Goal: Task Accomplishment & Management: Manage account settings

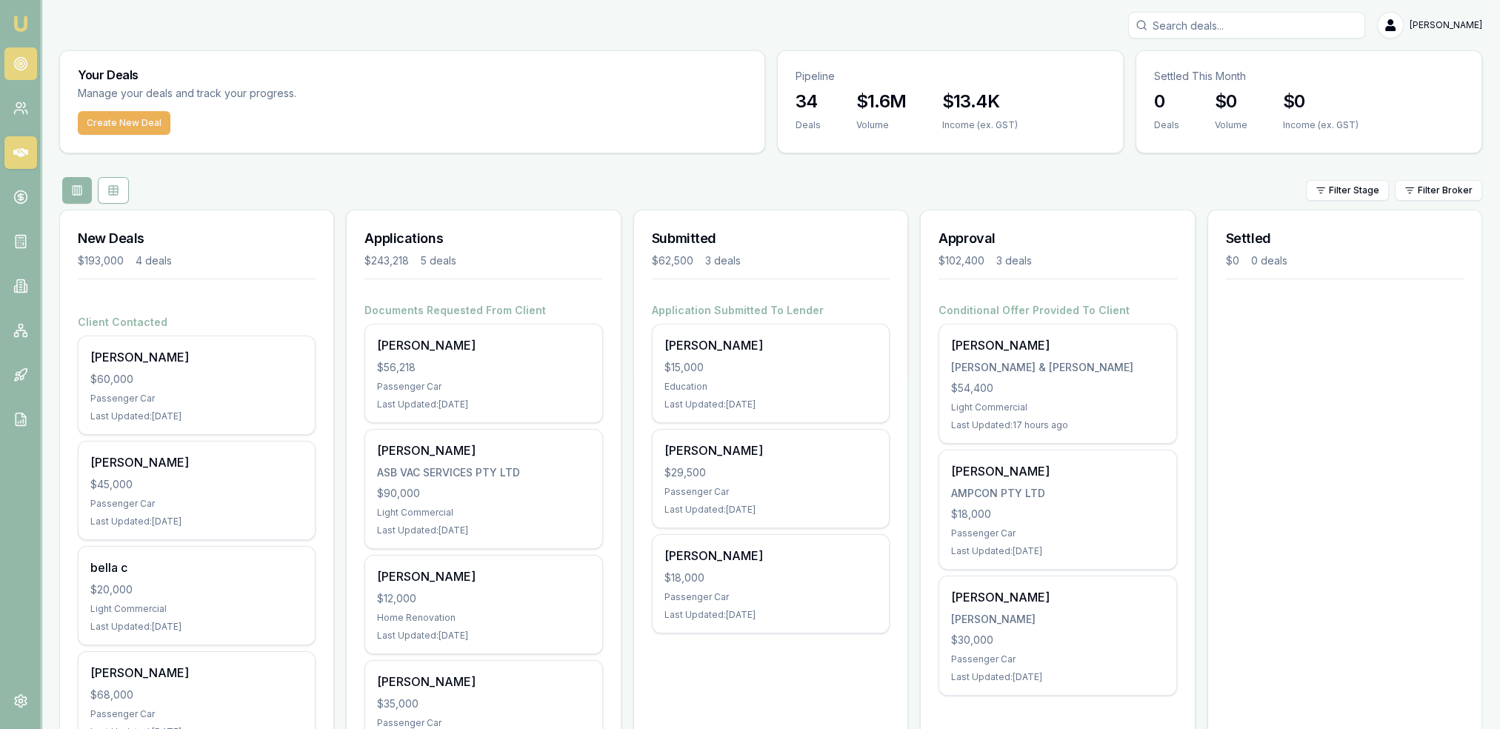
click at [18, 63] on icon at bounding box center [20, 63] width 15 height 15
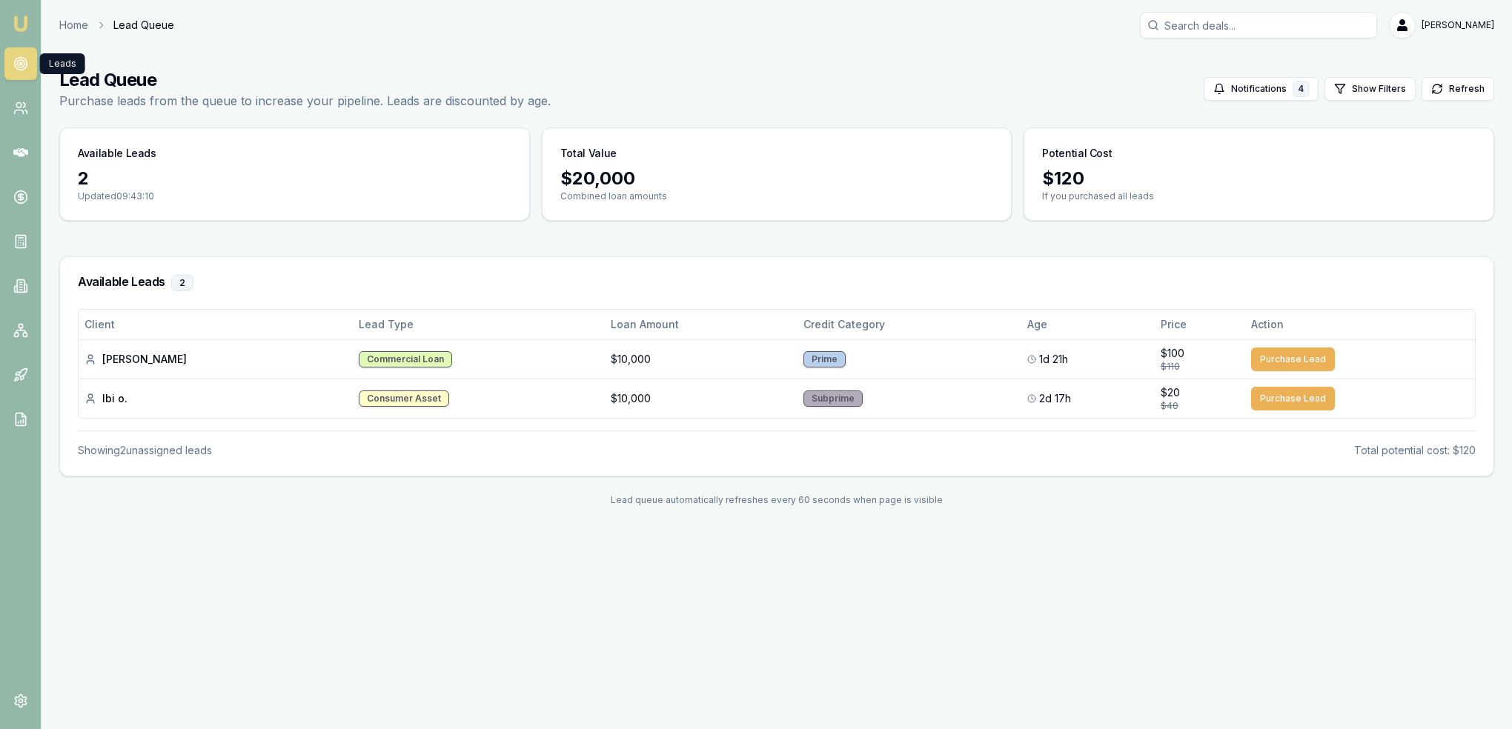
click at [24, 19] on img at bounding box center [21, 24] width 18 height 18
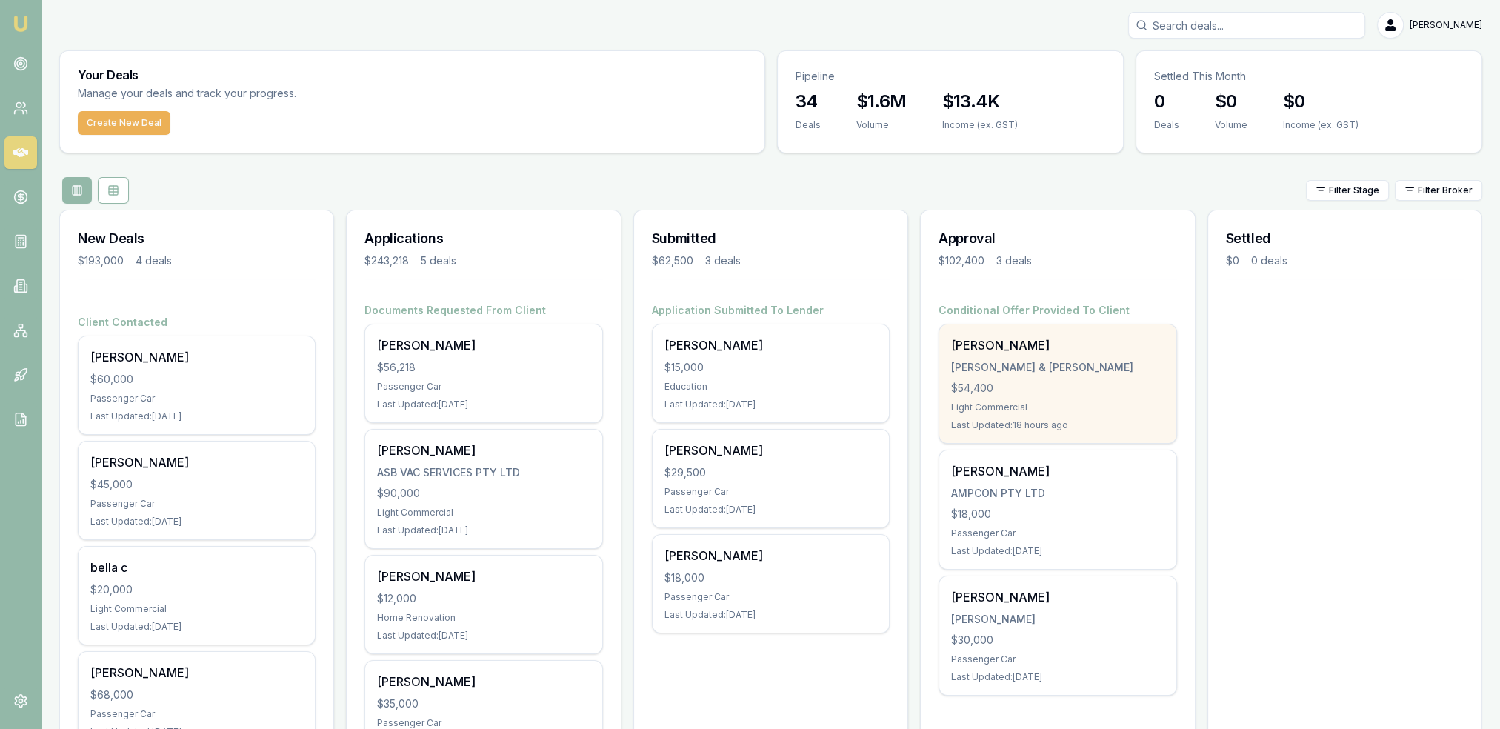
click at [1089, 362] on div "[PERSON_NAME] & [PERSON_NAME]" at bounding box center [1057, 367] width 213 height 15
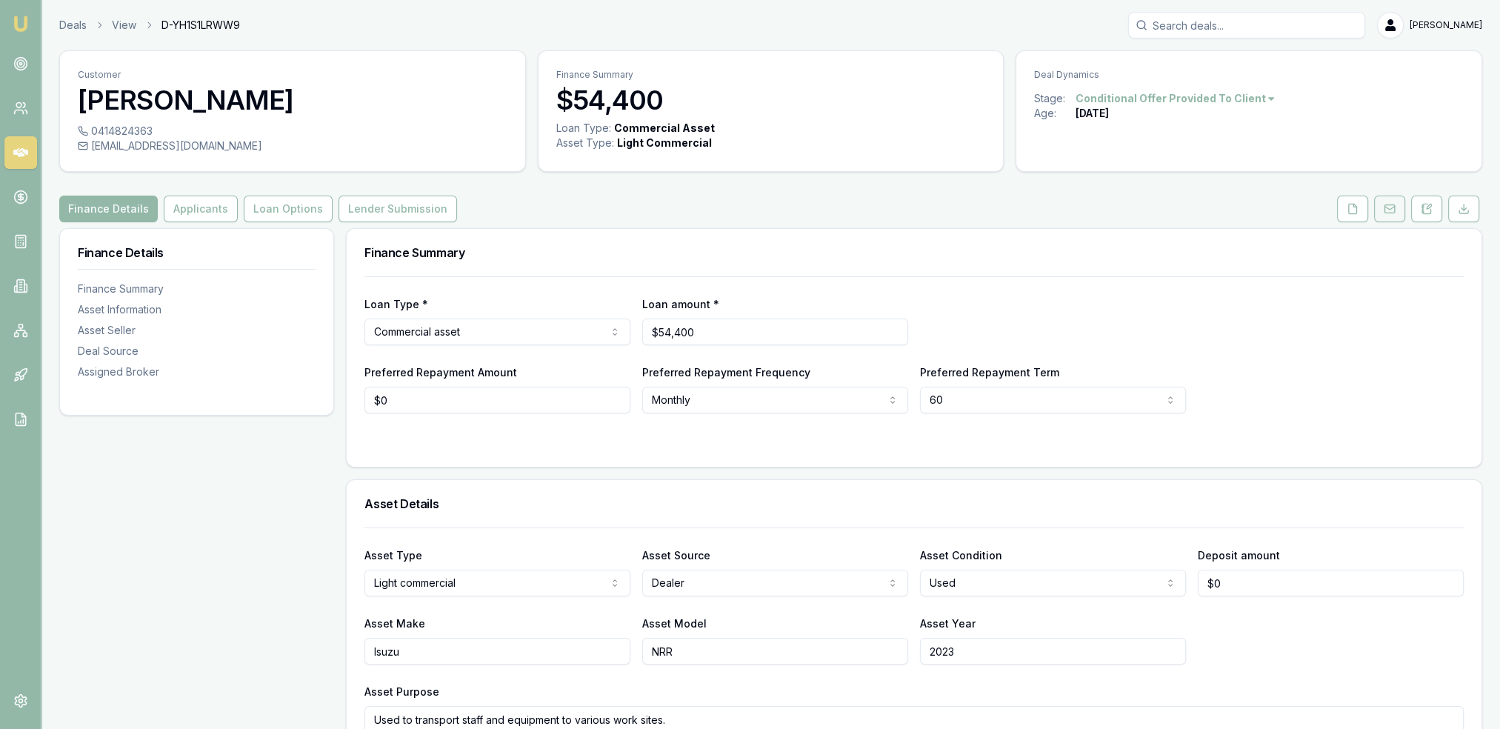
click at [1391, 208] on icon at bounding box center [1390, 208] width 10 height 3
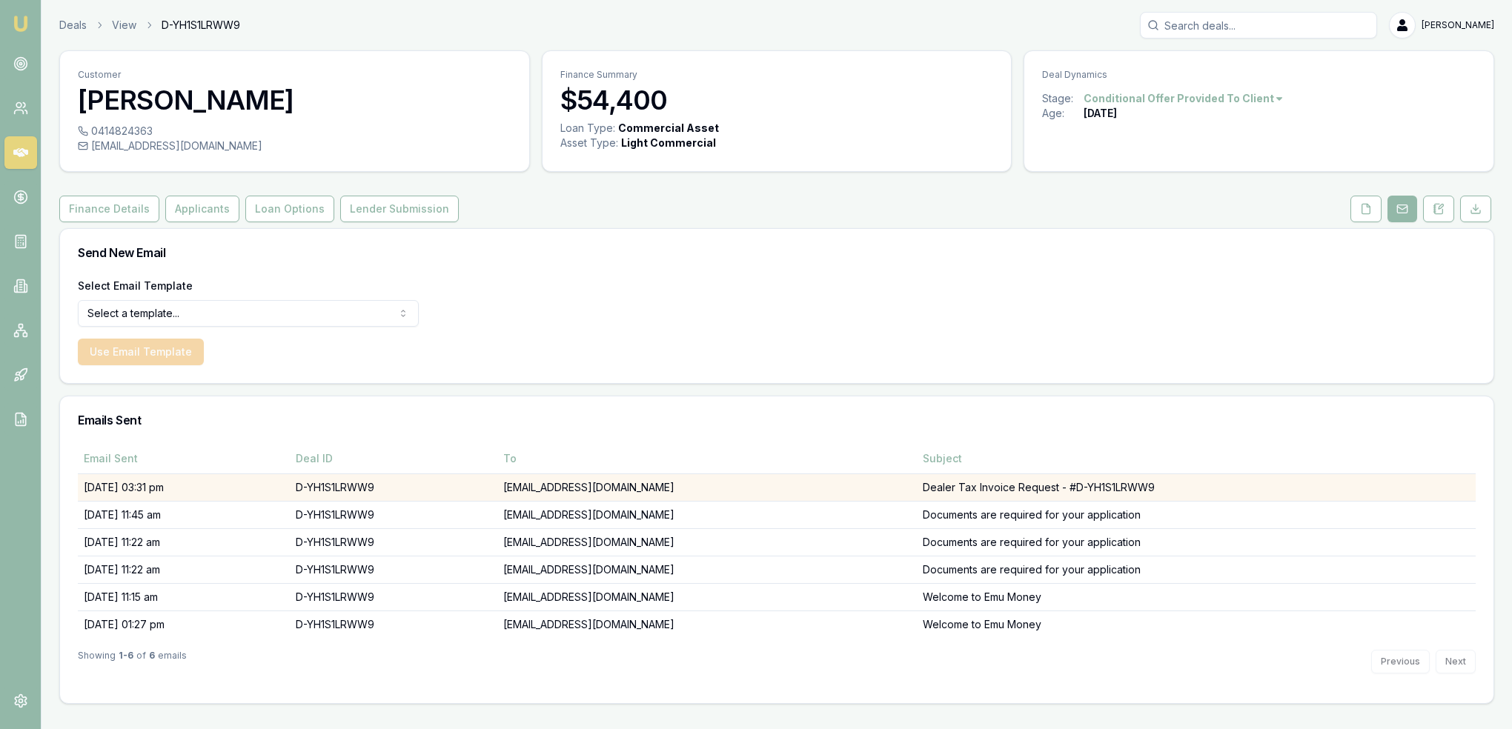
click at [689, 491] on td "royce.field@gandr.com.au" at bounding box center [706, 486] width 419 height 27
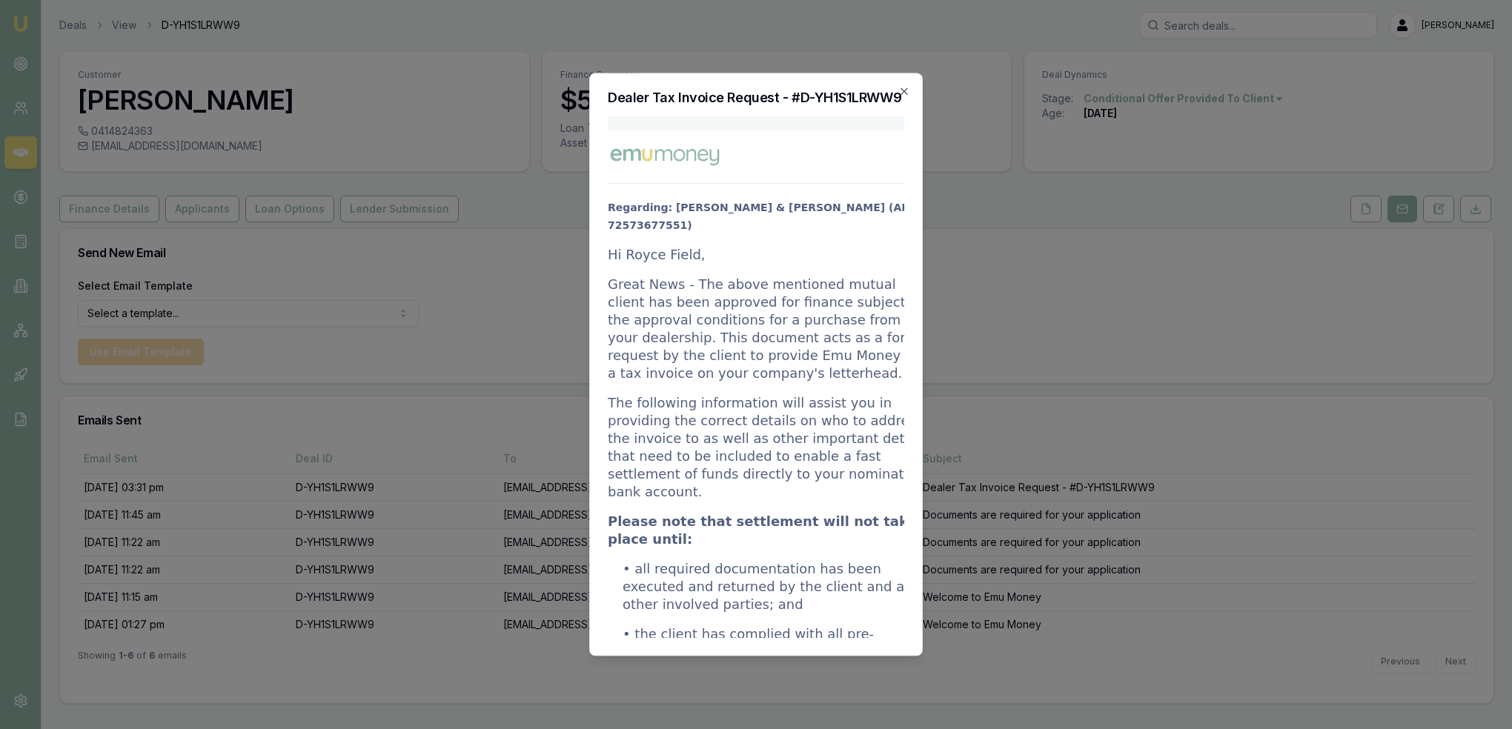
click at [259, 313] on div at bounding box center [756, 364] width 1512 height 729
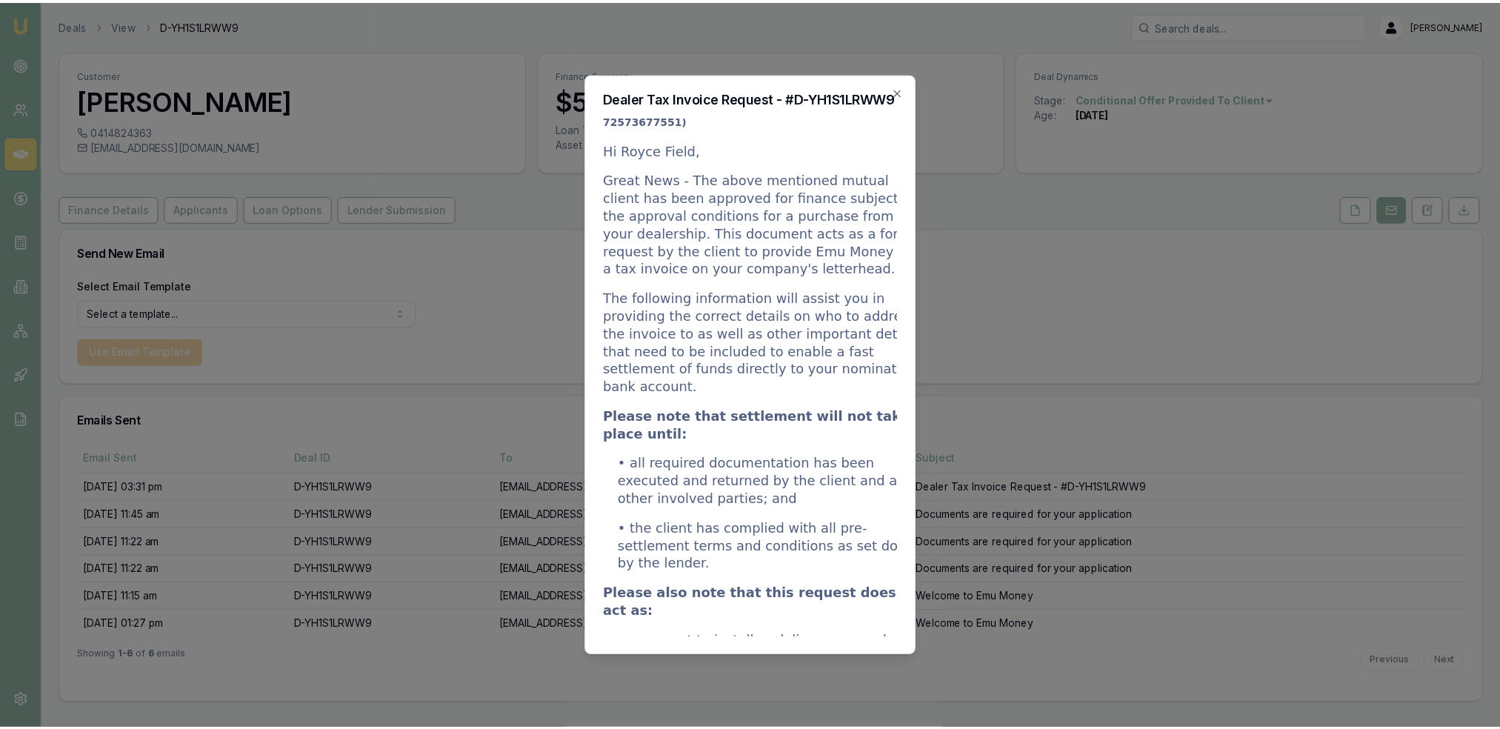
scroll to position [222, 0]
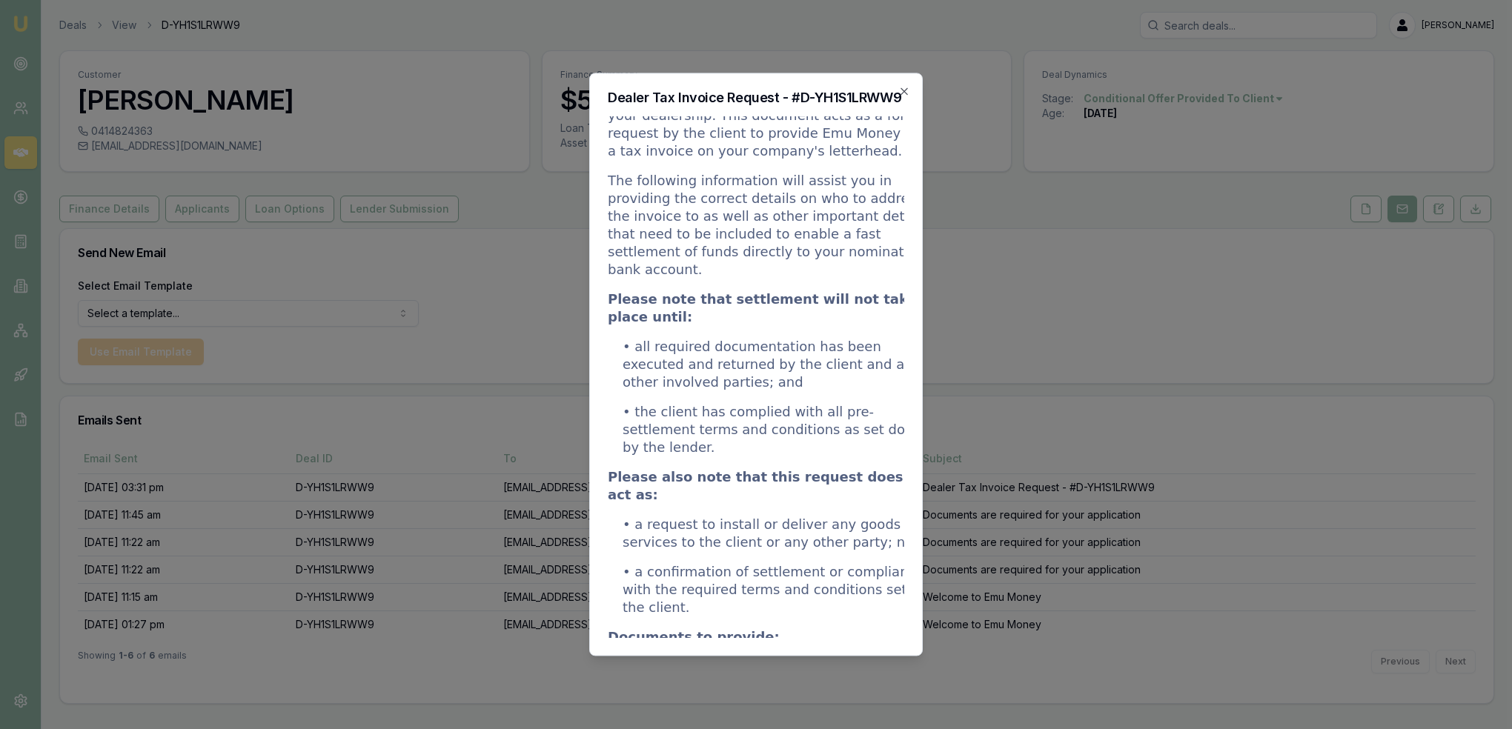
click at [905, 88] on icon "button" at bounding box center [904, 91] width 12 height 12
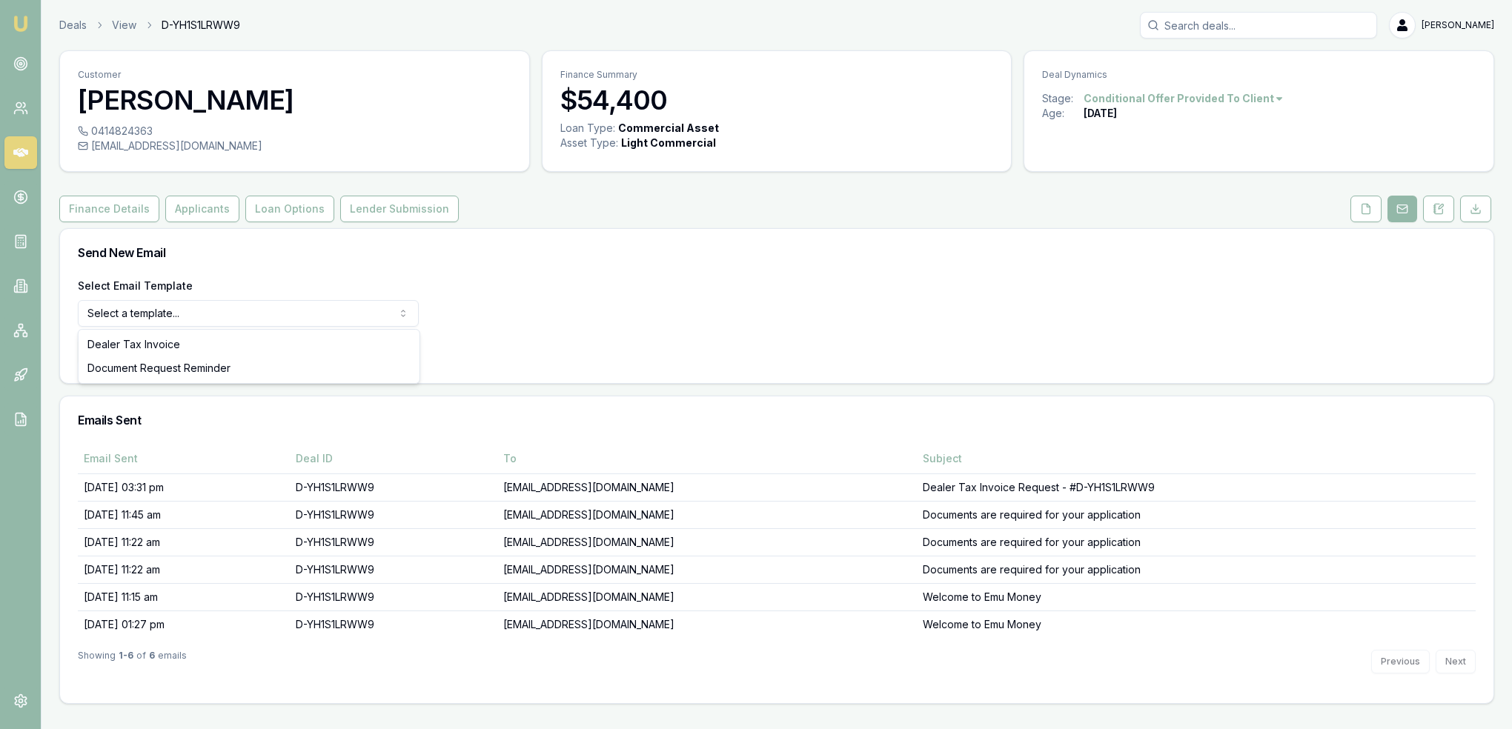
click at [341, 309] on html "Emu Broker Deals View D-YH1S1LRWW9 Robyn Adams Toggle Menu Customer Harrison Be…" at bounding box center [756, 364] width 1512 height 729
click at [499, 262] on html "Emu Broker Deals View D-YH1S1LRWW9 Robyn Adams Toggle Menu Customer Harrison Be…" at bounding box center [756, 364] width 1512 height 729
click at [123, 207] on button "Finance Details" at bounding box center [109, 209] width 100 height 27
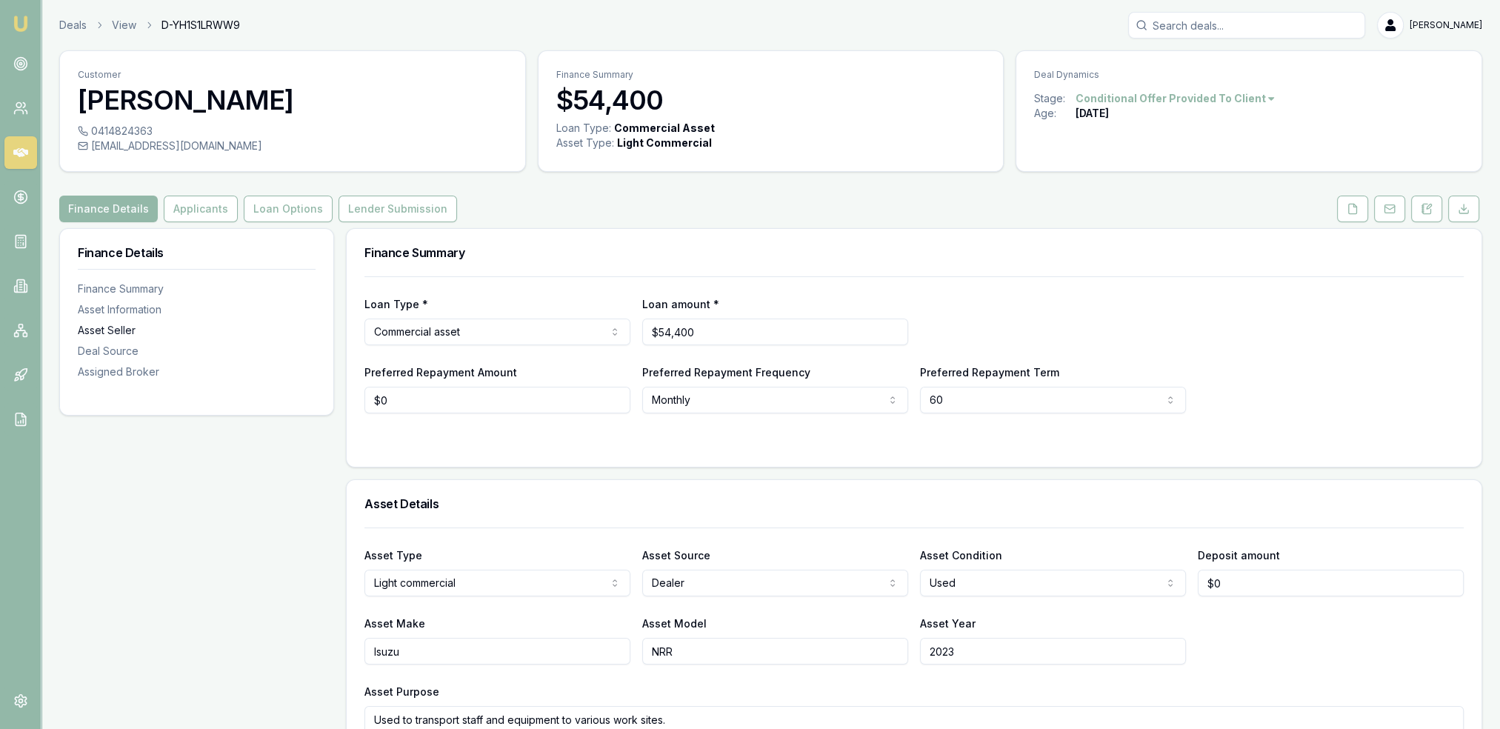
click at [119, 325] on div "Asset Seller" at bounding box center [197, 330] width 238 height 15
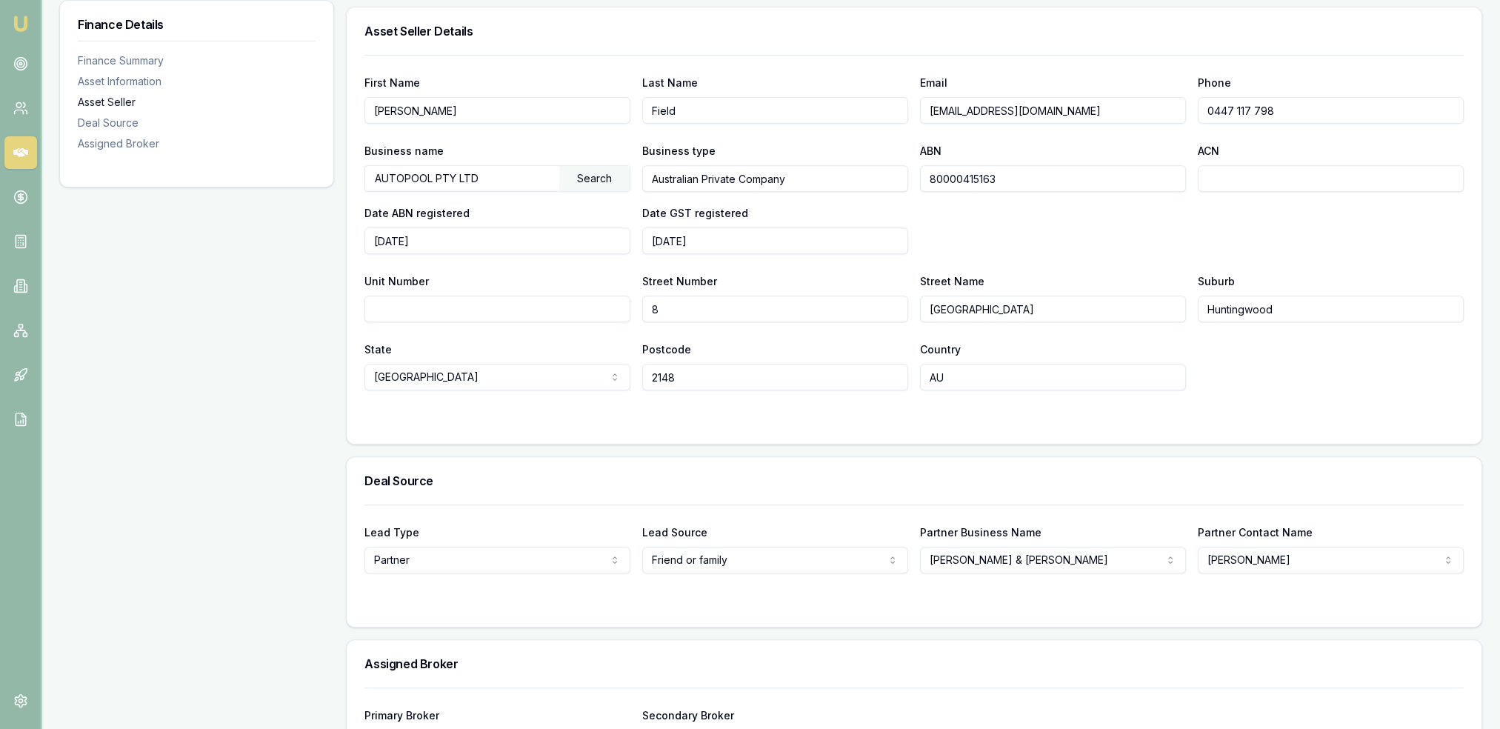
scroll to position [815, 0]
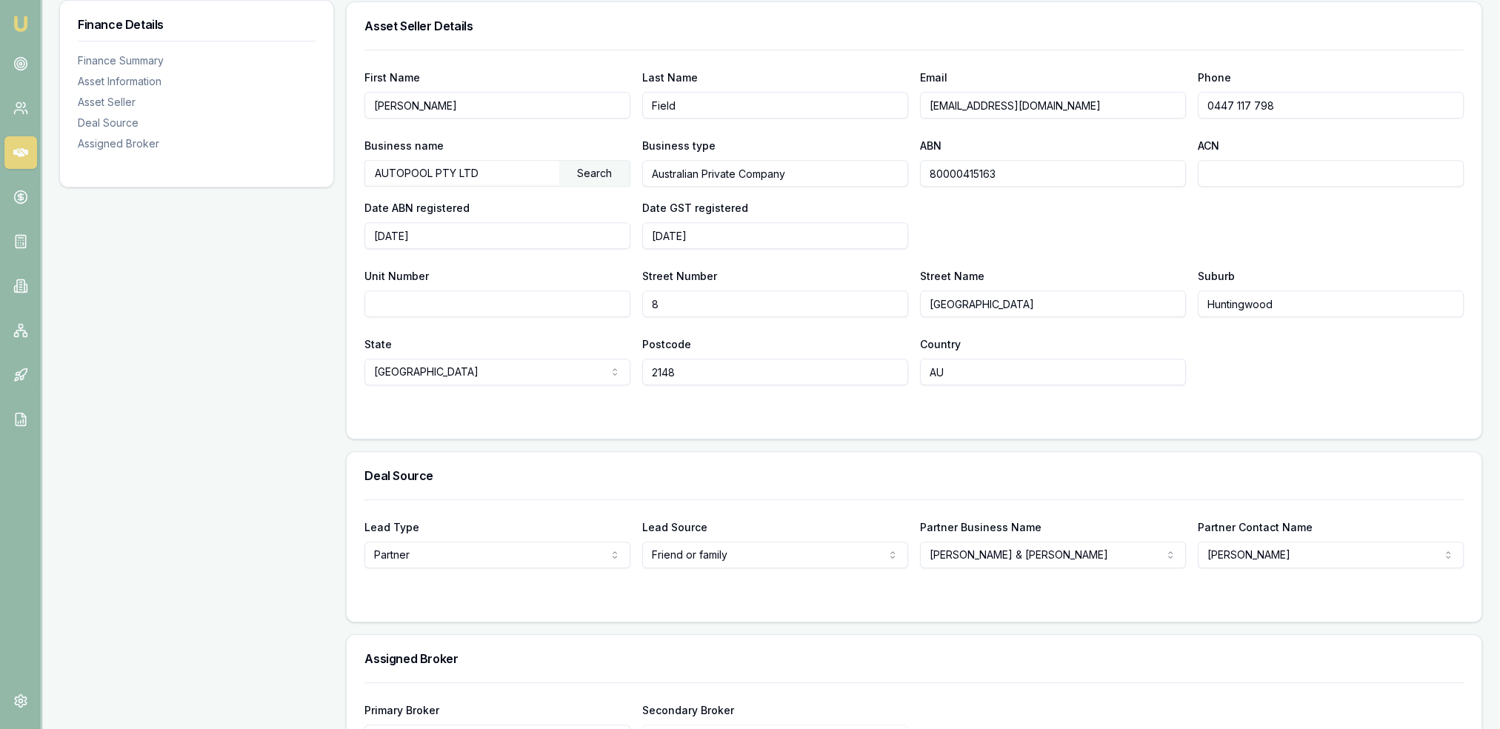
drag, startPoint x: 1111, startPoint y: 109, endPoint x: 931, endPoint y: 101, distance: 181.0
click at [931, 101] on input "royce.field@gandr.com.au" at bounding box center [1053, 105] width 266 height 27
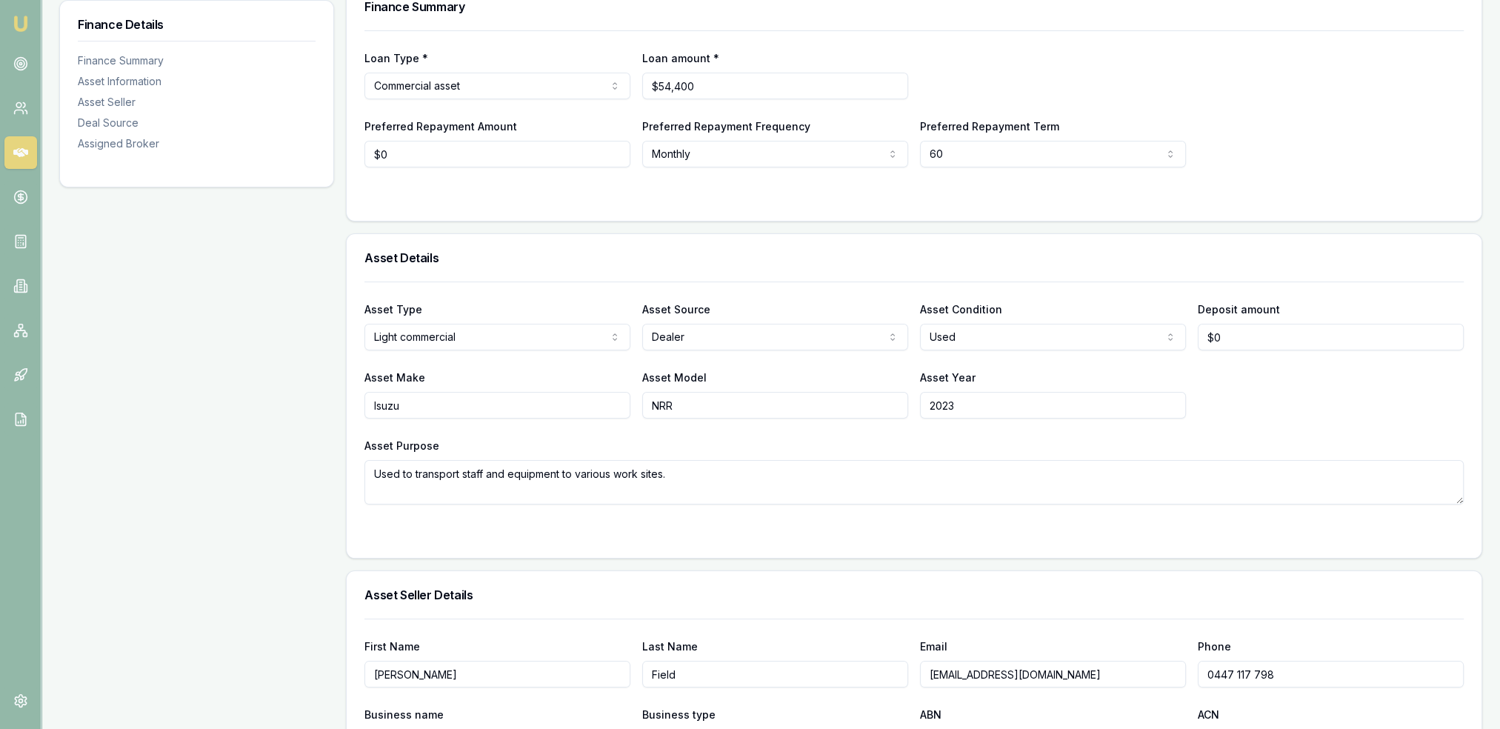
scroll to position [148, 0]
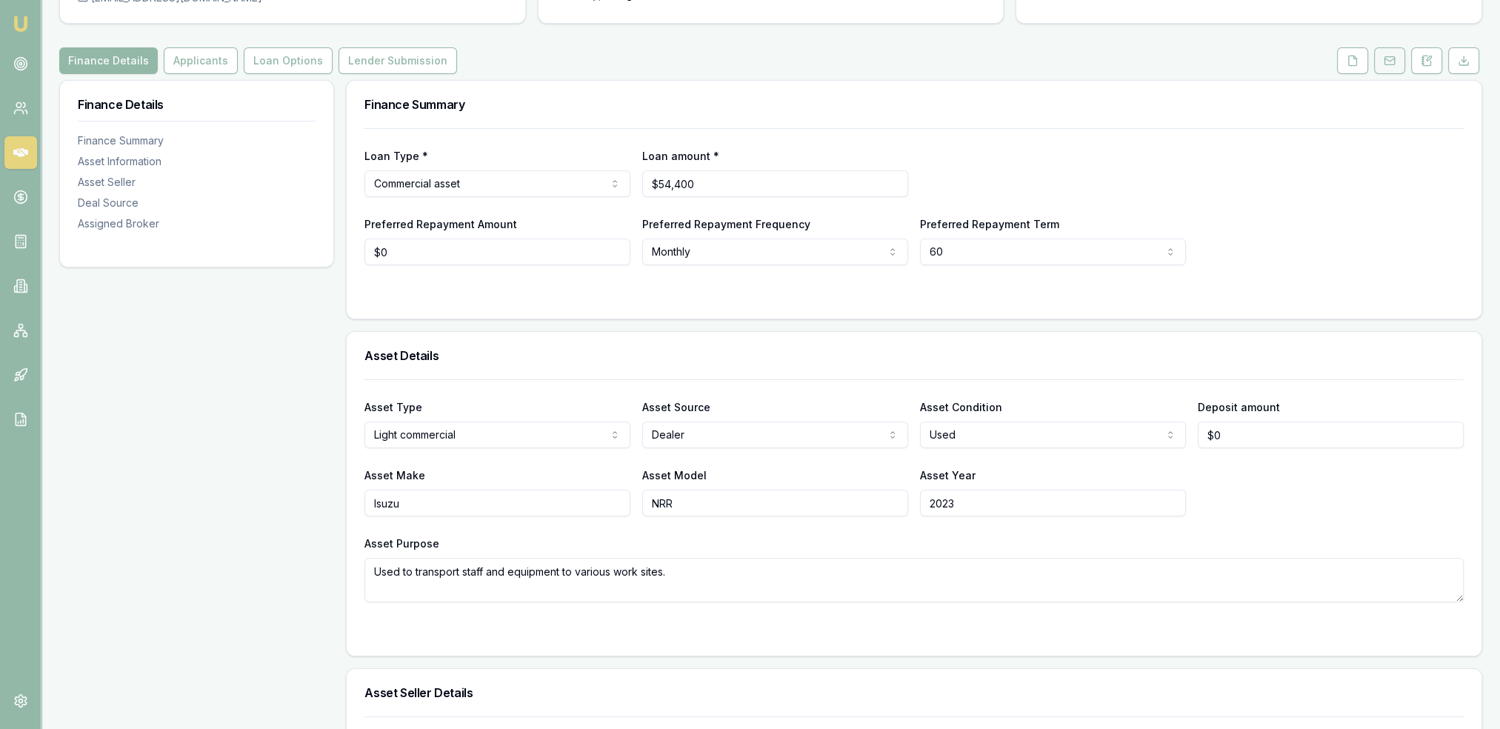
click at [1385, 59] on rect at bounding box center [1390, 61] width 10 height 8
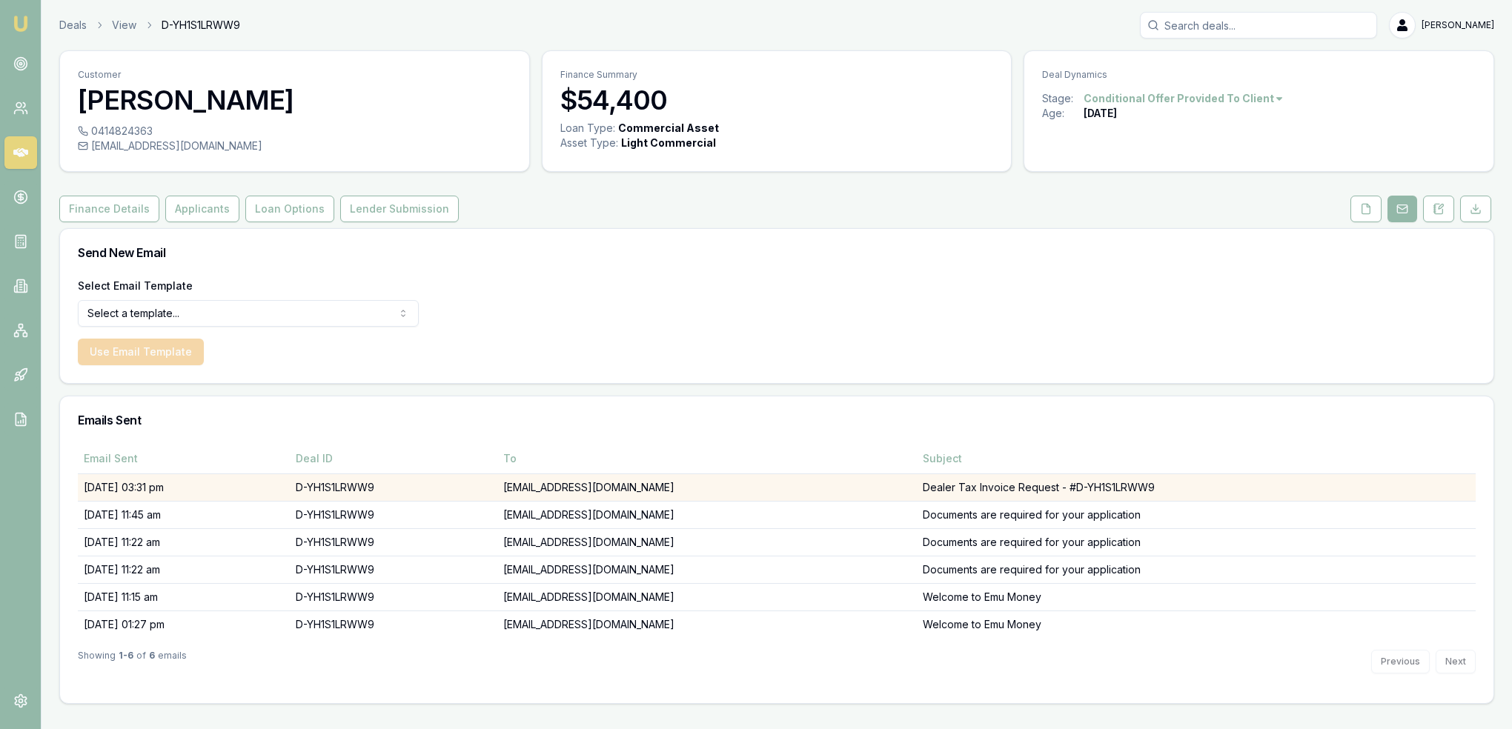
click at [960, 488] on td "Dealer Tax Invoice Request - #D-YH1S1LRWW9" at bounding box center [1196, 486] width 559 height 27
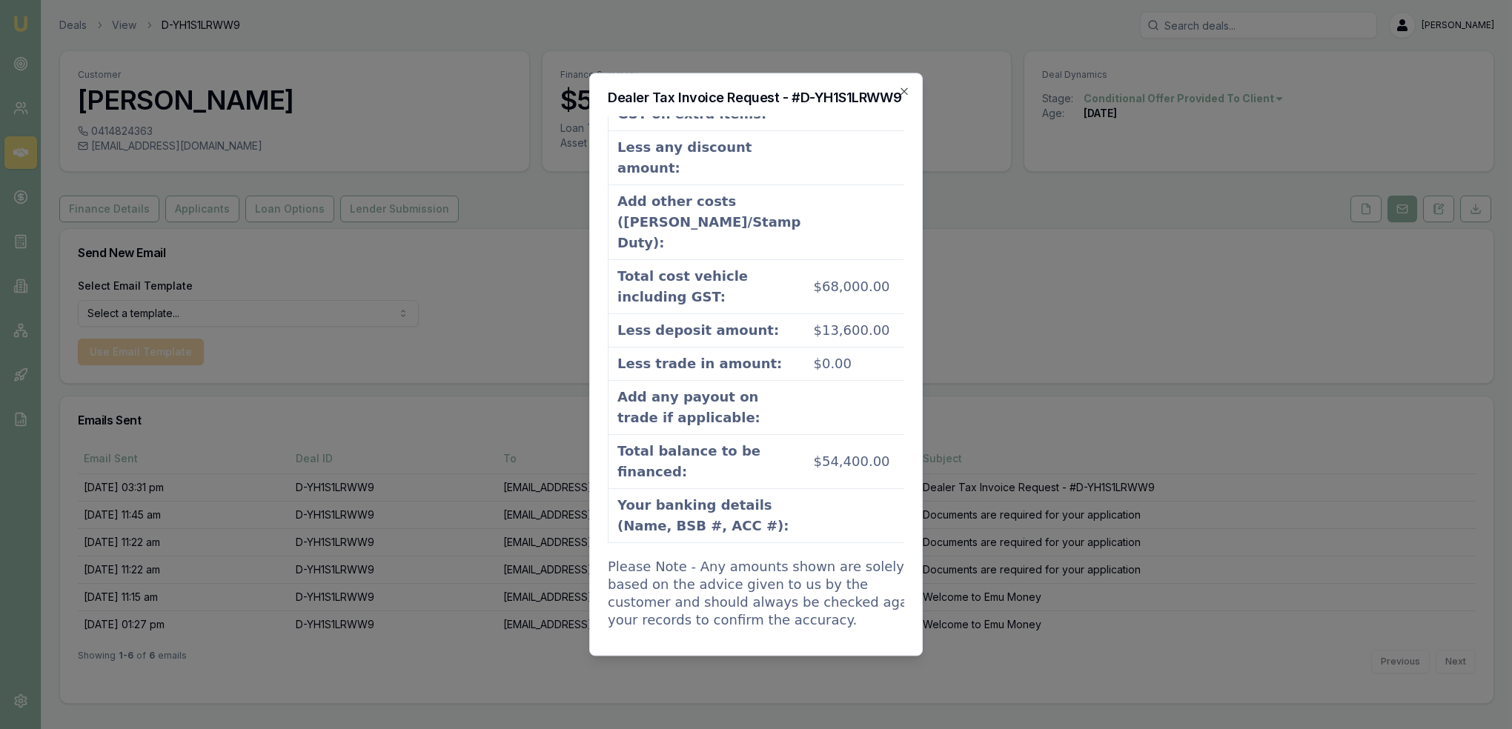
scroll to position [1672, 0]
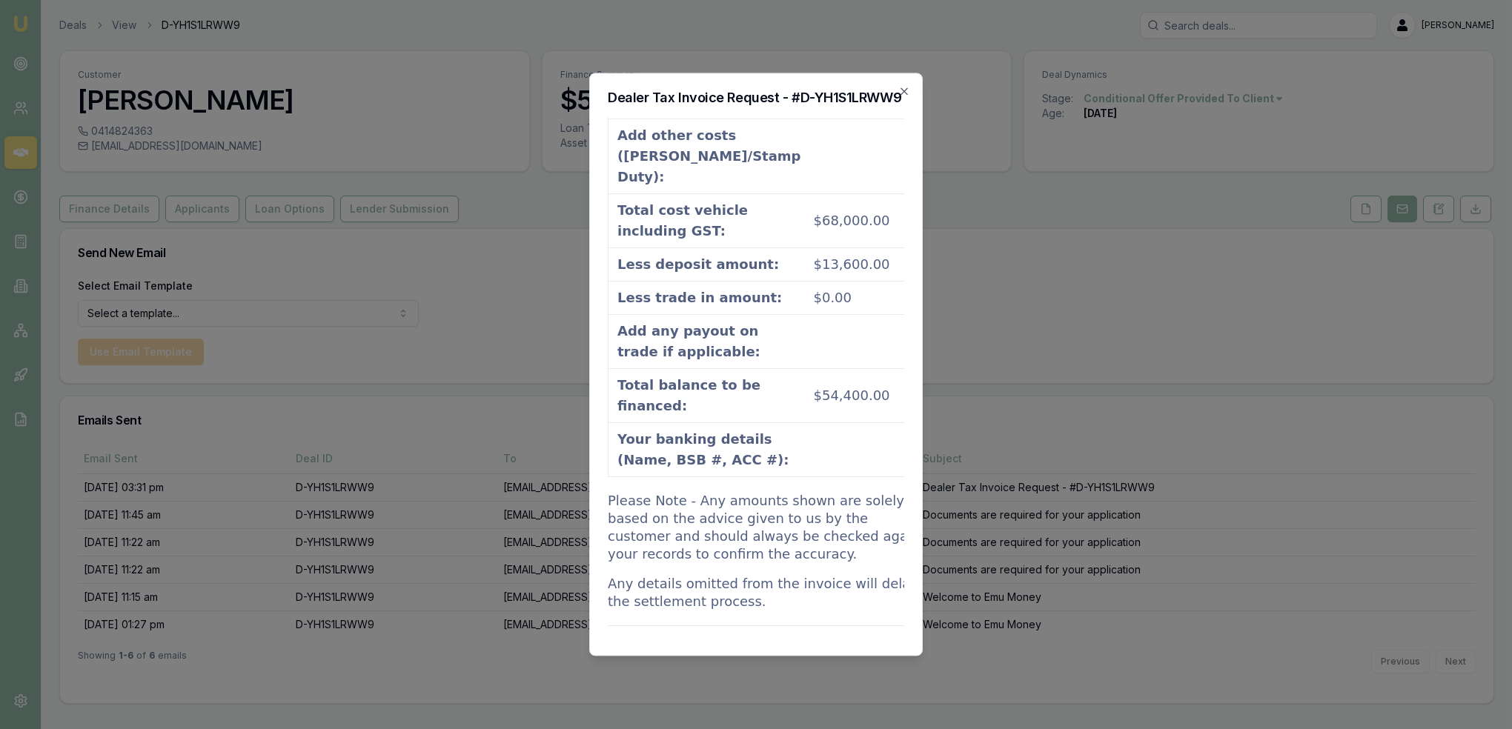
drag, startPoint x: 905, startPoint y: 91, endPoint x: 932, endPoint y: 95, distance: 27.7
click at [905, 91] on icon "button" at bounding box center [904, 91] width 12 height 12
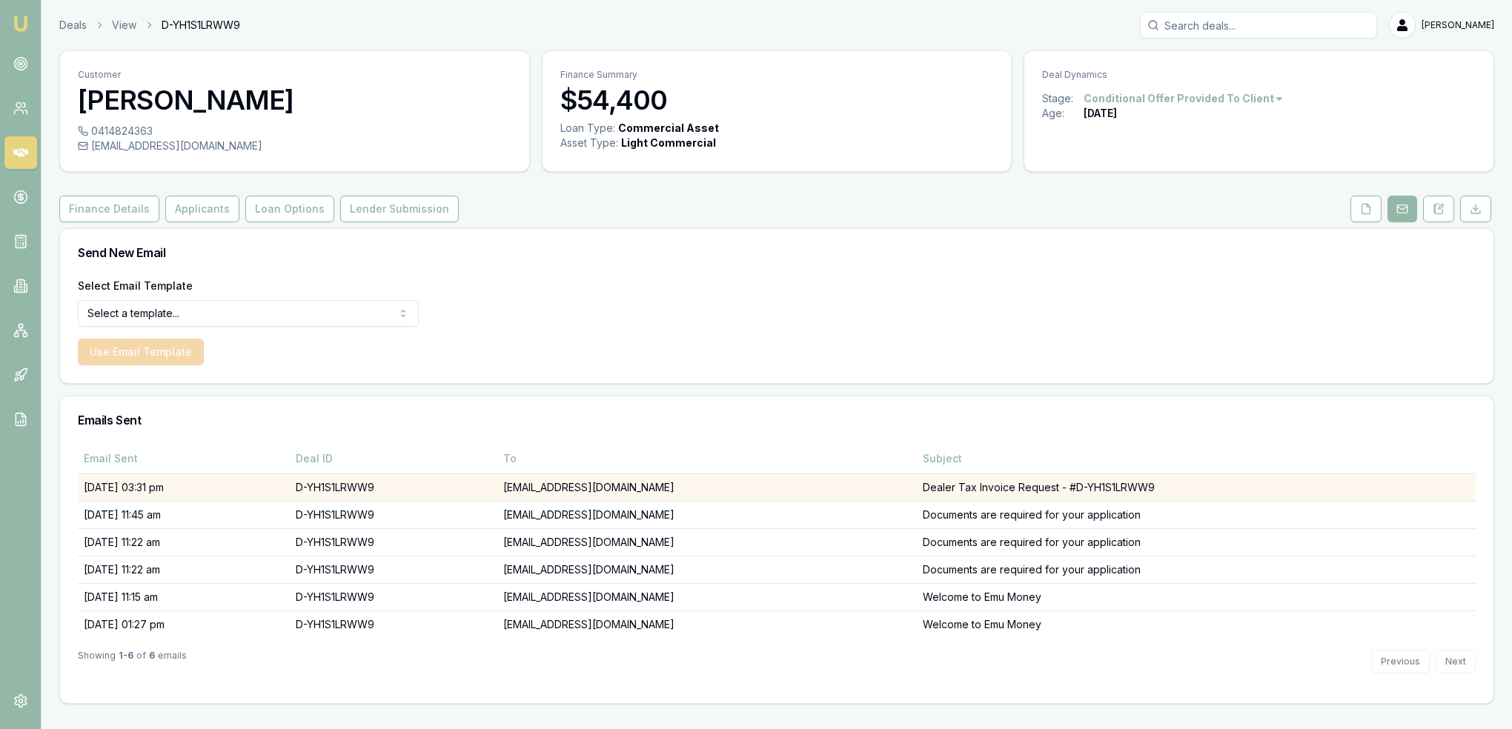
click at [652, 493] on td "royce.field@gandr.com.au" at bounding box center [706, 486] width 419 height 27
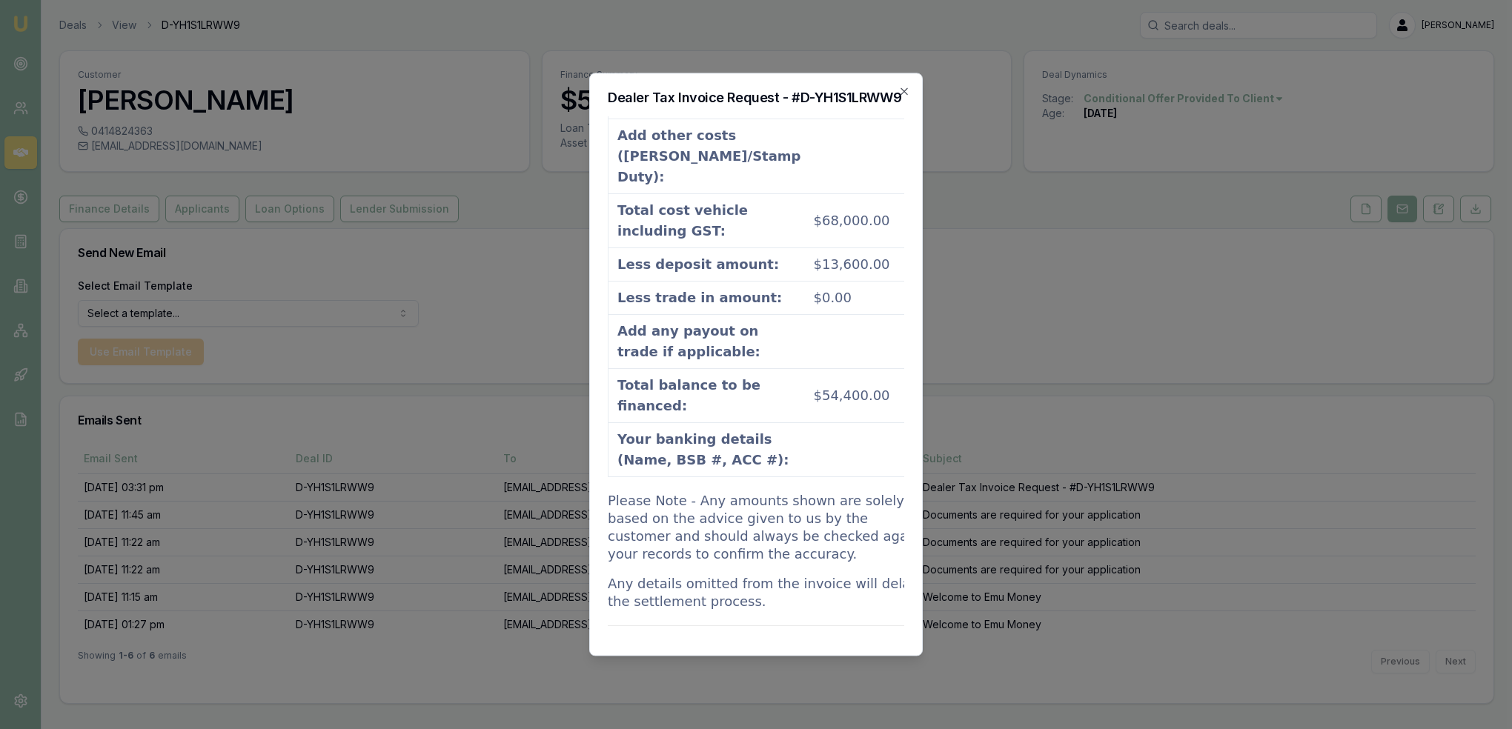
click at [904, 90] on icon "button" at bounding box center [904, 91] width 12 height 12
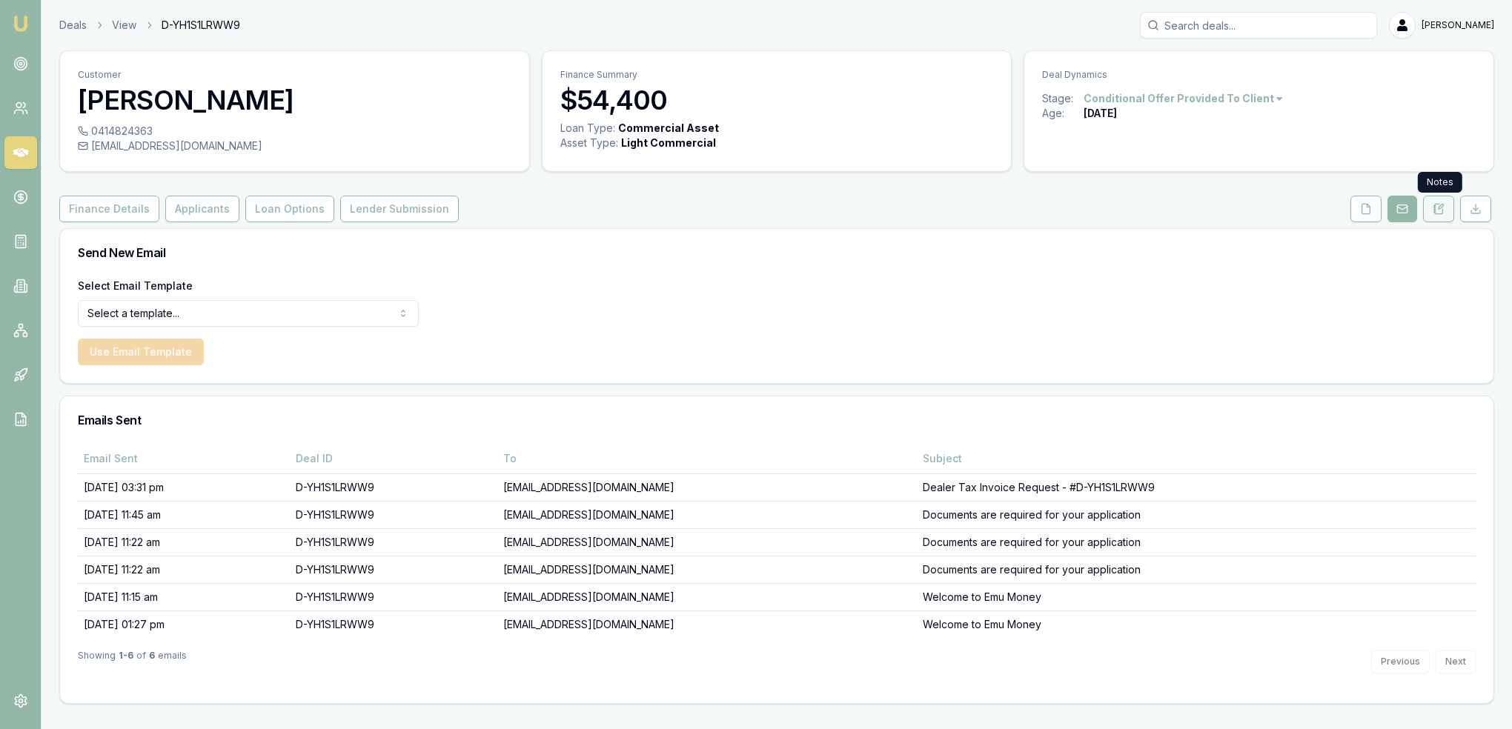
click at [1443, 207] on icon at bounding box center [1438, 209] width 12 height 12
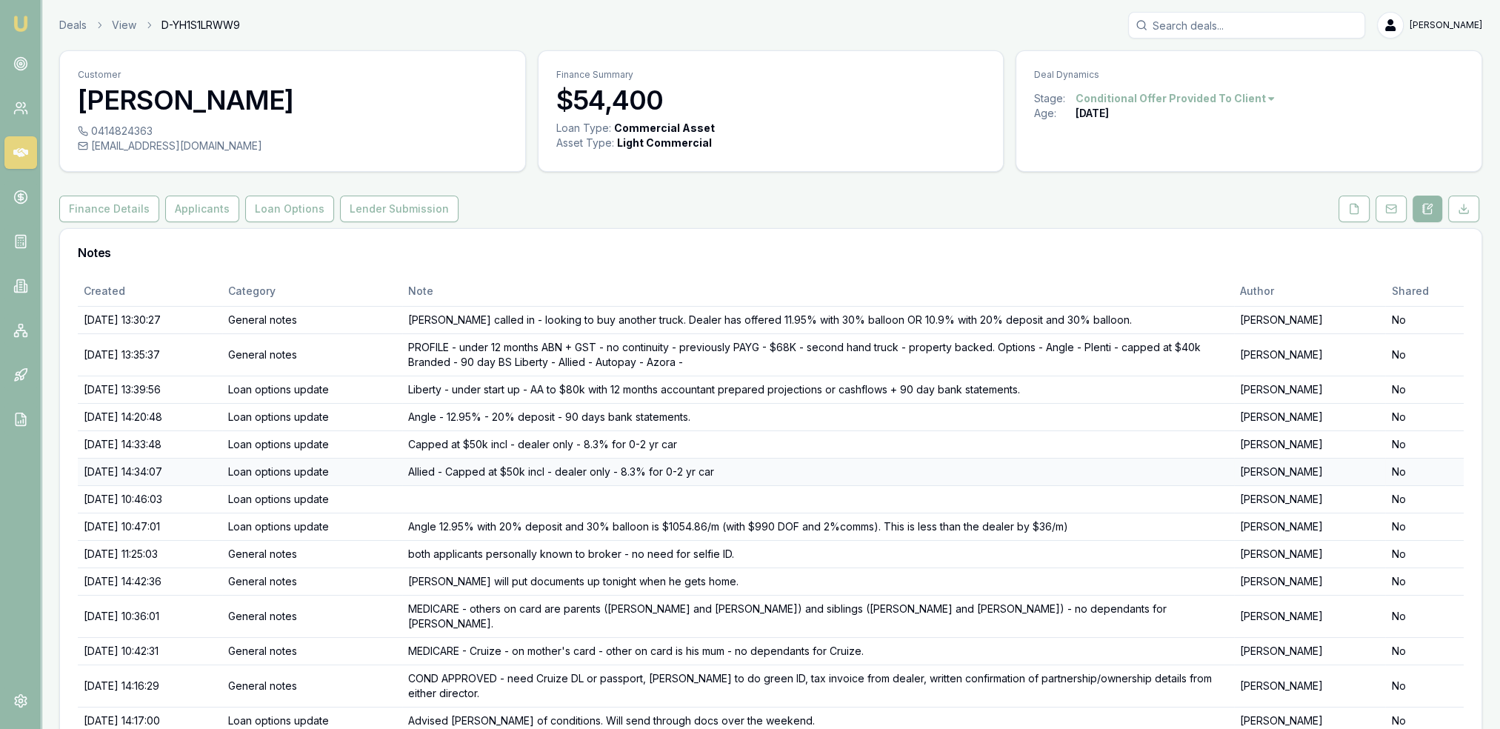
scroll to position [56, 0]
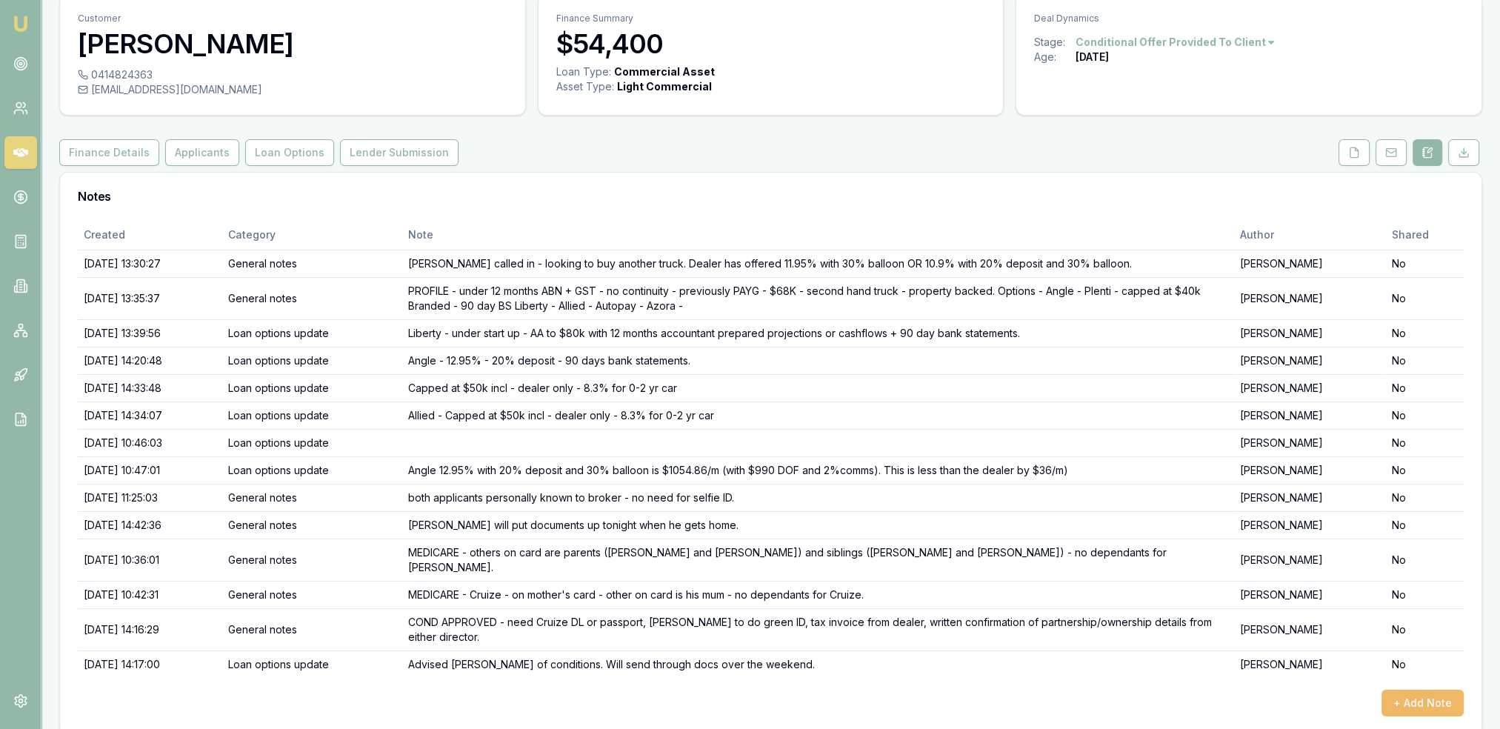
click at [1434, 690] on button "+ Add Note" at bounding box center [1423, 703] width 82 height 27
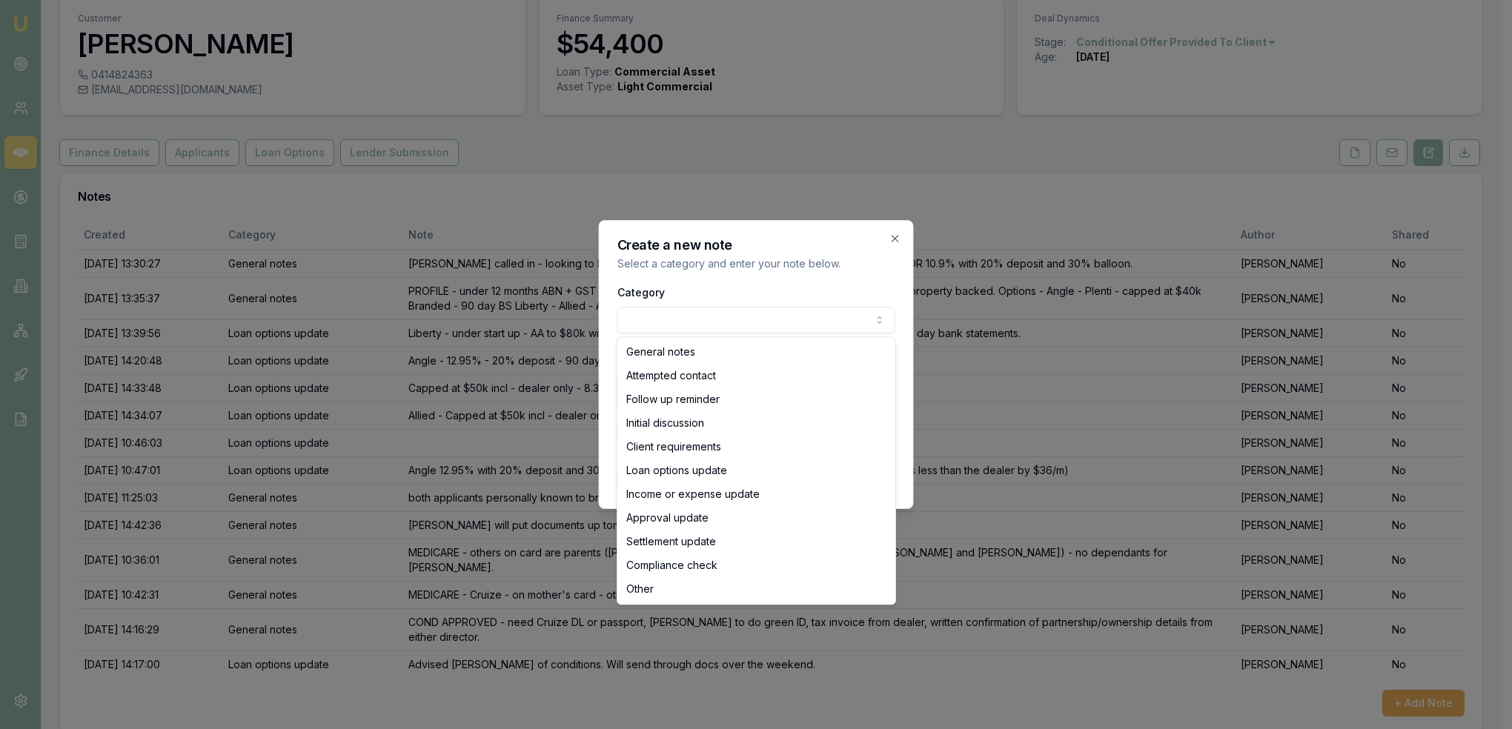
click at [810, 317] on body "Emu Broker Deals View D-YH1S1LRWW9 Robyn Adams Toggle Menu Customer Harrison Be…" at bounding box center [750, 308] width 1500 height 729
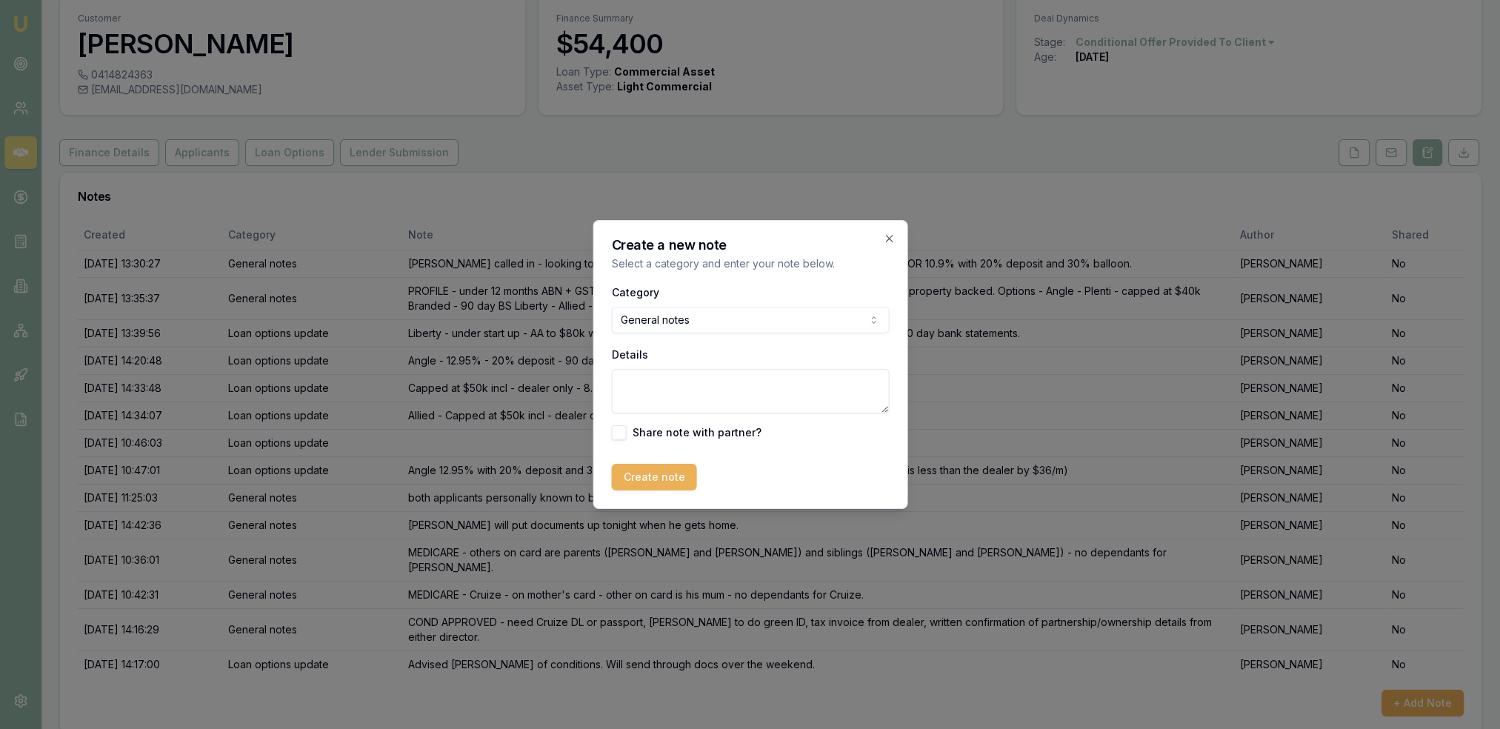
click at [720, 396] on textarea "Details" at bounding box center [750, 391] width 278 height 44
type textarea "P"
type textarea "Cruize passport, partnership confirmation and green ID completed over the weeke…"
click at [652, 471] on button "Create note" at bounding box center [653, 477] width 85 height 27
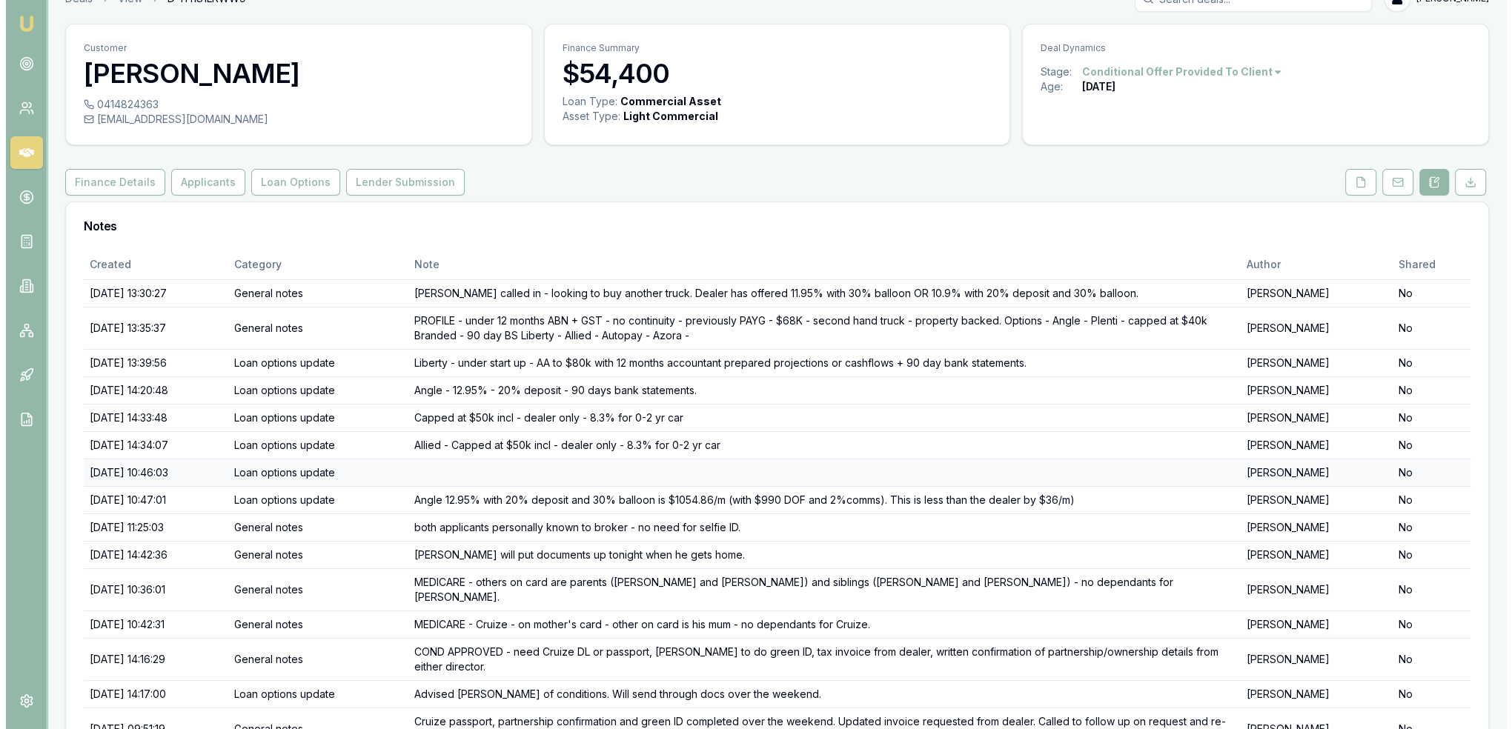
scroll to position [0, 0]
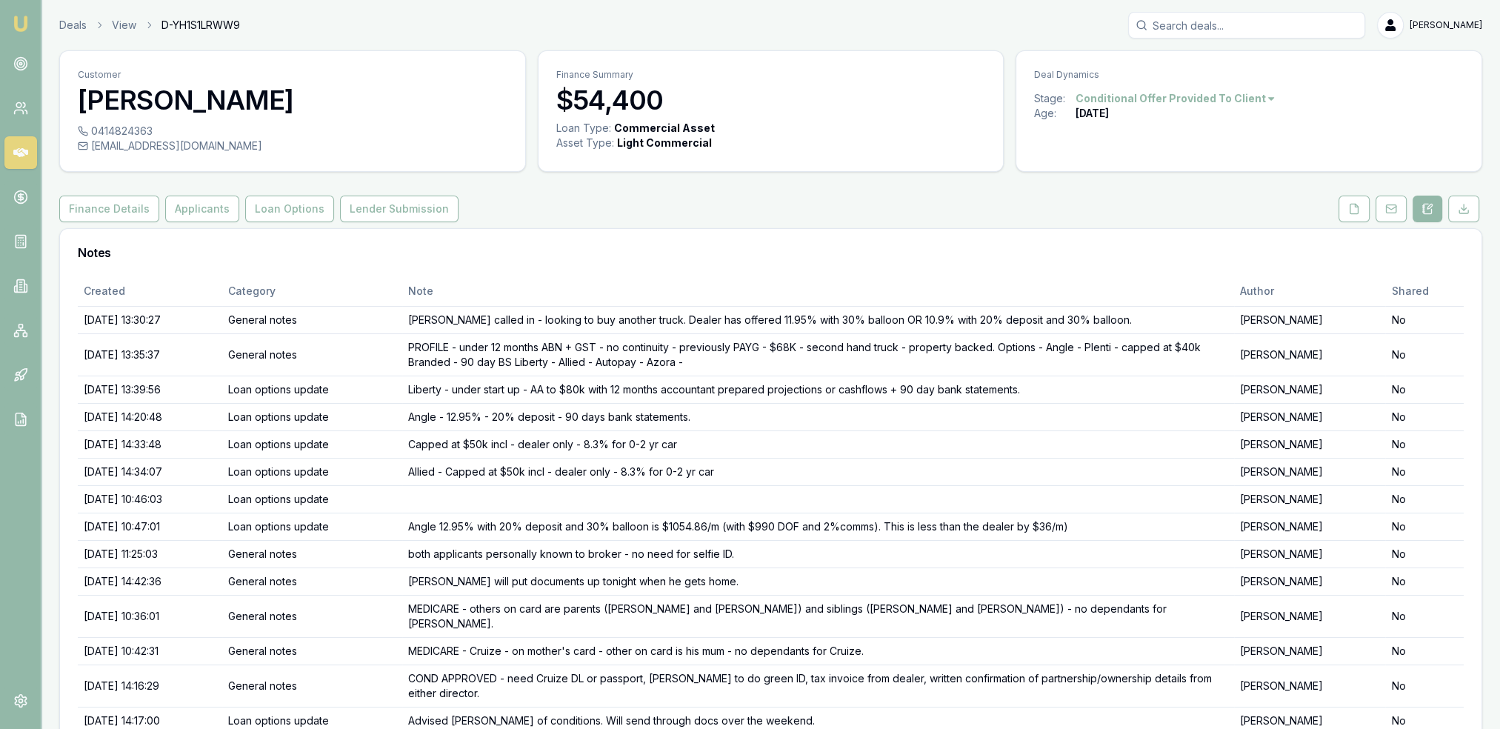
drag, startPoint x: 24, startPoint y: 27, endPoint x: 32, endPoint y: 19, distance: 11.0
click at [24, 27] on img at bounding box center [21, 24] width 18 height 18
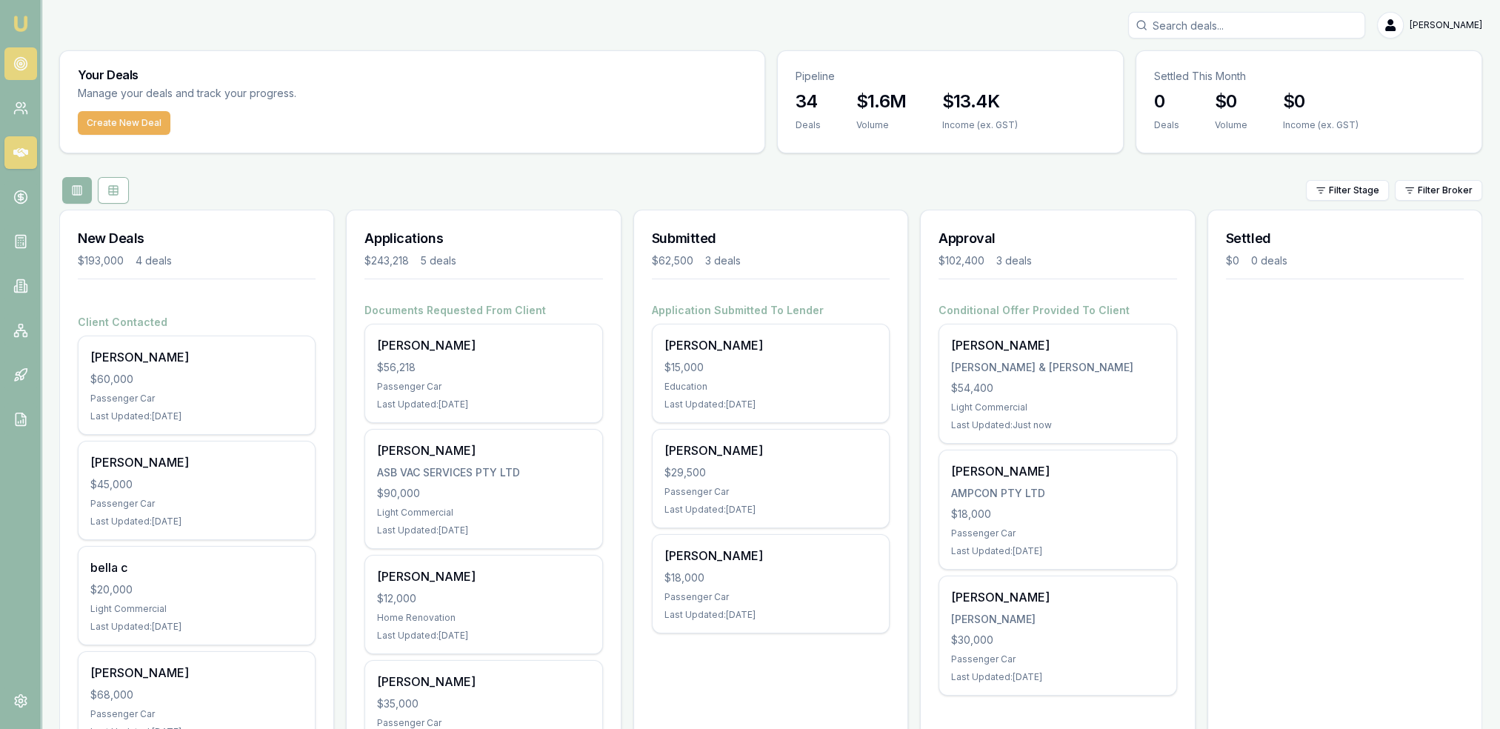
click at [11, 69] on link at bounding box center [20, 63] width 33 height 33
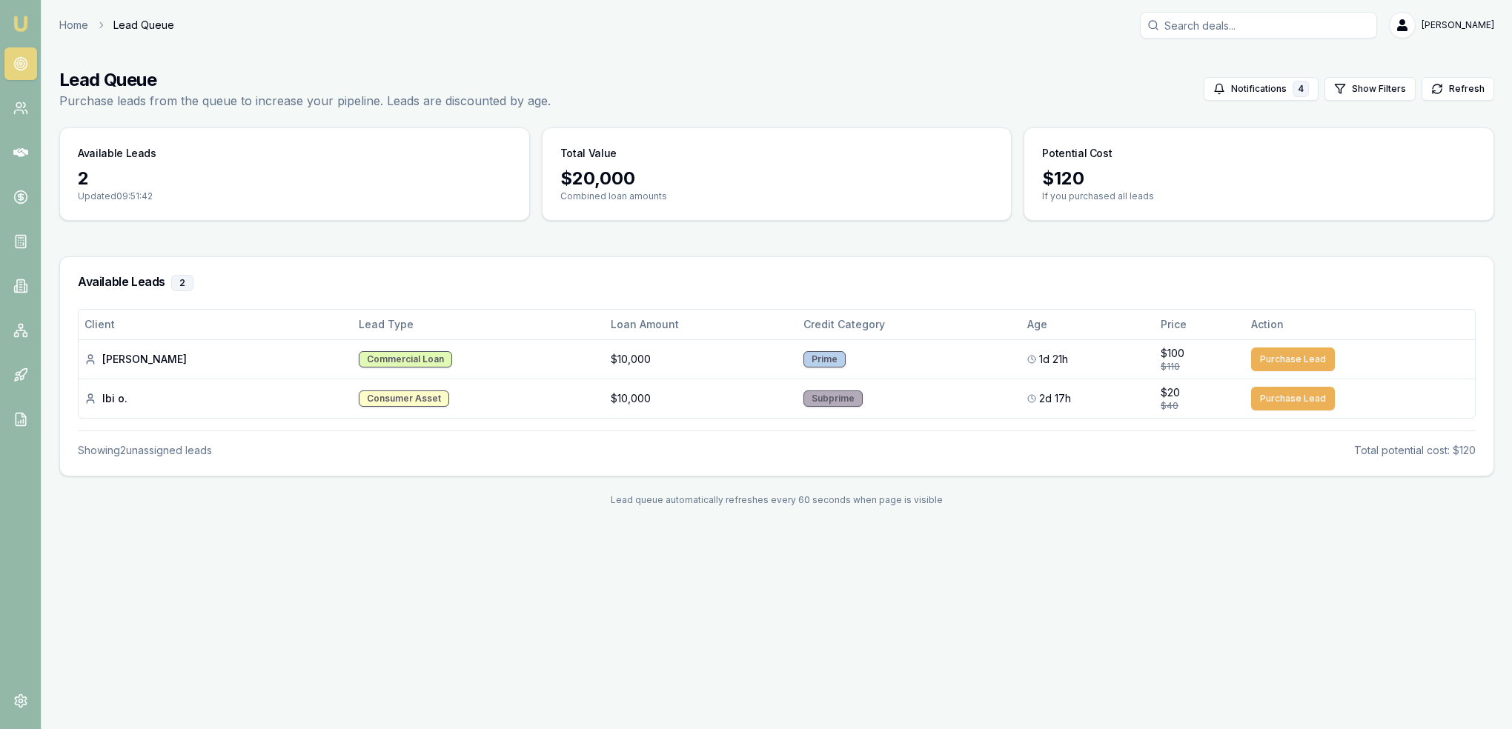
click at [21, 24] on img at bounding box center [21, 24] width 18 height 18
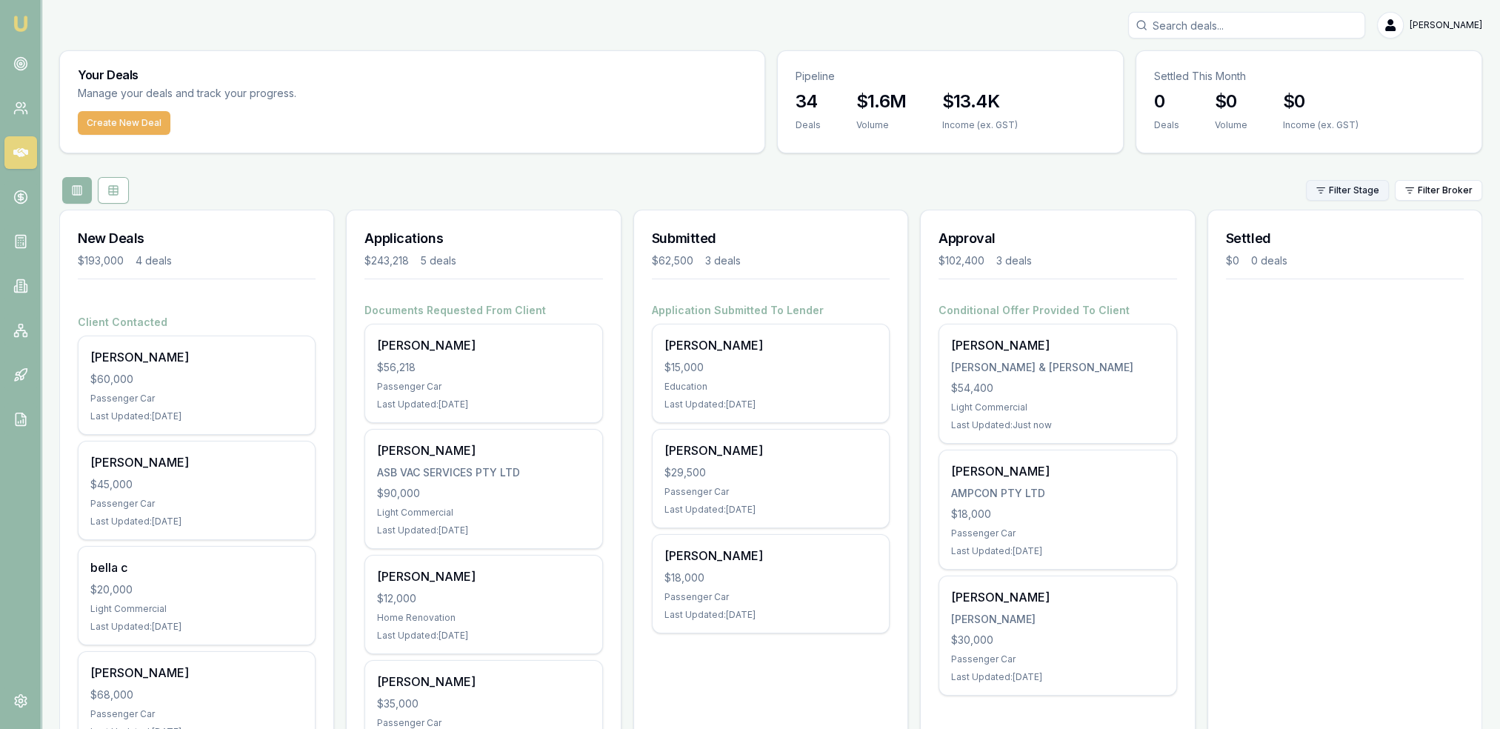
click at [1357, 197] on html "Emu Broker Robyn Adams Toggle Menu Your Deals Manage your deals and track your …" at bounding box center [750, 364] width 1500 height 729
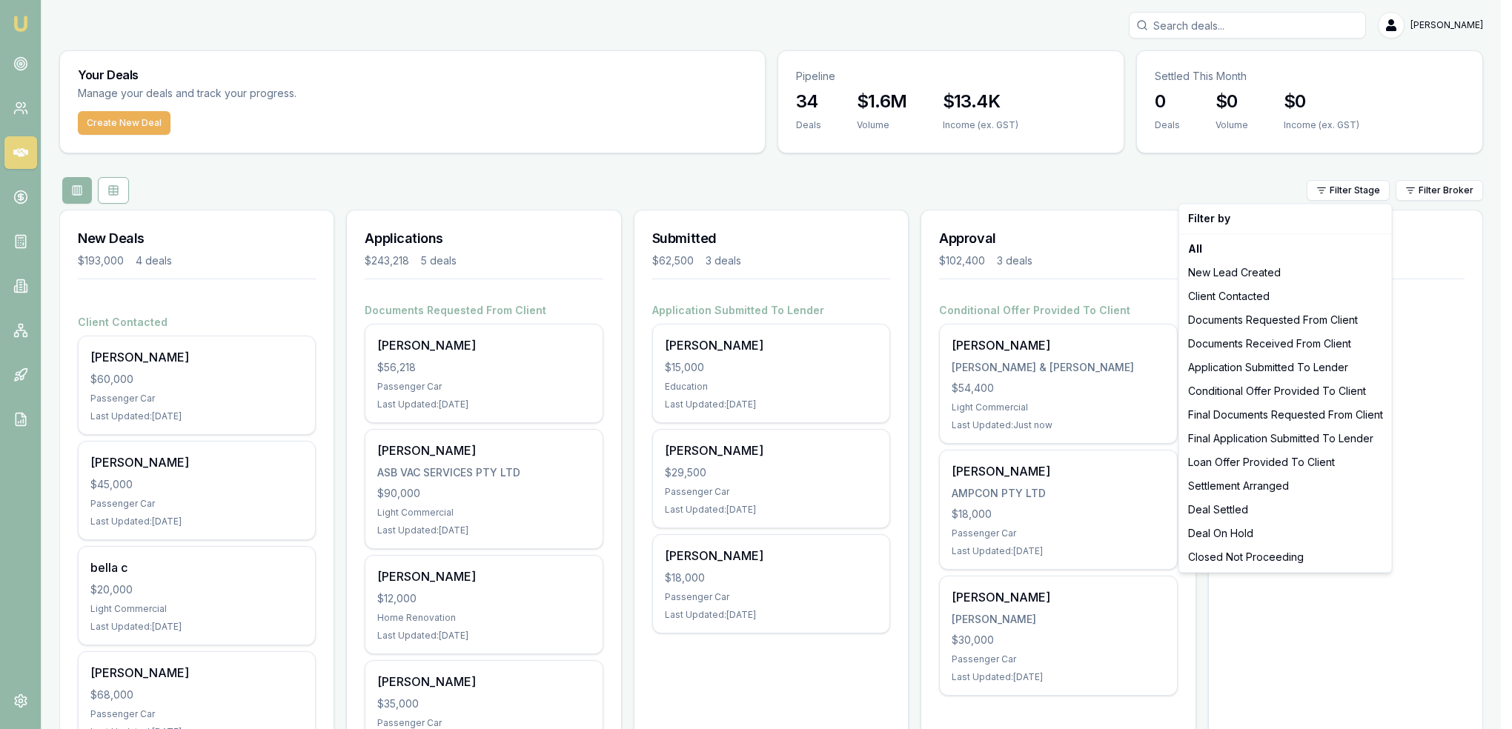
click at [1420, 192] on html "Emu Broker Robyn Adams Toggle Menu Your Deals Manage your deals and track your …" at bounding box center [756, 364] width 1512 height 729
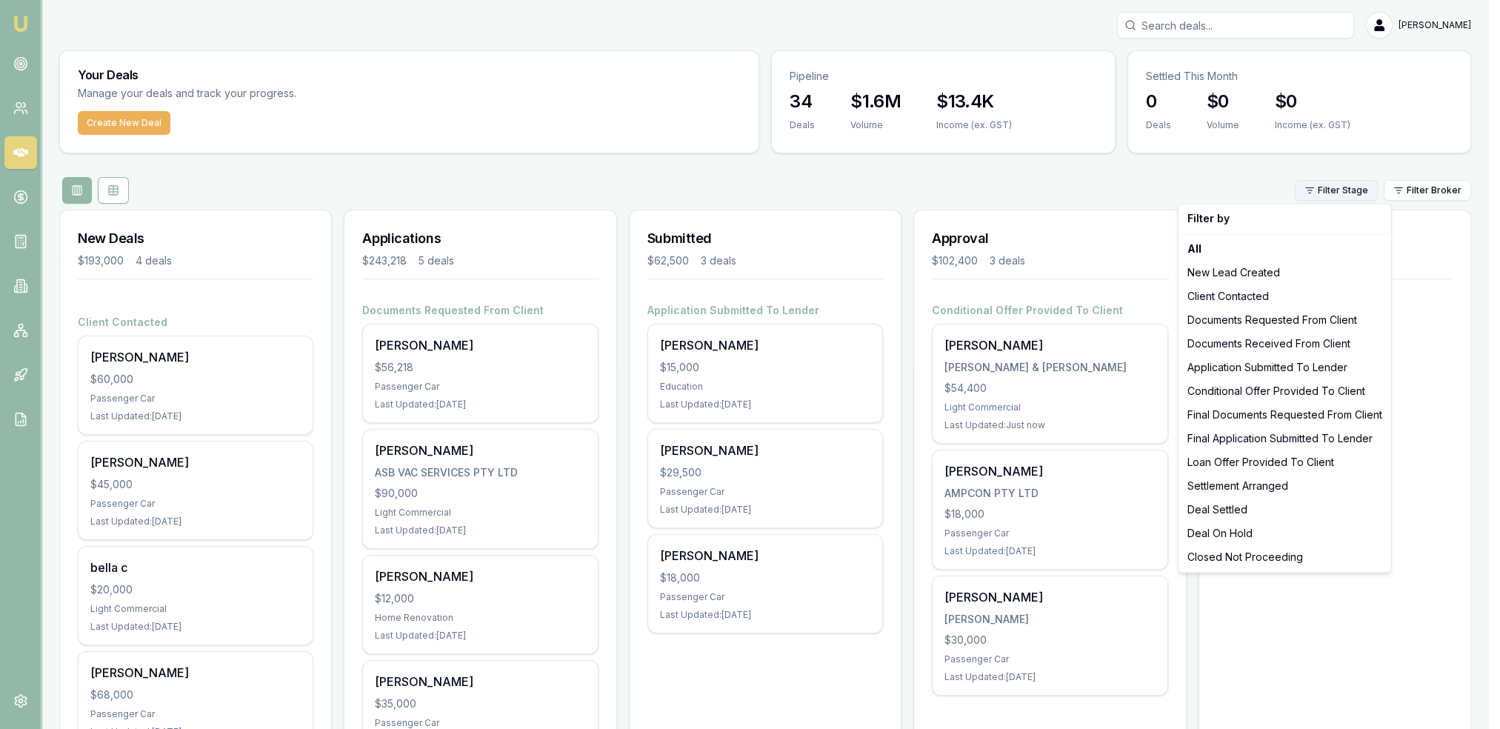
click at [1368, 190] on html "Emu Broker Robyn Adams Toggle Menu Your Deals Manage your deals and track your …" at bounding box center [750, 364] width 1500 height 729
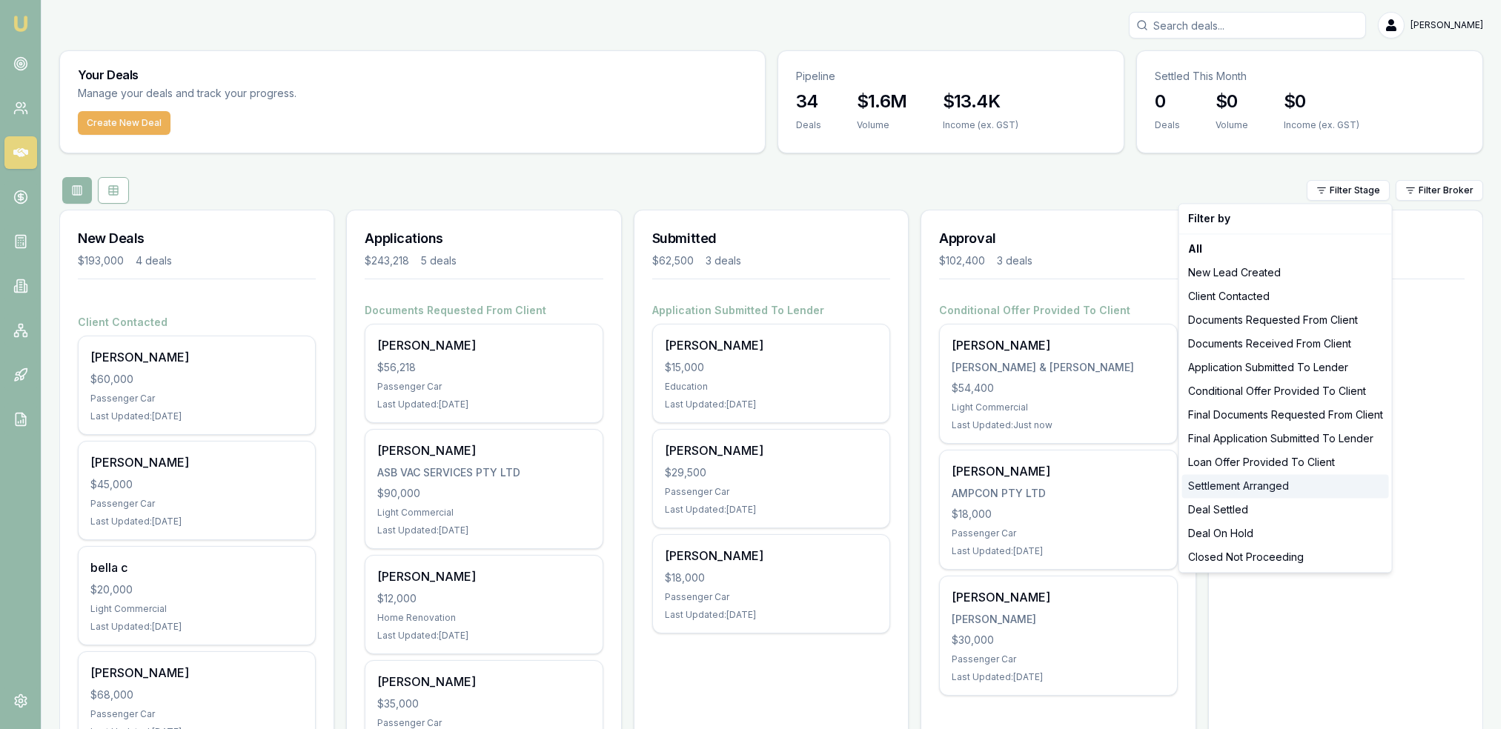
click at [1250, 487] on div "Settlement Arranged" at bounding box center [1285, 486] width 207 height 24
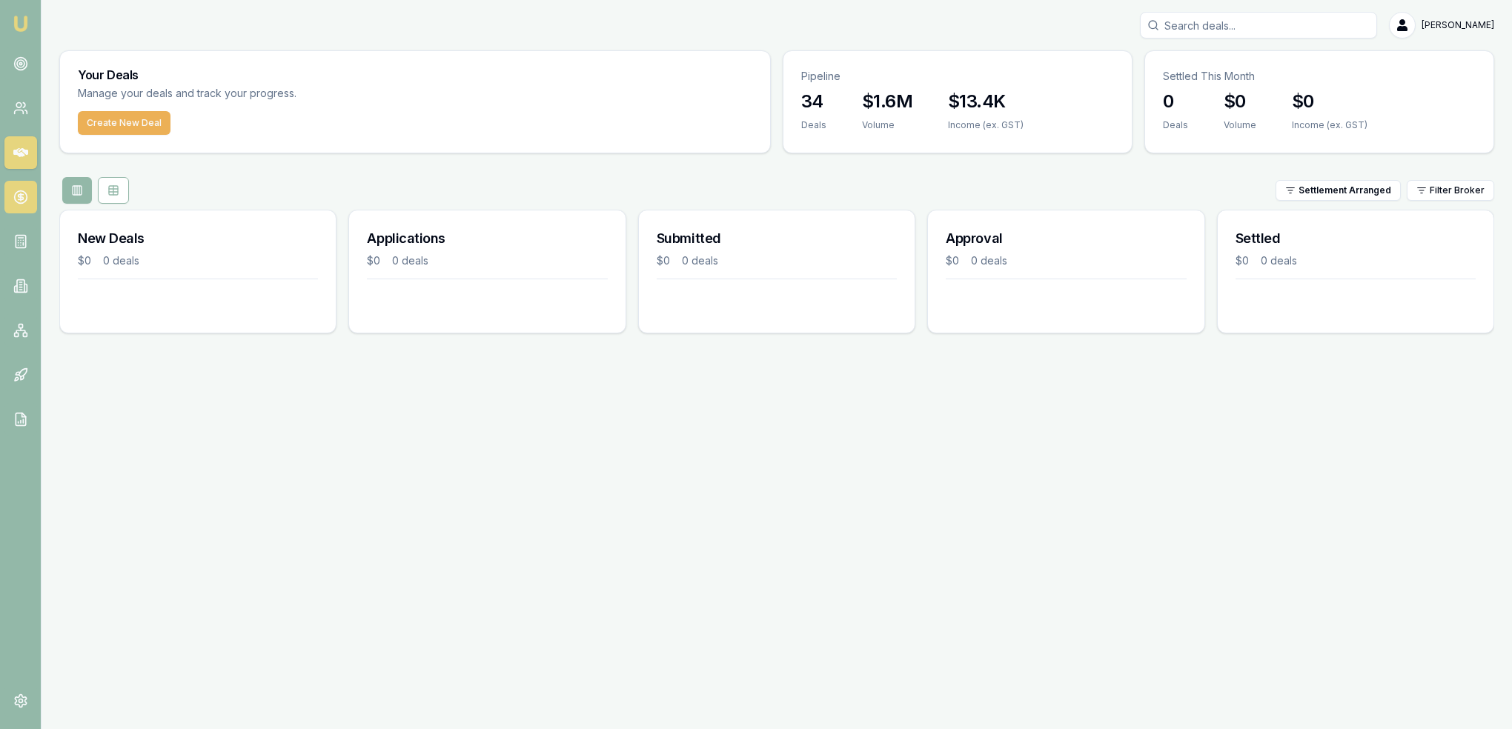
click at [16, 200] on icon at bounding box center [20, 197] width 15 height 15
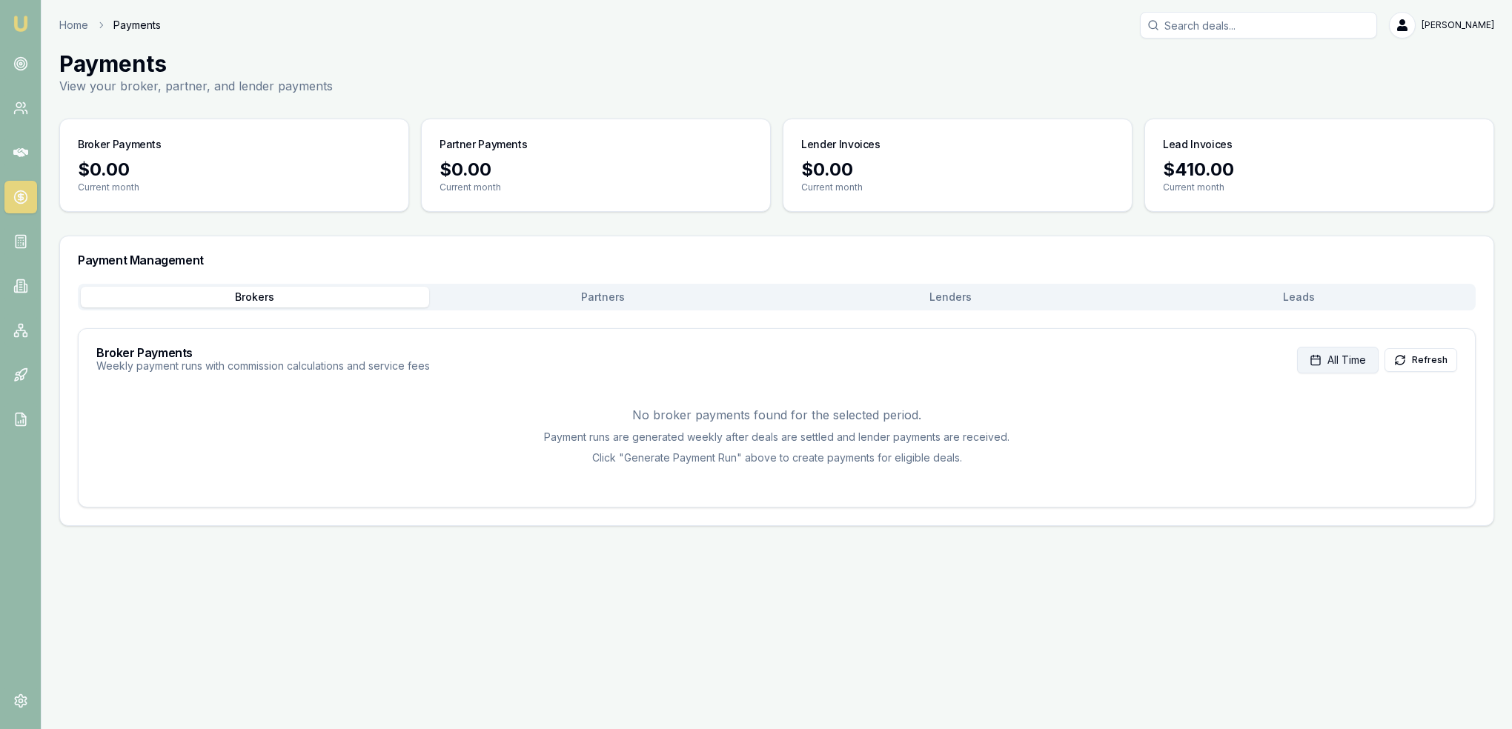
click at [1350, 363] on span "All Time" at bounding box center [1346, 360] width 39 height 15
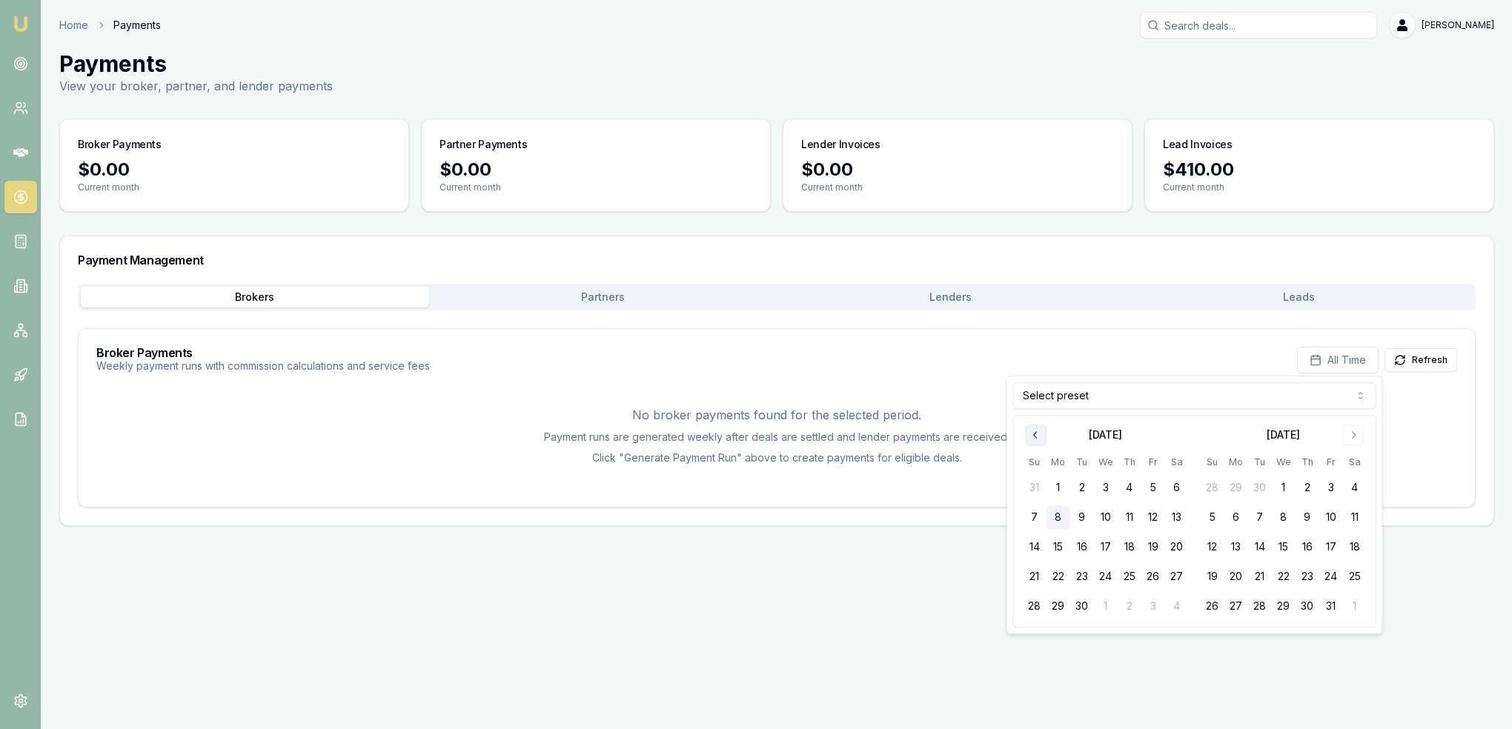
click at [1031, 433] on icon "Go to previous month" at bounding box center [1036, 435] width 12 height 12
click at [1233, 486] on button "1" at bounding box center [1236, 488] width 24 height 24
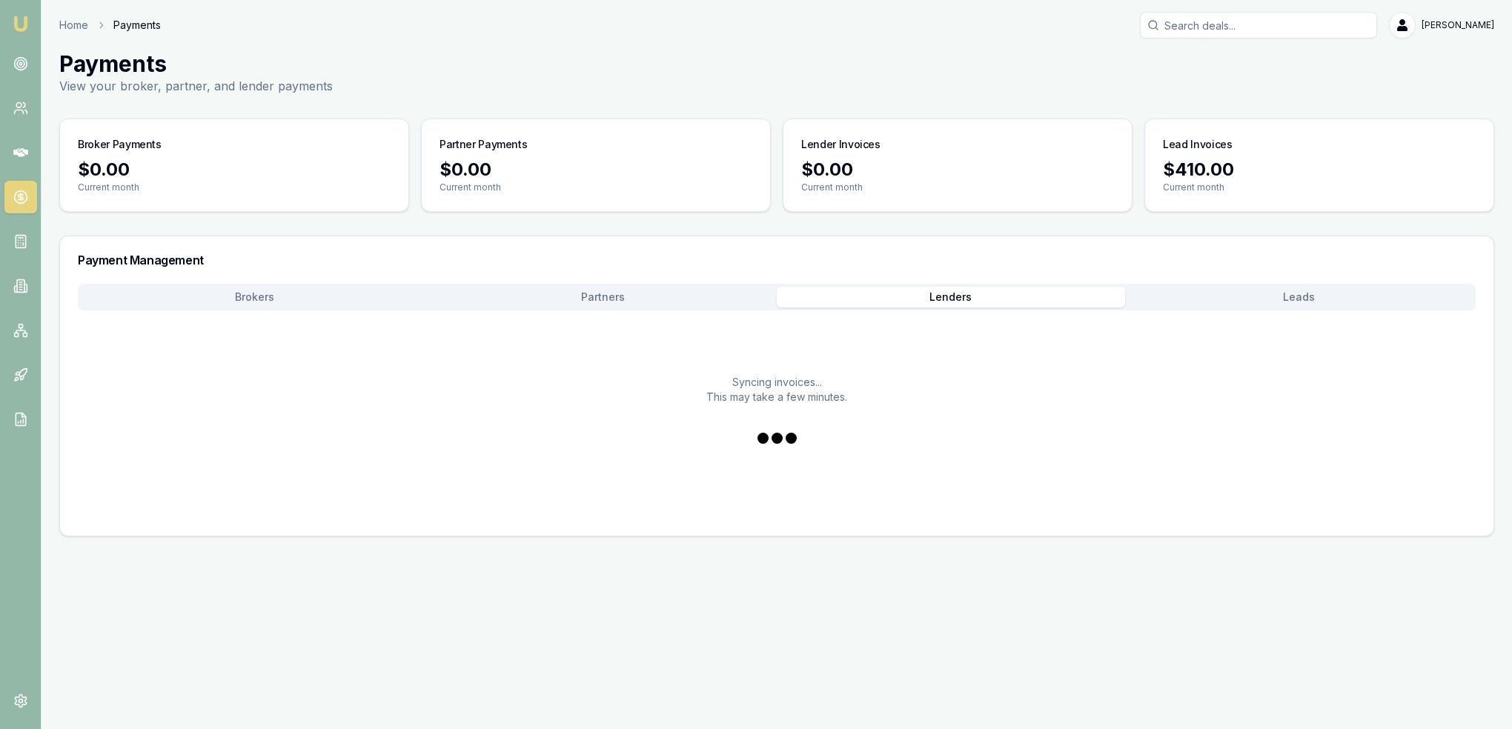
click at [952, 292] on button "Lenders" at bounding box center [951, 297] width 348 height 21
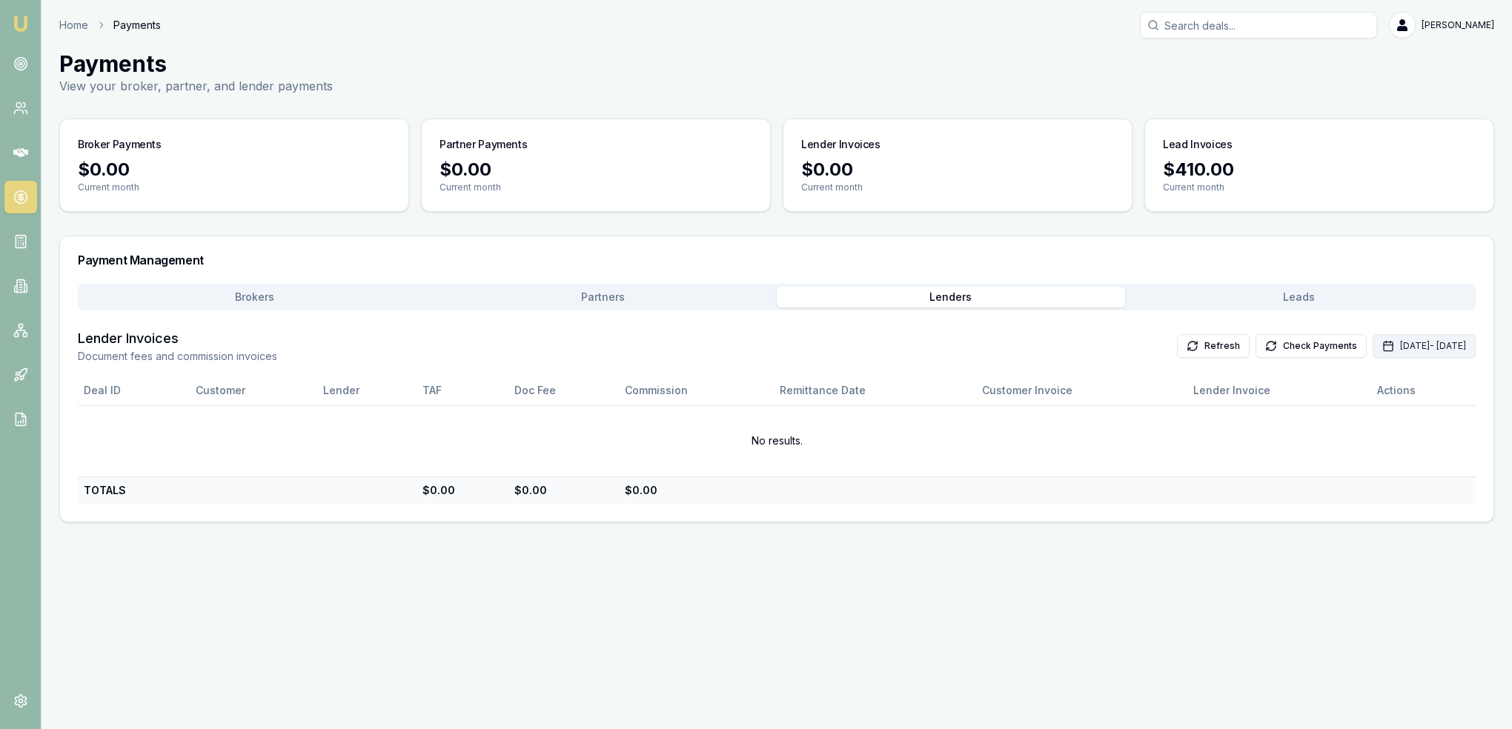
click at [1372, 346] on button "Sep 01, 2025 - Sep 30, 2025" at bounding box center [1423, 346] width 103 height 24
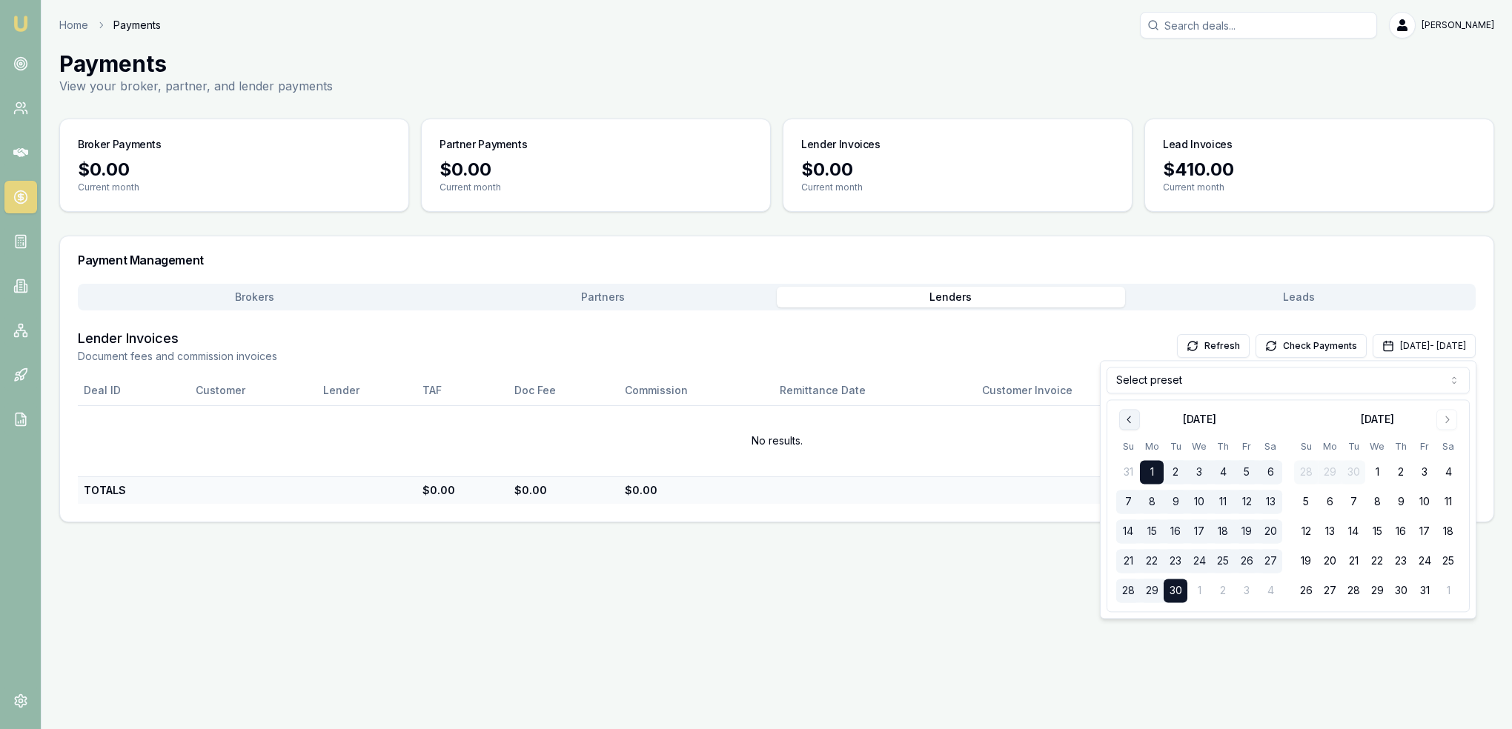
click at [1129, 418] on icon "Go to previous month" at bounding box center [1129, 419] width 12 height 12
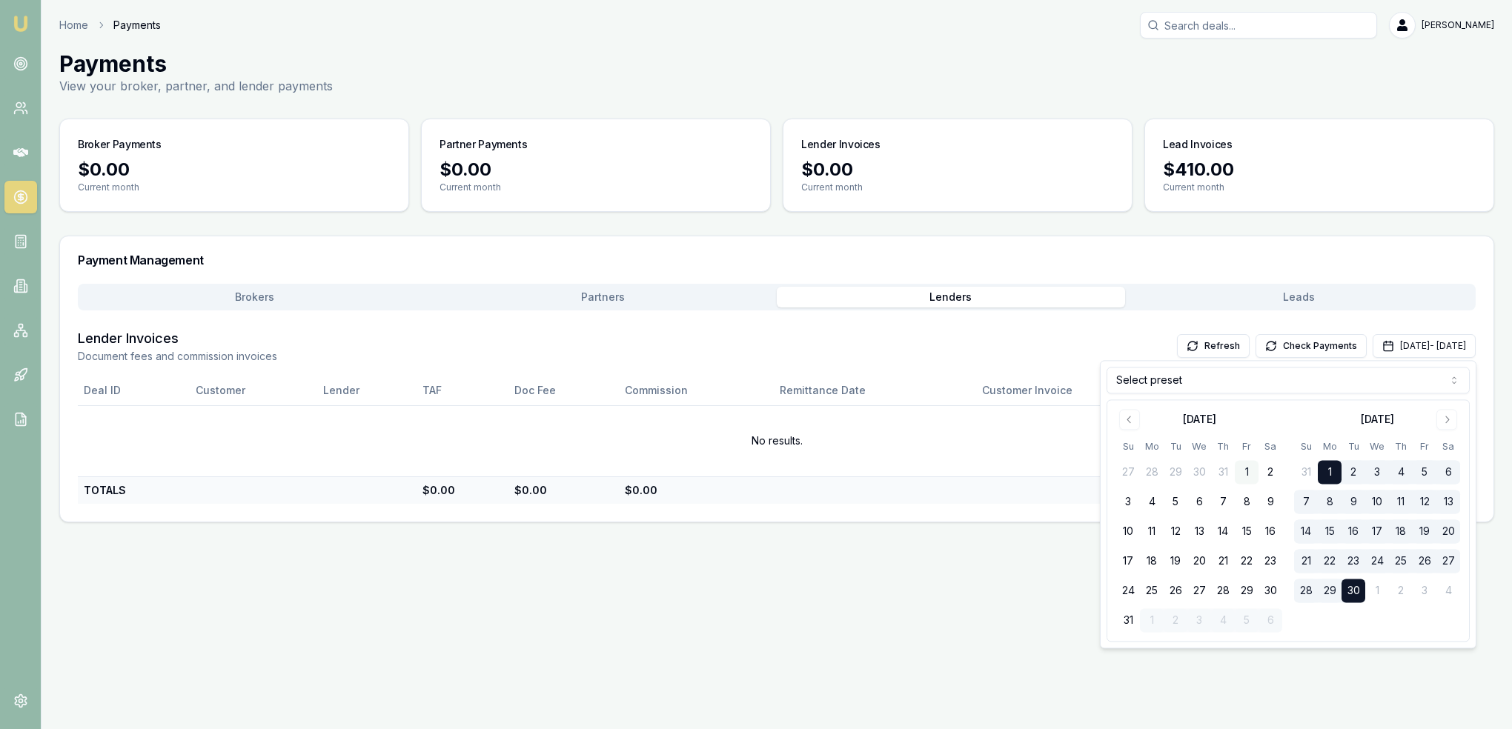
click at [1243, 468] on button "1" at bounding box center [1246, 473] width 24 height 24
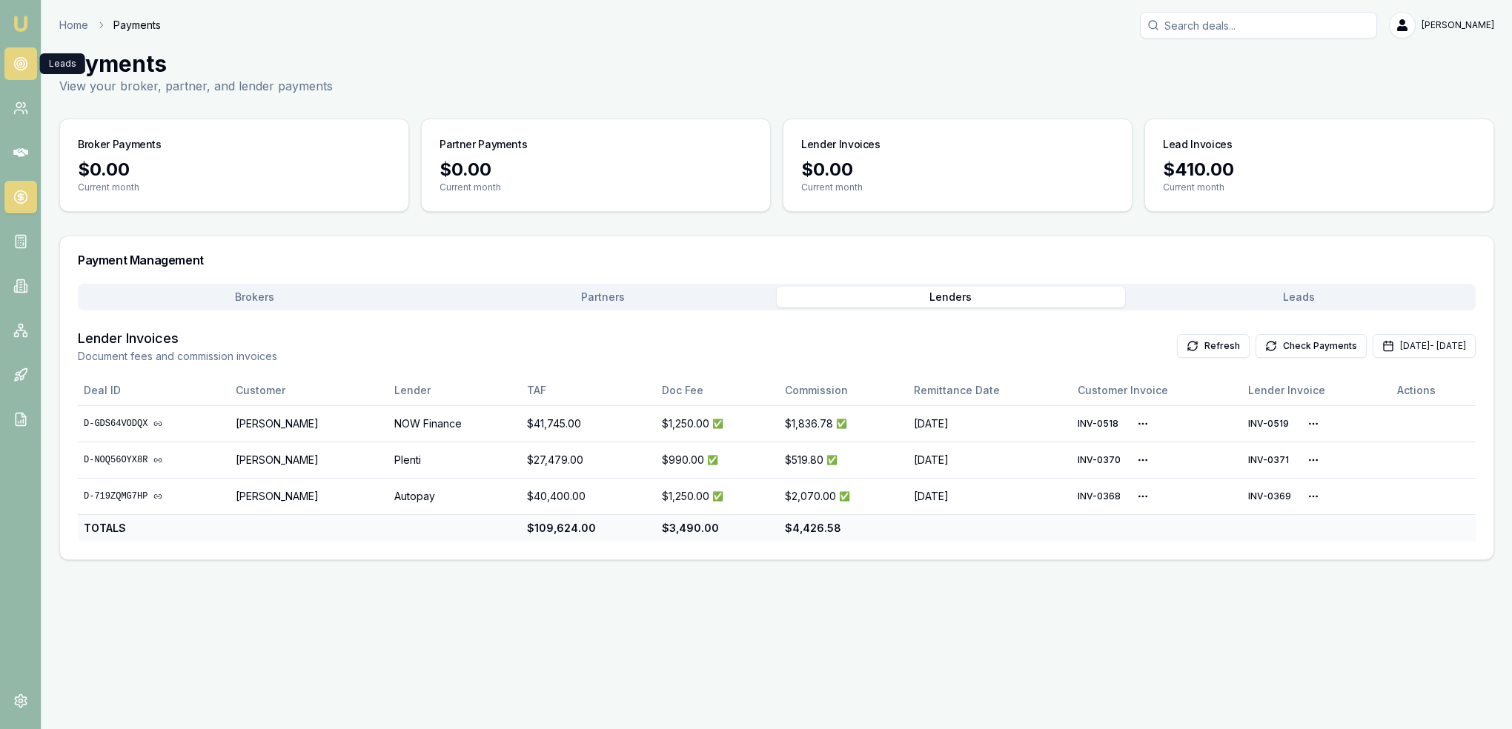
click at [24, 56] on link at bounding box center [20, 63] width 33 height 33
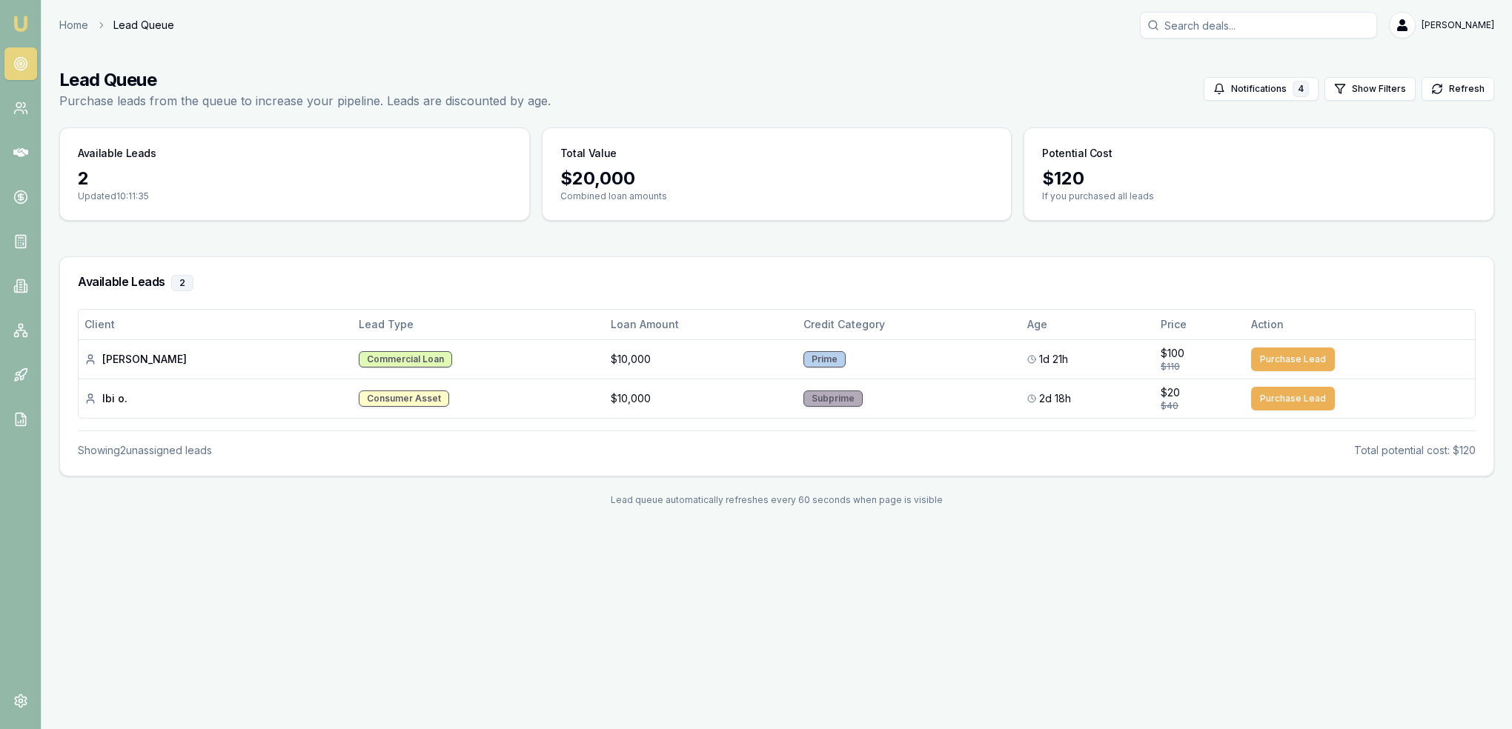
click at [25, 23] on img at bounding box center [21, 24] width 18 height 18
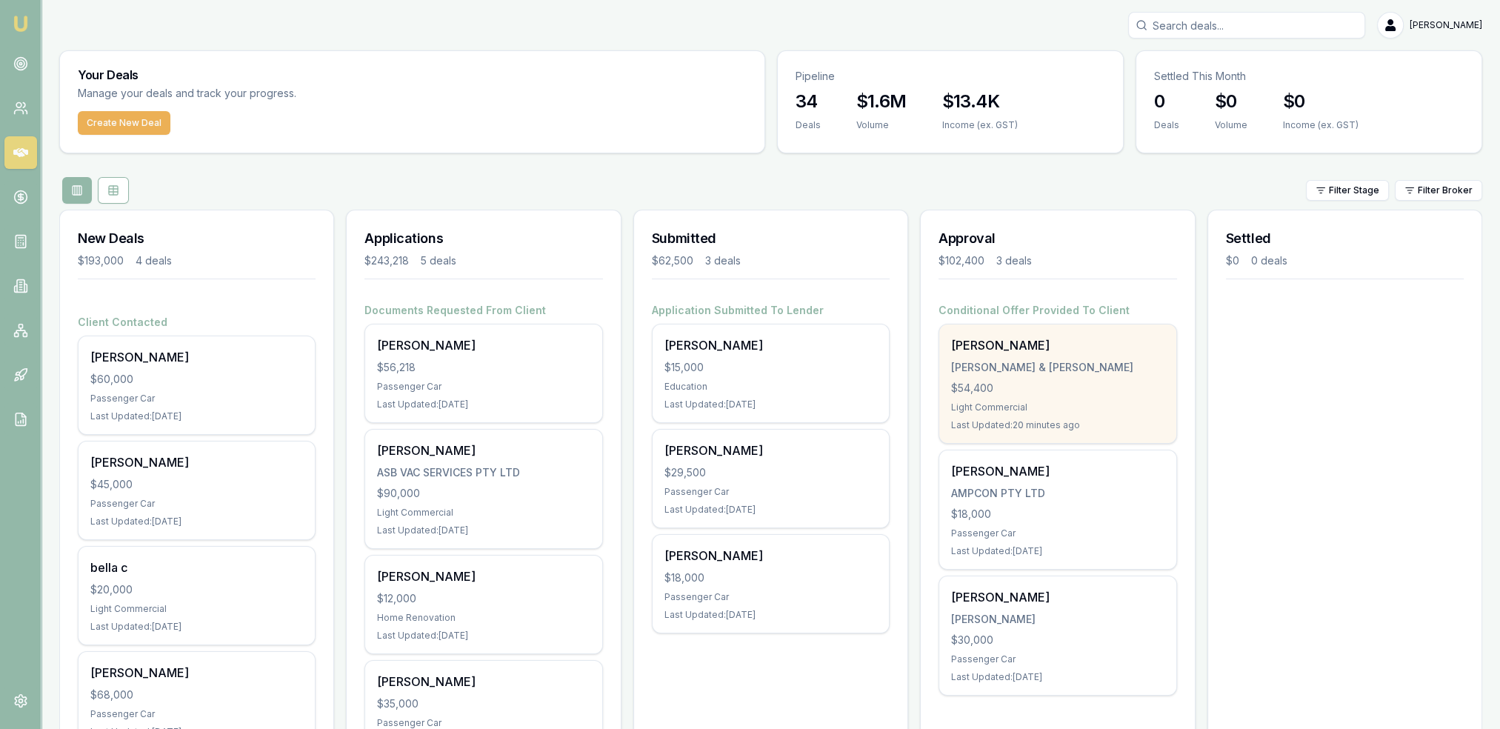
click at [1028, 416] on div "Harrison Bell H.P BELL & C.G WALTER $54,400 Light Commercial Last Updated: 20 m…" at bounding box center [1058, 384] width 236 height 119
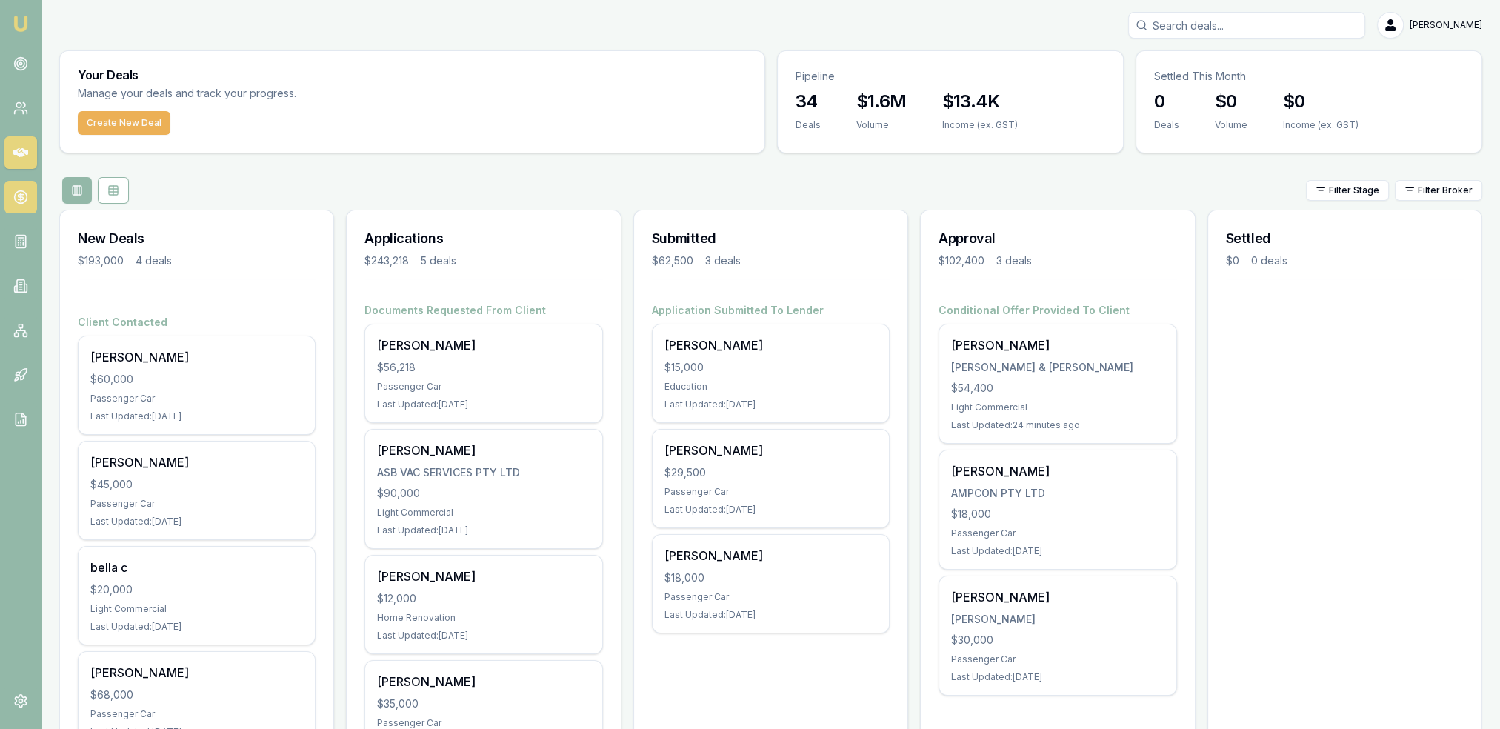
click at [13, 198] on icon at bounding box center [20, 197] width 15 height 15
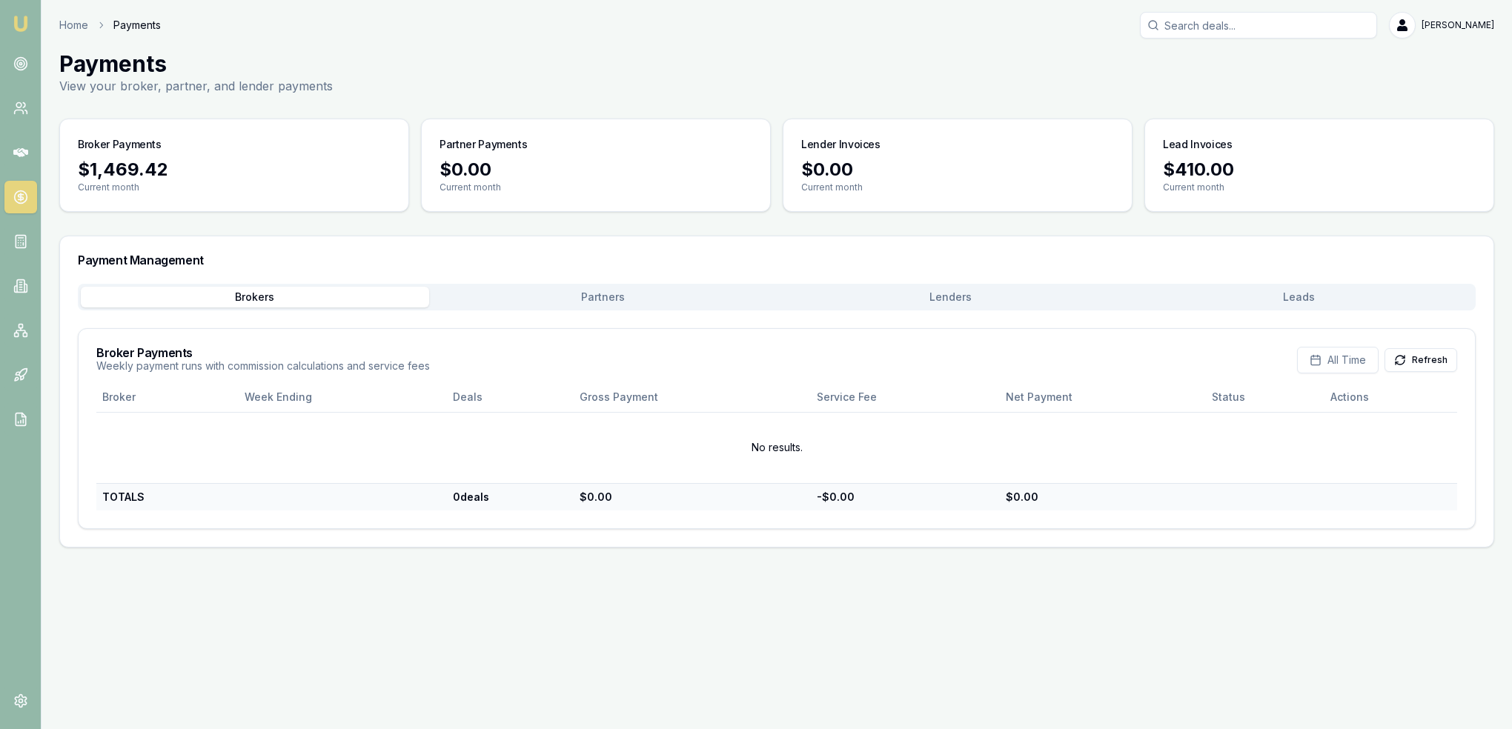
click at [957, 297] on button "Lenders" at bounding box center [951, 297] width 348 height 21
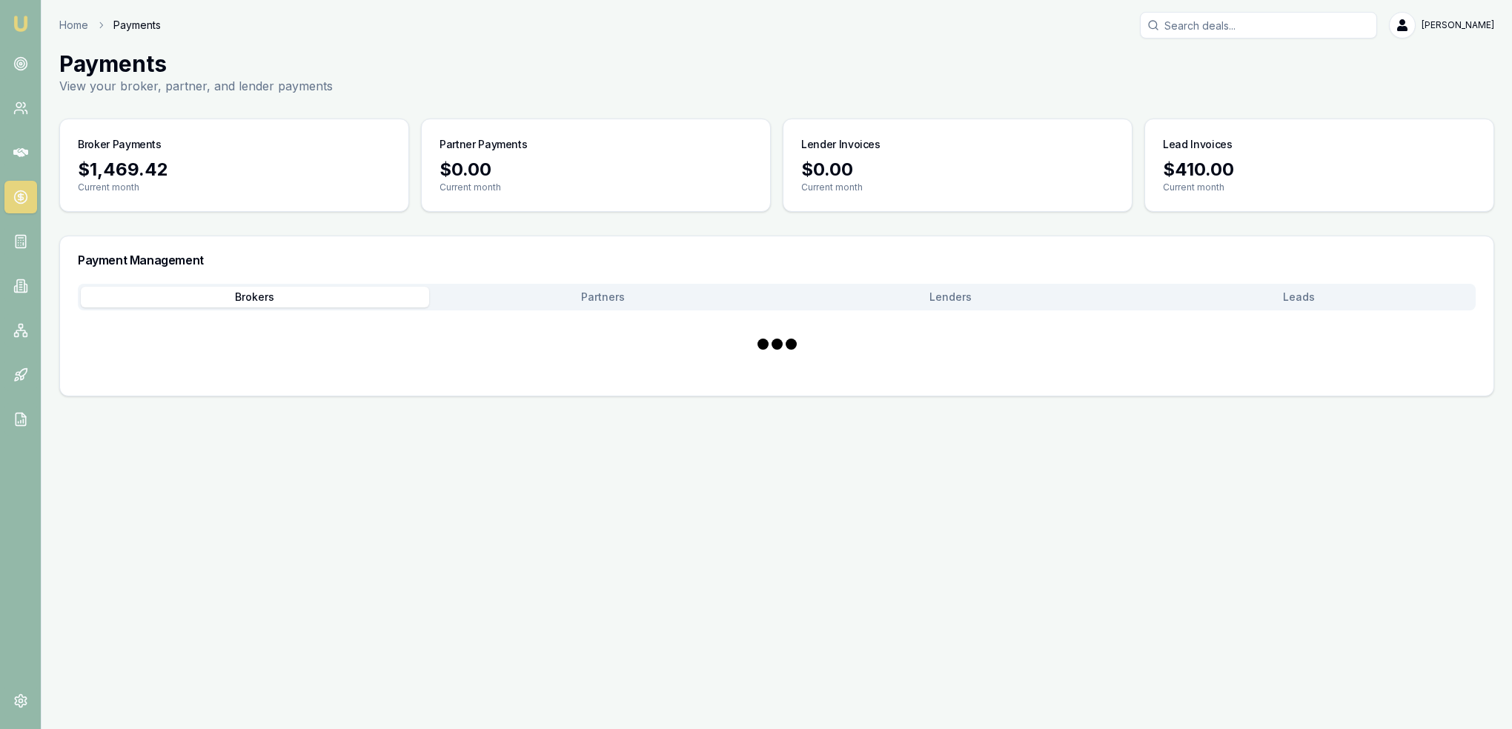
click at [267, 299] on button "Brokers" at bounding box center [255, 297] width 348 height 21
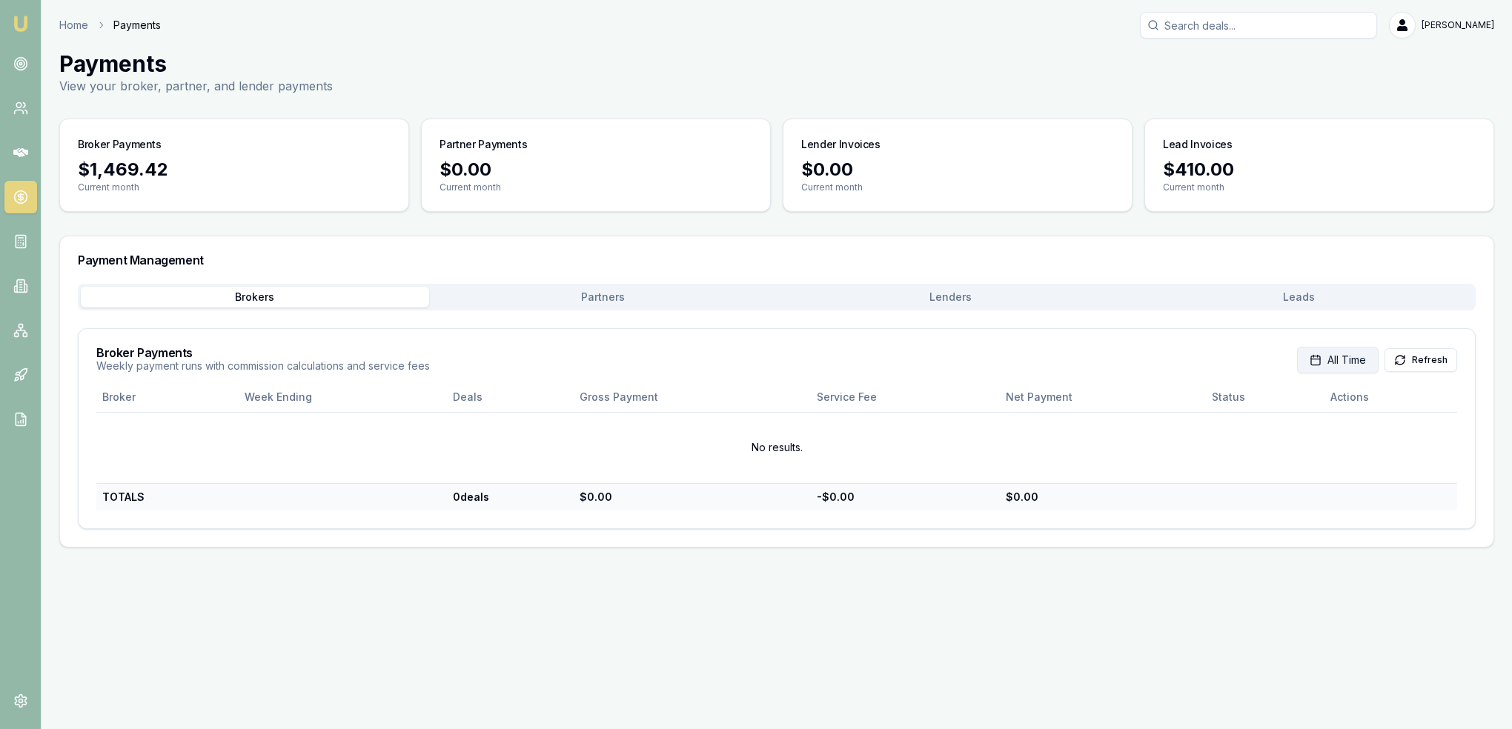
click at [1341, 358] on span "All Time" at bounding box center [1346, 360] width 39 height 15
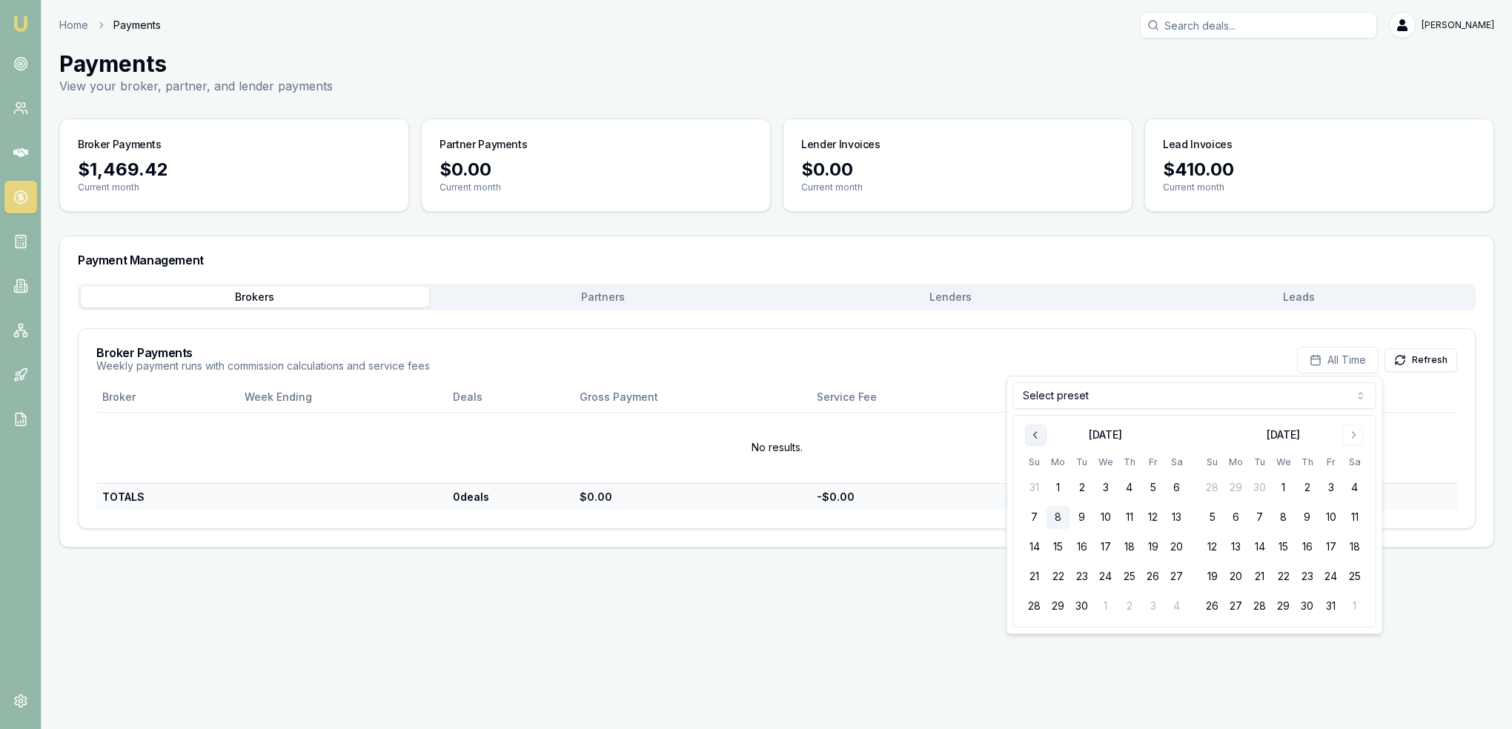
click at [1030, 431] on icon "Go to previous month" at bounding box center [1036, 435] width 12 height 12
click at [1145, 483] on button "1" at bounding box center [1153, 488] width 24 height 24
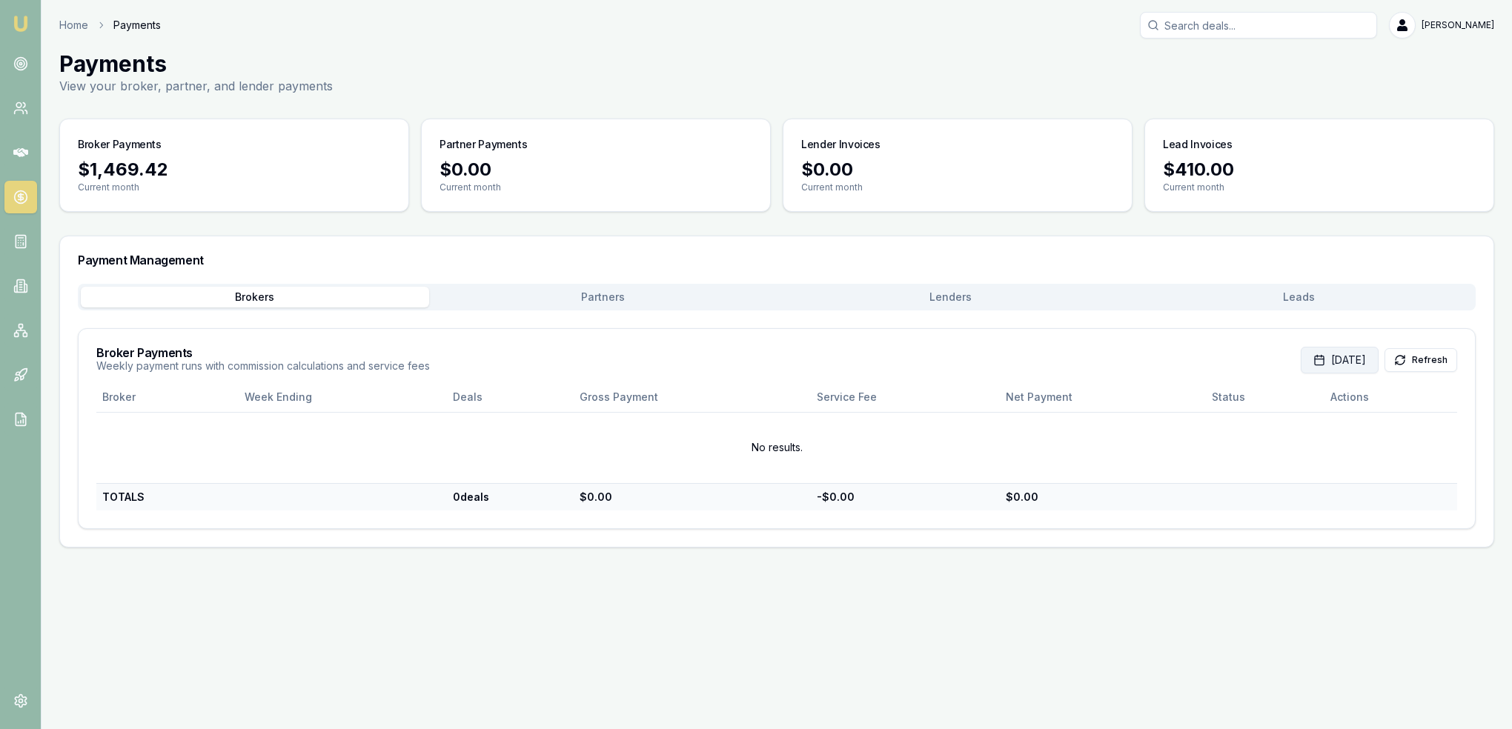
click at [1349, 353] on button "Aug 01, 2025" at bounding box center [1339, 360] width 78 height 27
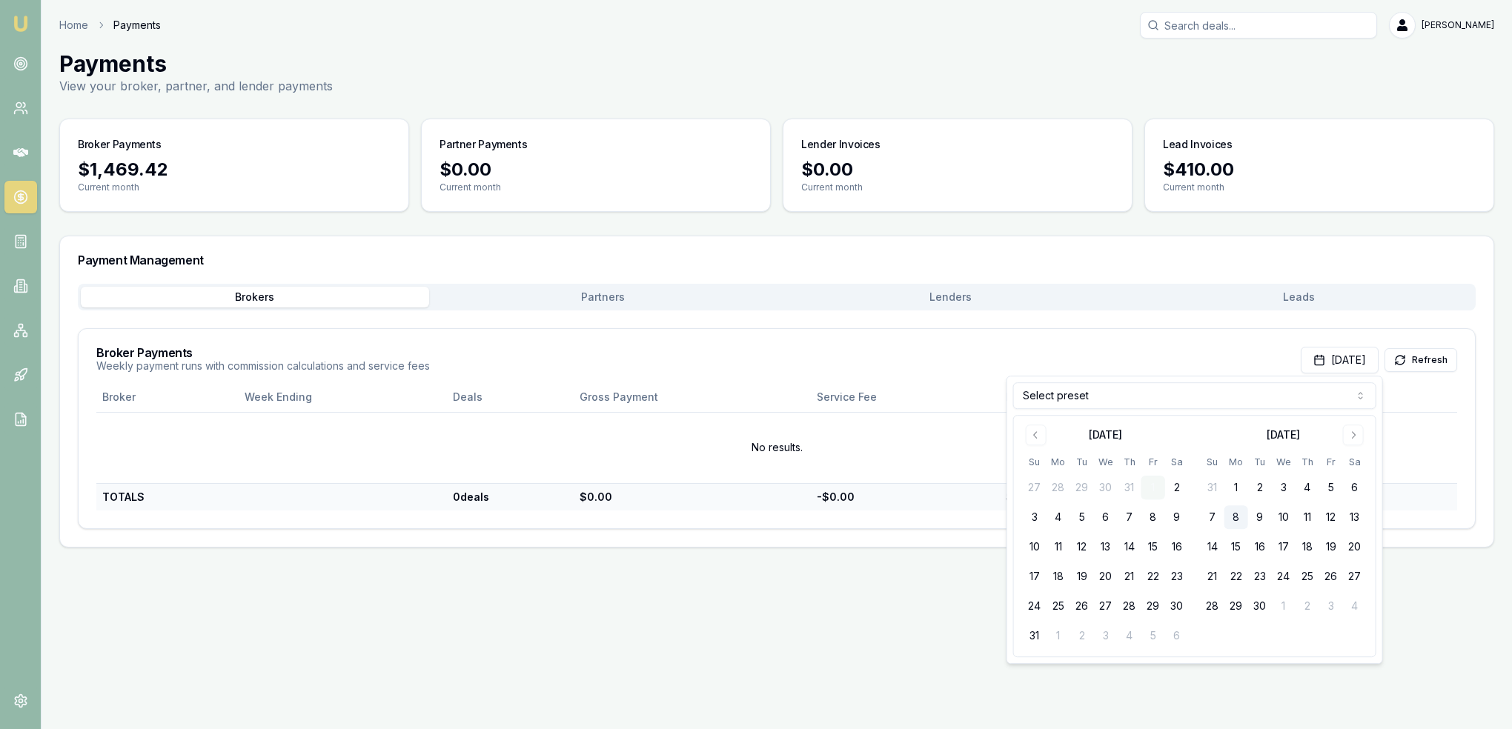
click at [1157, 485] on button "1" at bounding box center [1153, 488] width 24 height 24
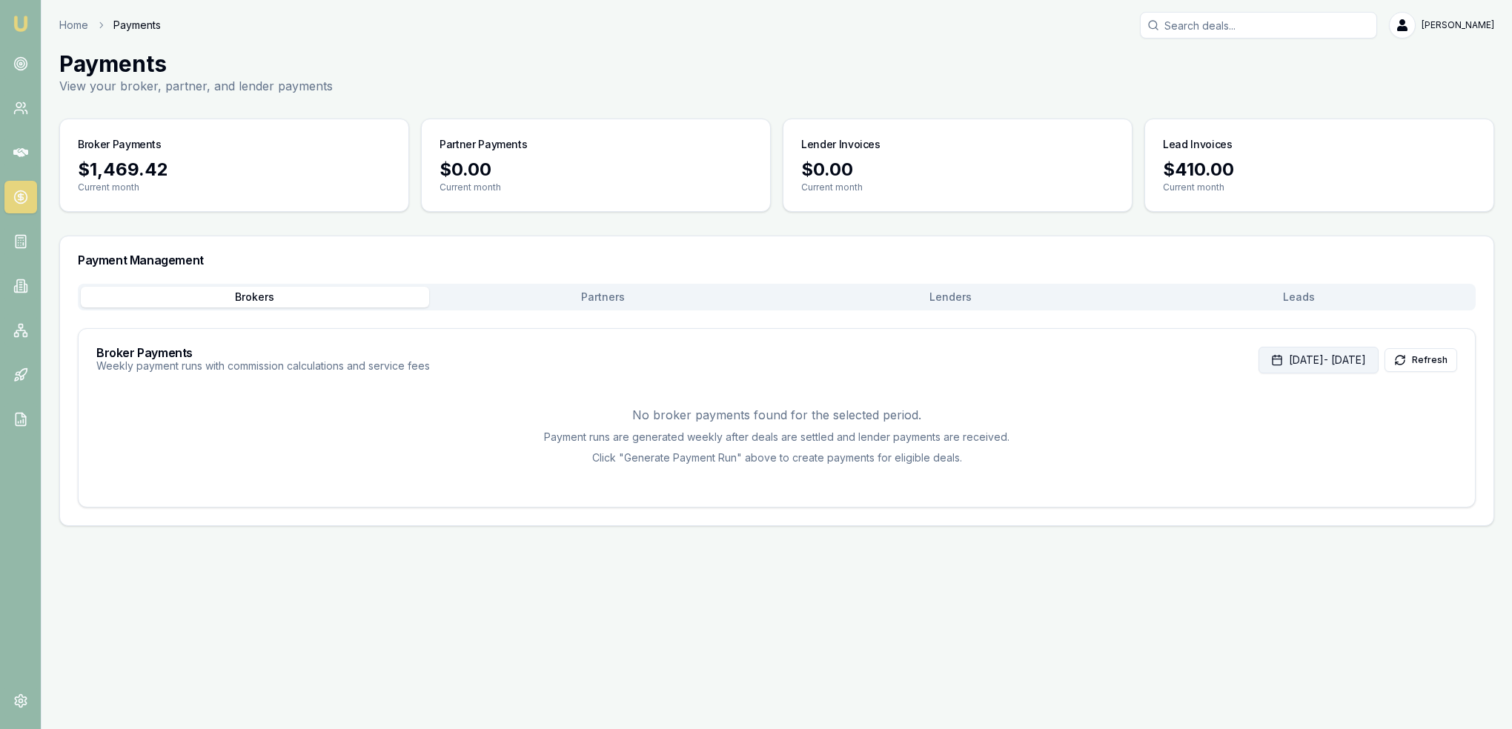
click at [1286, 358] on button "Aug 01, 2025 - Aug 01, 2025" at bounding box center [1318, 360] width 120 height 27
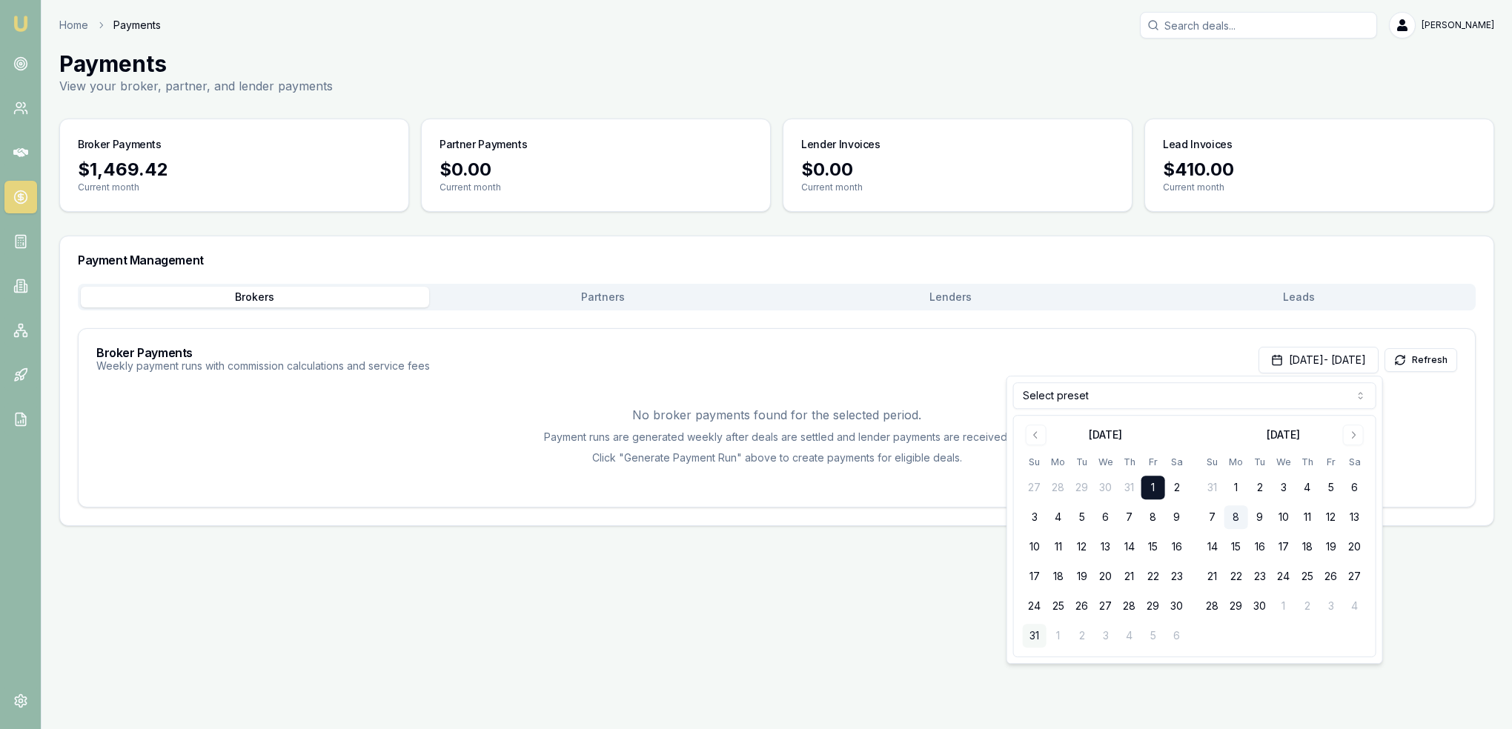
click at [1037, 637] on button "31" at bounding box center [1035, 636] width 24 height 24
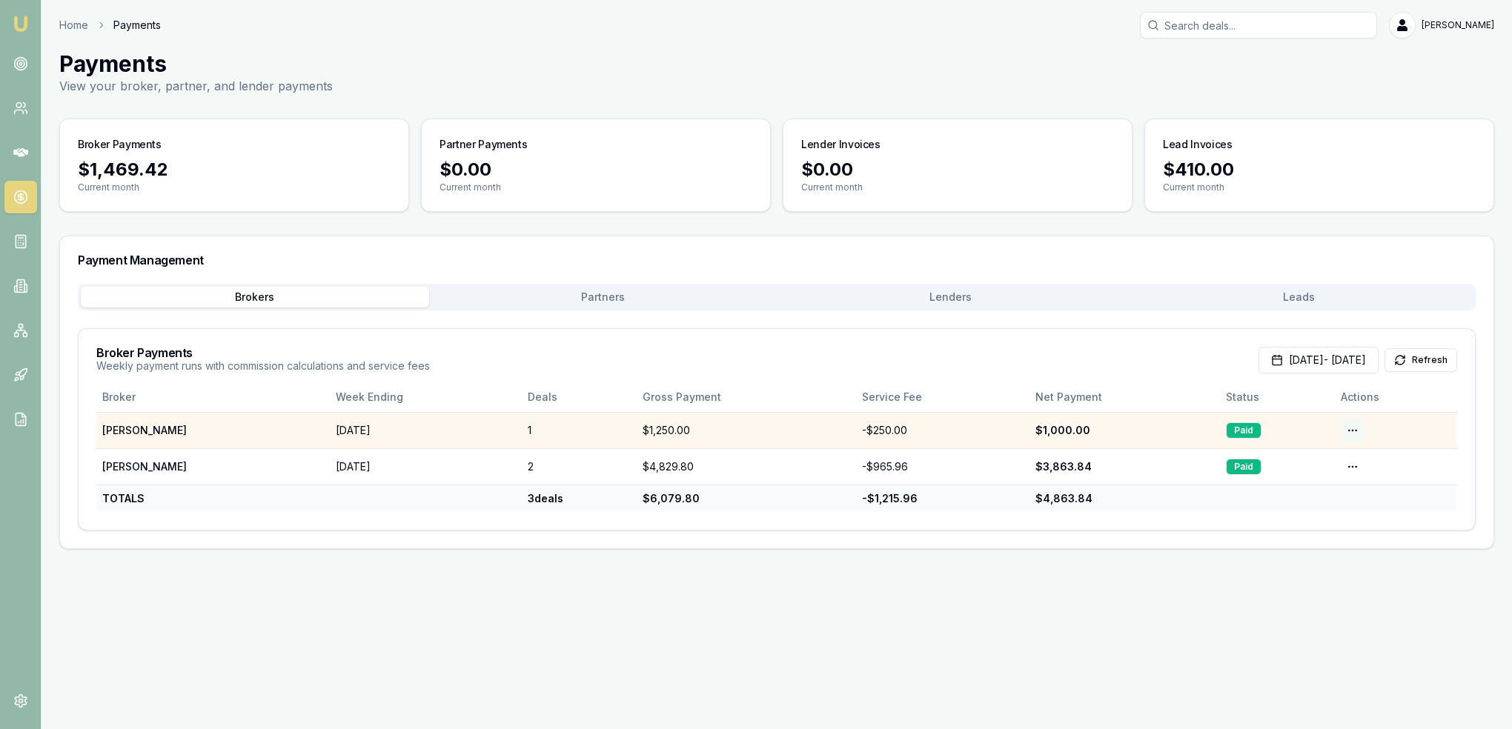
click at [1344, 431] on html "Emu Broker Home Payments Robyn Adams Toggle Menu Payments View your broker, par…" at bounding box center [756, 364] width 1512 height 729
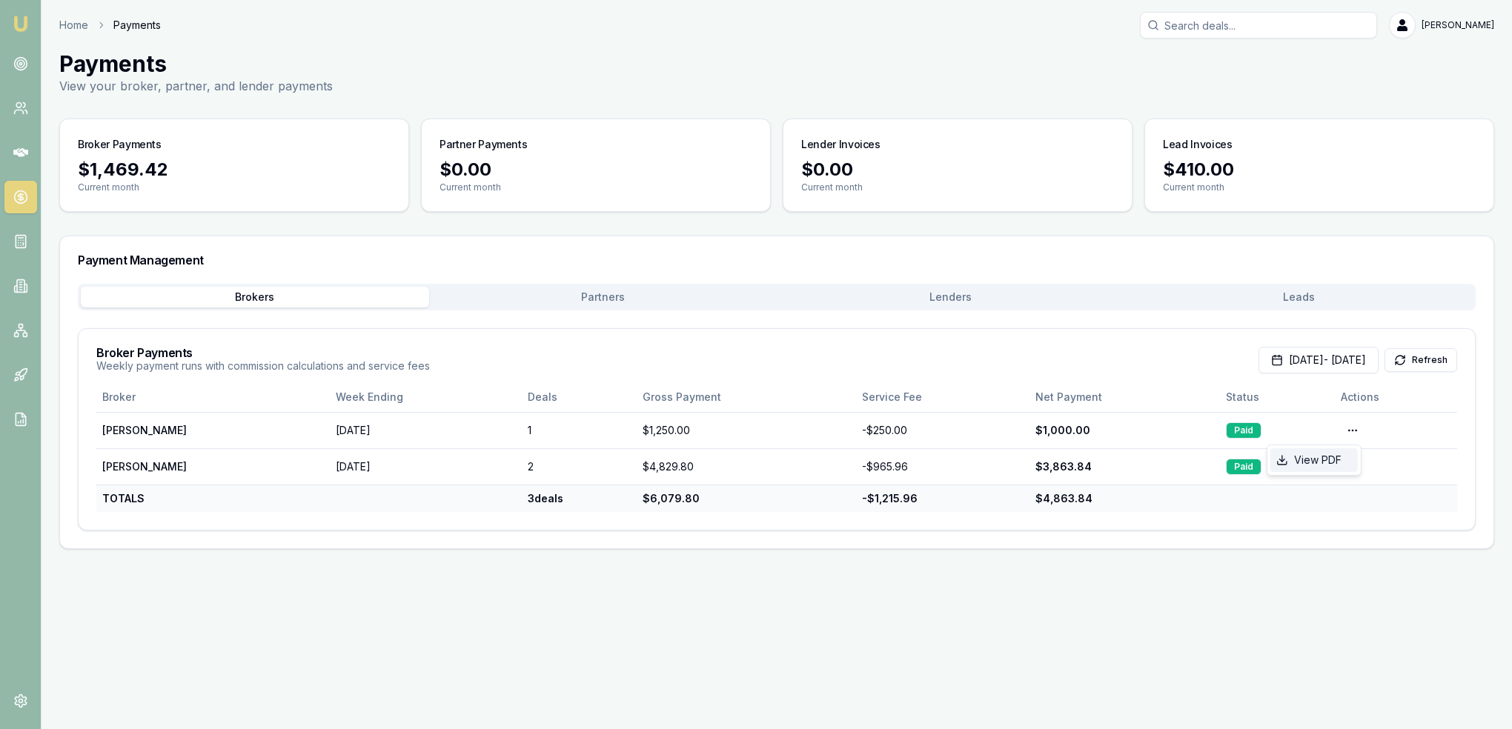
click at [1309, 464] on div "View PDF" at bounding box center [1313, 460] width 87 height 24
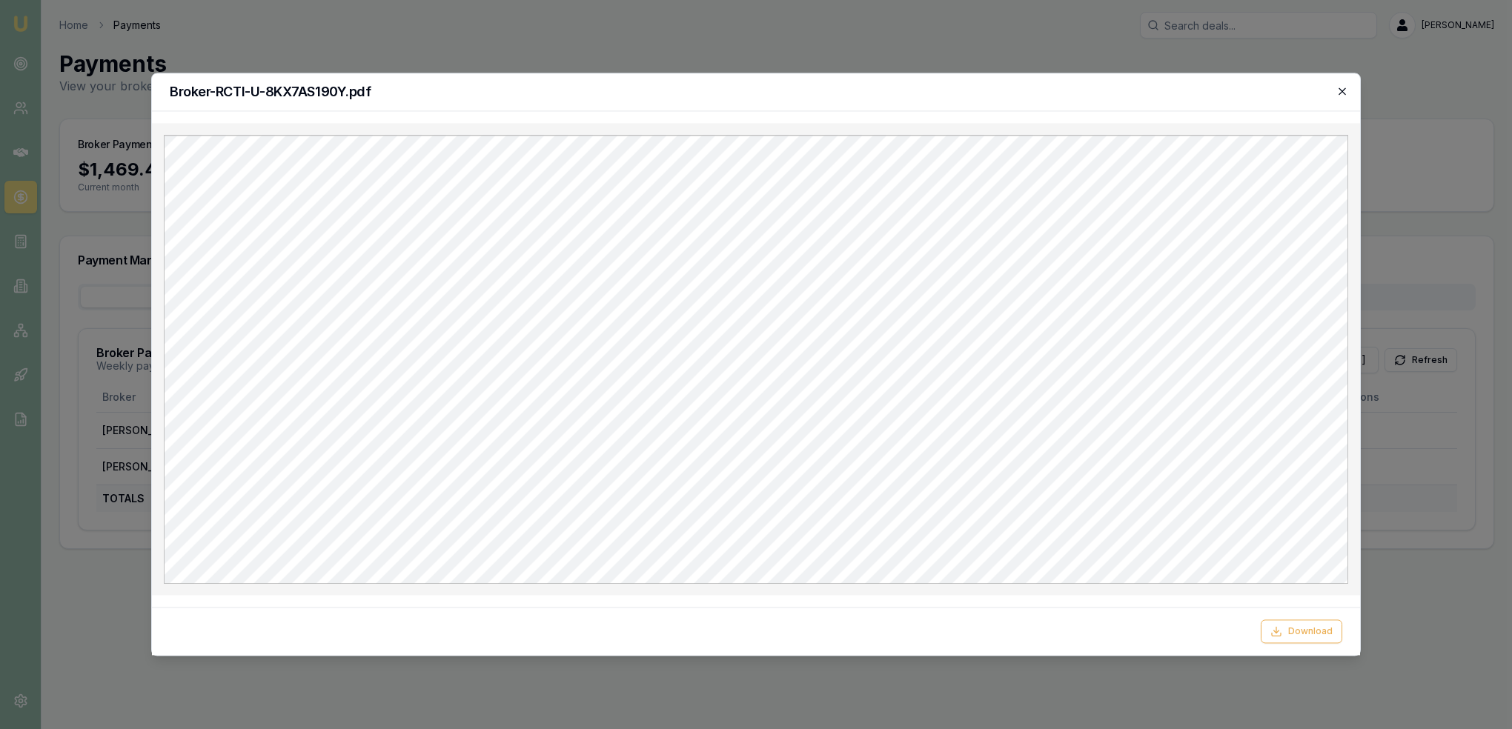
click at [1341, 92] on icon "button" at bounding box center [1341, 91] width 7 height 7
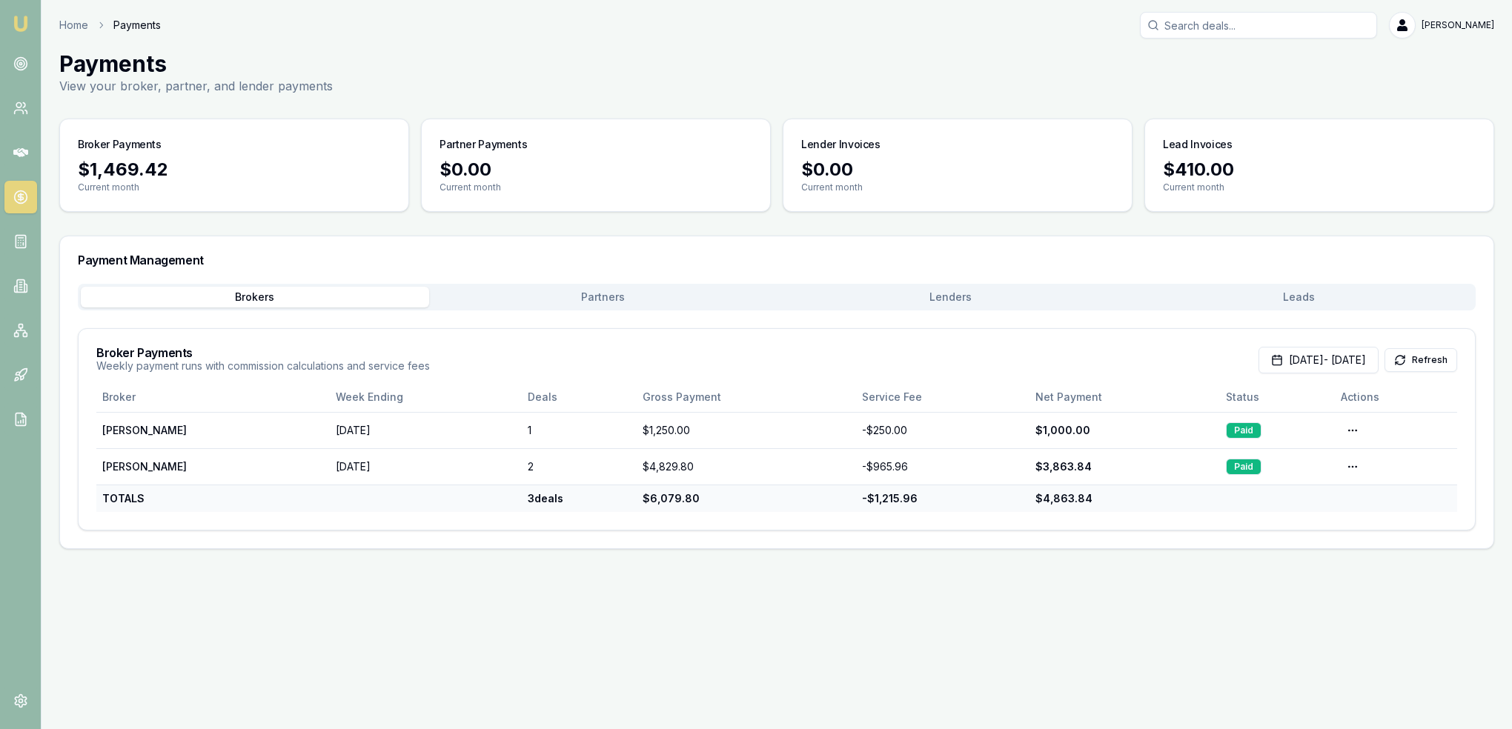
click at [977, 292] on button "Lenders" at bounding box center [951, 297] width 348 height 21
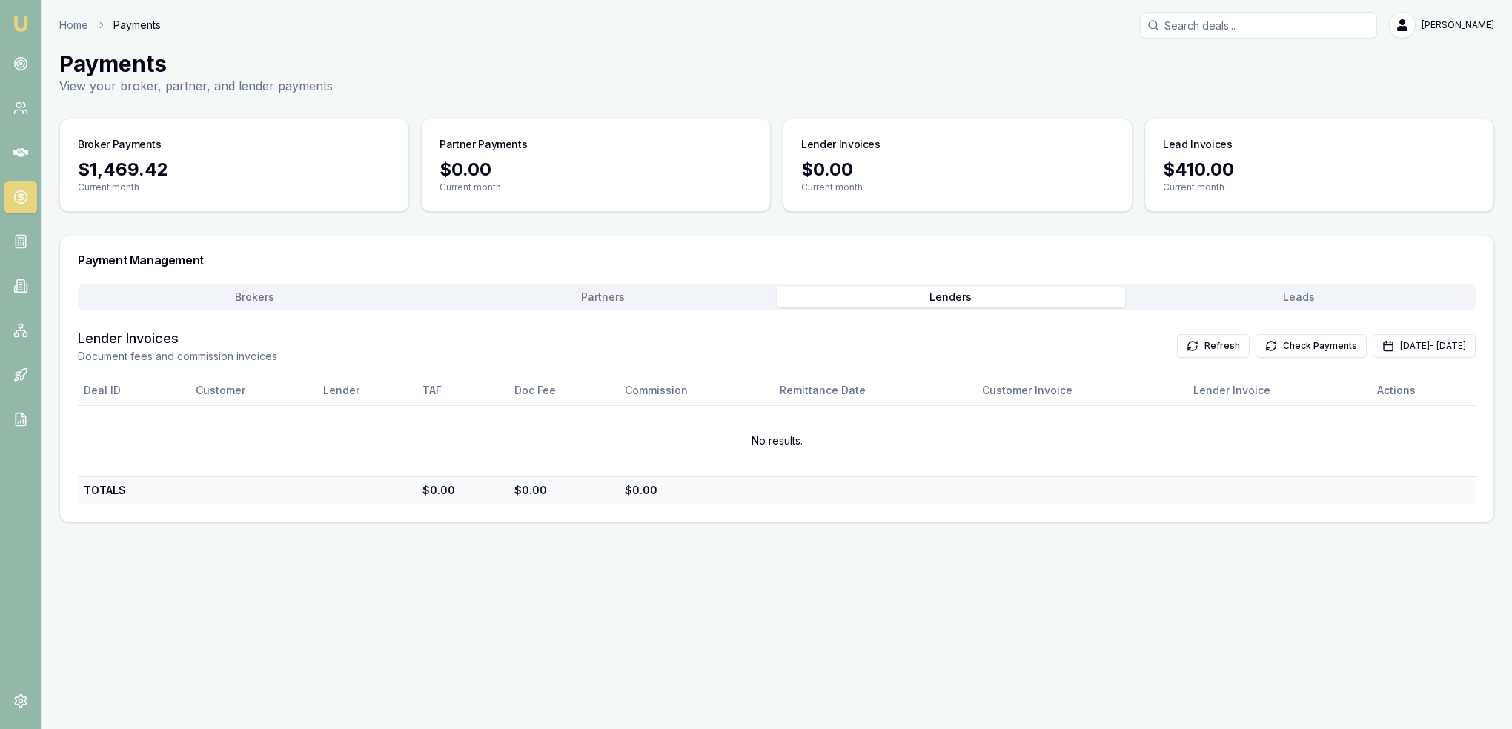
click at [677, 293] on button "Partners" at bounding box center [603, 297] width 348 height 21
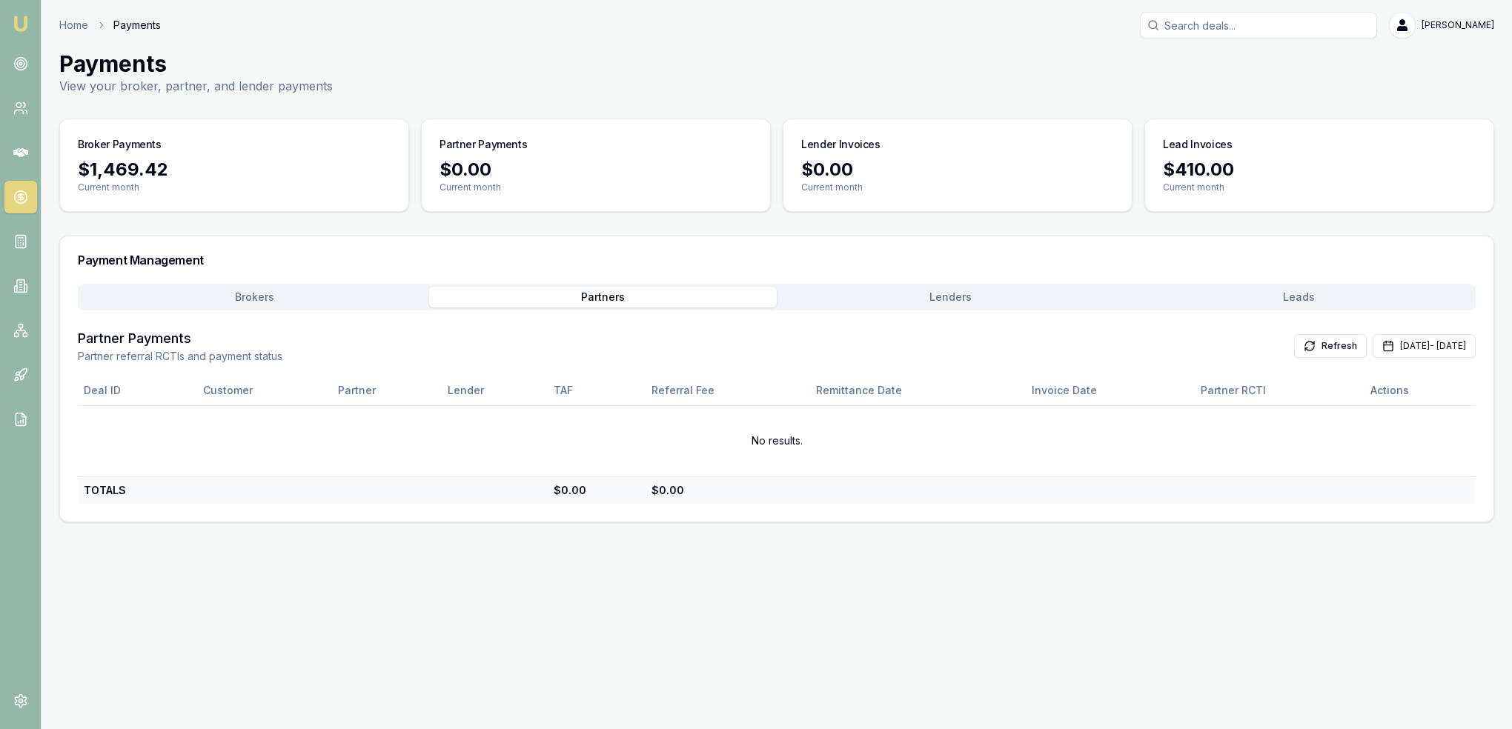
click at [1248, 296] on button "Leads" at bounding box center [1299, 297] width 348 height 21
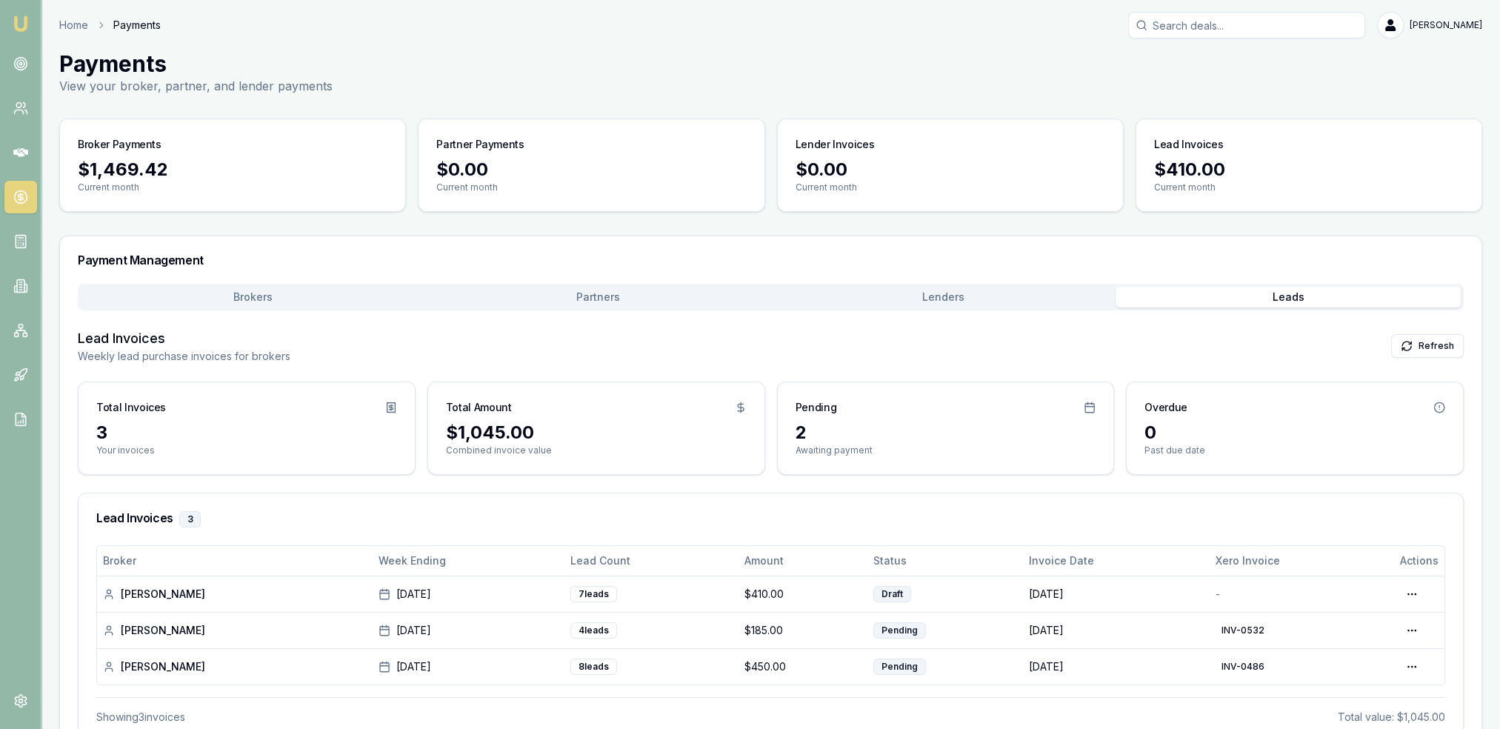
scroll to position [41, 0]
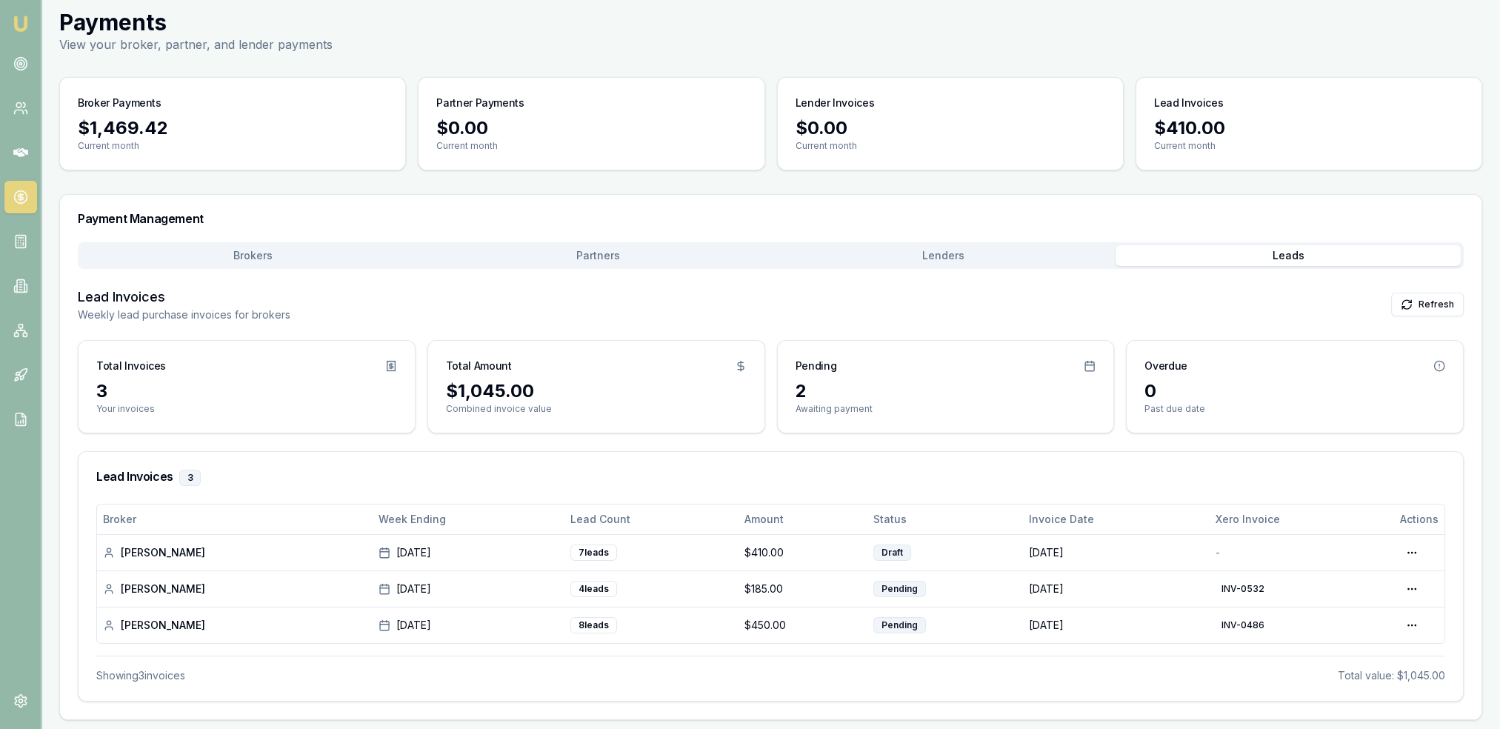
click at [249, 257] on div "Payment Management Brokers Partners Lenders Leads Lead Invoices Weekly lead pur…" at bounding box center [770, 457] width 1423 height 526
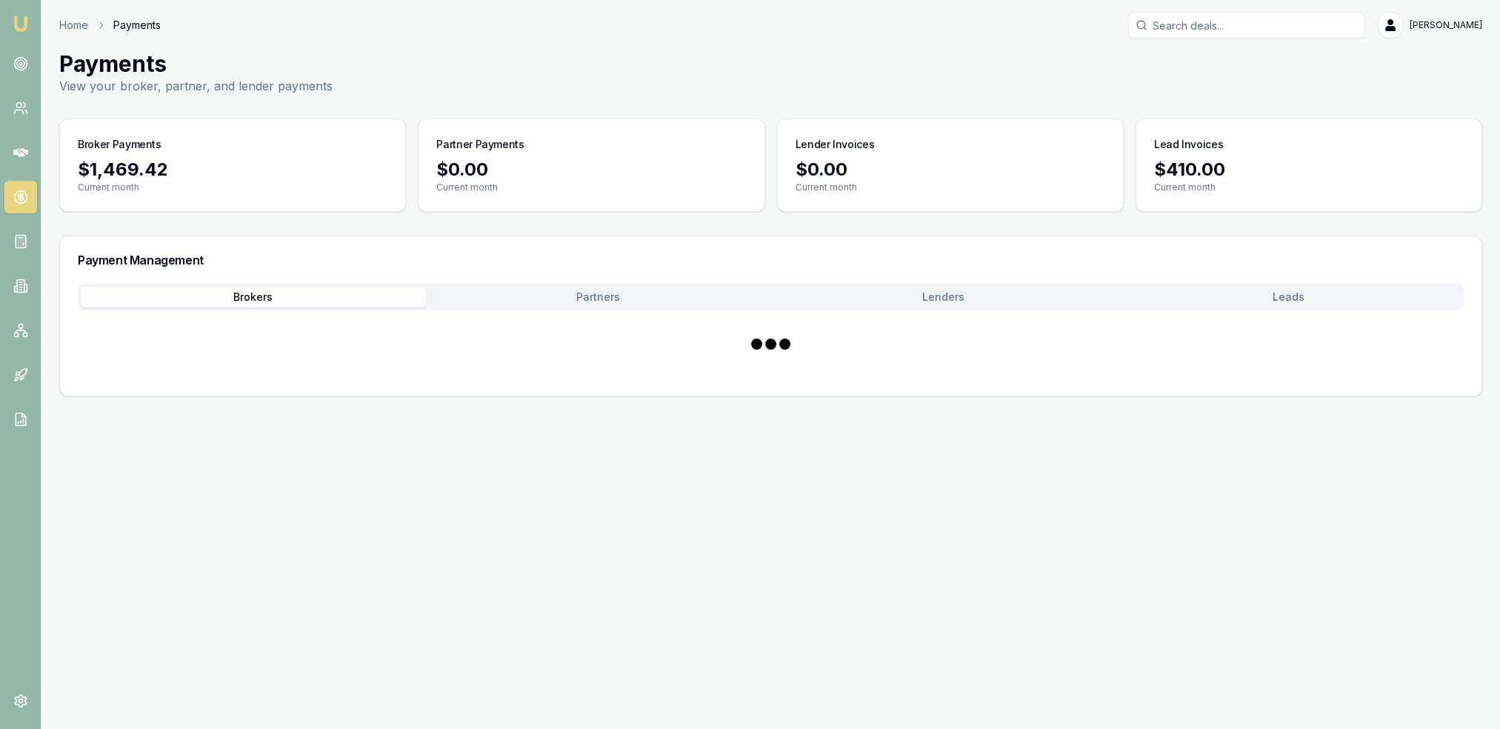
scroll to position [0, 0]
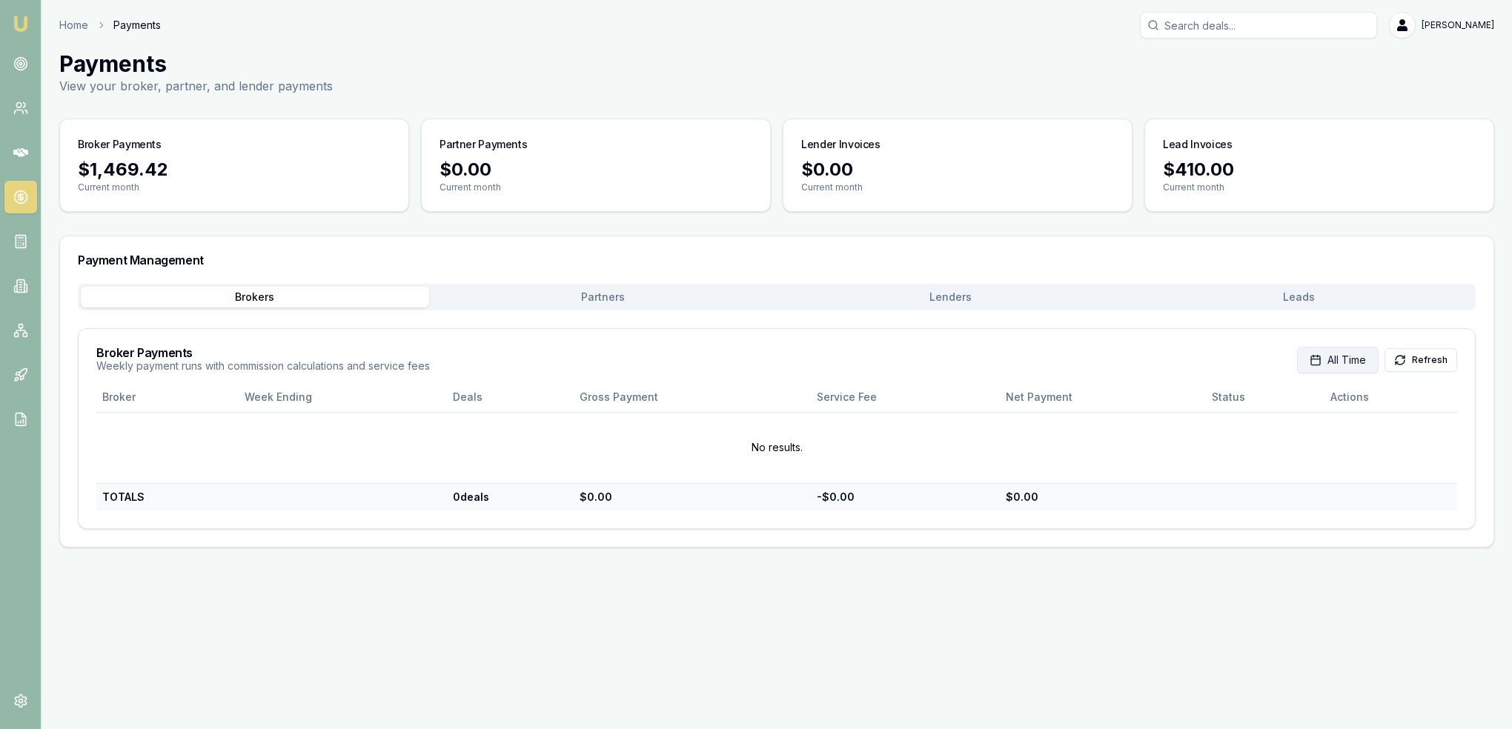
click at [1347, 363] on span "All Time" at bounding box center [1346, 360] width 39 height 15
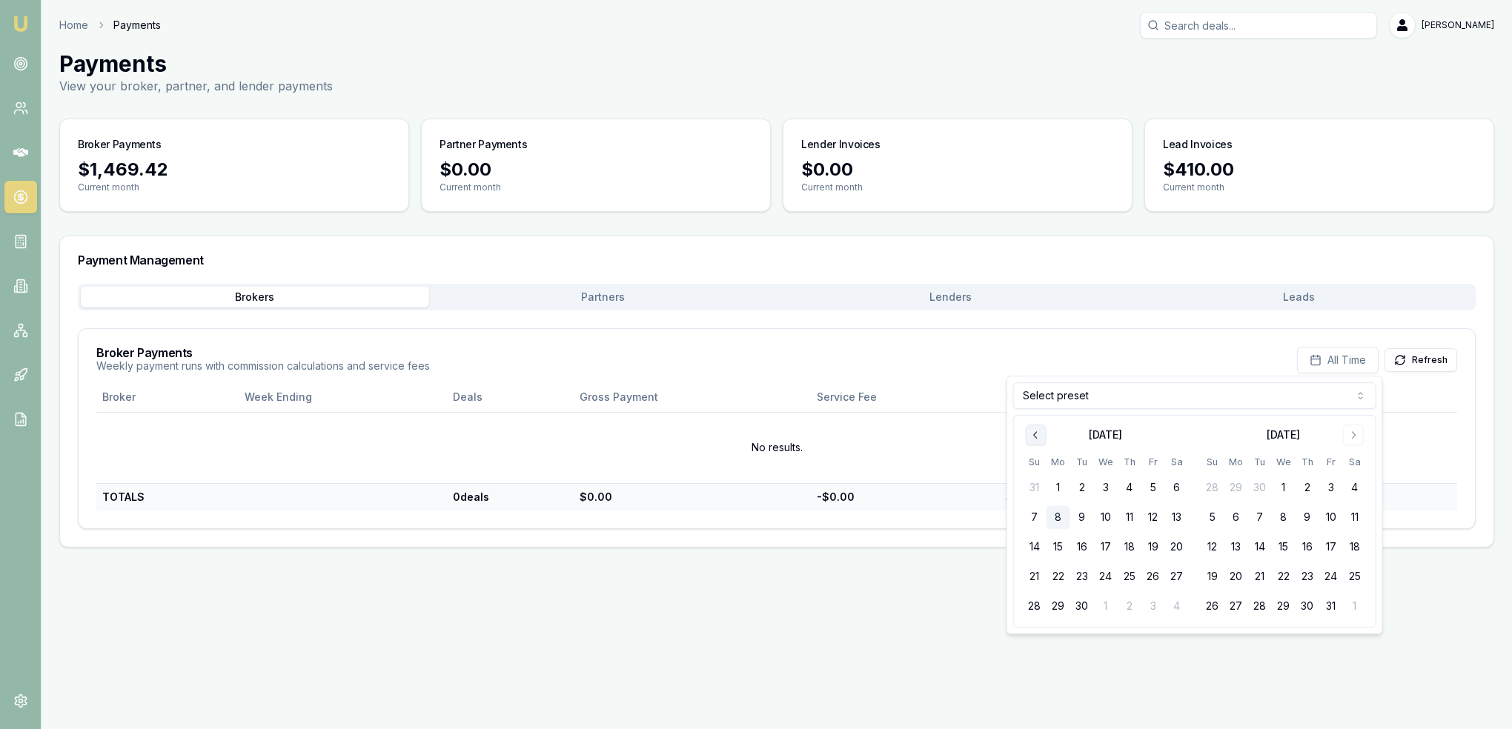
click at [1030, 431] on icon "Go to previous month" at bounding box center [1036, 435] width 12 height 12
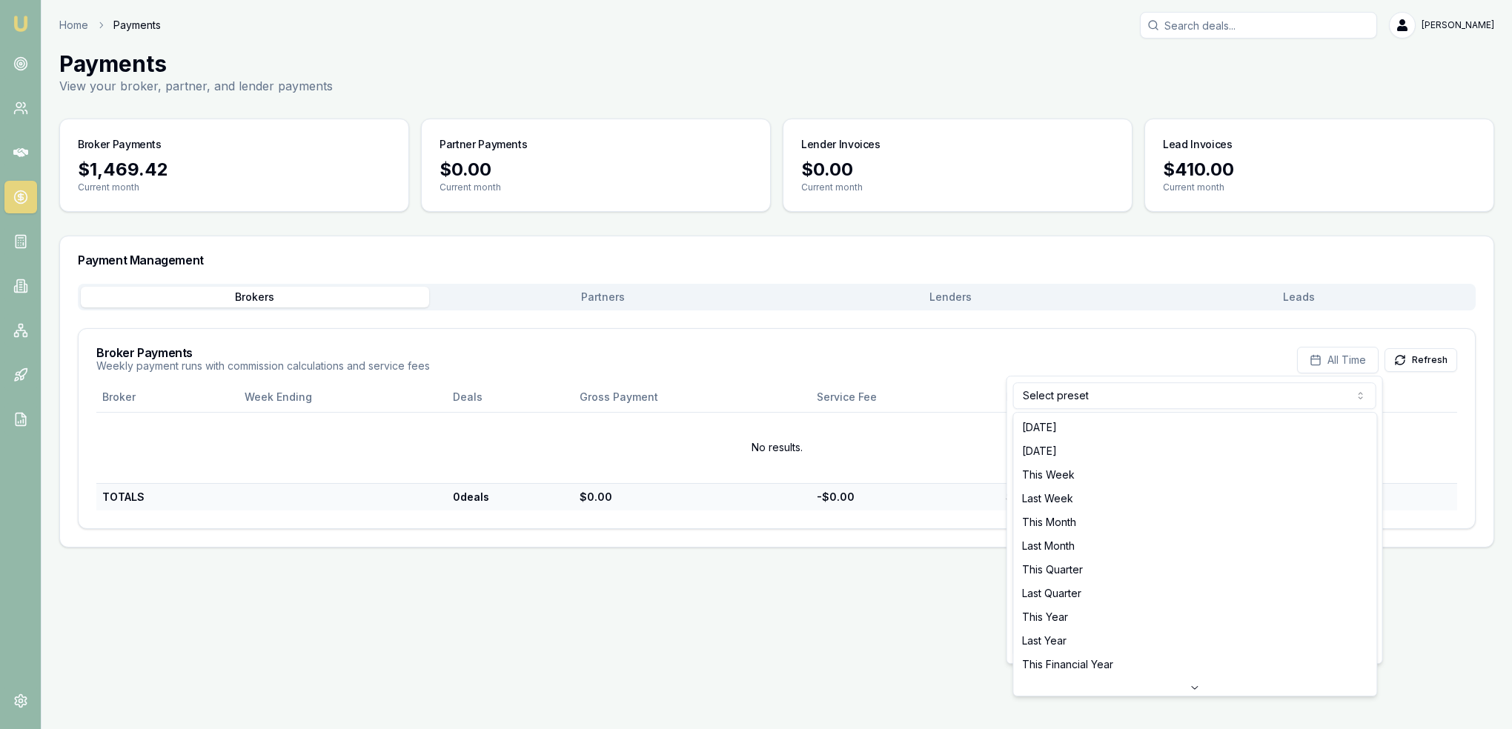
click at [1070, 399] on html "Emu Broker Home Payments Robyn Adams Toggle Menu Payments View your broker, par…" at bounding box center [756, 364] width 1512 height 729
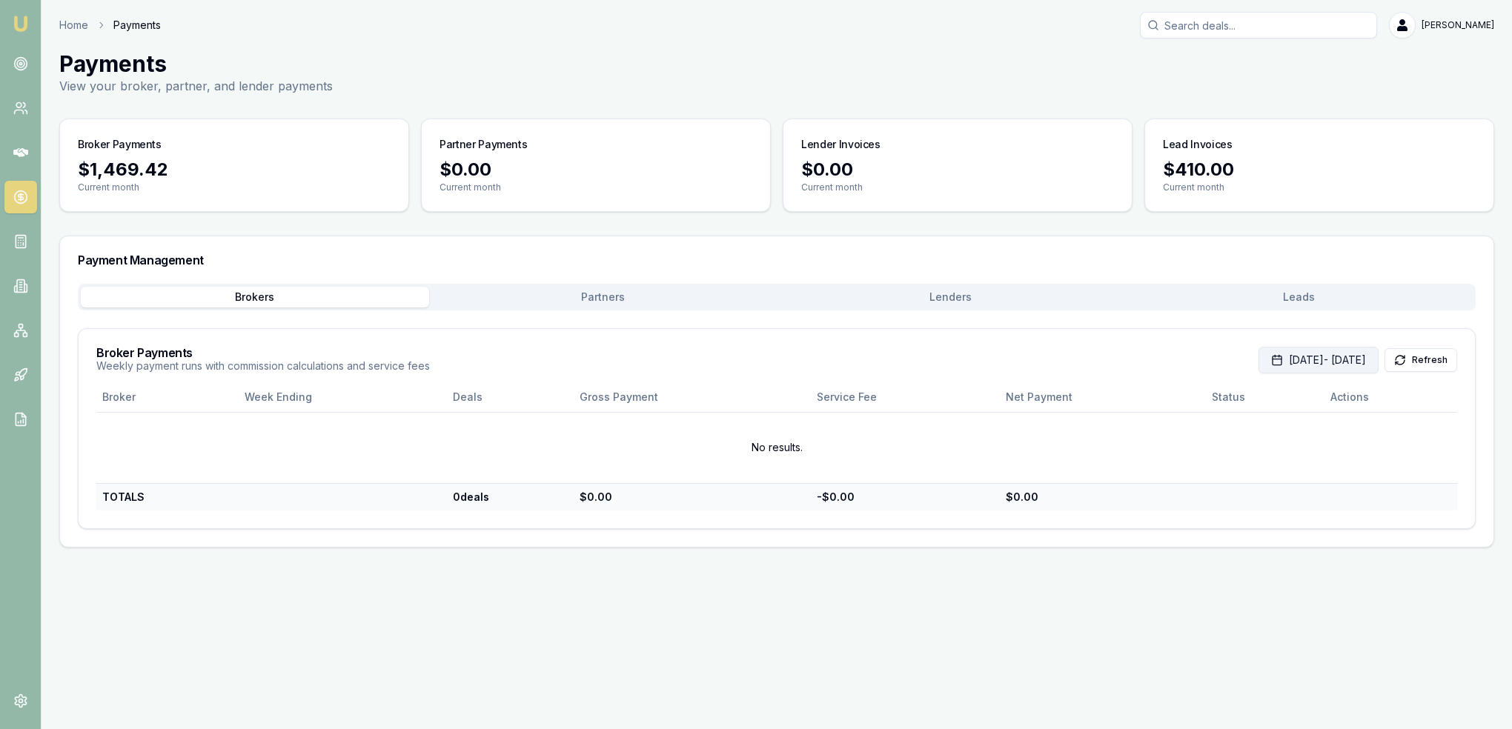
click at [1274, 358] on button "Sep 01, 2025 - Sep 30, 2025" at bounding box center [1318, 360] width 120 height 27
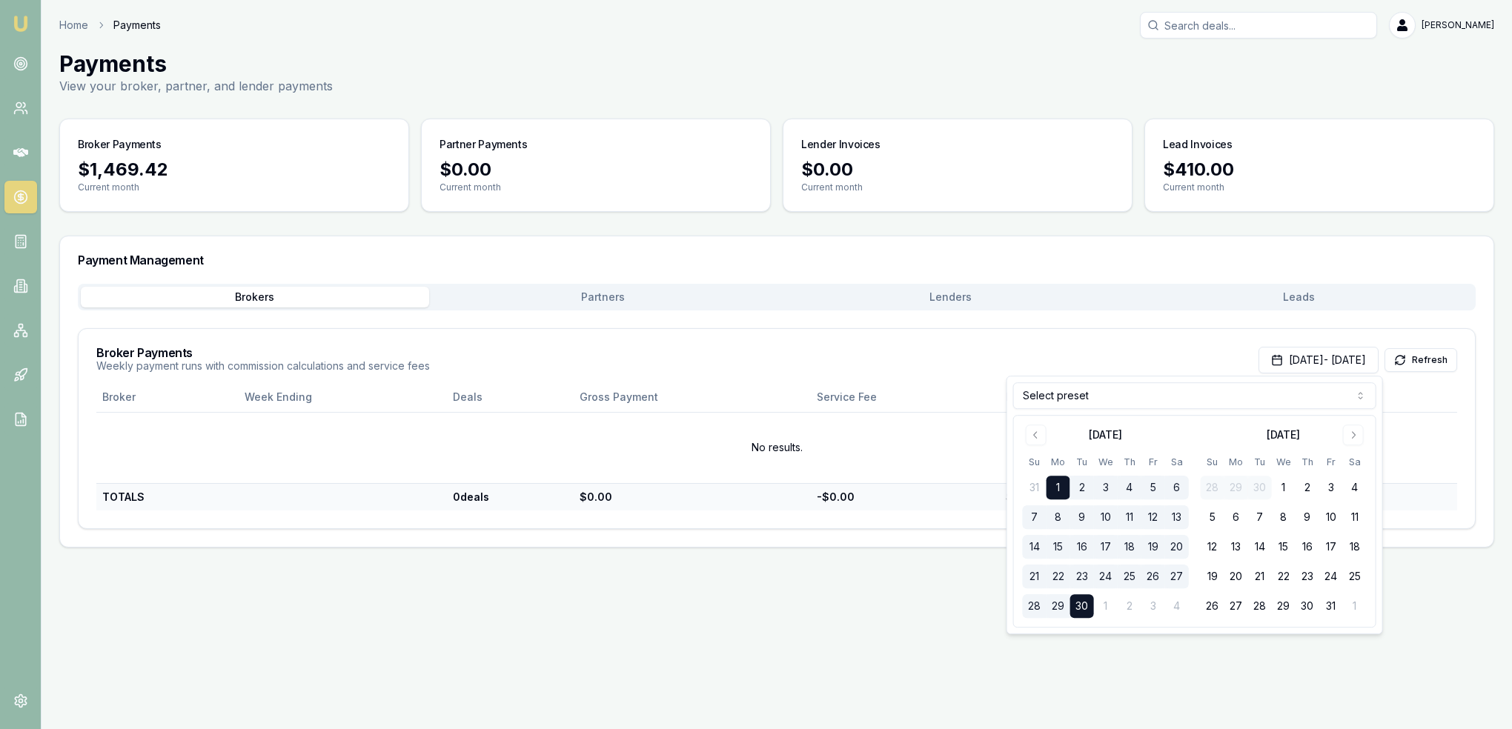
click at [1360, 392] on html "Emu Broker Home Payments Robyn Adams Toggle Menu Payments View your broker, par…" at bounding box center [756, 364] width 1512 height 729
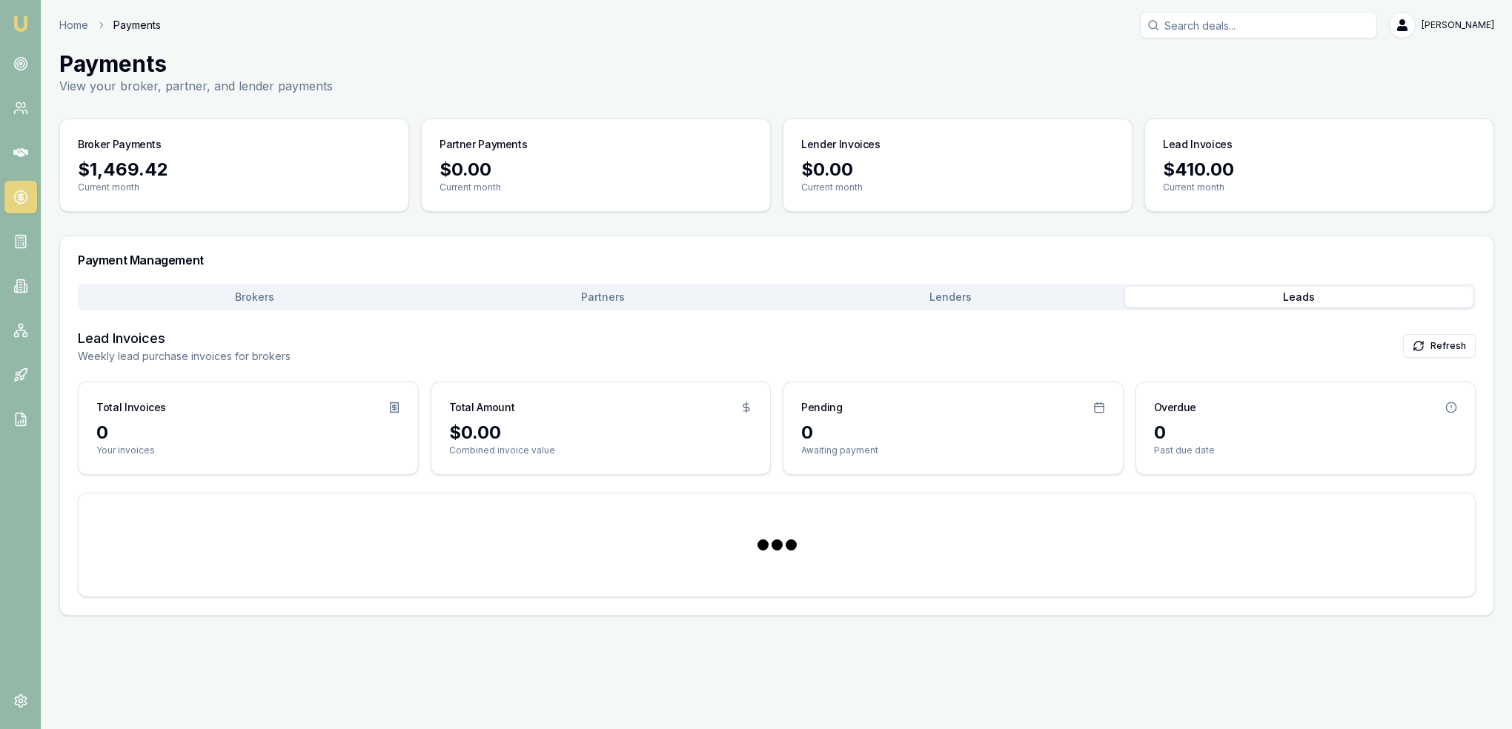
click at [1271, 293] on button "Leads" at bounding box center [1299, 297] width 348 height 21
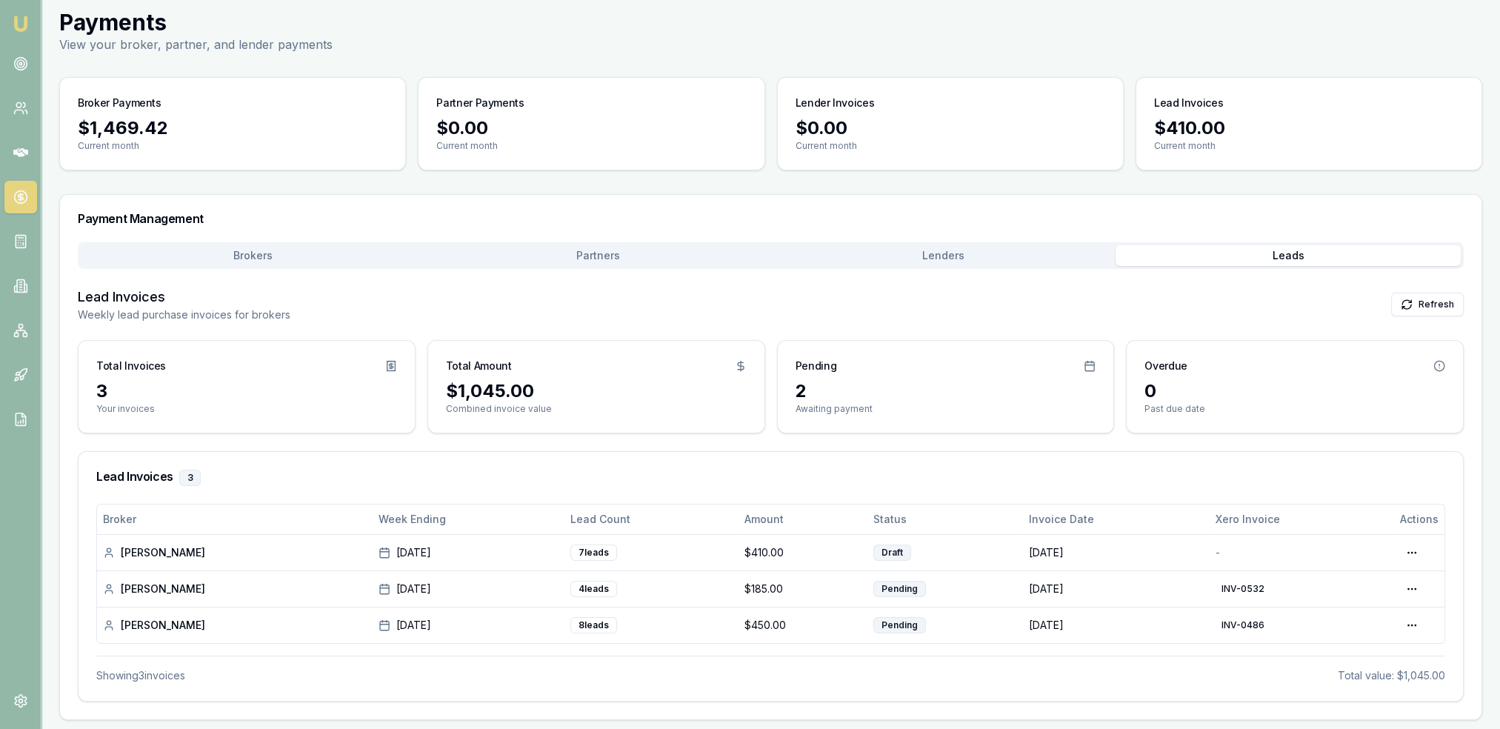
scroll to position [41, 0]
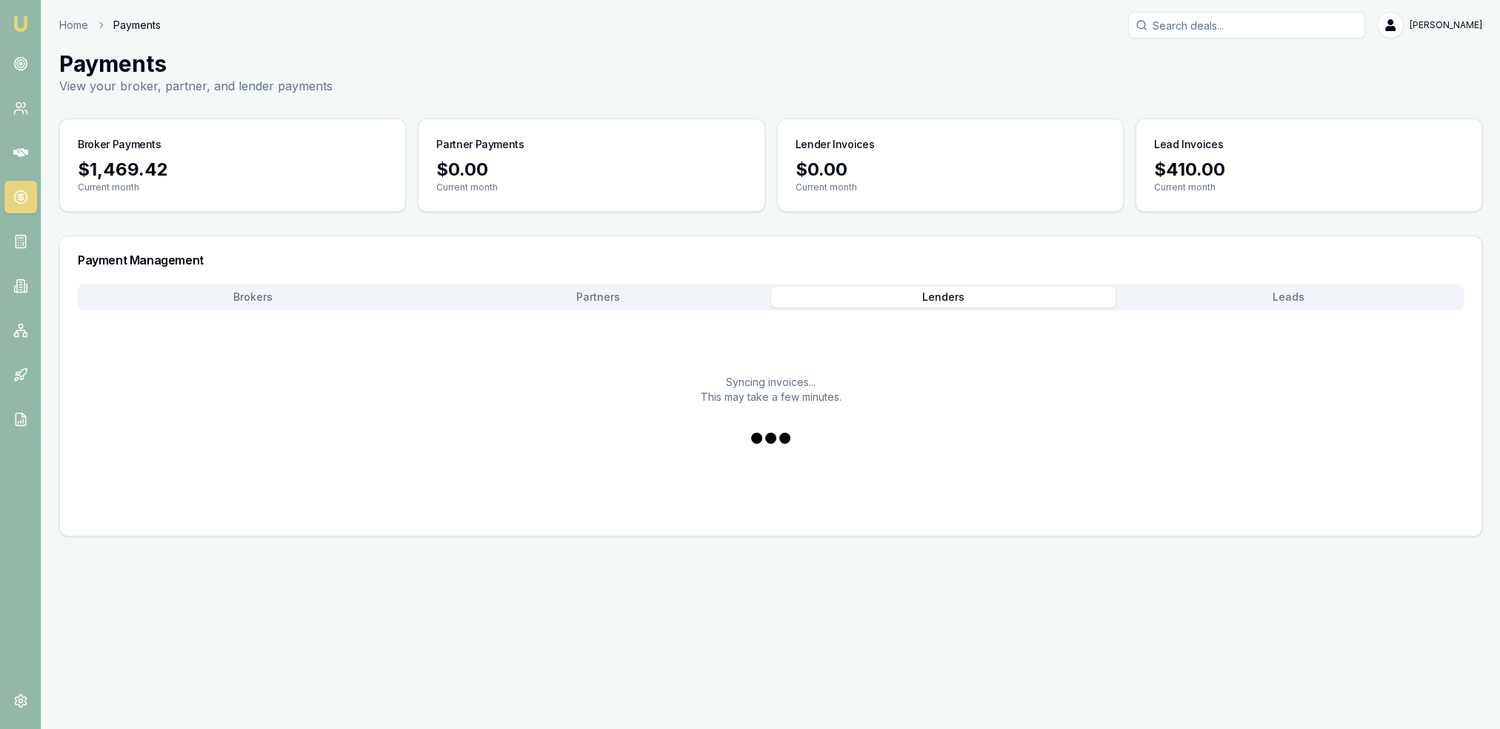
click at [967, 251] on div "Payment Management Brokers Partners Lenders Leads Syncing invoices... This may …" at bounding box center [770, 386] width 1423 height 301
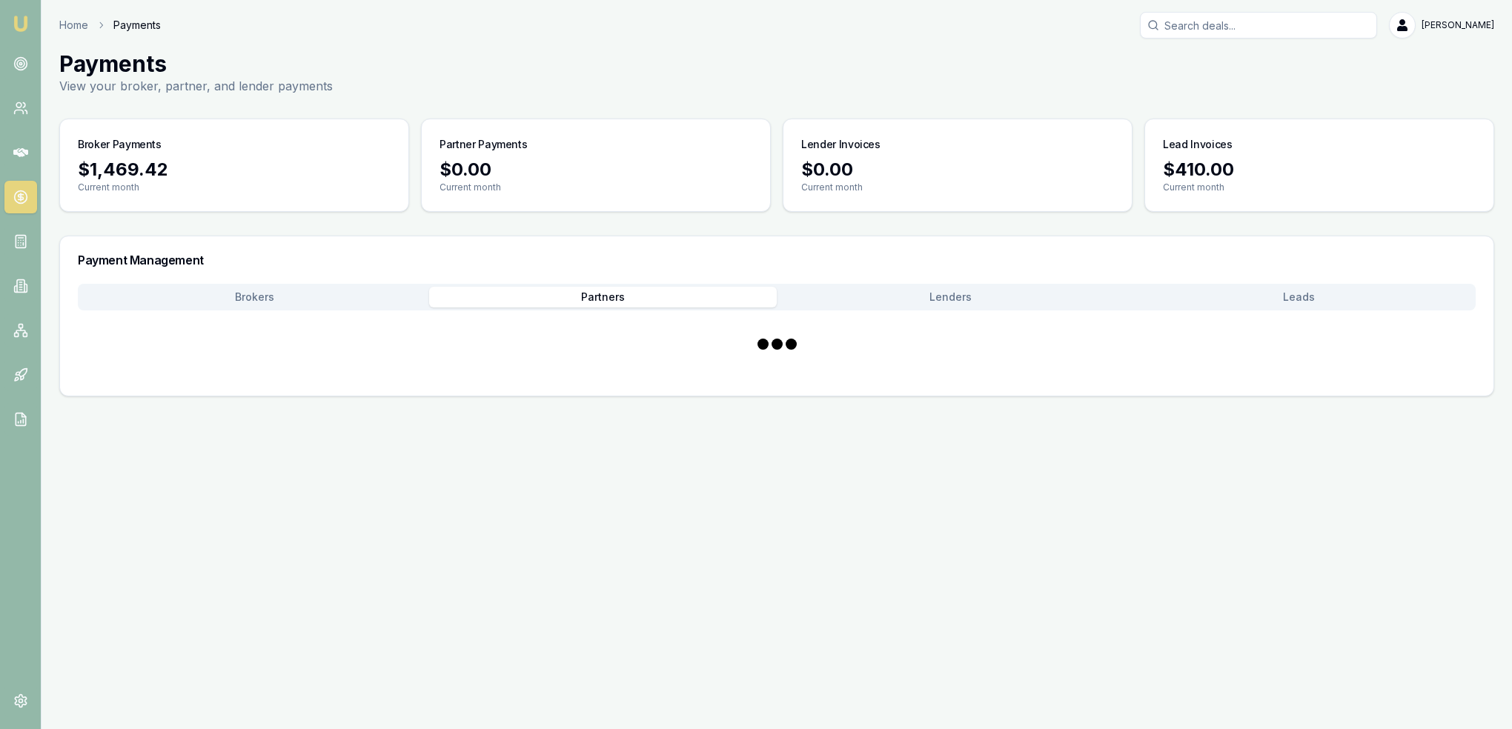
click at [633, 287] on button "Partners" at bounding box center [603, 297] width 348 height 21
click at [267, 296] on button "Brokers" at bounding box center [255, 297] width 348 height 21
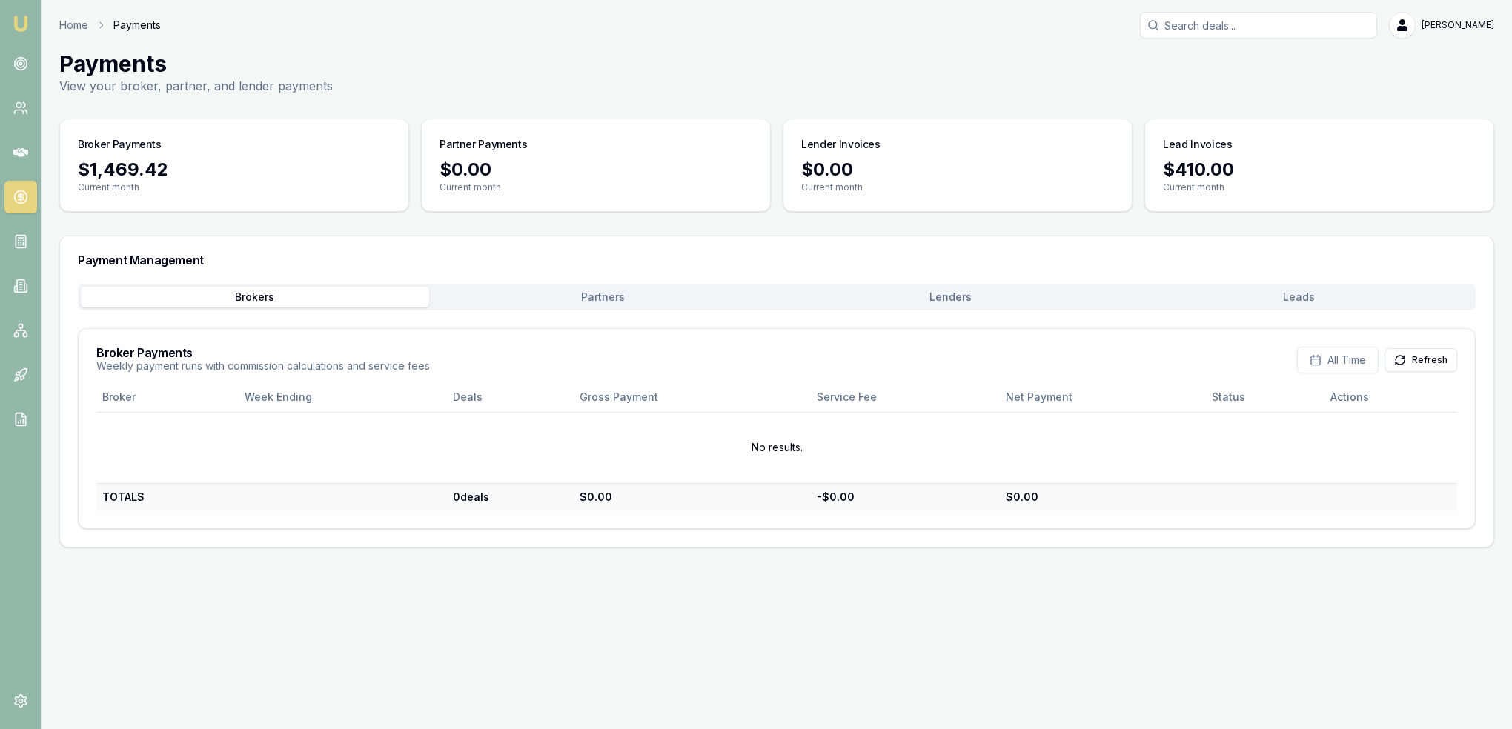
click at [16, 25] on img at bounding box center [21, 24] width 18 height 18
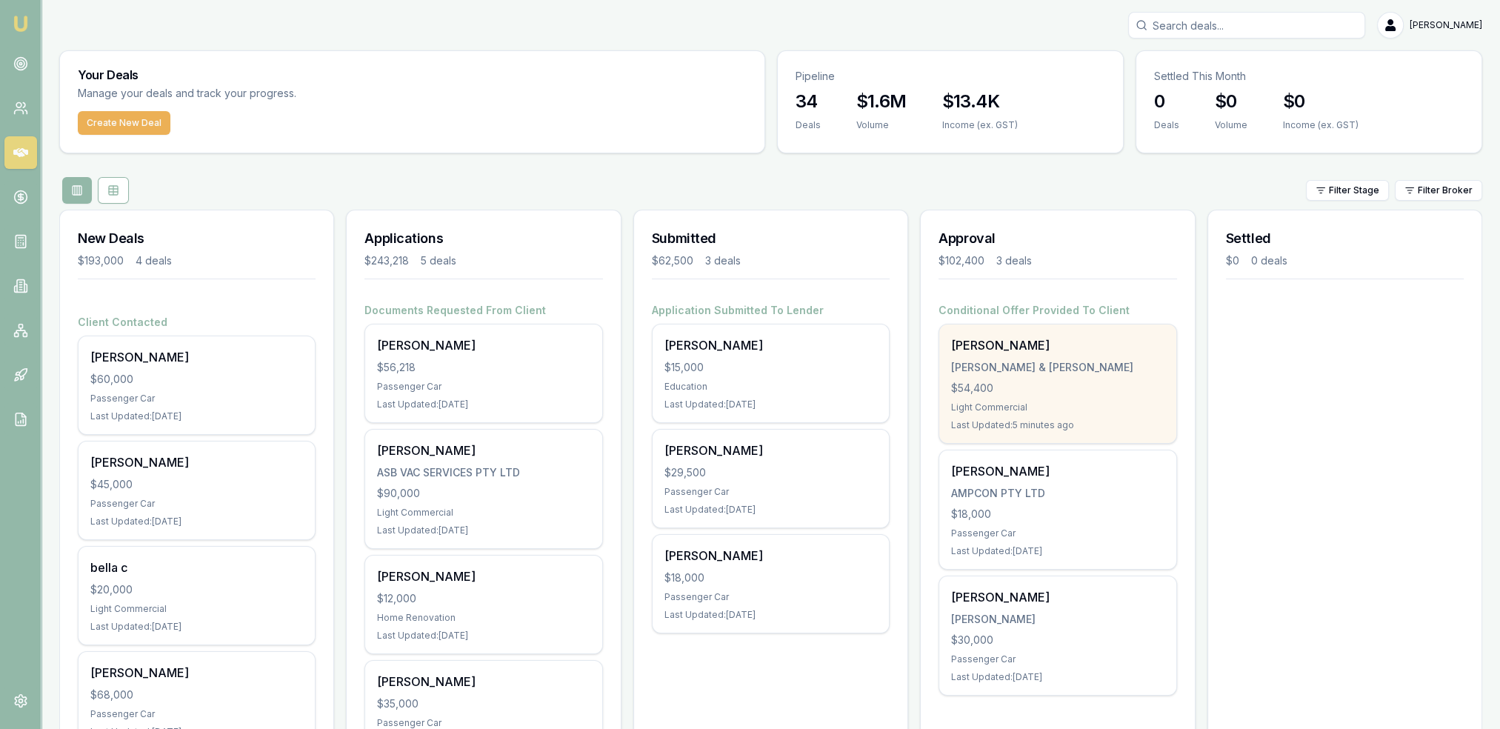
click at [1012, 367] on div "H.P BELL & C.G WALTER" at bounding box center [1057, 367] width 213 height 15
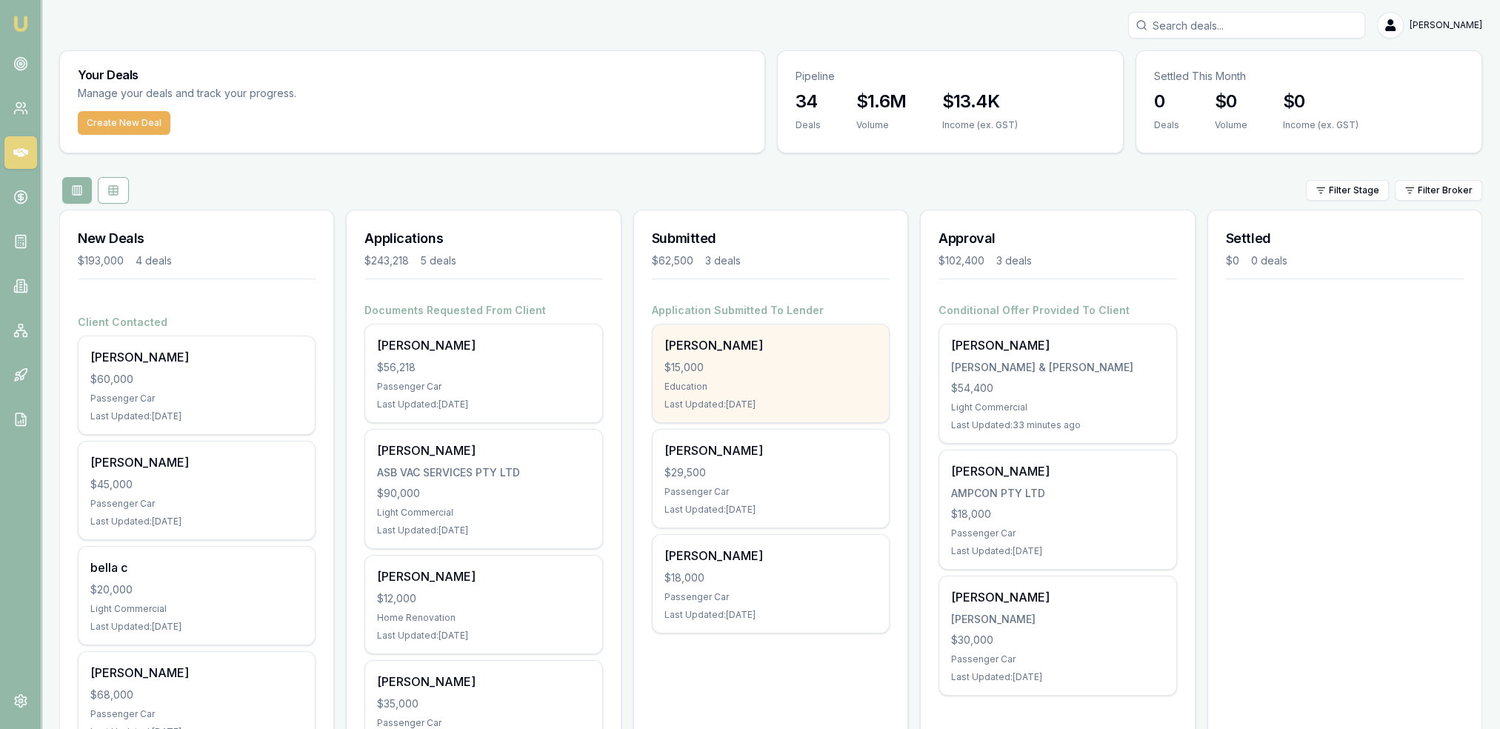
click at [756, 353] on div "Adriano Canale" at bounding box center [771, 345] width 213 height 18
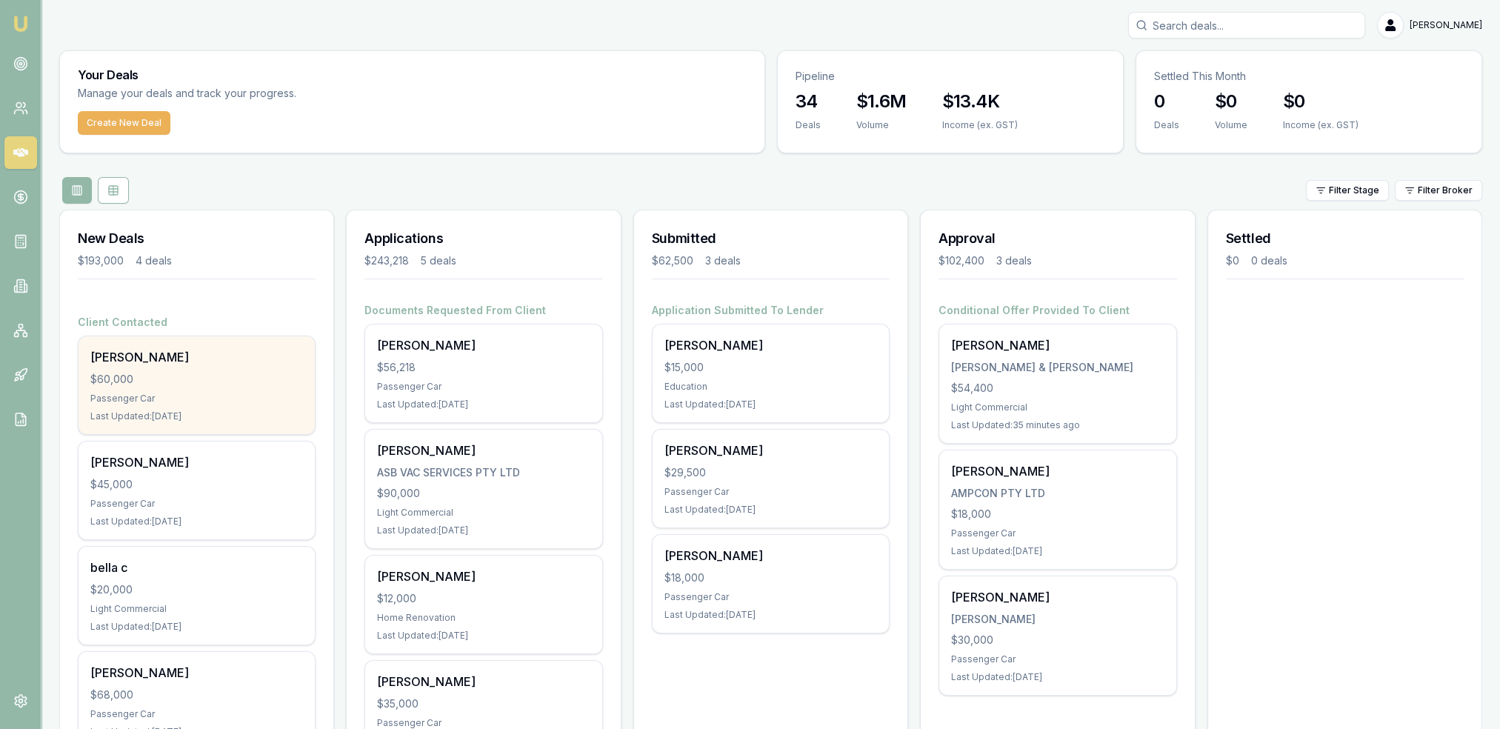
click at [250, 360] on div "James Moxon" at bounding box center [196, 357] width 213 height 18
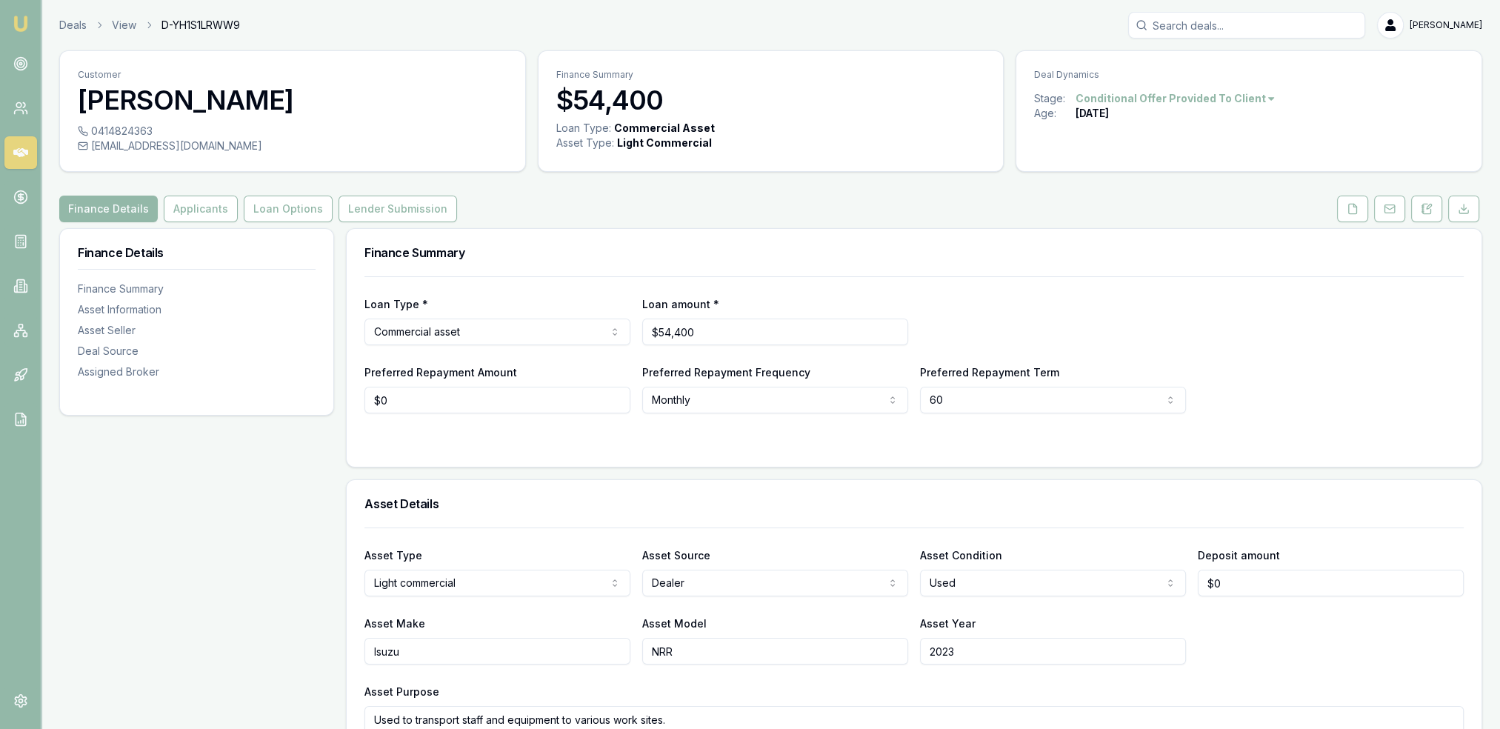
drag, startPoint x: 1350, startPoint y: 213, endPoint x: 1341, endPoint y: 231, distance: 20.5
click at [1350, 213] on icon at bounding box center [1353, 209] width 8 height 10
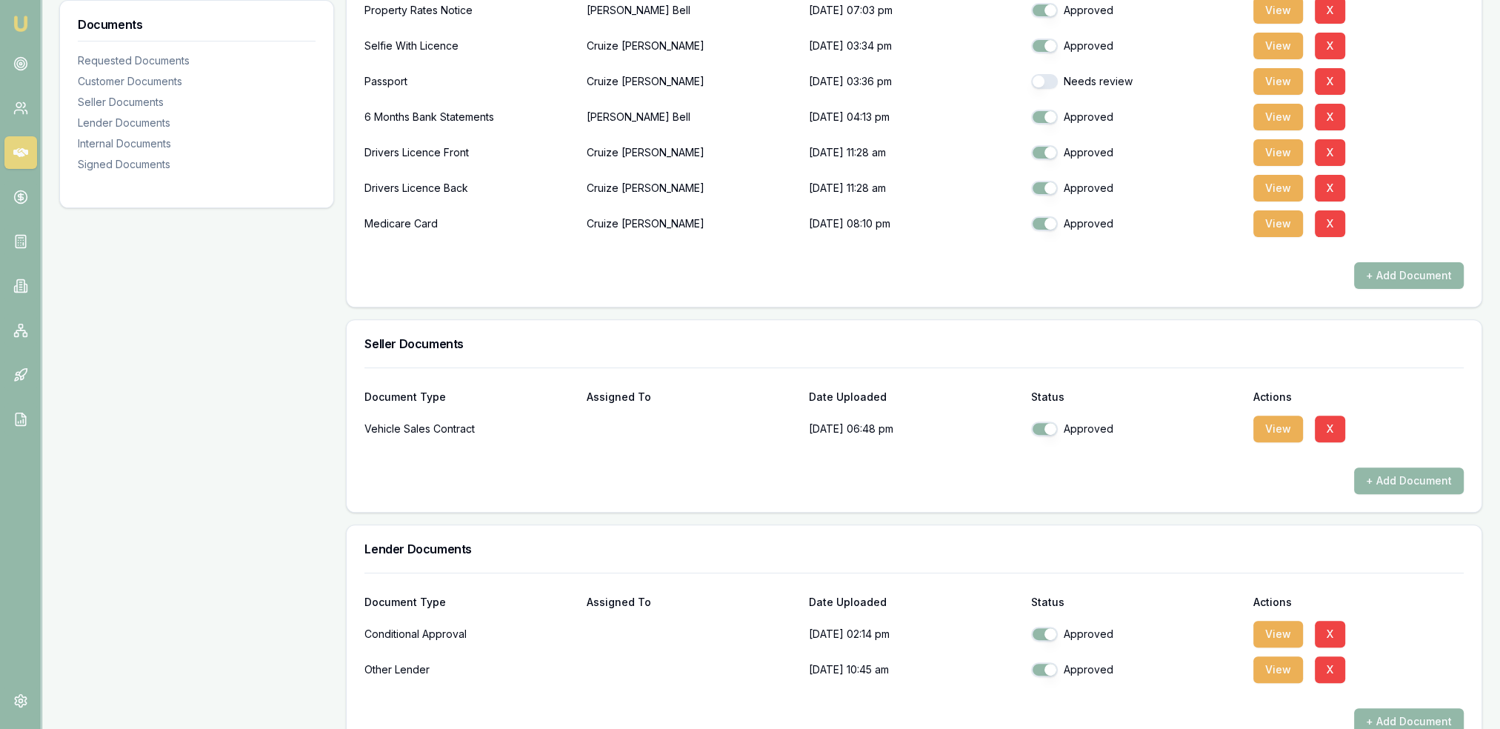
scroll to position [667, 0]
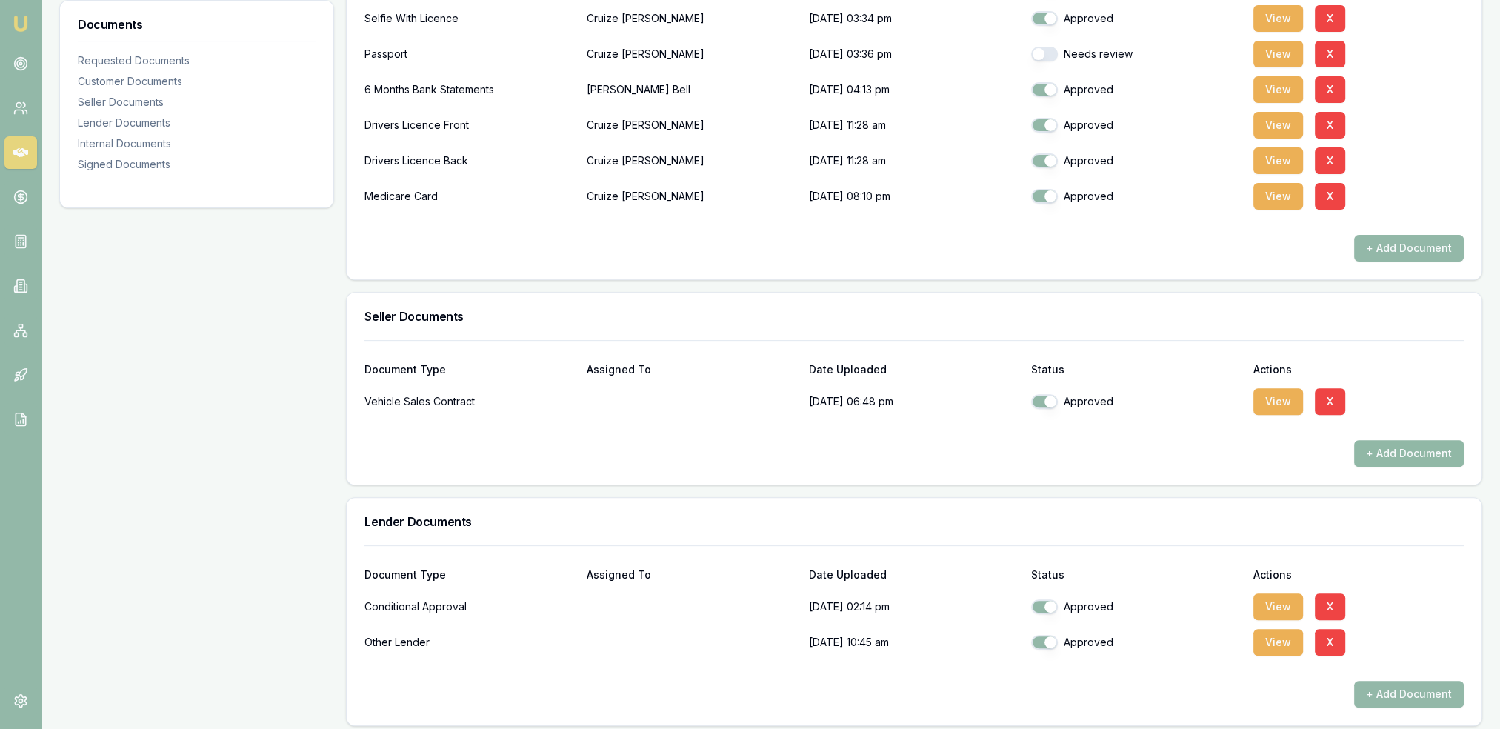
click at [1409, 453] on button "+ Add Document" at bounding box center [1410, 453] width 110 height 27
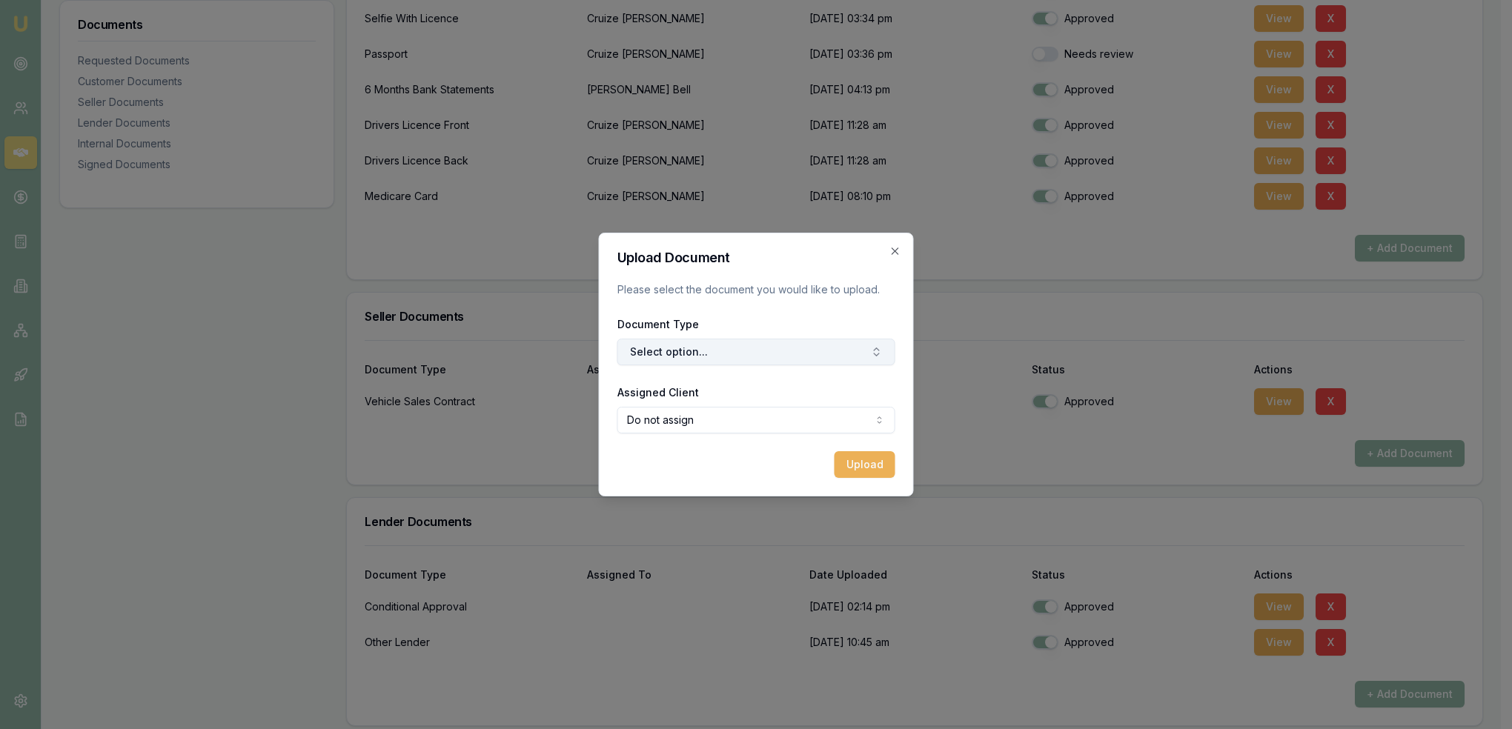
click at [771, 345] on button "Select option..." at bounding box center [756, 352] width 278 height 27
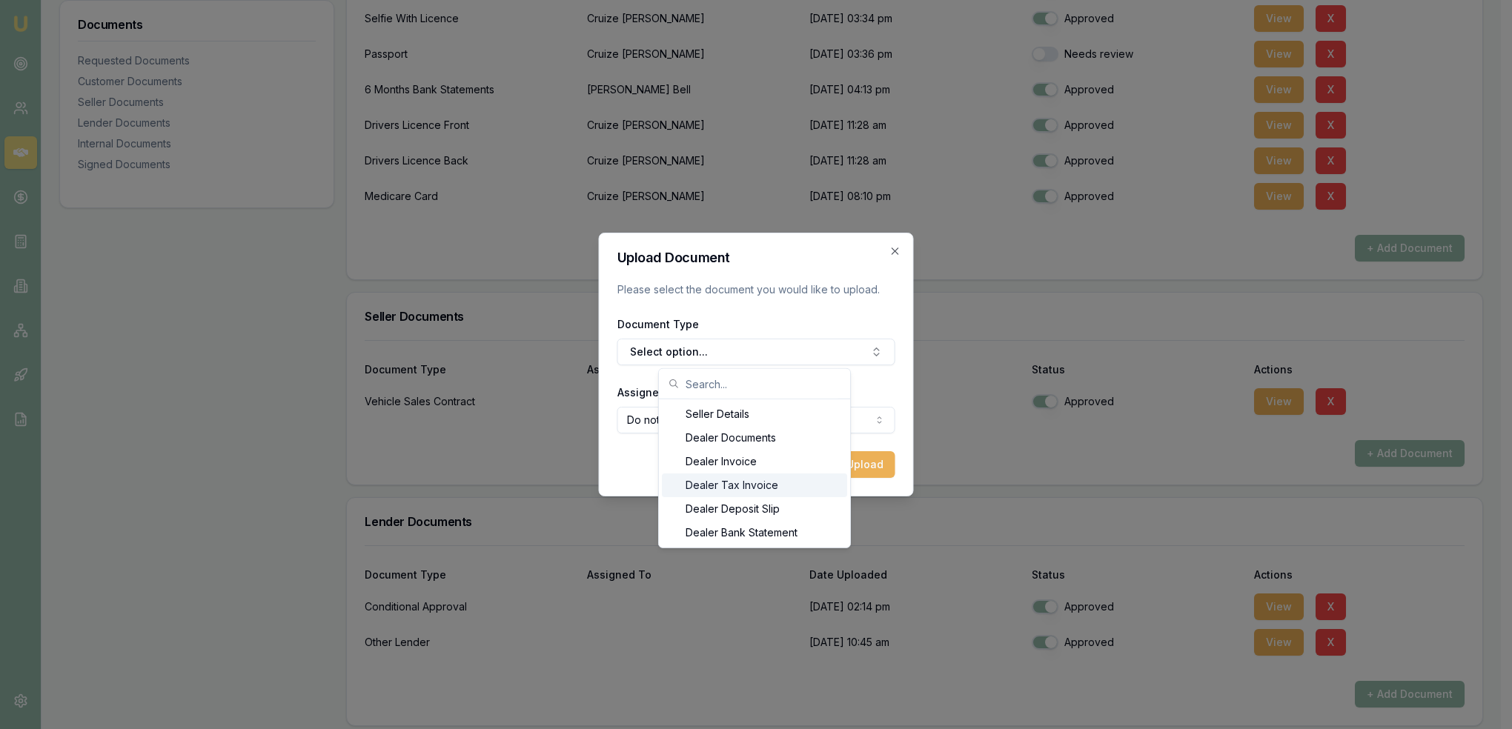
click at [726, 488] on div "Dealer Tax Invoice" at bounding box center [754, 485] width 185 height 24
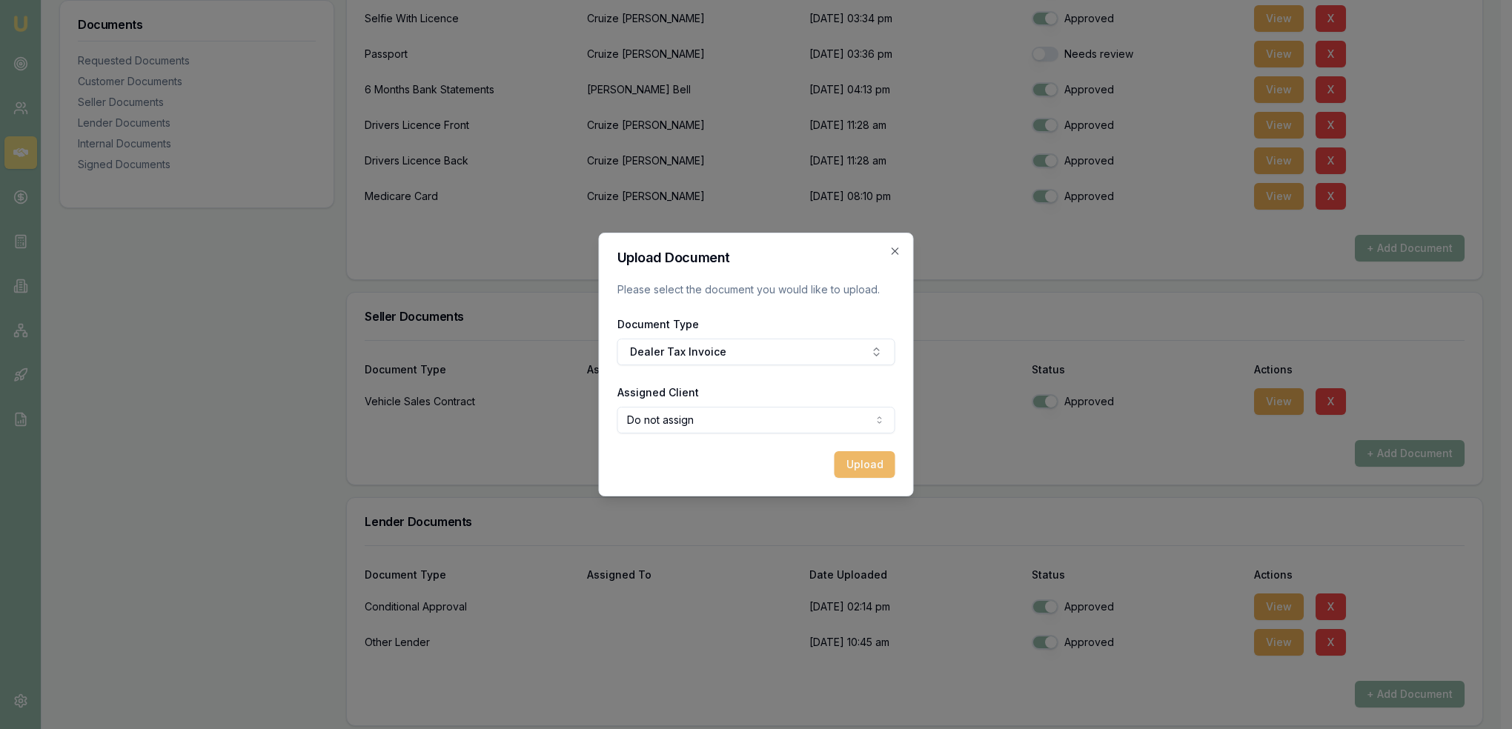
click at [858, 468] on button "Upload" at bounding box center [864, 464] width 61 height 27
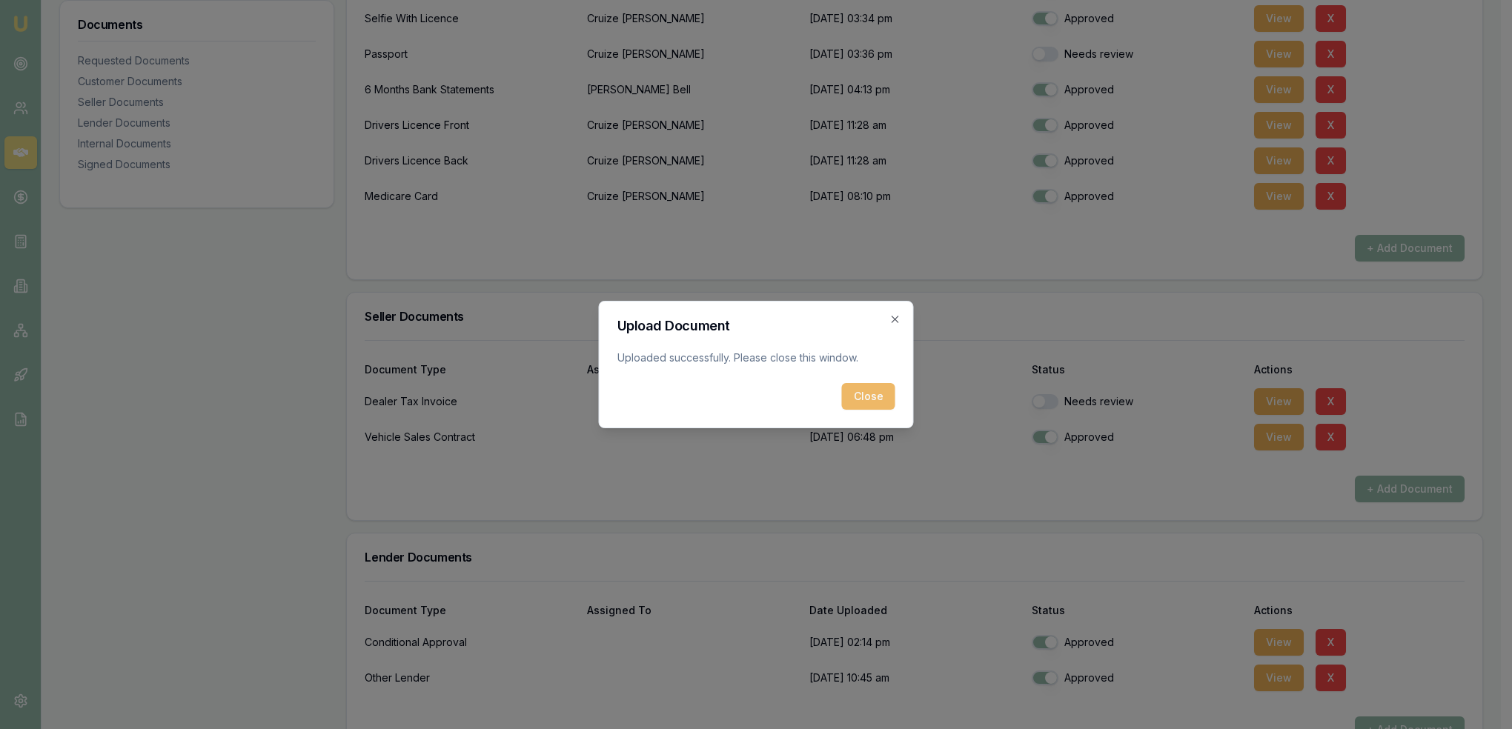
click at [877, 390] on button "Close" at bounding box center [868, 396] width 53 height 27
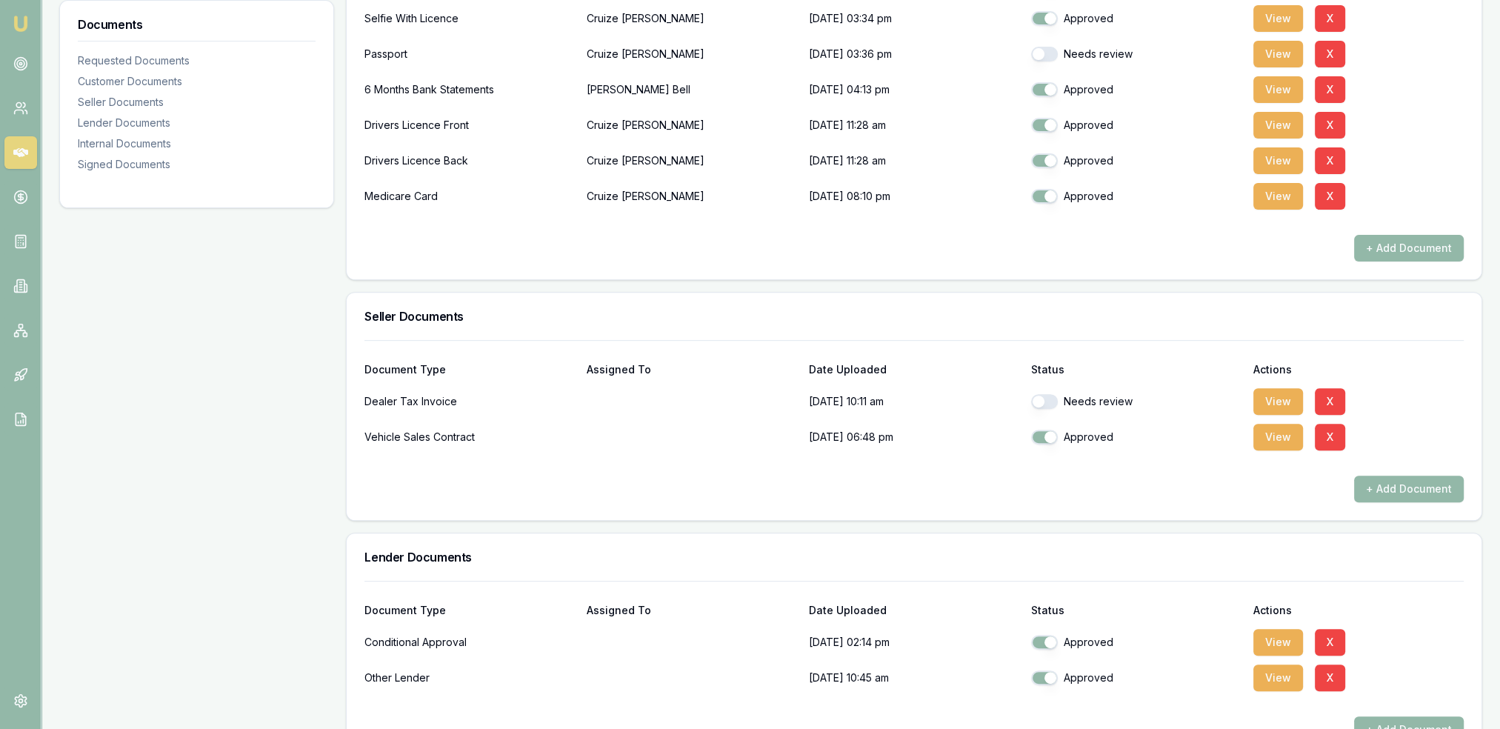
click at [1043, 405] on button "button" at bounding box center [1044, 401] width 27 height 15
checkbox input "true"
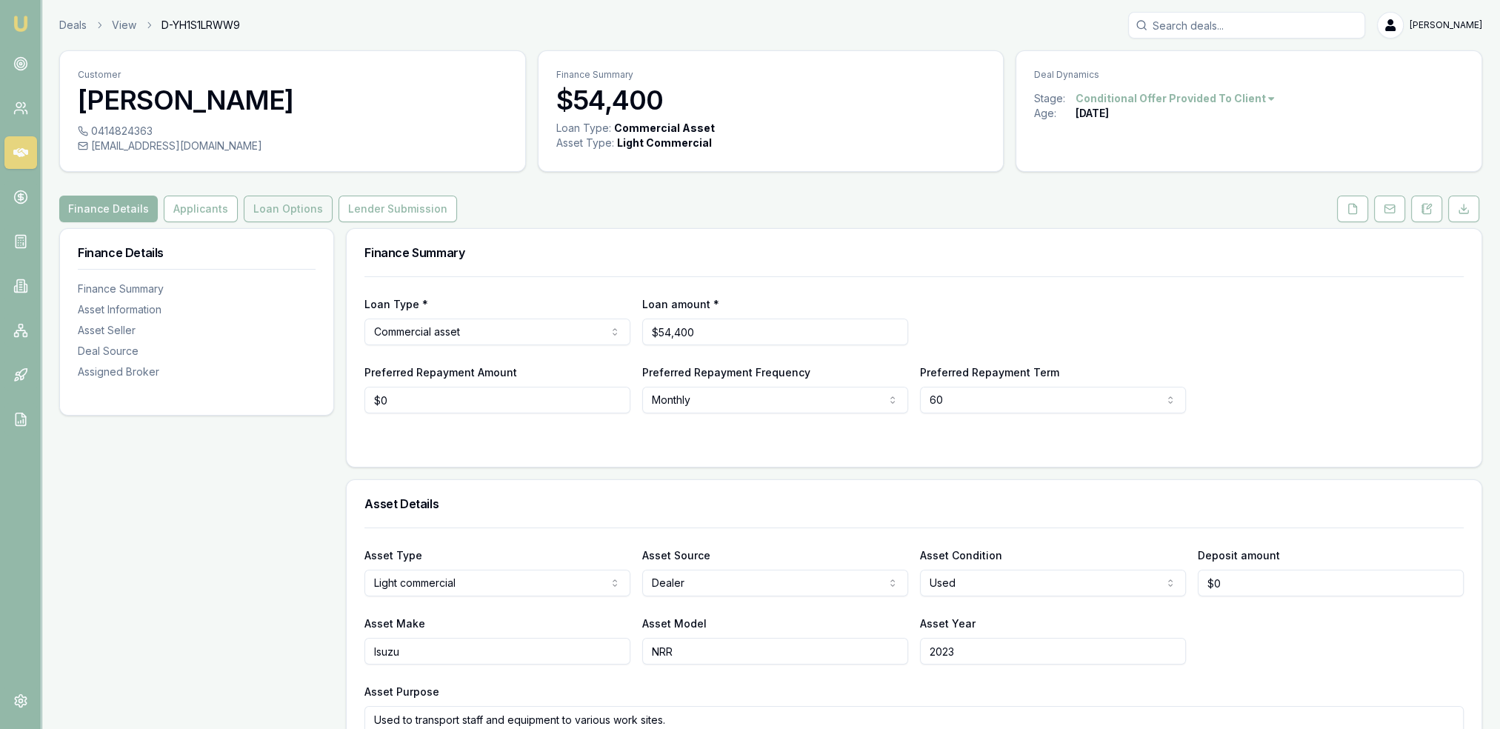
click at [277, 210] on button "Loan Options" at bounding box center [288, 209] width 89 height 27
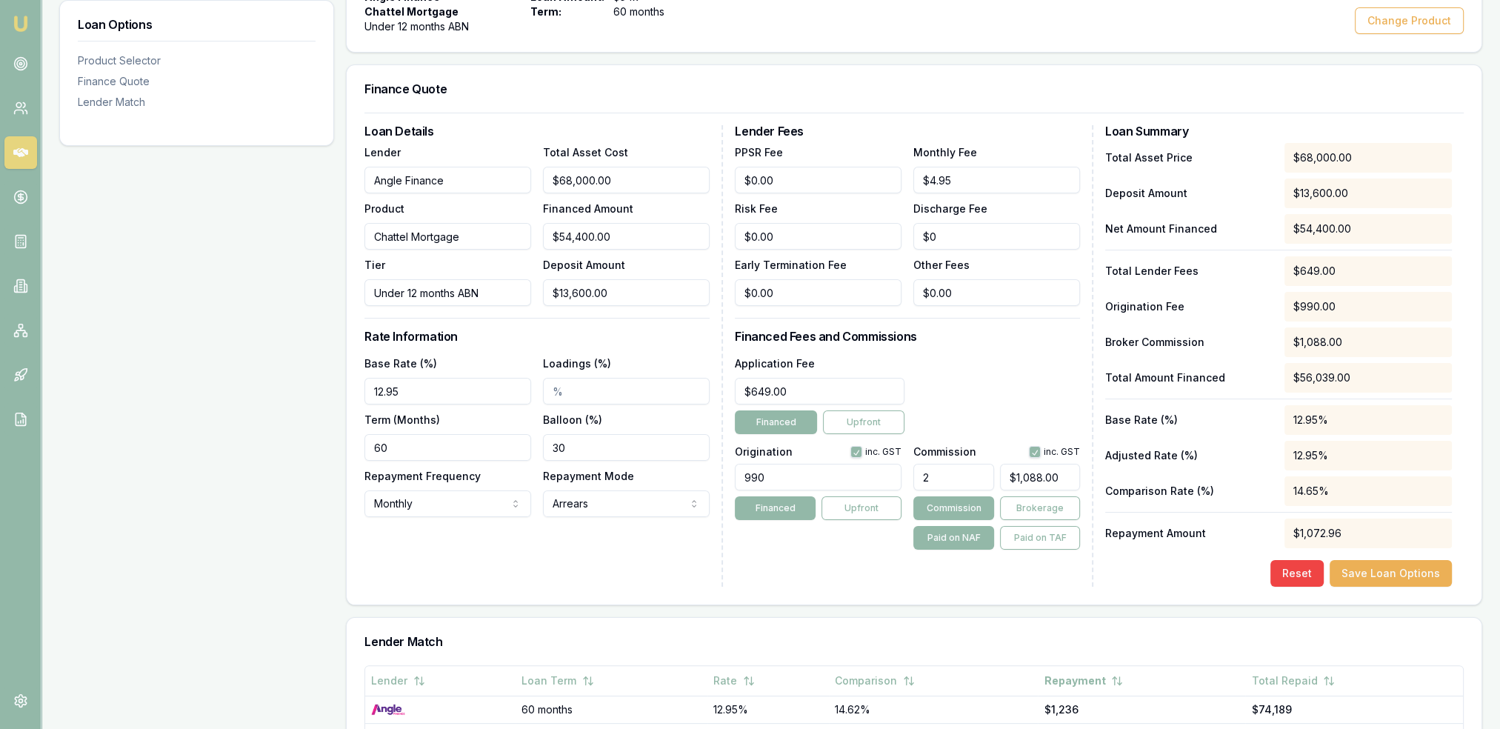
scroll to position [370, 0]
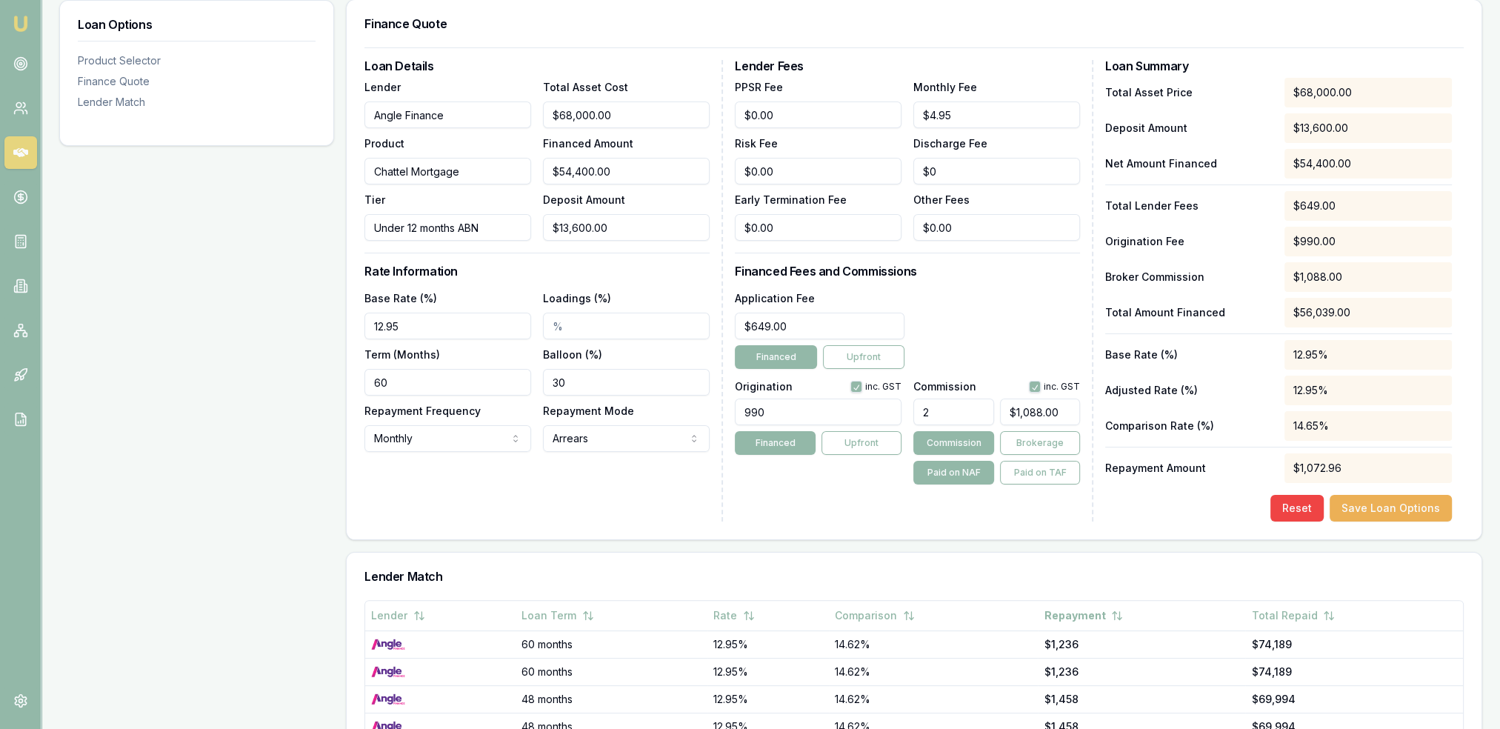
click at [836, 488] on div "Lender Fees PPSR Fee $0.00 Monthly Fee $4.95 Risk Fee $0.00 Discharge Fee $0 Ea…" at bounding box center [914, 291] width 359 height 462
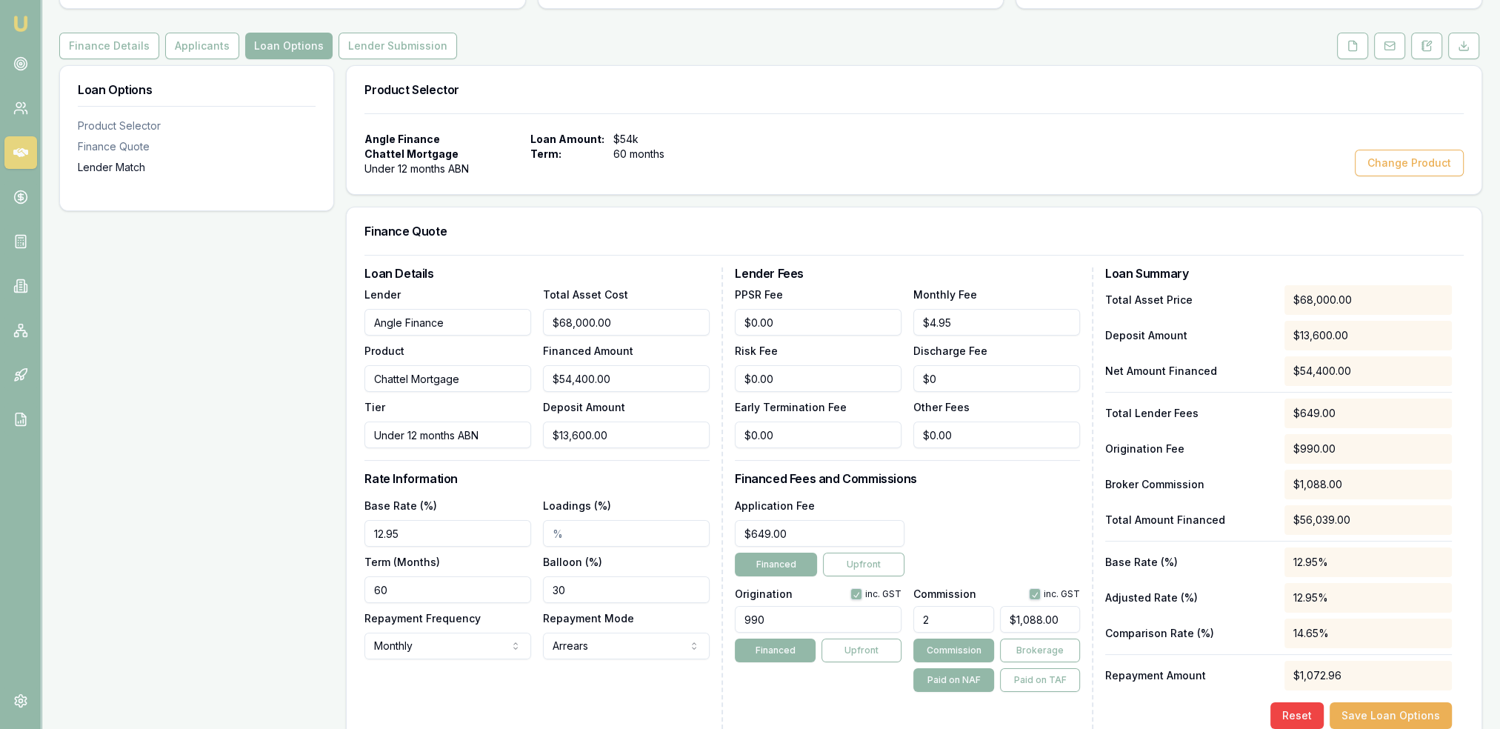
scroll to position [148, 0]
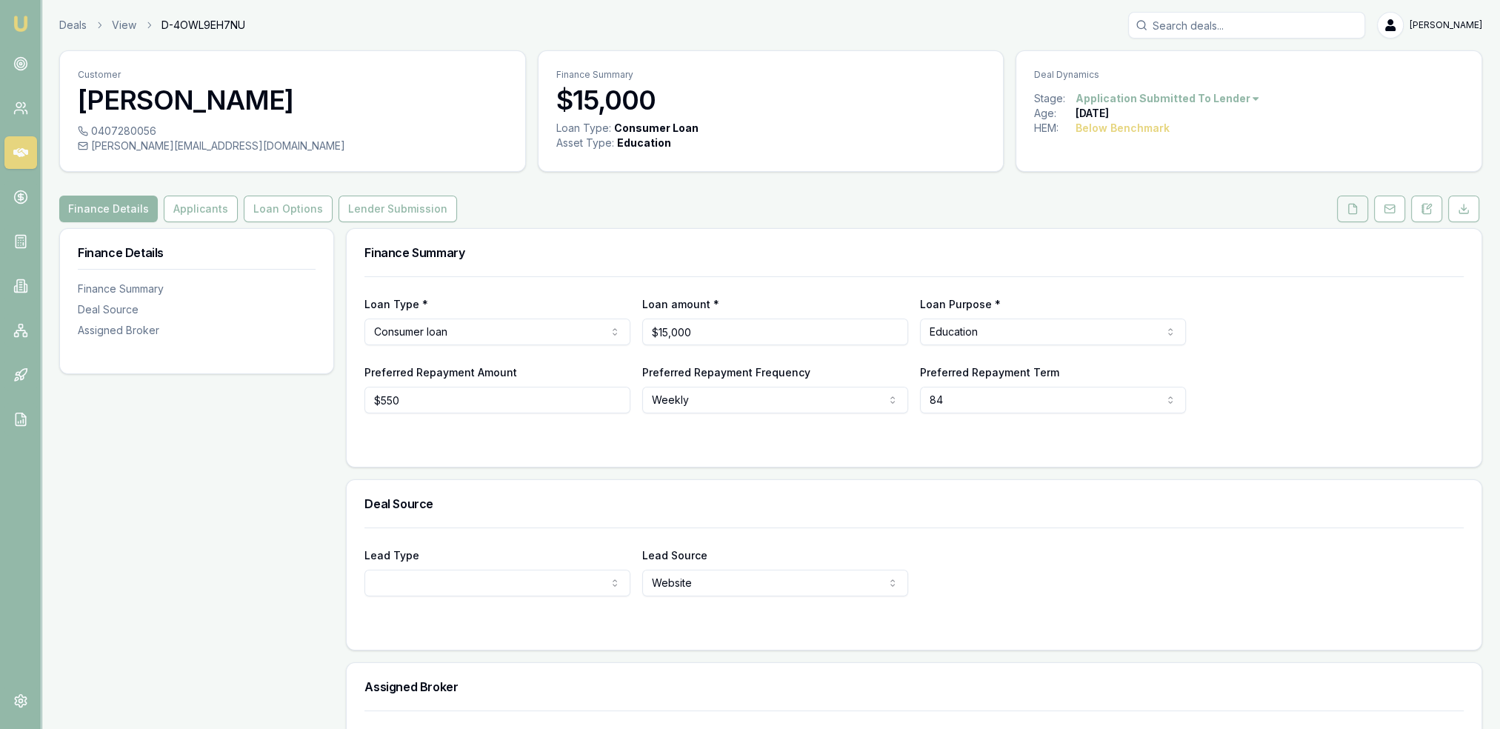
click at [1359, 208] on icon at bounding box center [1353, 209] width 12 height 12
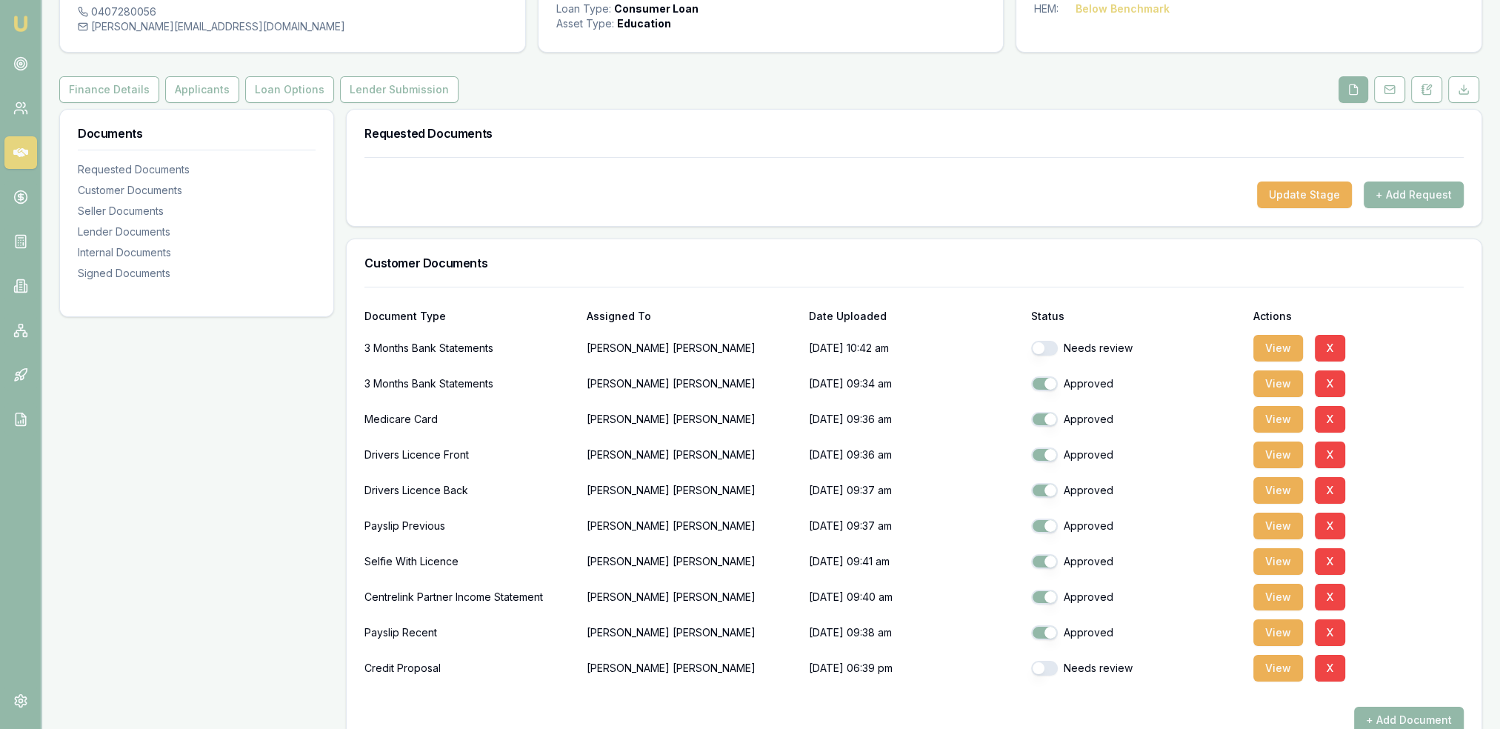
scroll to position [148, 0]
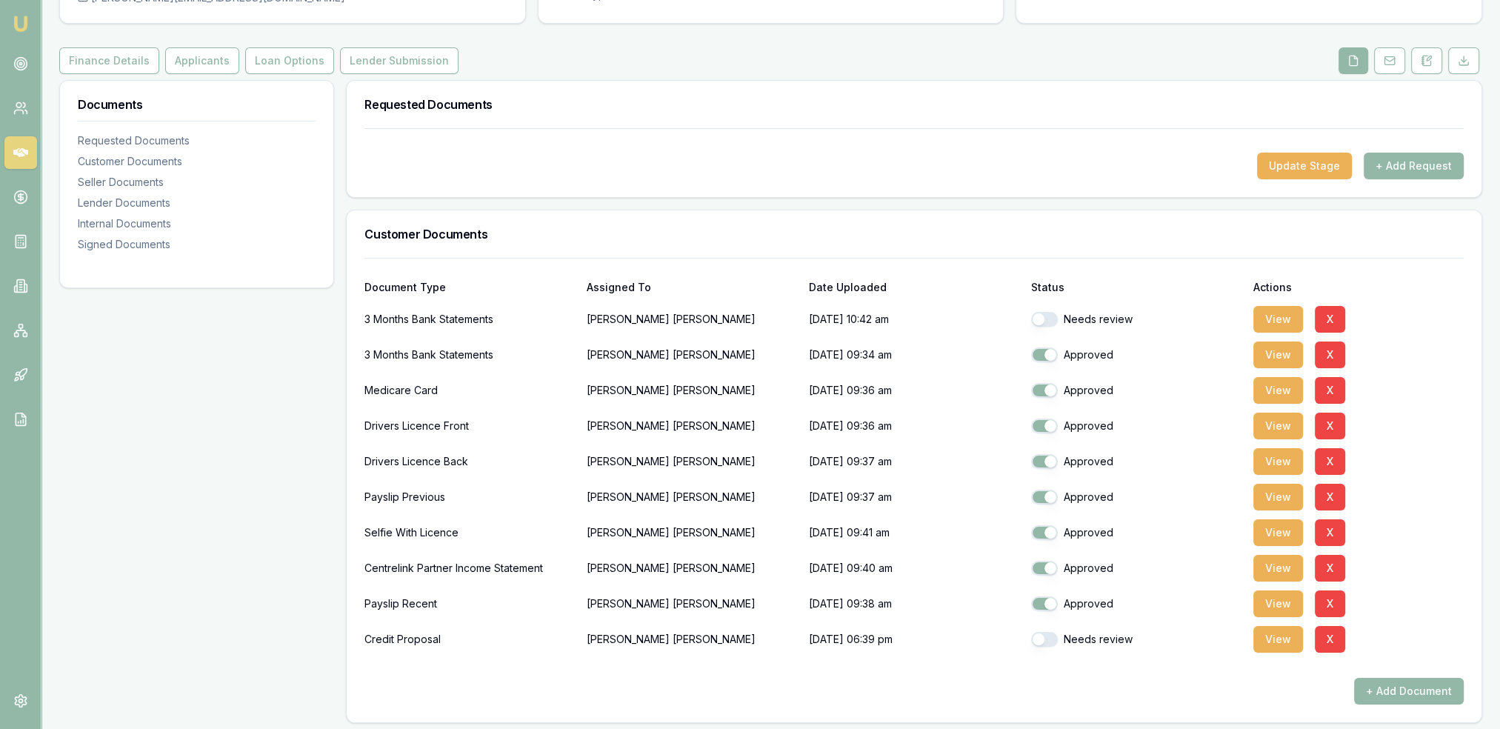
click at [1051, 315] on button "button" at bounding box center [1044, 319] width 27 height 15
checkbox input "true"
click at [439, 320] on div "3 Months Bank Statements" at bounding box center [470, 320] width 210 height 30
click at [1289, 318] on button "View" at bounding box center [1279, 319] width 50 height 27
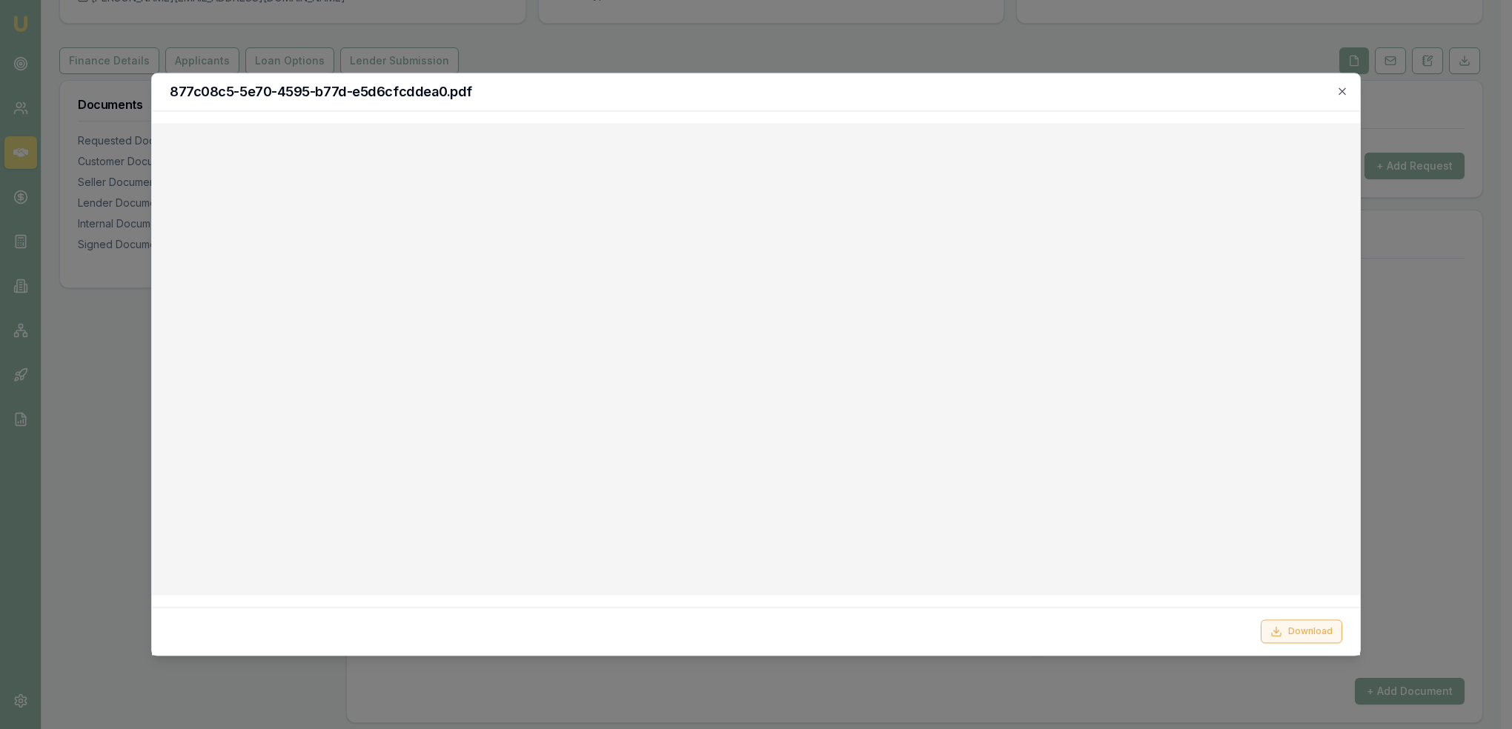
click at [1310, 637] on button "Download" at bounding box center [1301, 632] width 82 height 24
click at [1344, 91] on icon "button" at bounding box center [1342, 91] width 12 height 12
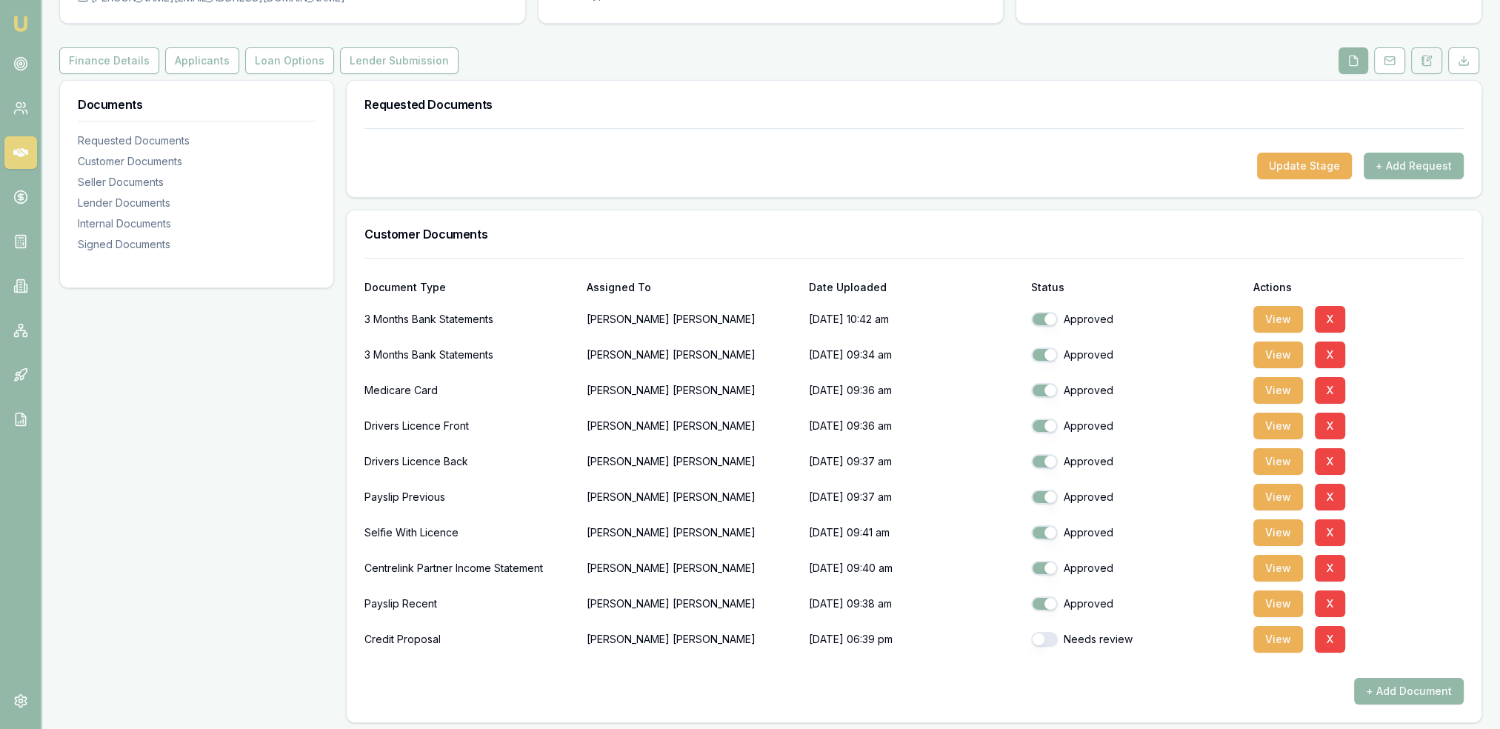
click at [1435, 61] on button at bounding box center [1427, 60] width 31 height 27
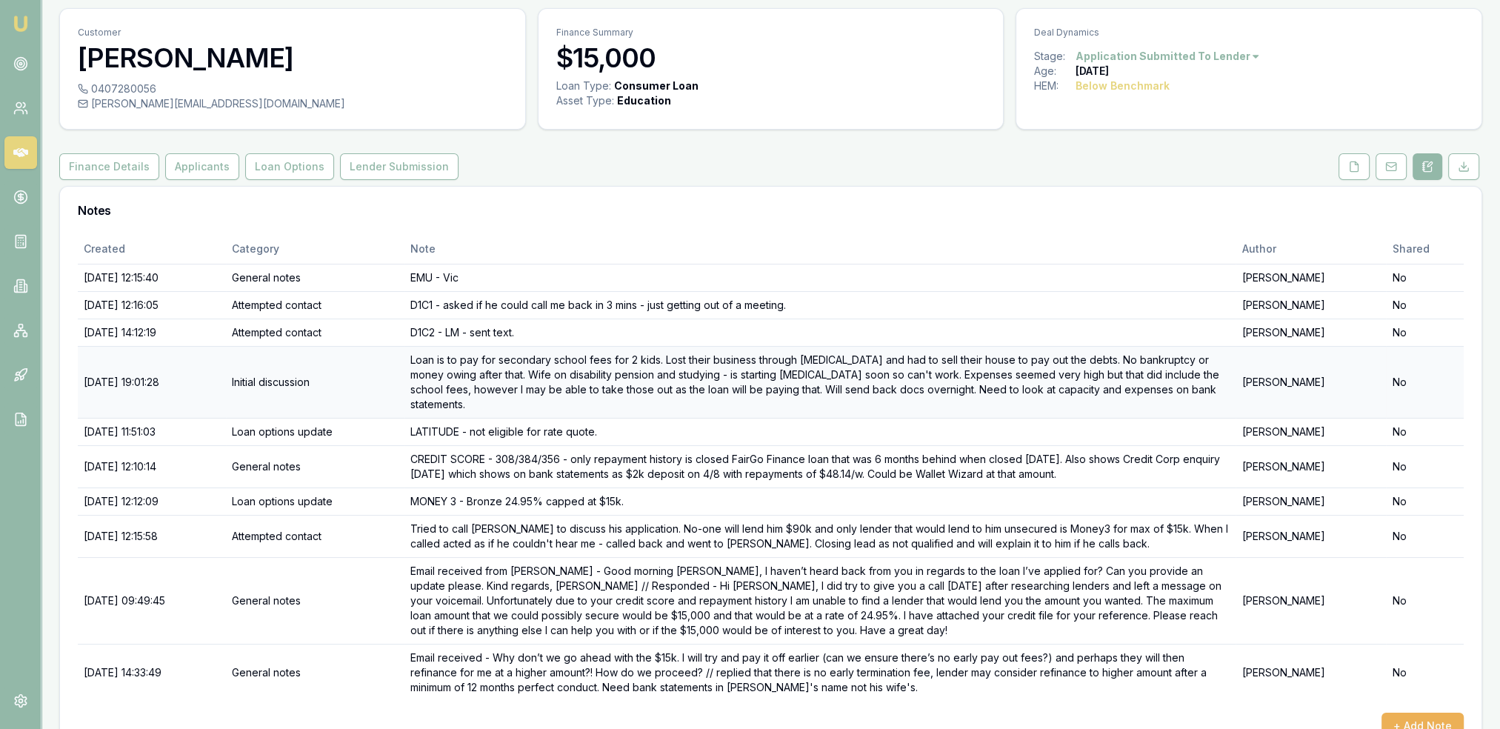
scroll to position [65, 0]
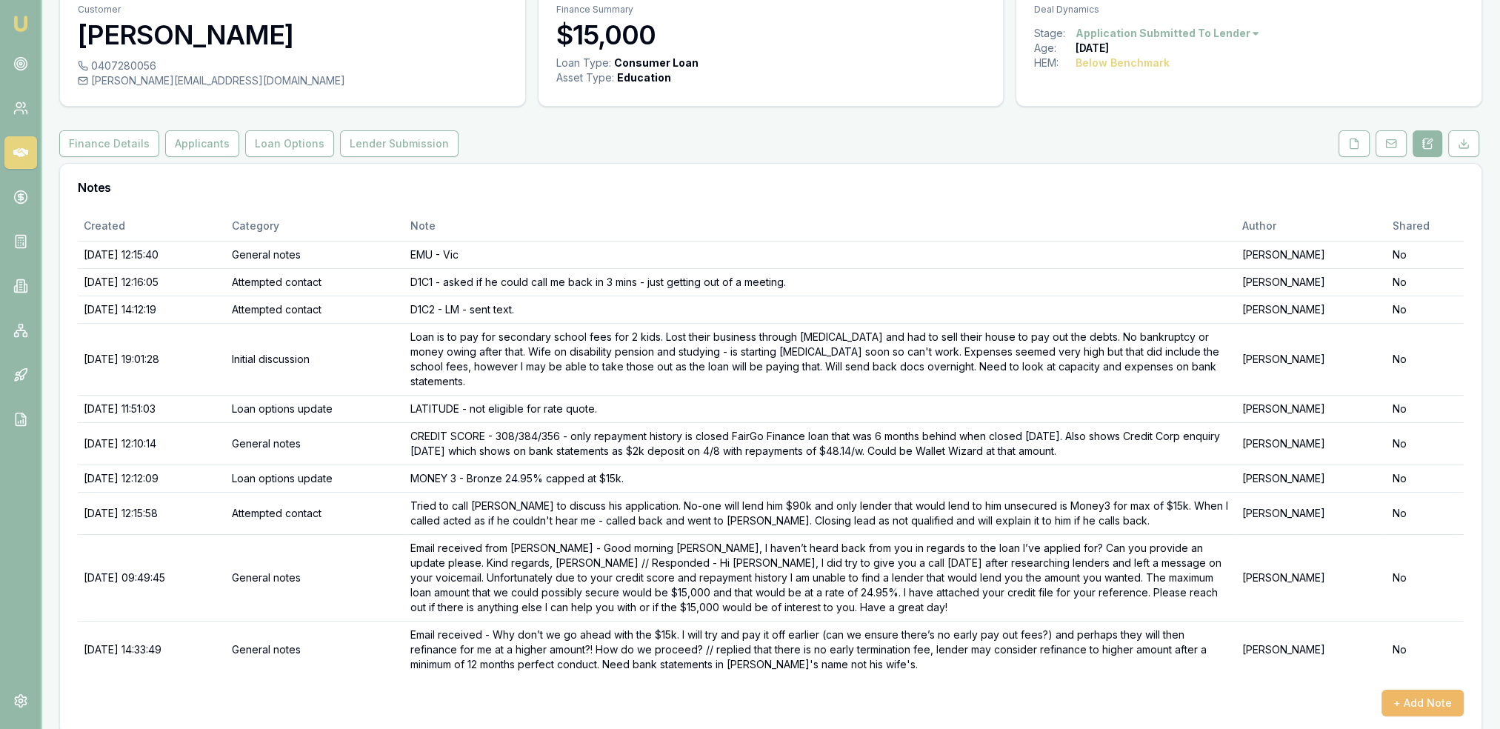
click at [1412, 690] on button "+ Add Note" at bounding box center [1423, 703] width 82 height 27
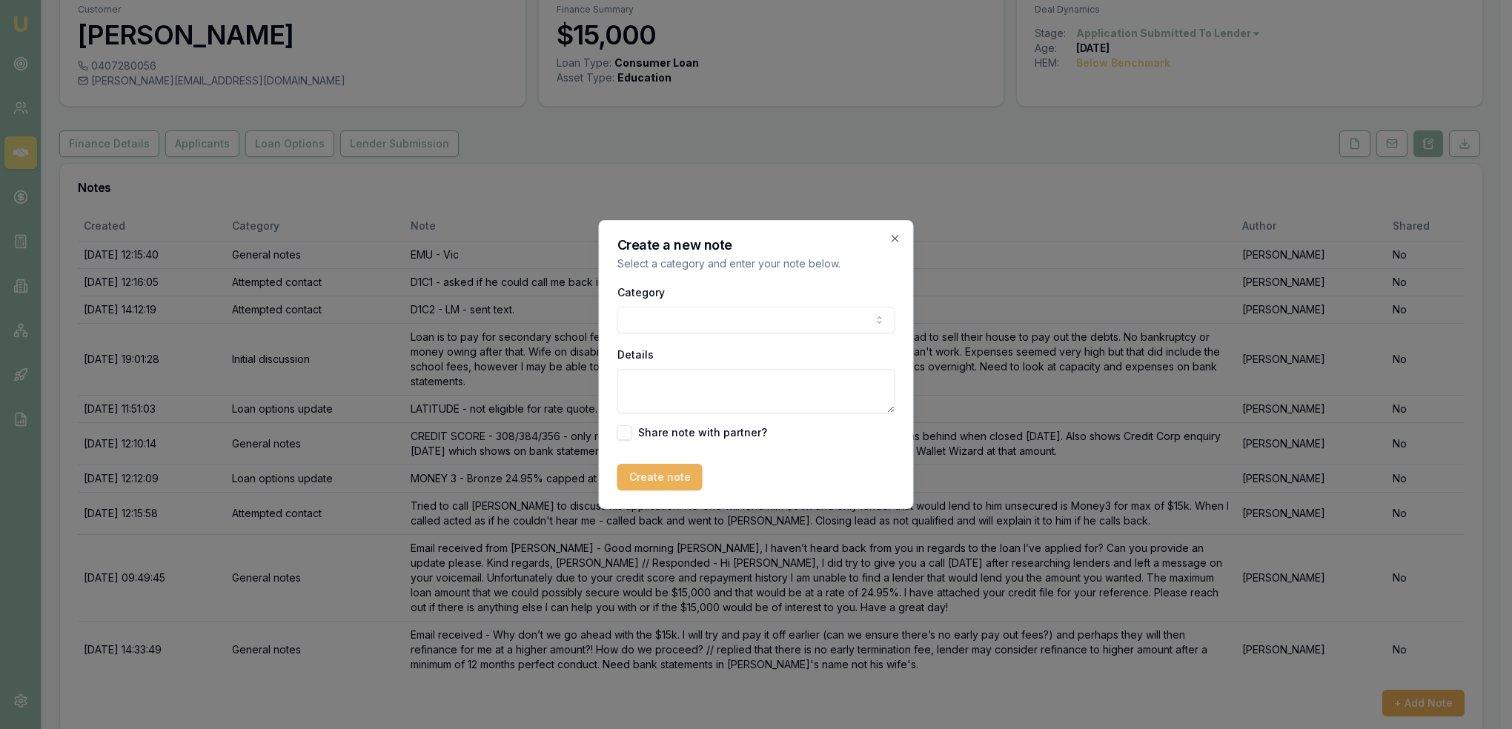
click at [806, 316] on body "Emu Broker Deals View D-4OWL9EH7NU Robyn Adams Toggle Menu Customer Adriano Can…" at bounding box center [750, 299] width 1500 height 729
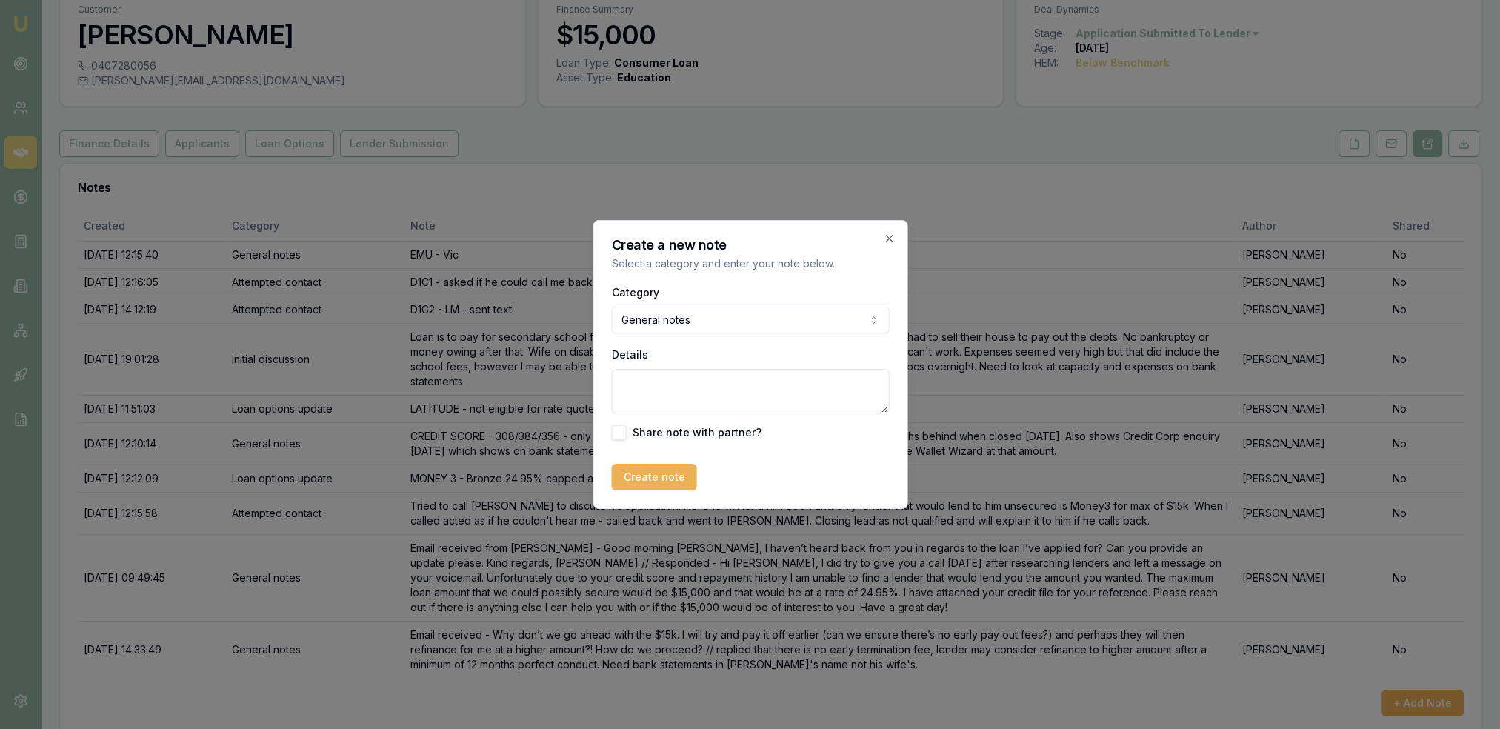
drag, startPoint x: 726, startPoint y: 393, endPoint x: 733, endPoint y: 385, distance: 11.1
click at [726, 393] on textarea "Details" at bounding box center [750, 391] width 278 height 44
type textarea "Submitted to Money3 - updated bank statements received and sent to support the …"
click at [643, 482] on button "Create note" at bounding box center [653, 477] width 85 height 27
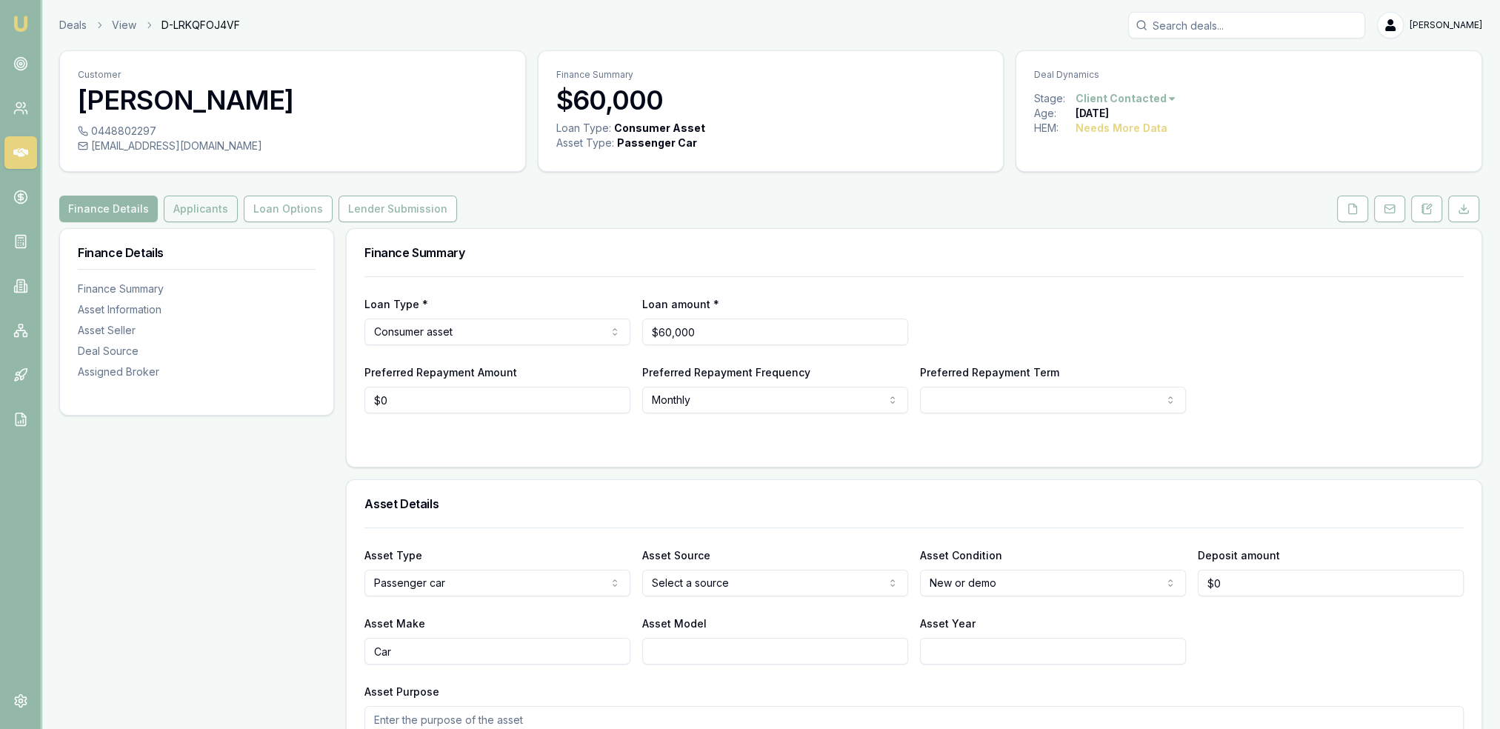
click at [192, 206] on button "Applicants" at bounding box center [201, 209] width 74 height 27
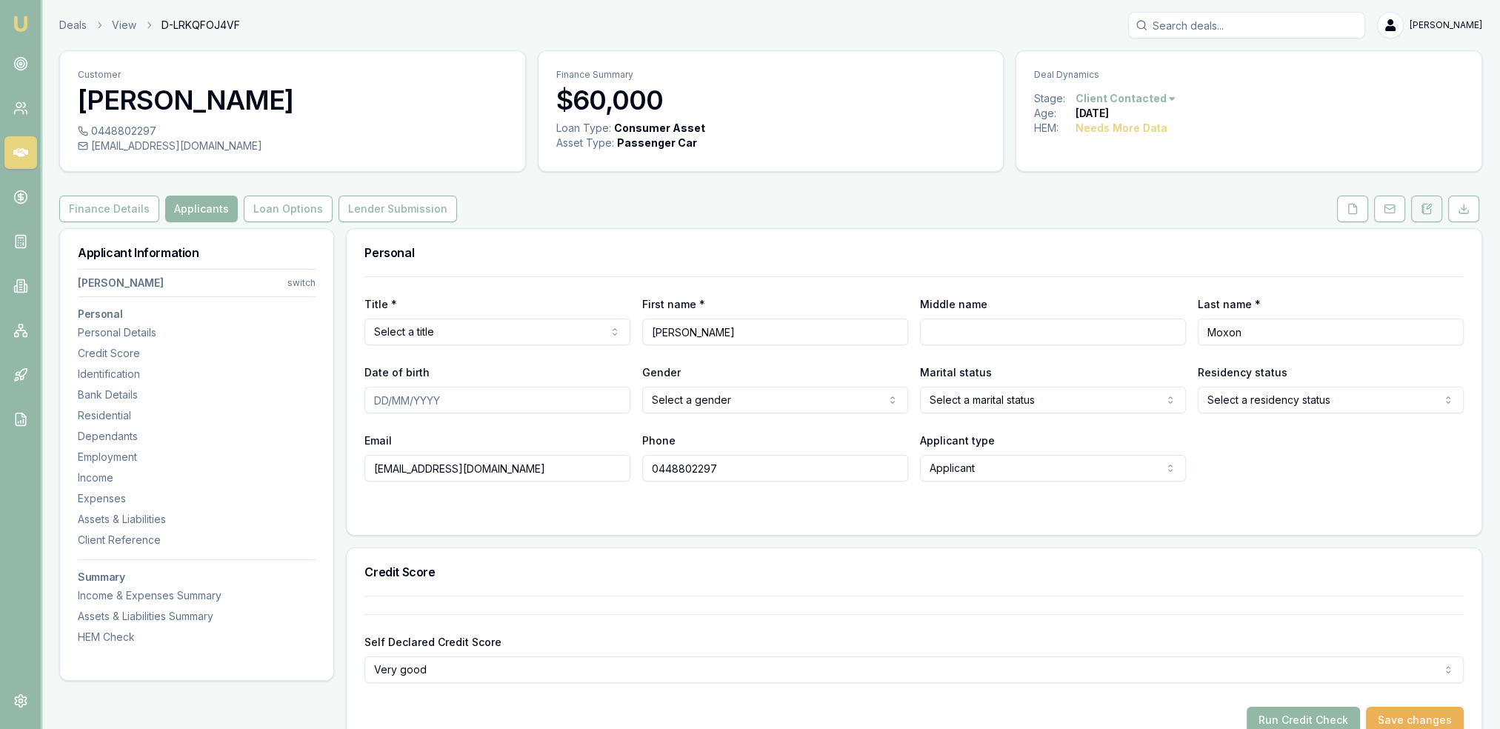
click at [1424, 203] on icon at bounding box center [1427, 209] width 12 height 12
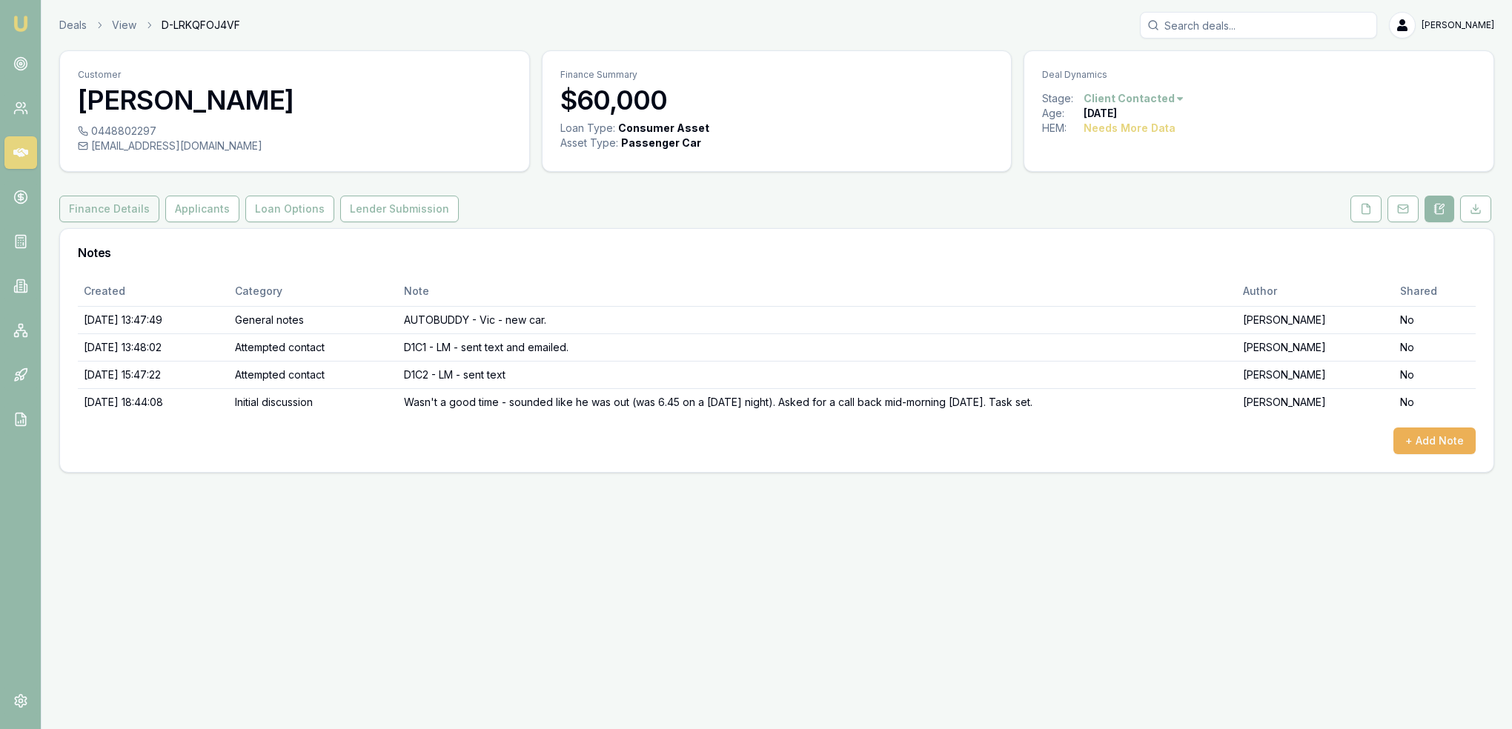
click at [133, 210] on button "Finance Details" at bounding box center [109, 209] width 100 height 27
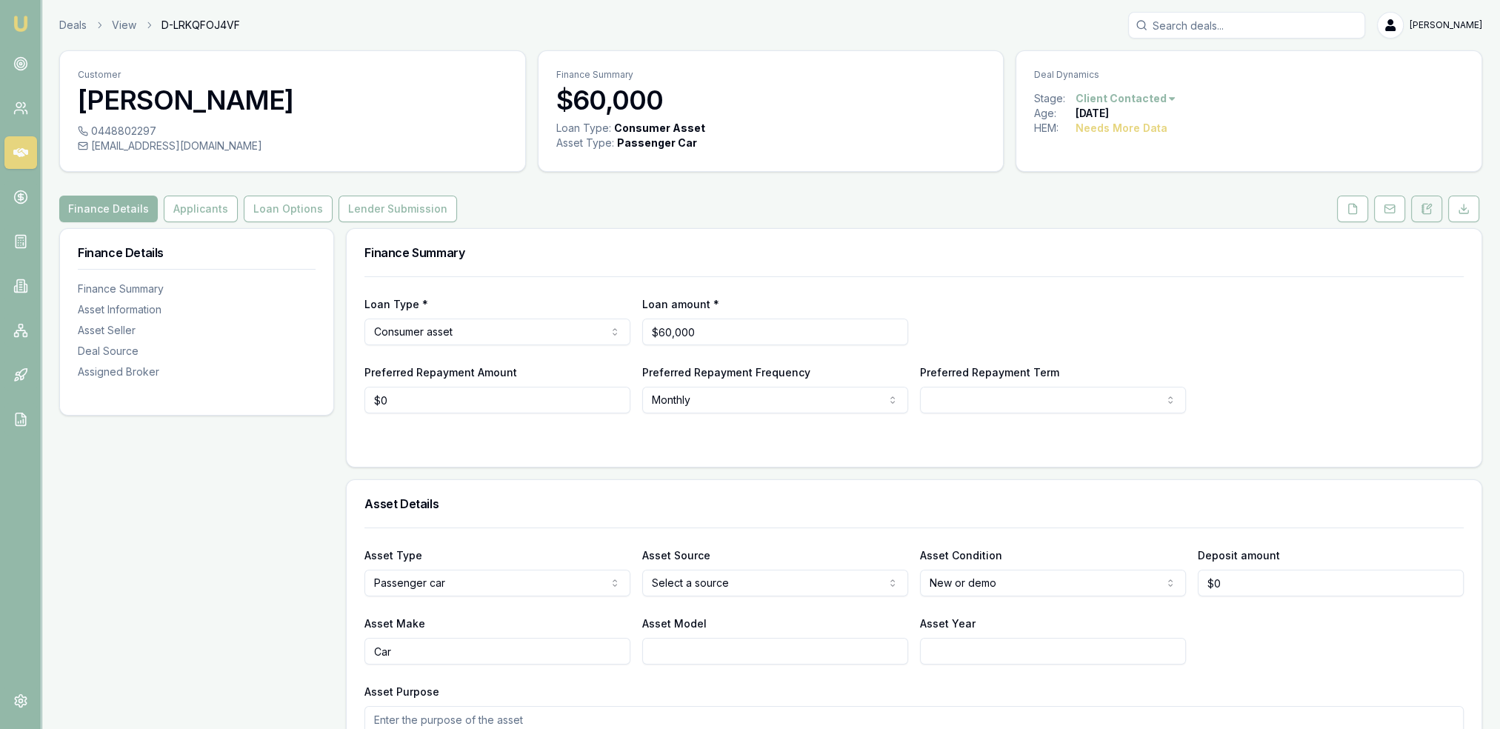
click at [1419, 207] on button at bounding box center [1427, 209] width 31 height 27
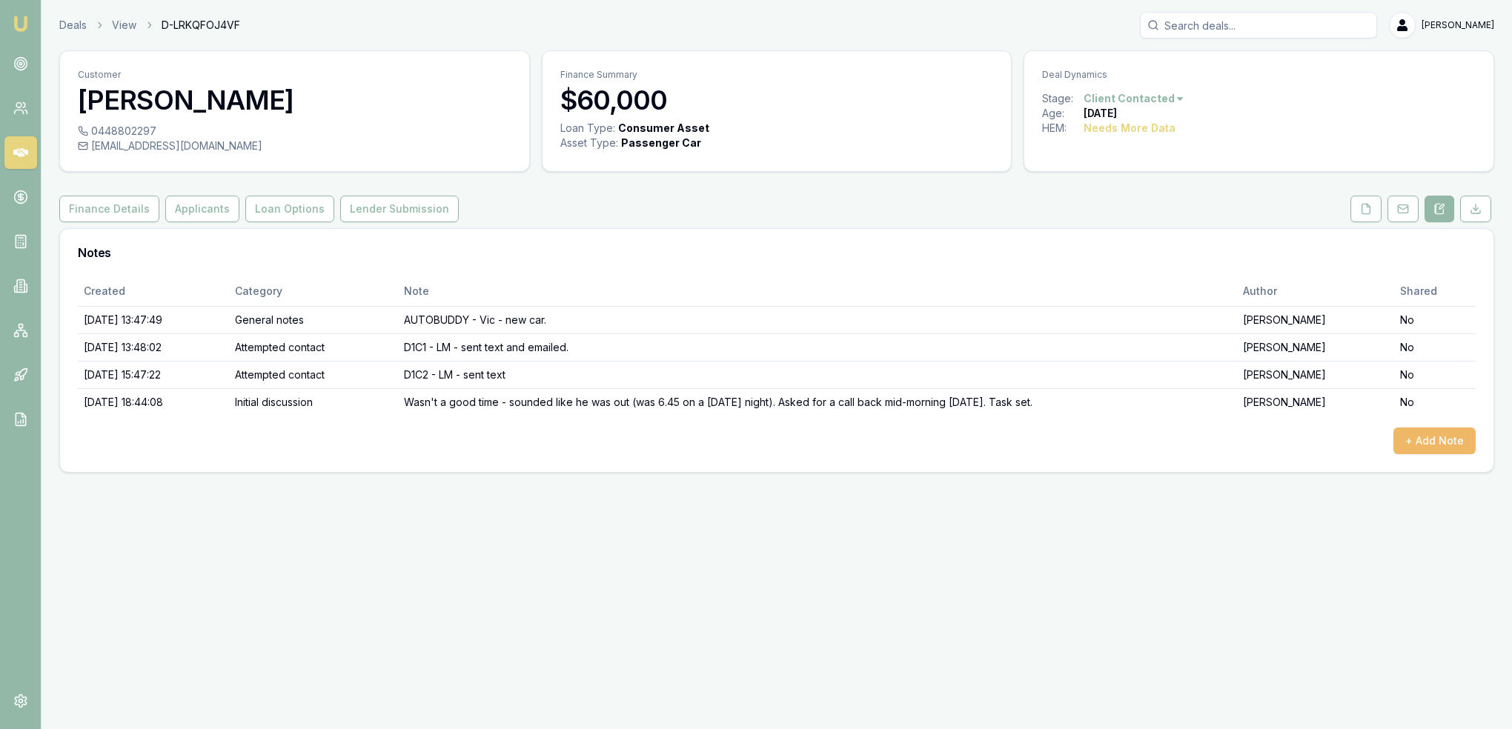
click at [1443, 445] on button "+ Add Note" at bounding box center [1434, 441] width 82 height 27
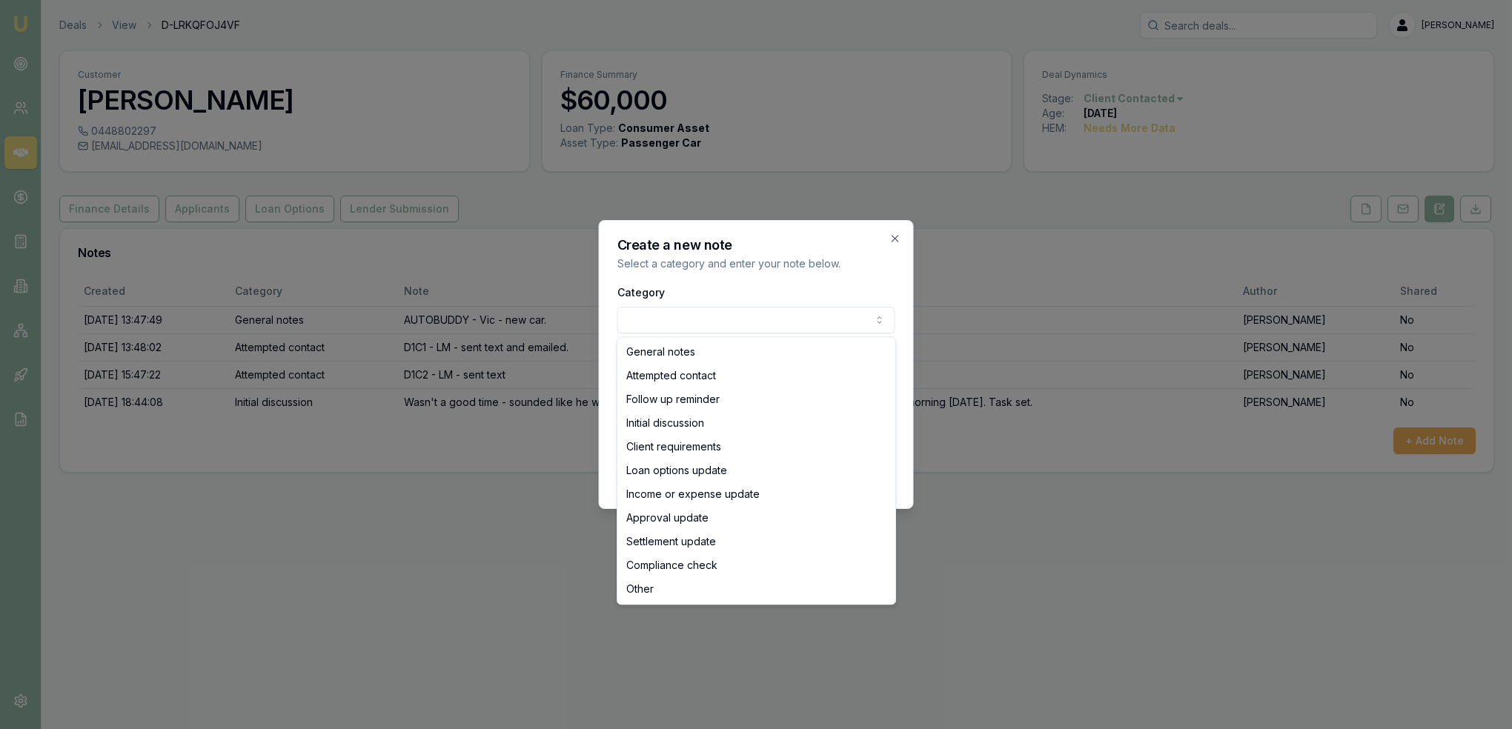
click at [687, 312] on body "Emu Broker Deals View D-LRKQFOJ4VF Robyn Adams Toggle Menu Customer James Moxon…" at bounding box center [756, 364] width 1512 height 729
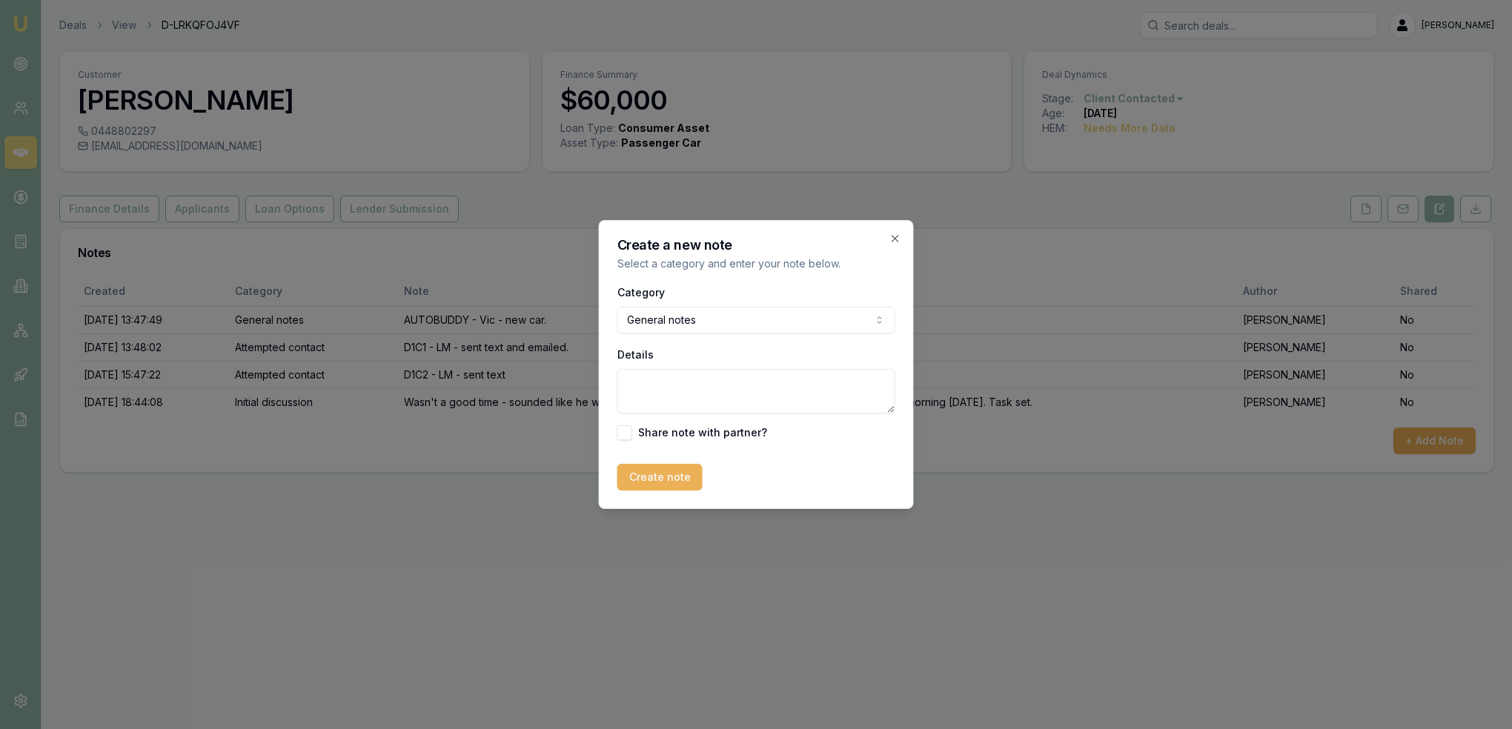
click at [682, 395] on textarea "Details" at bounding box center [756, 391] width 278 height 44
type textarea "James said it was again a bad time to talk and said he would call me when he wa…"
click at [639, 479] on button "Create note" at bounding box center [659, 477] width 85 height 27
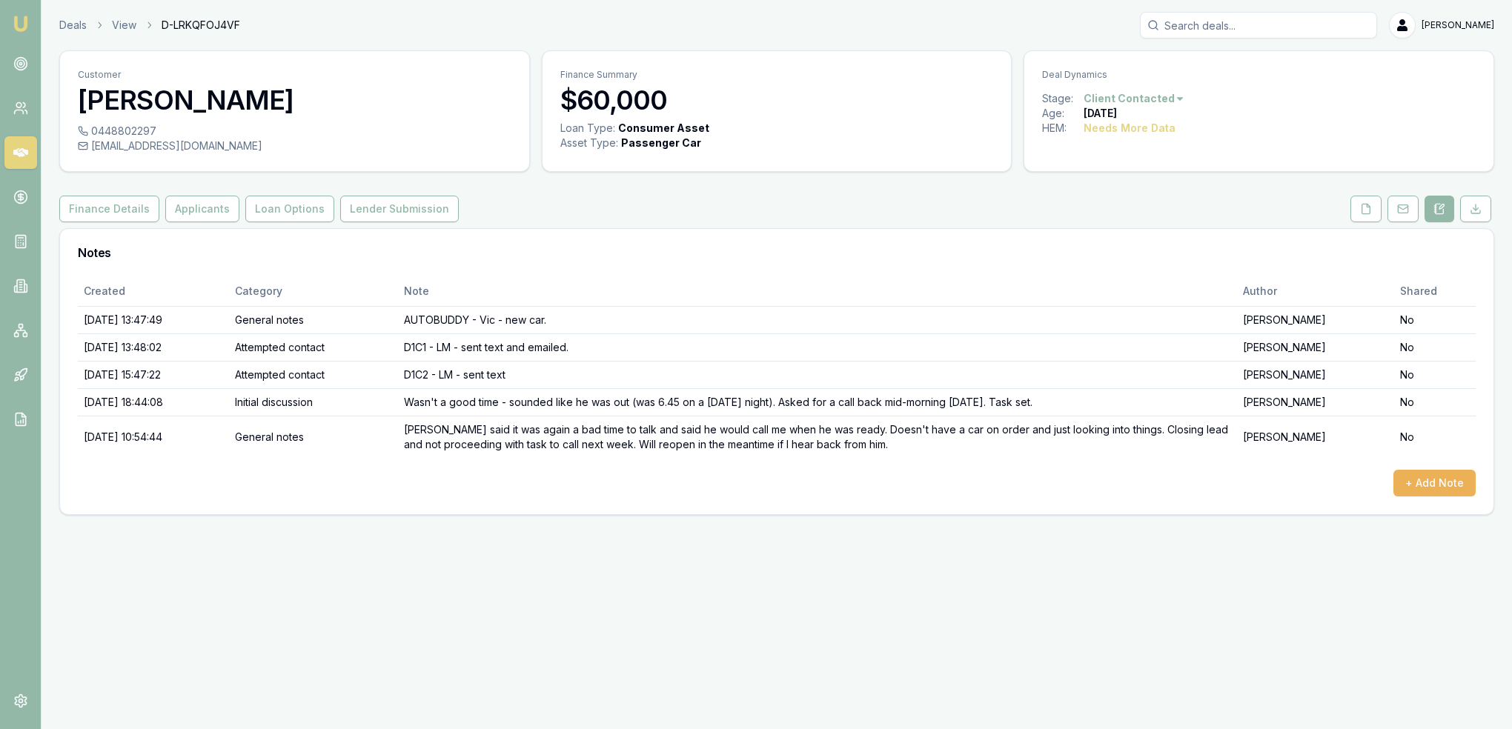
click at [1153, 91] on html "Emu Broker Deals View D-LRKQFOJ4VF Robyn Adams Toggle Menu Customer James Moxon…" at bounding box center [756, 364] width 1512 height 729
click at [1119, 294] on div "- Other" at bounding box center [1130, 291] width 87 height 24
click at [21, 19] on img at bounding box center [21, 24] width 18 height 18
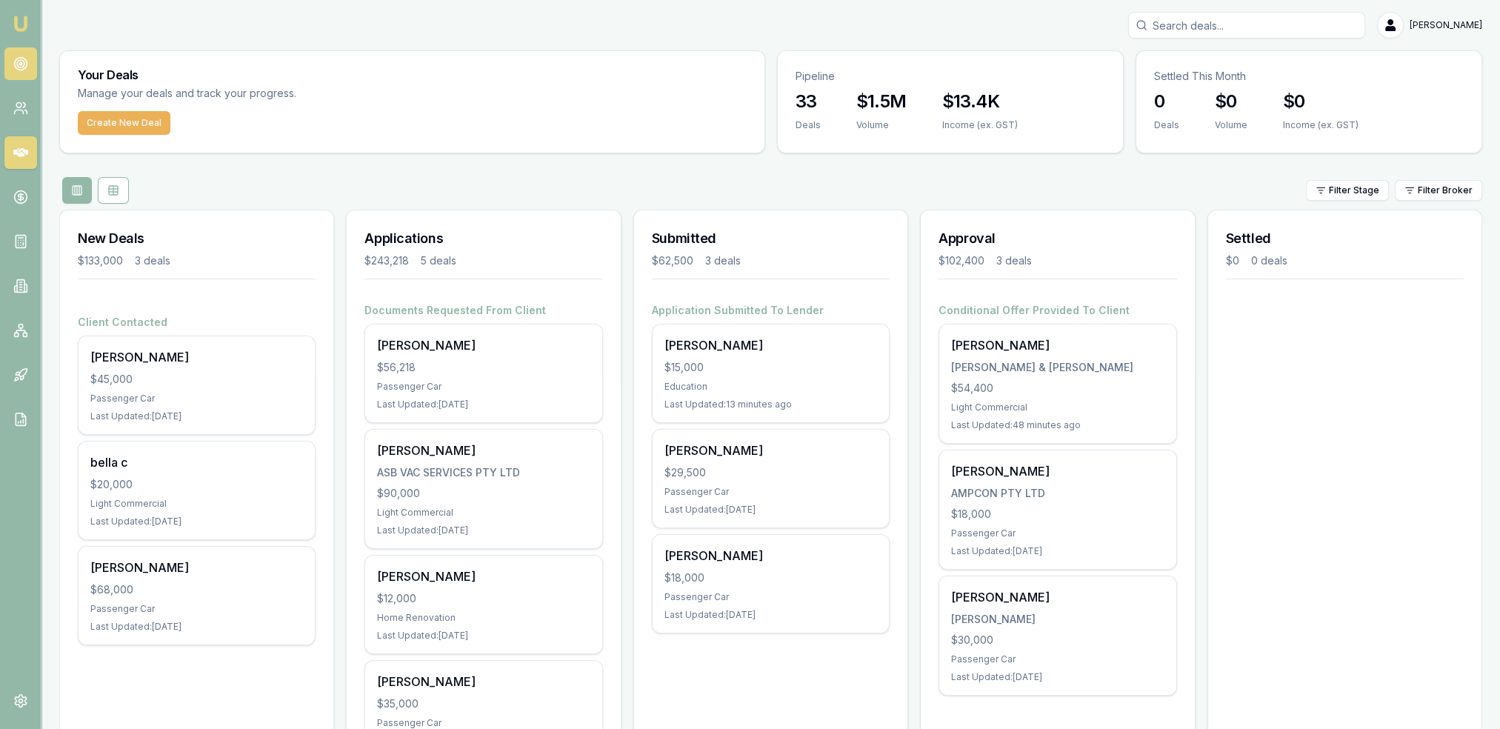
click at [17, 73] on link at bounding box center [20, 63] width 33 height 33
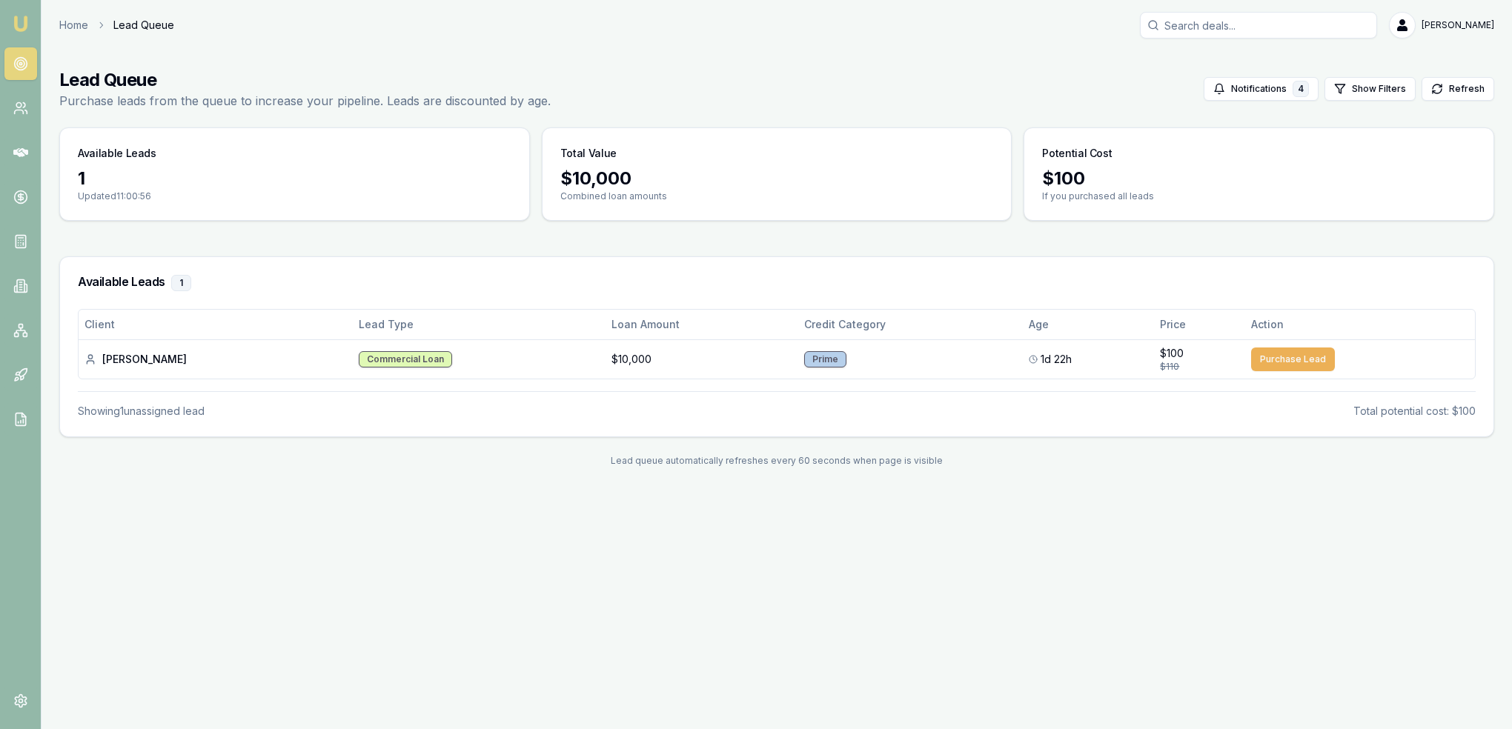
click at [24, 26] on img at bounding box center [21, 24] width 18 height 18
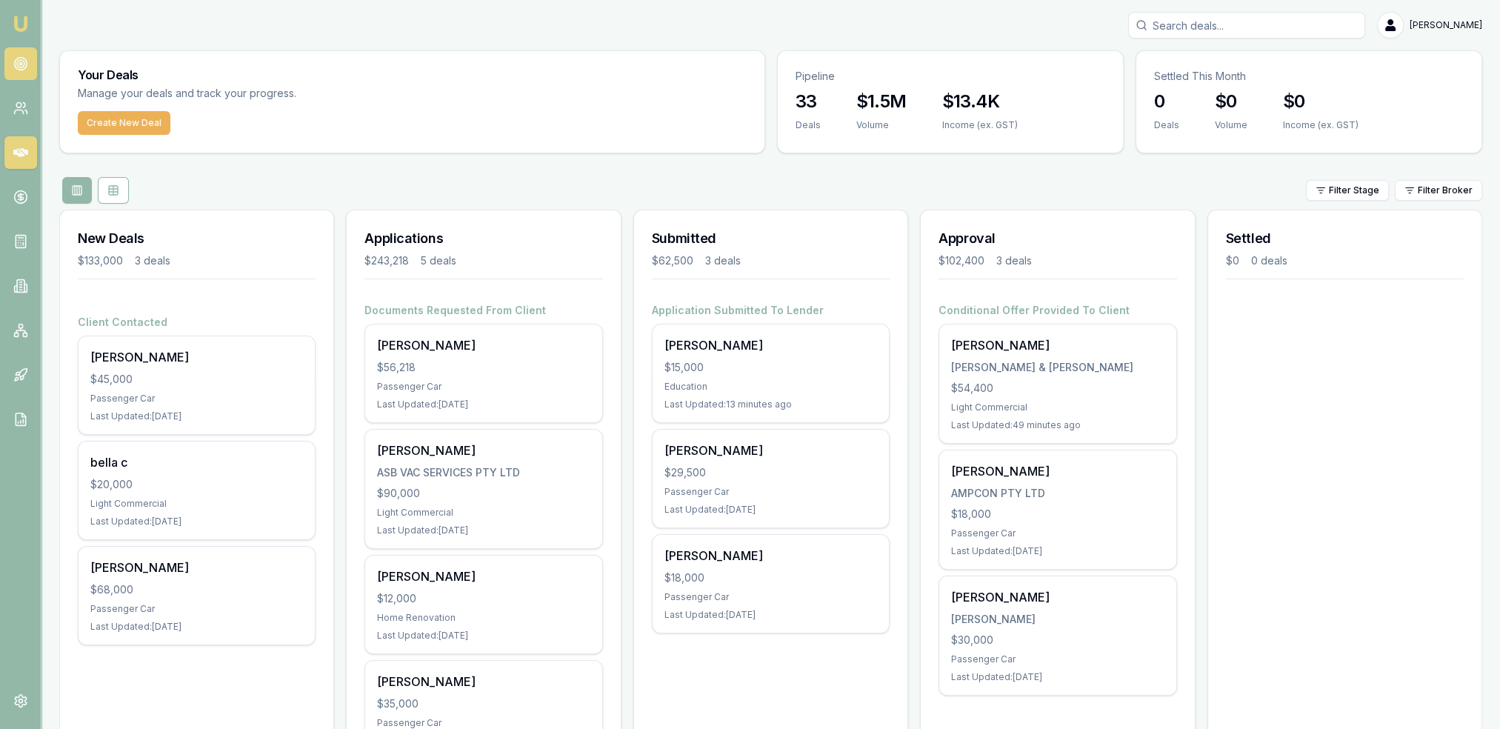
click at [20, 62] on icon at bounding box center [20, 63] width 15 height 15
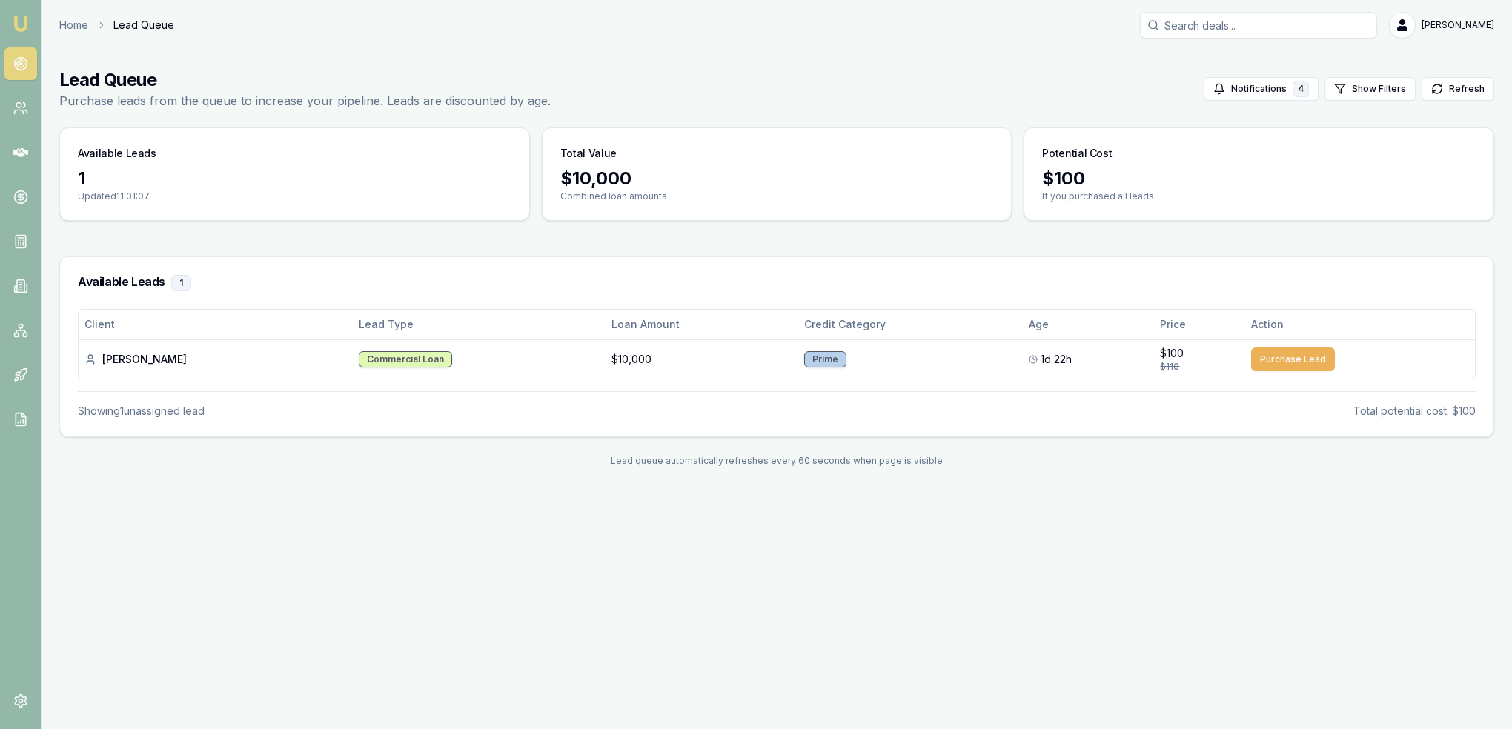
click at [27, 23] on img at bounding box center [21, 24] width 18 height 18
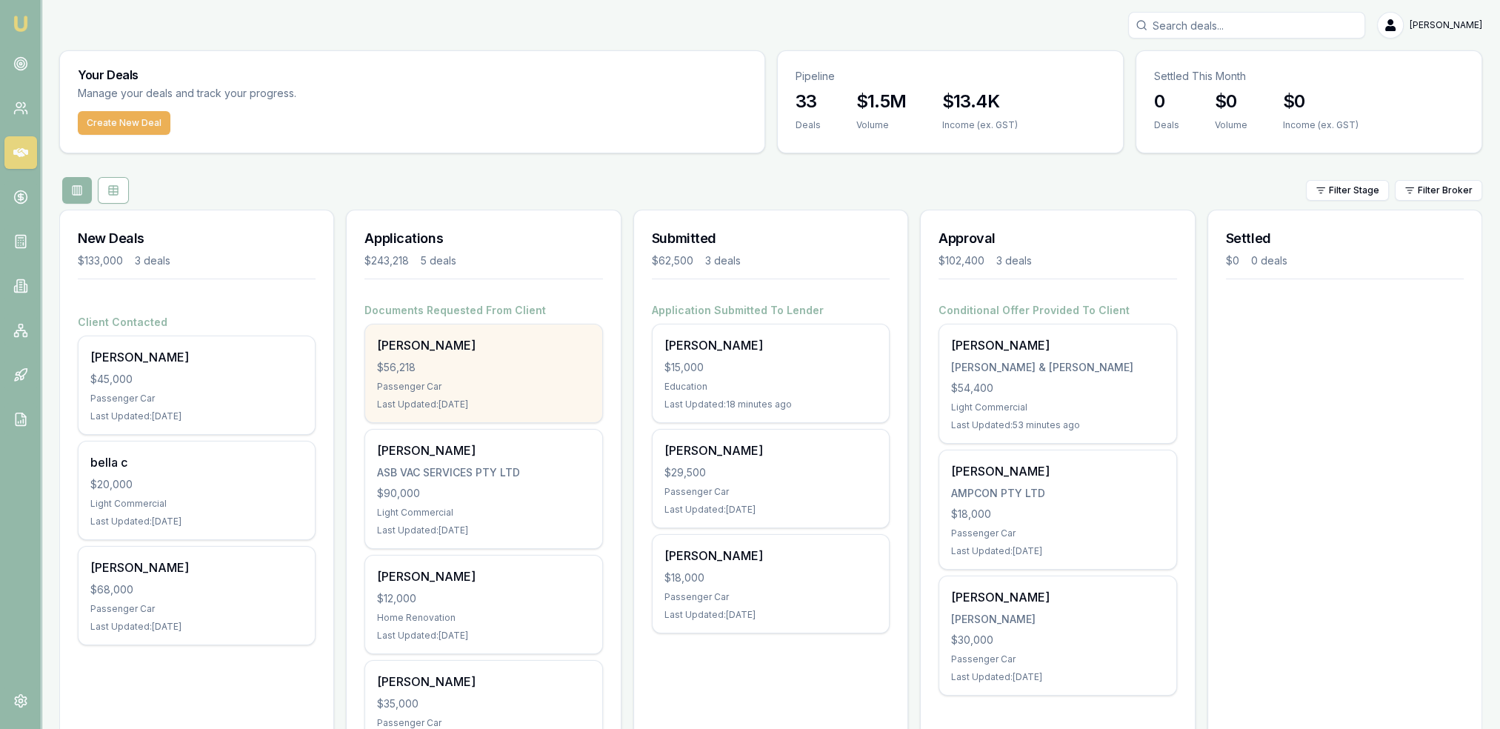
click at [487, 372] on div "$56,218" at bounding box center [483, 367] width 213 height 15
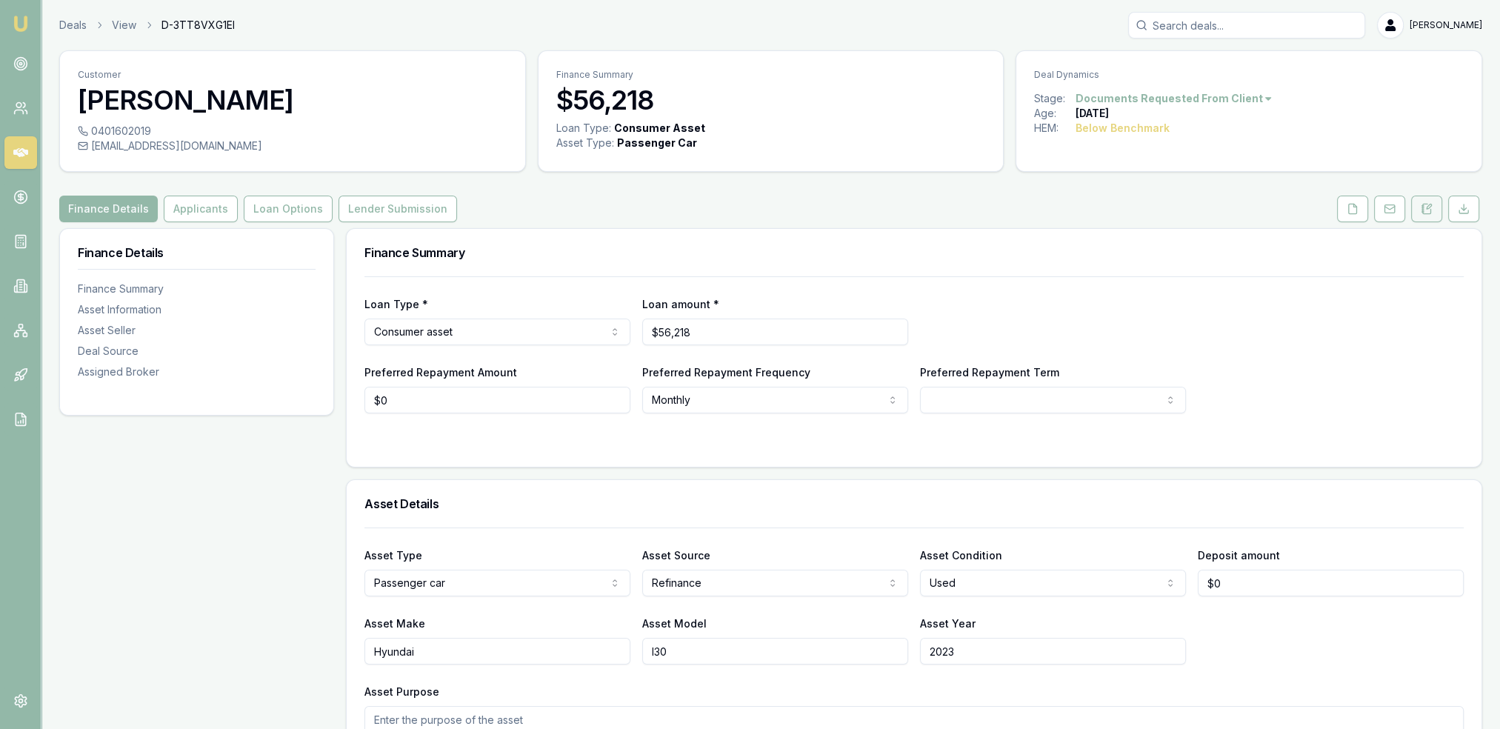
click at [1433, 211] on button at bounding box center [1427, 209] width 31 height 27
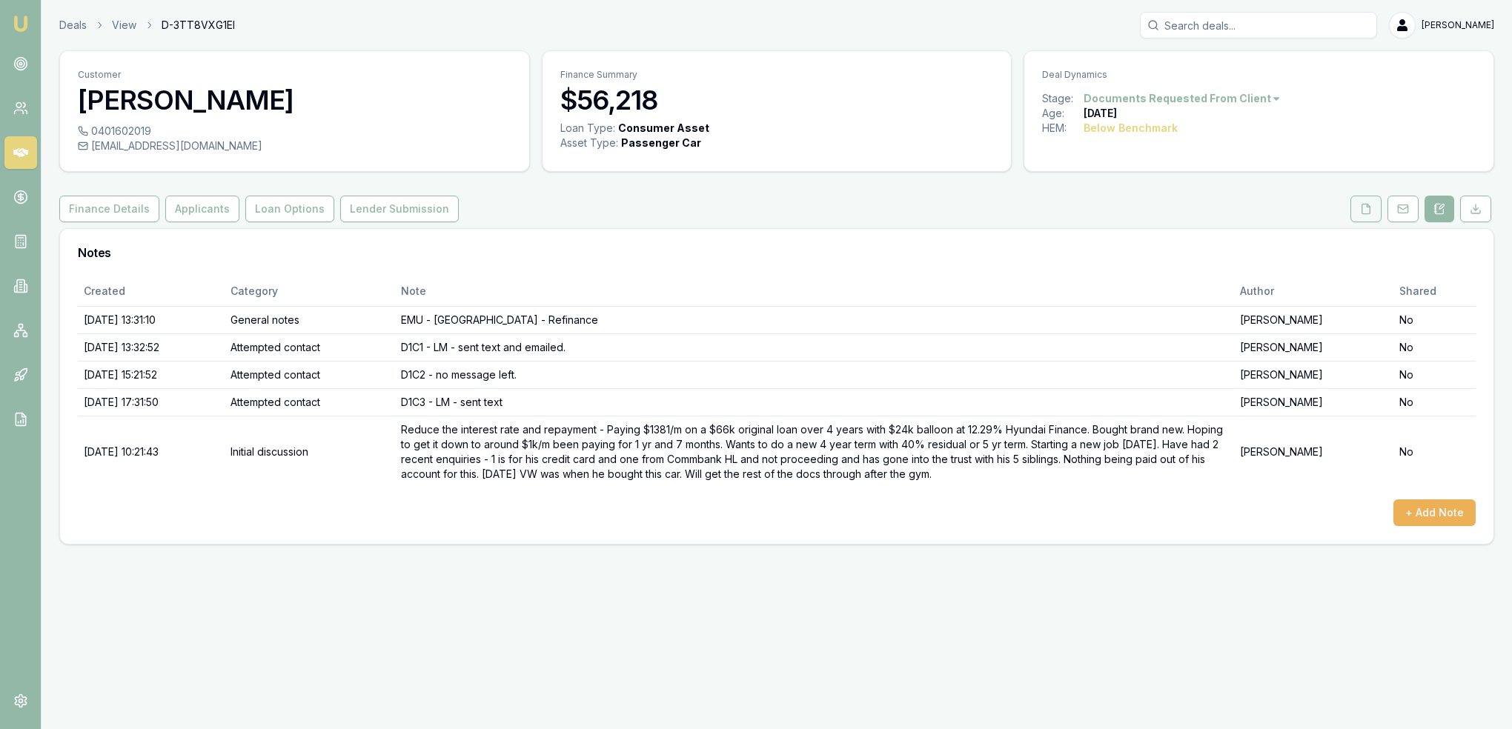
click at [1360, 202] on button at bounding box center [1365, 209] width 31 height 27
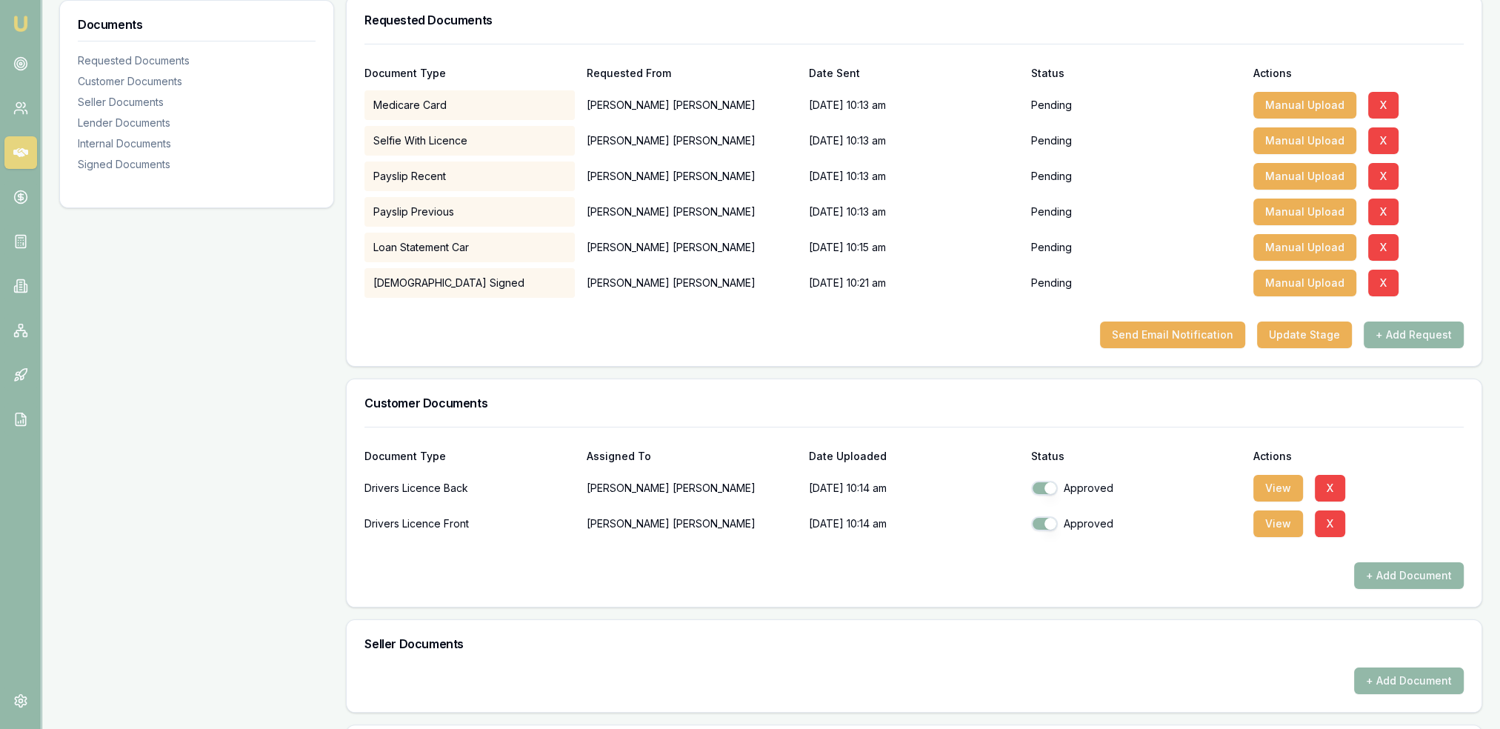
scroll to position [84, 0]
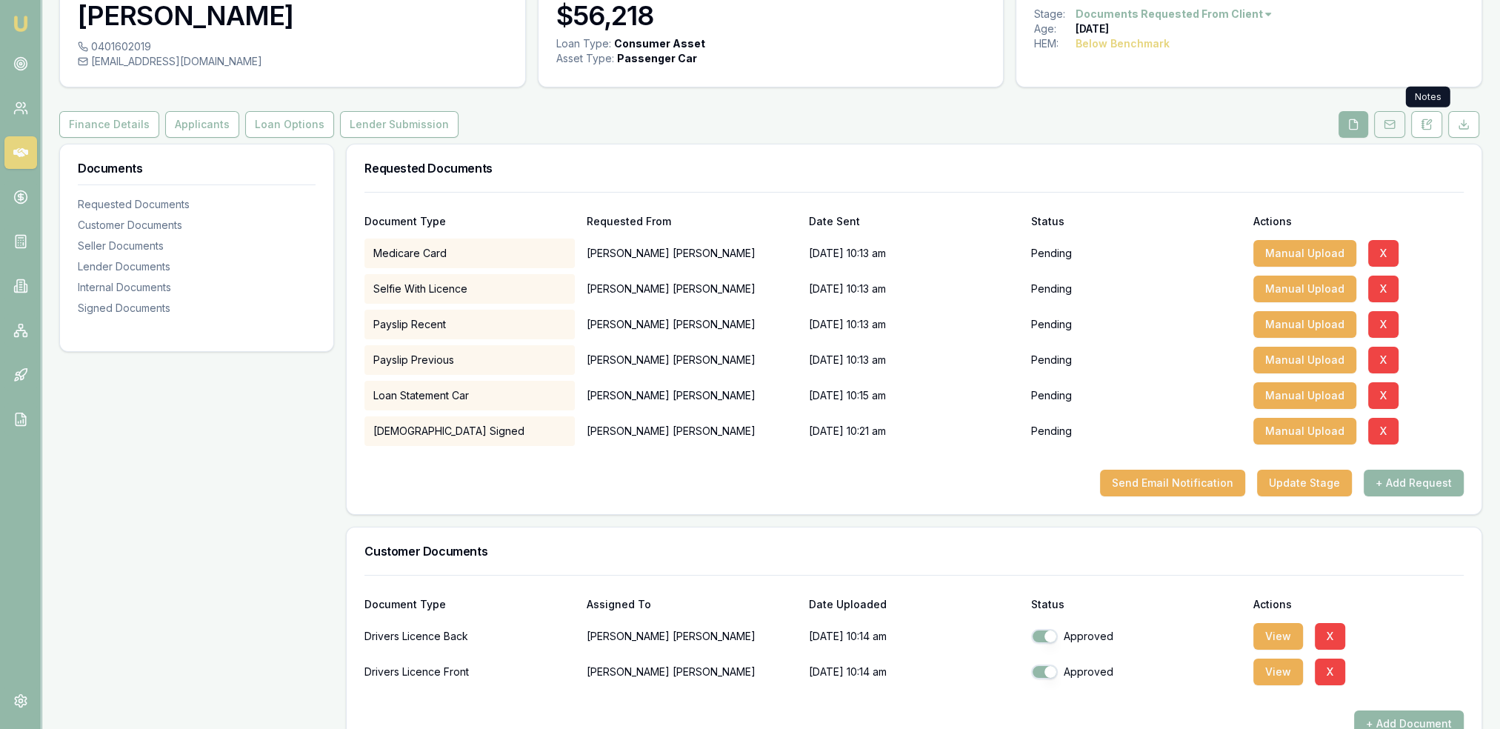
drag, startPoint x: 1431, startPoint y: 123, endPoint x: 1404, endPoint y: 133, distance: 28.4
click at [1431, 123] on icon at bounding box center [1427, 125] width 12 height 12
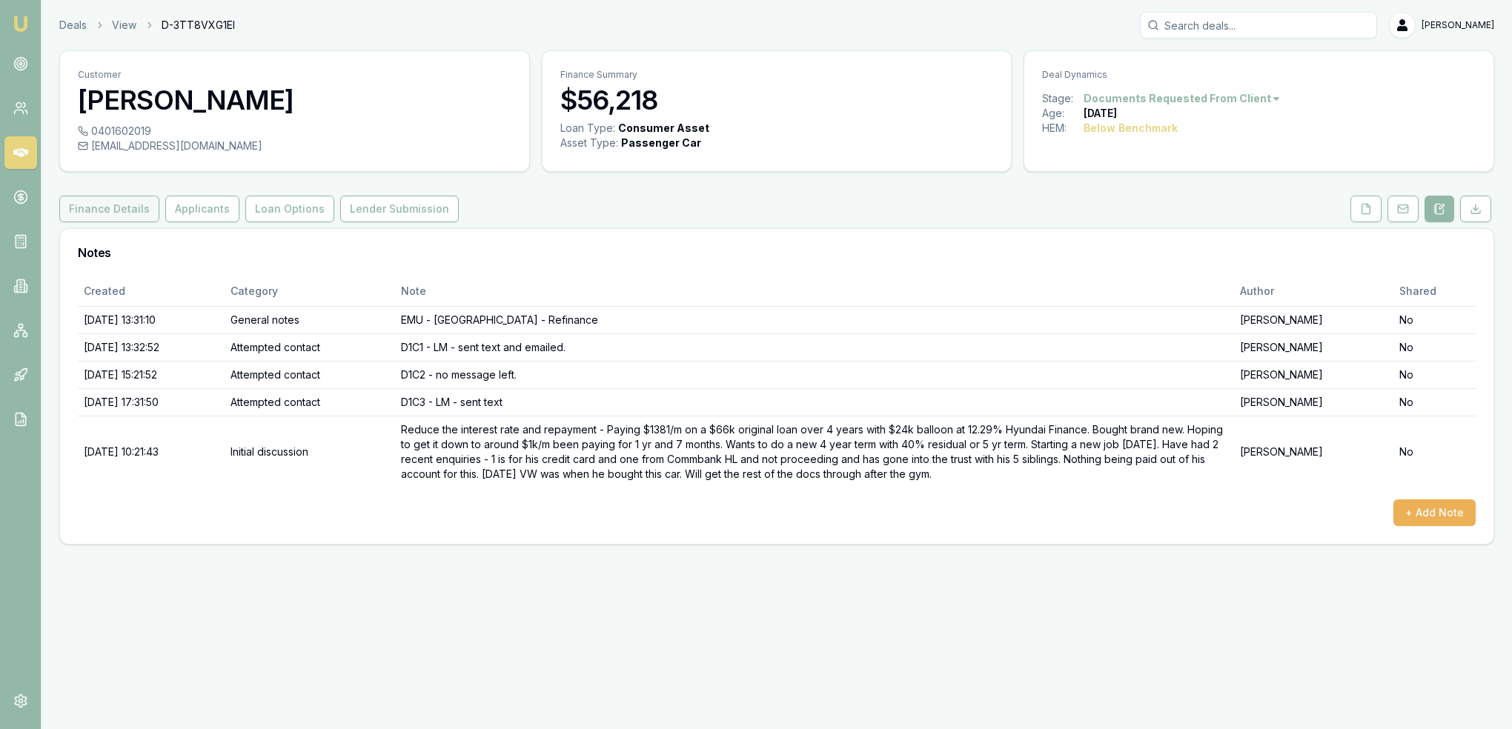
click at [107, 213] on button "Finance Details" at bounding box center [109, 209] width 100 height 27
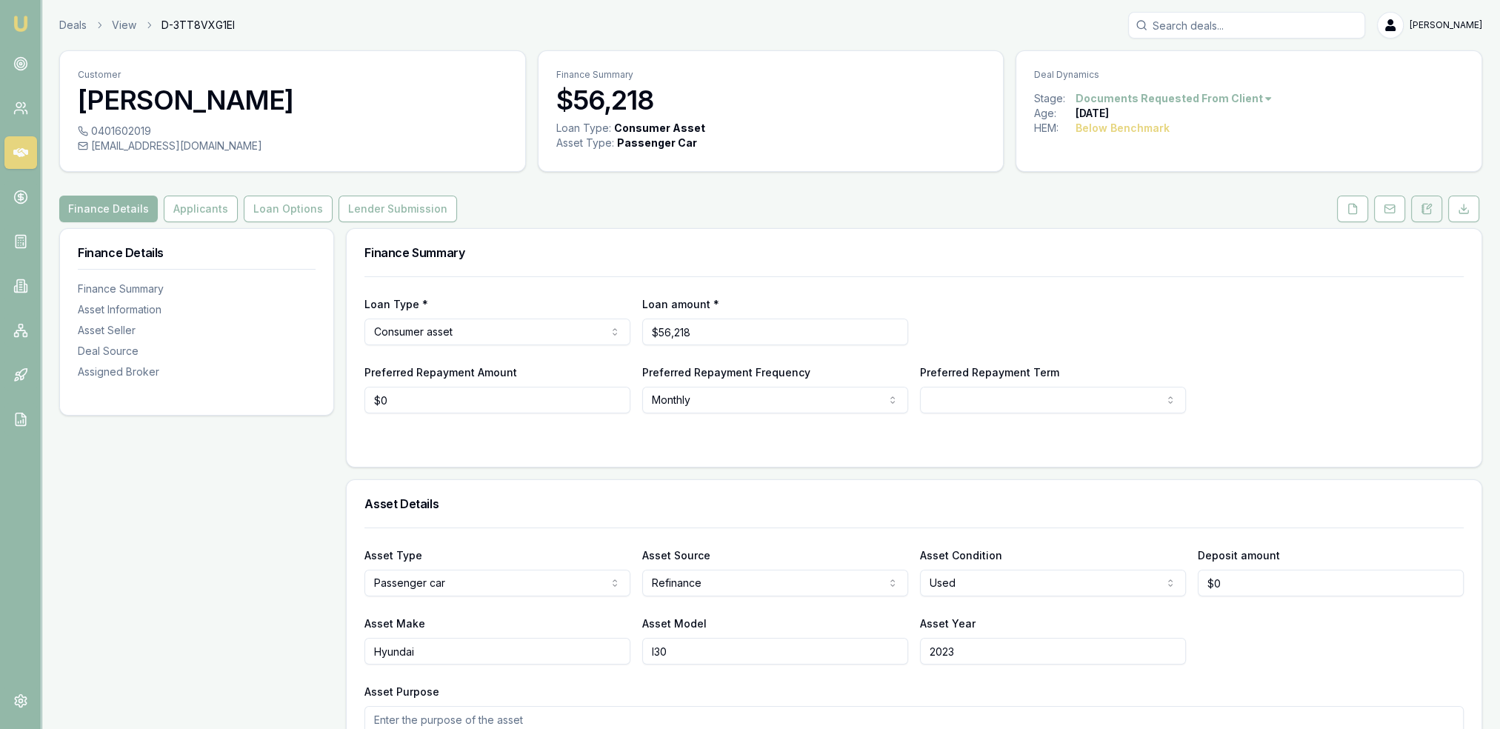
click at [1425, 205] on icon at bounding box center [1427, 209] width 12 height 12
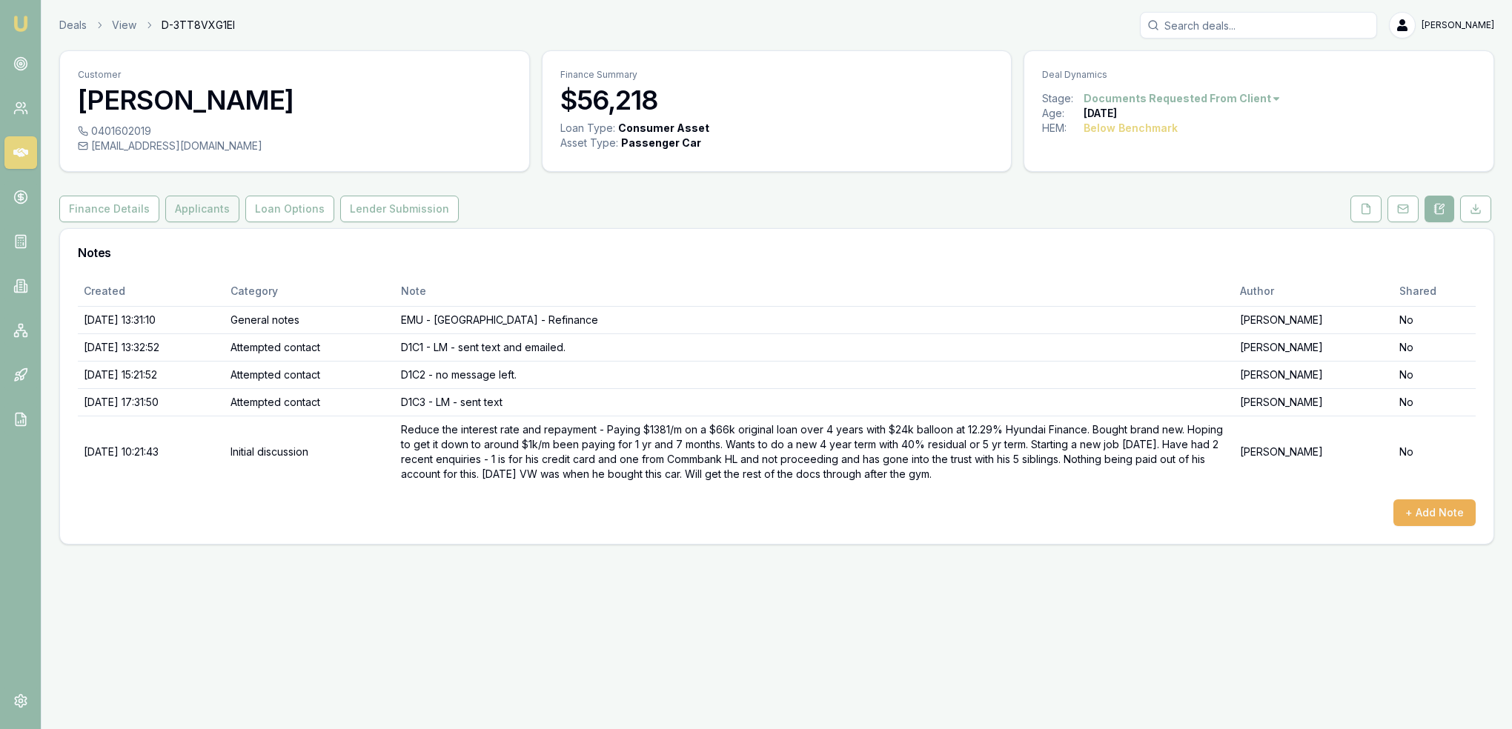
click at [196, 214] on button "Applicants" at bounding box center [202, 209] width 74 height 27
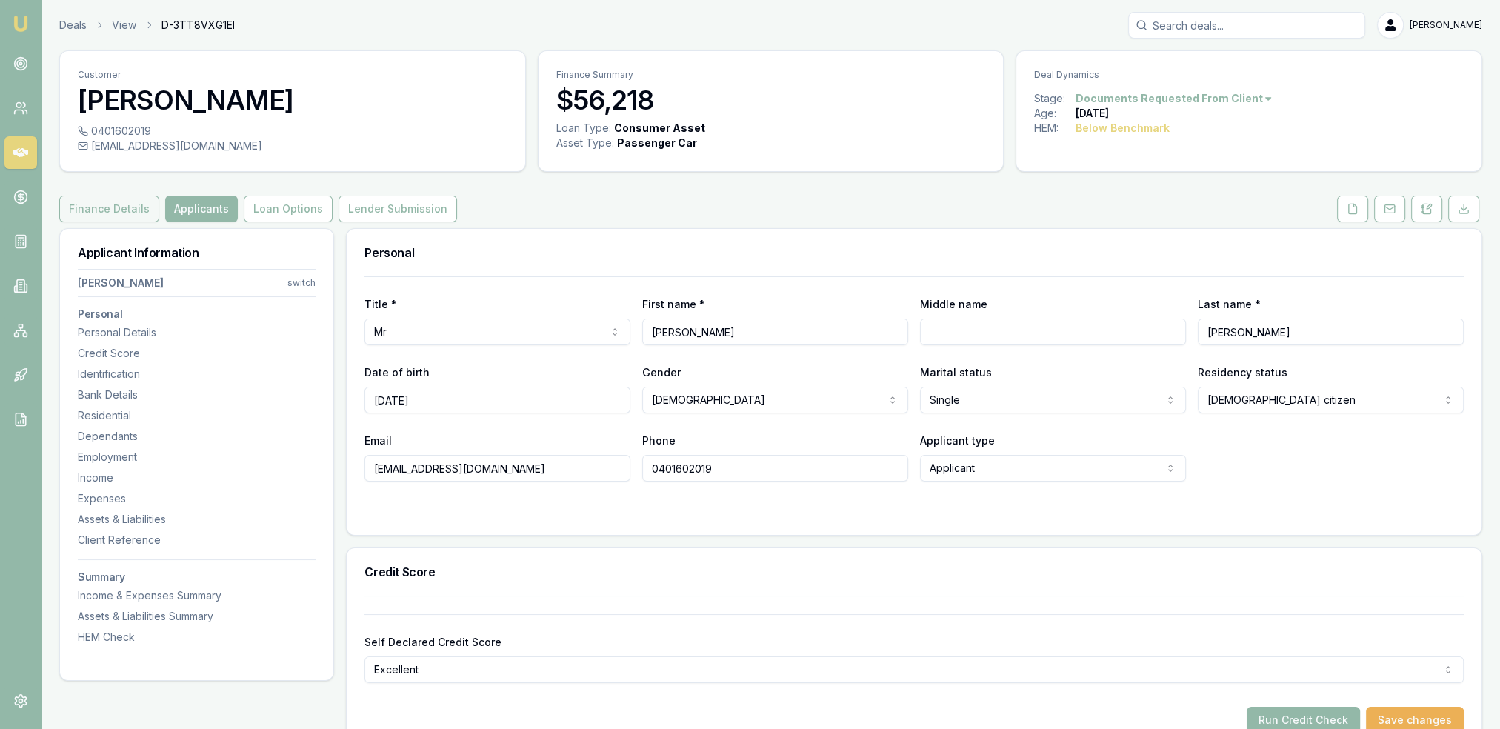
click at [115, 212] on button "Finance Details" at bounding box center [109, 209] width 100 height 27
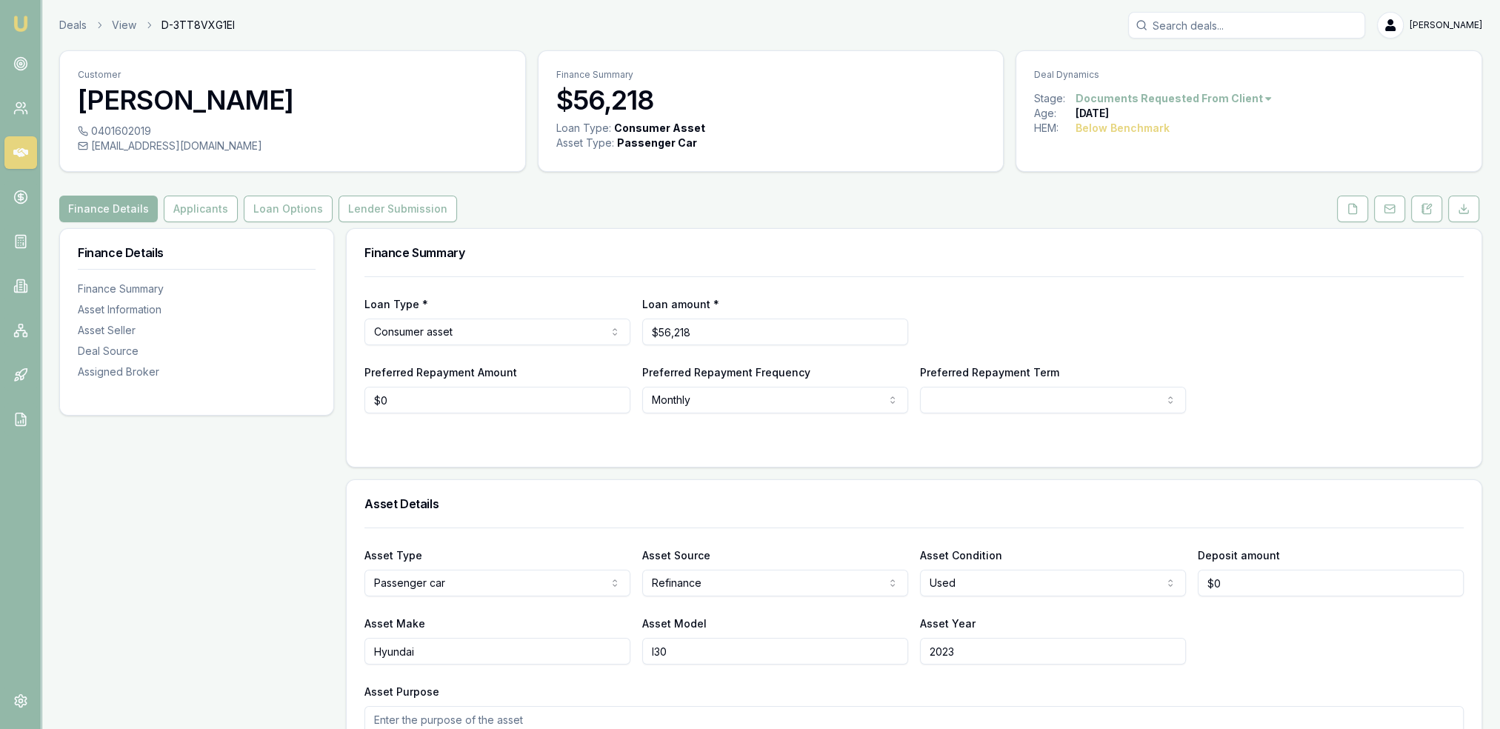
drag, startPoint x: 191, startPoint y: 215, endPoint x: 188, endPoint y: 231, distance: 16.6
click at [191, 215] on button "Applicants" at bounding box center [201, 209] width 74 height 27
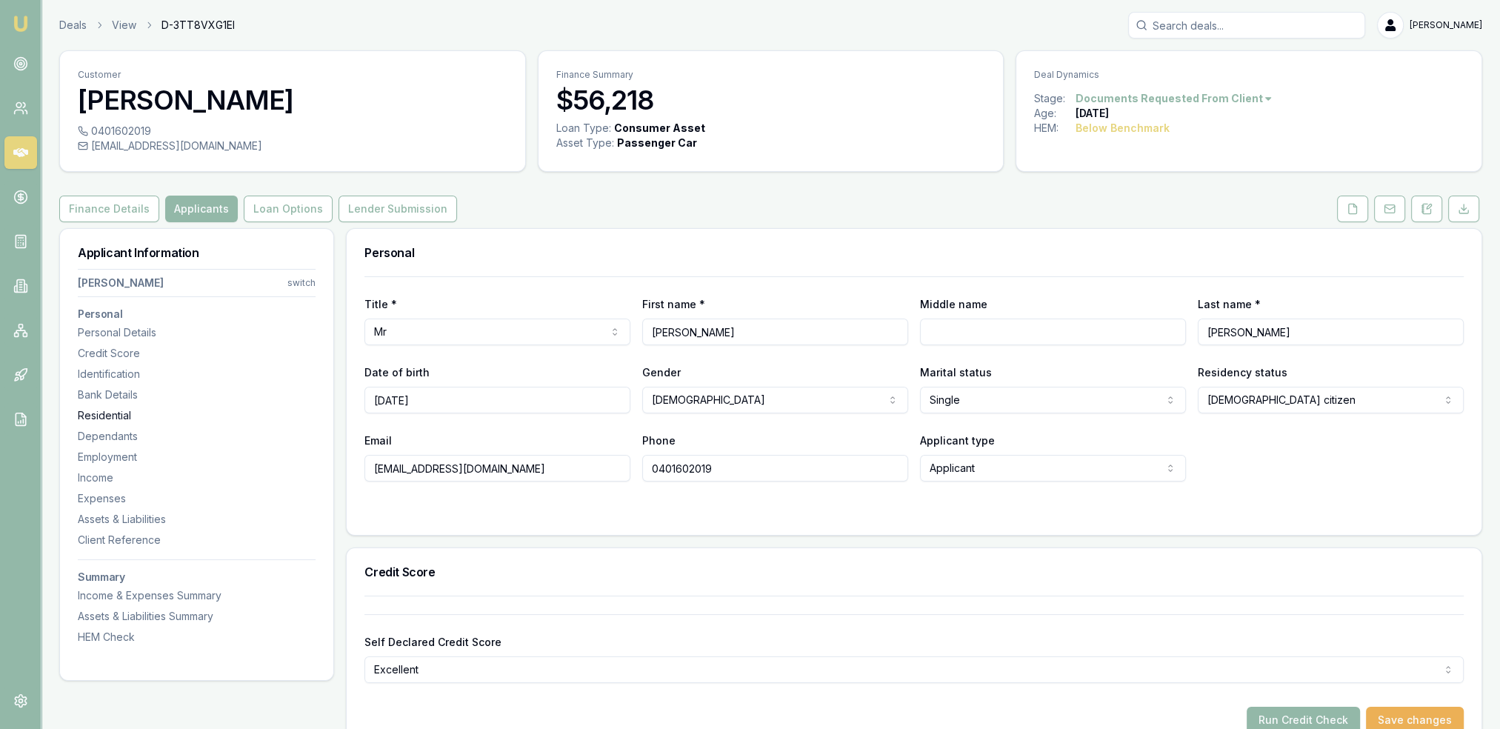
click at [105, 411] on div "Residential" at bounding box center [197, 415] width 238 height 15
click at [1418, 210] on button at bounding box center [1427, 209] width 31 height 27
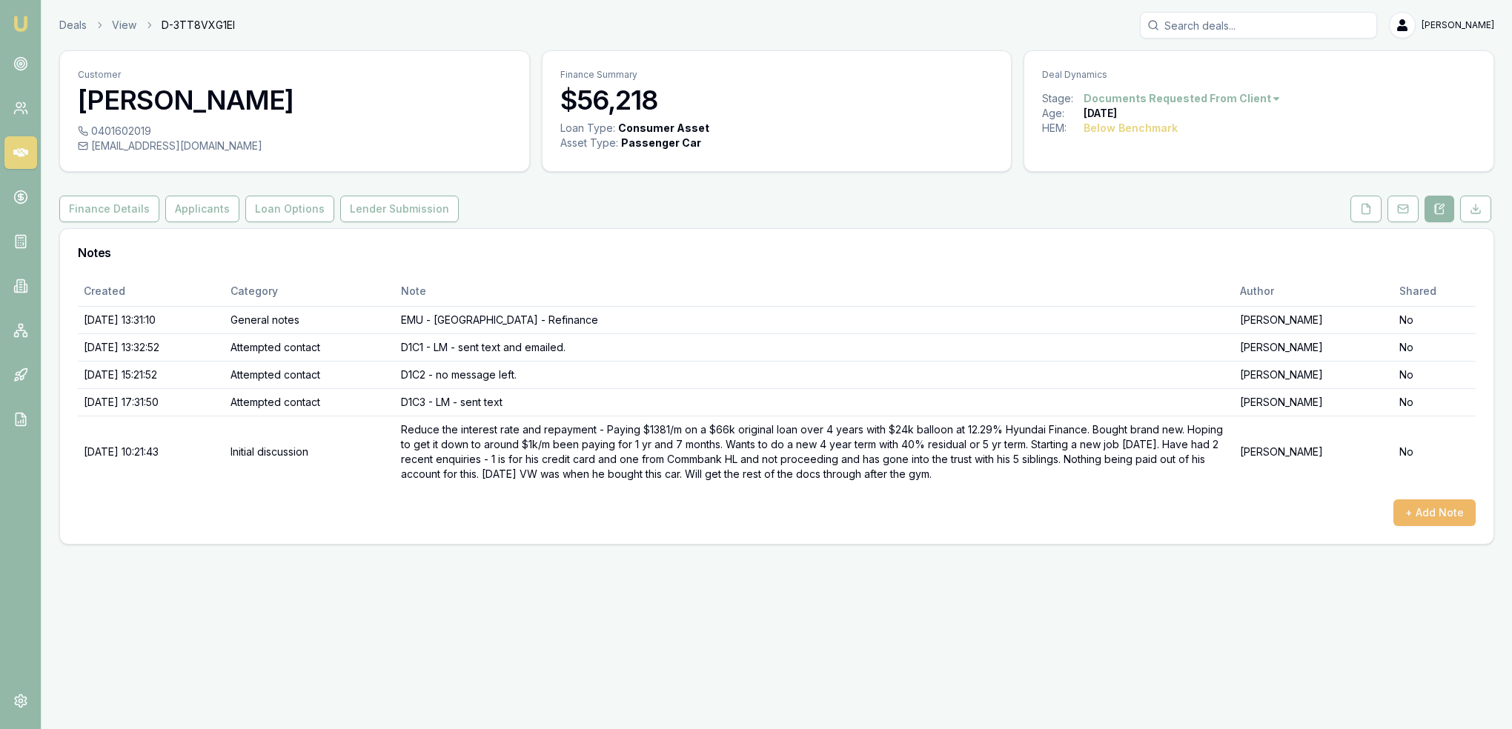
click at [1409, 500] on button "+ Add Note" at bounding box center [1434, 512] width 82 height 27
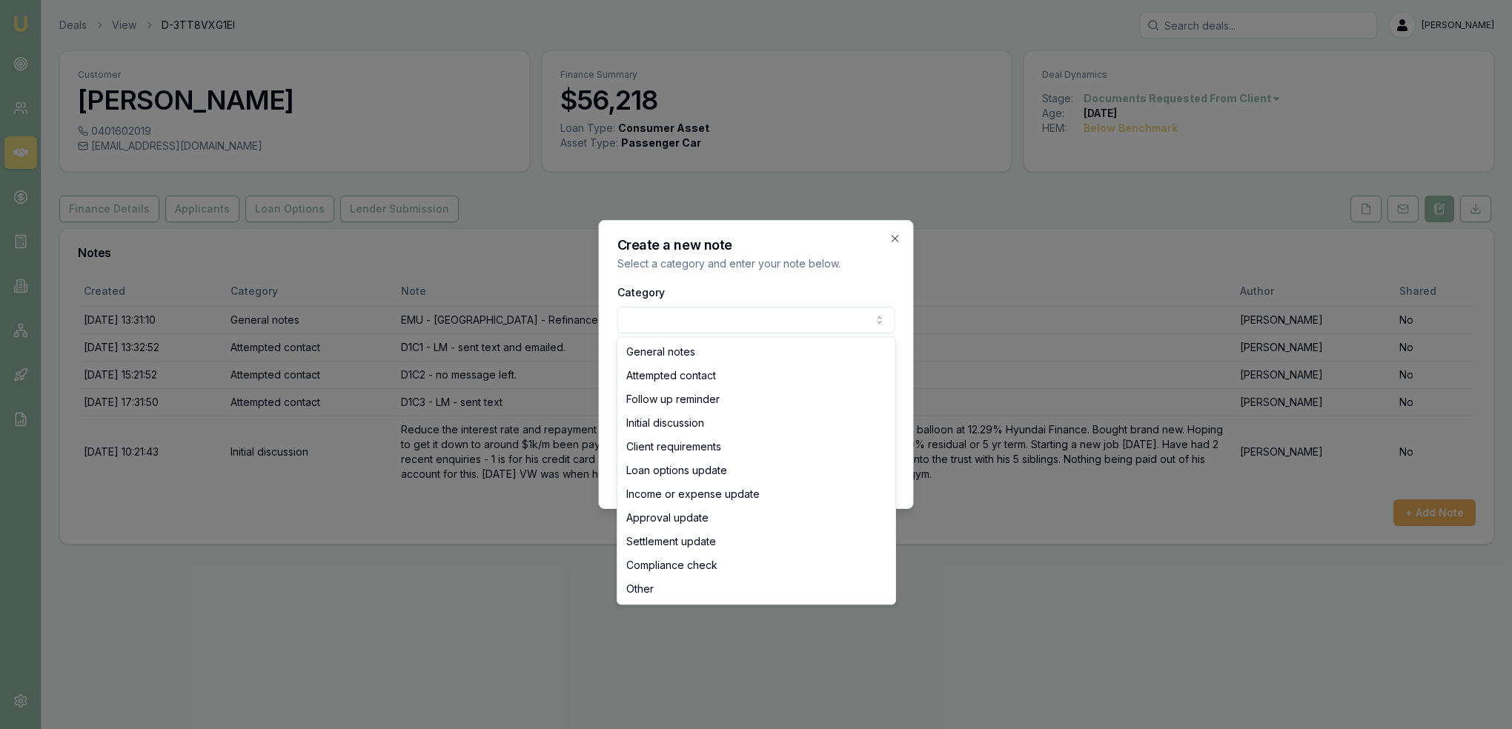
click at [819, 322] on body "Emu Broker Deals View D-3TT8VXG1EI Robyn Adams Toggle Menu Customer Alex Mastro…" at bounding box center [756, 364] width 1512 height 729
click at [898, 235] on body "Emu Broker Deals View D-3TT8VXG1EI Robyn Adams Toggle Menu Customer Alex Mastro…" at bounding box center [756, 364] width 1512 height 729
click at [778, 318] on body "Emu Broker Deals View D-3TT8VXG1EI Robyn Adams Toggle Menu Customer Alex Mastro…" at bounding box center [756, 364] width 1512 height 729
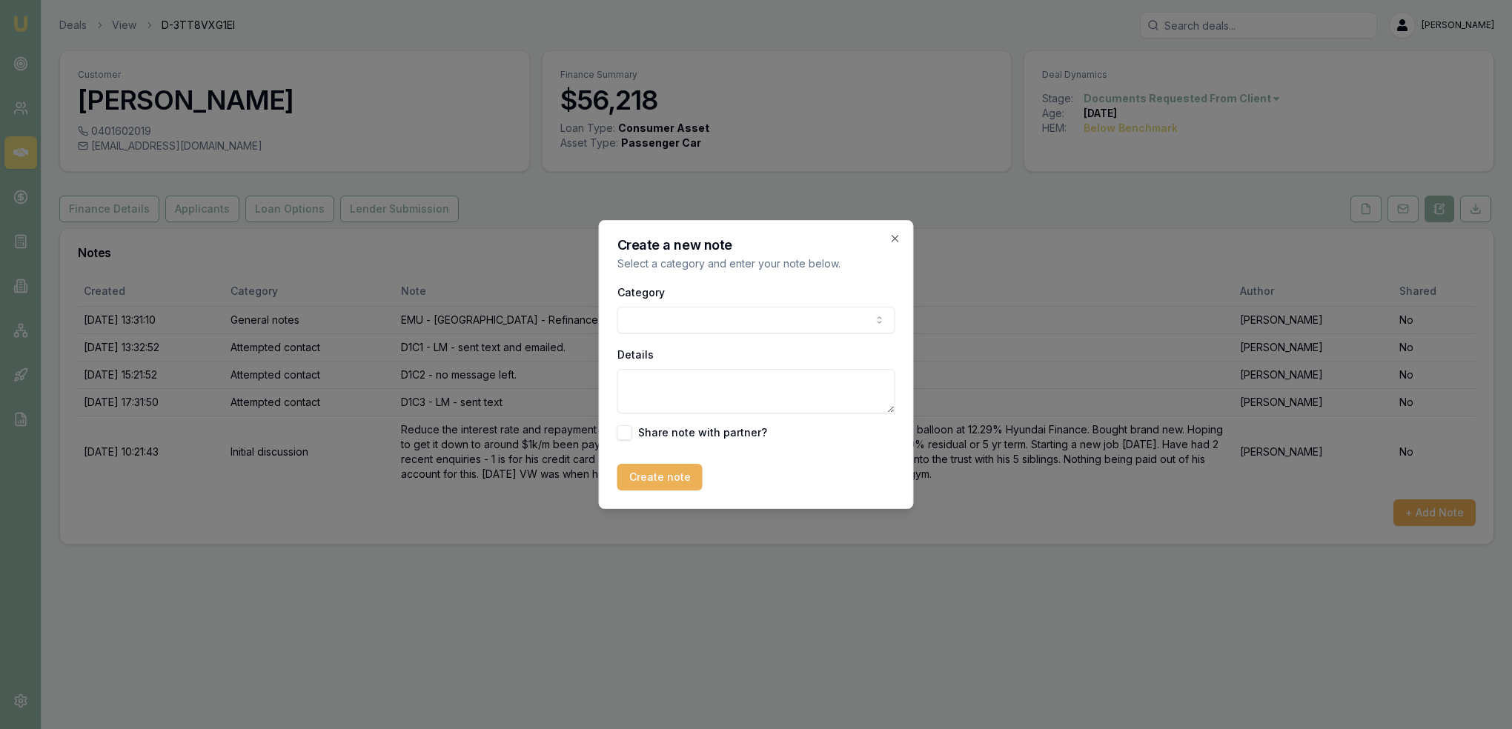
click at [777, 317] on body "Emu Broker Deals View D-3TT8VXG1EI Robyn Adams Toggle Menu Customer Alex Mastro…" at bounding box center [756, 364] width 1512 height 729
click at [701, 385] on textarea "Details" at bounding box center [756, 391] width 278 height 44
click at [720, 402] on textarea "2023 car - LWP - starting new job today as BM in dealership" at bounding box center [756, 391] width 278 height 44
type textarea "2023 car - LWP - starting new job today as BM in dealership //"
click at [662, 473] on button "Create note" at bounding box center [659, 477] width 85 height 27
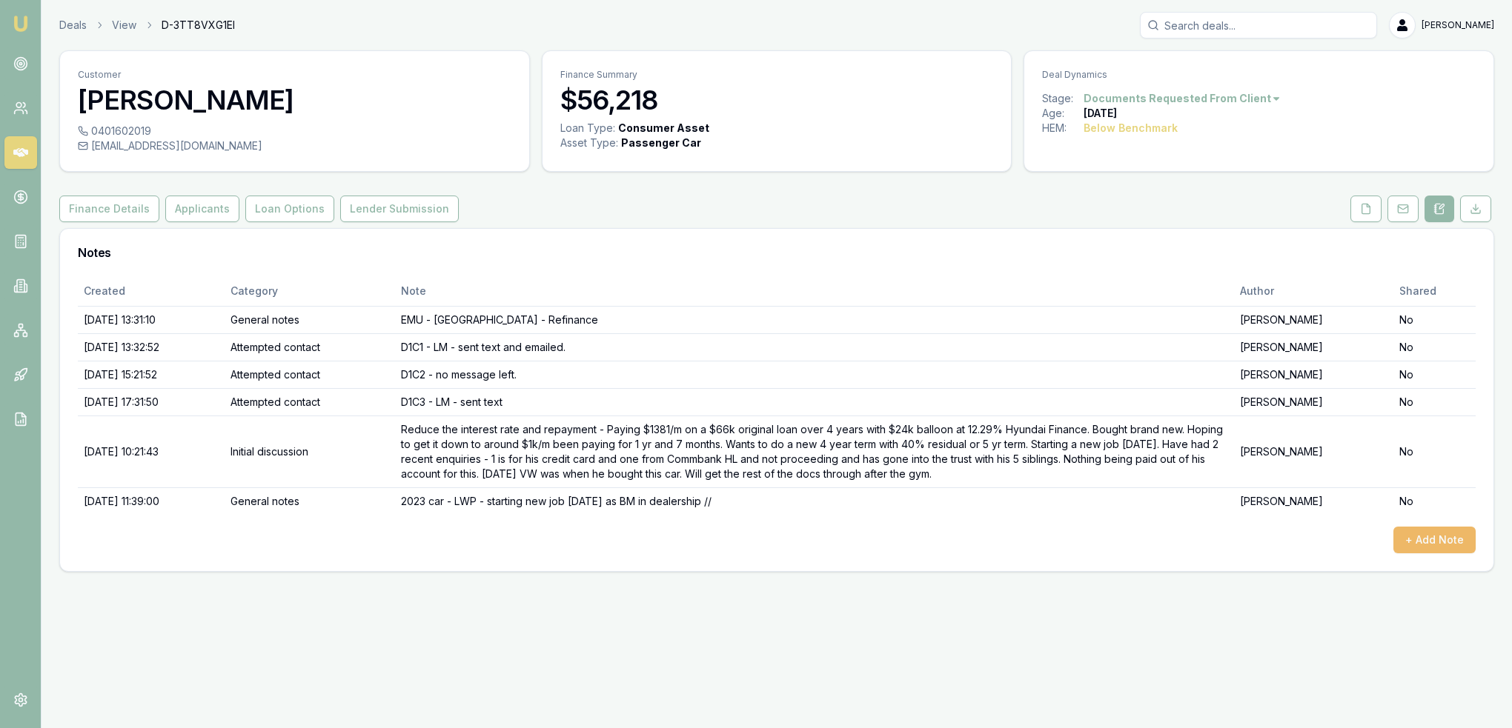
click at [1443, 537] on button "+ Add Note" at bounding box center [1434, 540] width 82 height 27
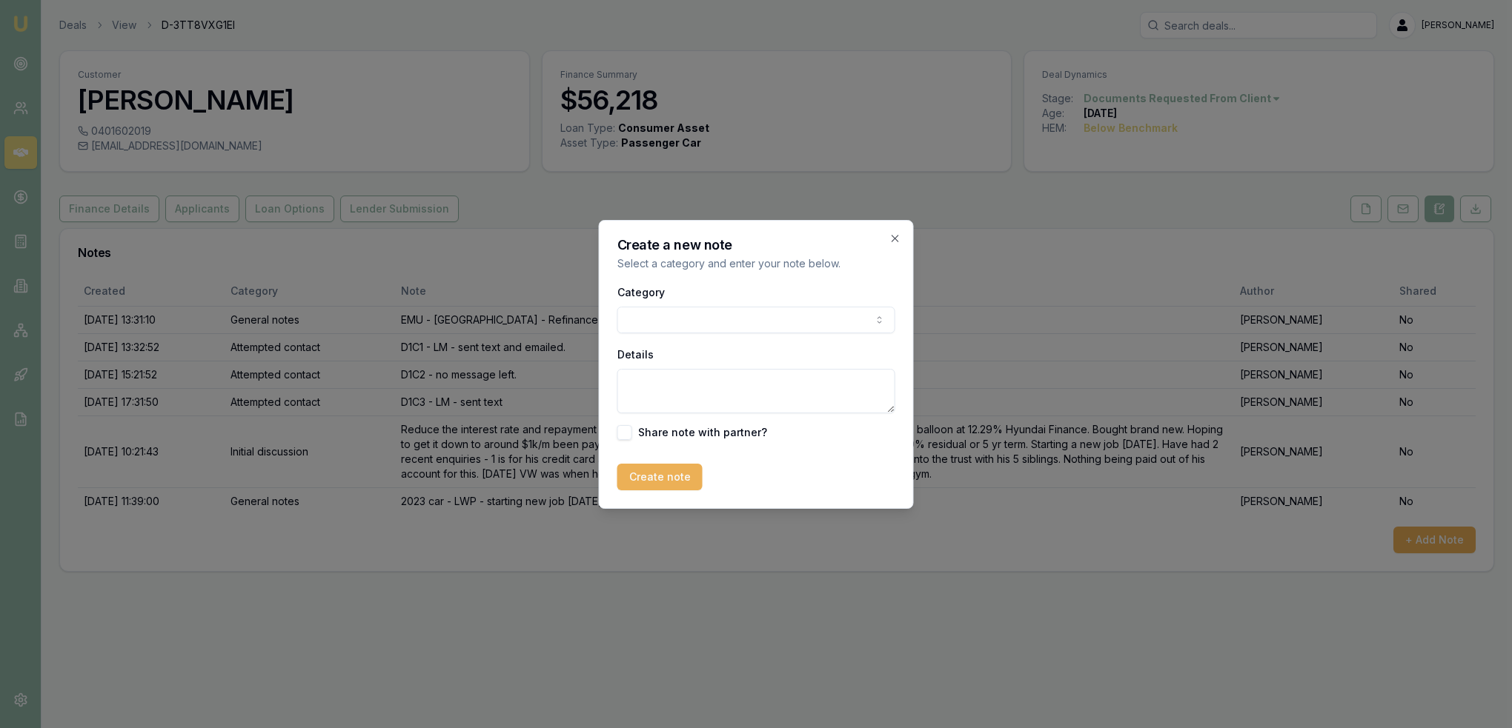
click at [788, 316] on body "Emu Broker Deals View D-3TT8VXG1EI Robyn Adams Toggle Menu Customer Alex Mastro…" at bounding box center [756, 364] width 1512 height 728
click at [699, 404] on textarea "Details" at bounding box center [756, 391] width 278 height 44
type textarea "Docs not received - reminder sent."
drag, startPoint x: 649, startPoint y: 479, endPoint x: 608, endPoint y: 388, distance: 100.8
click at [648, 479] on button "Create note" at bounding box center [659, 477] width 85 height 27
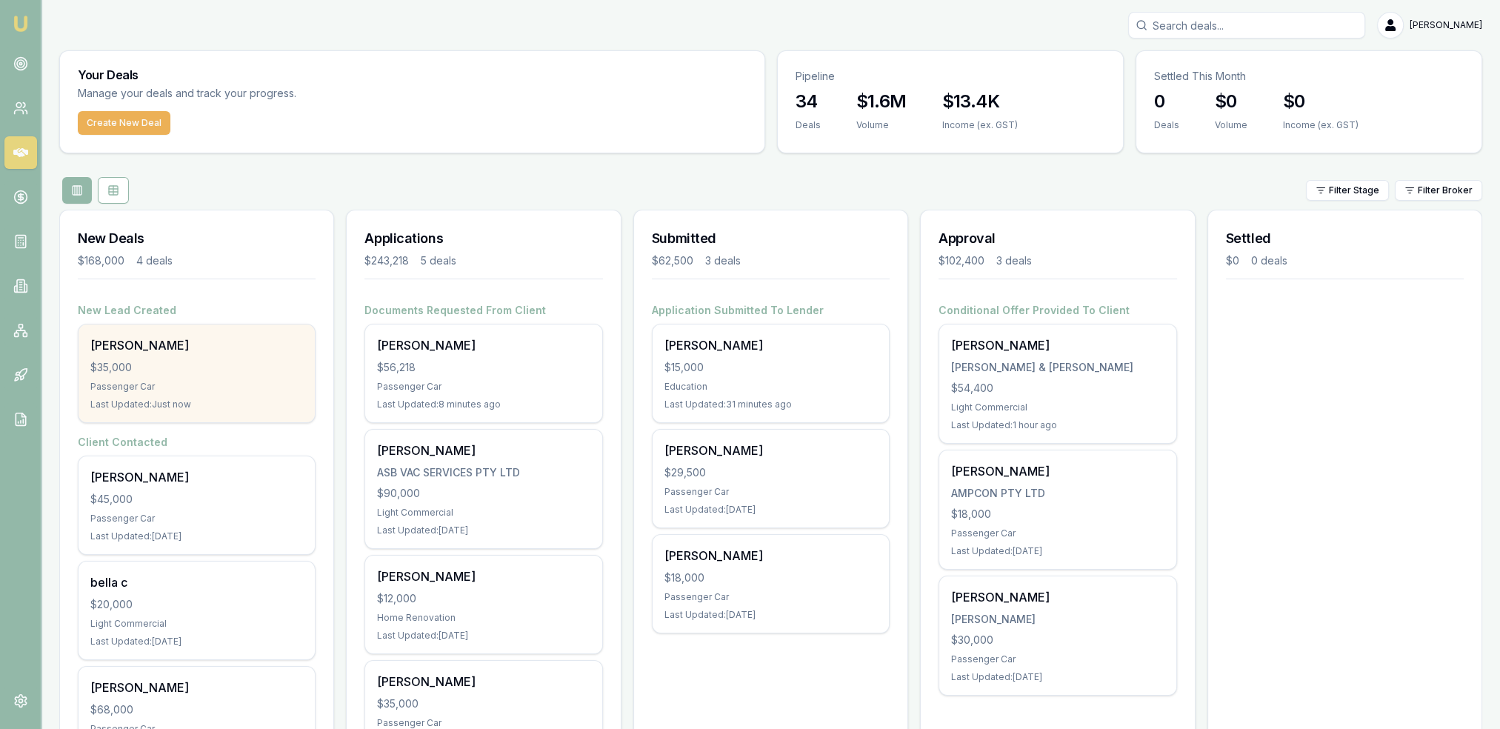
click at [188, 370] on div "$35,000" at bounding box center [196, 367] width 213 height 15
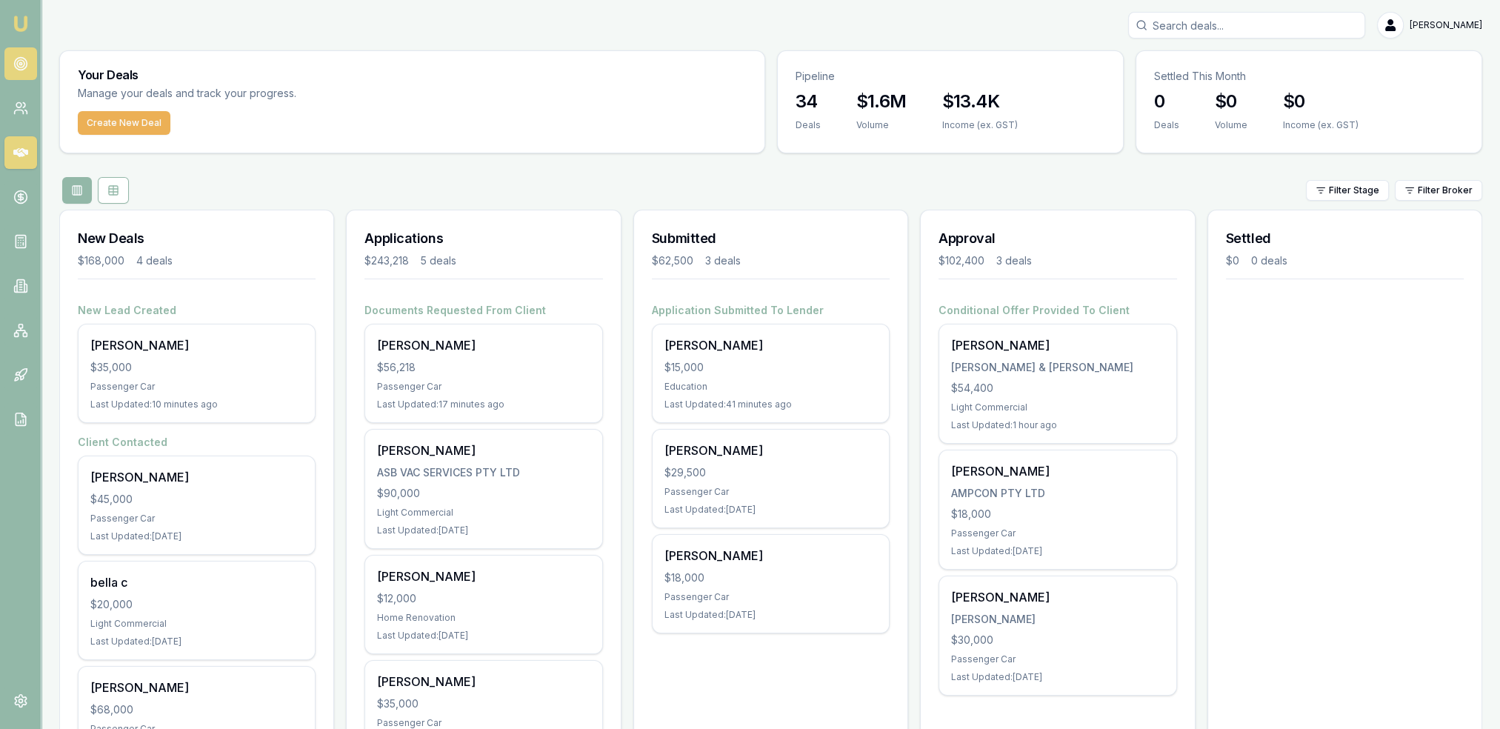
click at [24, 67] on icon at bounding box center [20, 63] width 15 height 15
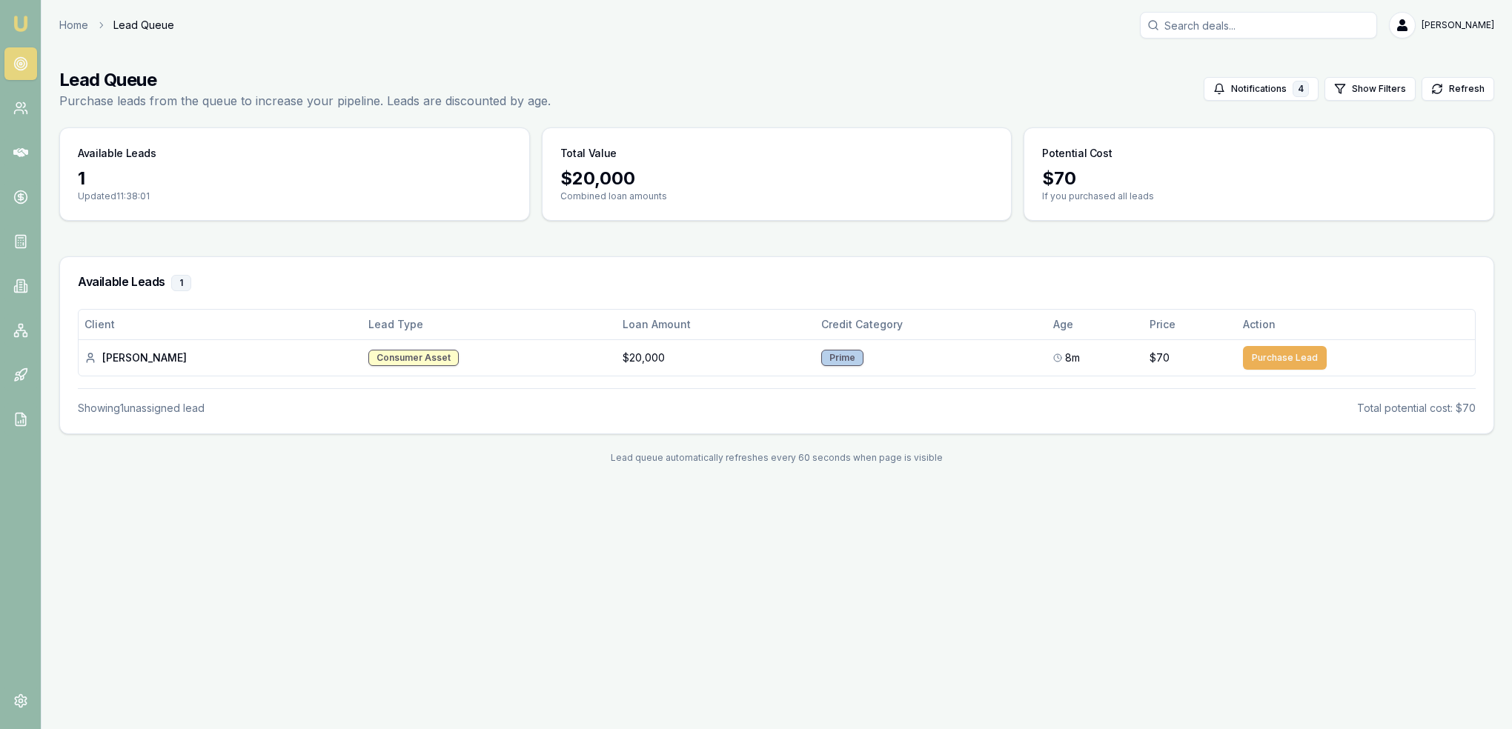
click at [17, 23] on img at bounding box center [21, 24] width 18 height 18
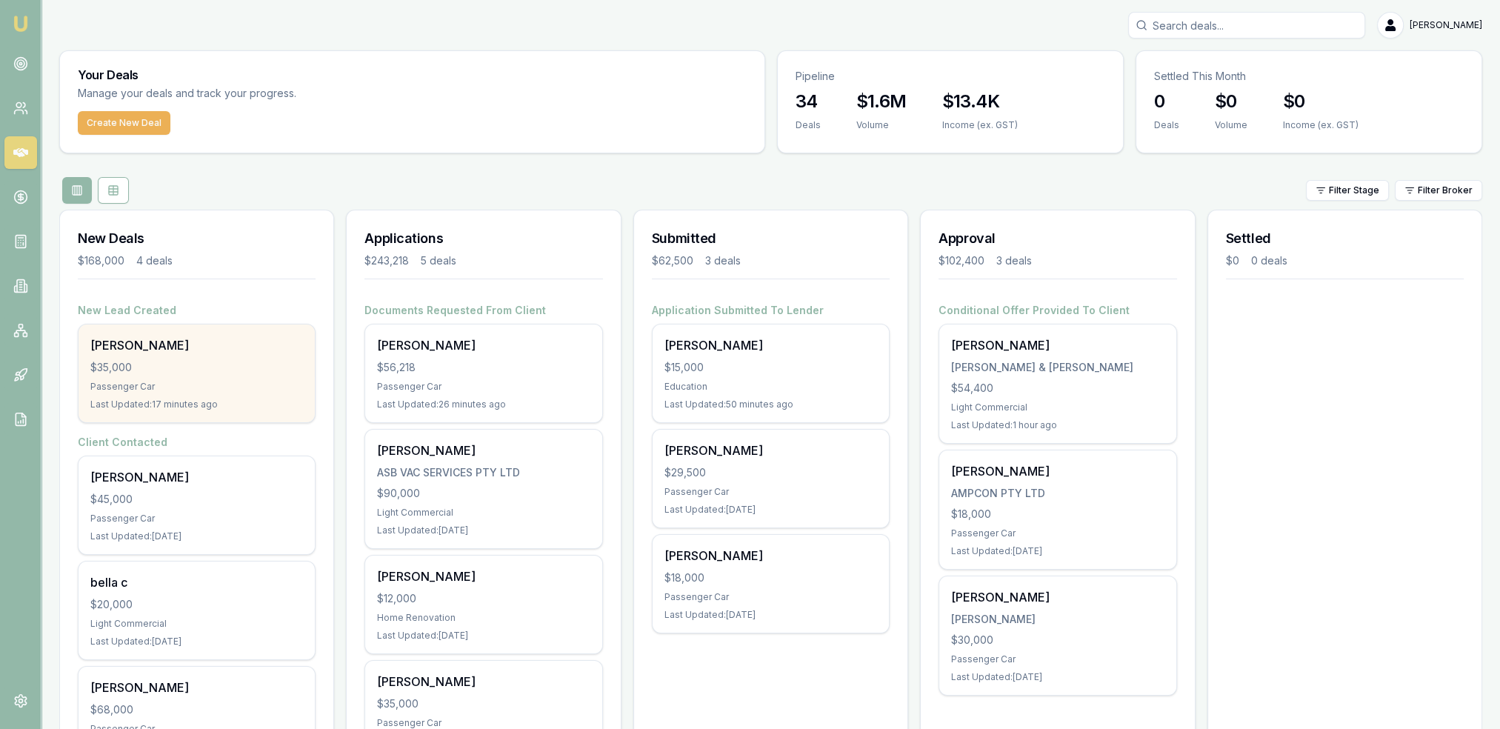
click at [129, 343] on div "[PERSON_NAME]" at bounding box center [196, 345] width 213 height 18
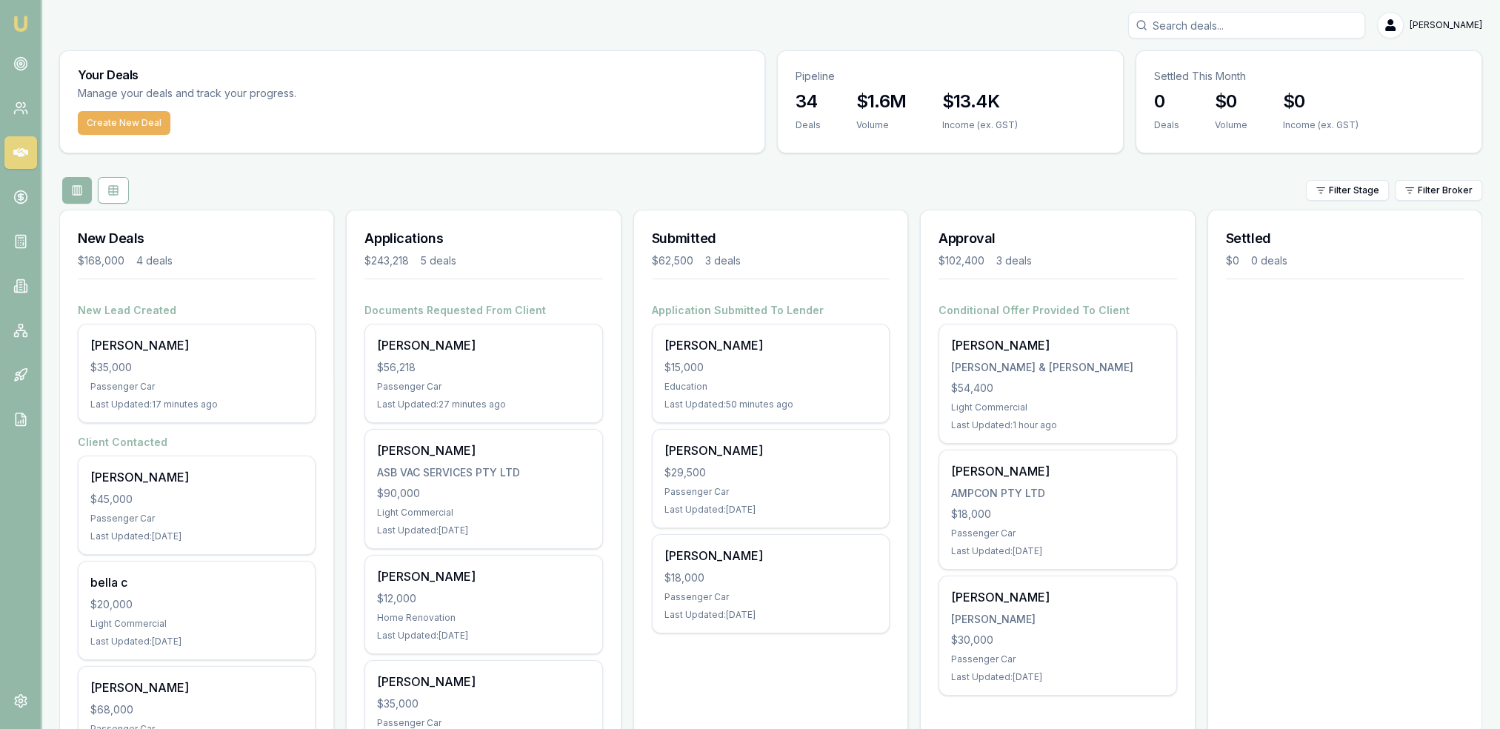
drag, startPoint x: 21, startPoint y: 62, endPoint x: 23, endPoint y: 84, distance: 23.1
click at [21, 62] on circle at bounding box center [20, 63] width 2 height 2
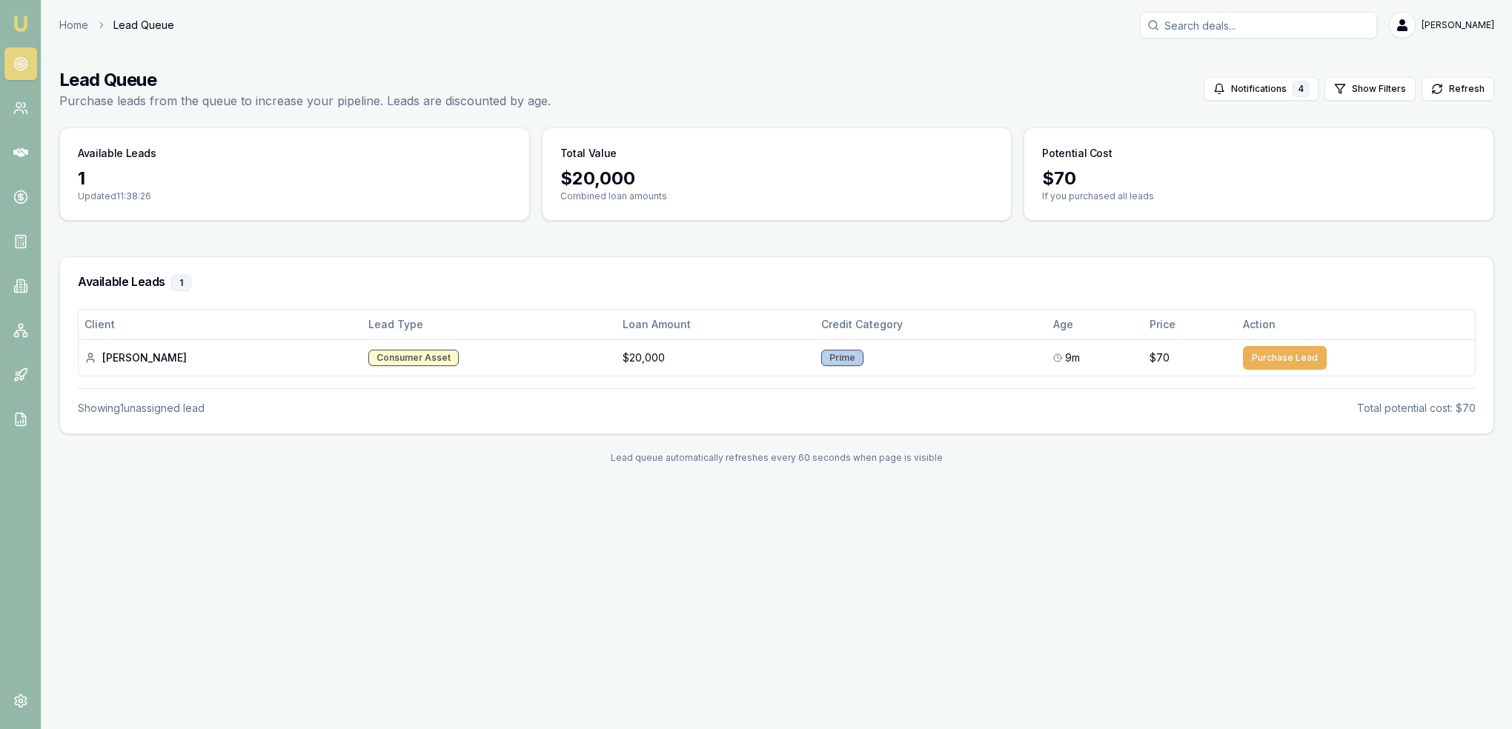
click at [22, 23] on img at bounding box center [21, 24] width 18 height 18
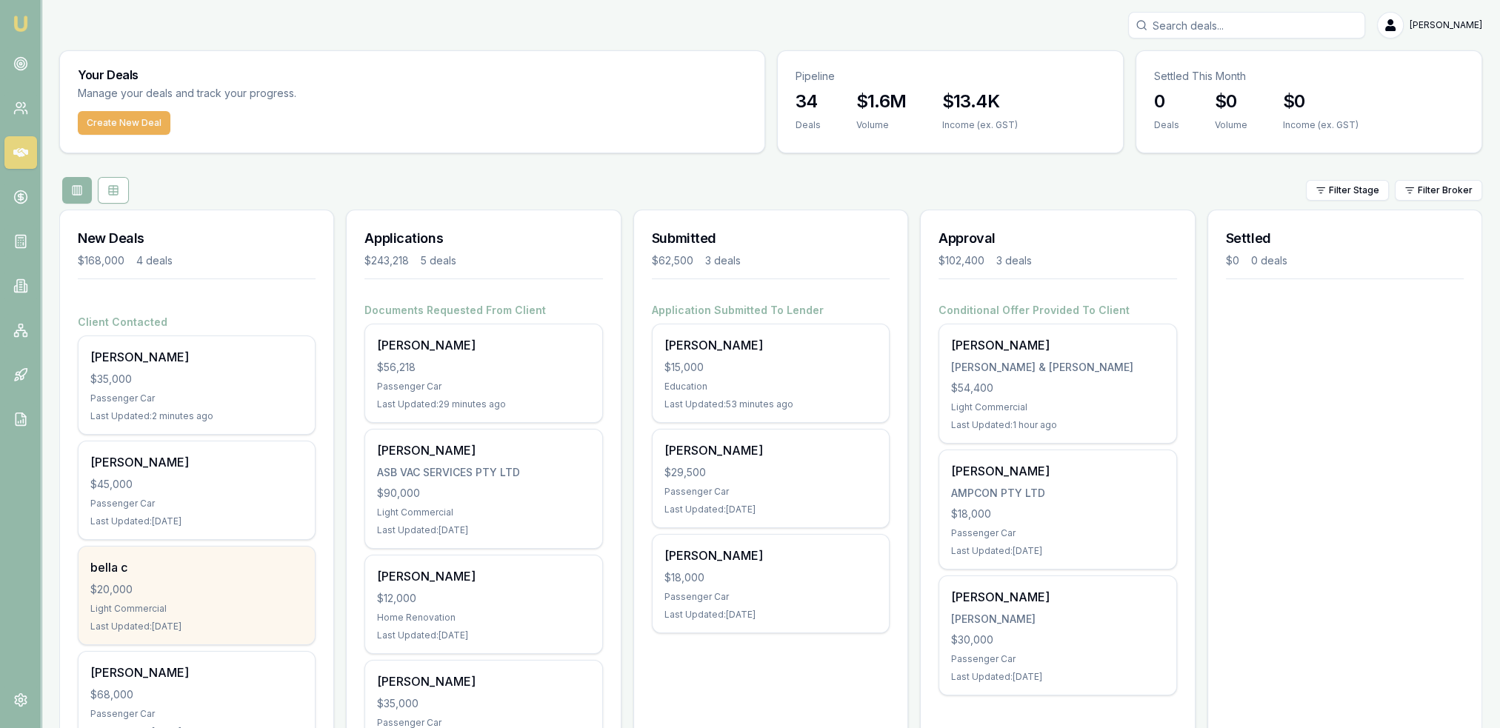
click at [193, 597] on div "bella c $20,000 Light Commercial Last Updated: [DATE]" at bounding box center [197, 596] width 236 height 98
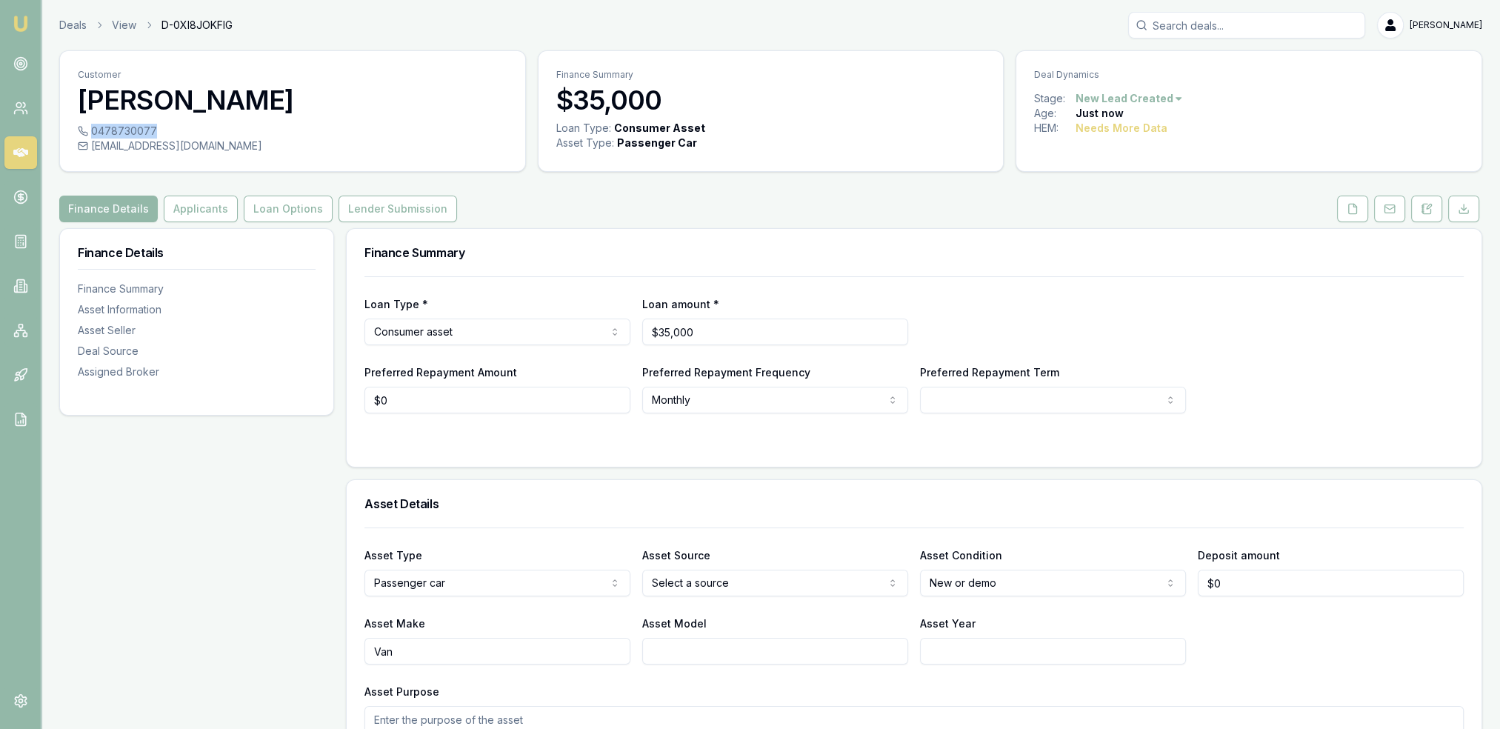
drag, startPoint x: 93, startPoint y: 131, endPoint x: 153, endPoint y: 131, distance: 60.0
click at [153, 131] on div "0478730077" at bounding box center [293, 131] width 430 height 15
copy div "0478730077"
click at [209, 208] on button "Applicants" at bounding box center [201, 209] width 74 height 27
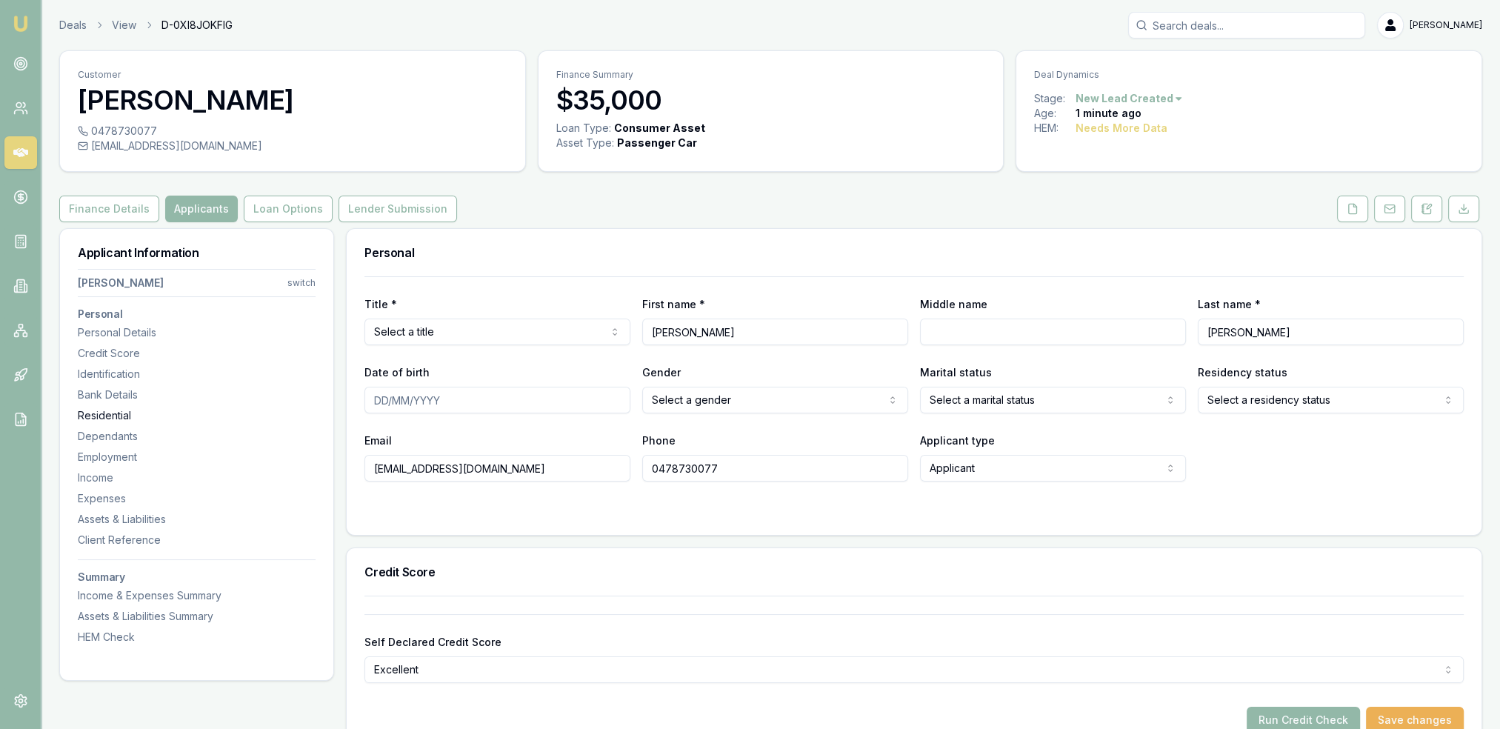
click at [122, 412] on div "Residential" at bounding box center [197, 415] width 238 height 15
click at [1424, 210] on icon at bounding box center [1423, 210] width 2 height 0
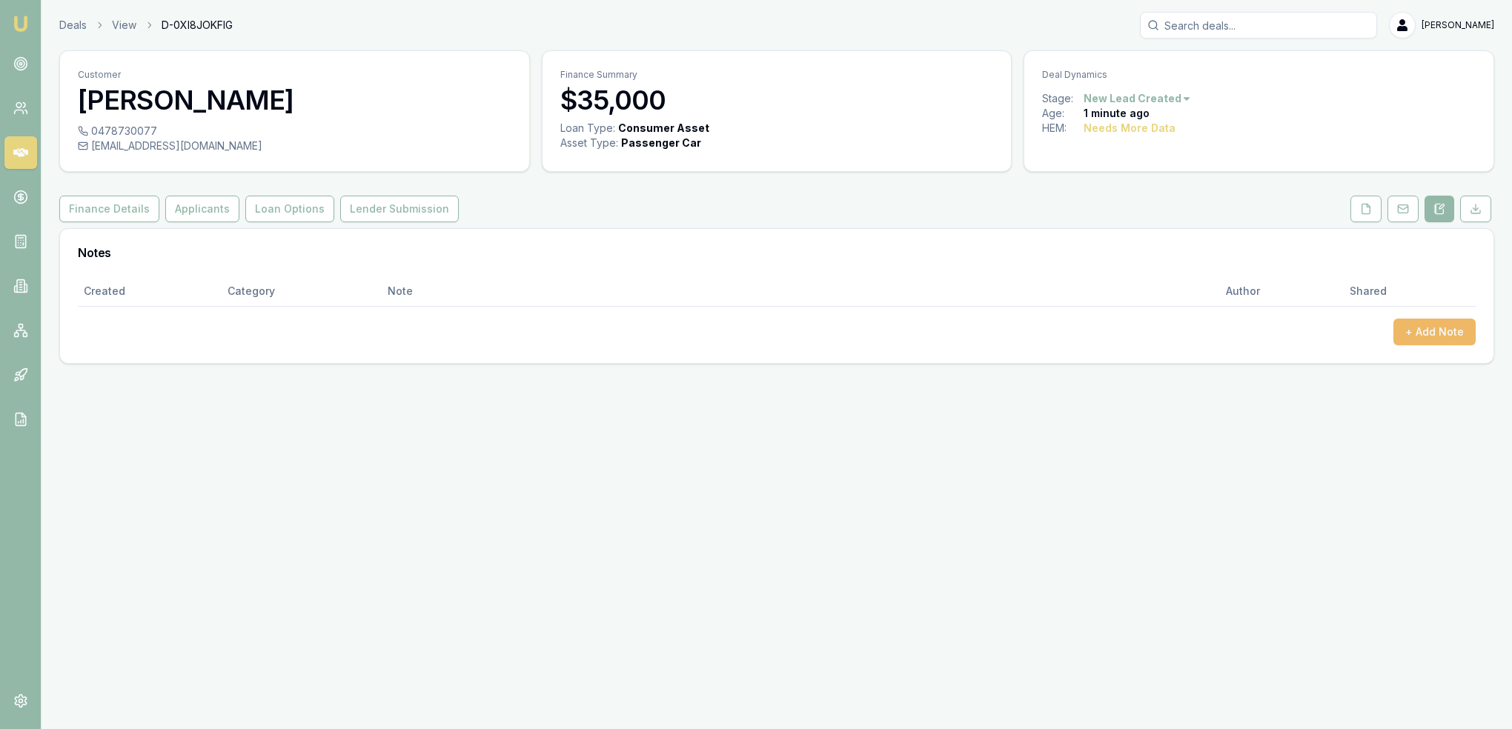
click at [1426, 333] on button "+ Add Note" at bounding box center [1434, 332] width 82 height 27
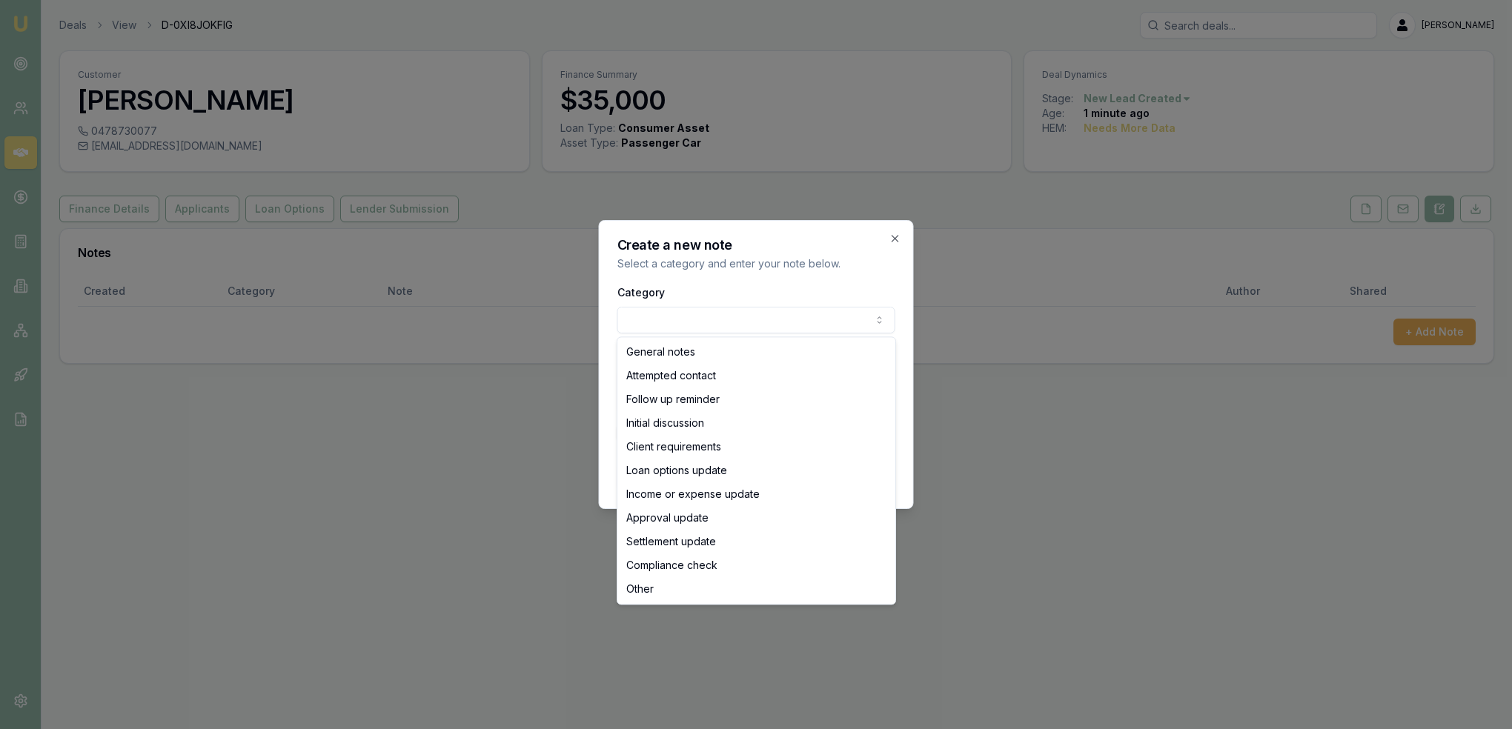
click at [765, 325] on body "Emu Broker Deals View D-0XI8JOKFIG Robyn Adams Toggle Menu Customer Sam Johns 0…" at bounding box center [756, 364] width 1512 height 729
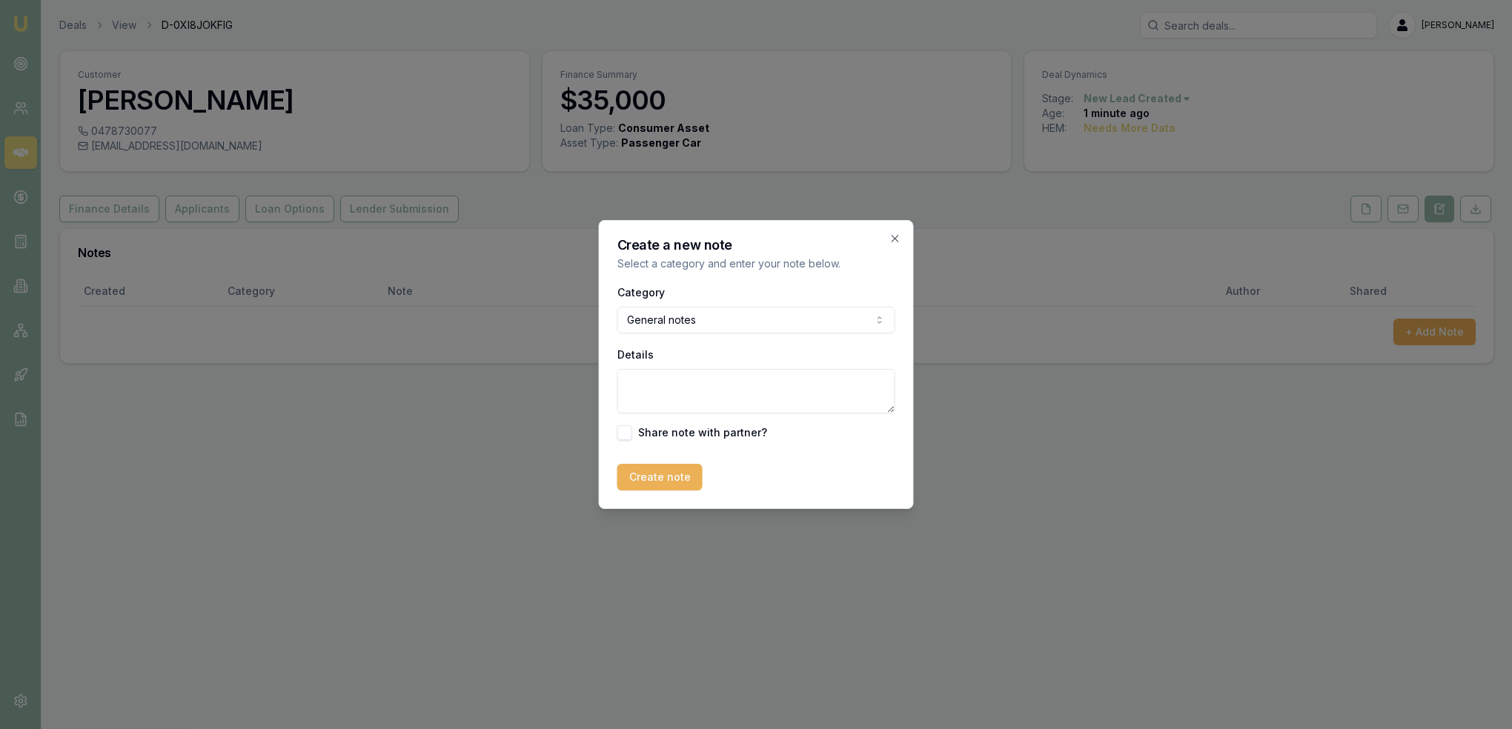
click at [703, 376] on textarea "Details" at bounding box center [756, 391] width 278 height 44
type textarea "Autobuddy - NSW - new van"
drag, startPoint x: 666, startPoint y: 484, endPoint x: 1151, endPoint y: 399, distance: 492.6
click at [671, 482] on button "Create note" at bounding box center [659, 477] width 85 height 27
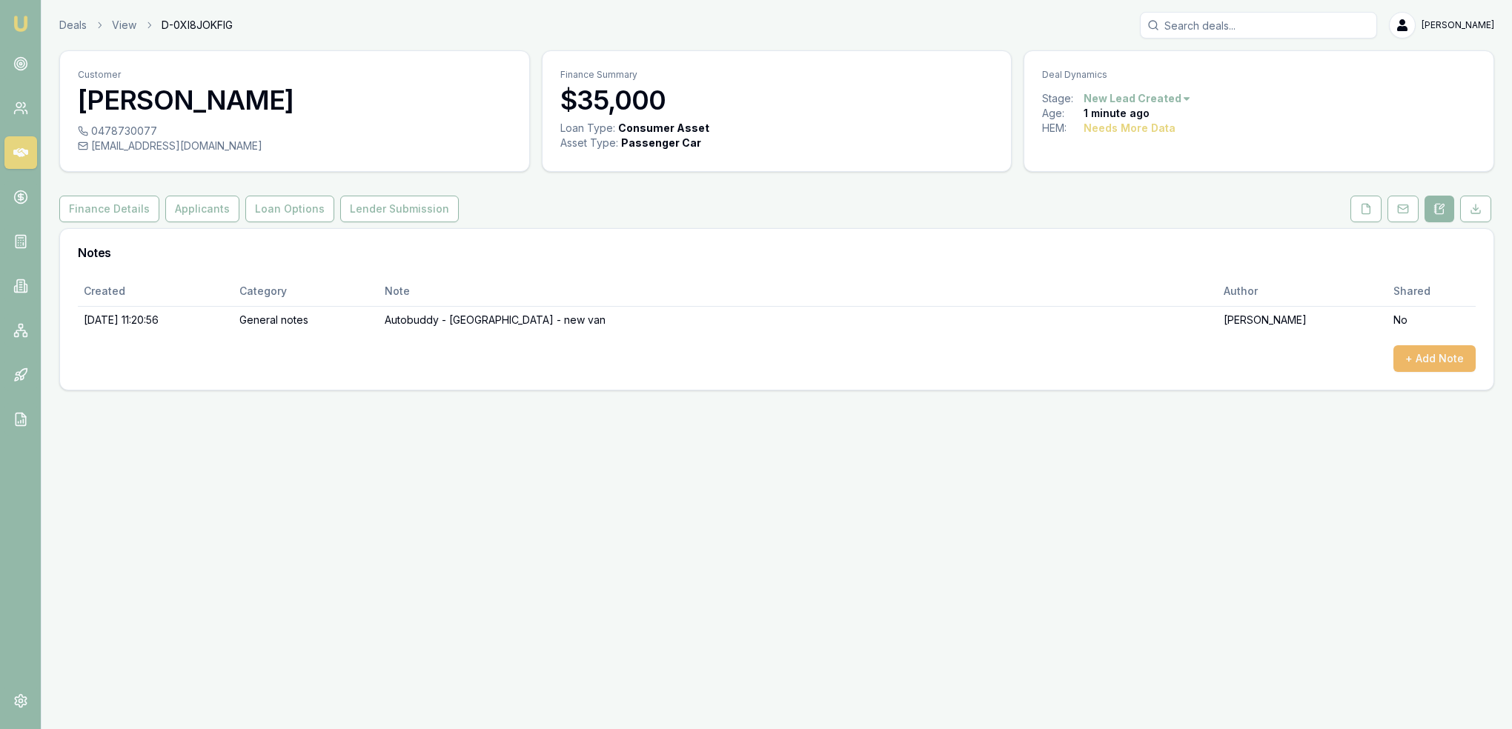
click at [1427, 351] on button "+ Add Note" at bounding box center [1434, 358] width 82 height 27
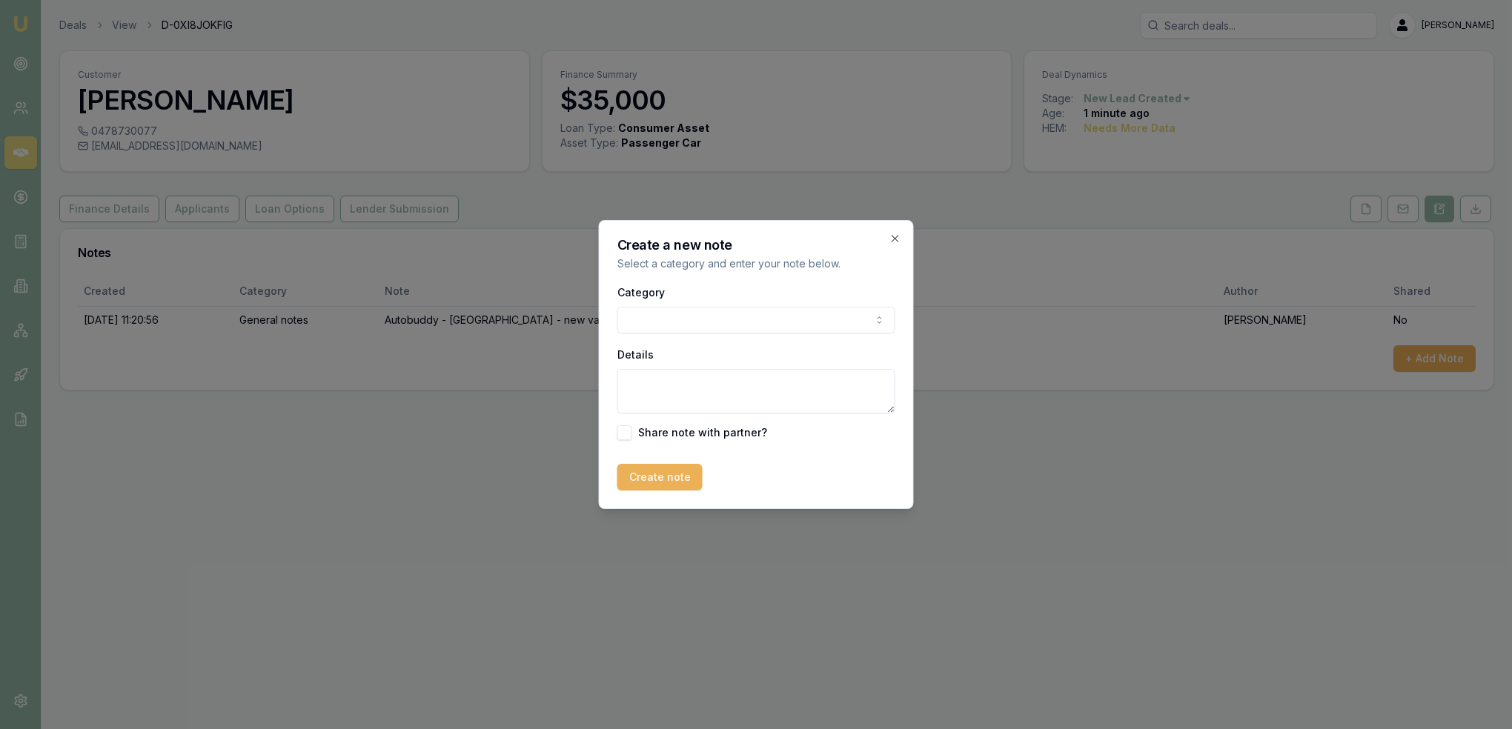
click at [786, 321] on body "Emu Broker Deals View D-0XI8JOKFIG Robyn Adams Toggle Menu Customer Sam Johns 0…" at bounding box center [756, 364] width 1512 height 729
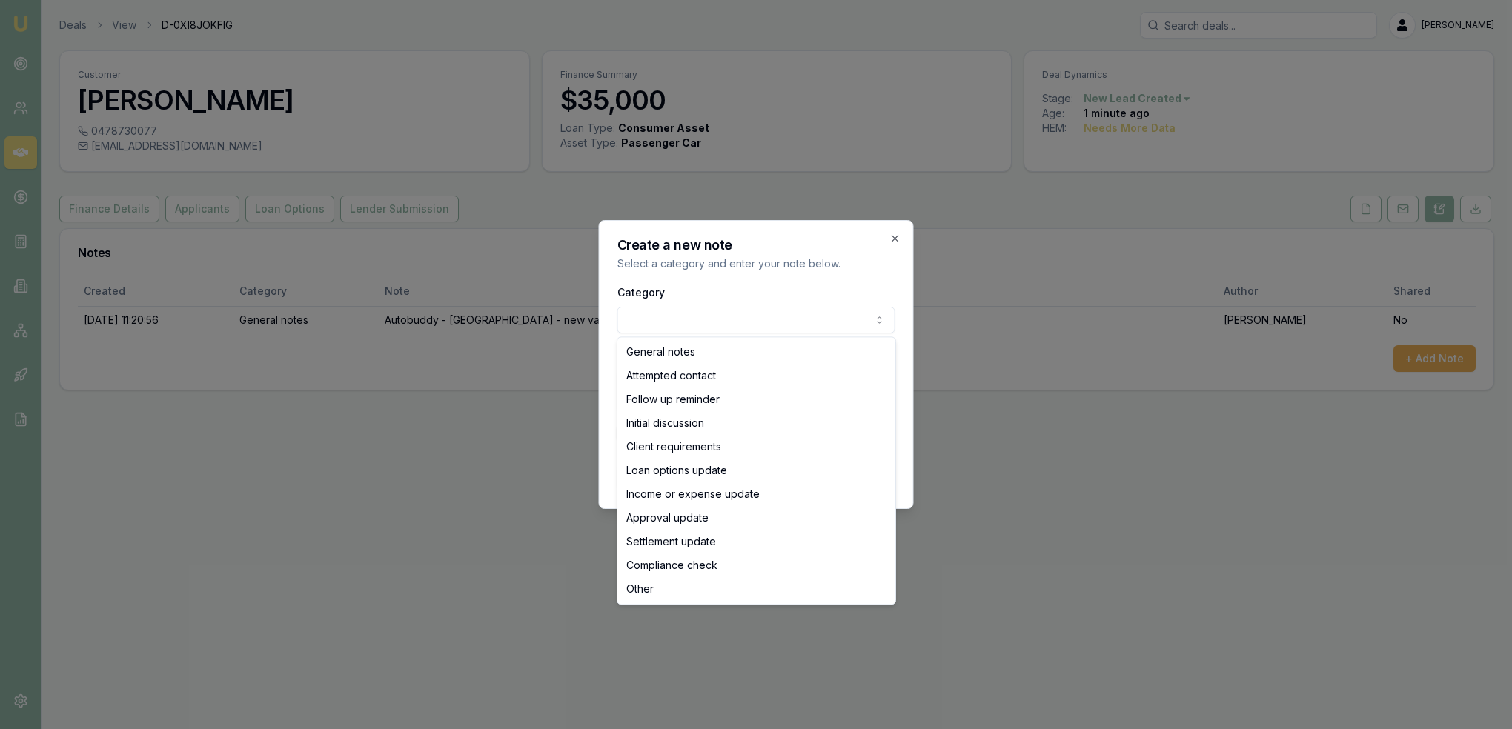
select select "ATTEMPTED_CONTACT"
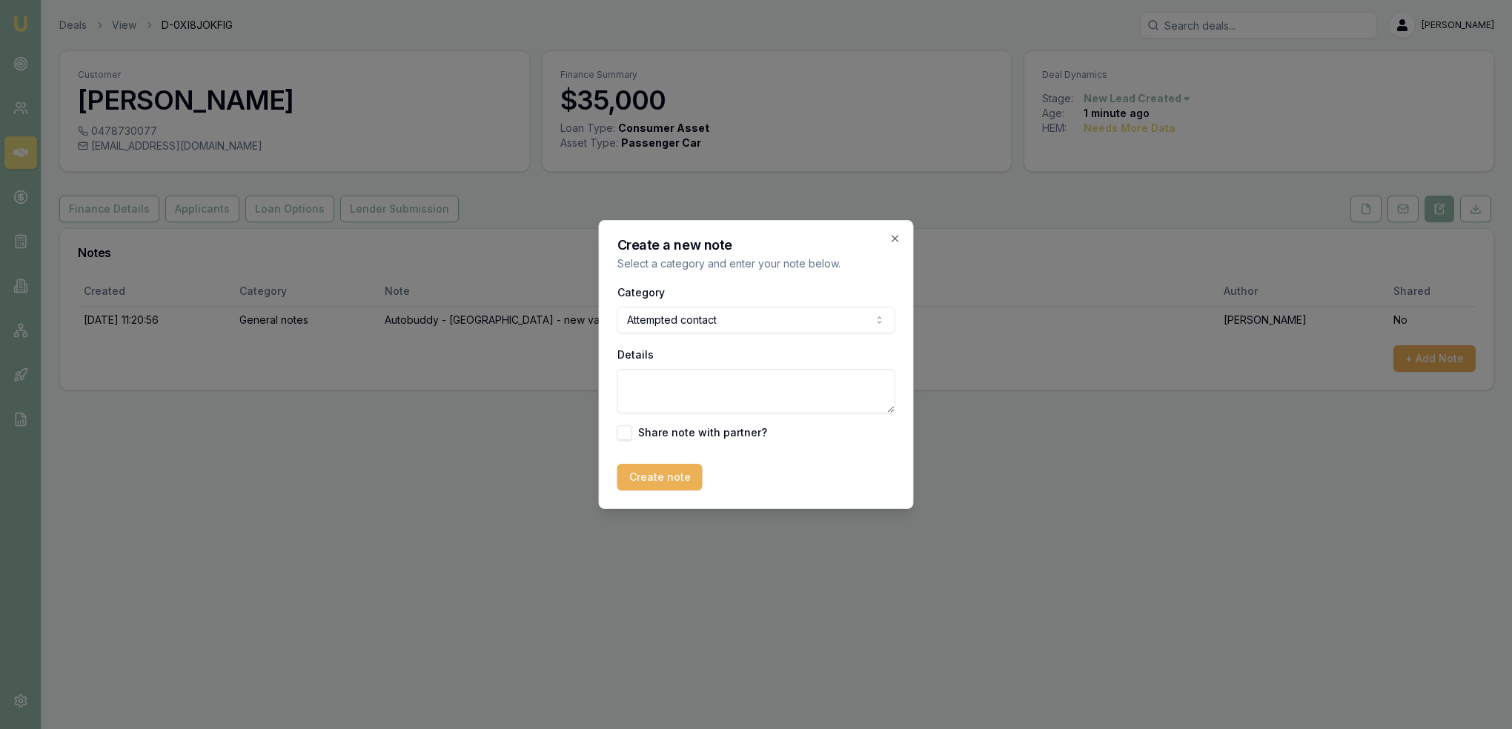
click at [705, 393] on textarea "Details" at bounding box center [756, 391] width 278 height 44
type textarea "D1C1 - LM - sent text and emailed."
click at [672, 471] on button "Create note" at bounding box center [659, 477] width 85 height 27
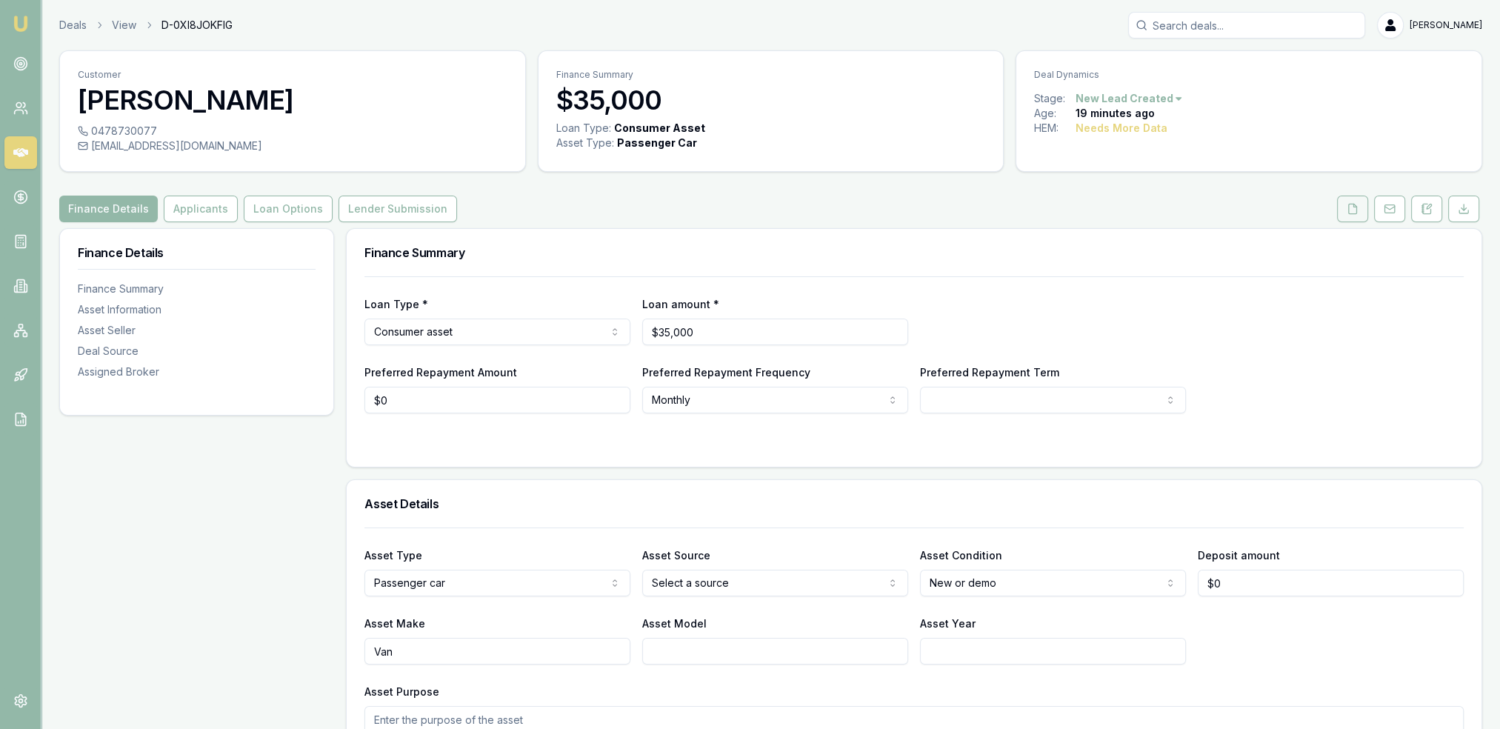
click at [1367, 207] on button at bounding box center [1352, 209] width 31 height 27
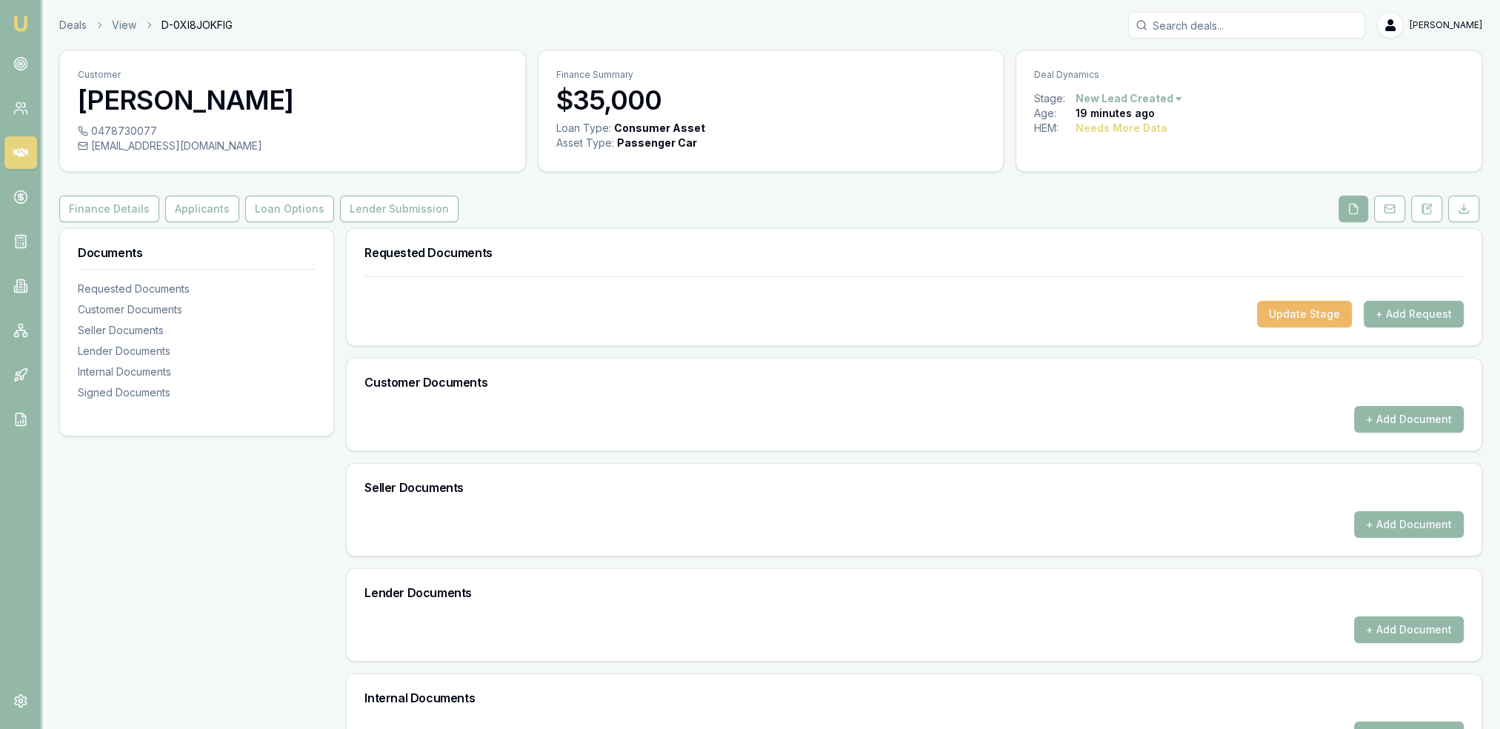
click at [1278, 316] on button "Update Stage" at bounding box center [1304, 314] width 95 height 27
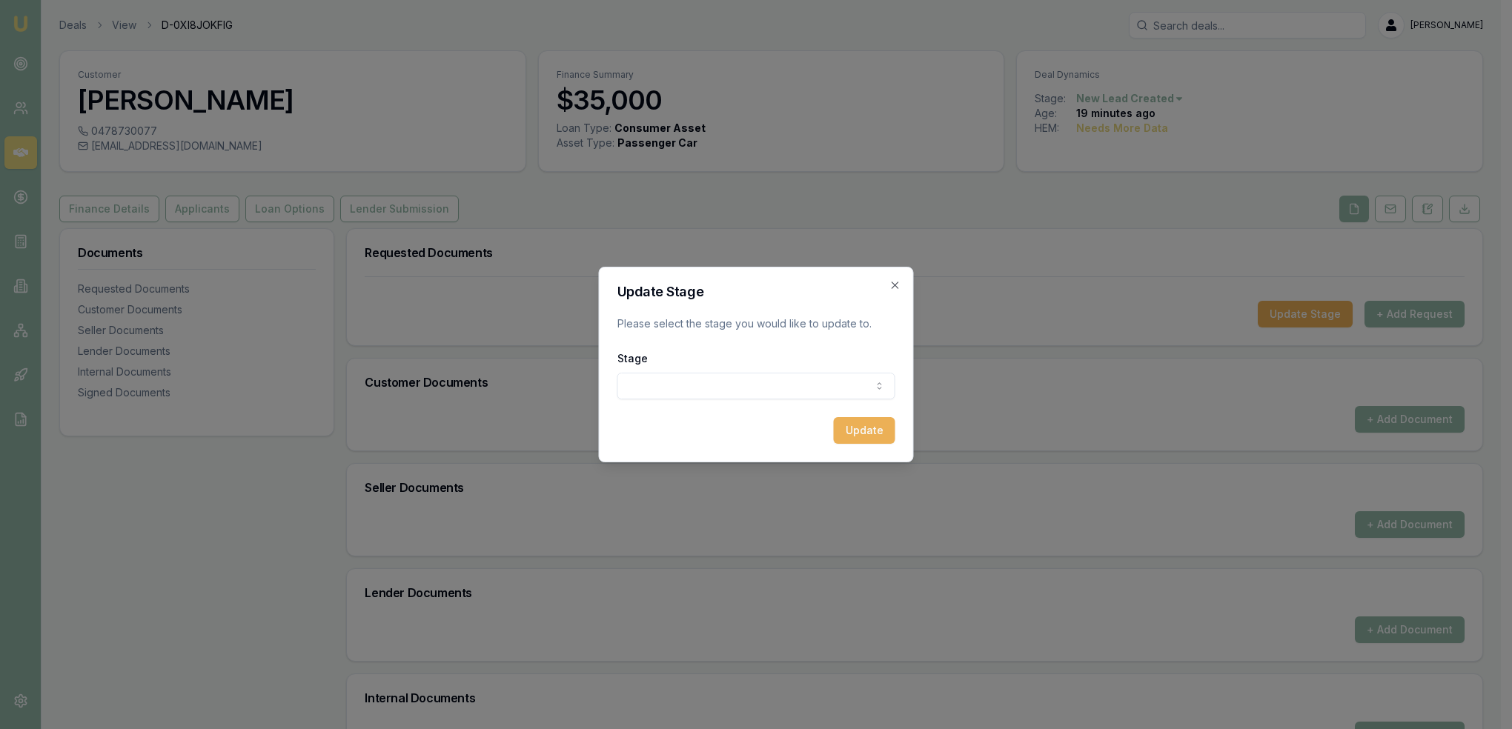
click at [825, 381] on body "Emu Broker Deals View D-0XI8JOKFIG [PERSON_NAME] Toggle Menu Customer [PERSON_N…" at bounding box center [750, 364] width 1500 height 729
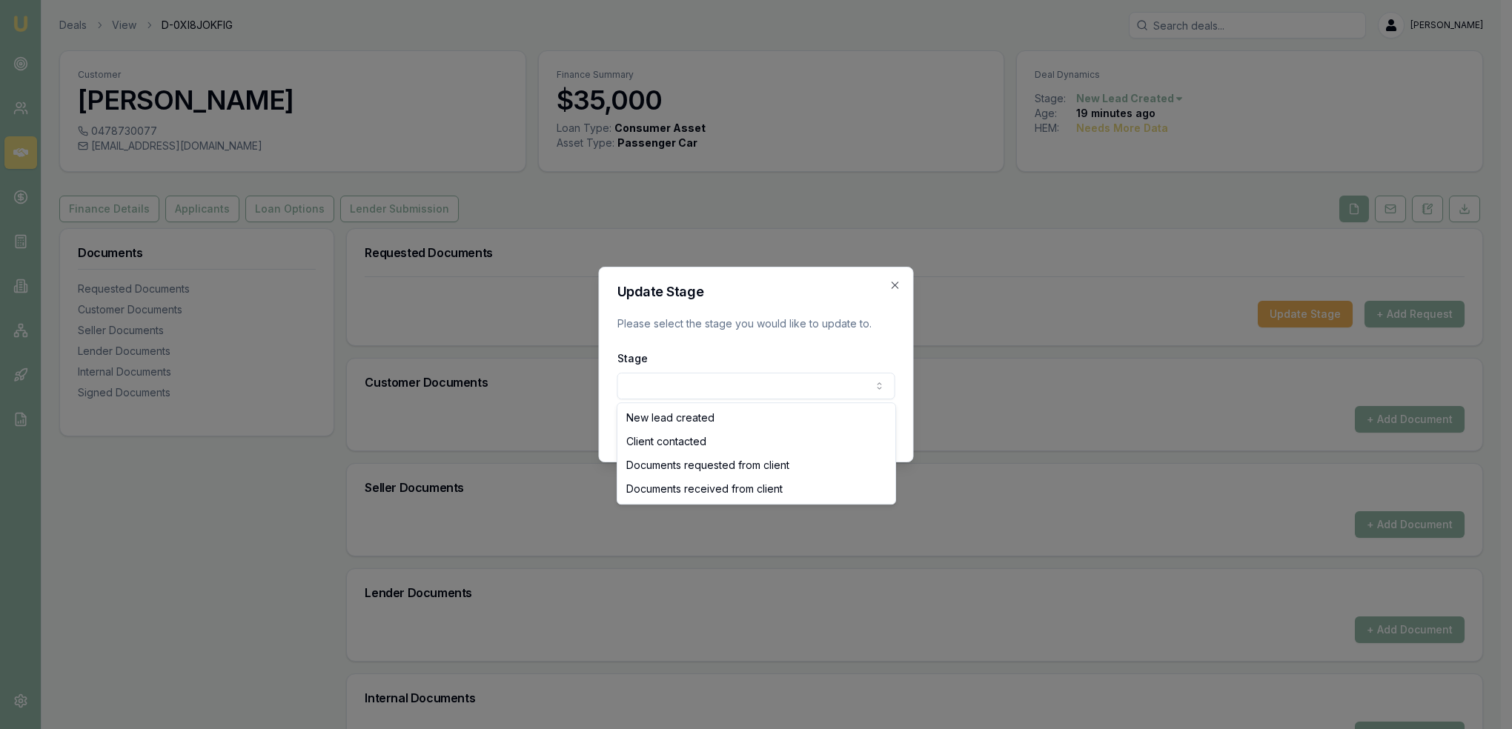
select select "CLIENT_CONTACTED"
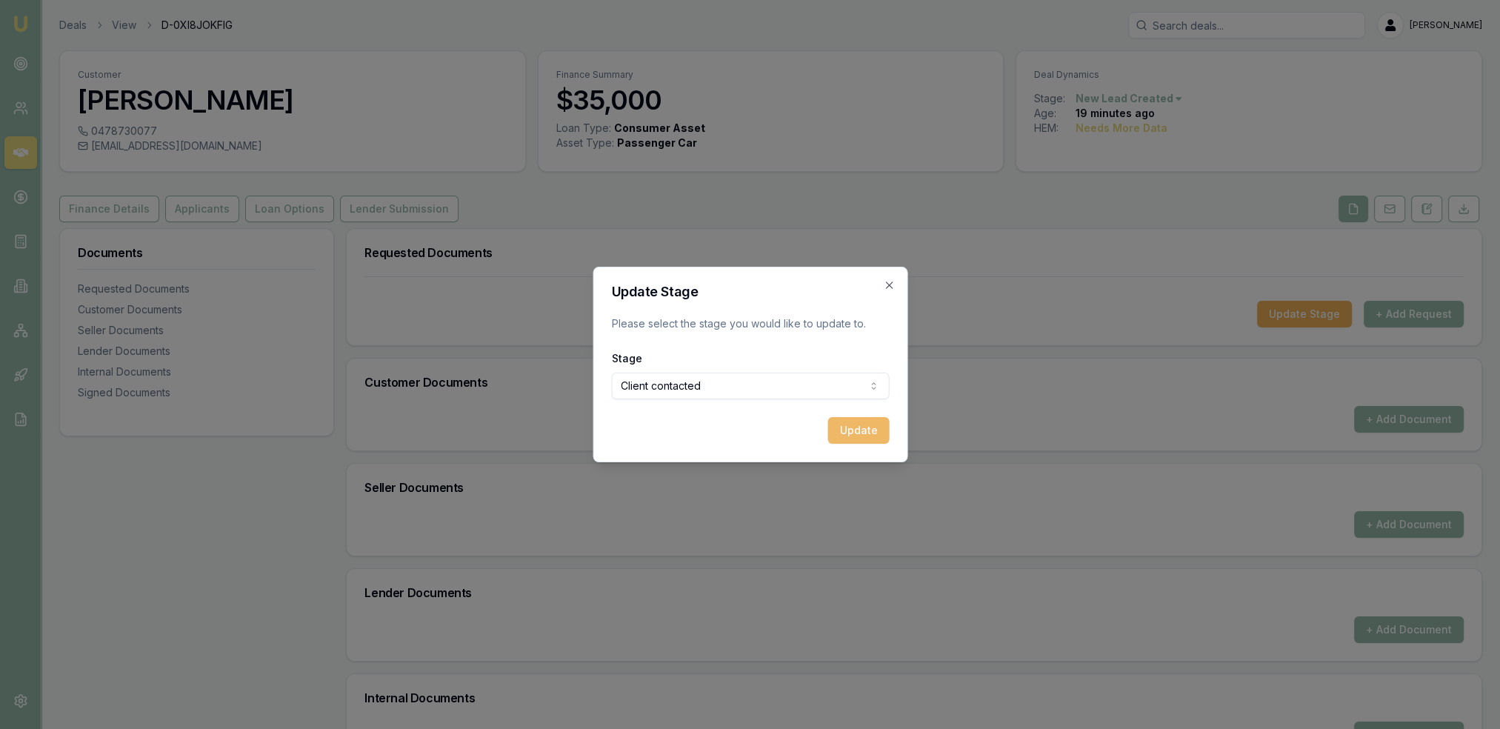
click at [865, 431] on button "Update" at bounding box center [859, 430] width 62 height 27
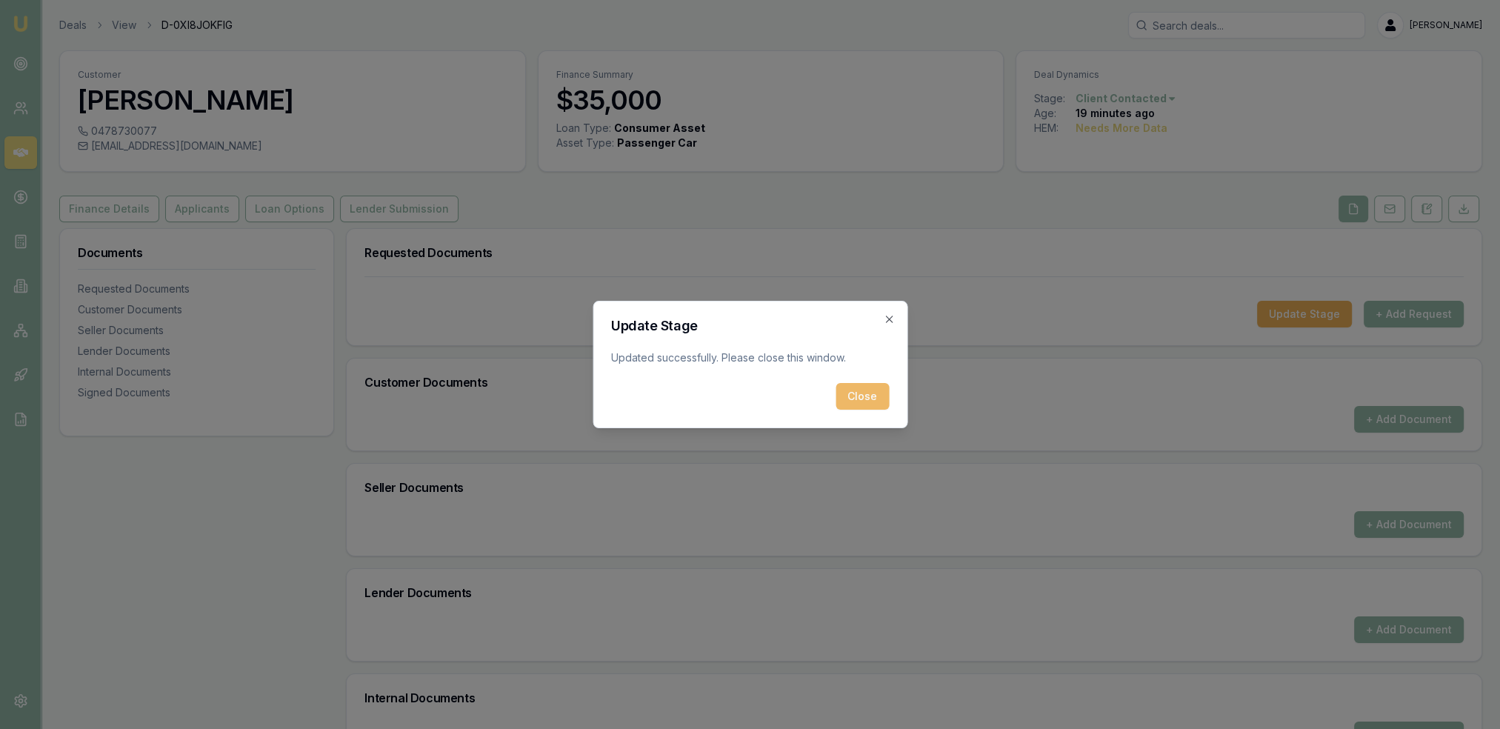
click at [871, 402] on button "Close" at bounding box center [862, 396] width 53 height 27
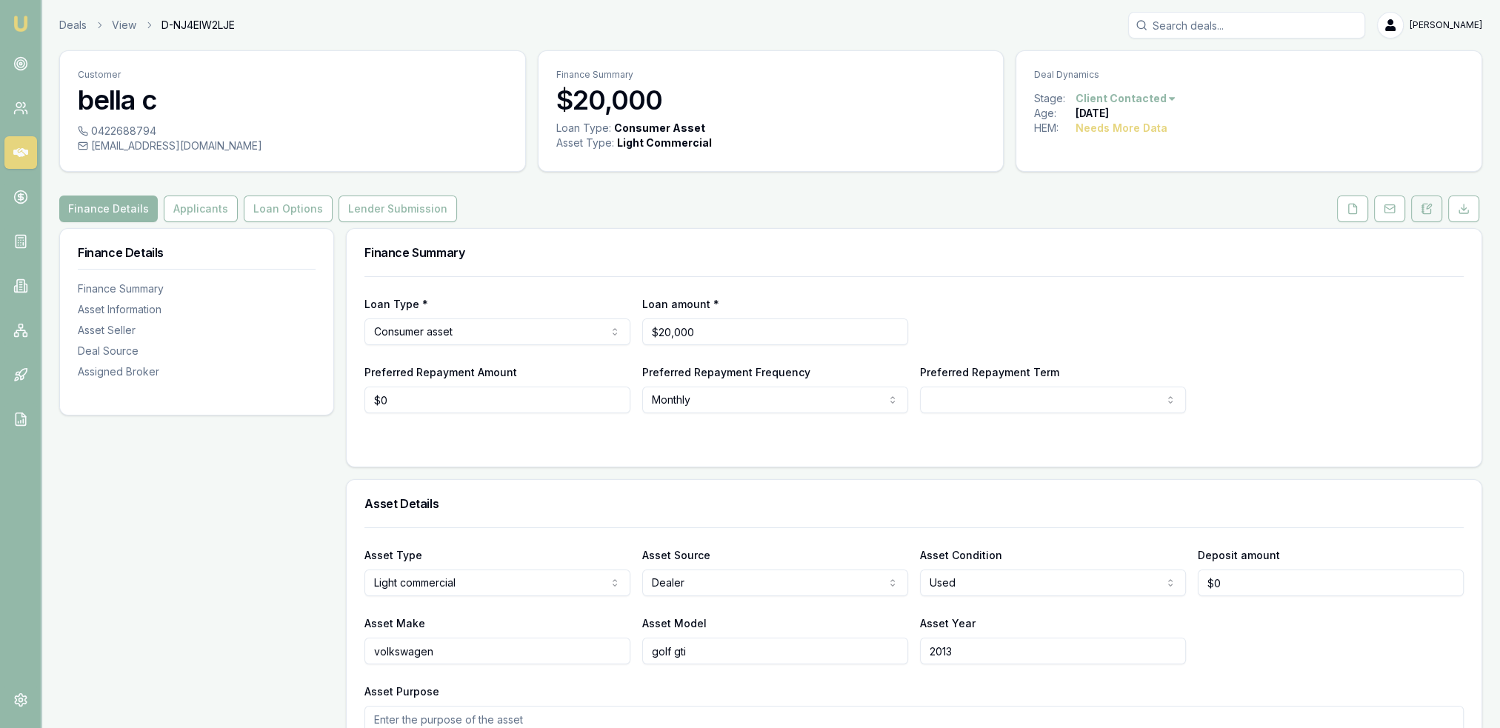
drag, startPoint x: 1432, startPoint y: 203, endPoint x: 1423, endPoint y: 199, distance: 9.9
click at [1432, 202] on button at bounding box center [1427, 209] width 31 height 27
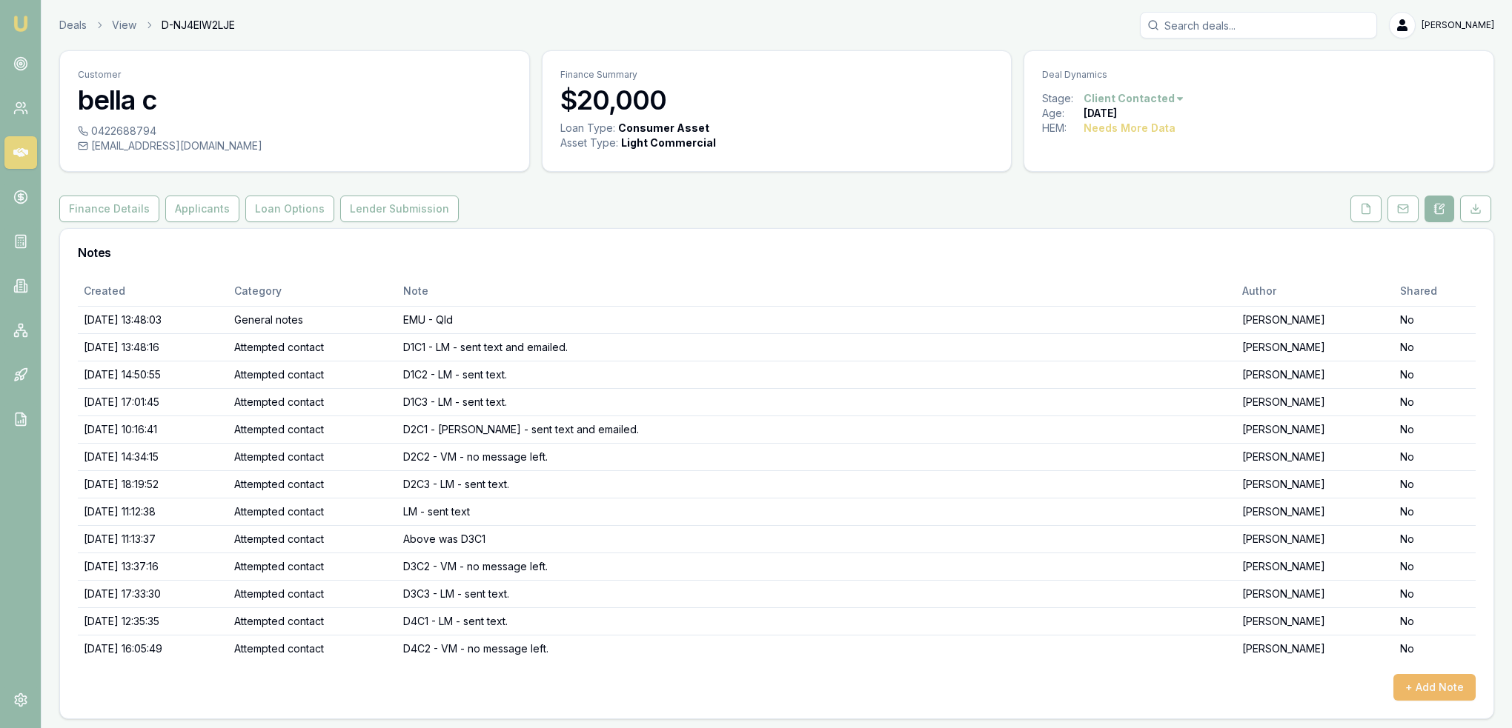
click at [1435, 683] on button "+ Add Note" at bounding box center [1434, 687] width 82 height 27
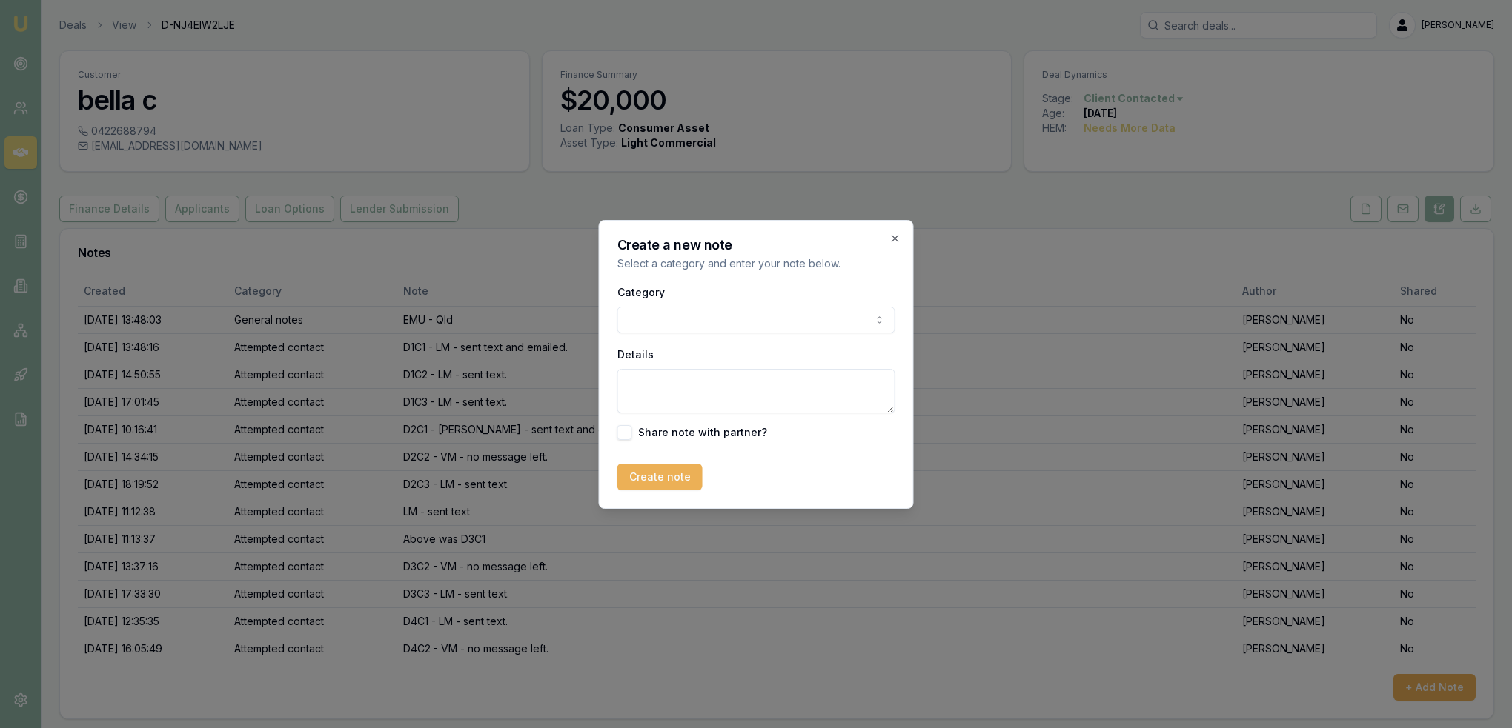
click at [843, 319] on body "Emu Broker Deals View D-NJ4EIW2LJE [PERSON_NAME] Toggle Menu Customer bella c 0…" at bounding box center [756, 364] width 1512 height 728
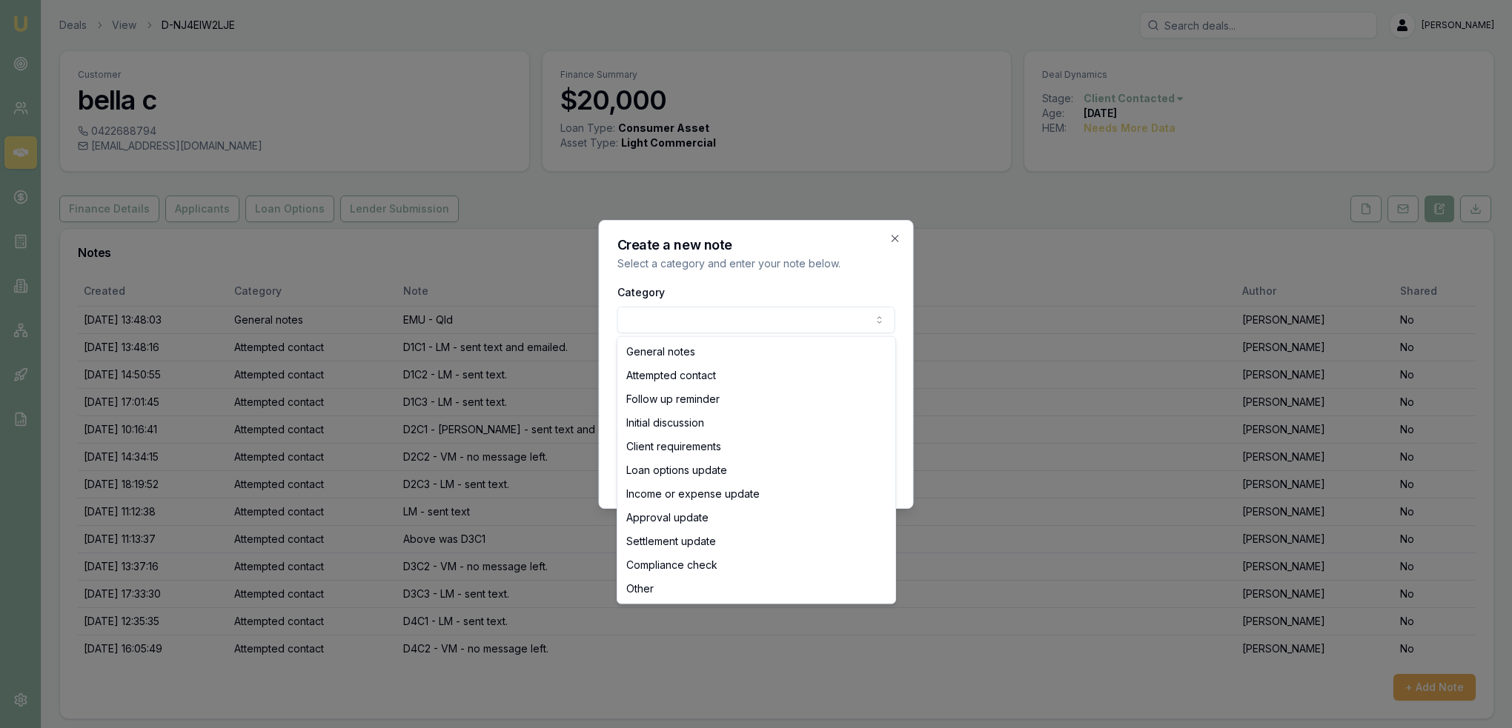
select select "ATTEMPTED_CONTACT"
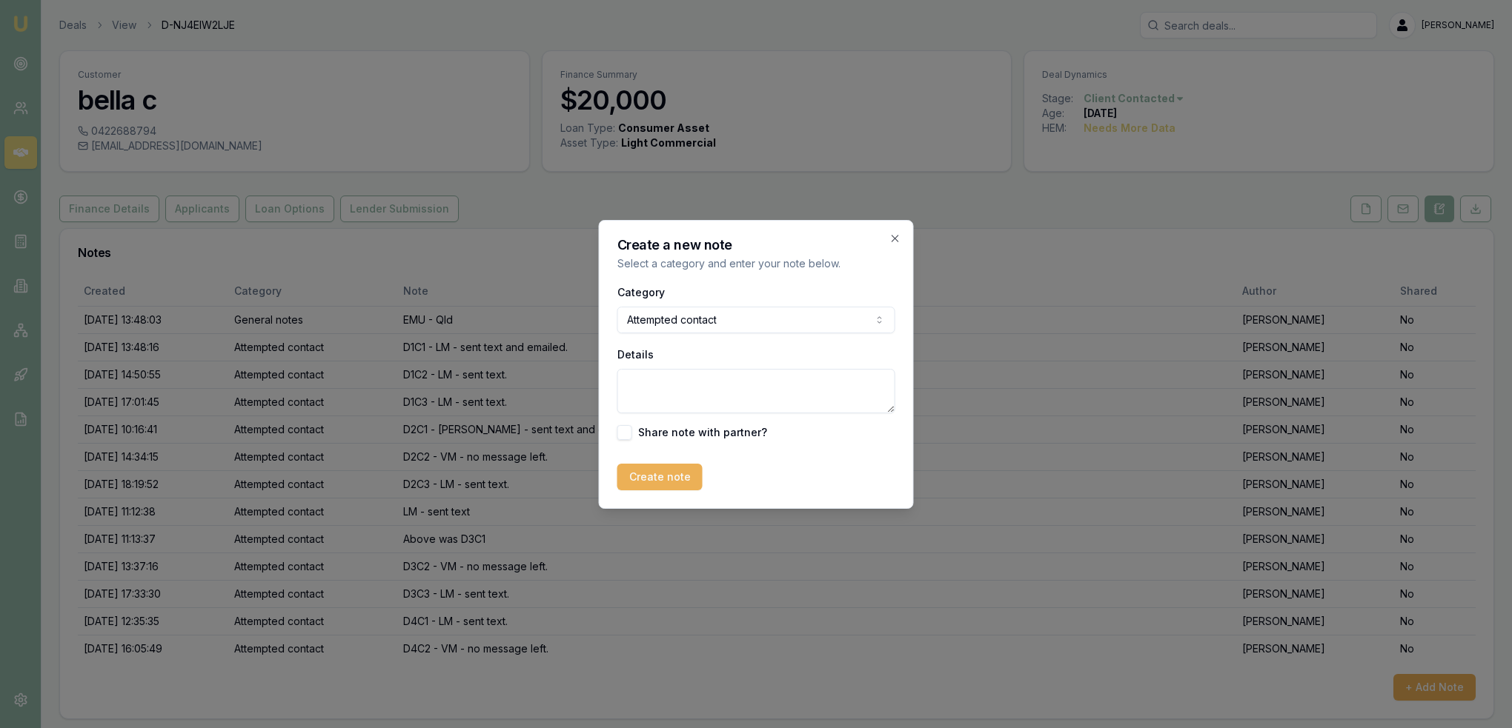
click at [671, 393] on textarea "Details" at bounding box center [756, 391] width 278 height 44
type textarea "D5C1 - LM - sent text. Closing lead as no contact."
click at [645, 480] on button "Create note" at bounding box center [659, 477] width 85 height 27
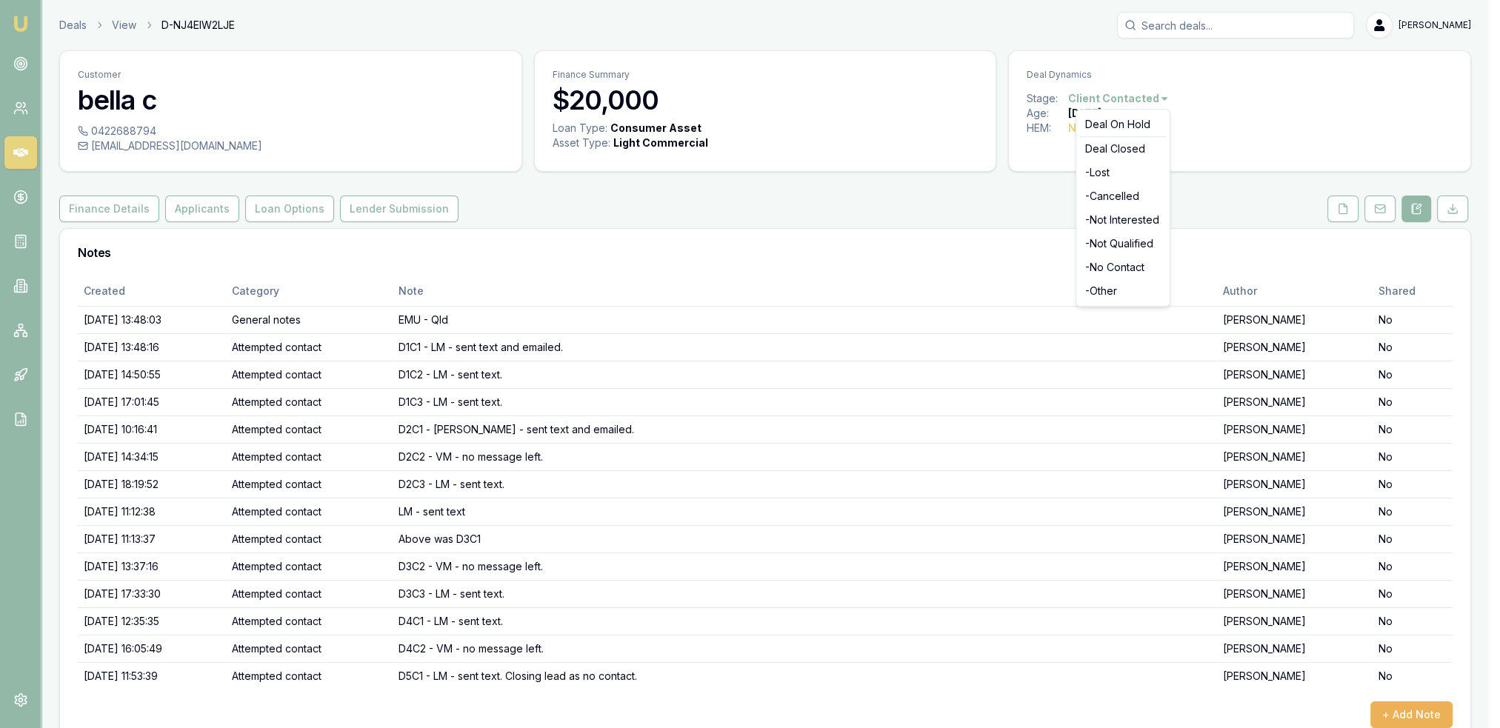
click at [1149, 101] on html "Emu Broker Deals View D-NJ4EIW2LJE [PERSON_NAME] Toggle Menu Customer bella c 0…" at bounding box center [750, 364] width 1500 height 728
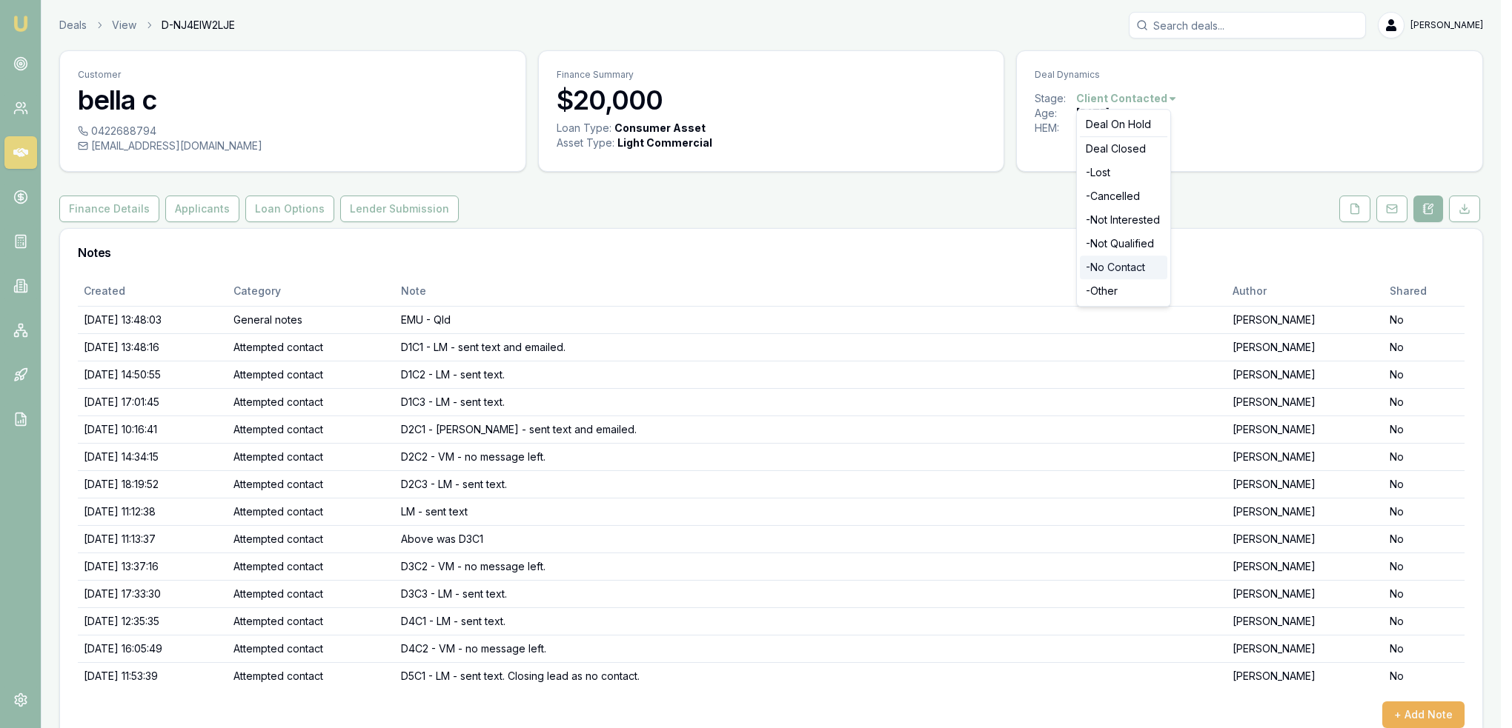
click at [1120, 262] on div "- No Contact" at bounding box center [1123, 268] width 87 height 24
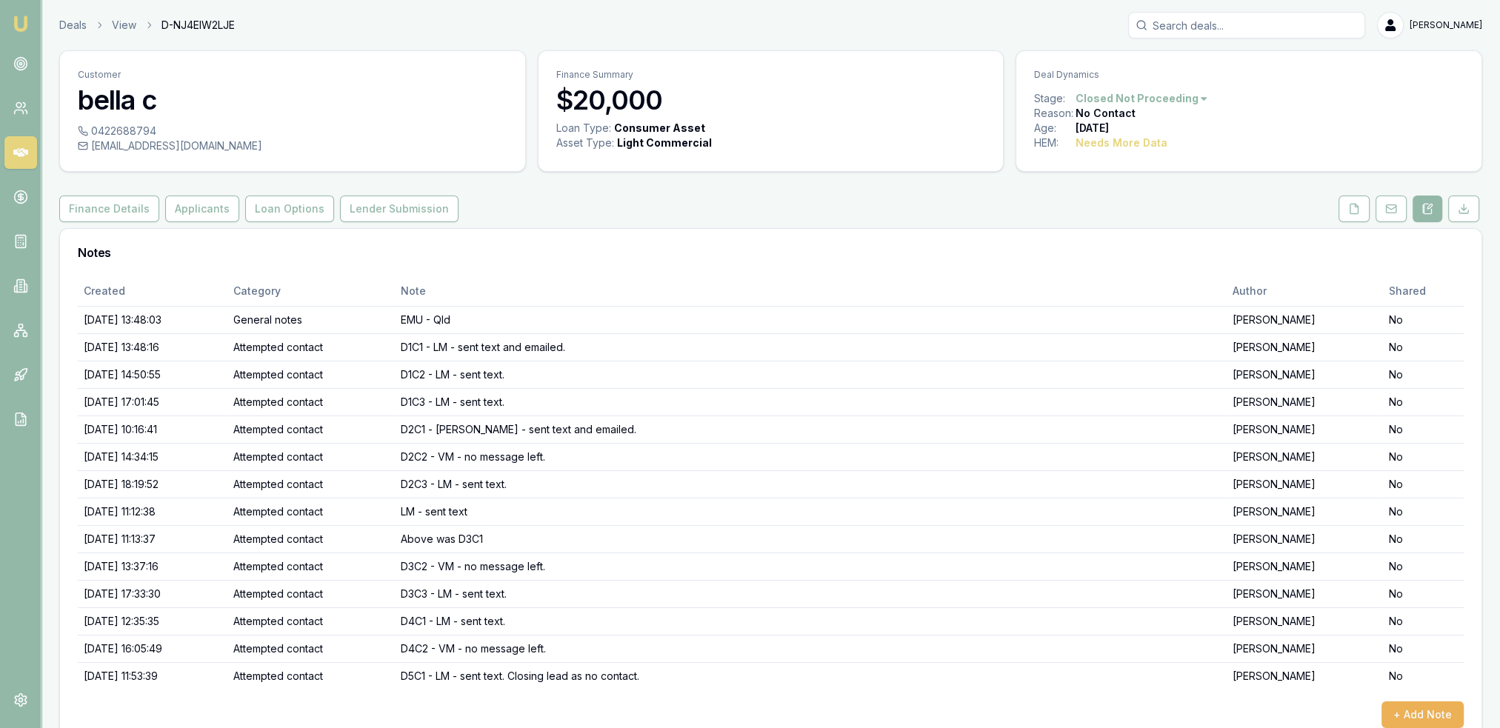
click at [15, 24] on img at bounding box center [21, 24] width 18 height 18
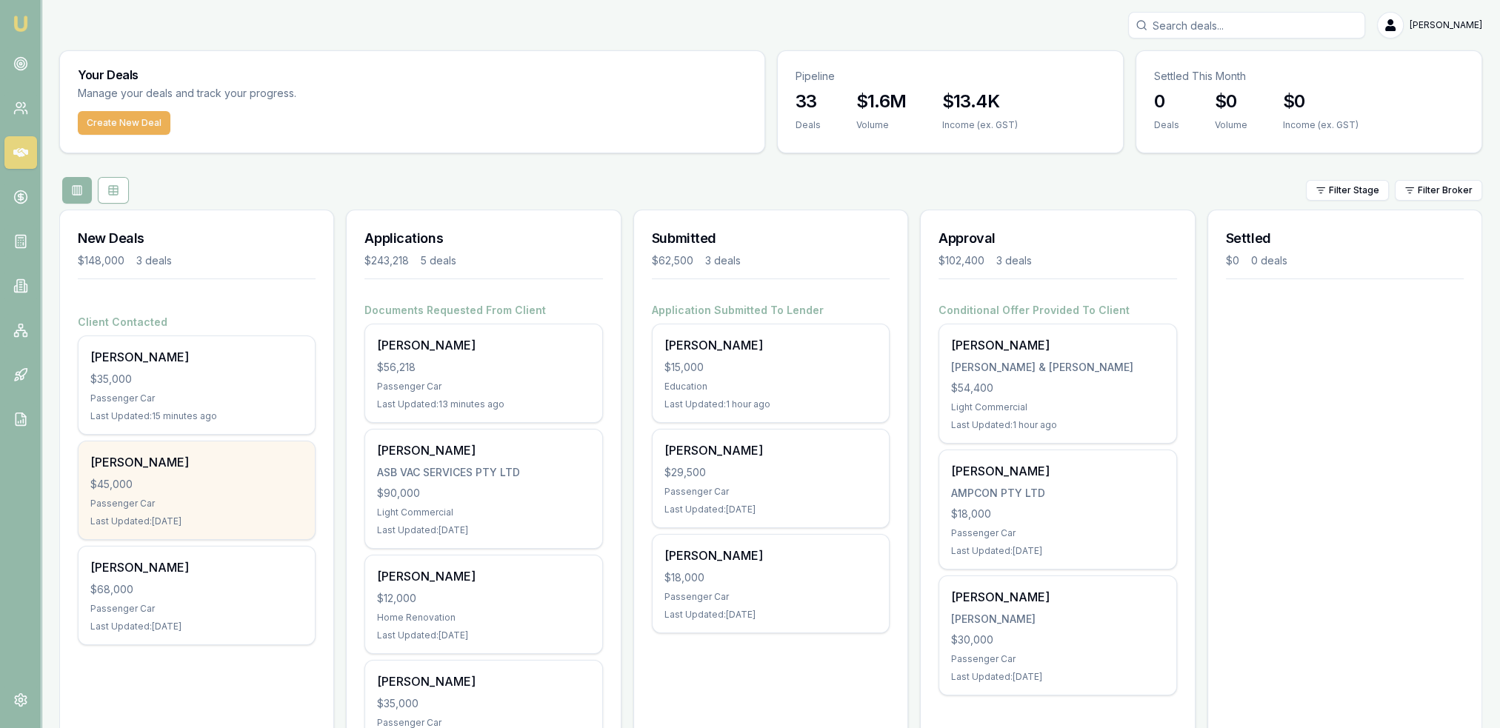
click at [257, 478] on div "$45,000" at bounding box center [196, 484] width 213 height 15
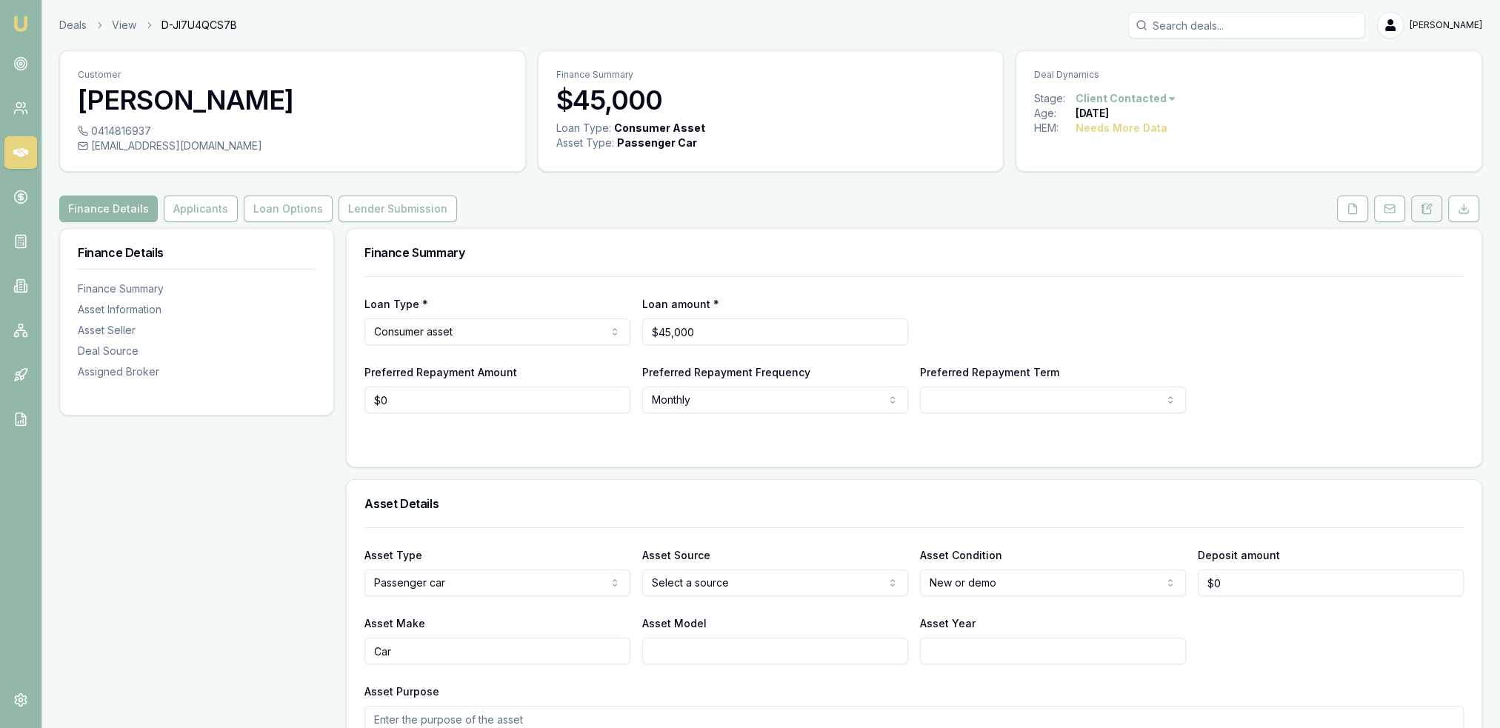
click at [1434, 217] on button at bounding box center [1427, 209] width 31 height 27
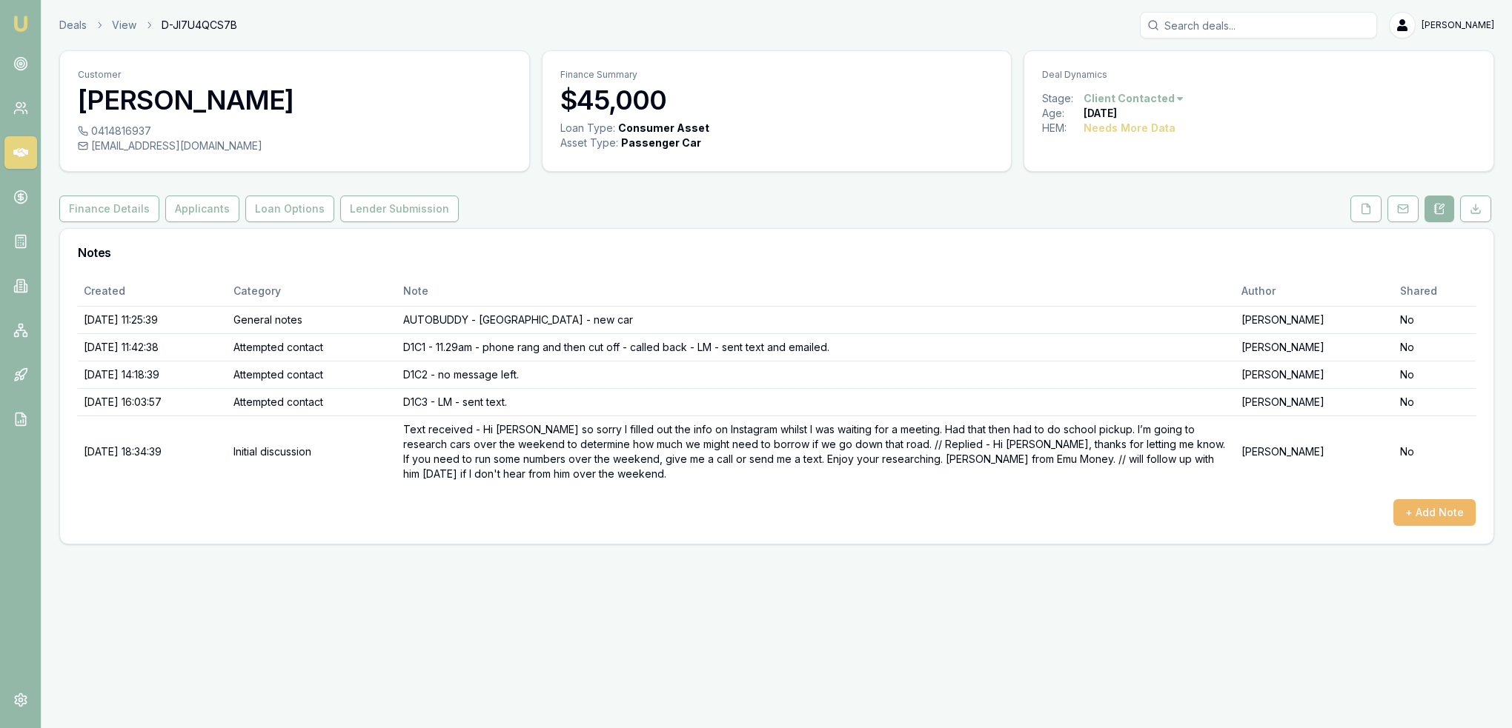
click at [1443, 509] on button "+ Add Note" at bounding box center [1434, 512] width 82 height 27
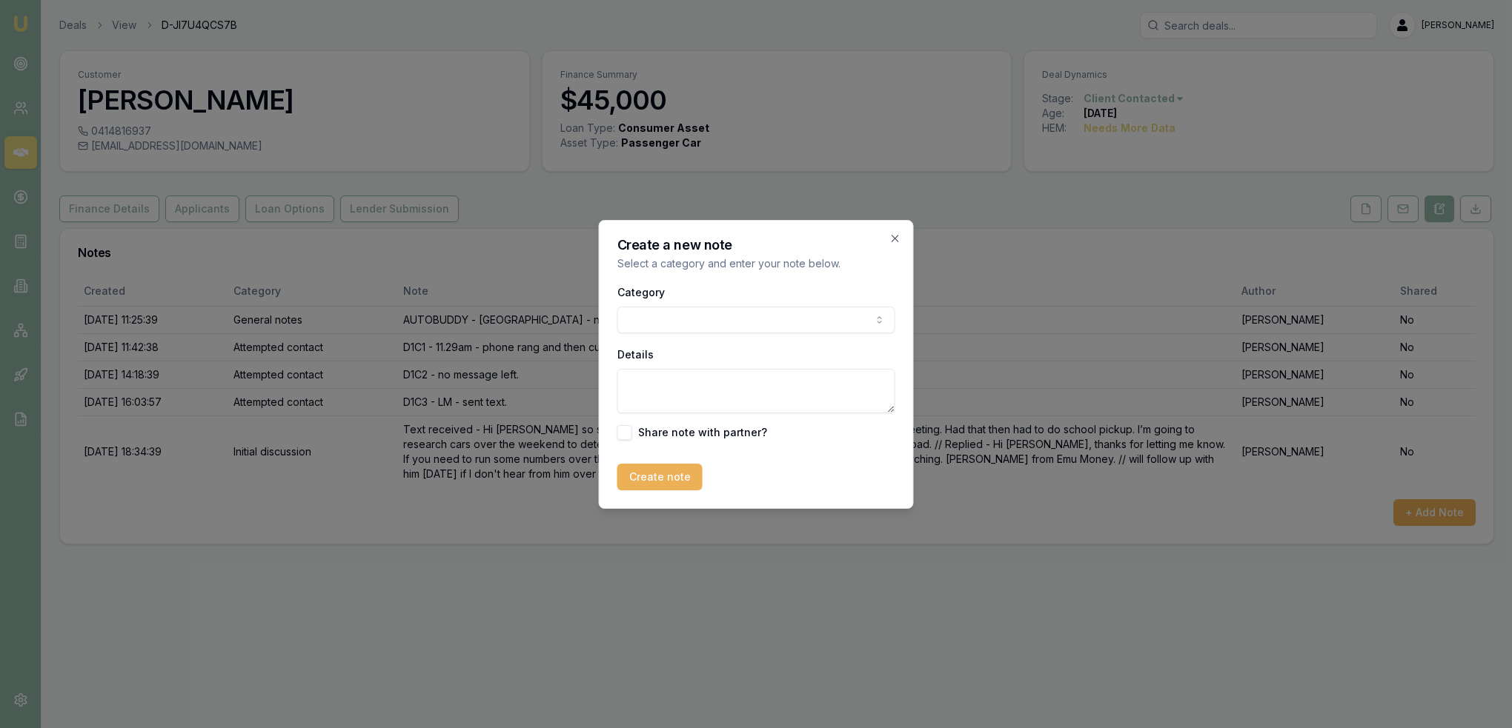
click at [717, 316] on body "Emu Broker Deals View D-JI7U4QCS7B [PERSON_NAME] Toggle Menu Customer [PERSON_N…" at bounding box center [756, 364] width 1512 height 728
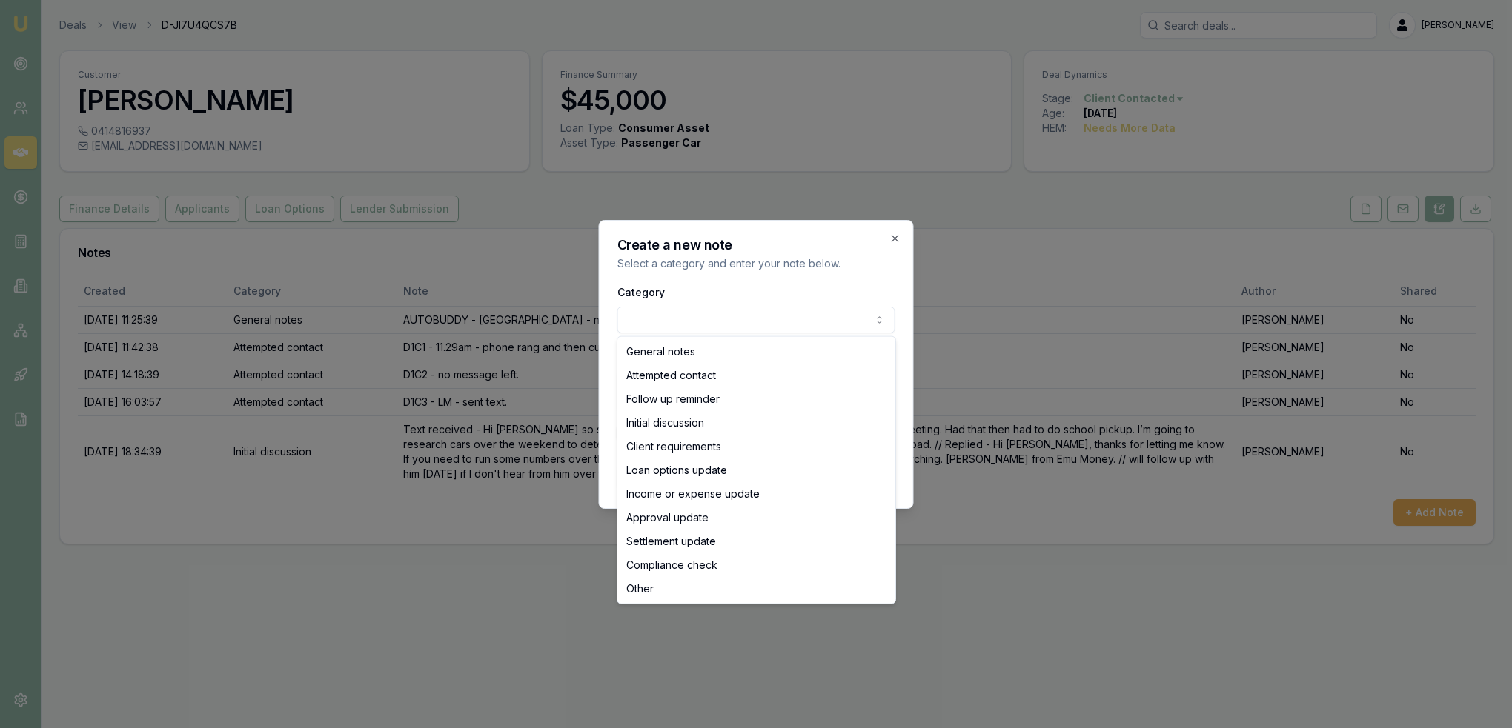
select select "ATTEMPTED_CONTACT"
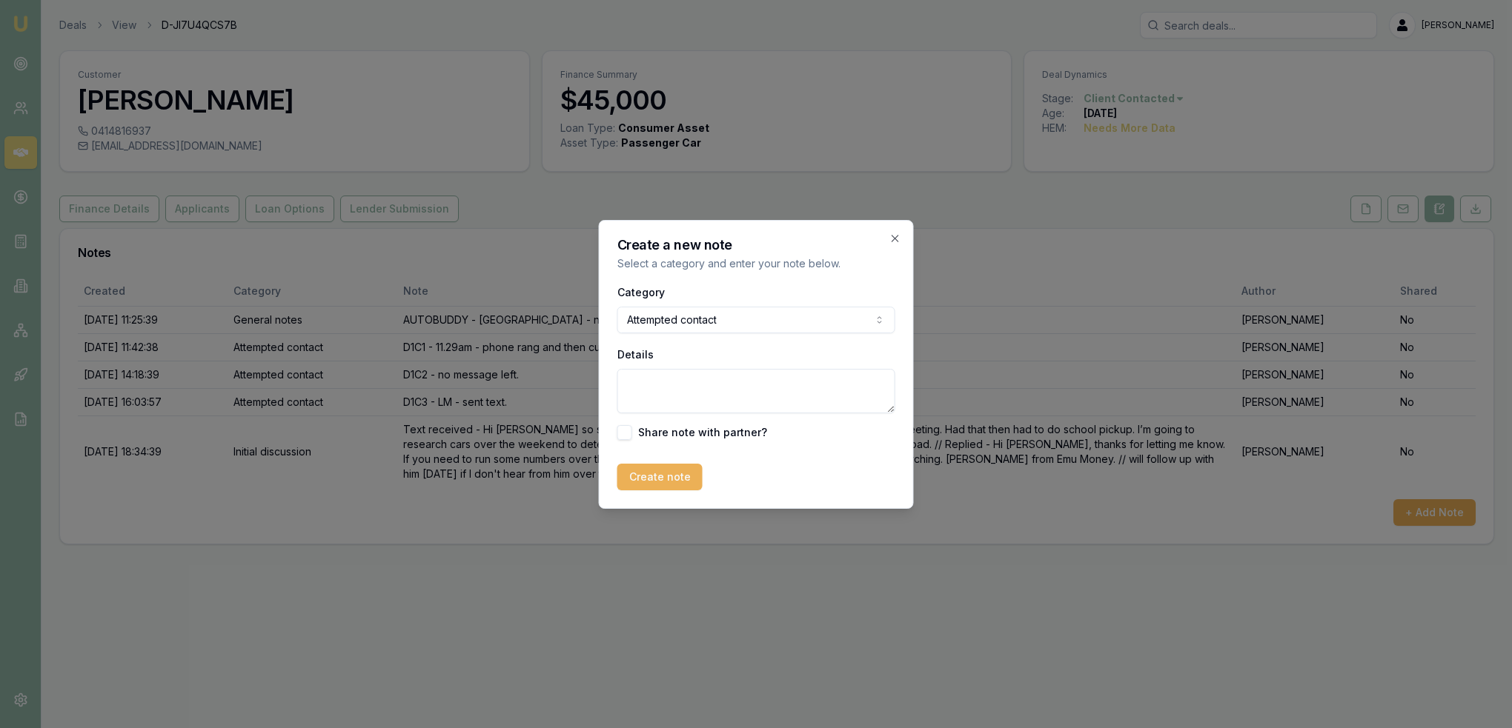
click at [689, 394] on textarea "Details" at bounding box center [756, 391] width 278 height 44
drag, startPoint x: 717, startPoint y: 403, endPoint x: 809, endPoint y: 370, distance: 98.4
click at [809, 370] on textarea "D2 - straight to [PERSON_NAME] - sent text - Hi [PERSON_NAME], I'm reaching out…" at bounding box center [756, 391] width 278 height 44
type textarea "D2 - straight to [PERSON_NAME] - sent text - Hi [PERSON_NAME], I'm reaching out…"
click at [681, 468] on button "Create note" at bounding box center [659, 477] width 85 height 27
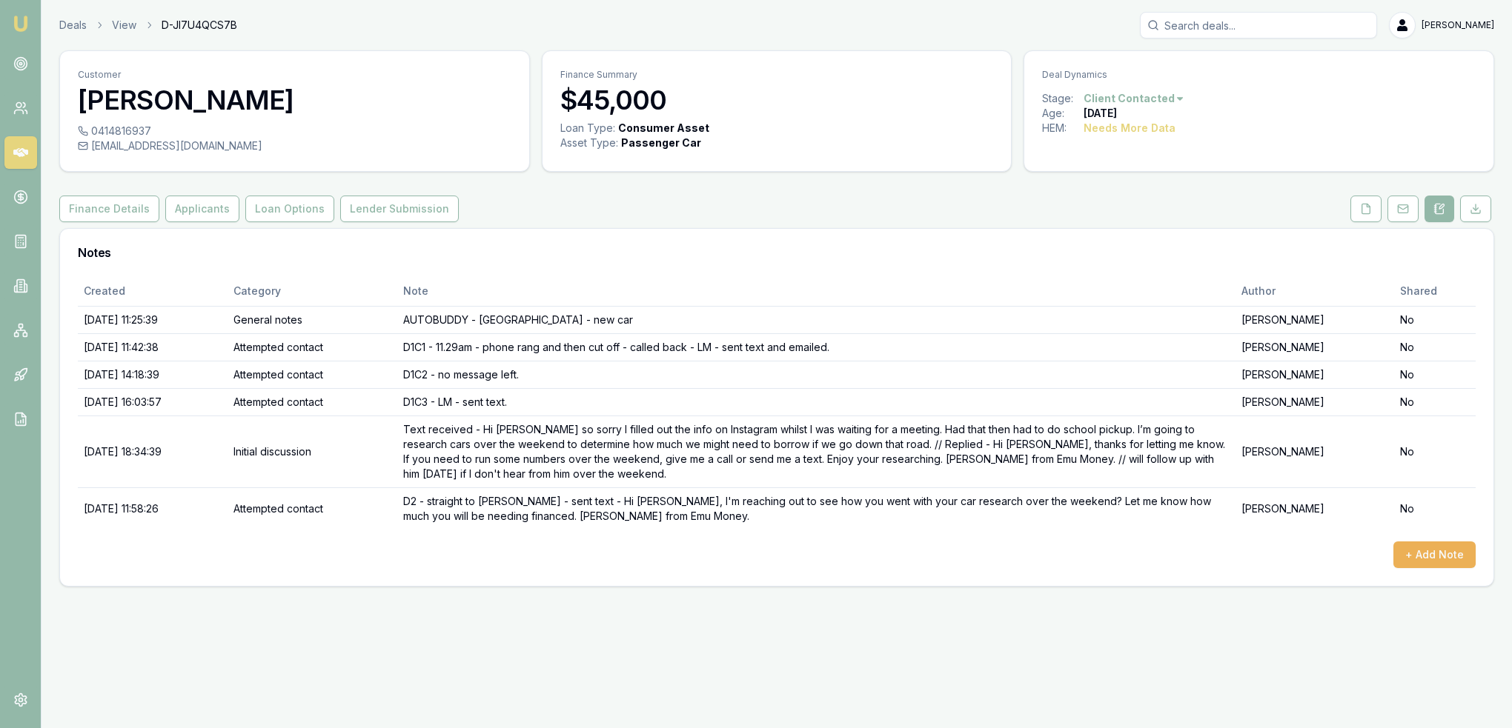
click at [21, 14] on link "Emu Broker" at bounding box center [21, 24] width 24 height 24
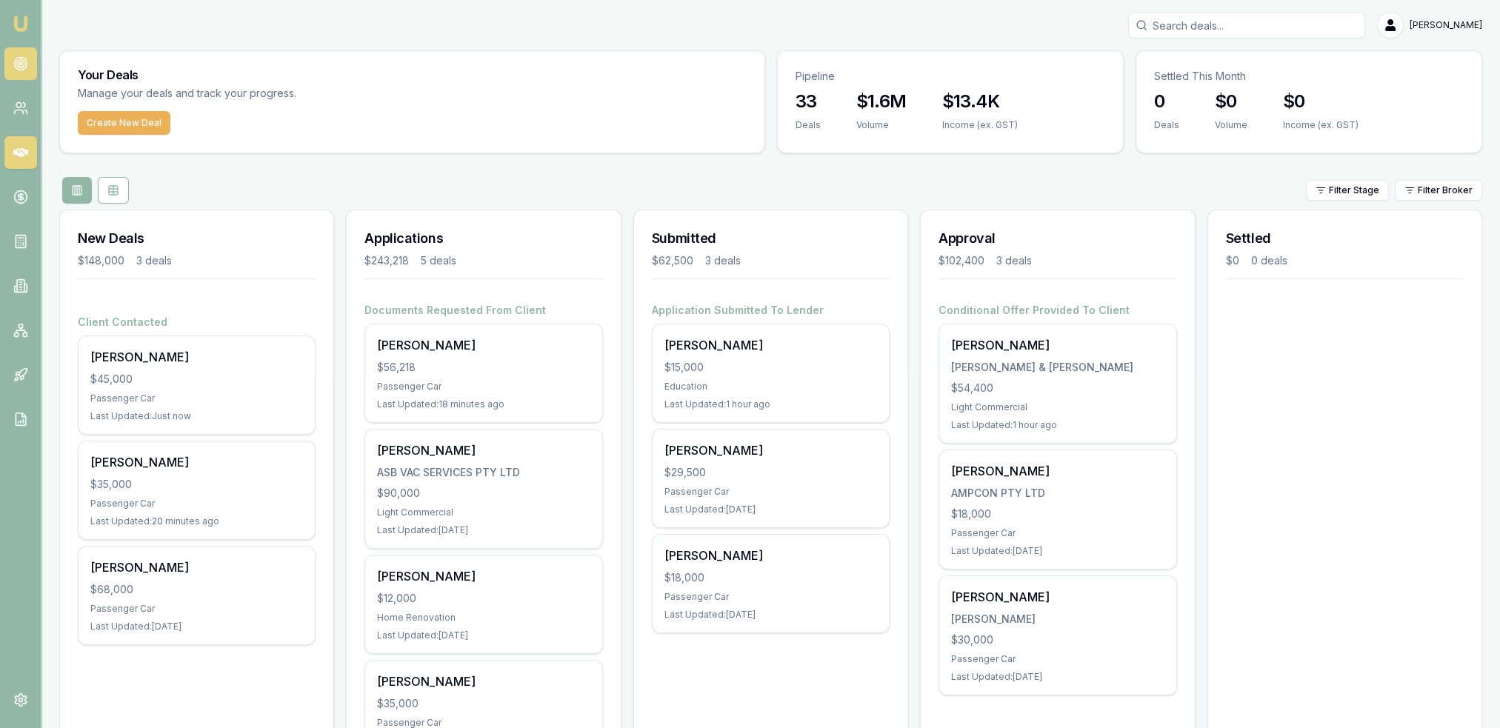
click at [19, 64] on circle at bounding box center [20, 63] width 2 height 2
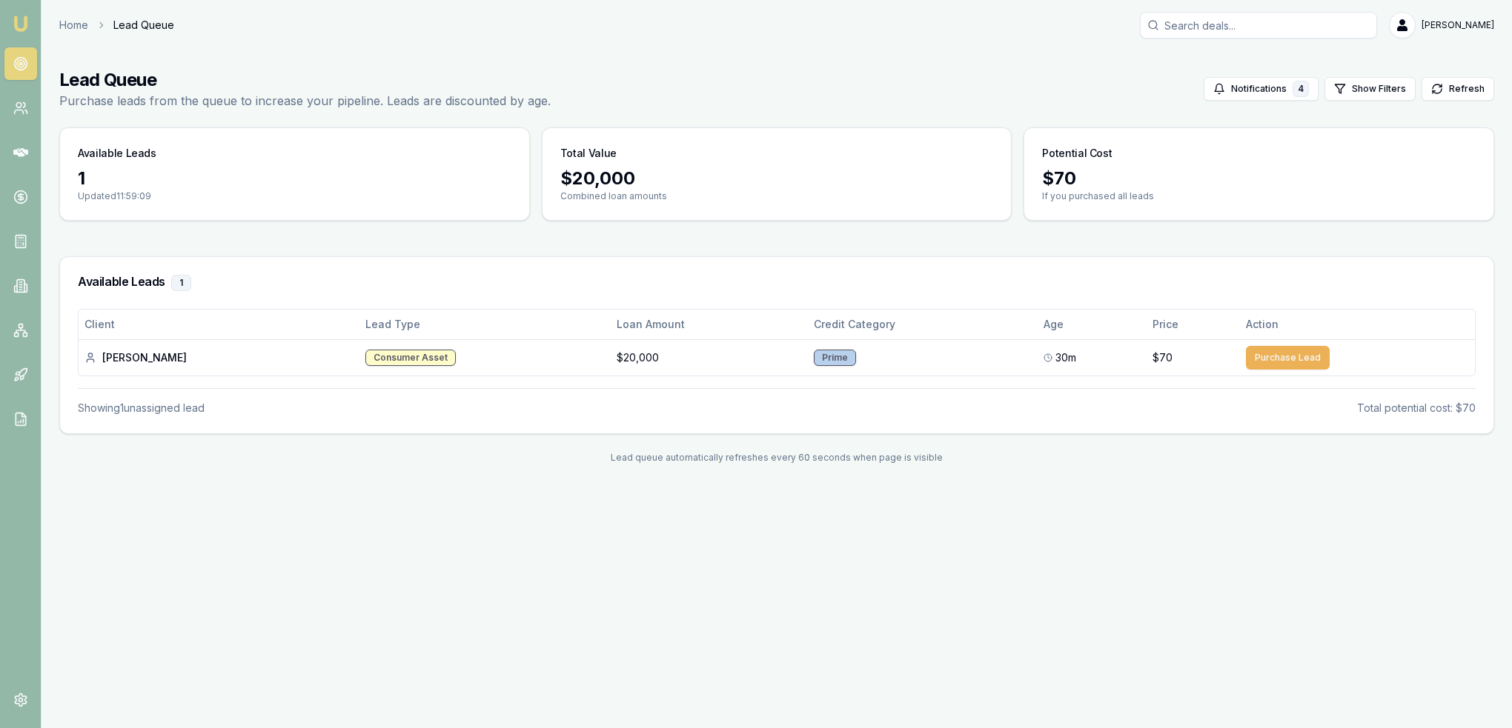
click at [20, 24] on img at bounding box center [21, 24] width 18 height 18
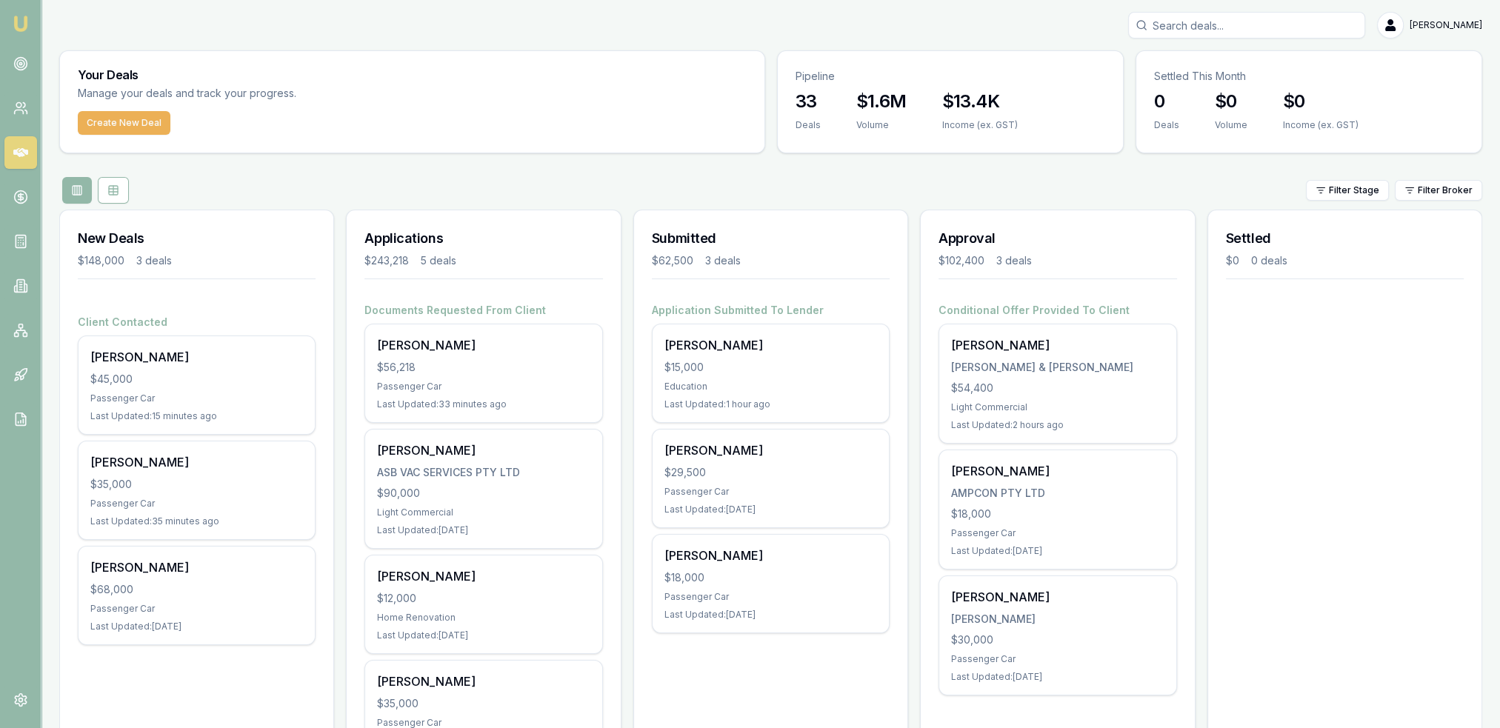
scroll to position [74, 0]
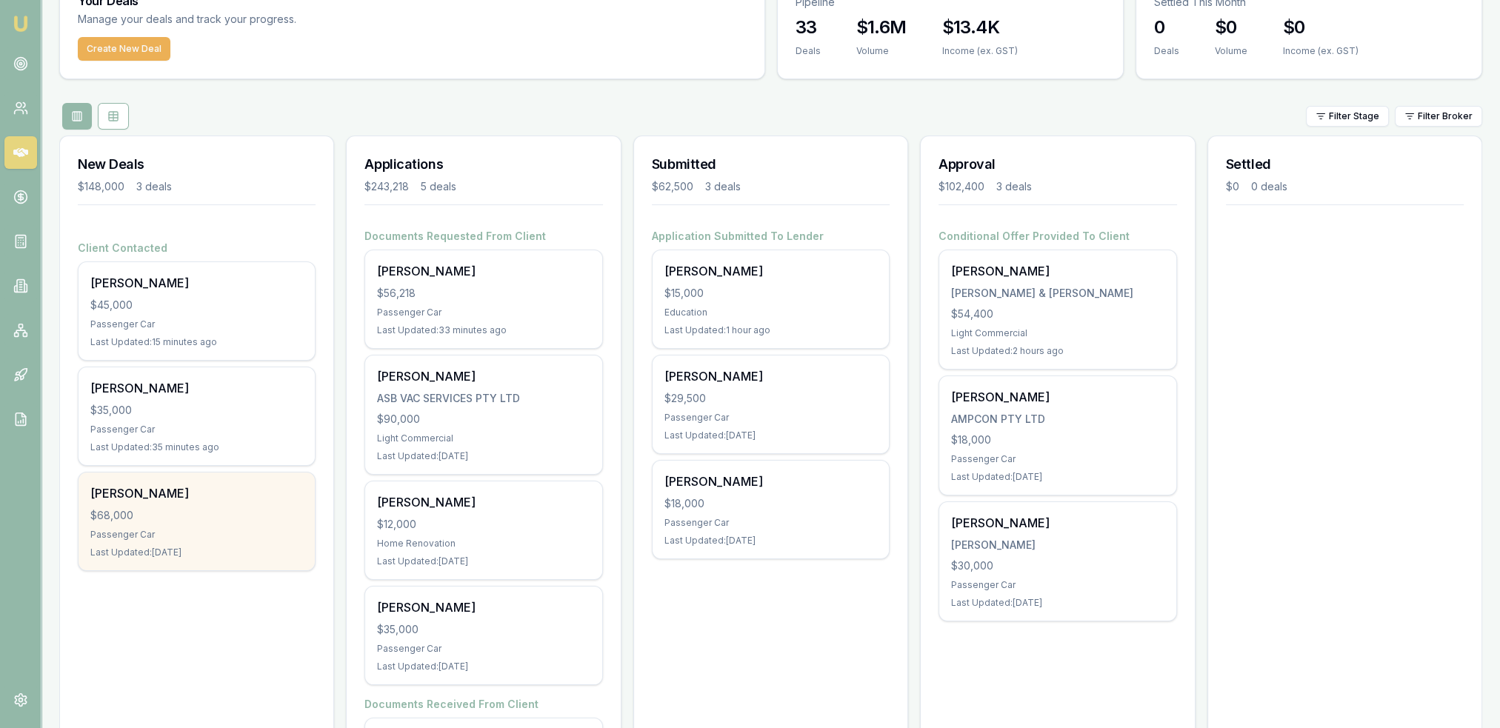
click at [225, 508] on div "$68,000" at bounding box center [196, 515] width 213 height 15
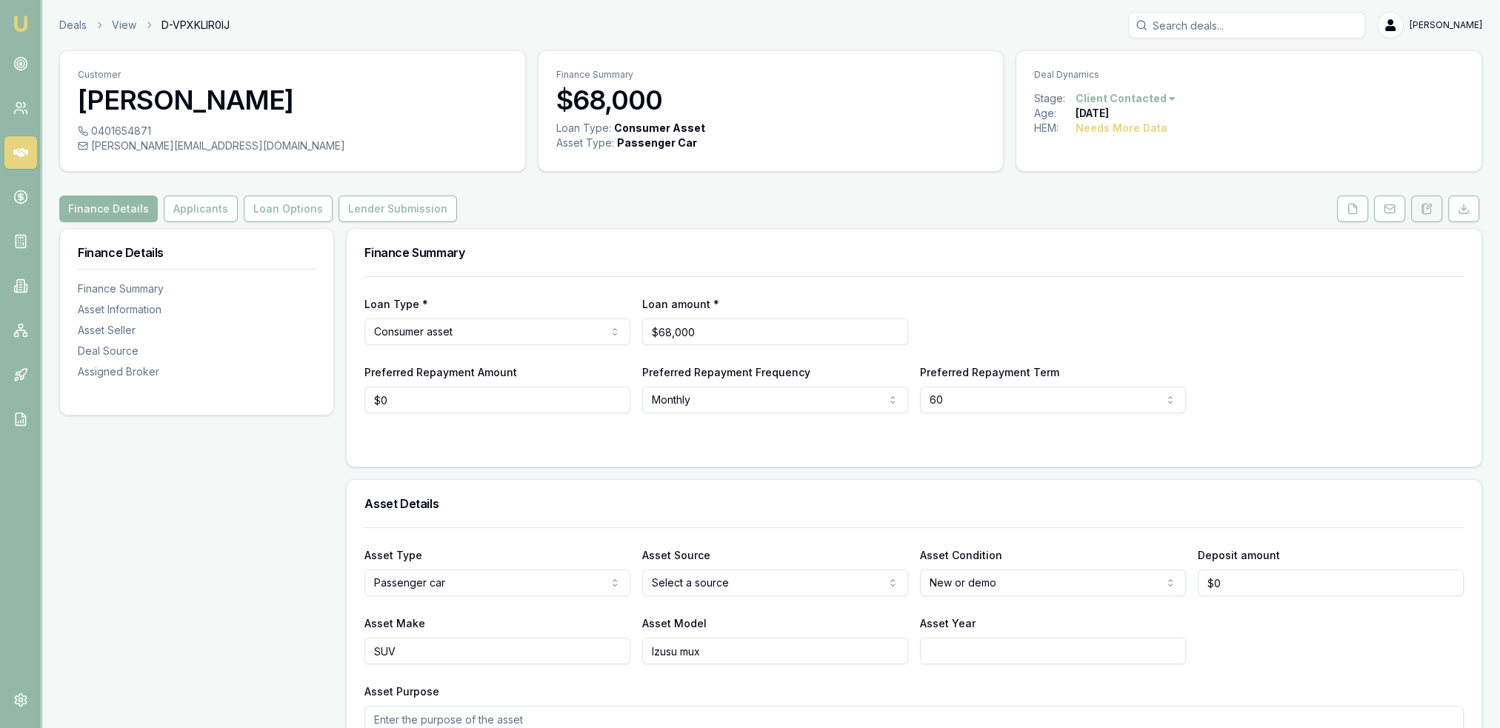
click at [1426, 210] on icon at bounding box center [1427, 209] width 12 height 12
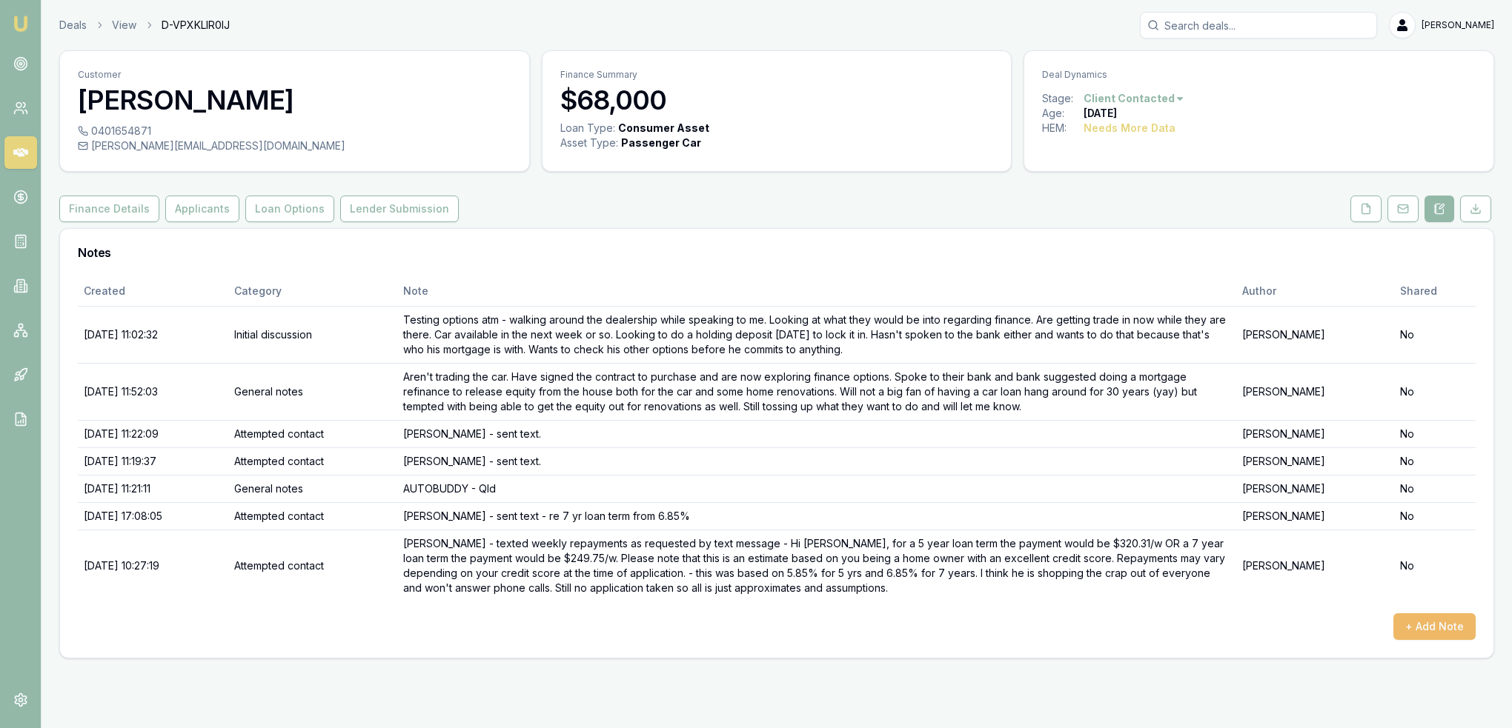
click at [1417, 628] on button "+ Add Note" at bounding box center [1434, 627] width 82 height 27
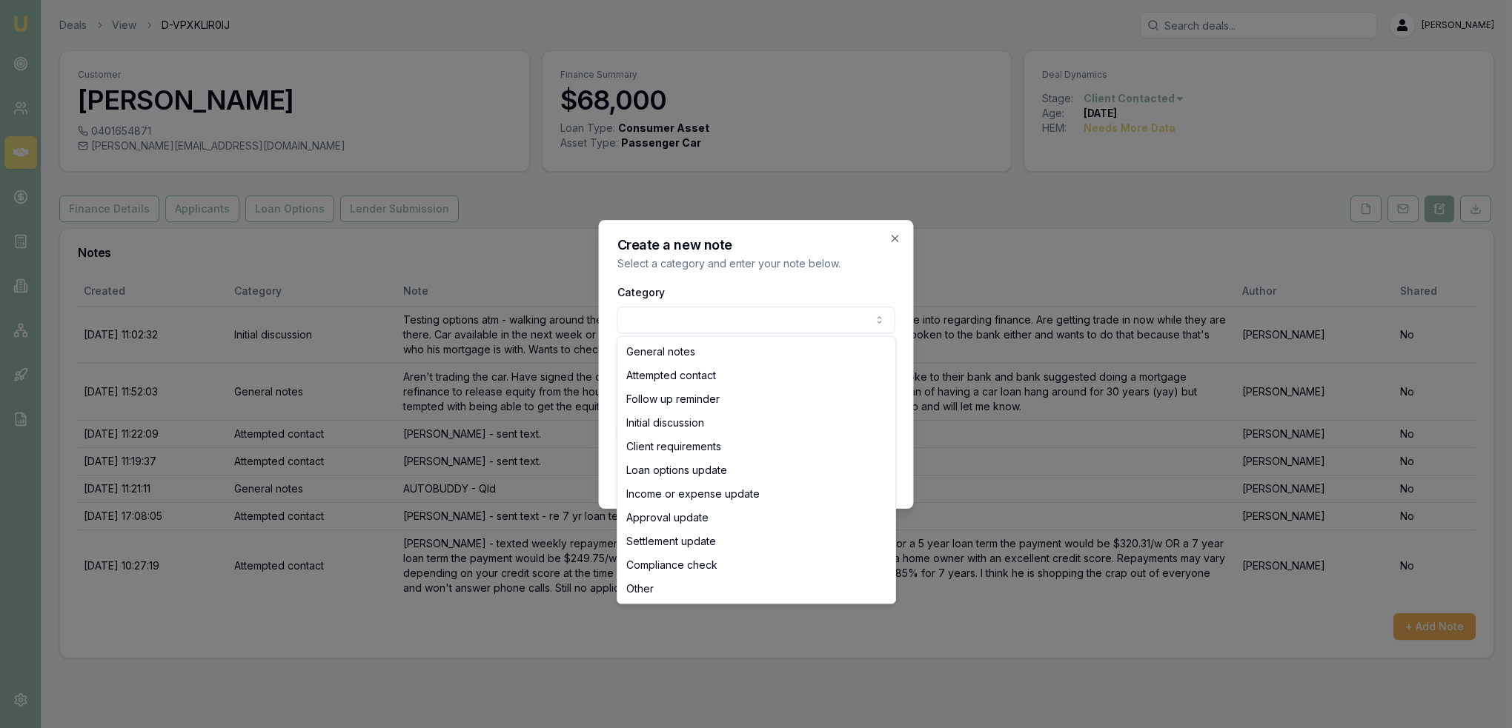
click at [691, 314] on body "Emu Broker Deals View D-VPXKLIR0IJ [PERSON_NAME] Toggle Menu Customer [PERSON_N…" at bounding box center [756, 364] width 1512 height 728
select select "ATTEMPTED_CONTACT"
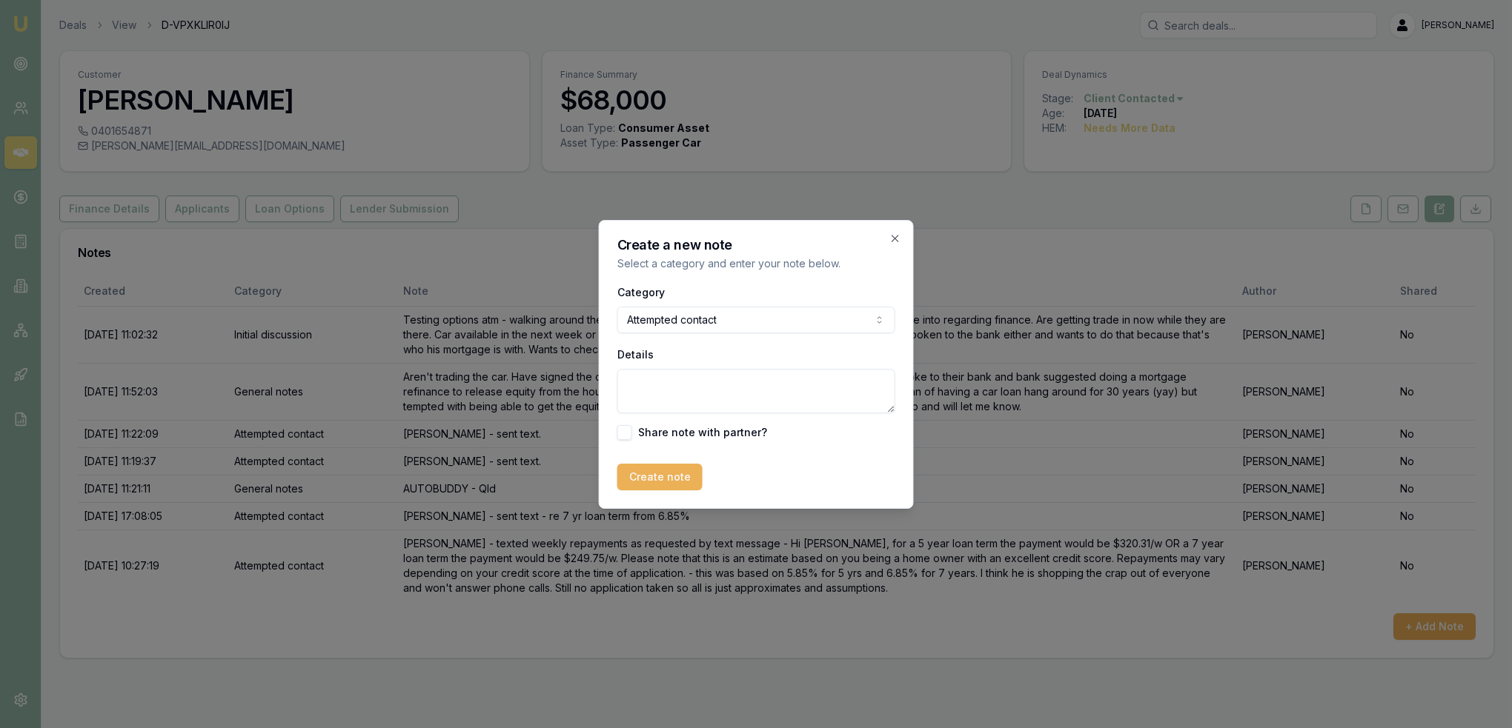
drag, startPoint x: 705, startPoint y: 391, endPoint x: 723, endPoint y: 397, distance: 18.7
click at [709, 393] on textarea "Details" at bounding box center [756, 391] width 278 height 44
type textarea "v"
click at [774, 411] on textarea "[PERSON_NAME] - putting lead on hold until I hear back from him as he seems to …" at bounding box center [756, 391] width 278 height 44
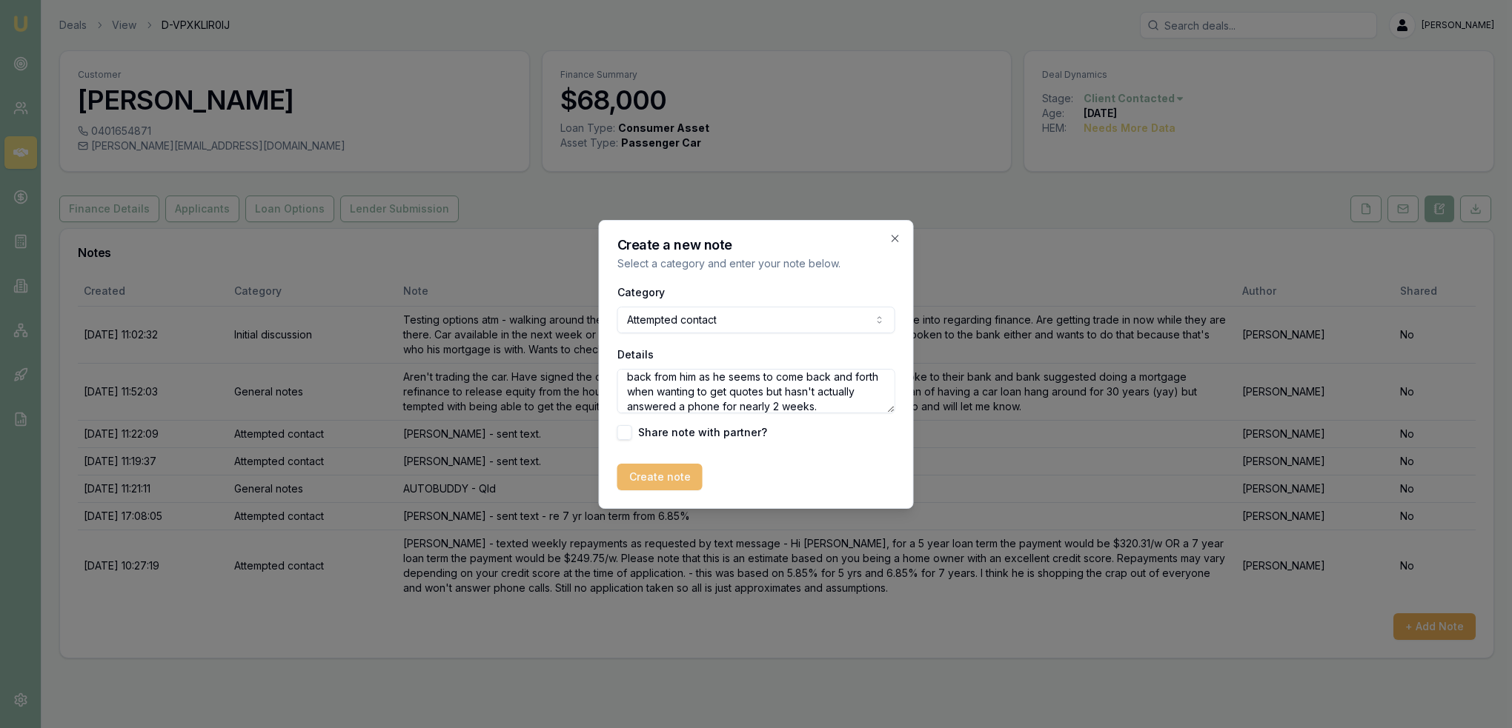
type textarea "[PERSON_NAME] - putting lead on hold until I hear back from him as he seems to …"
click at [657, 479] on button "Create note" at bounding box center [659, 477] width 85 height 27
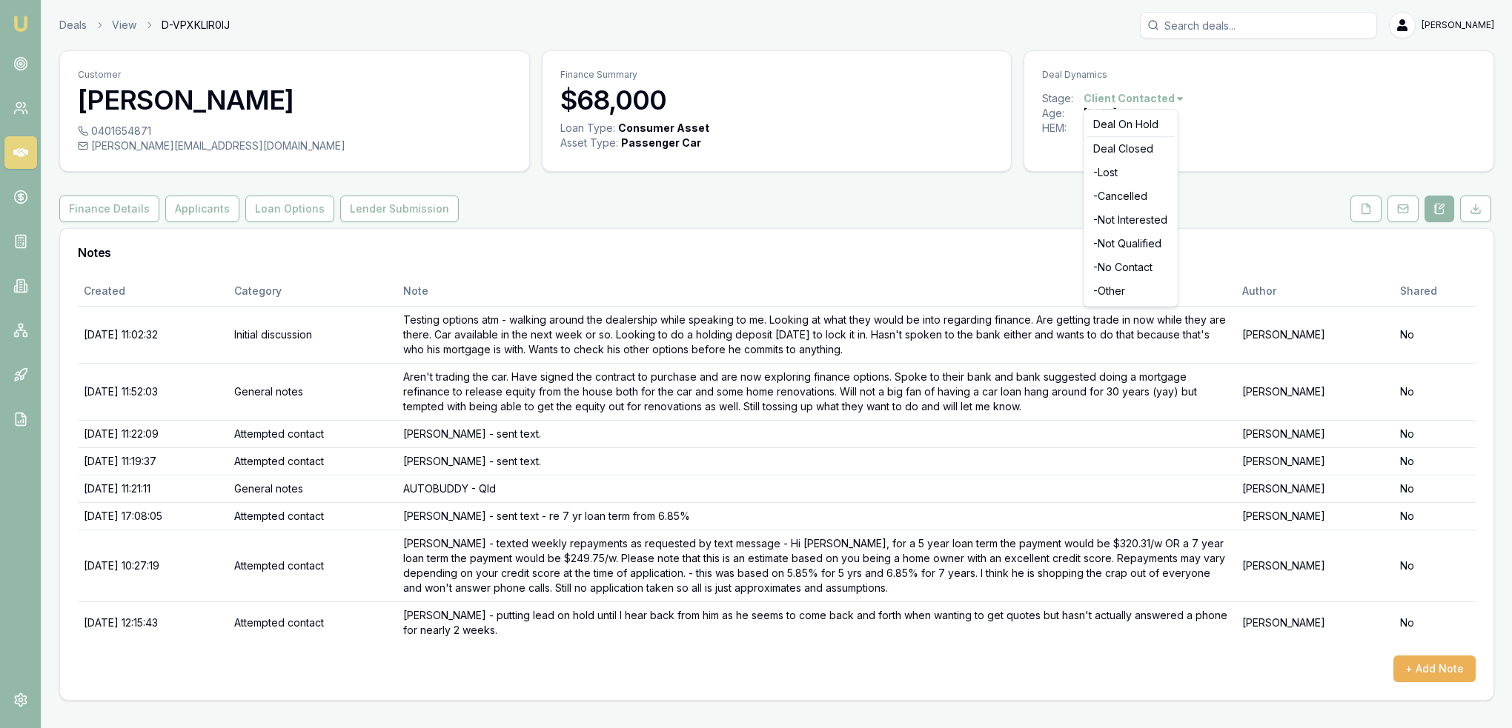
click at [1175, 97] on html "Emu Broker Deals View D-VPXKLIR0IJ [PERSON_NAME] Toggle Menu Customer [PERSON_N…" at bounding box center [756, 364] width 1512 height 728
click at [1111, 268] on div "- No Contact" at bounding box center [1130, 268] width 87 height 24
click at [32, 26] on link "Emu Broker" at bounding box center [21, 24] width 24 height 24
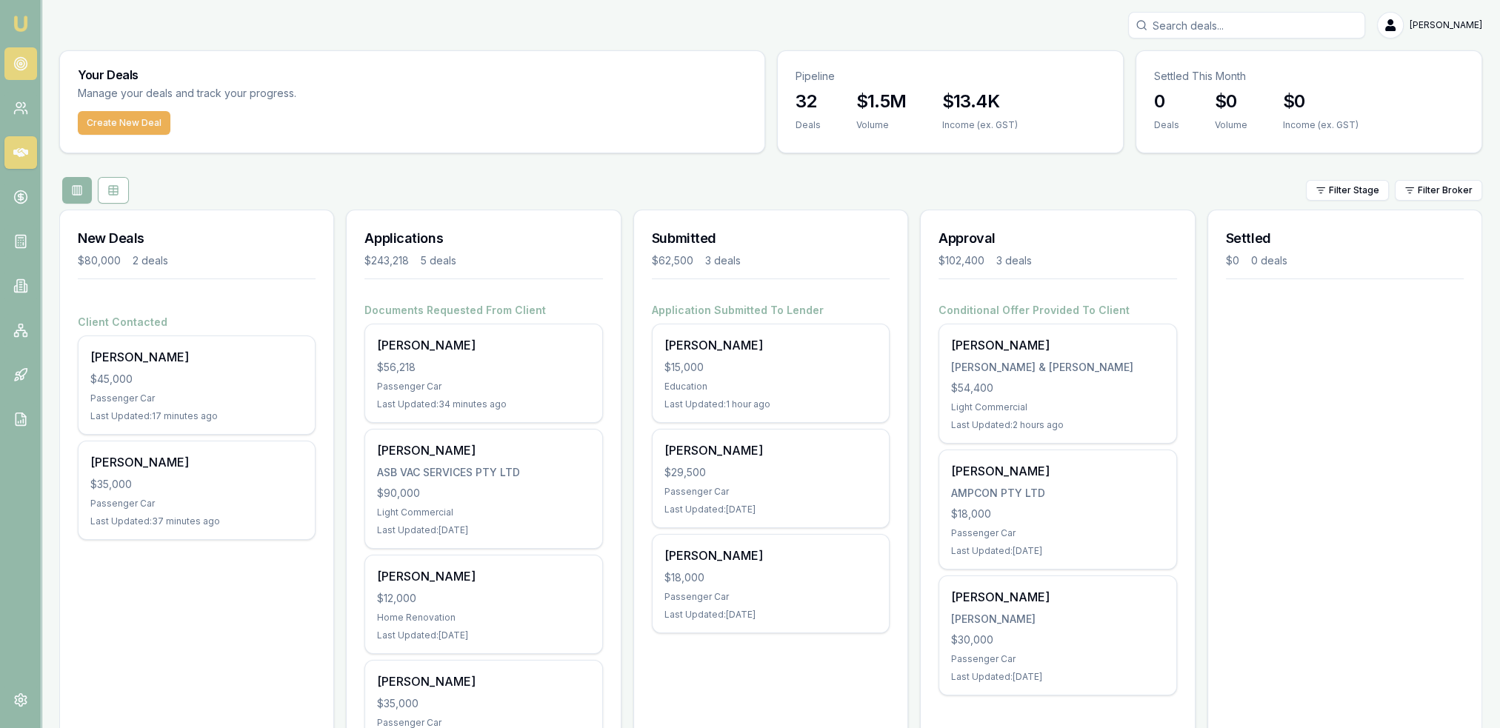
click at [19, 52] on link at bounding box center [20, 63] width 33 height 33
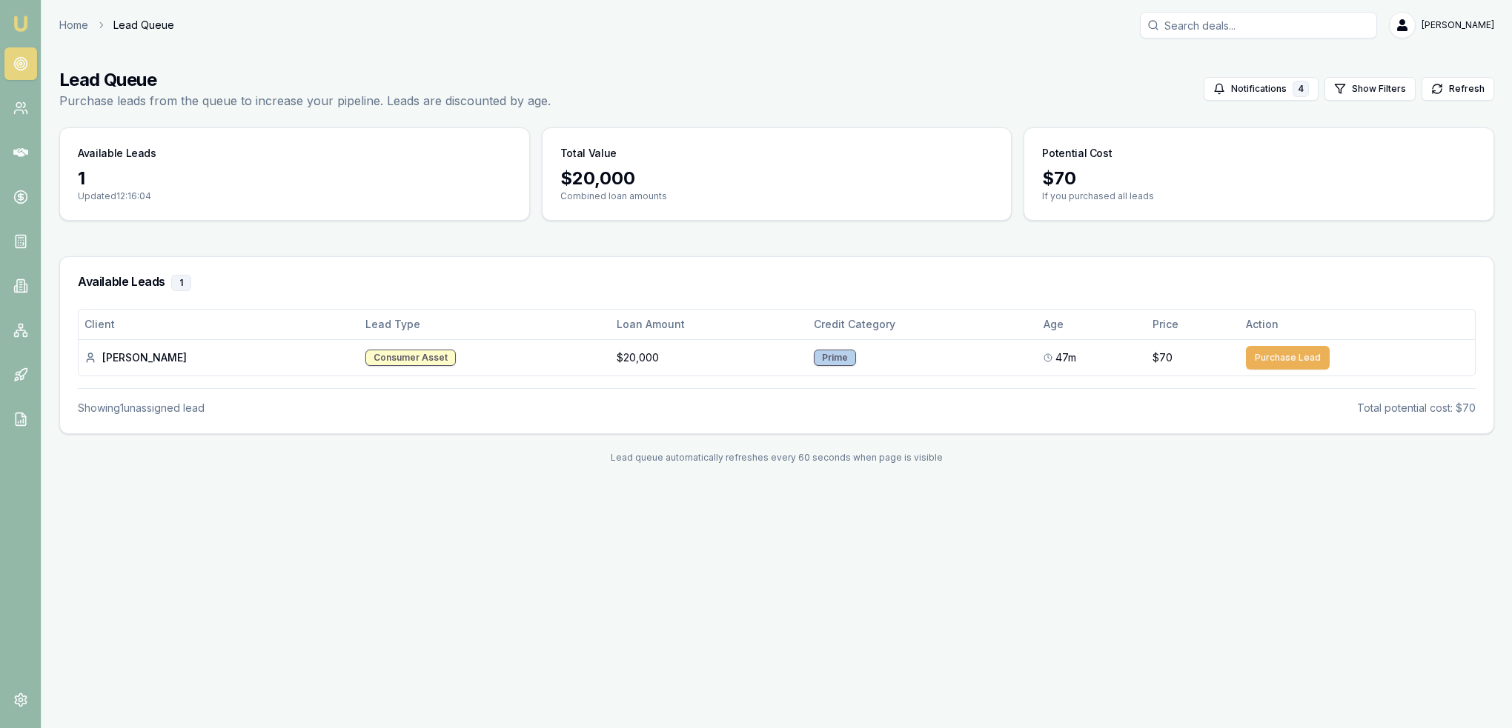
click at [23, 15] on img at bounding box center [21, 24] width 18 height 18
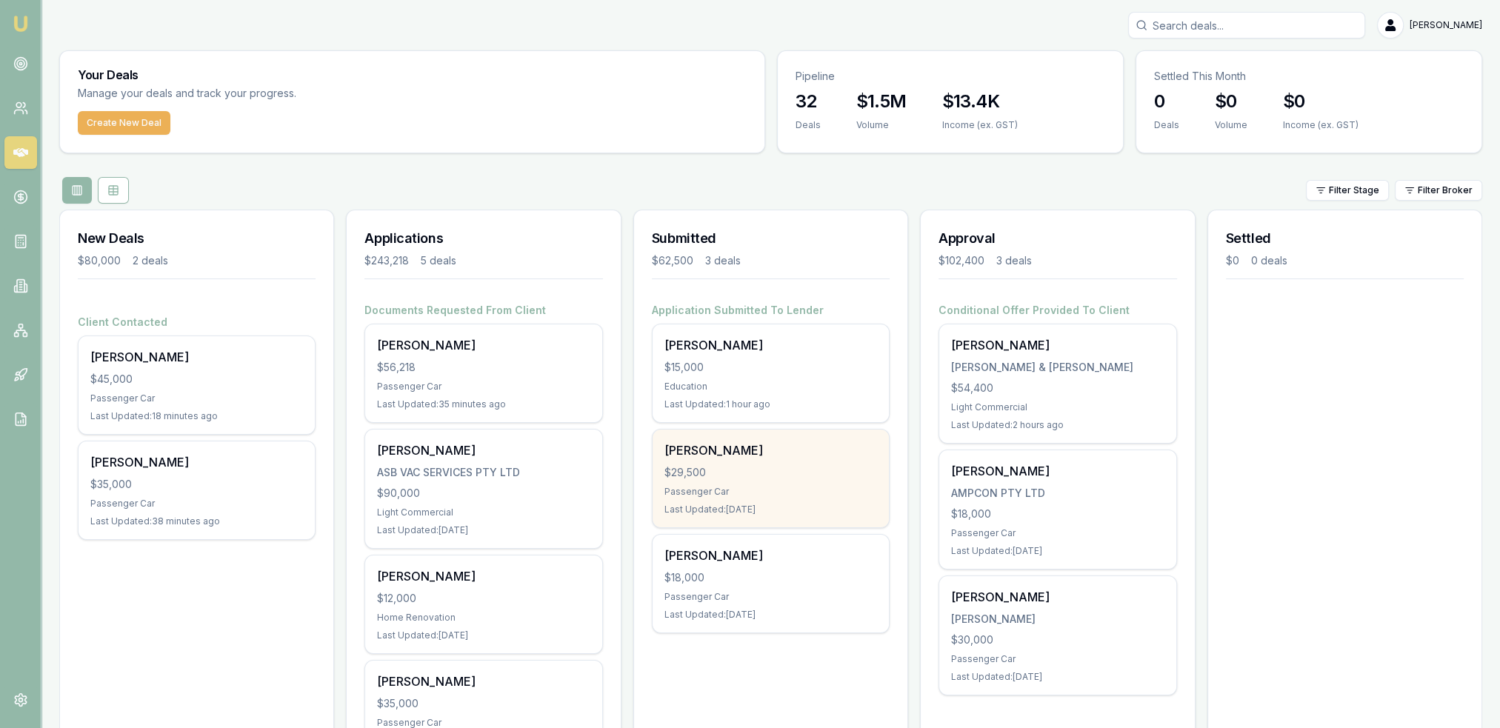
click at [870, 486] on div "Passenger Car" at bounding box center [771, 492] width 213 height 12
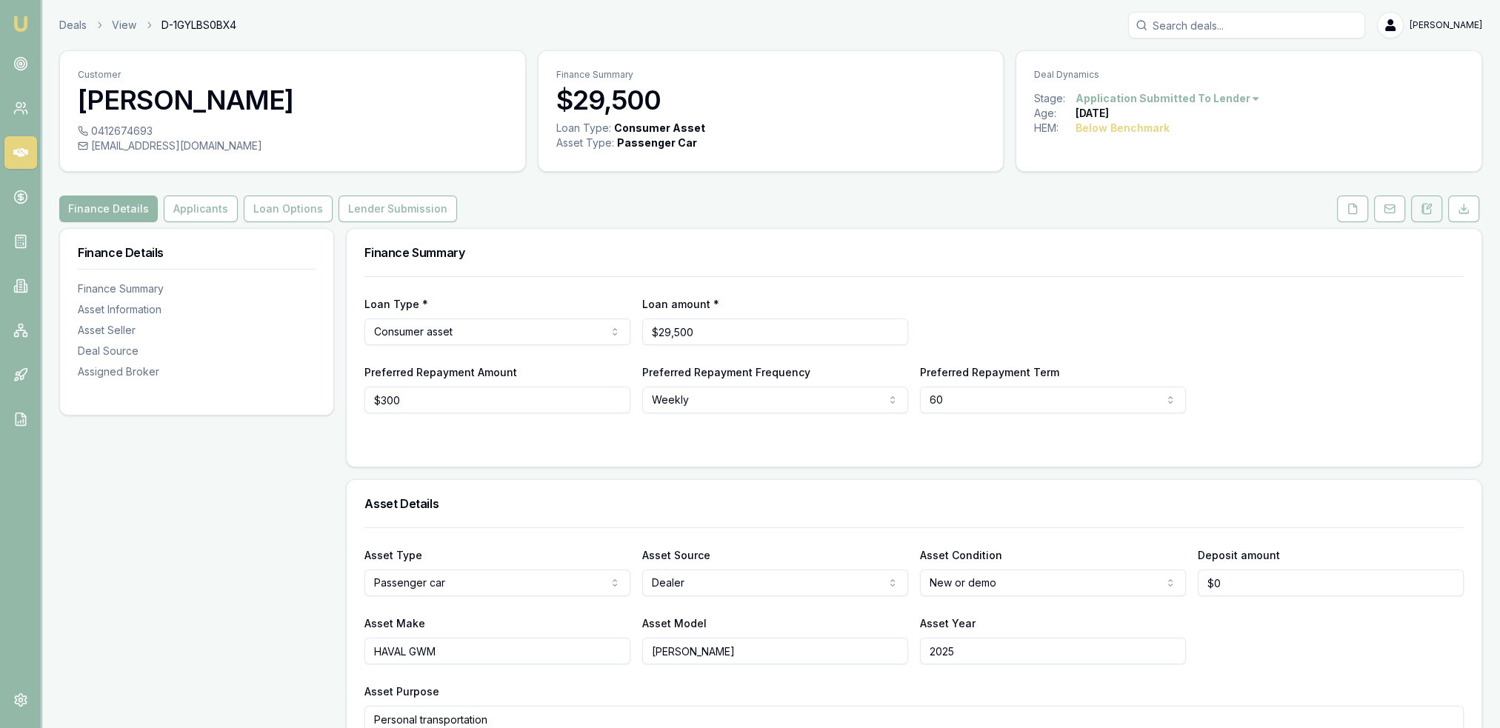
click at [1426, 202] on button at bounding box center [1427, 209] width 31 height 27
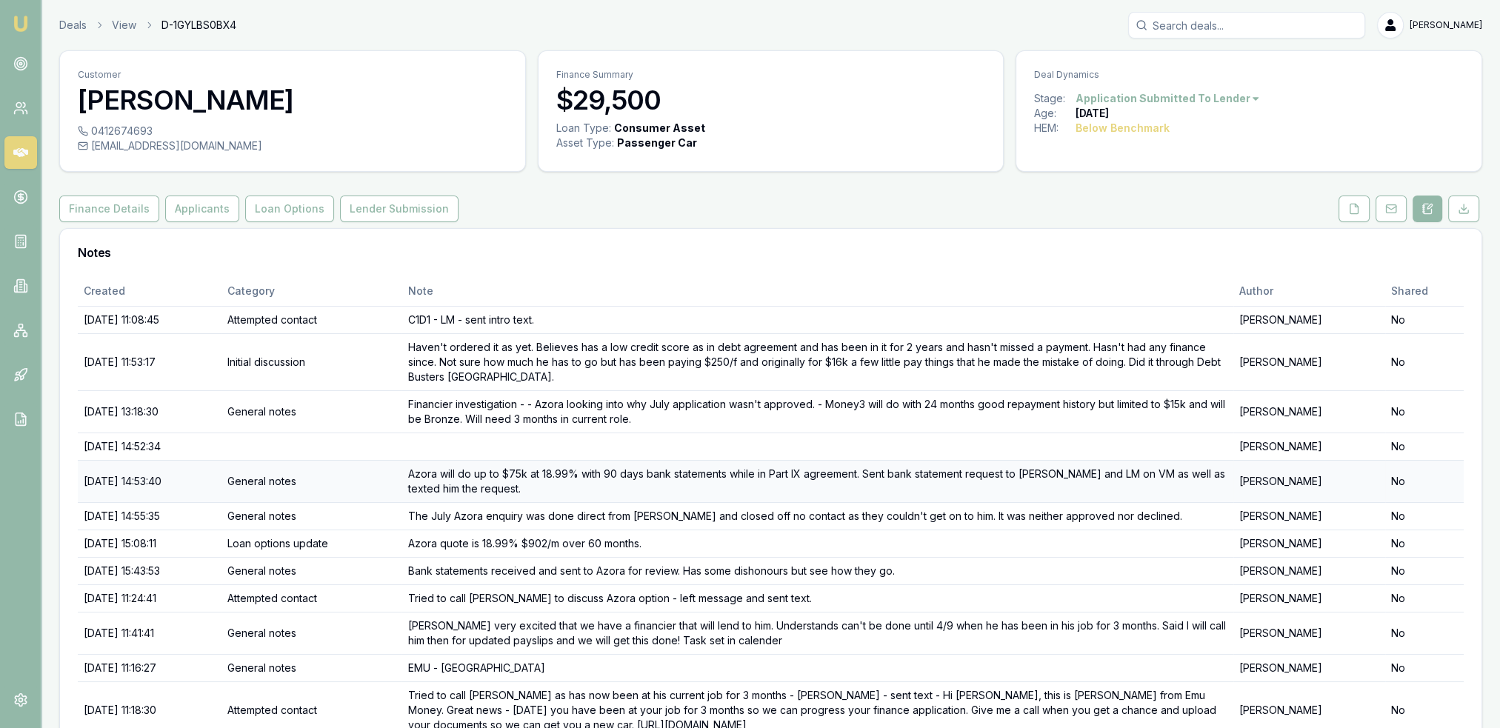
scroll to position [346, 0]
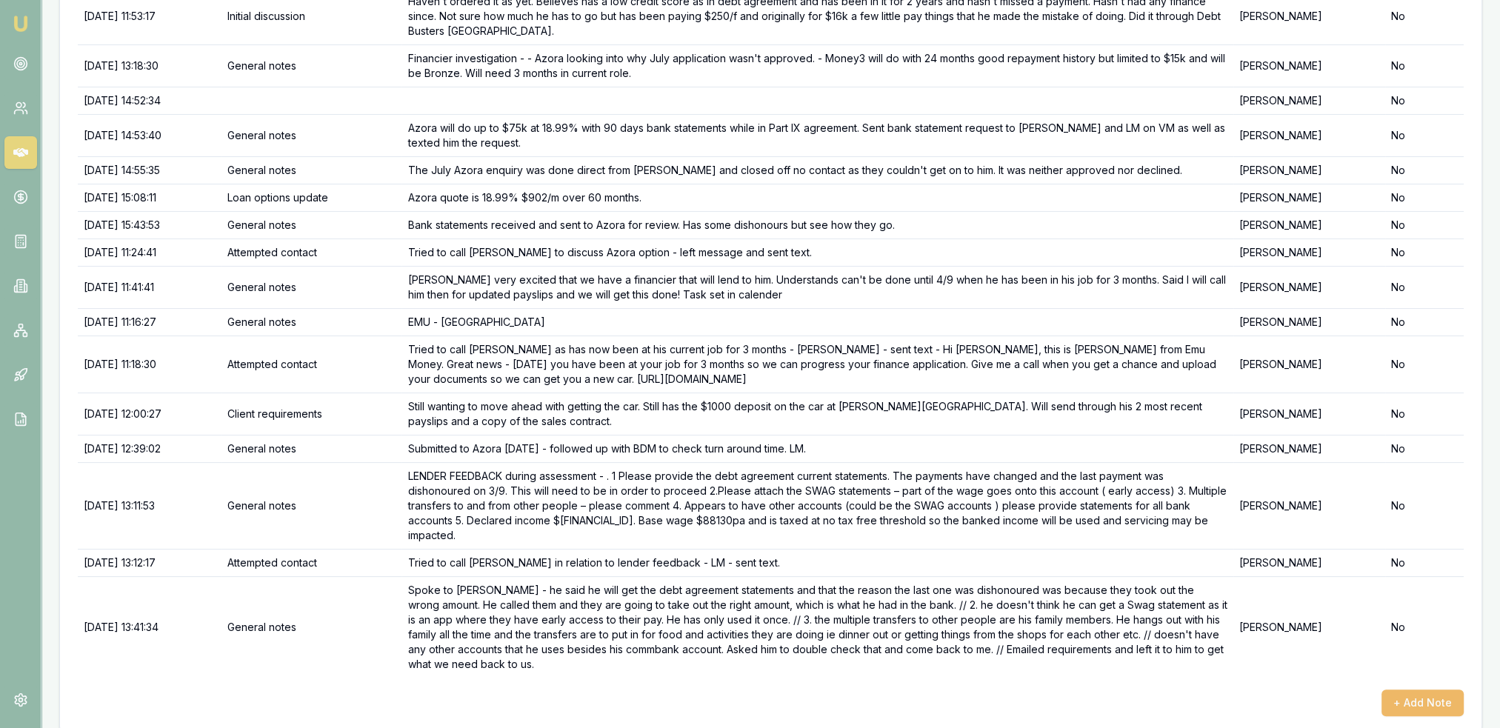
click at [1406, 690] on button "+ Add Note" at bounding box center [1423, 703] width 82 height 27
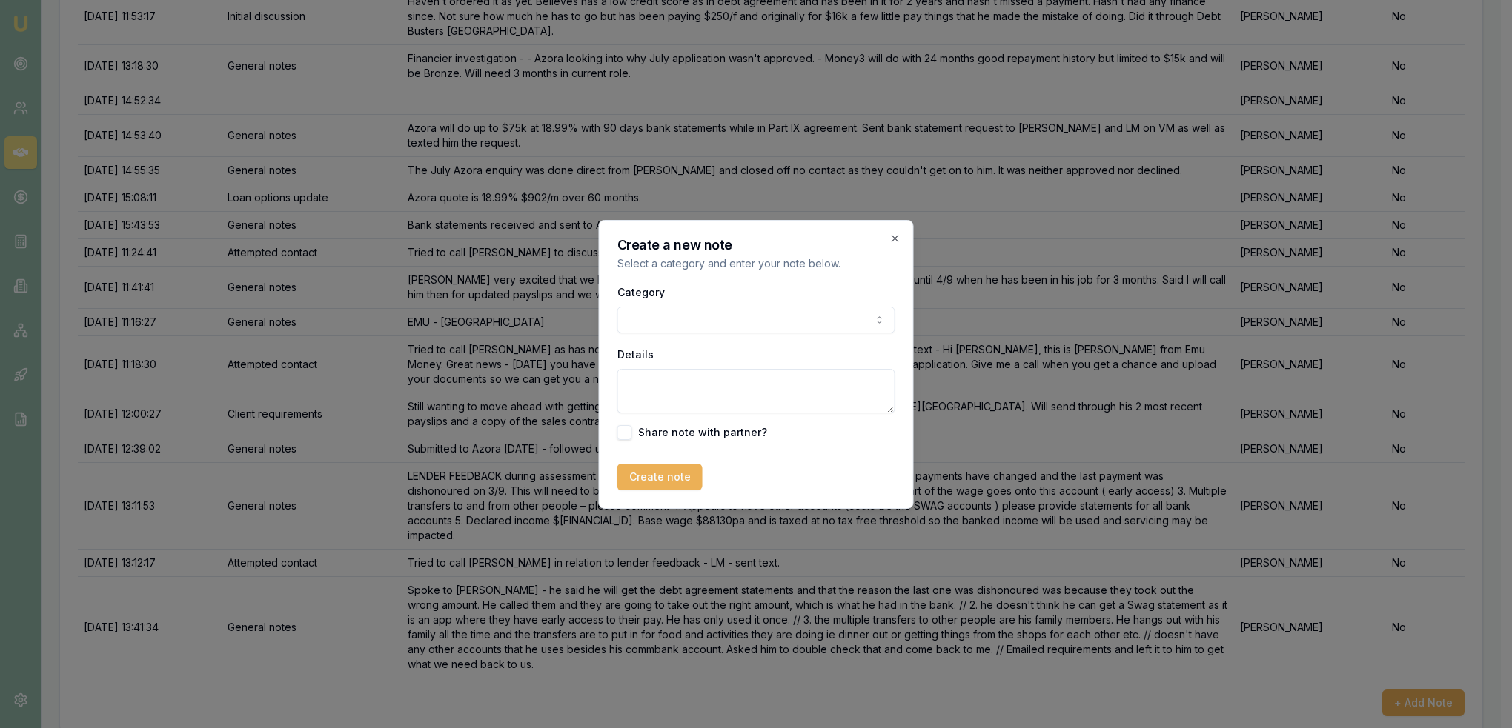
click at [711, 318] on body "Emu Broker Deals View D-1GYLBS0BX4 [PERSON_NAME] Toggle Menu Customer [PERSON_N…" at bounding box center [750, 18] width 1500 height 728
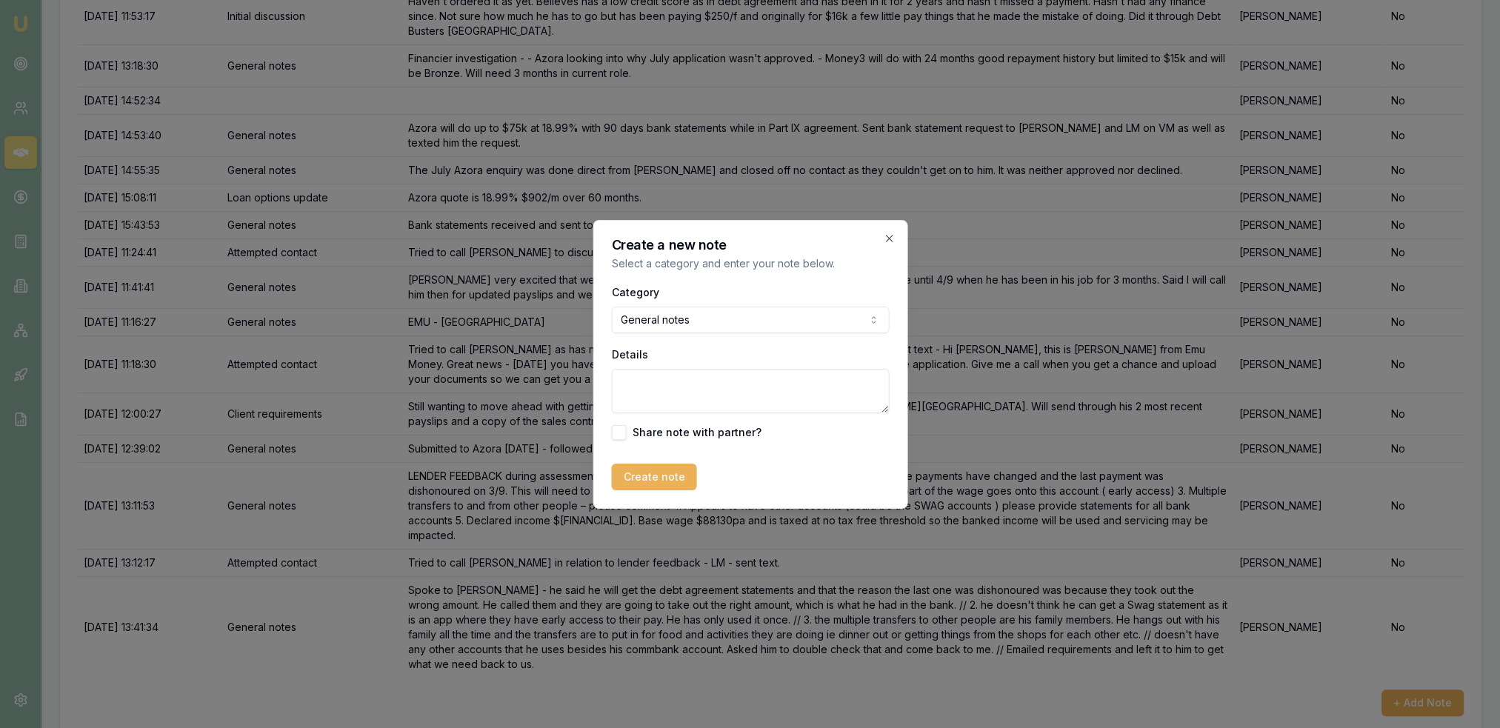
click at [712, 382] on textarea "Details" at bounding box center [750, 391] width 278 height 44
type textarea "Still with Azora assessment team."
click at [654, 483] on button "Create note" at bounding box center [653, 477] width 85 height 27
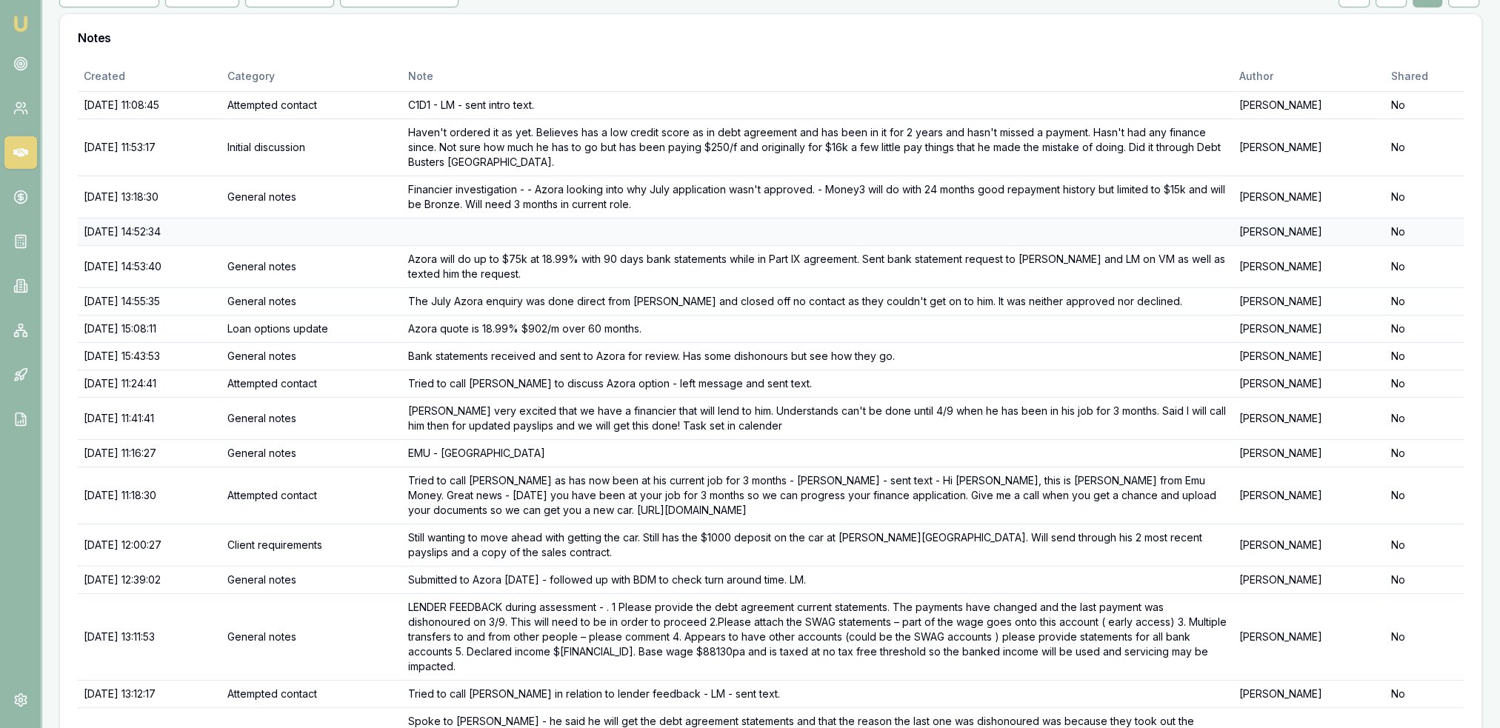
scroll to position [0, 0]
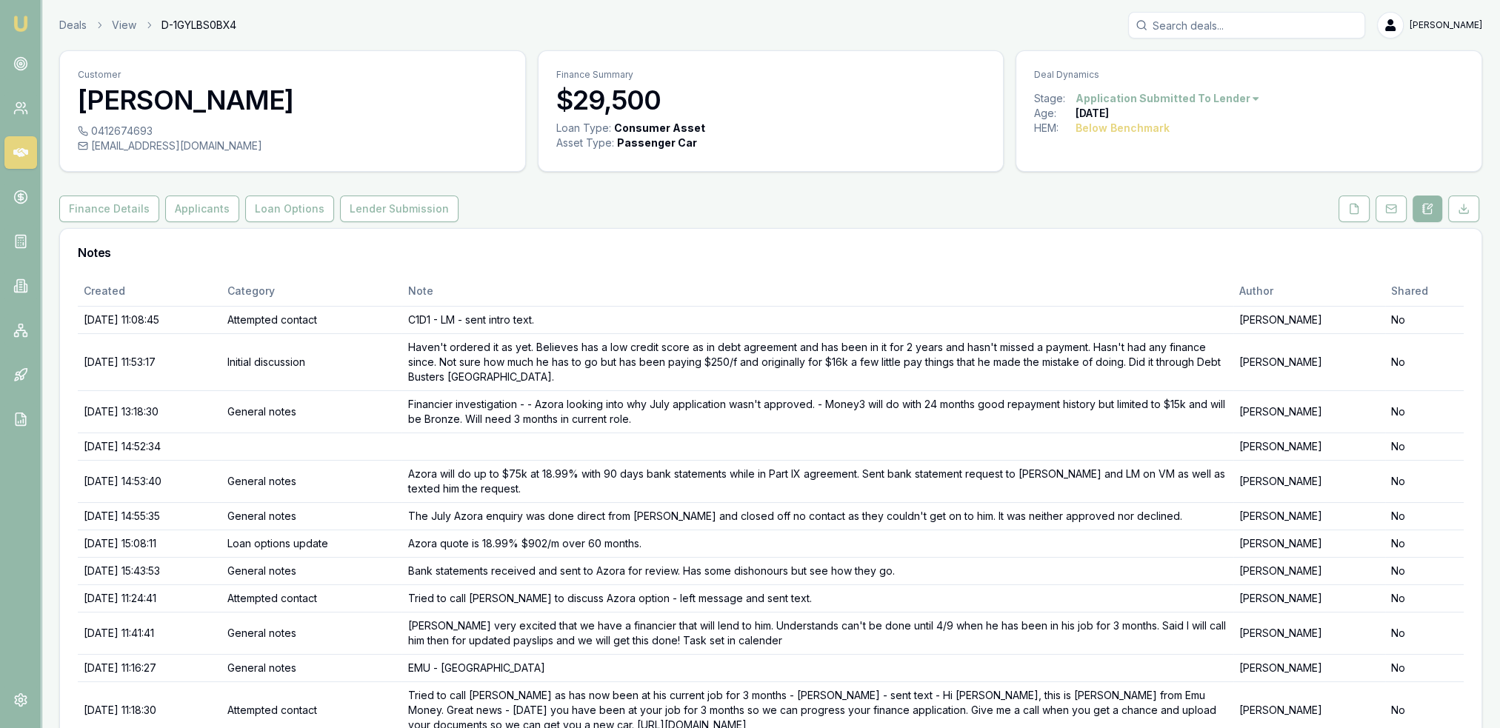
drag, startPoint x: 19, startPoint y: 19, endPoint x: 44, endPoint y: 1, distance: 31.4
click at [19, 19] on img at bounding box center [21, 24] width 18 height 18
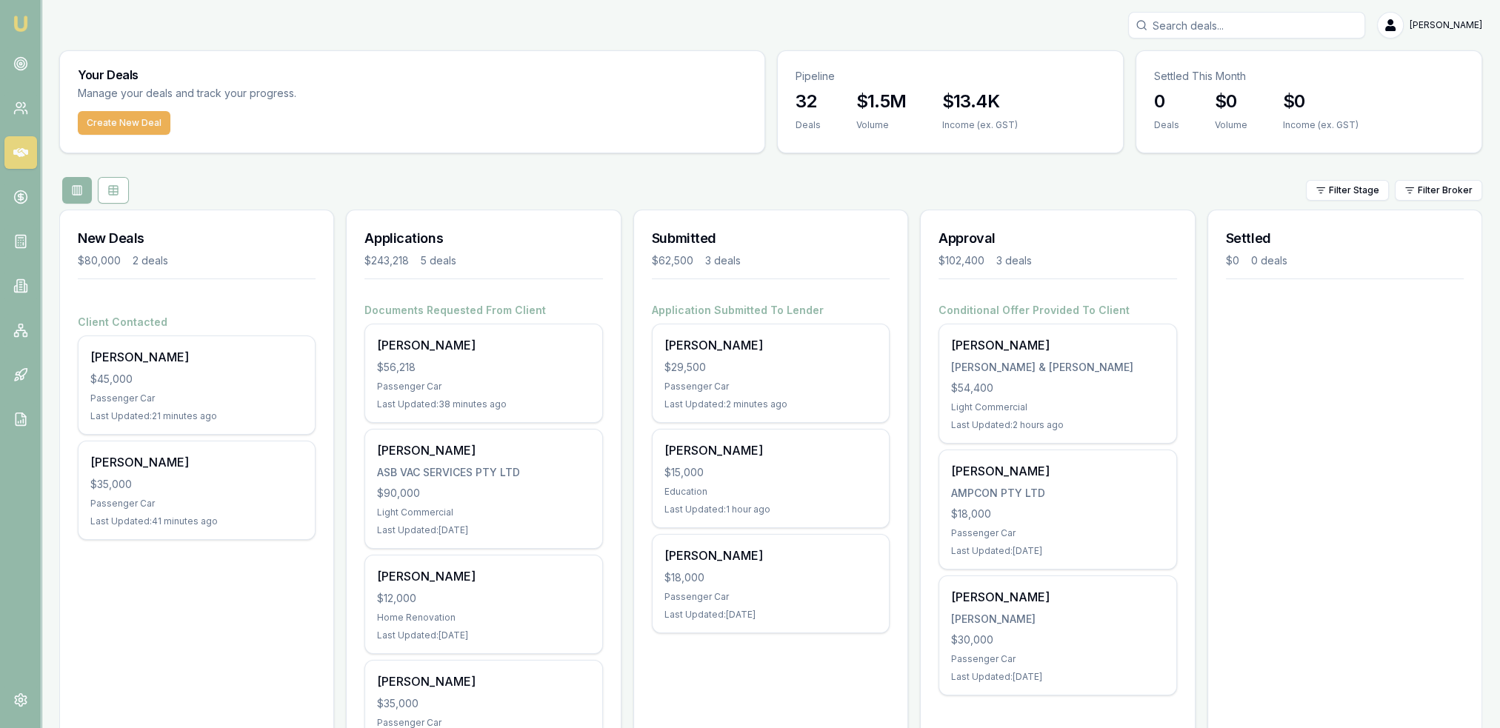
click at [27, 28] on img at bounding box center [21, 24] width 18 height 18
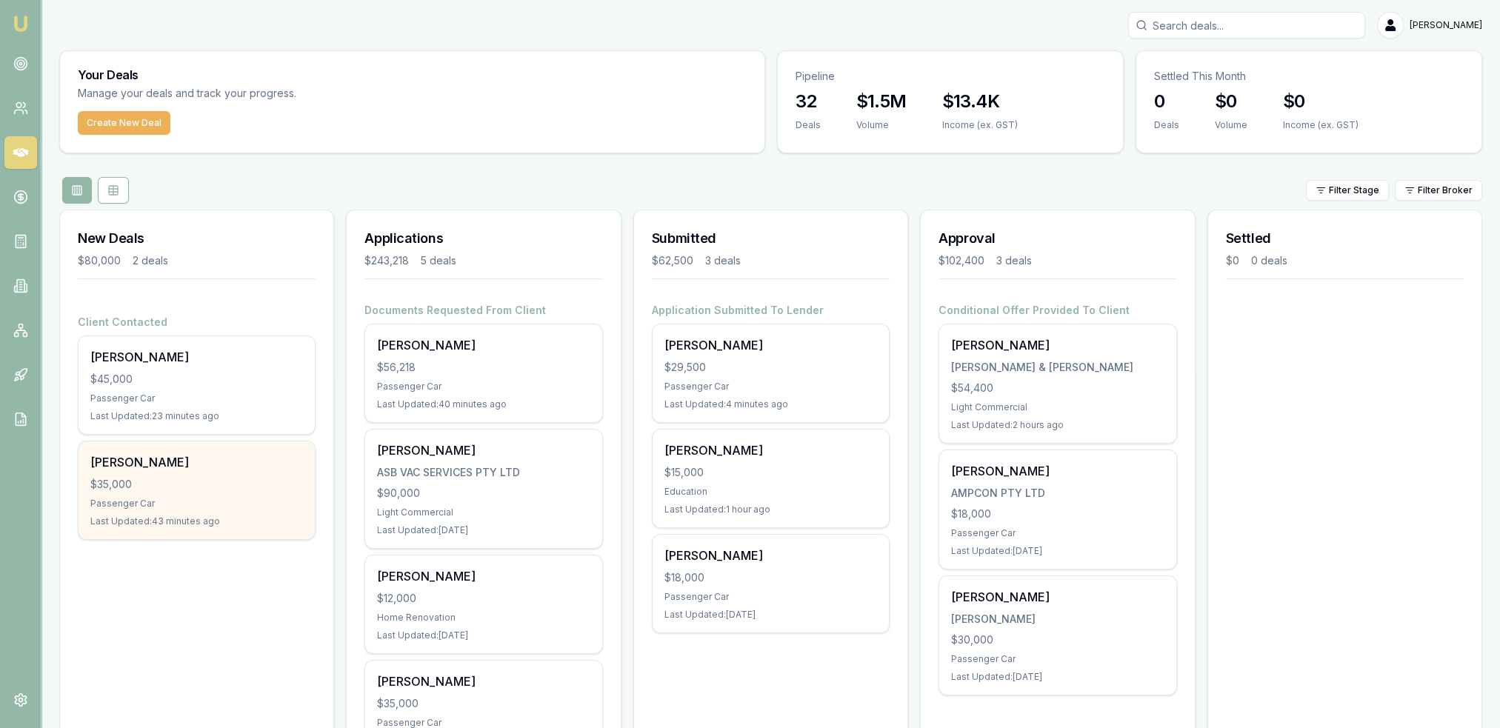
click at [124, 456] on div "[PERSON_NAME]" at bounding box center [196, 462] width 213 height 18
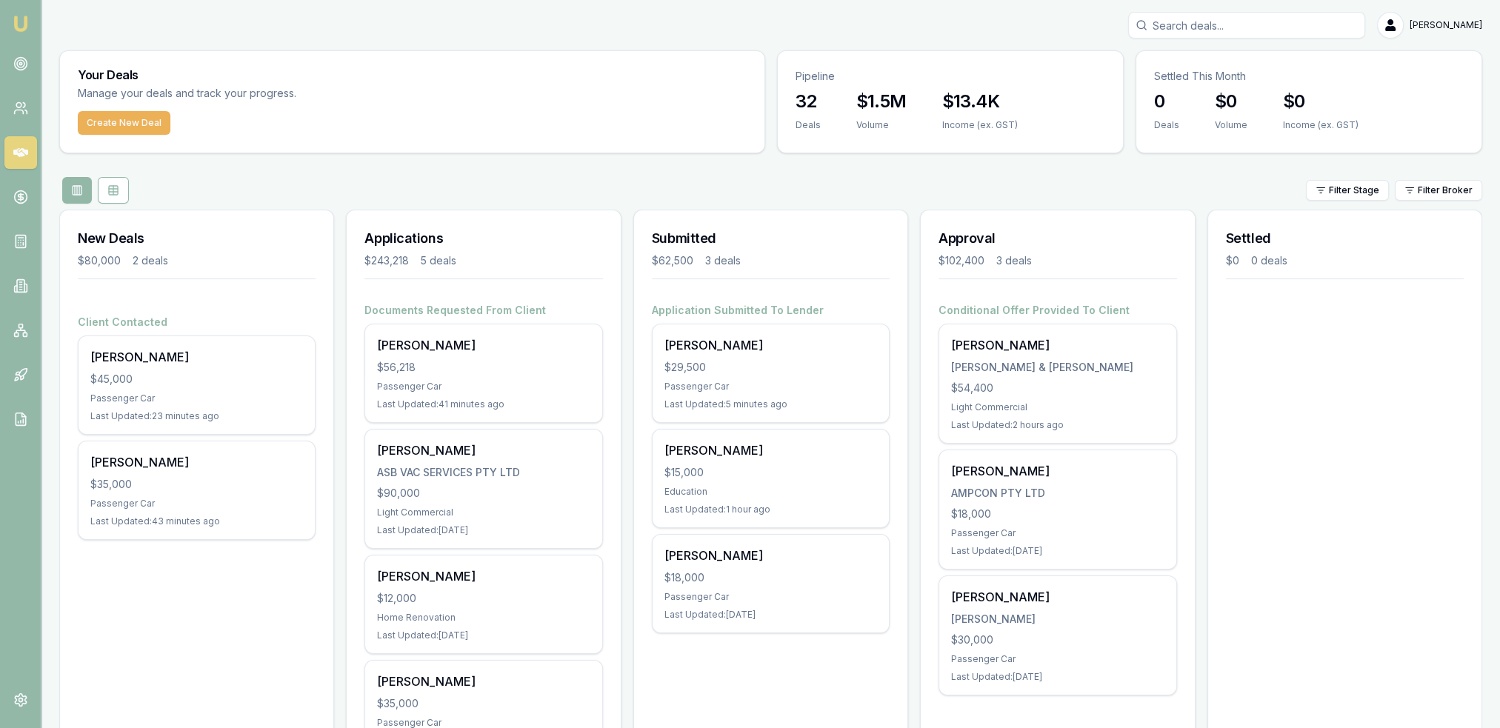
drag, startPoint x: 21, startPoint y: 23, endPoint x: 30, endPoint y: 35, distance: 15.3
click at [21, 23] on img at bounding box center [21, 24] width 18 height 18
click at [10, 50] on link at bounding box center [20, 63] width 33 height 33
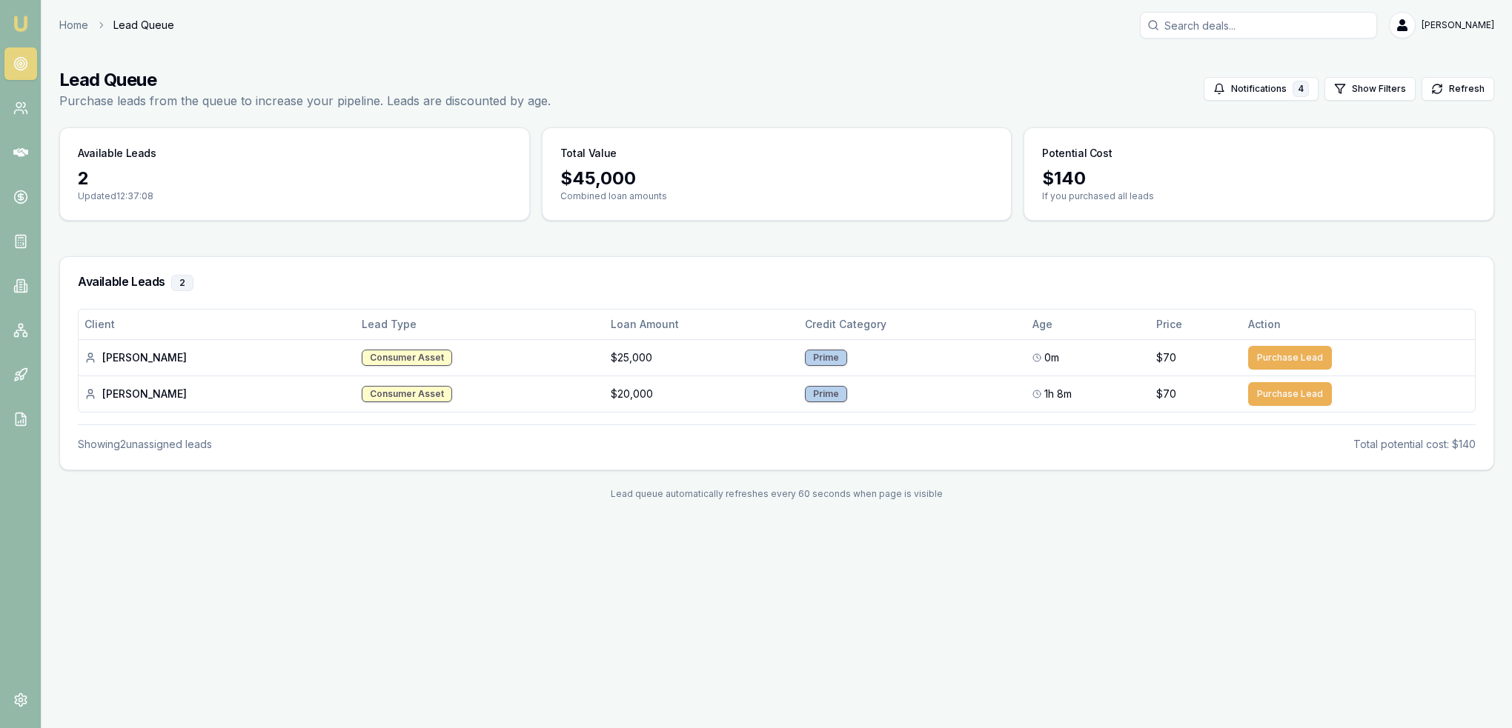
click at [23, 26] on img at bounding box center [21, 24] width 18 height 18
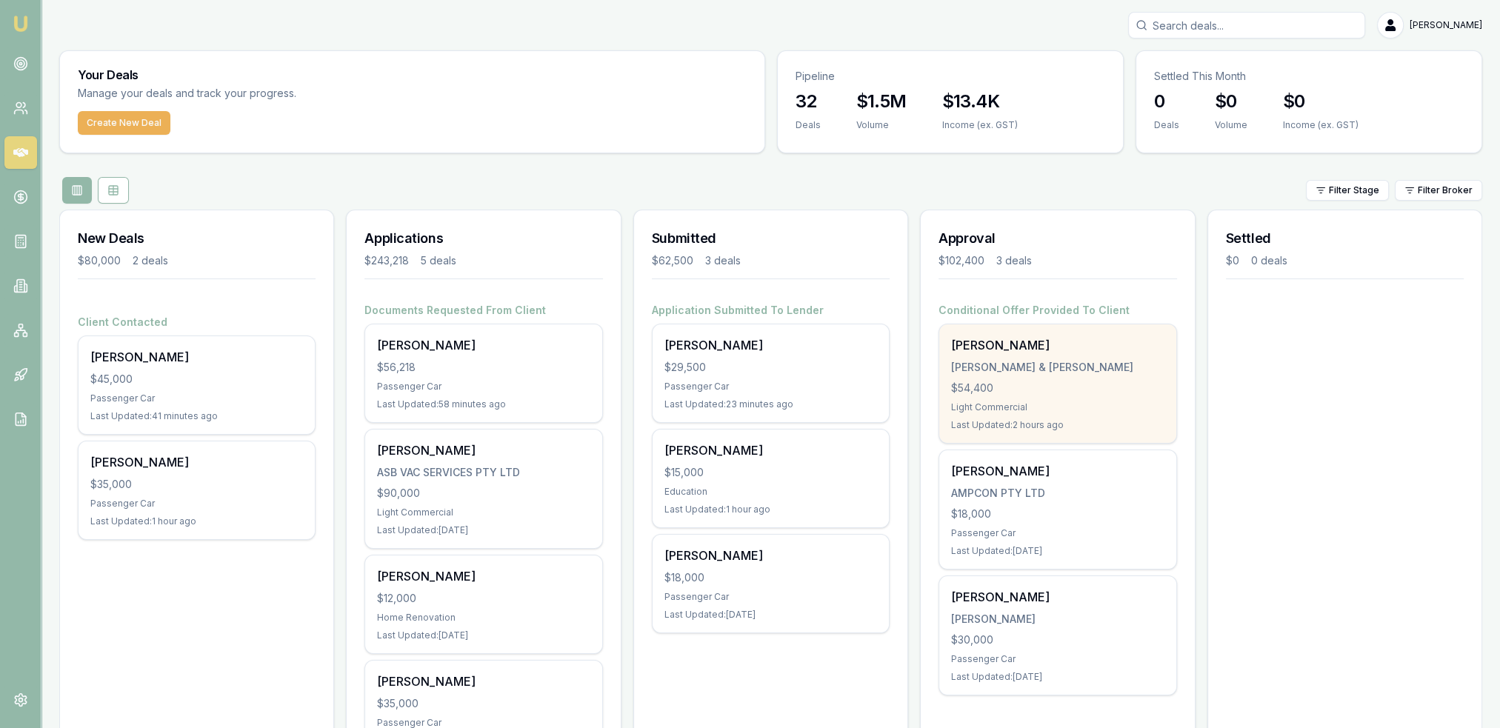
click at [1060, 369] on div "[PERSON_NAME] & [PERSON_NAME]" at bounding box center [1057, 367] width 213 height 15
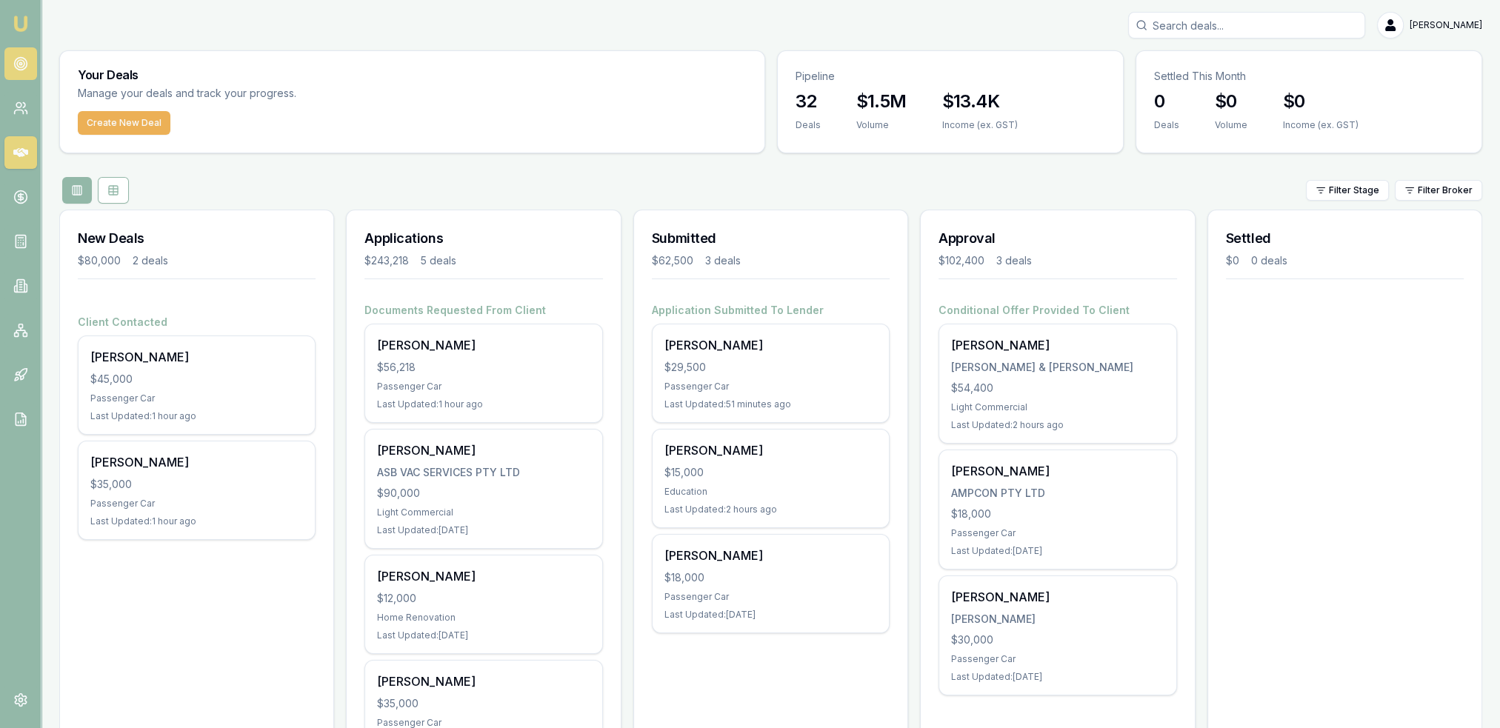
click at [18, 58] on circle at bounding box center [20, 64] width 13 height 13
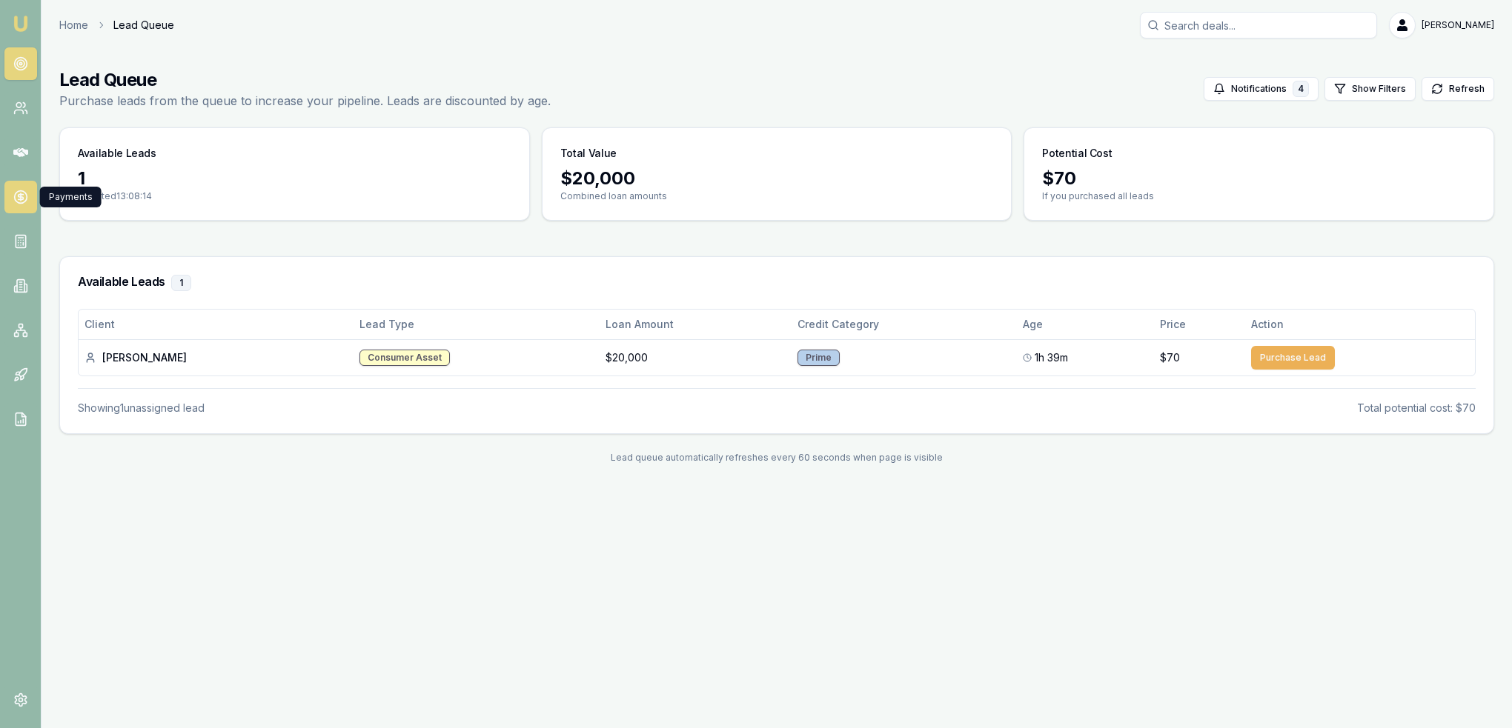
click at [24, 195] on icon at bounding box center [20, 197] width 15 height 15
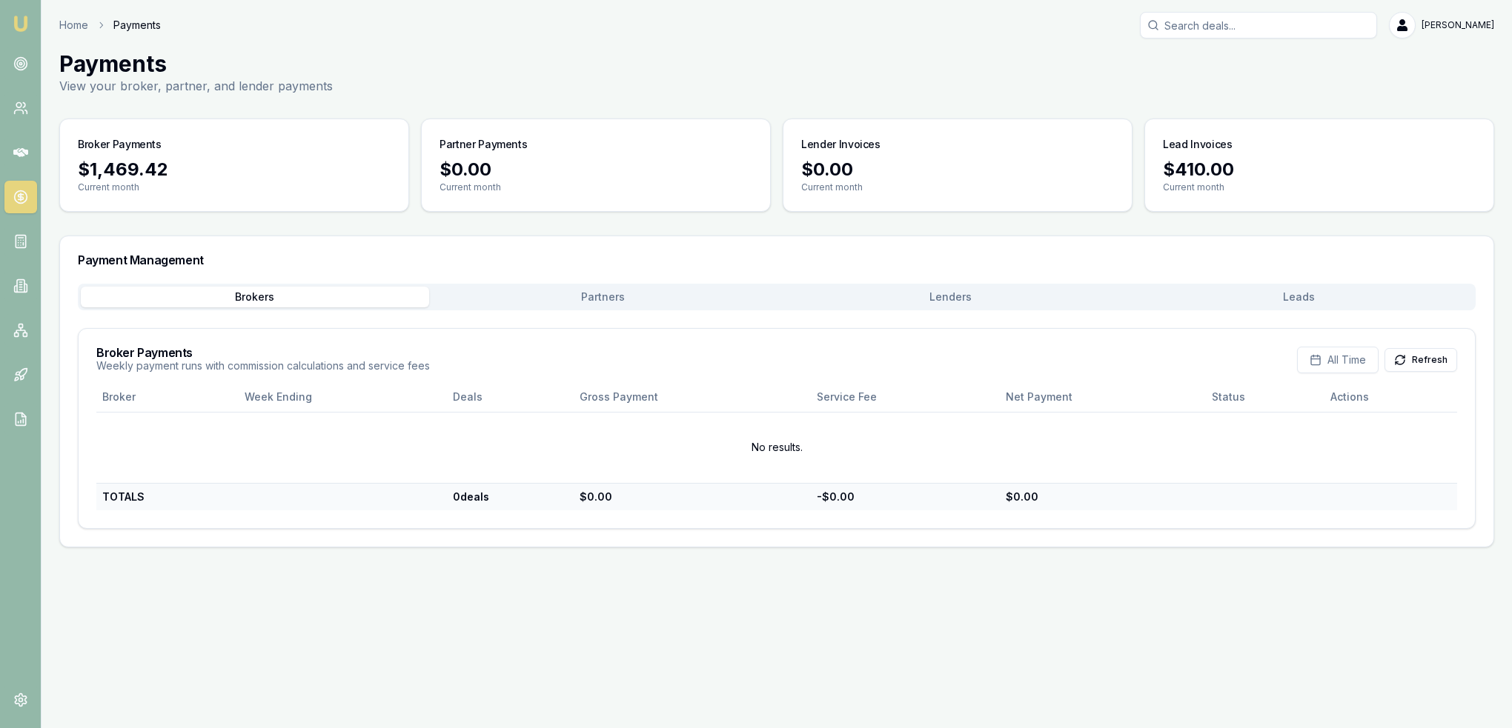
click at [963, 299] on button "Lenders" at bounding box center [951, 297] width 348 height 21
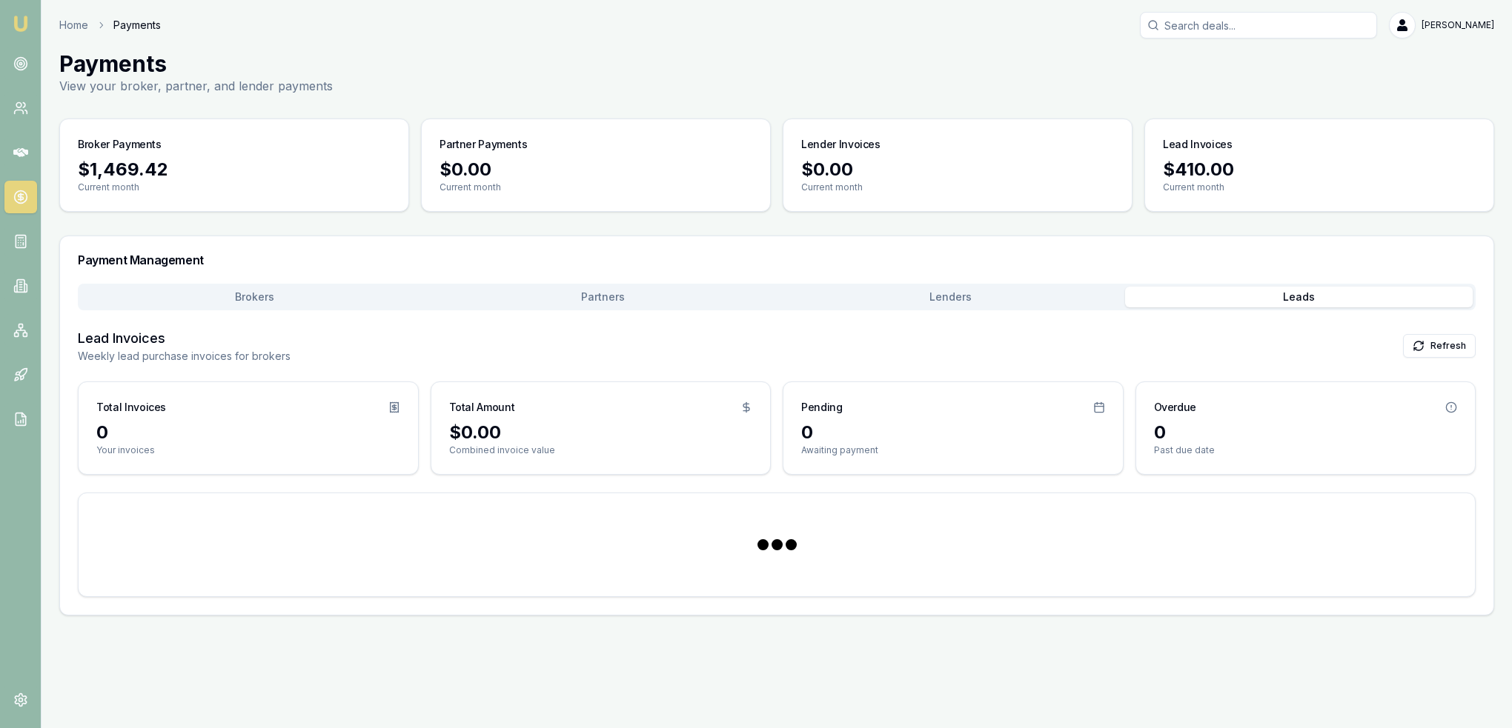
click at [1312, 301] on button "Leads" at bounding box center [1299, 297] width 348 height 21
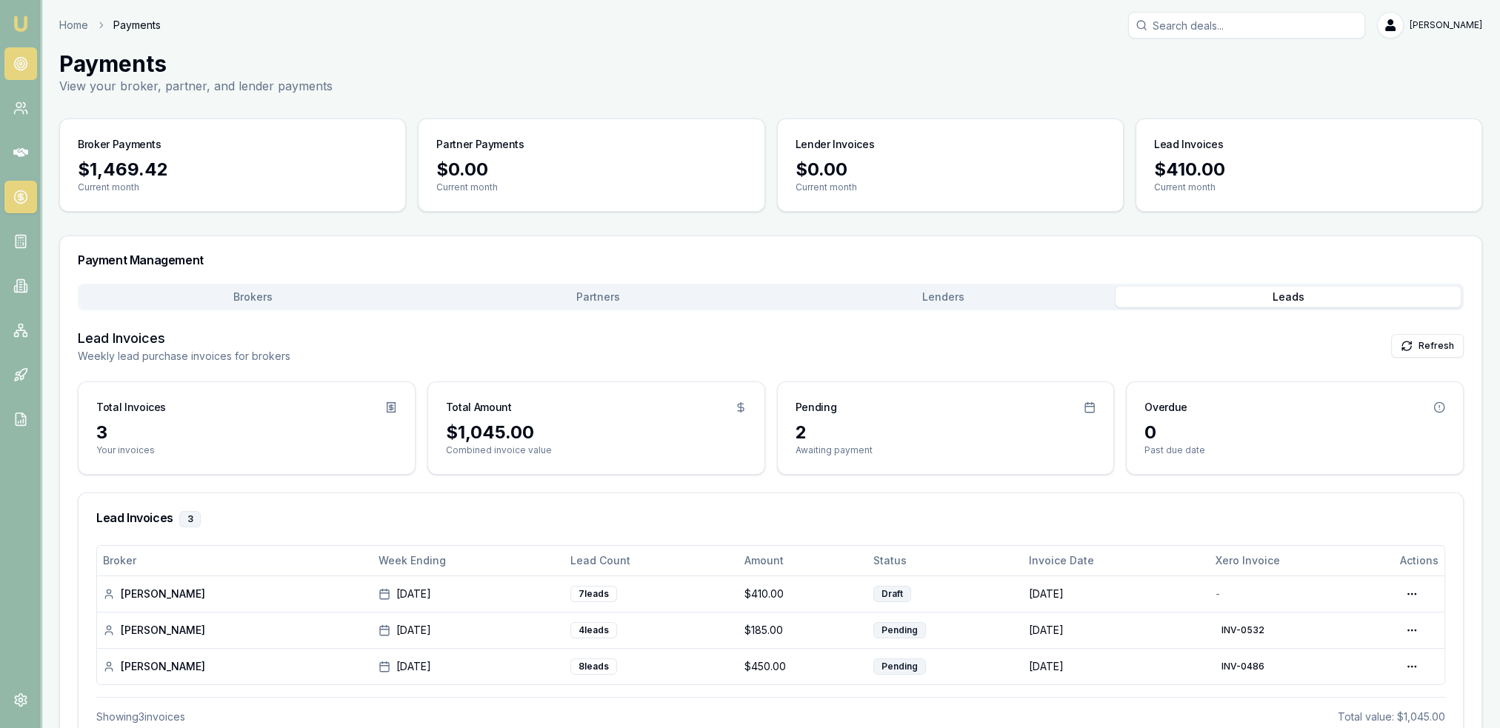
click at [18, 68] on circle at bounding box center [20, 64] width 13 height 13
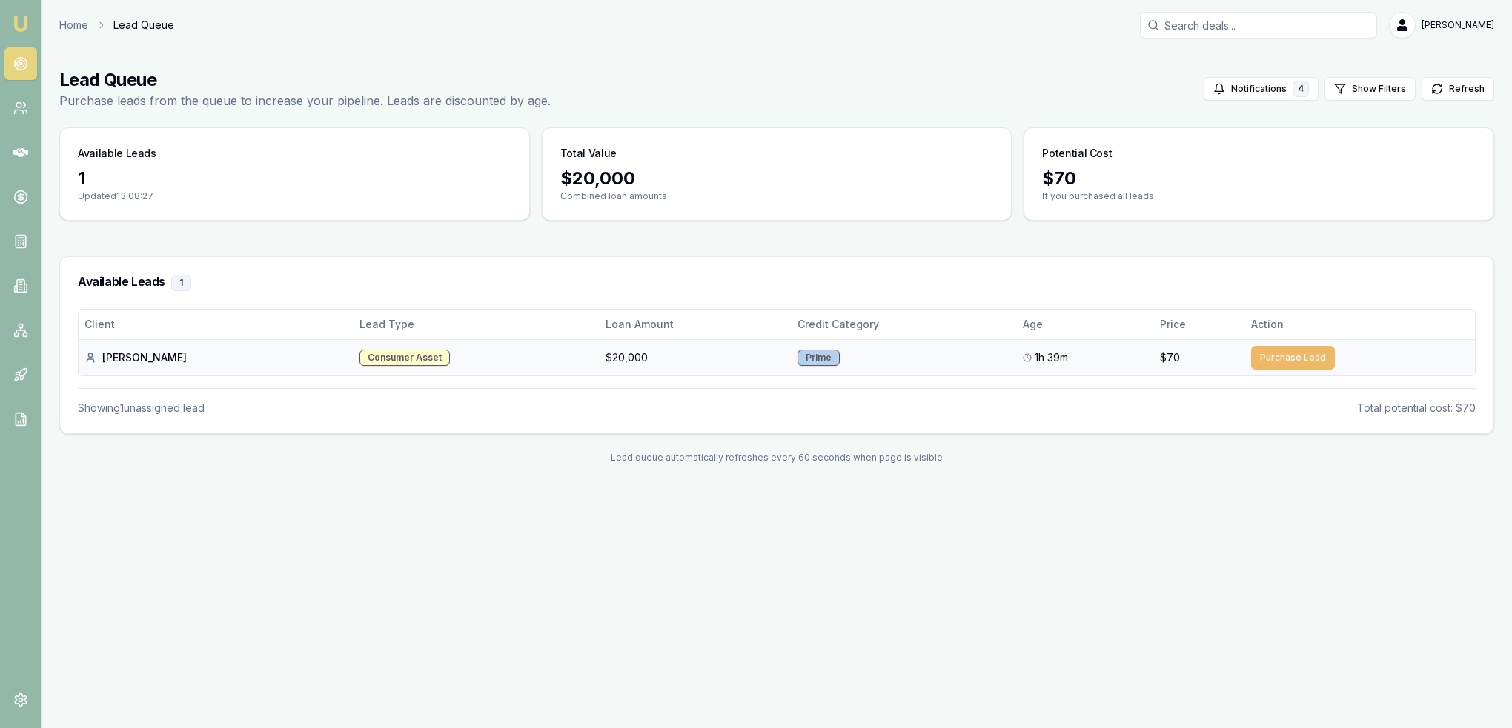
click at [1264, 356] on button "Purchase Lead" at bounding box center [1293, 358] width 84 height 24
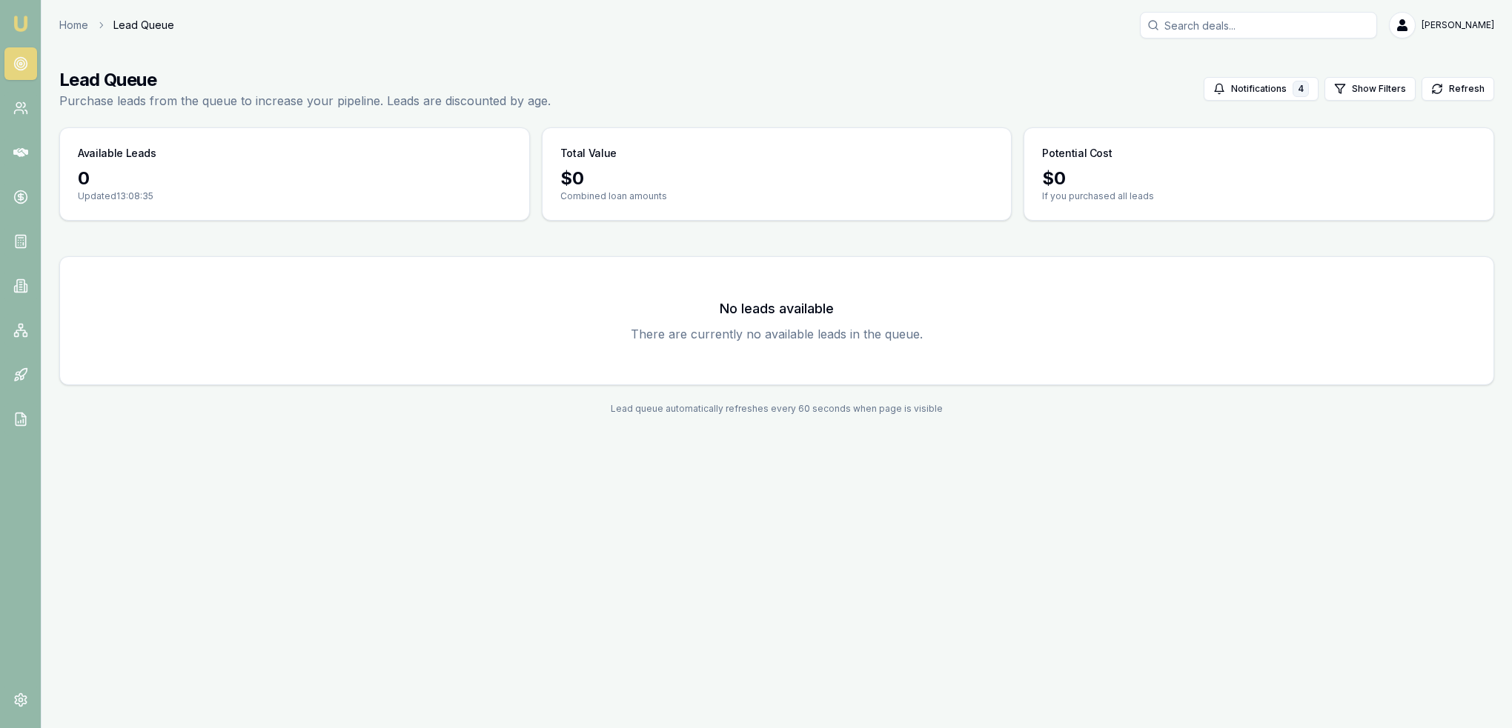
drag, startPoint x: 24, startPoint y: 25, endPoint x: 19, endPoint y: 35, distance: 10.6
click at [24, 24] on img at bounding box center [21, 24] width 18 height 18
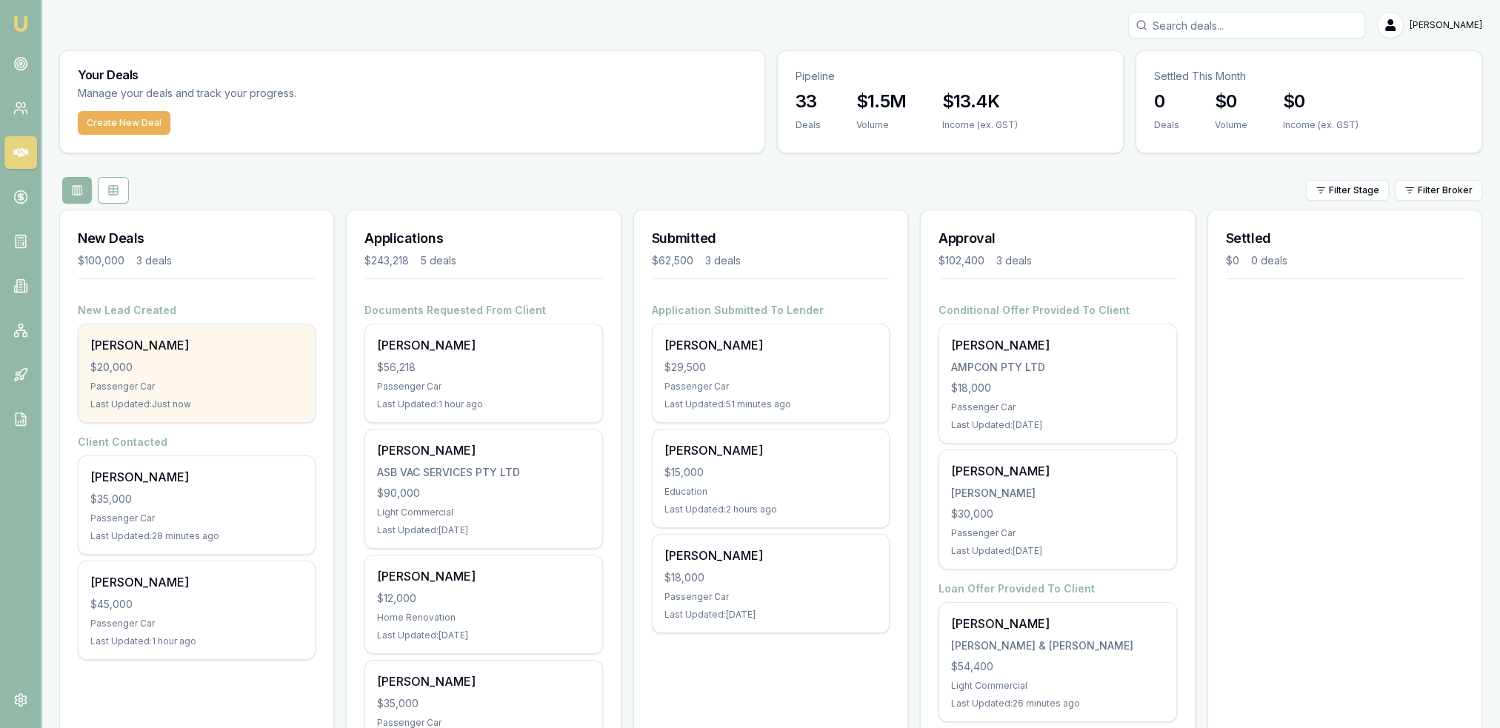
click at [130, 343] on div "Shubham Patel" at bounding box center [196, 345] width 213 height 18
click at [142, 346] on div "Shubham Patel" at bounding box center [196, 345] width 213 height 18
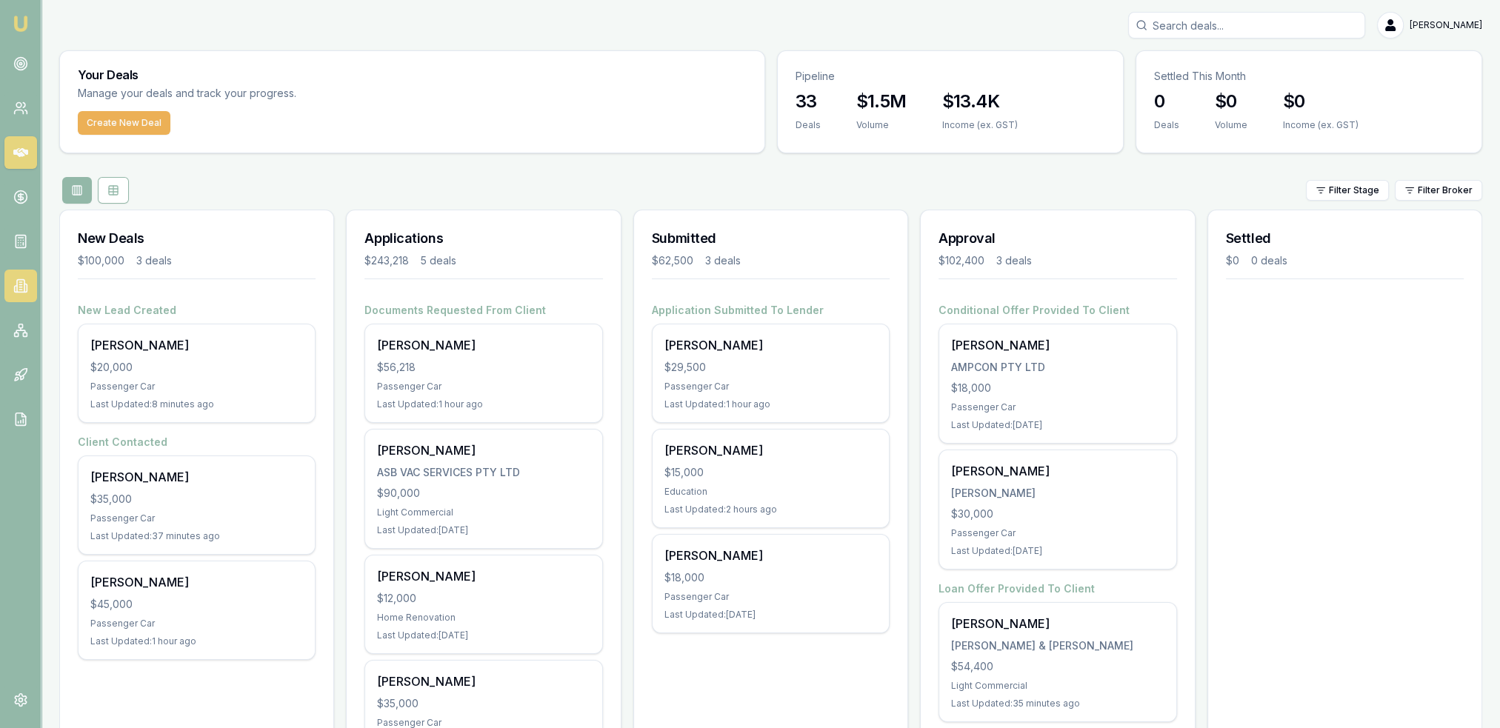
click at [24, 287] on icon at bounding box center [20, 286] width 15 height 15
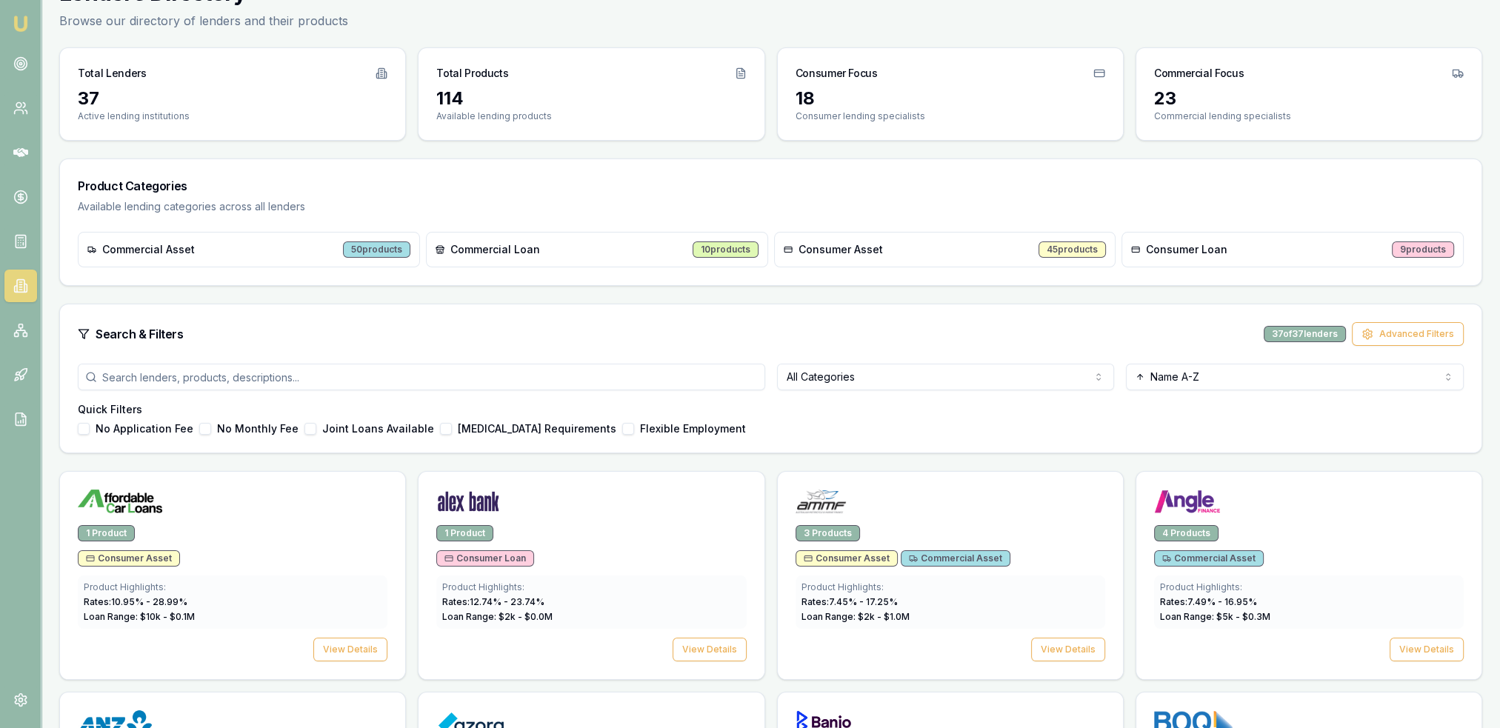
scroll to position [296, 0]
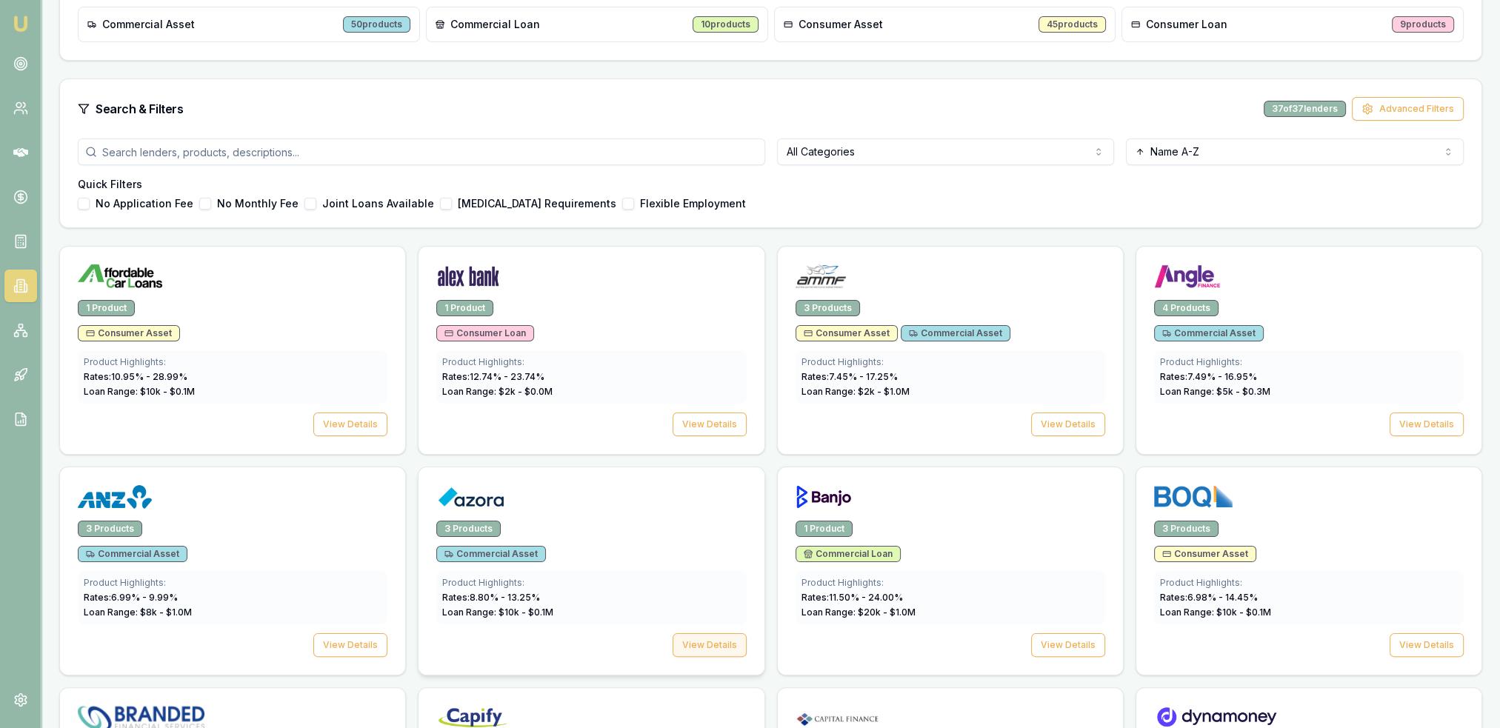
click at [717, 645] on button "View Details" at bounding box center [710, 646] width 74 height 24
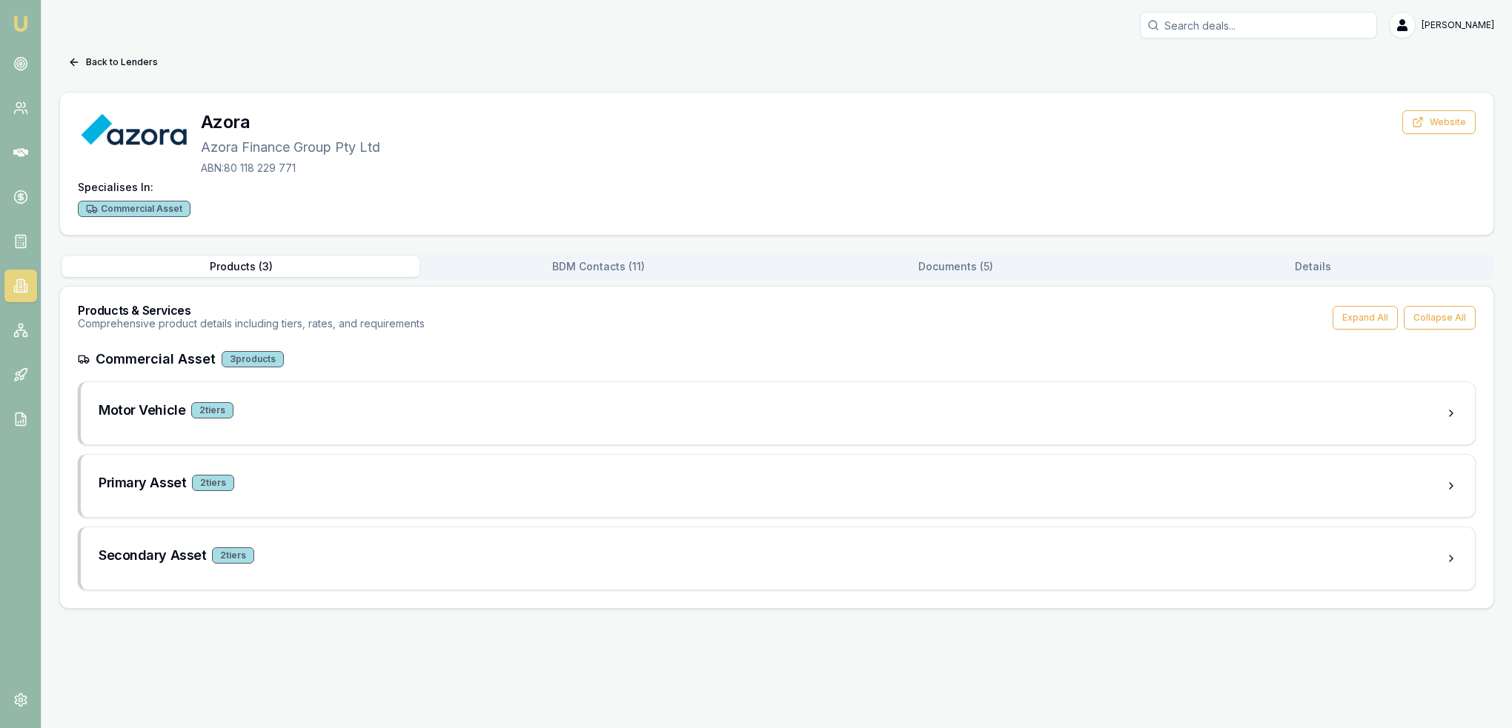
click at [941, 267] on button "Documents ( 5 )" at bounding box center [955, 266] width 357 height 21
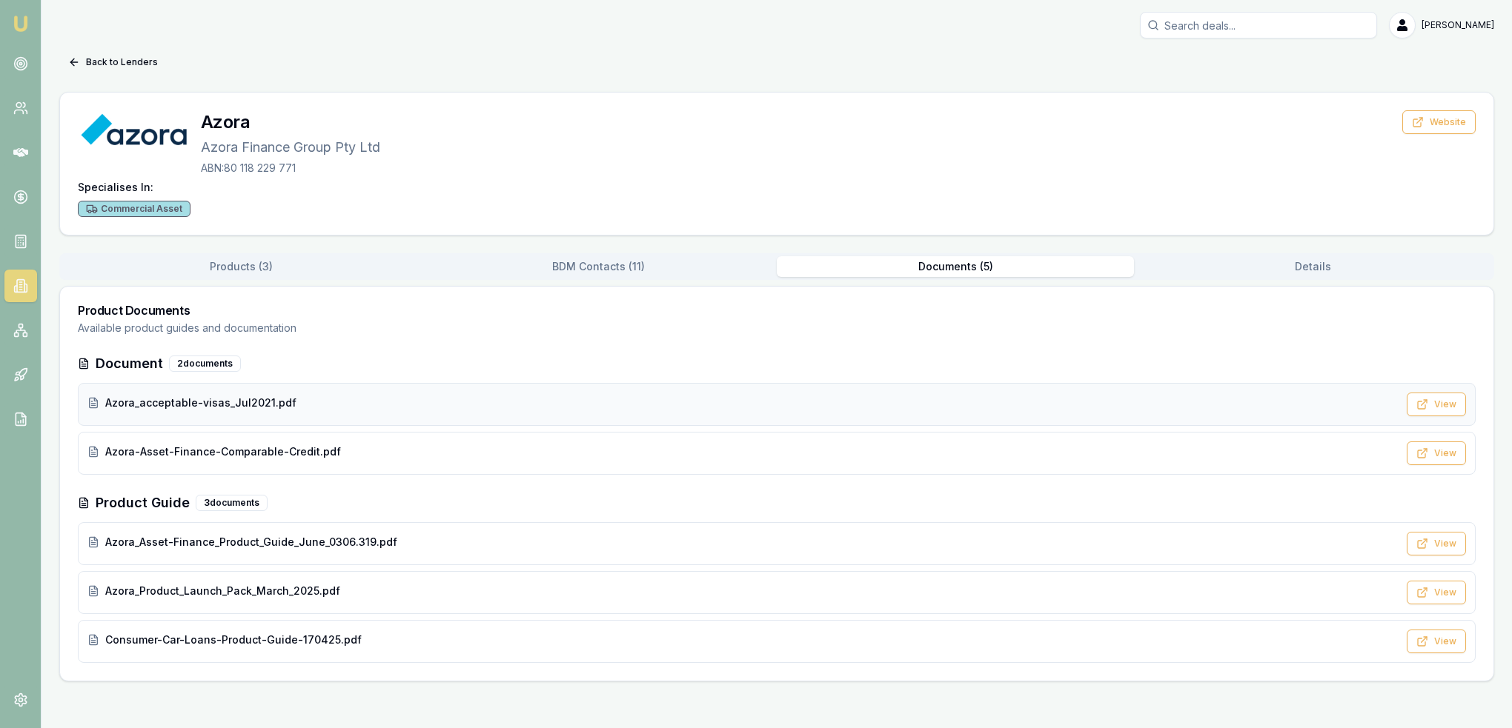
click at [173, 409] on span "Azora_acceptable-visas_Jul2021.pdf" at bounding box center [200, 403] width 191 height 15
click at [16, 28] on img at bounding box center [21, 24] width 18 height 18
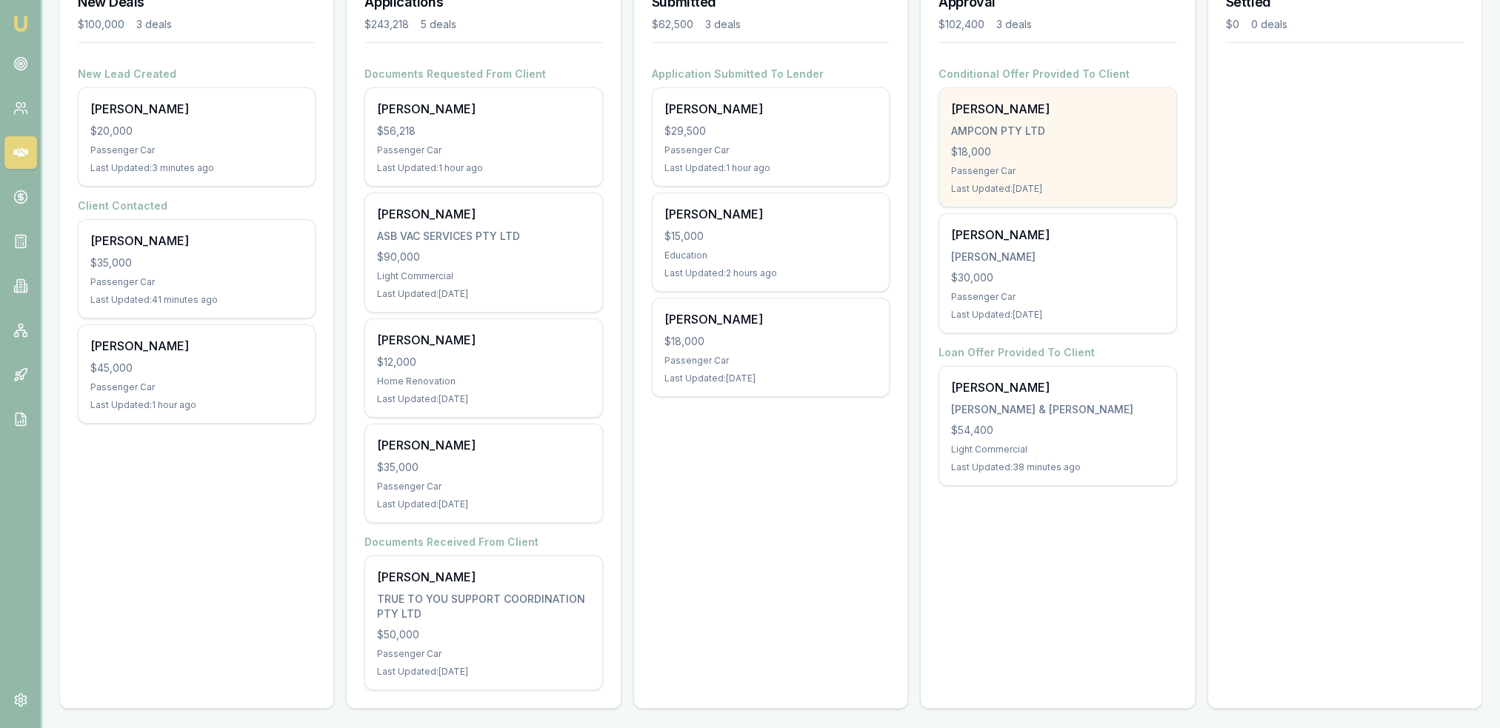
scroll to position [238, 0]
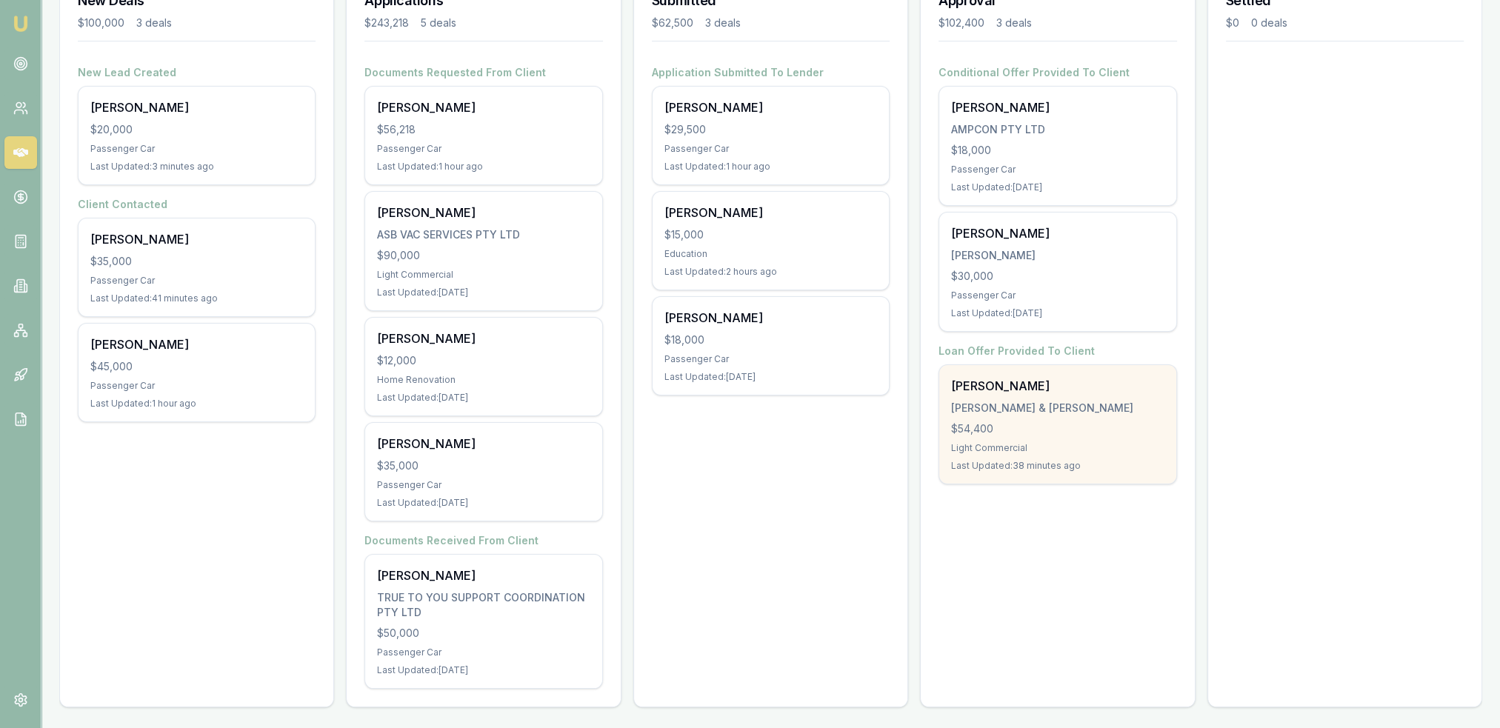
click at [1050, 428] on div "$54,400" at bounding box center [1057, 429] width 213 height 15
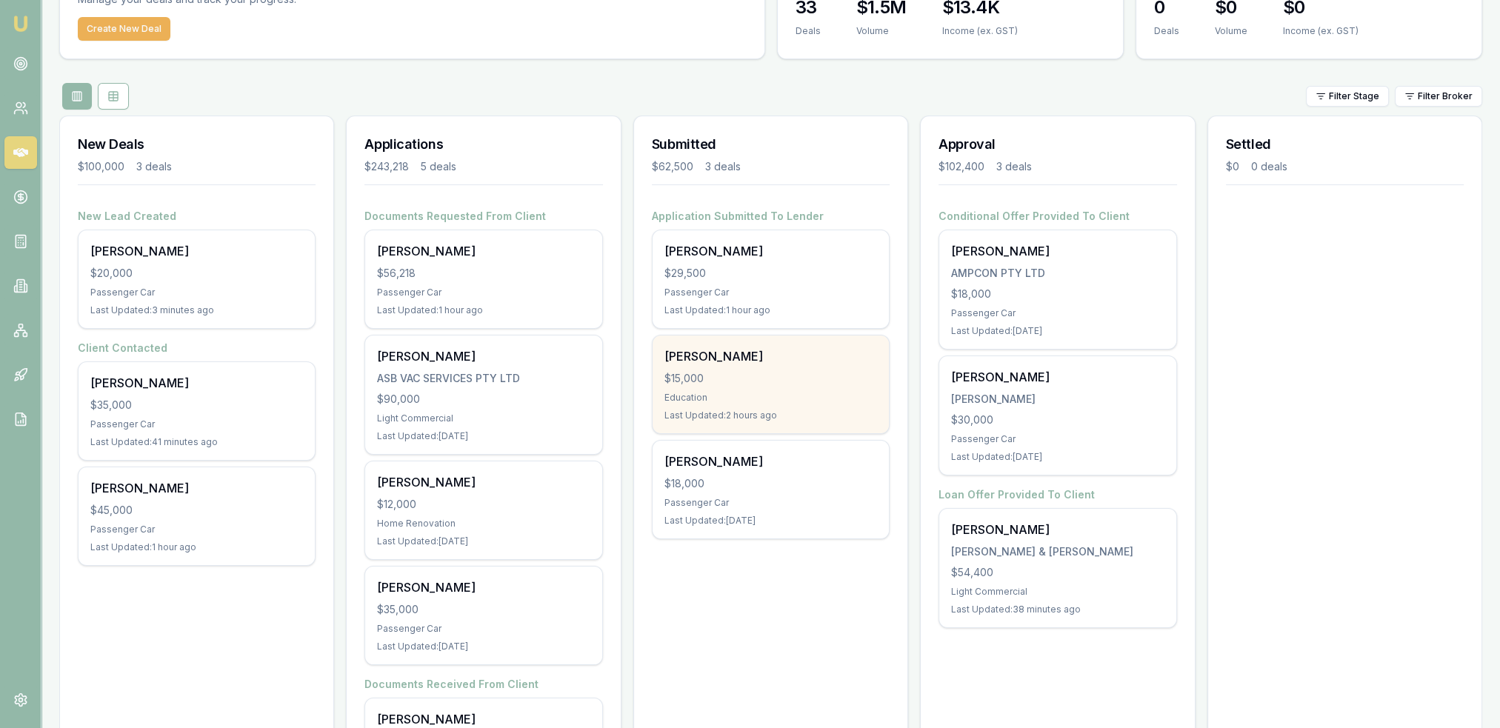
scroll to position [0, 0]
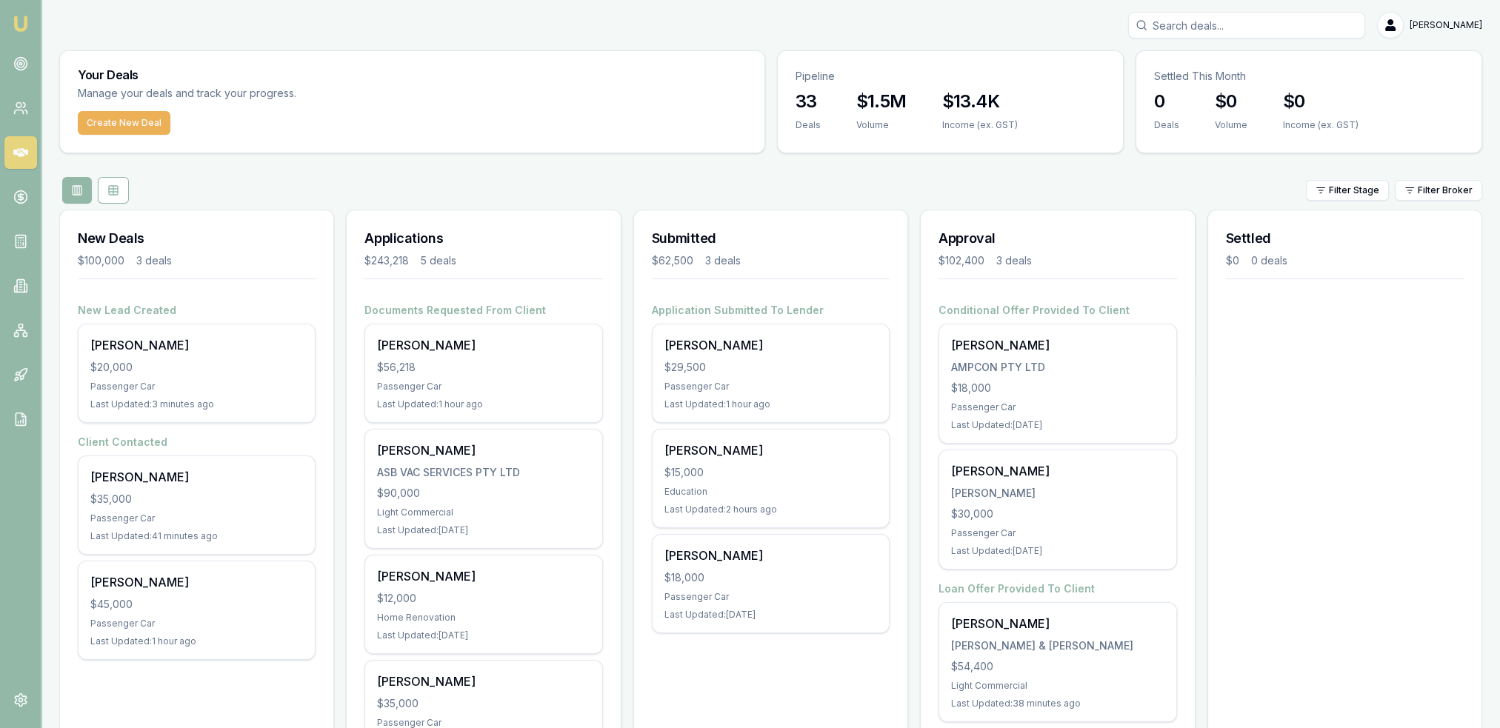
drag, startPoint x: 1252, startPoint y: 24, endPoint x: 1265, endPoint y: 14, distance: 16.3
click at [1257, 21] on input "Search deals" at bounding box center [1247, 25] width 237 height 27
type input "charlotte"
click at [1221, 99] on p "charlottelouisemate@hotmail.com" at bounding box center [1247, 94] width 224 height 15
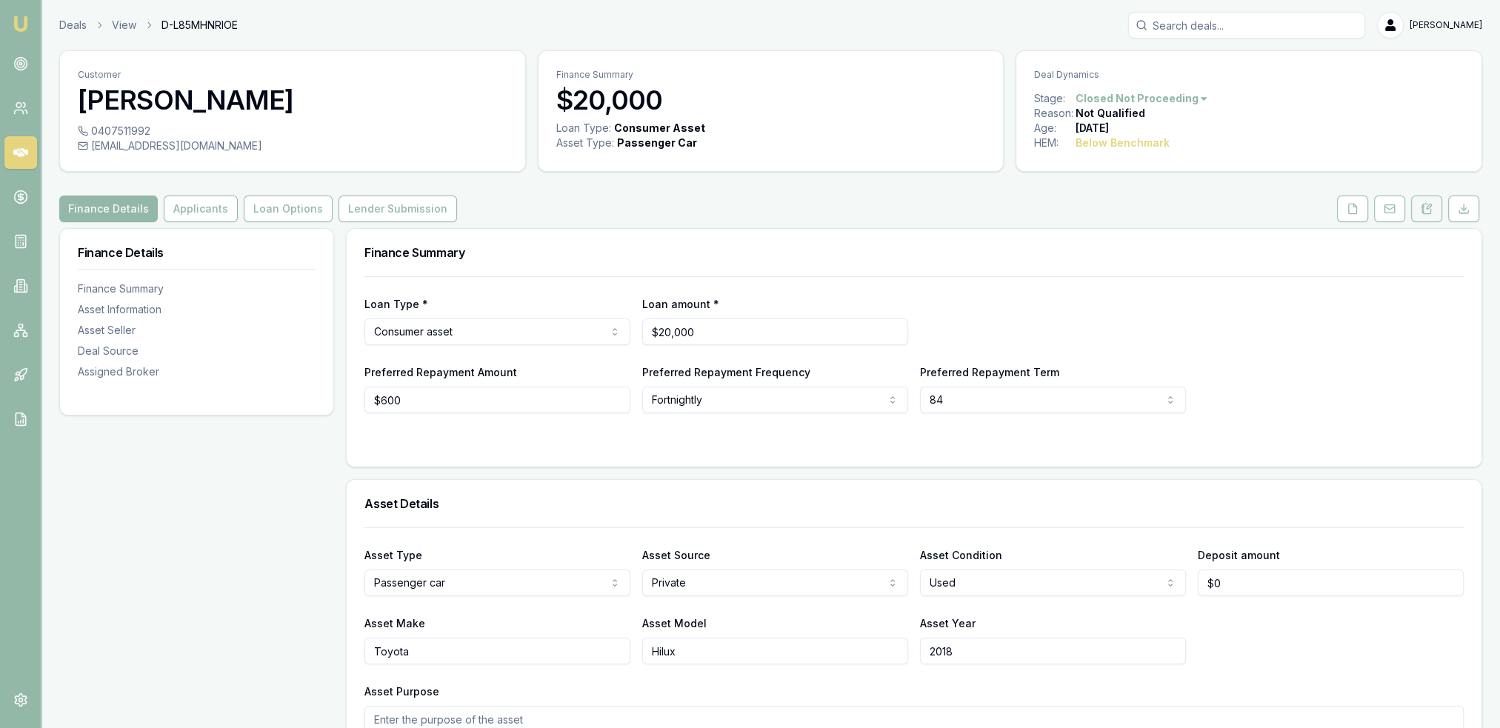
drag, startPoint x: 1423, startPoint y: 206, endPoint x: 1412, endPoint y: 213, distance: 13.4
click at [1423, 206] on icon at bounding box center [1423, 206] width 2 height 0
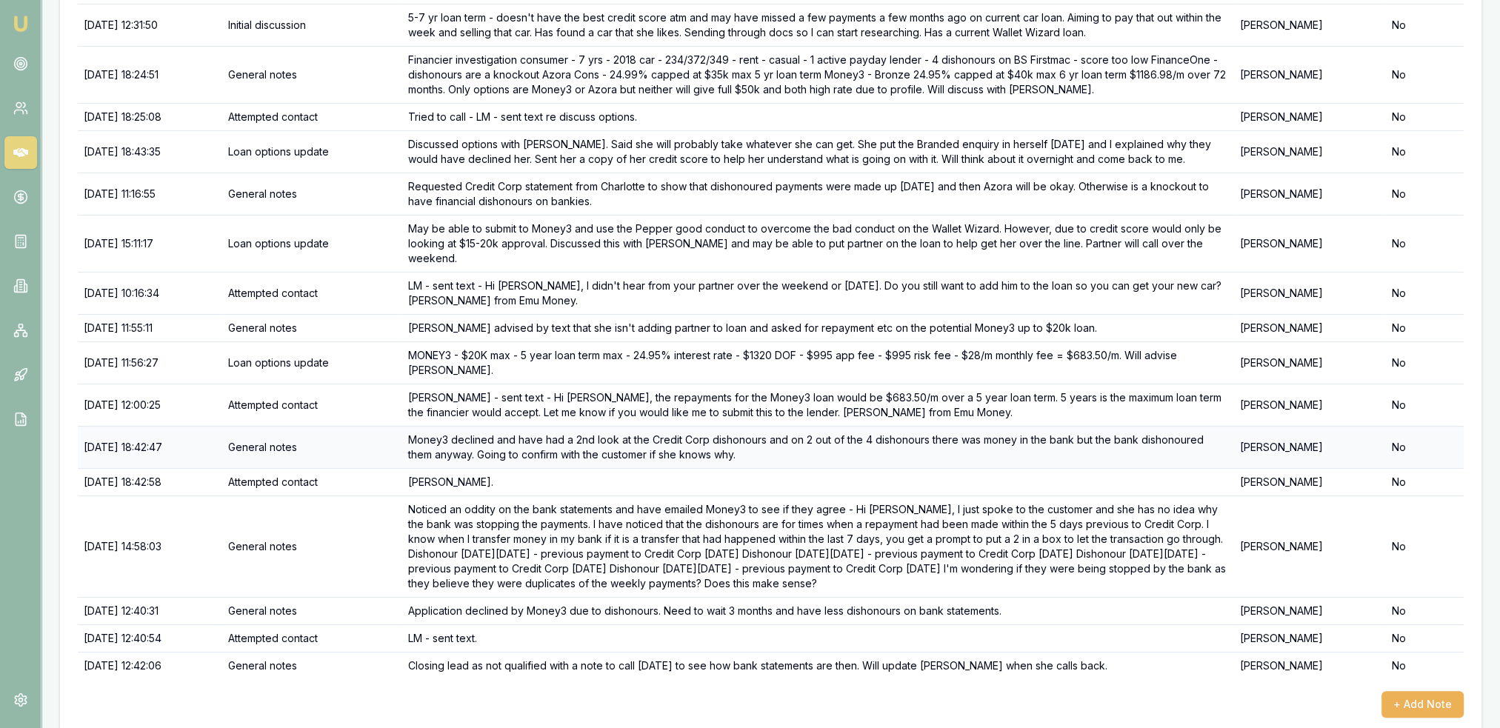
scroll to position [304, 0]
click at [18, 19] on img at bounding box center [21, 24] width 18 height 18
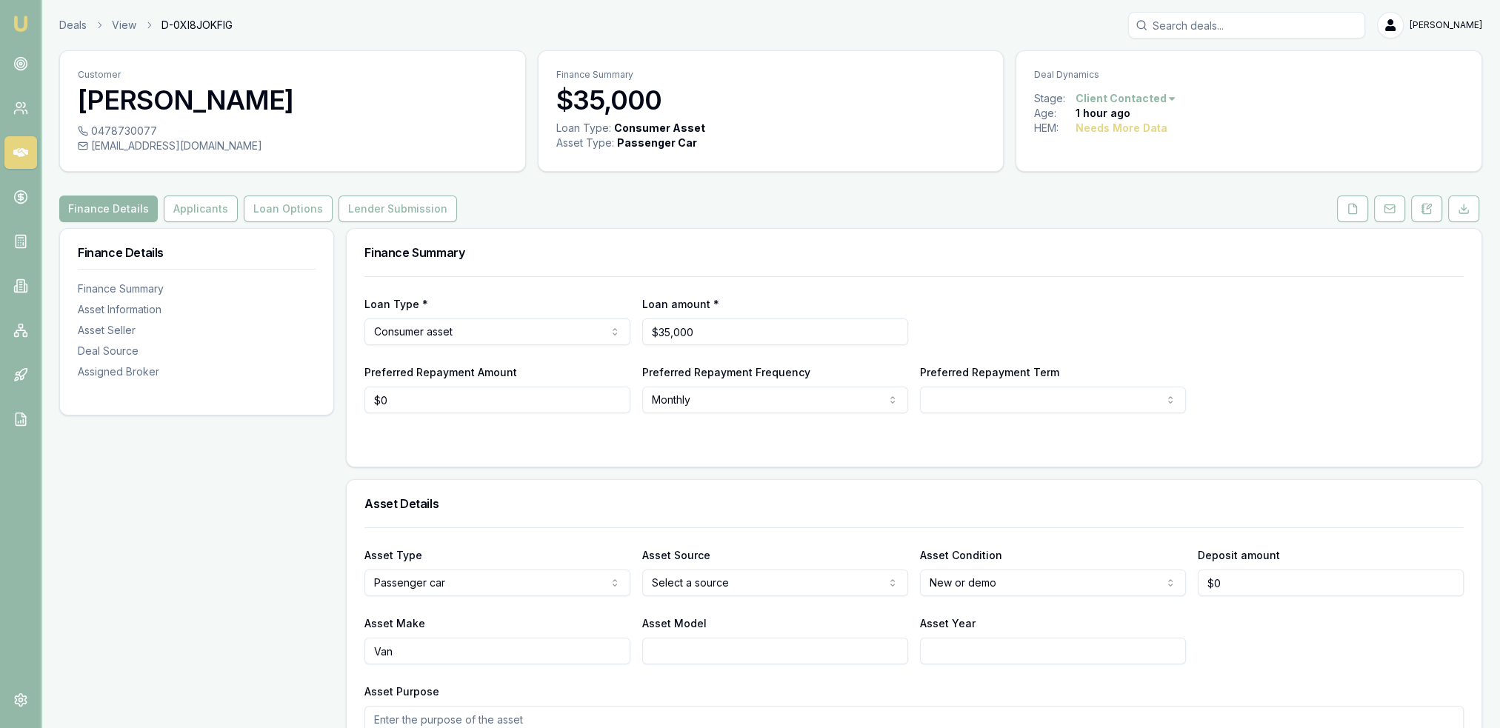
drag, startPoint x: 1423, startPoint y: 214, endPoint x: 1396, endPoint y: 249, distance: 43.9
click at [1423, 214] on icon at bounding box center [1427, 209] width 12 height 12
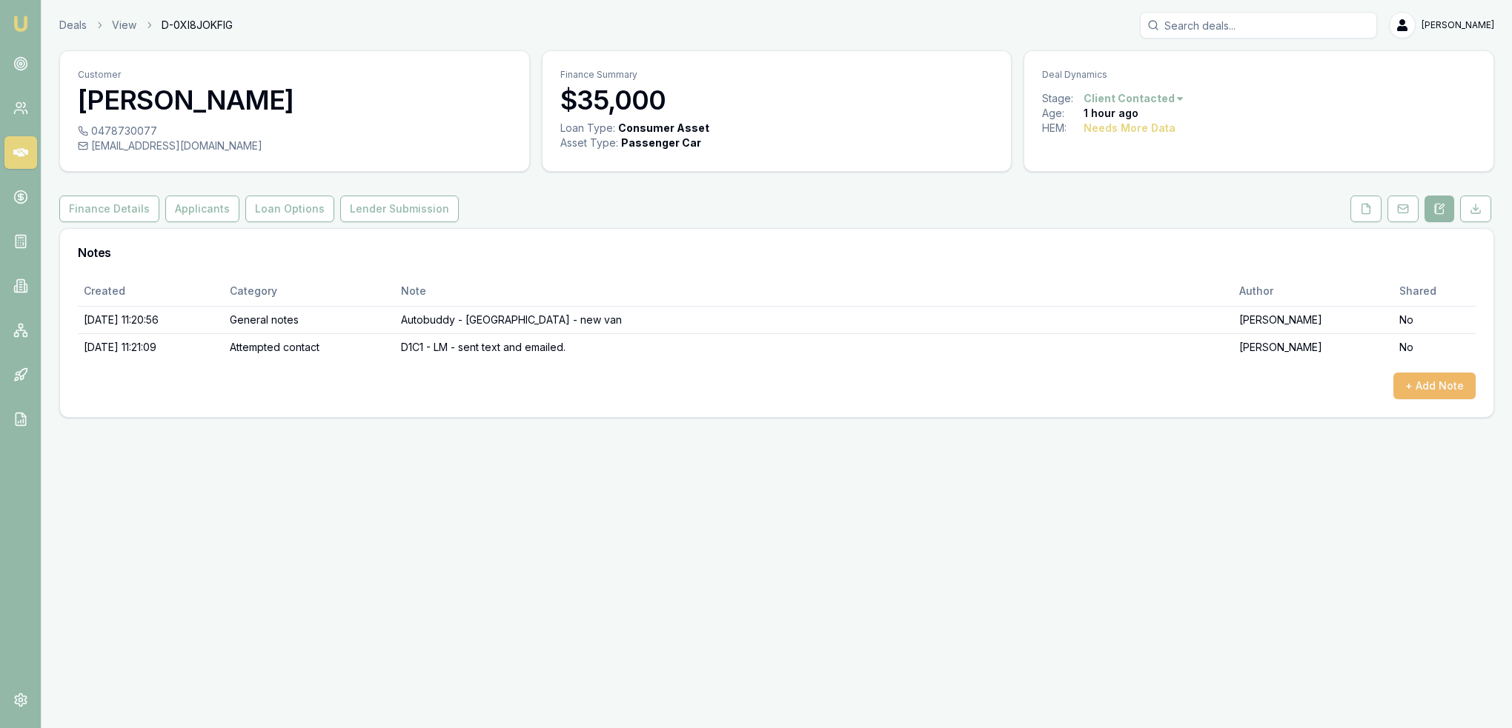
click at [1456, 389] on button "+ Add Note" at bounding box center [1434, 386] width 82 height 27
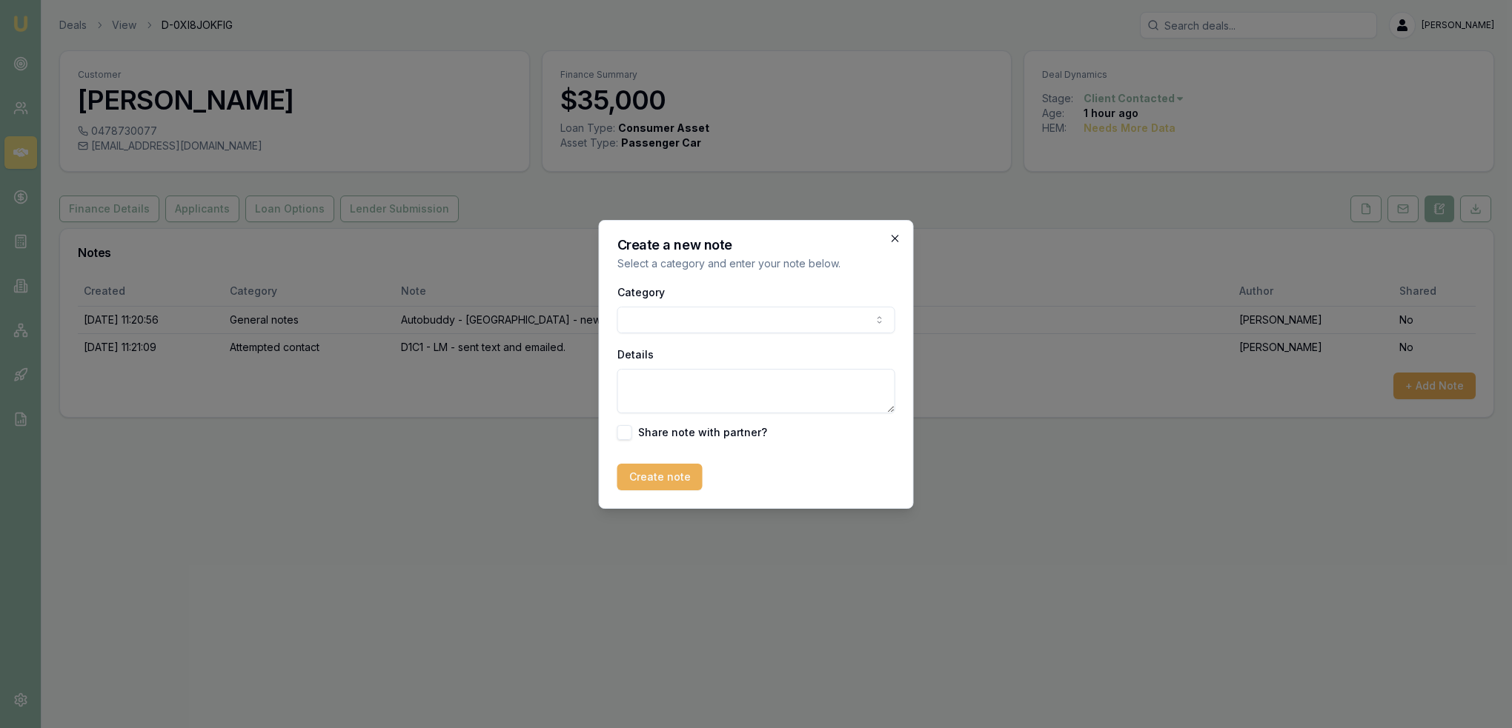
click at [900, 235] on icon "button" at bounding box center [895, 239] width 12 height 12
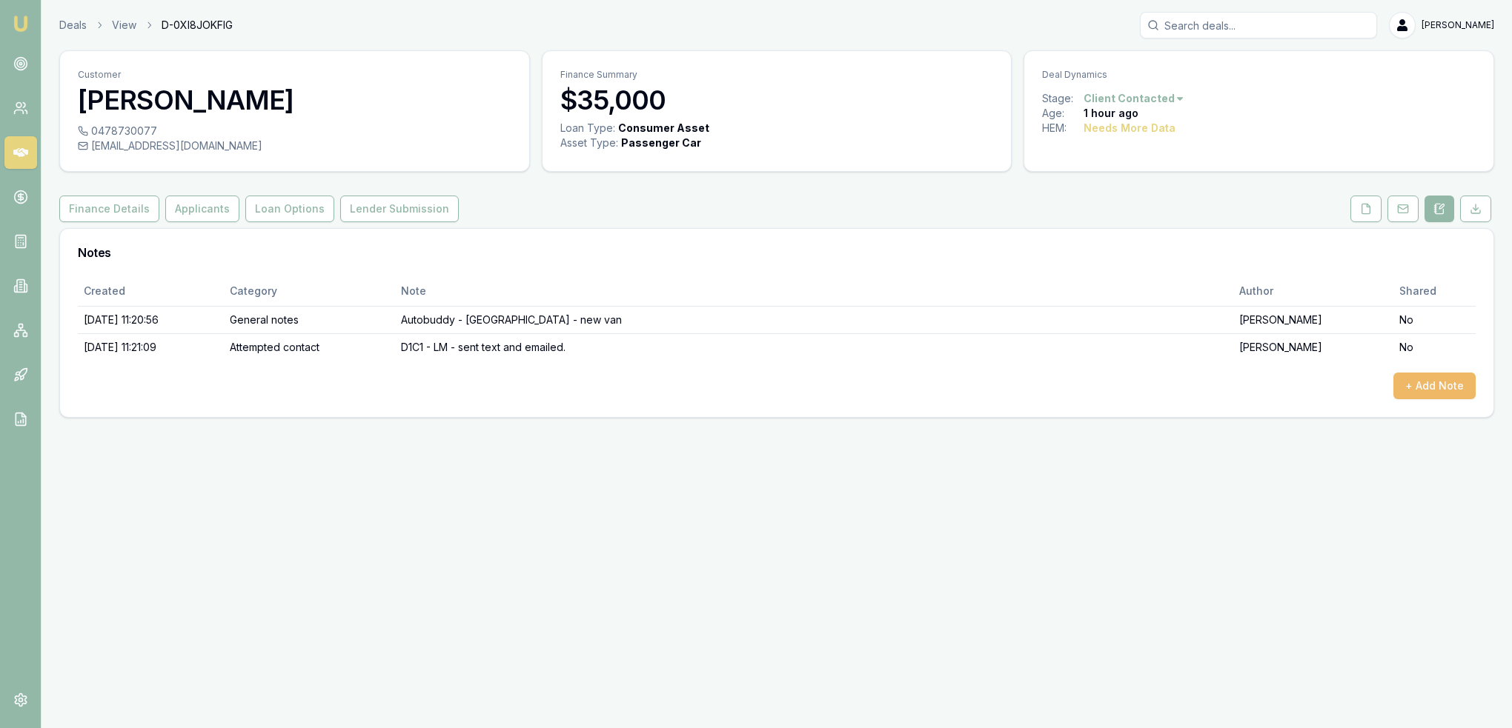
click at [1430, 382] on button "+ Add Note" at bounding box center [1434, 386] width 82 height 27
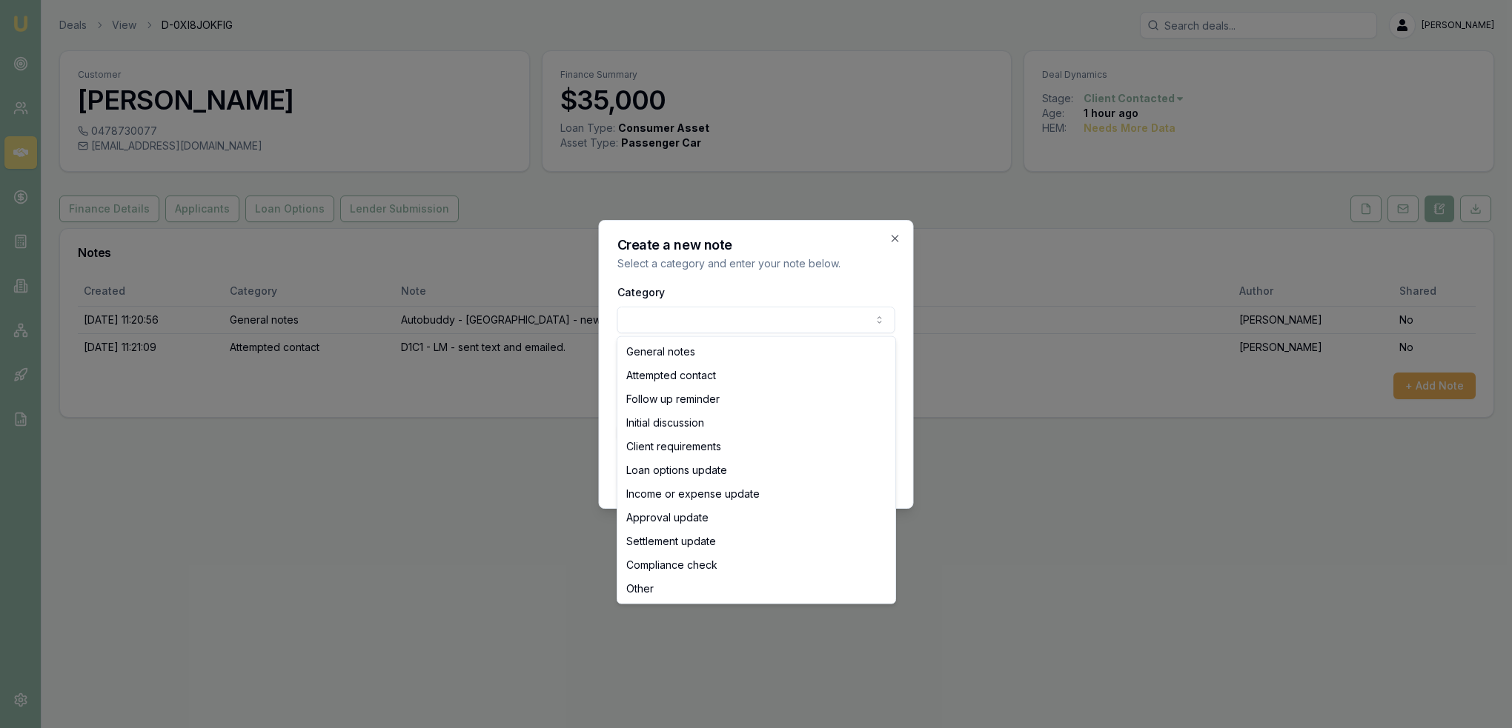
click at [774, 314] on body "Emu Broker Deals View D-0XI8JOKFIG [PERSON_NAME] Toggle Menu Customer [PERSON_N…" at bounding box center [756, 364] width 1512 height 728
select select "ATTEMPTED_CONTACT"
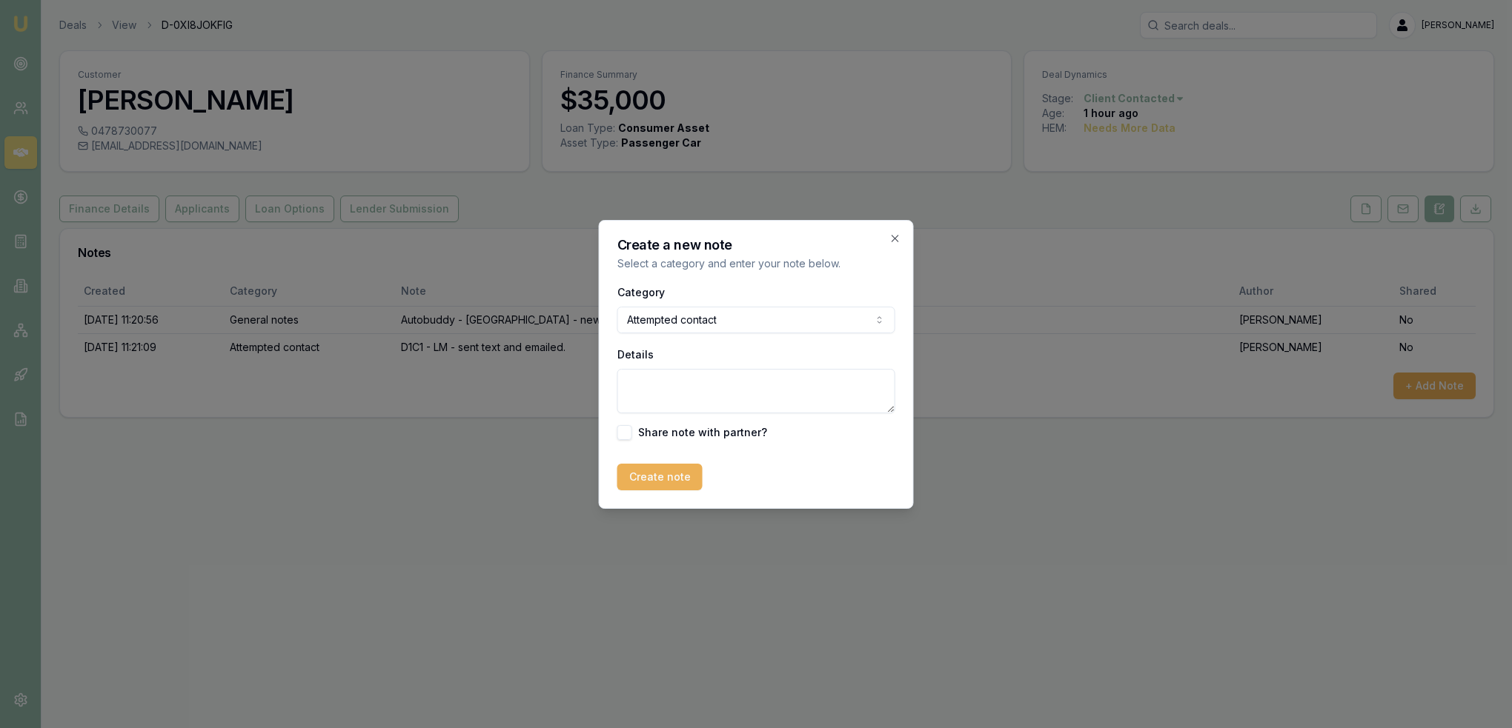
click at [695, 399] on textarea "Details" at bounding box center [756, 391] width 278 height 44
drag, startPoint x: 738, startPoint y: 382, endPoint x: 741, endPoint y: 370, distance: 12.2
click at [738, 382] on textarea "D1C2 -" at bounding box center [756, 391] width 278 height 44
type textarea "D1C2 - VM - no message left."
click at [673, 468] on button "Create note" at bounding box center [659, 477] width 85 height 27
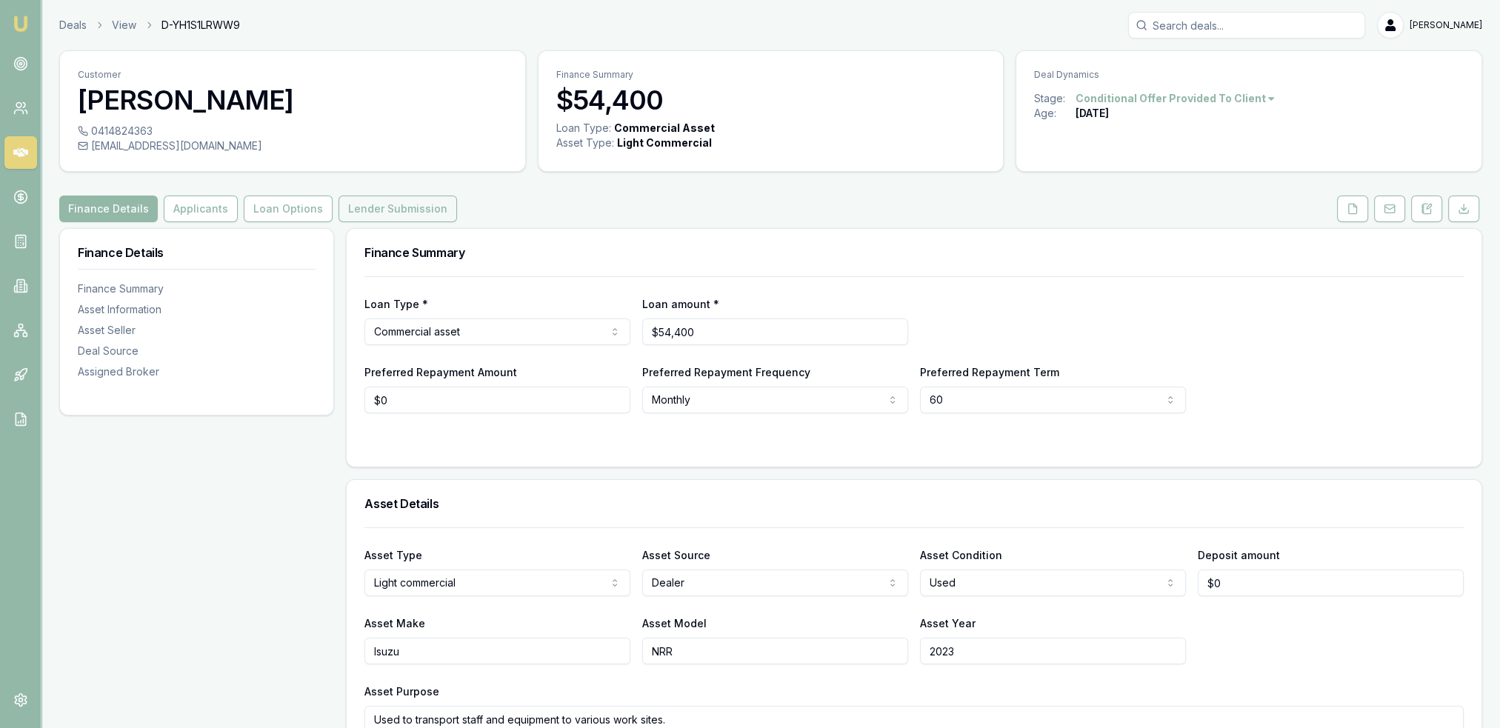
click at [368, 213] on button "Lender Submission" at bounding box center [398, 209] width 119 height 27
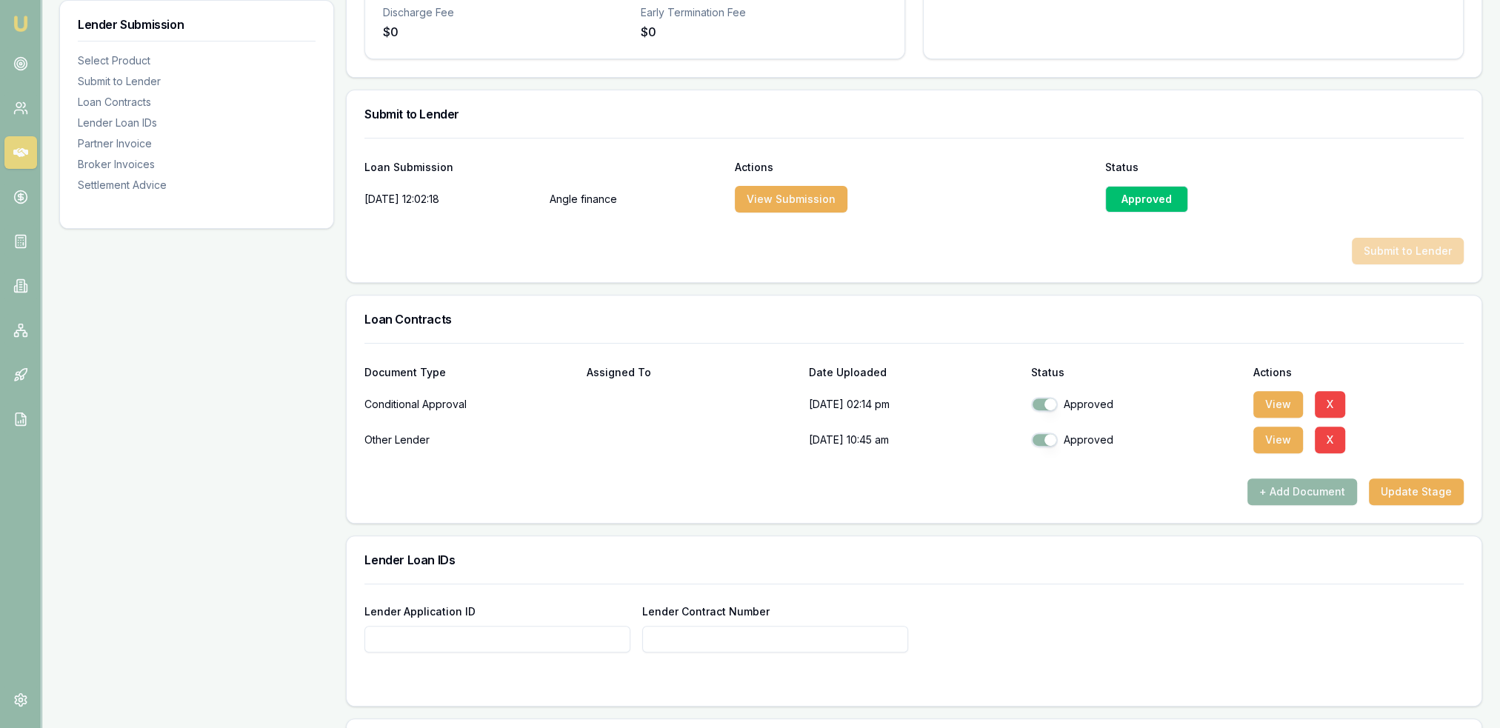
scroll to position [741, 0]
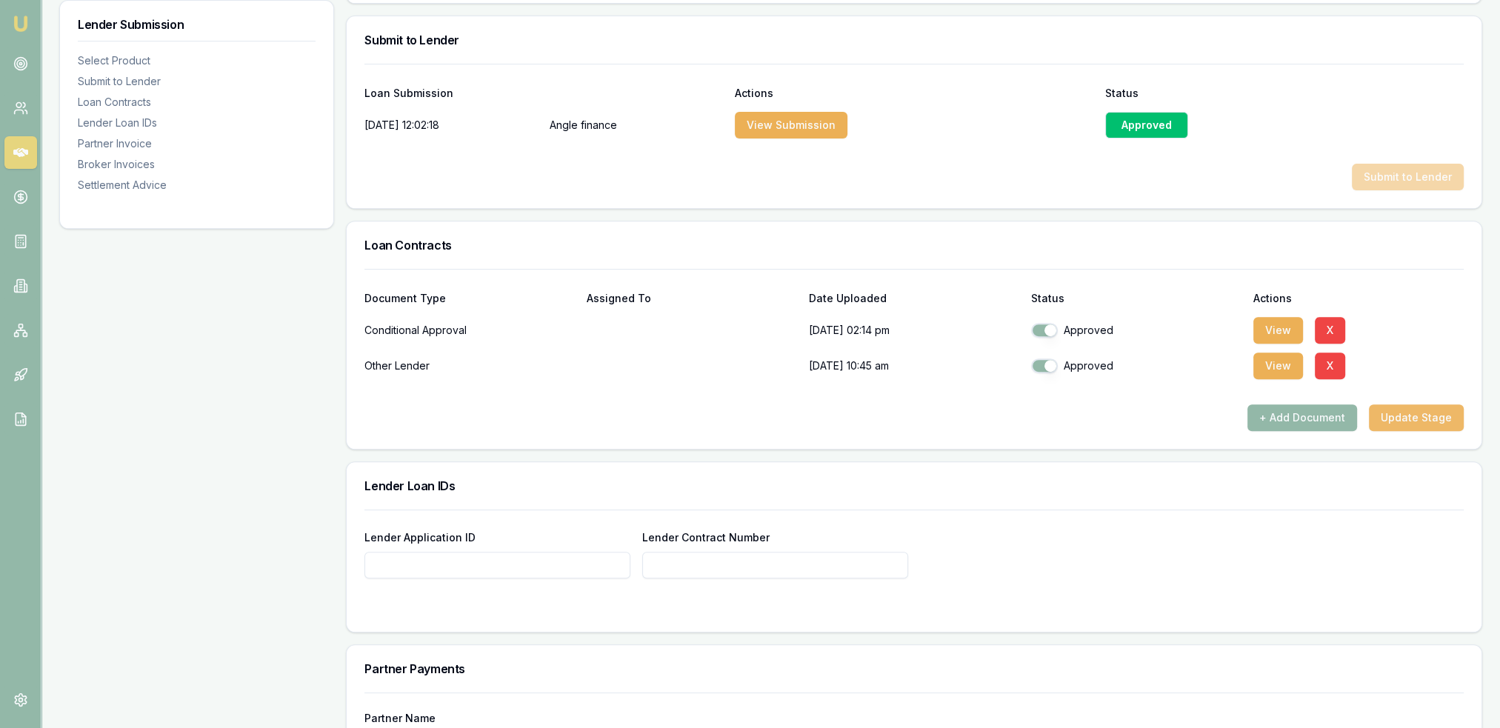
click at [1406, 419] on button "Update Stage" at bounding box center [1416, 418] width 95 height 27
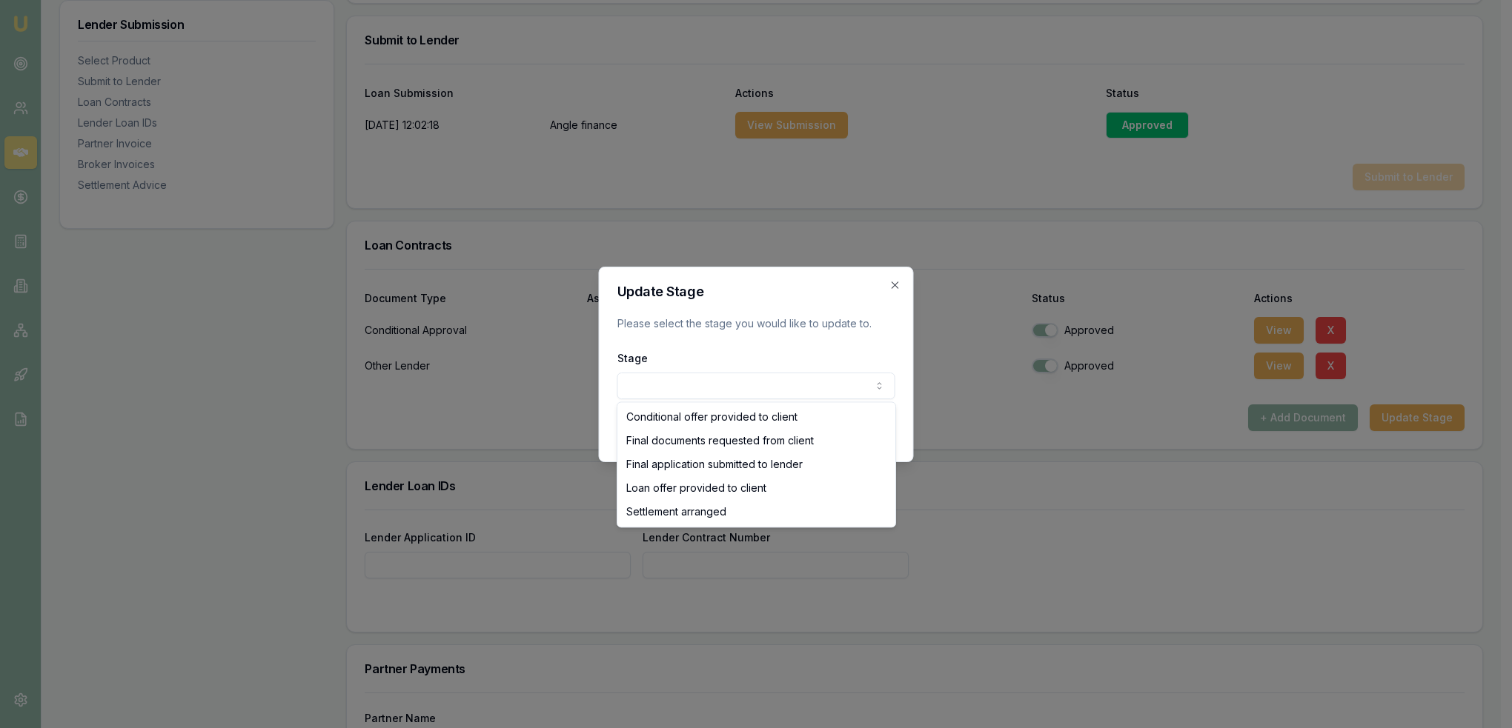
select select "LOAN_OFFER_PROVIDED_TO_CLIENT"
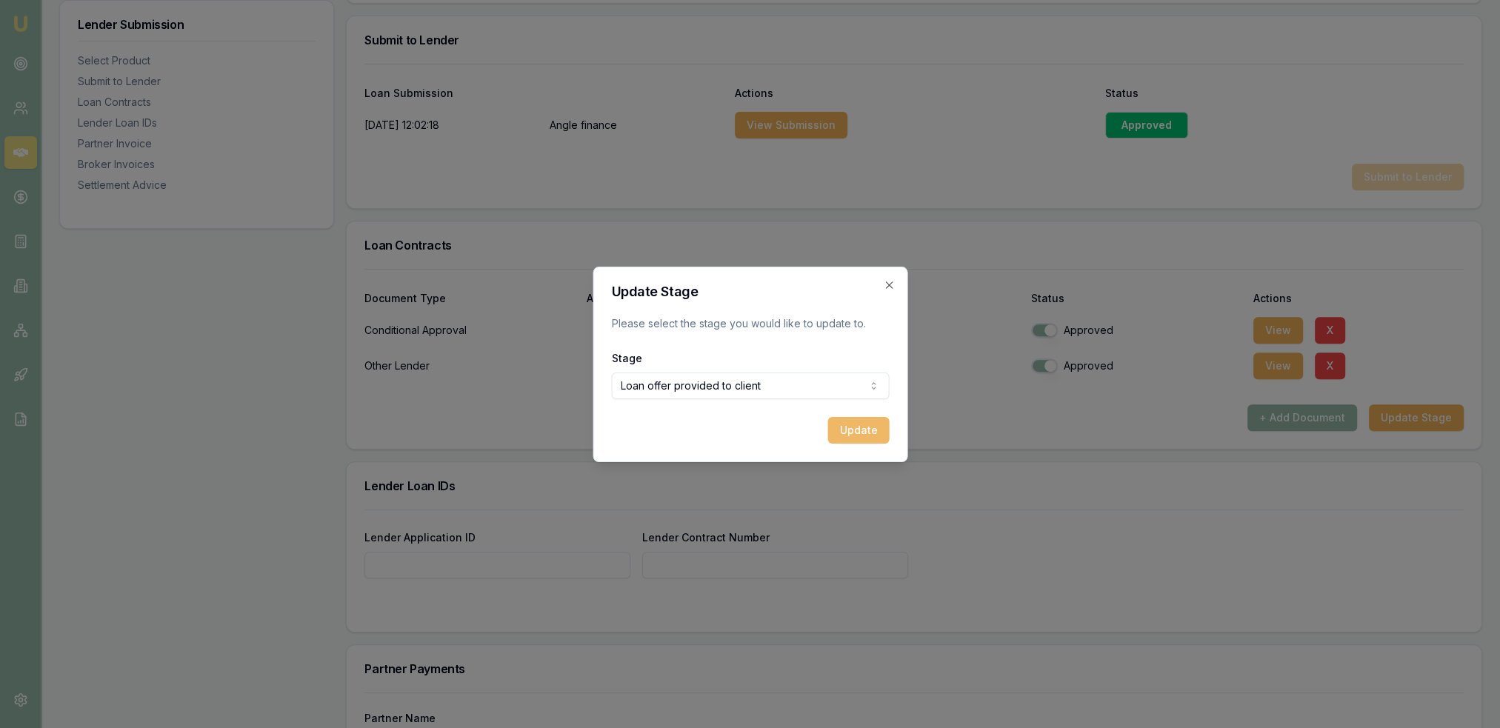
click at [854, 431] on button "Update" at bounding box center [859, 430] width 62 height 27
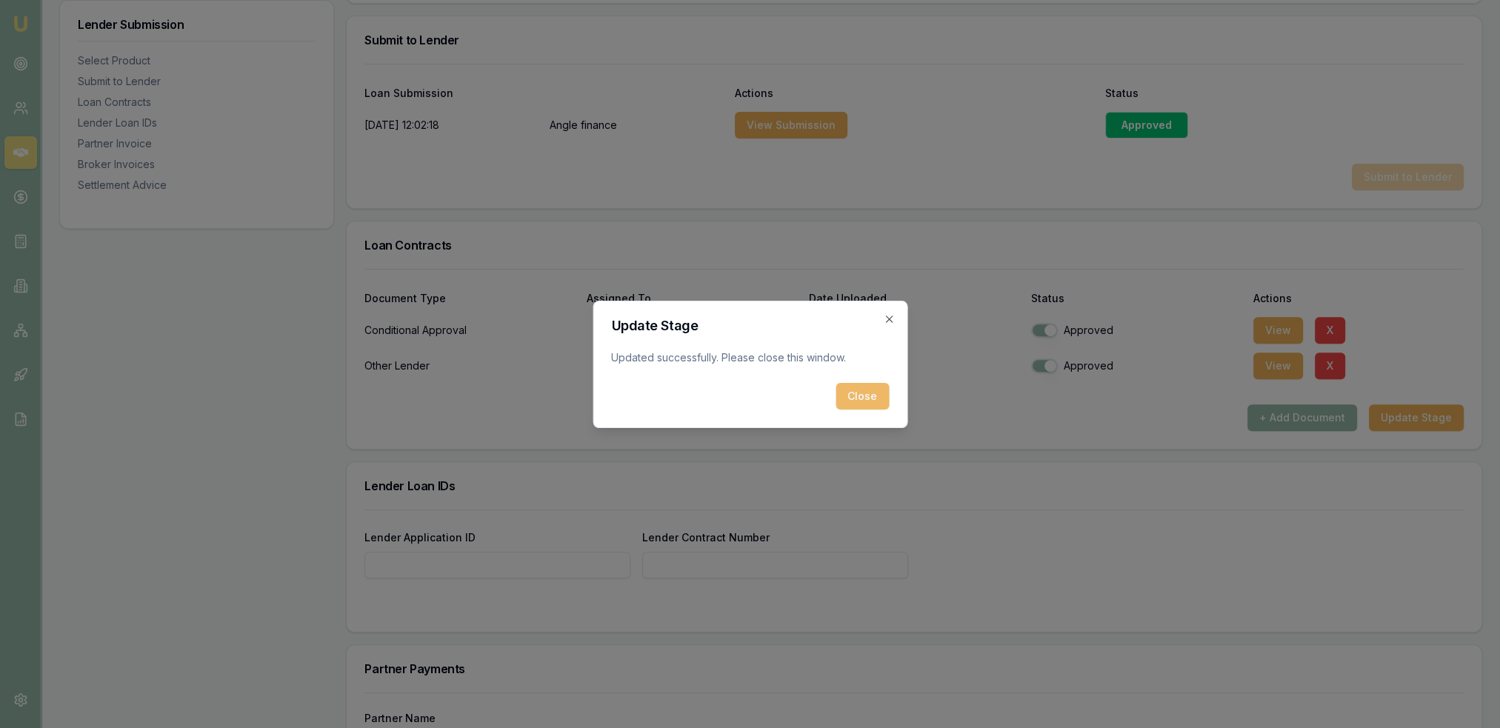
drag, startPoint x: 862, startPoint y: 399, endPoint x: 827, endPoint y: 399, distance: 34.8
click at [861, 399] on button "Close" at bounding box center [862, 396] width 53 height 27
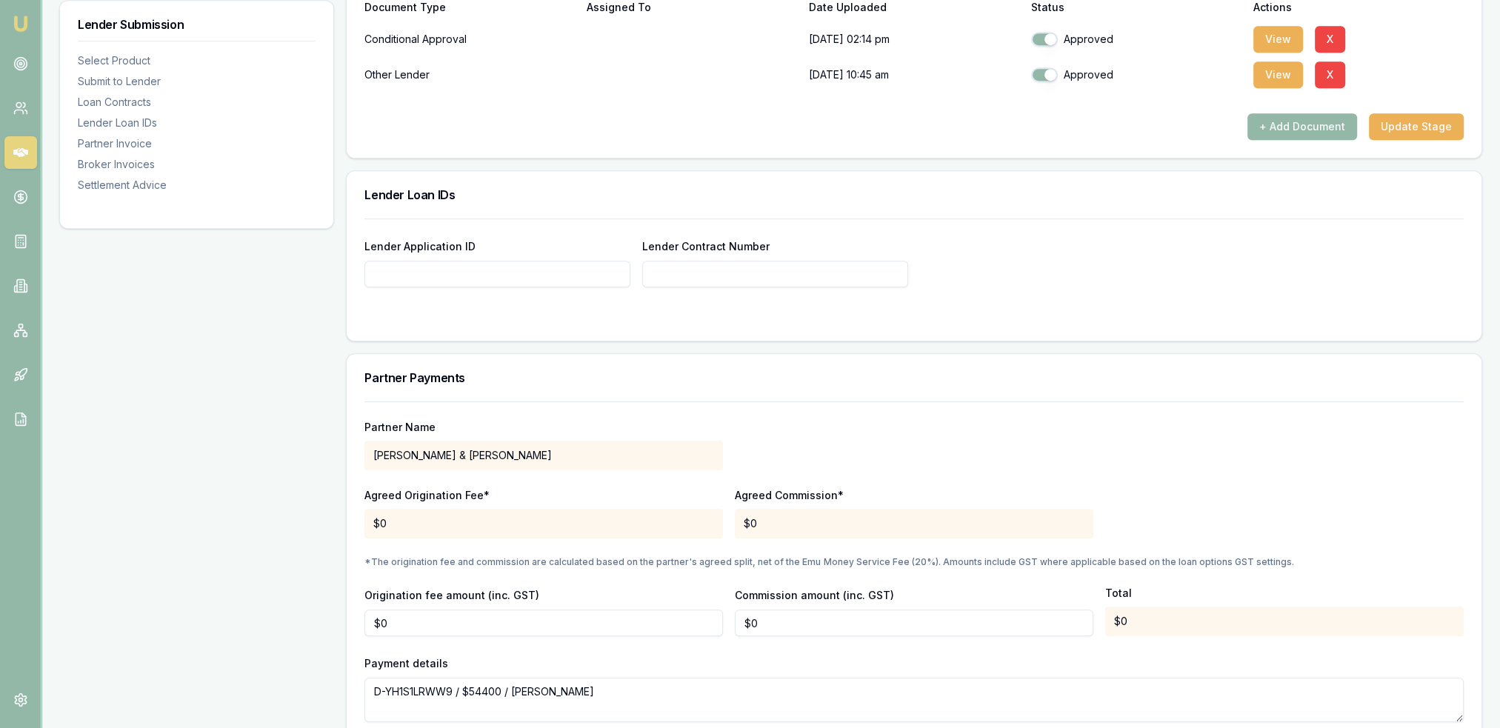
scroll to position [1037, 0]
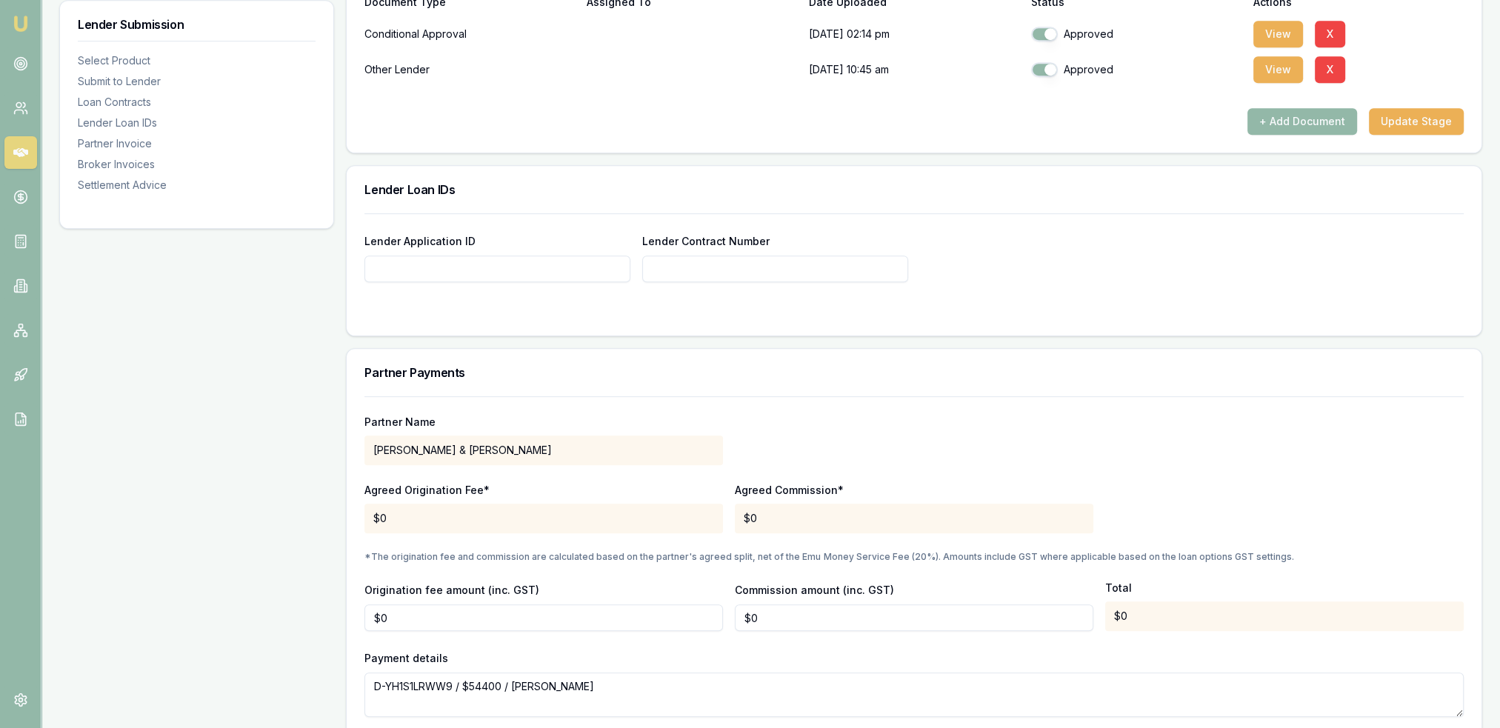
click at [559, 274] on input "Lender Application ID" at bounding box center [498, 269] width 266 height 27
click at [447, 261] on input "Lender Application ID" at bounding box center [498, 269] width 266 height 27
type input "CA00107748"
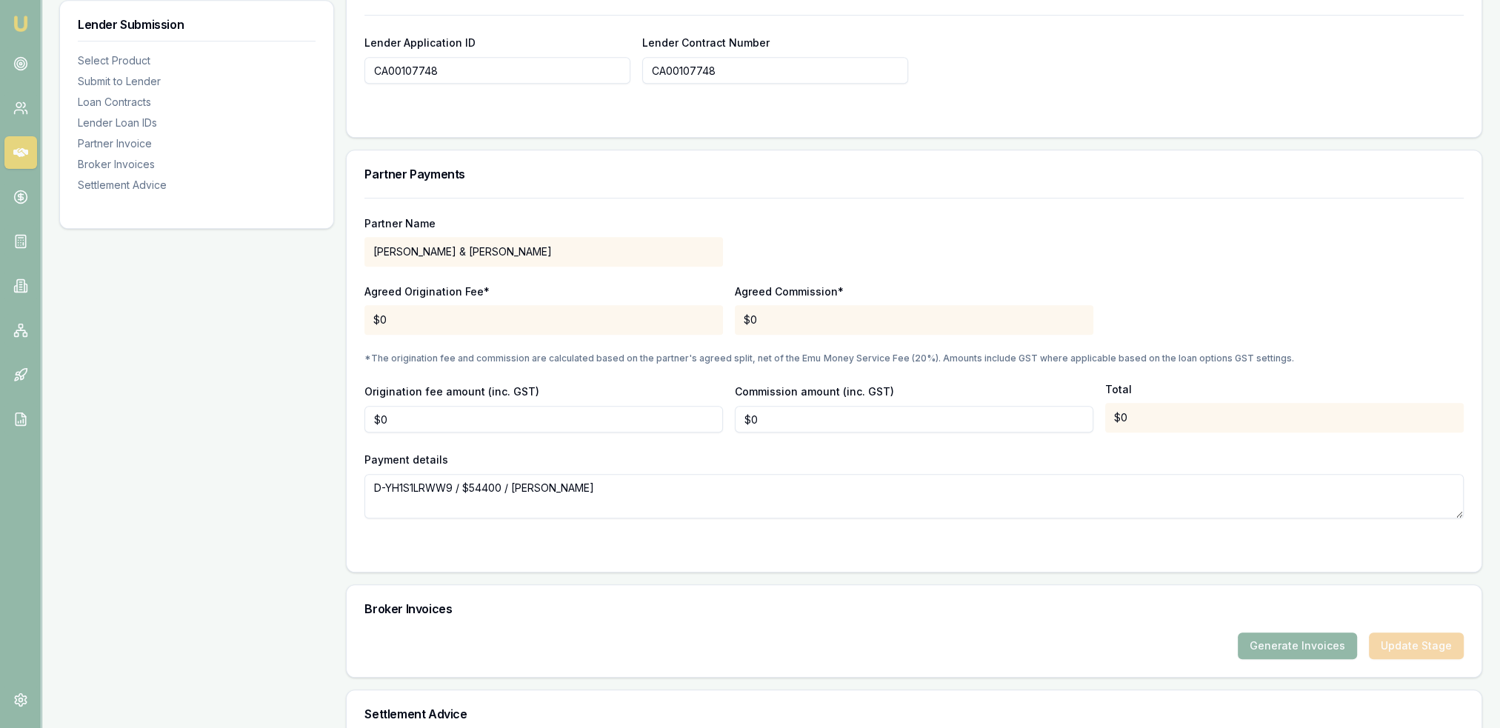
scroll to position [1260, 0]
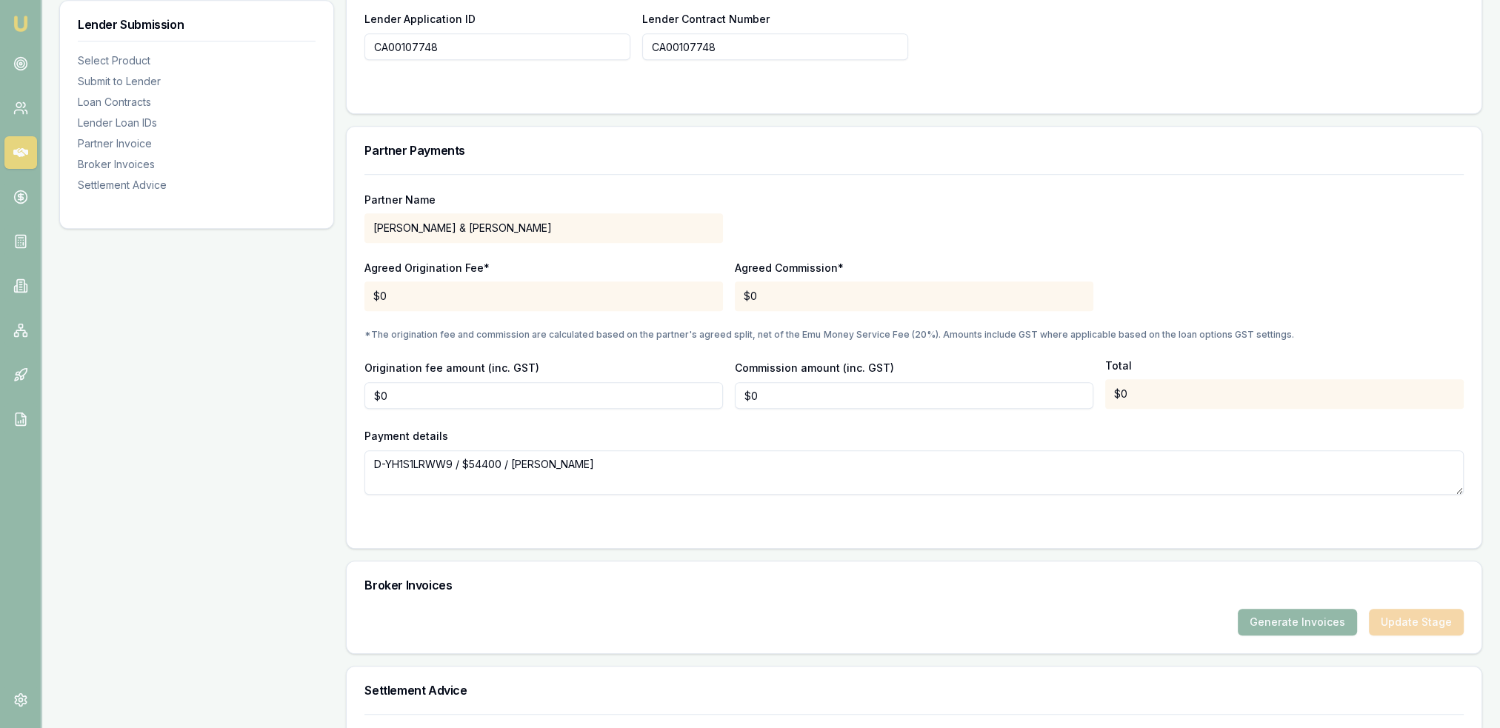
type input "CA00107748"
drag, startPoint x: 400, startPoint y: 393, endPoint x: 363, endPoint y: 393, distance: 37.0
click at [363, 393] on div "Partner Name H.P BELL & C.G WALTER Agreed Origination Fee* $0 Agreed Commission…" at bounding box center [914, 361] width 1135 height 374
type input "$990"
type input "$0"
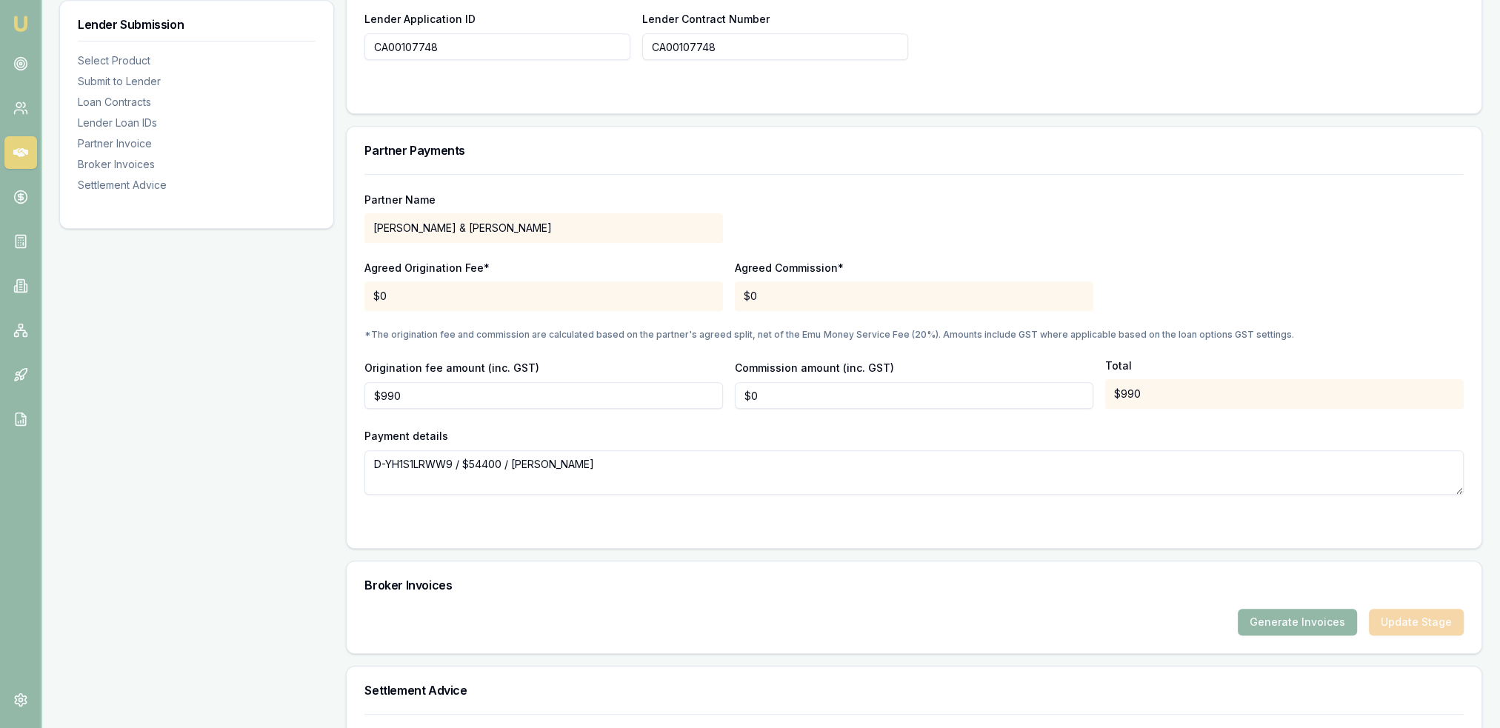
type input "$0"
type input "0"
type input "$0"
drag, startPoint x: 412, startPoint y: 394, endPoint x: 360, endPoint y: 395, distance: 51.9
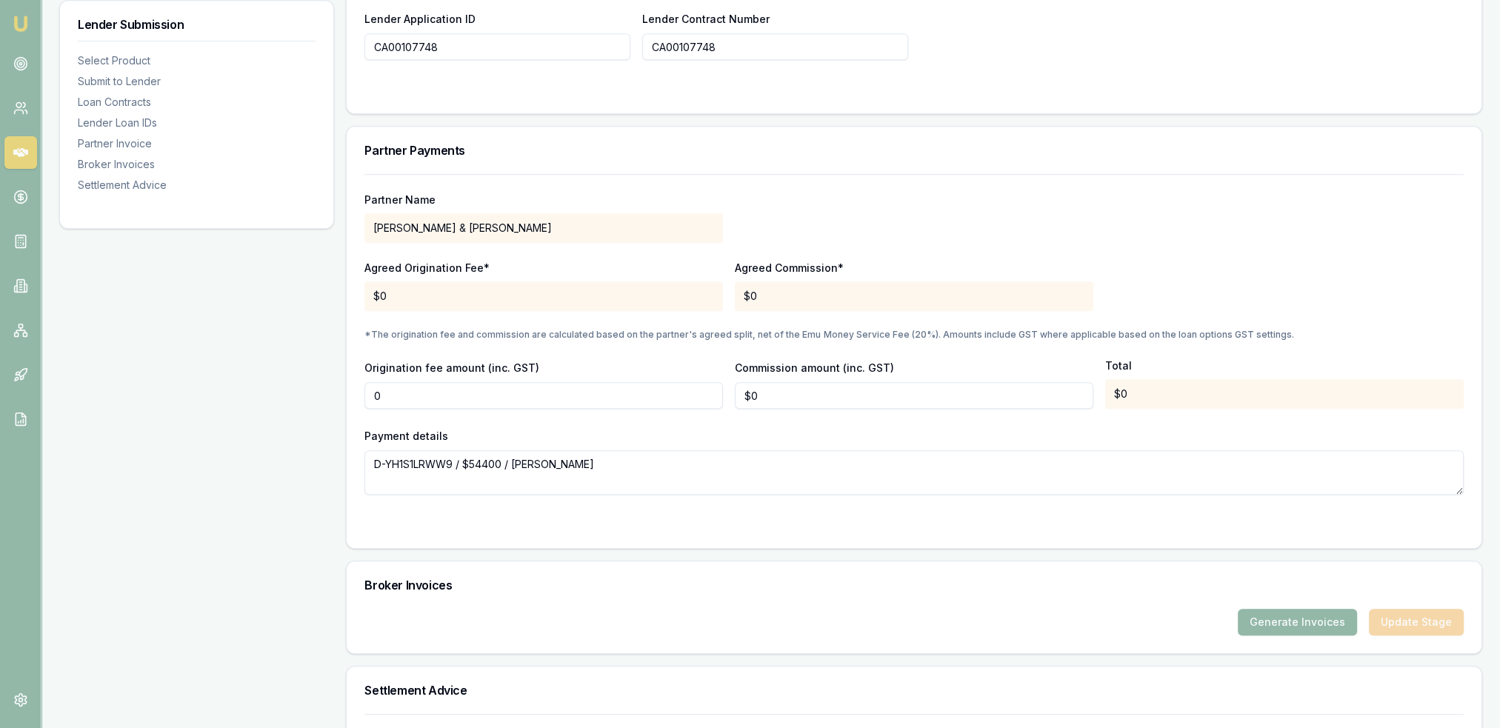
click at [360, 395] on div "Partner Name H.P BELL & C.G WALTER Agreed Origination Fee* $0 Agreed Commission…" at bounding box center [914, 361] width 1135 height 374
type input "$990"
type input "0"
type input "$1,088"
click at [892, 536] on div "Partner Name H.P BELL & C.G WALTER Agreed Origination Fee* $0 Agreed Commission…" at bounding box center [914, 361] width 1135 height 374
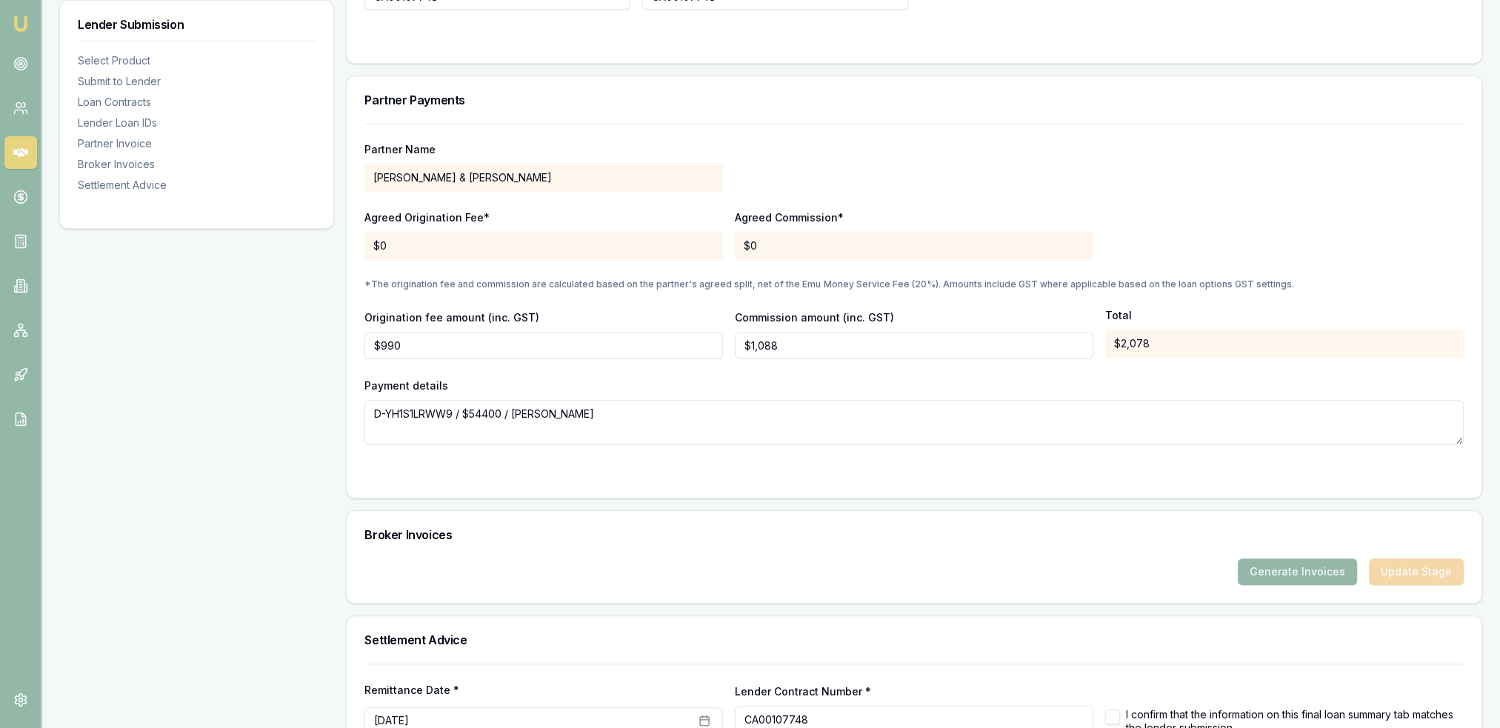
scroll to position [1405, 0]
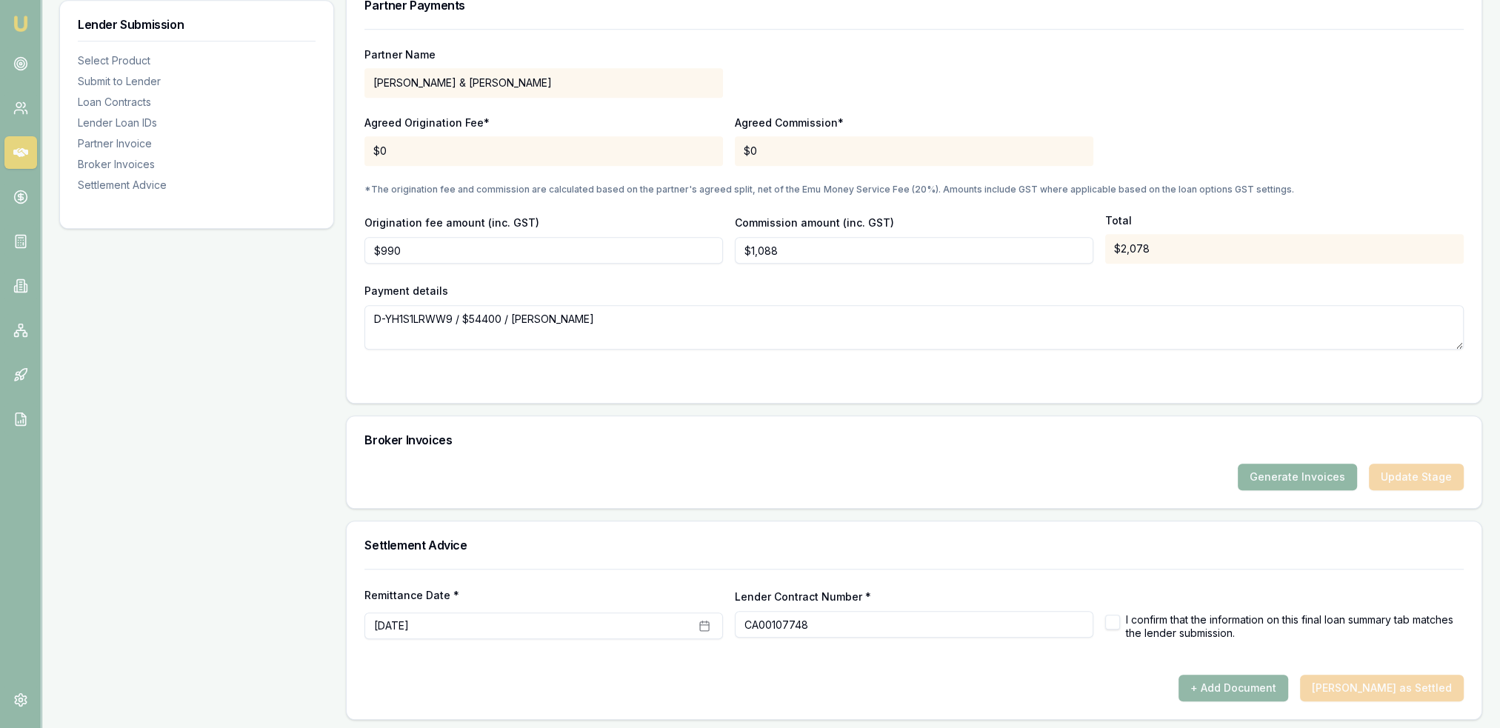
click at [1289, 473] on button "Generate Invoices" at bounding box center [1297, 477] width 119 height 27
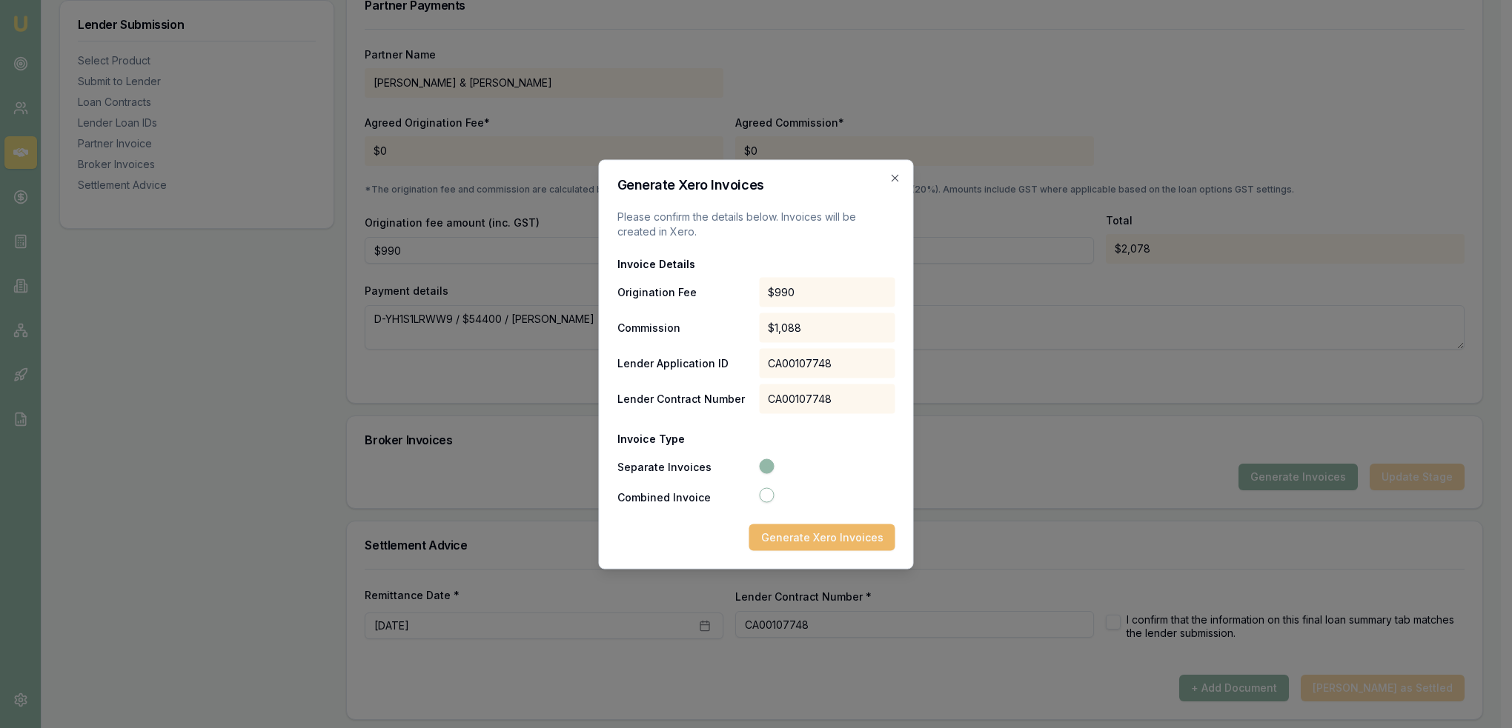
click at [835, 542] on button "Generate Xero Invoices" at bounding box center [822, 537] width 146 height 27
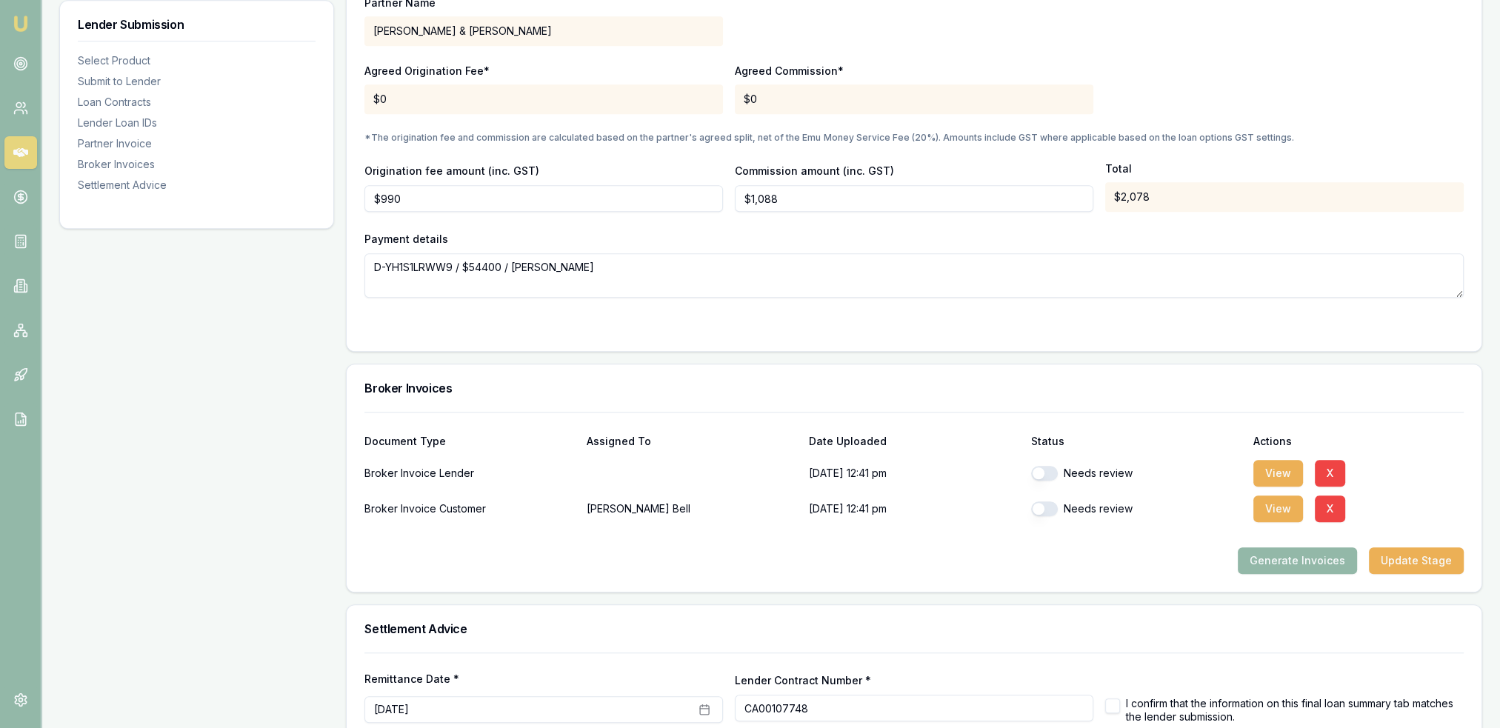
scroll to position [1482, 0]
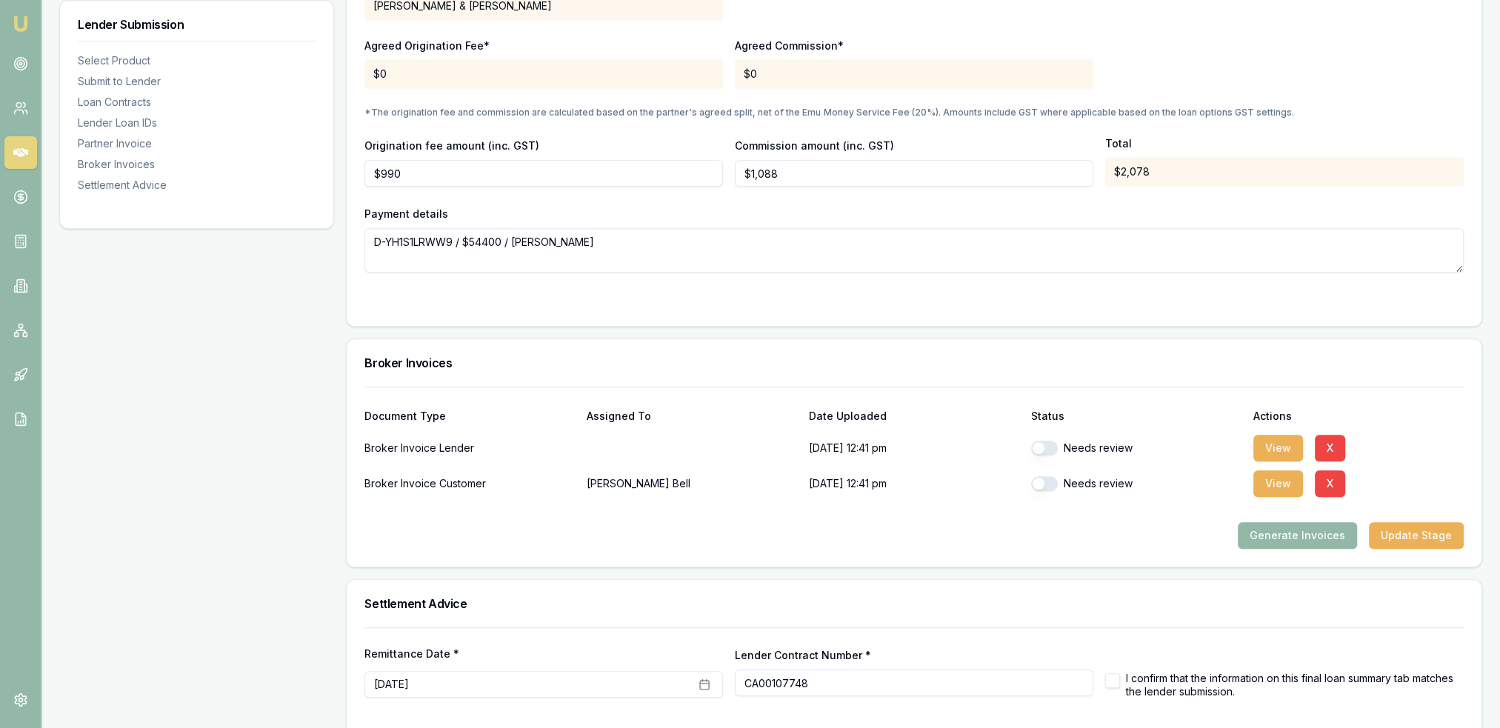
click at [1042, 443] on button "button" at bounding box center [1044, 448] width 27 height 15
checkbox input "true"
click at [1045, 479] on button "button" at bounding box center [1044, 483] width 27 height 15
checkbox input "true"
click at [1417, 537] on button "Update Stage" at bounding box center [1416, 535] width 95 height 27
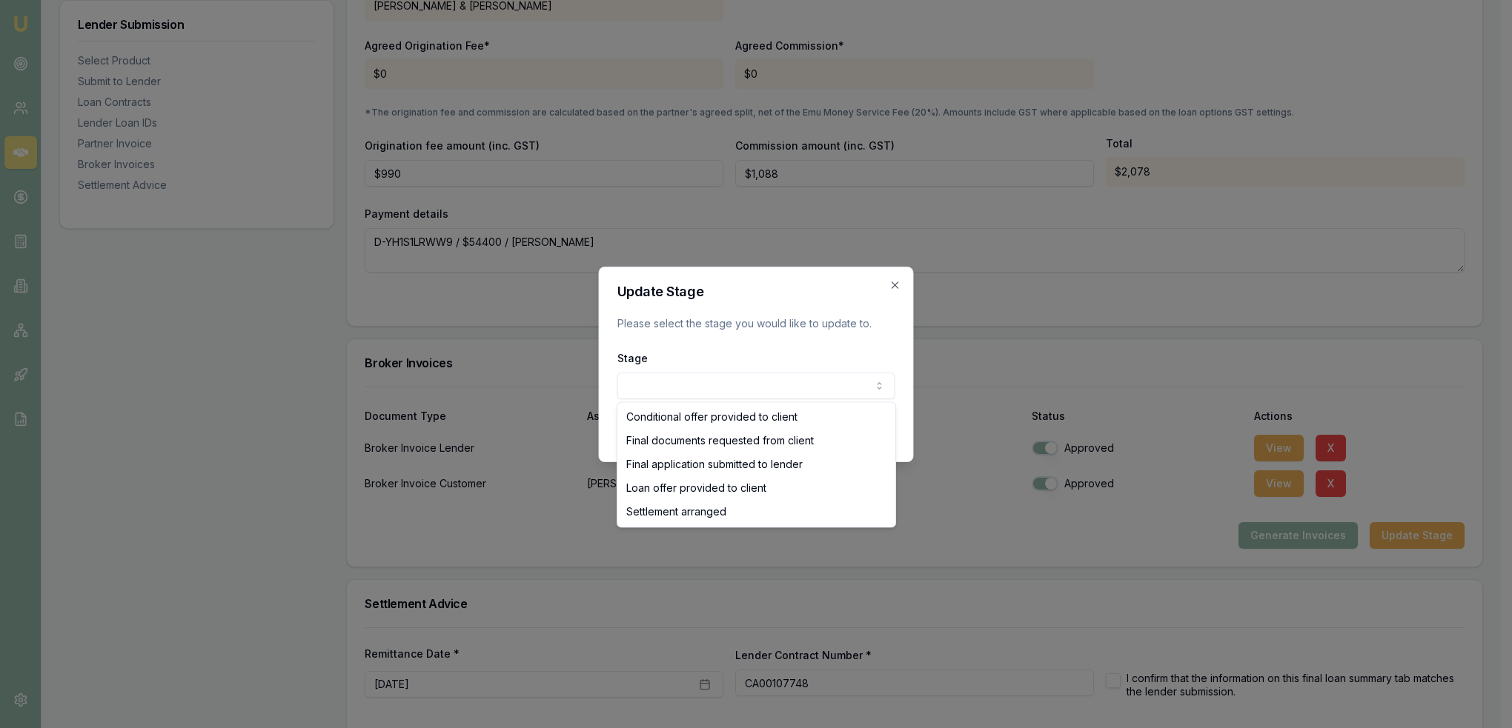
select select "LOAN_OFFER_PROVIDED_TO_CLIENT"
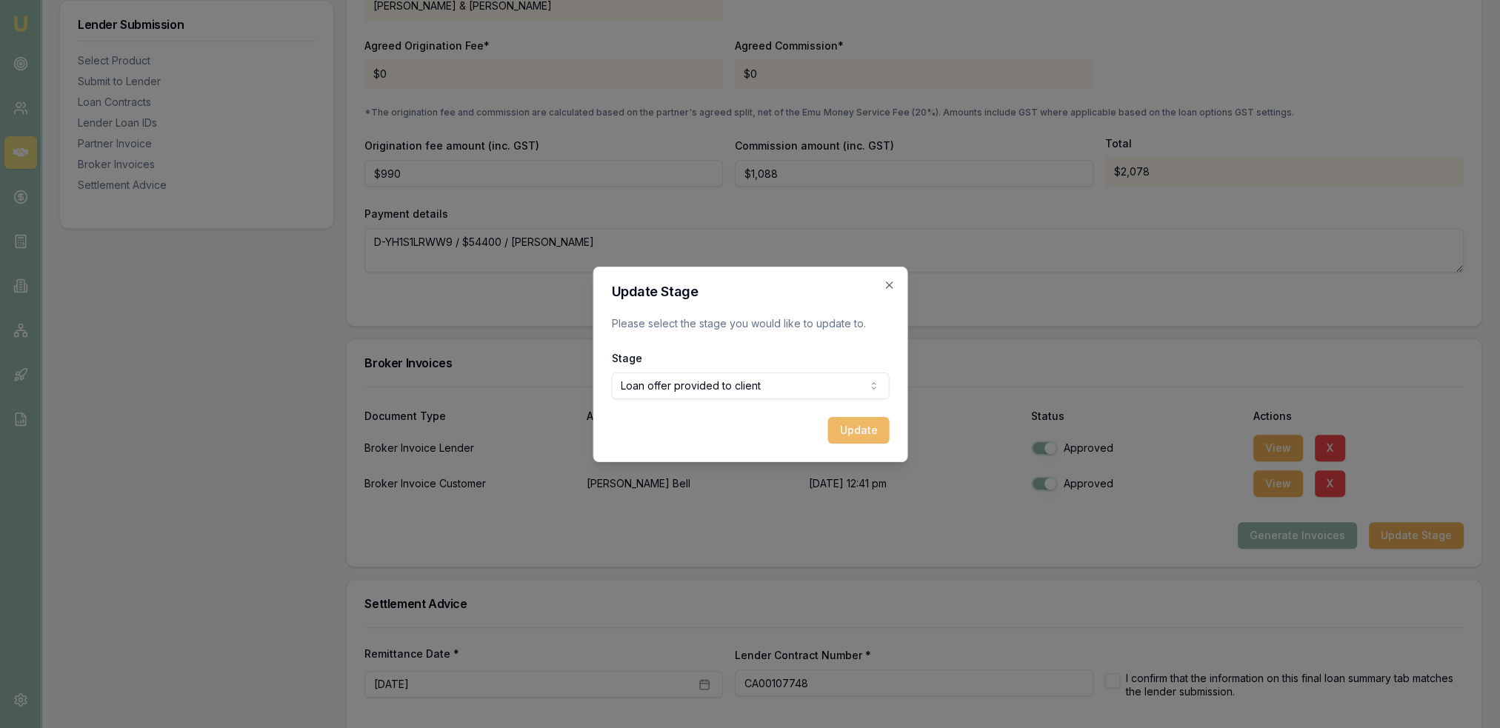
click at [857, 421] on button "Update" at bounding box center [859, 430] width 62 height 27
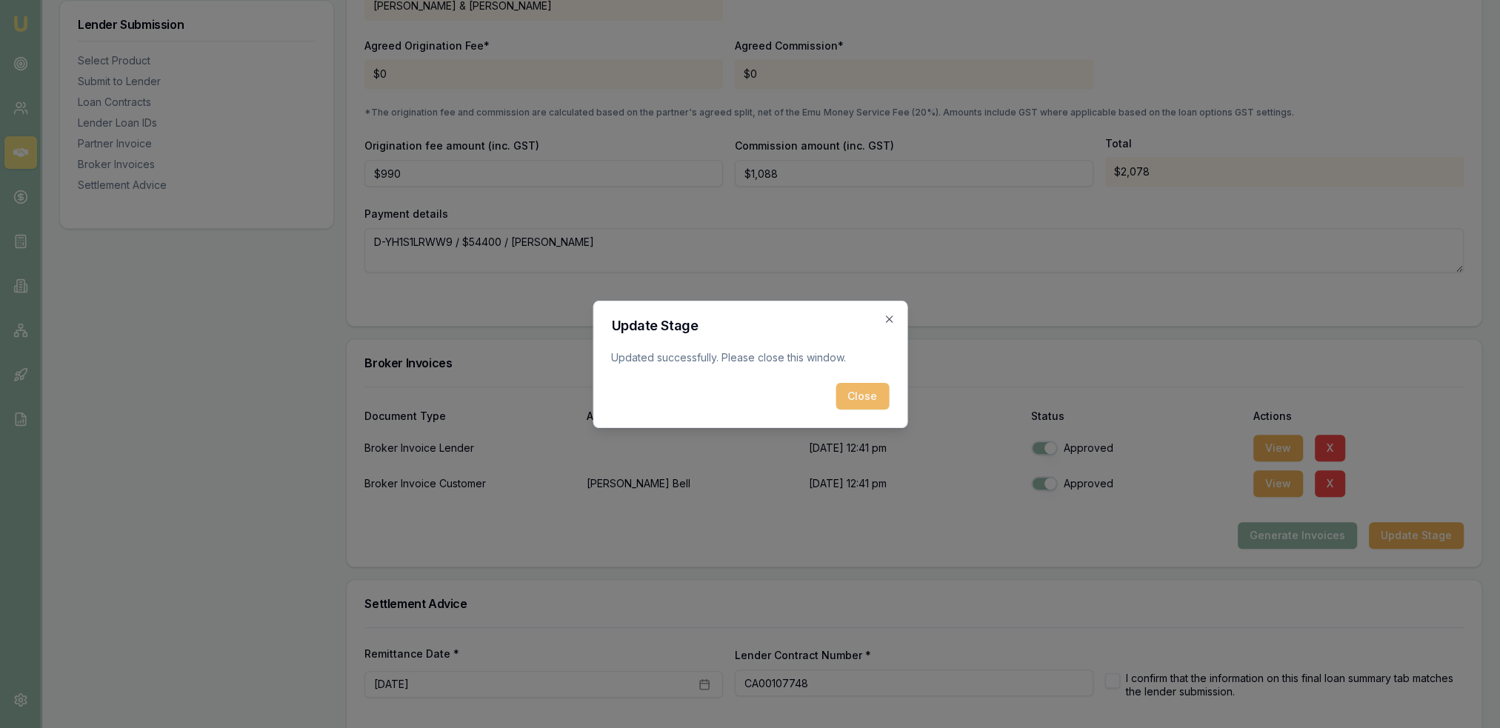
click at [856, 392] on button "Close" at bounding box center [862, 396] width 53 height 27
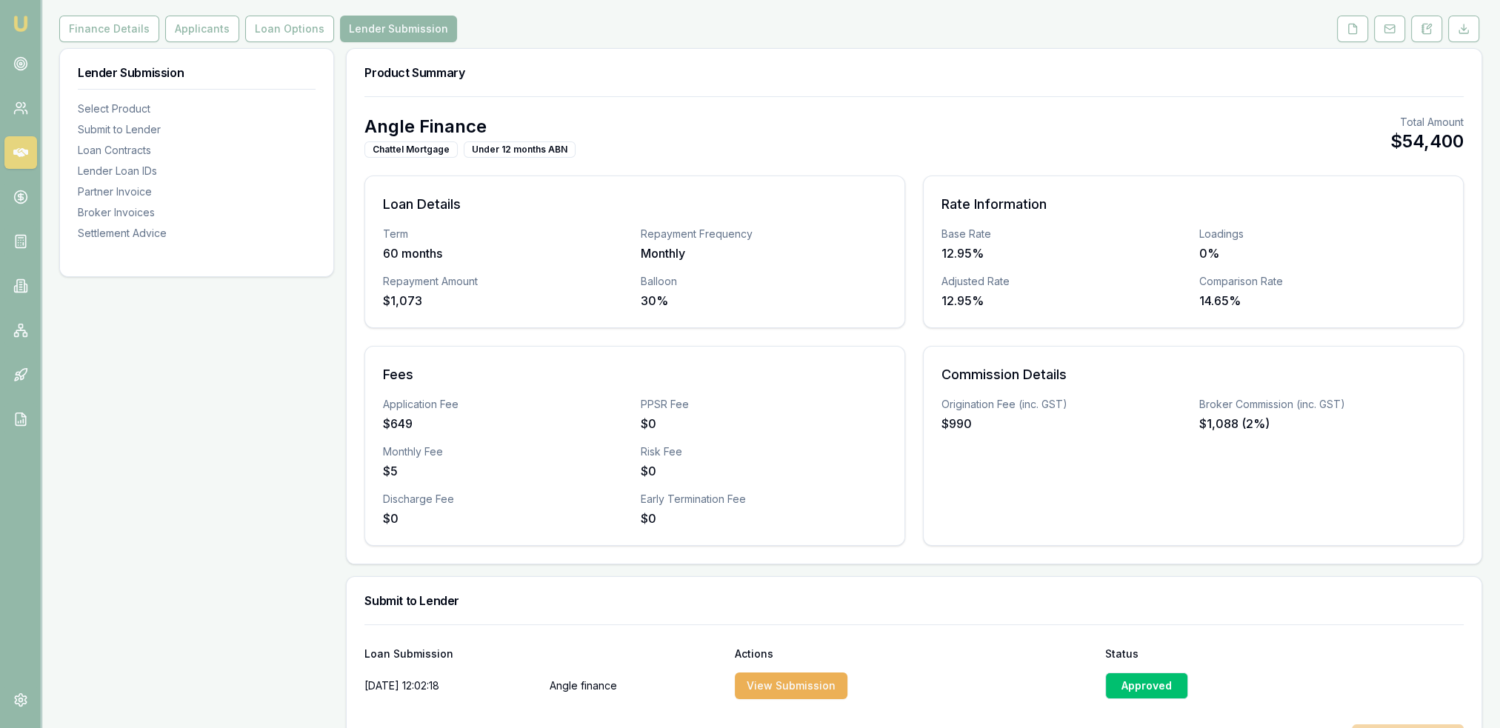
scroll to position [0, 0]
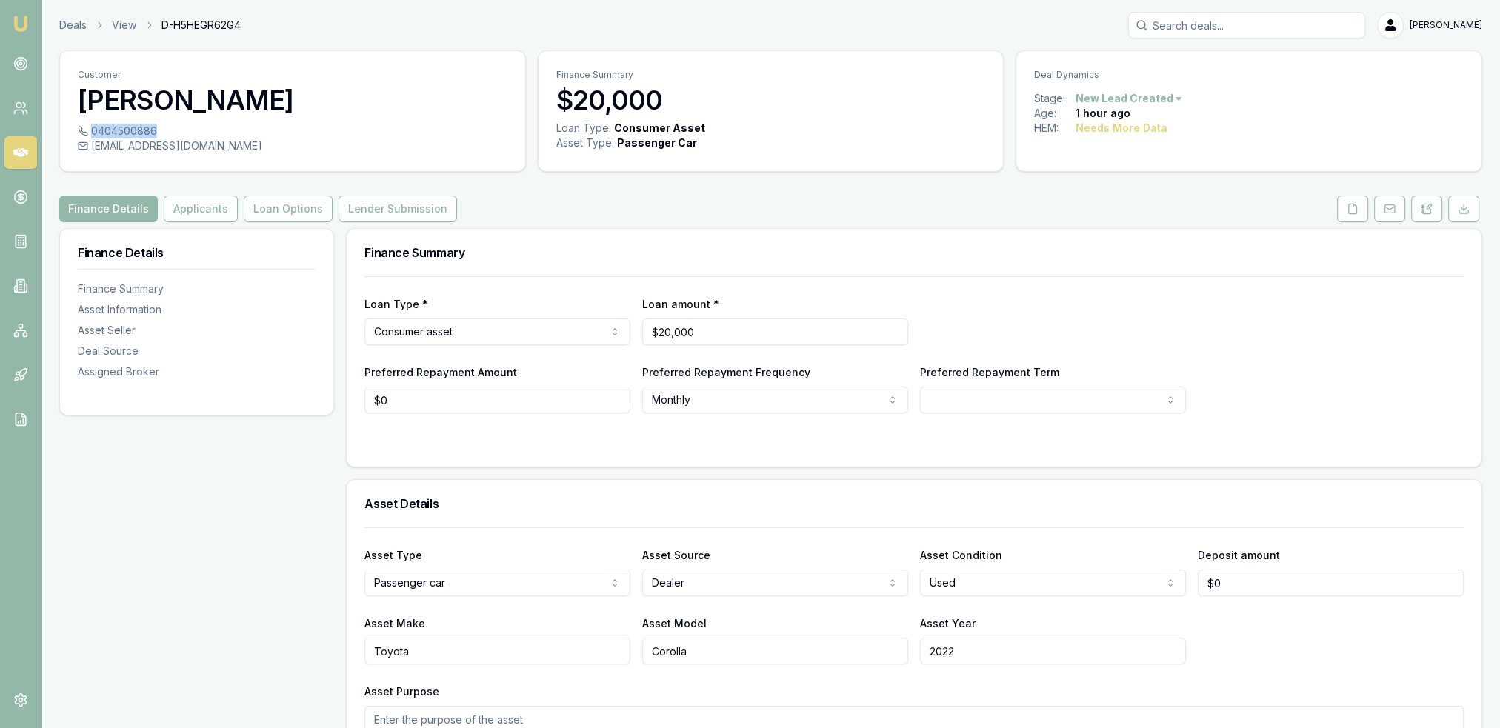
drag, startPoint x: 92, startPoint y: 130, endPoint x: 155, endPoint y: 136, distance: 63.3
click at [155, 136] on div "0404500886" at bounding box center [293, 131] width 430 height 15
copy div "0404500886"
click at [193, 207] on button "Applicants" at bounding box center [201, 209] width 74 height 27
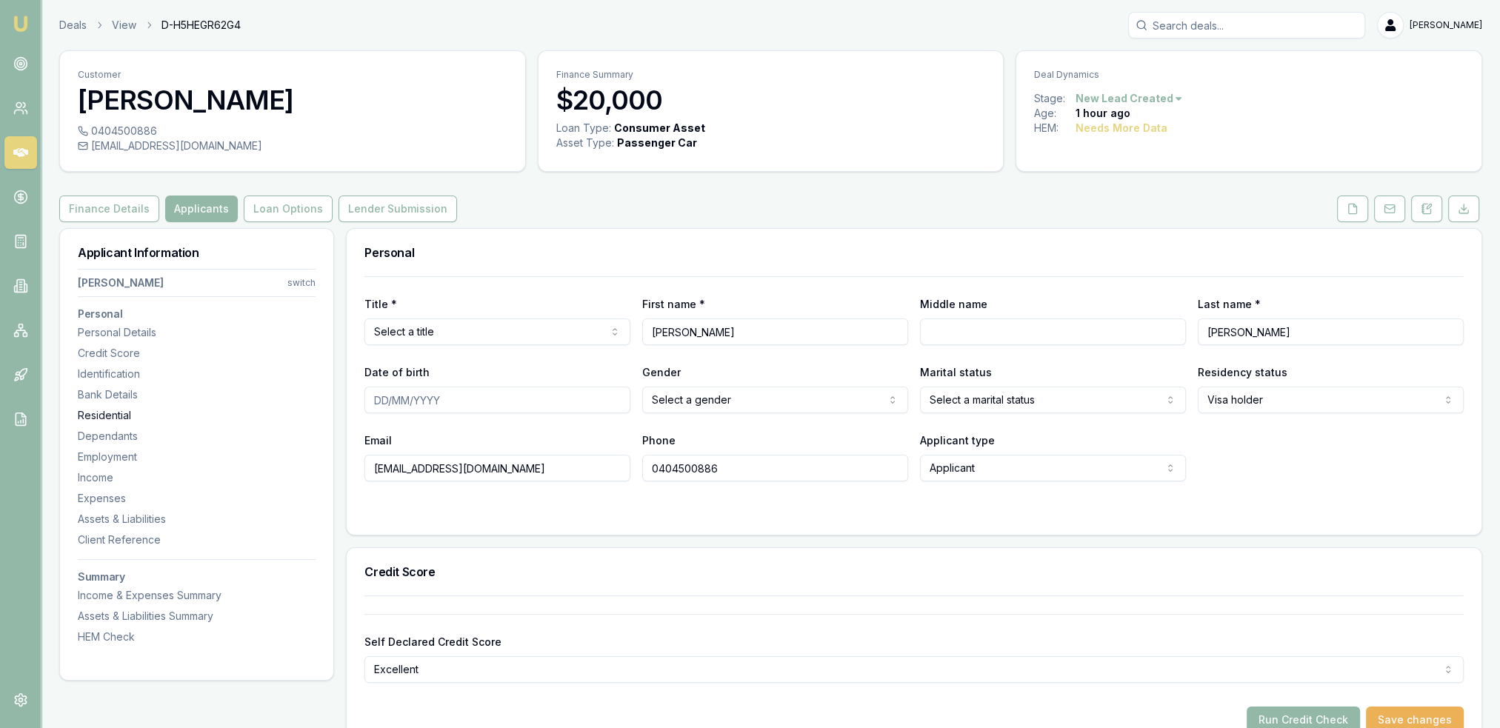
click at [115, 417] on div "Residential" at bounding box center [197, 415] width 238 height 15
click at [1426, 211] on icon at bounding box center [1427, 209] width 12 height 12
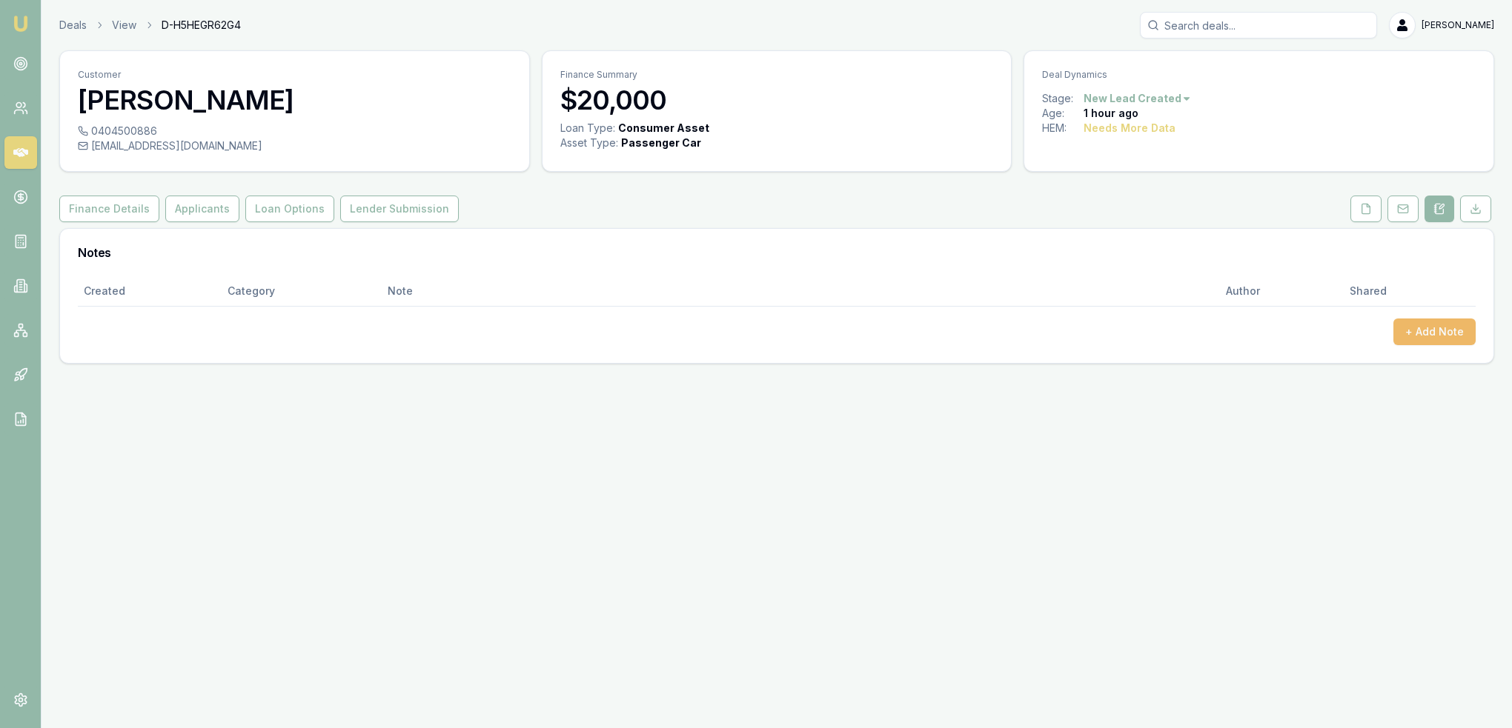
click at [1427, 323] on button "+ Add Note" at bounding box center [1434, 332] width 82 height 27
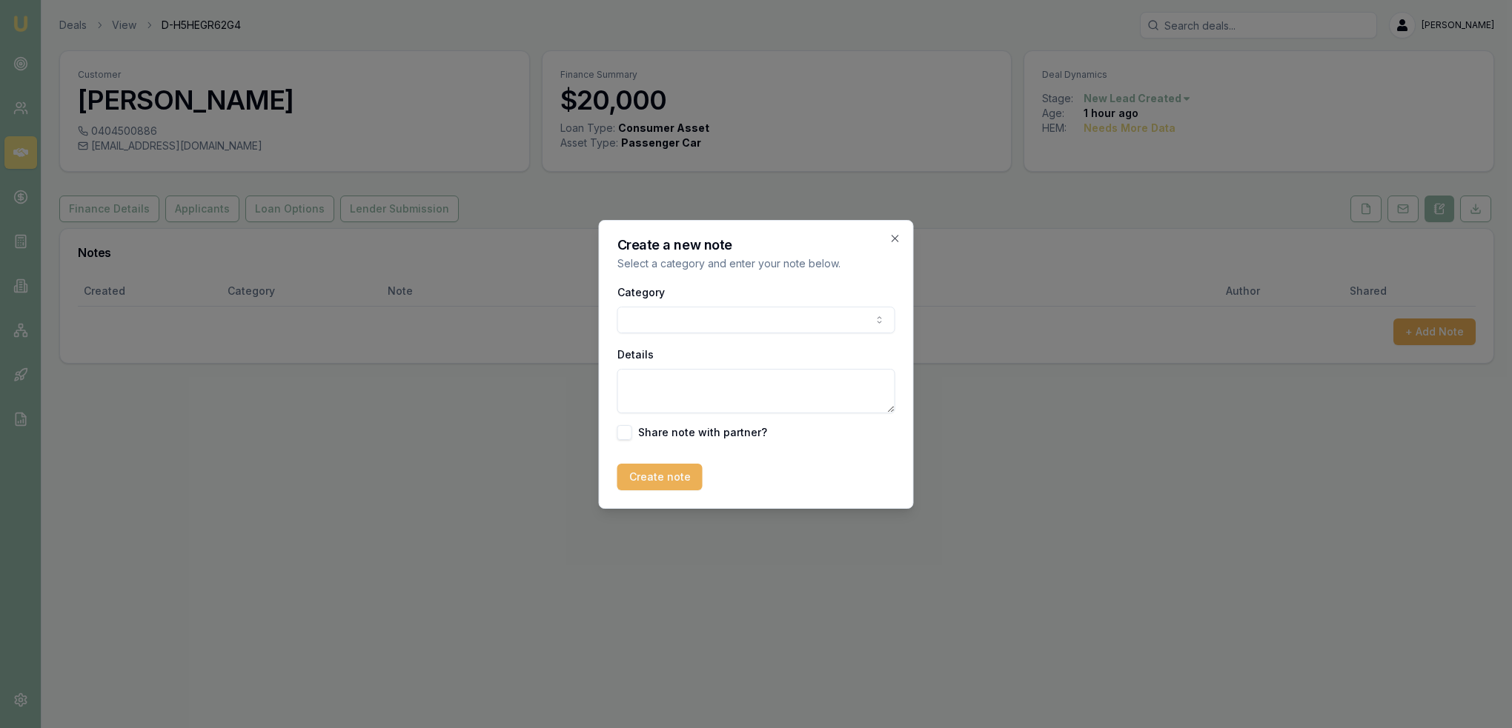
click at [723, 318] on body "Emu Broker Deals View D-H5HEGR62G4 Robyn Adams Toggle Menu Customer Shubham Pat…" at bounding box center [756, 364] width 1512 height 728
drag, startPoint x: 694, startPoint y: 385, endPoint x: 705, endPoint y: 373, distance: 15.8
click at [696, 382] on textarea "Details" at bounding box center [756, 391] width 278 height 44
type textarea "EMU - Used - Renter"
click at [656, 479] on button "Create note" at bounding box center [659, 477] width 85 height 27
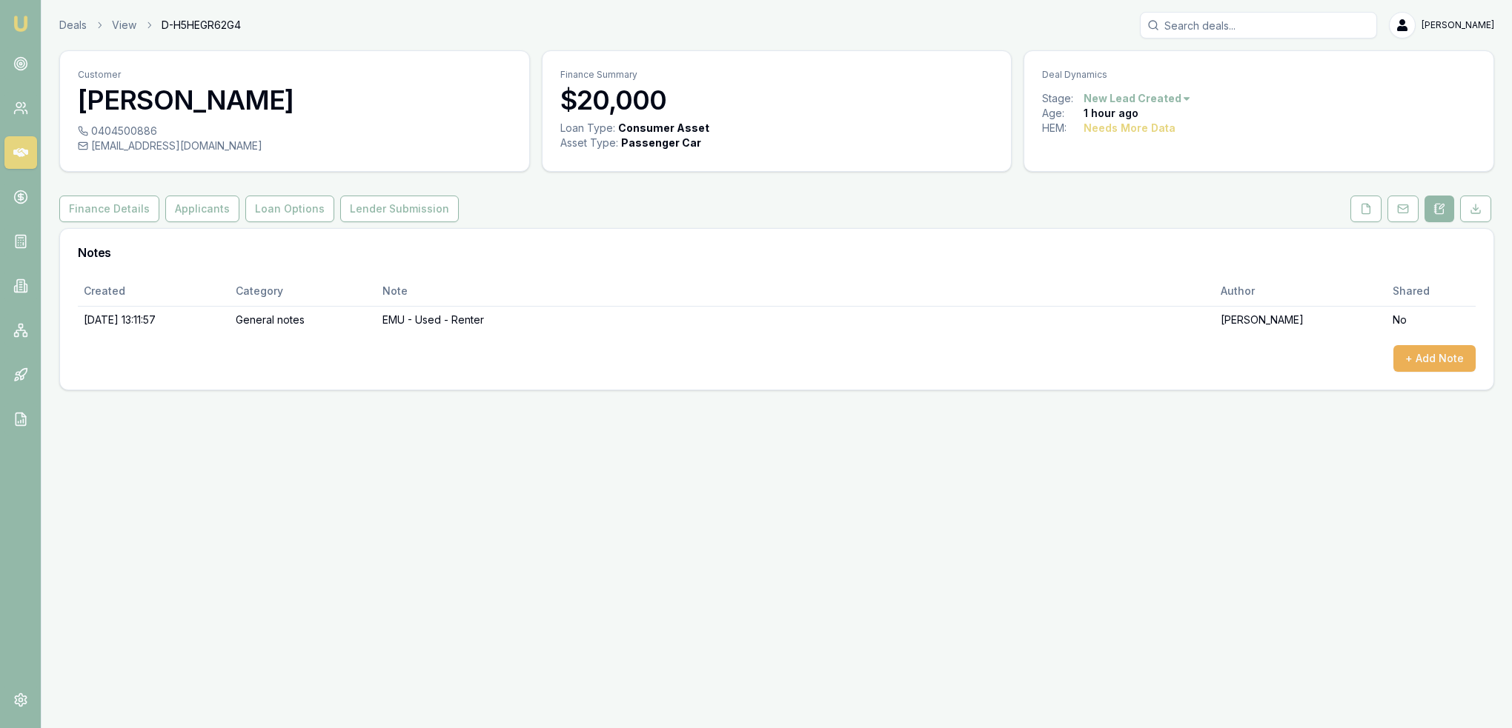
drag, startPoint x: 113, startPoint y: 202, endPoint x: 110, endPoint y: 225, distance: 23.3
click at [113, 202] on button "Finance Details" at bounding box center [109, 209] width 100 height 27
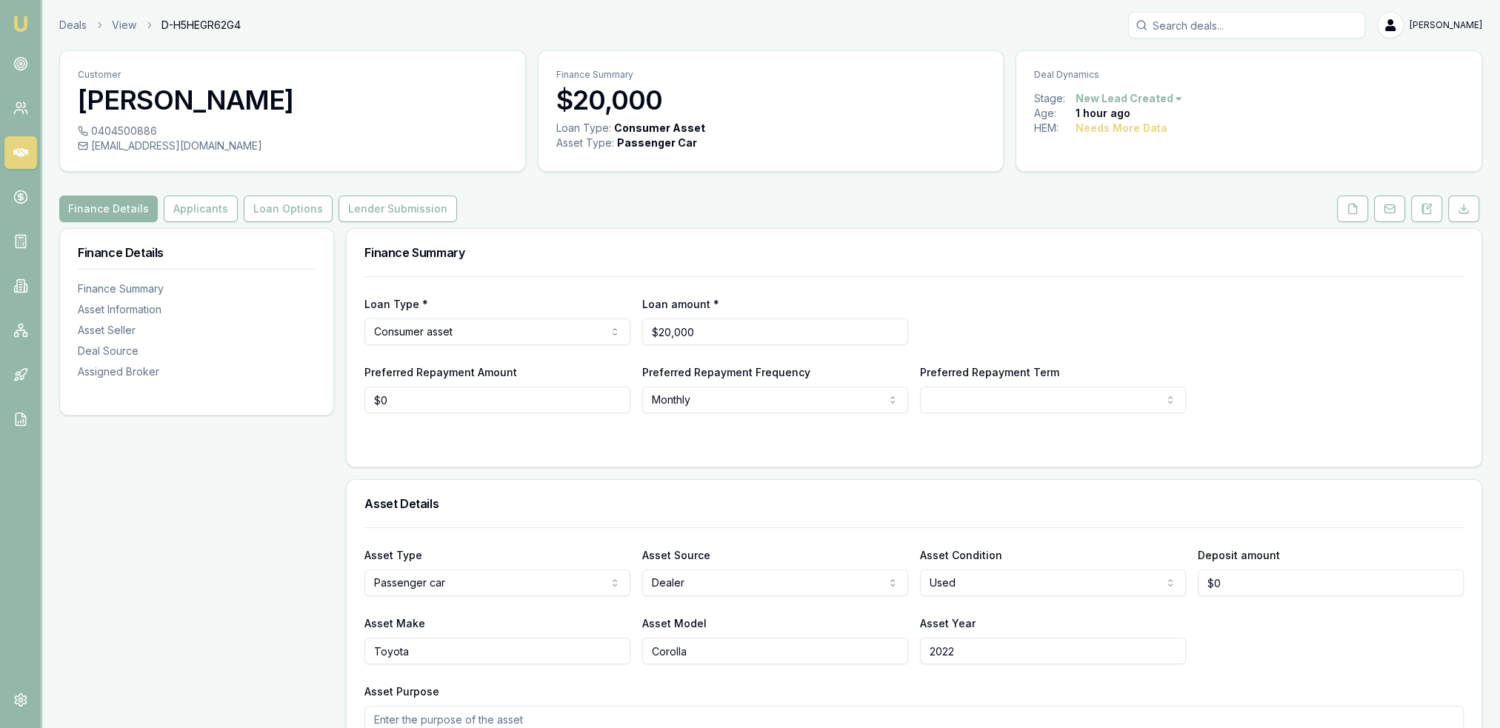
scroll to position [148, 0]
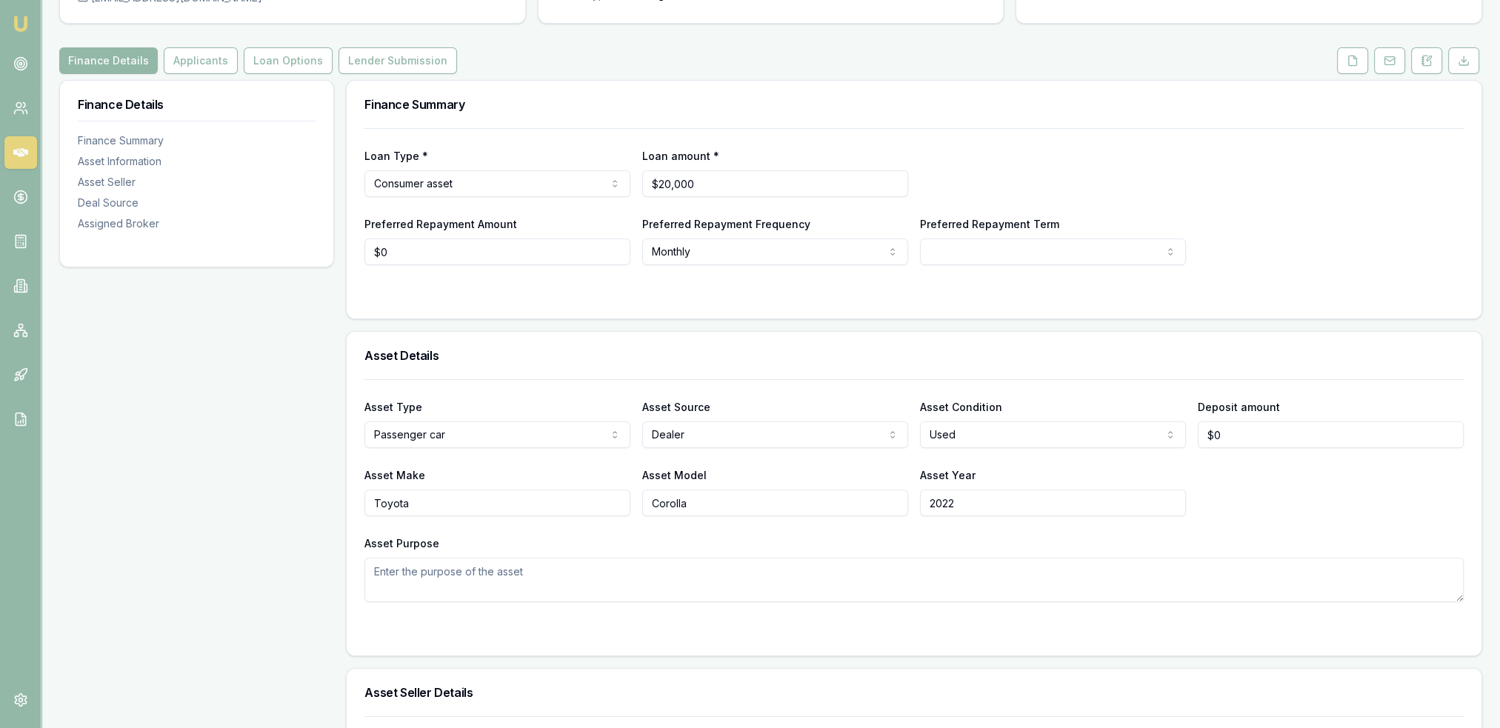
click at [988, 258] on html "Emu Broker Deals View D-H5HEGR62G4 Robyn Adams Toggle Menu Customer Shubham Pat…" at bounding box center [750, 216] width 1500 height 728
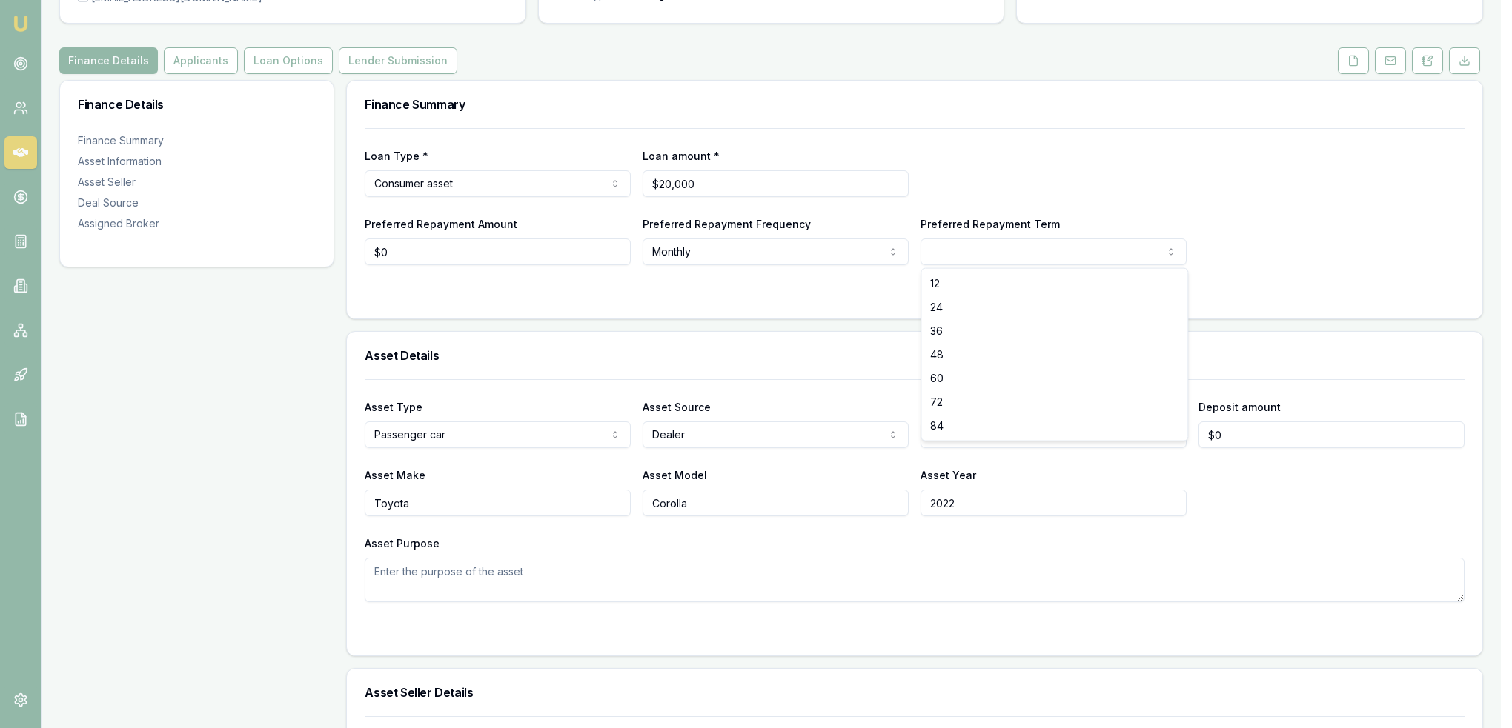
select select "36"
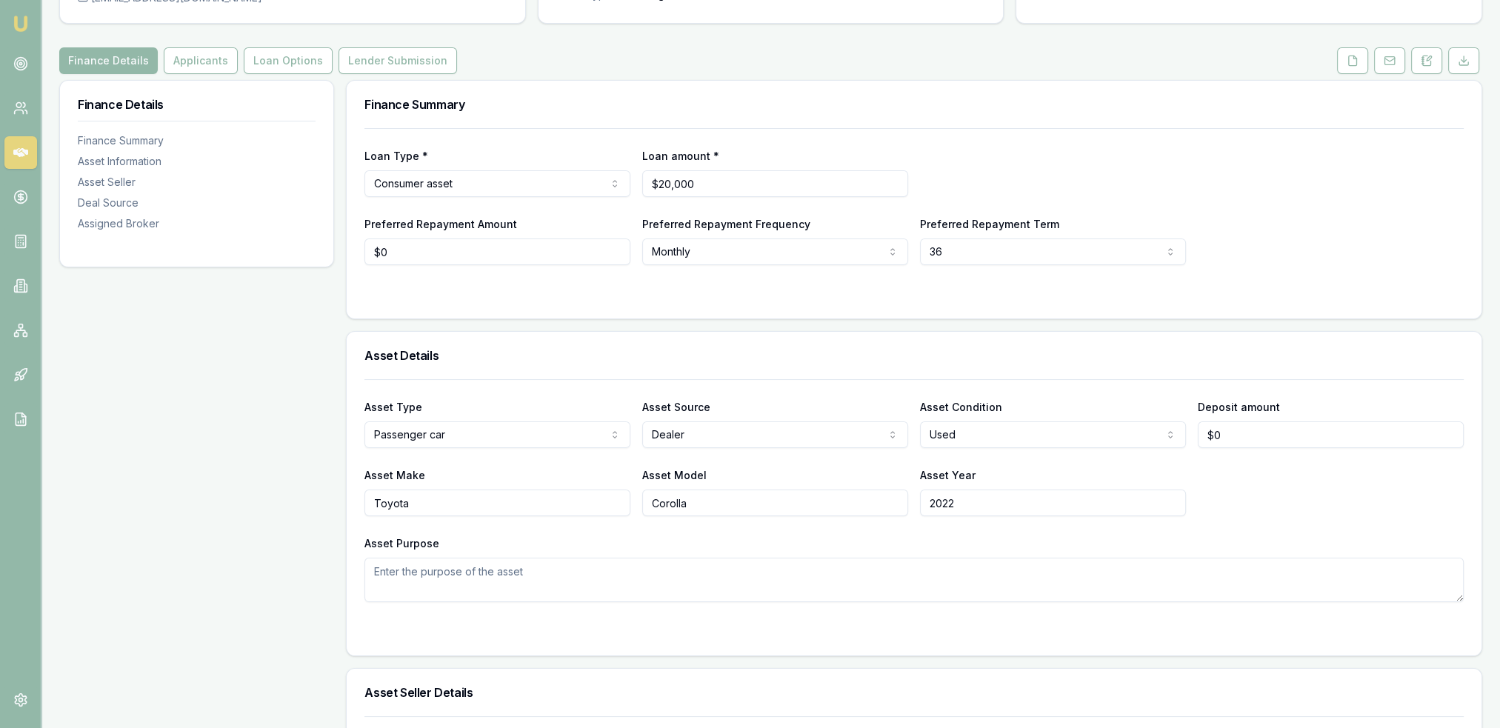
click at [990, 256] on html "Emu Broker Deals View D-H5HEGR62G4 Robyn Adams Toggle Menu Customer Shubham Pat…" at bounding box center [750, 216] width 1500 height 728
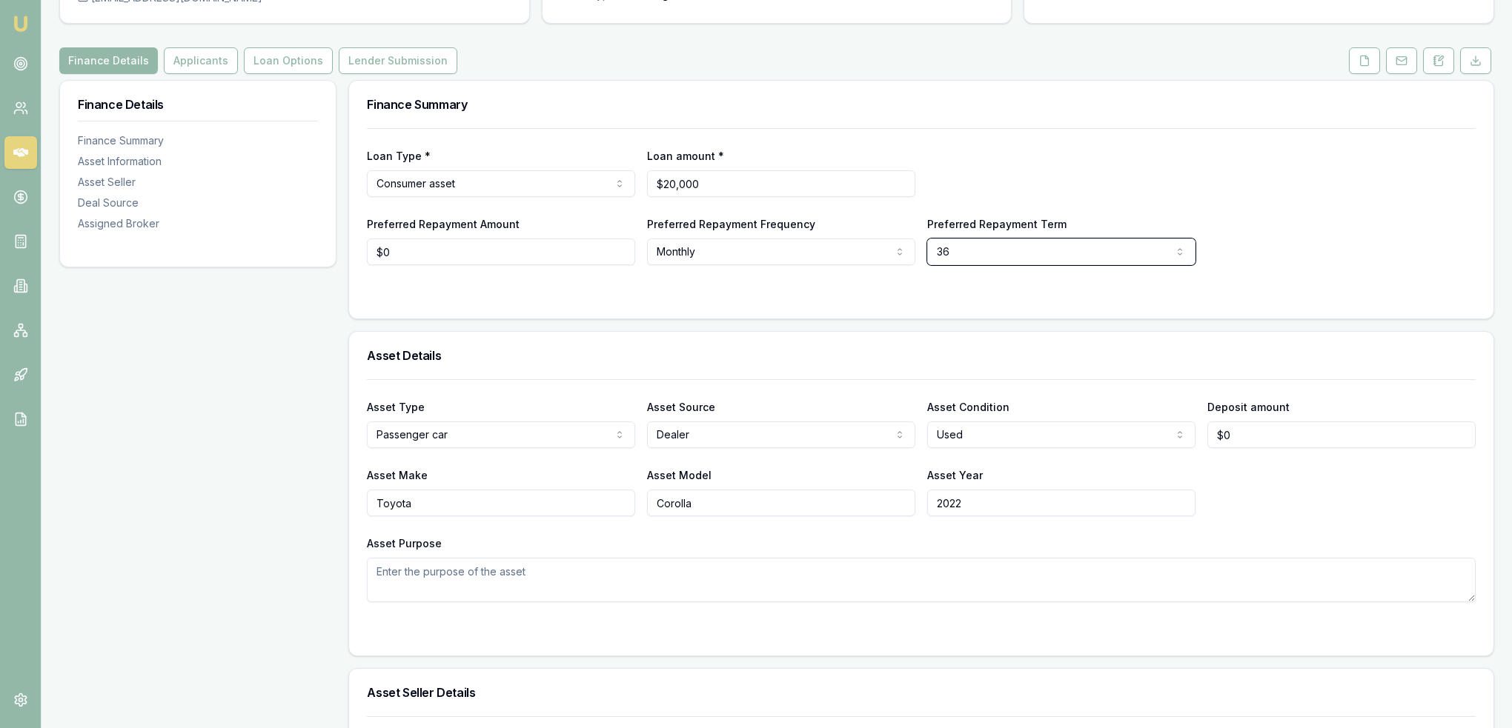
click at [1206, 249] on html "Emu Broker Deals View D-H5HEGR62G4 Robyn Adams Toggle Menu Customer Shubham Pat…" at bounding box center [756, 216] width 1512 height 728
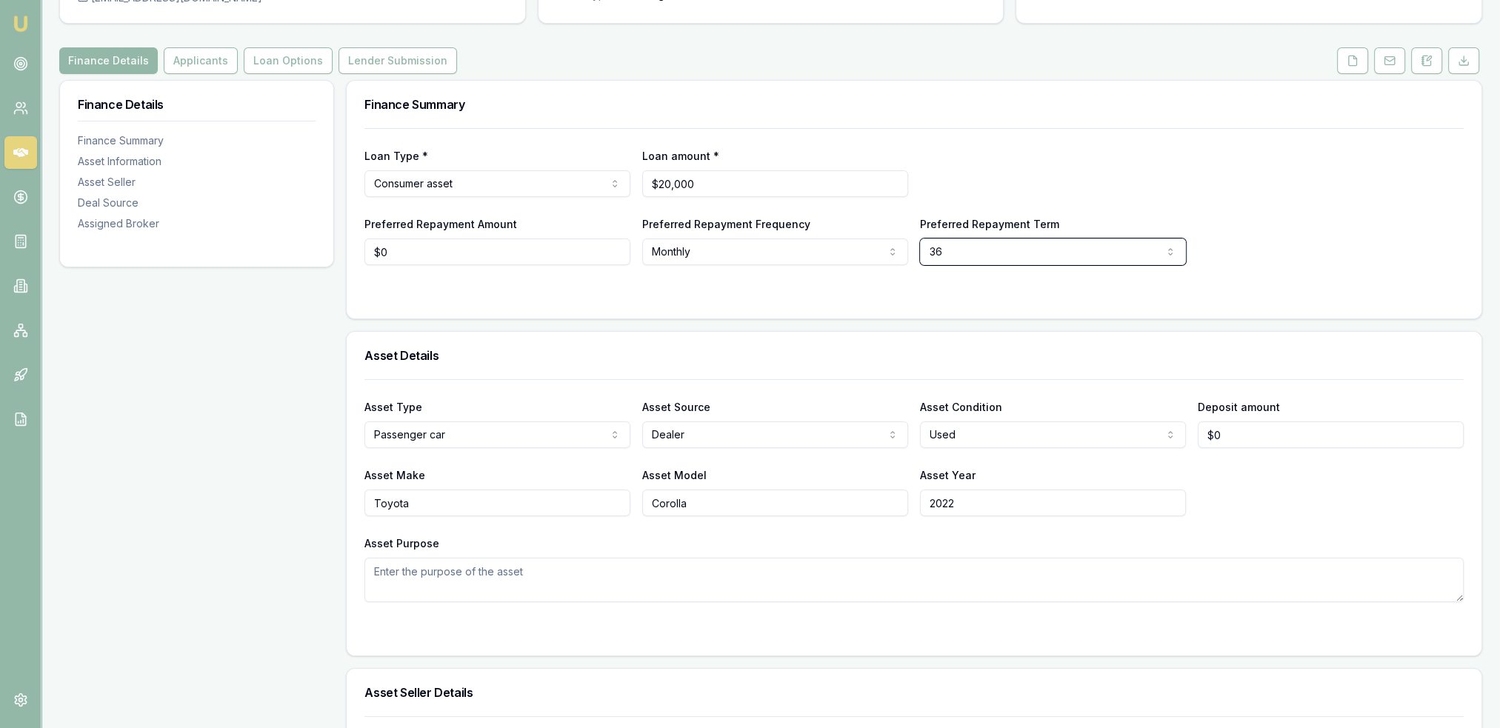
scroll to position [0, 0]
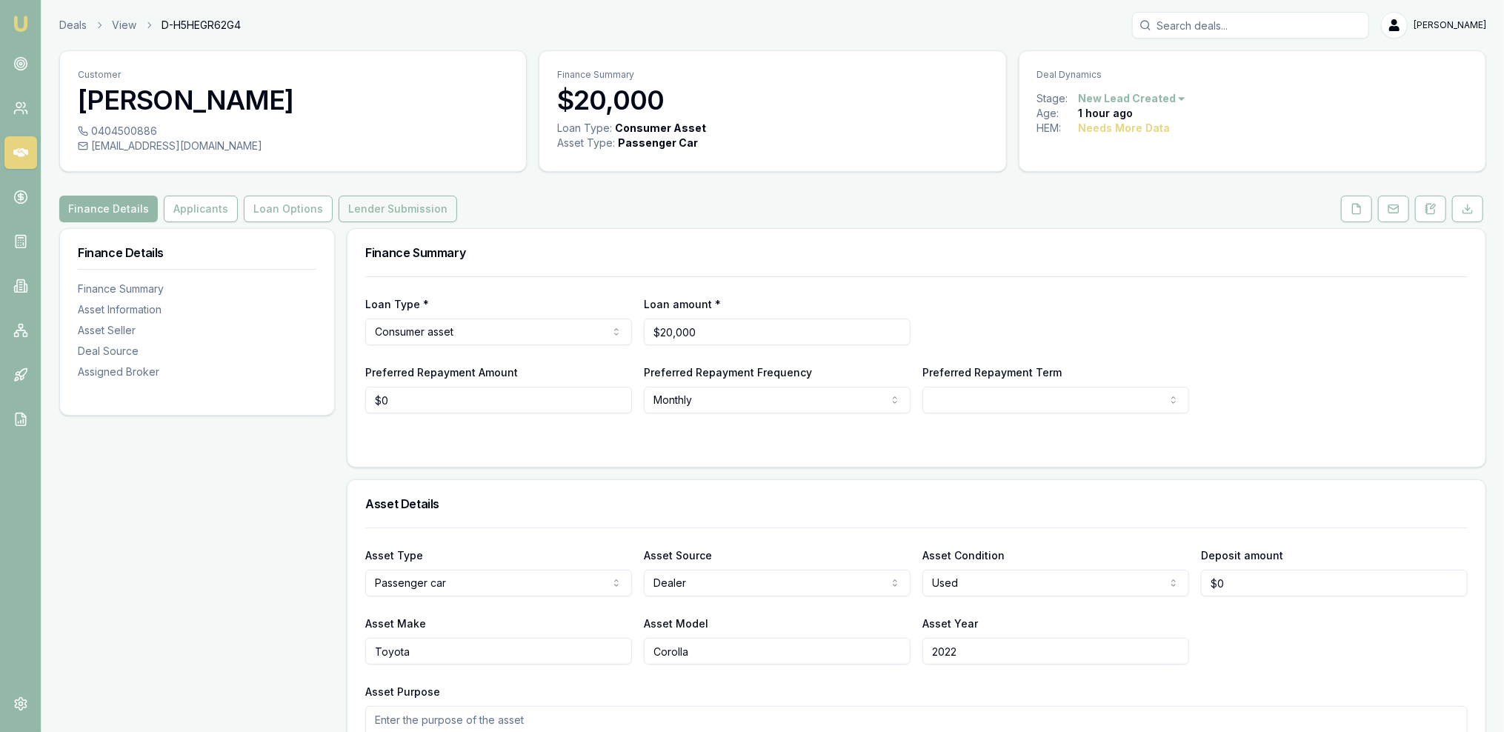
click at [373, 210] on button "Lender Submission" at bounding box center [398, 209] width 119 height 27
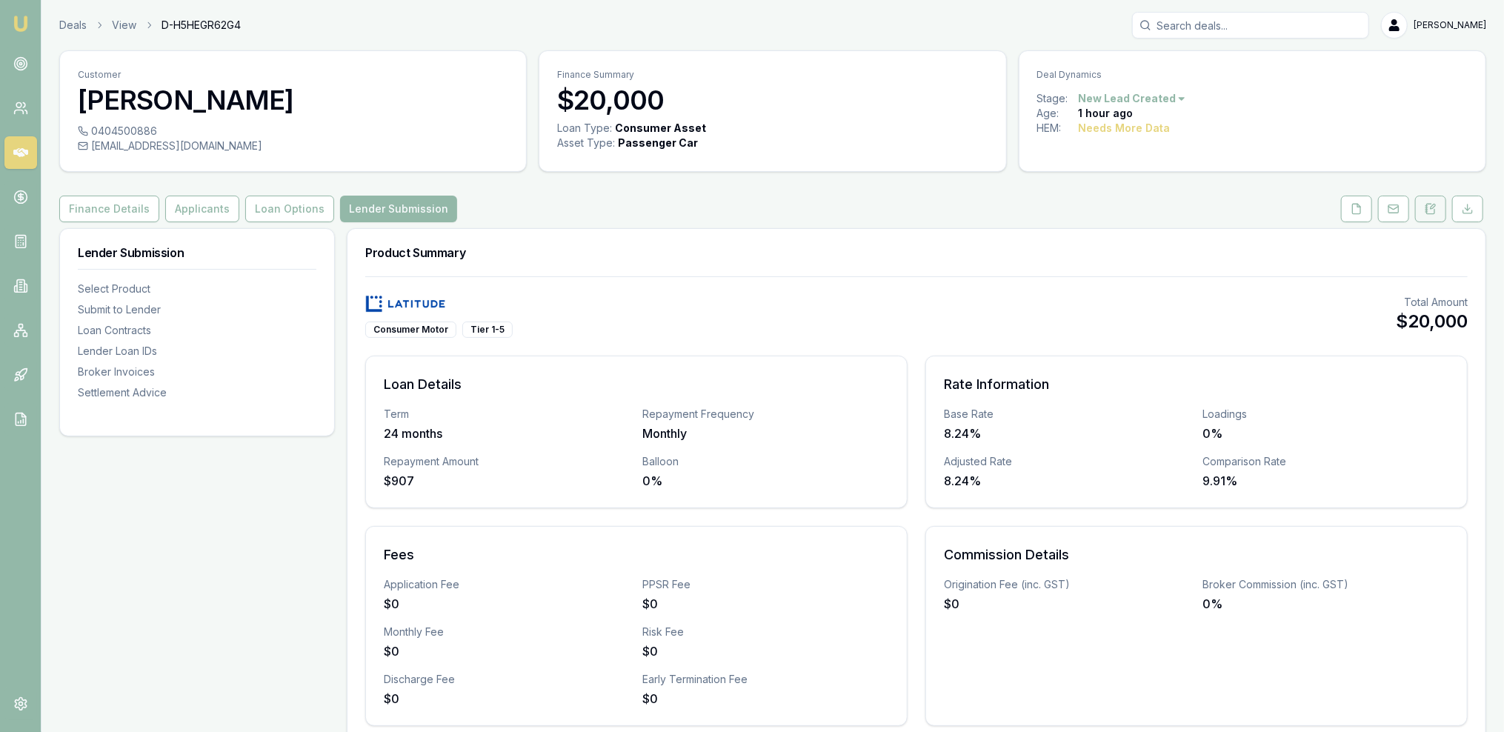
click at [1440, 212] on button at bounding box center [1430, 209] width 31 height 27
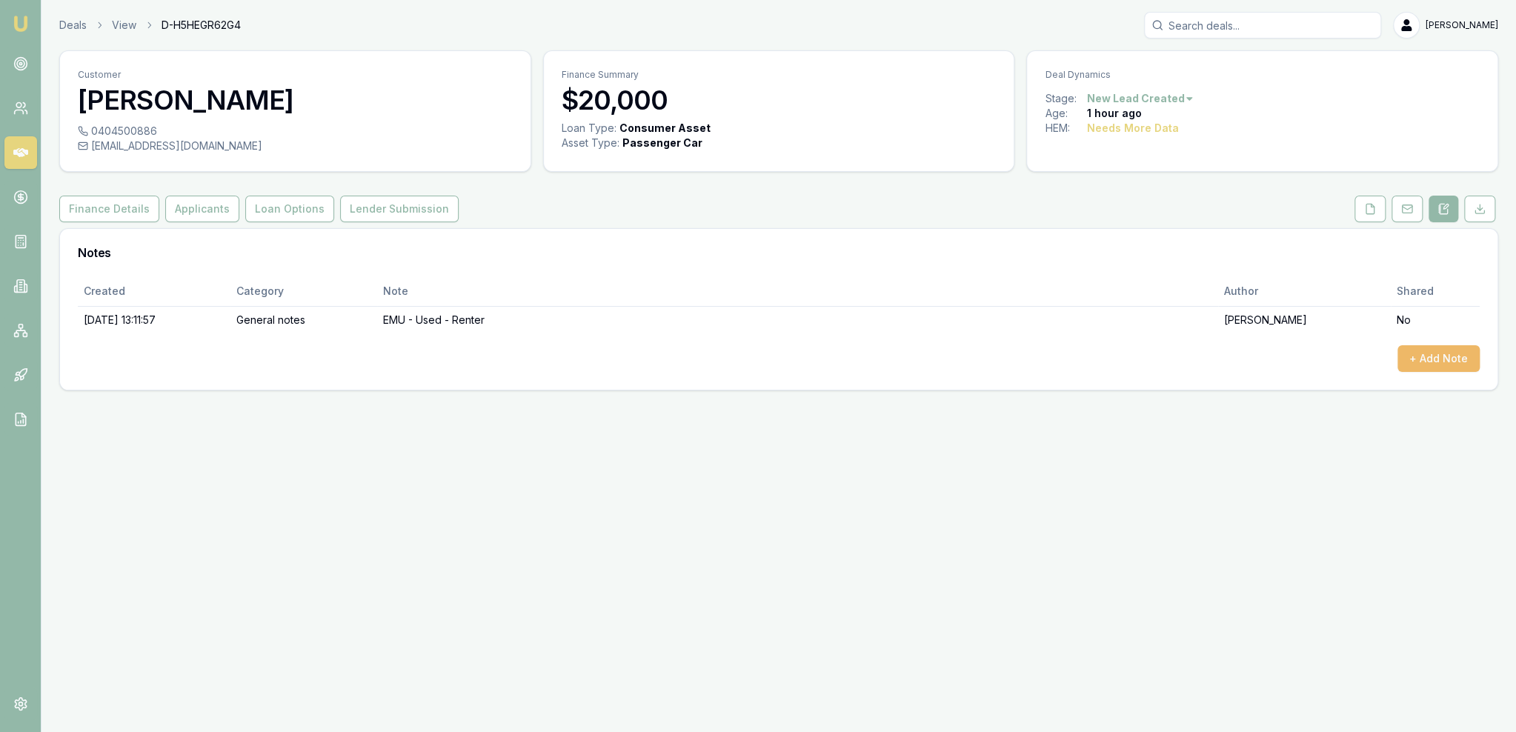
click at [1432, 362] on button "+ Add Note" at bounding box center [1438, 358] width 82 height 27
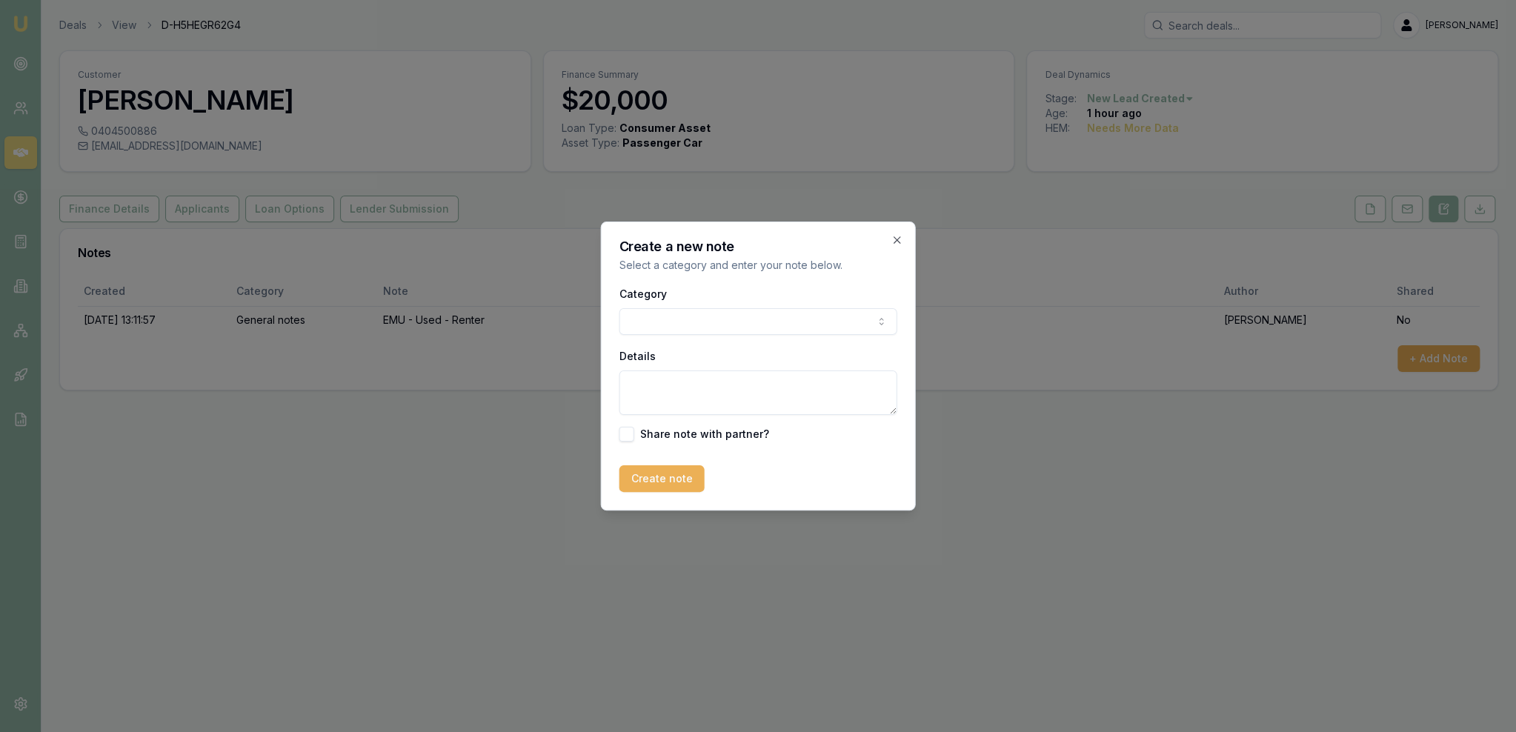
click at [749, 314] on body "Emu Broker Deals View D-H5HEGR62G4 [PERSON_NAME] Toggle Menu Customer [PERSON_N…" at bounding box center [758, 366] width 1516 height 732
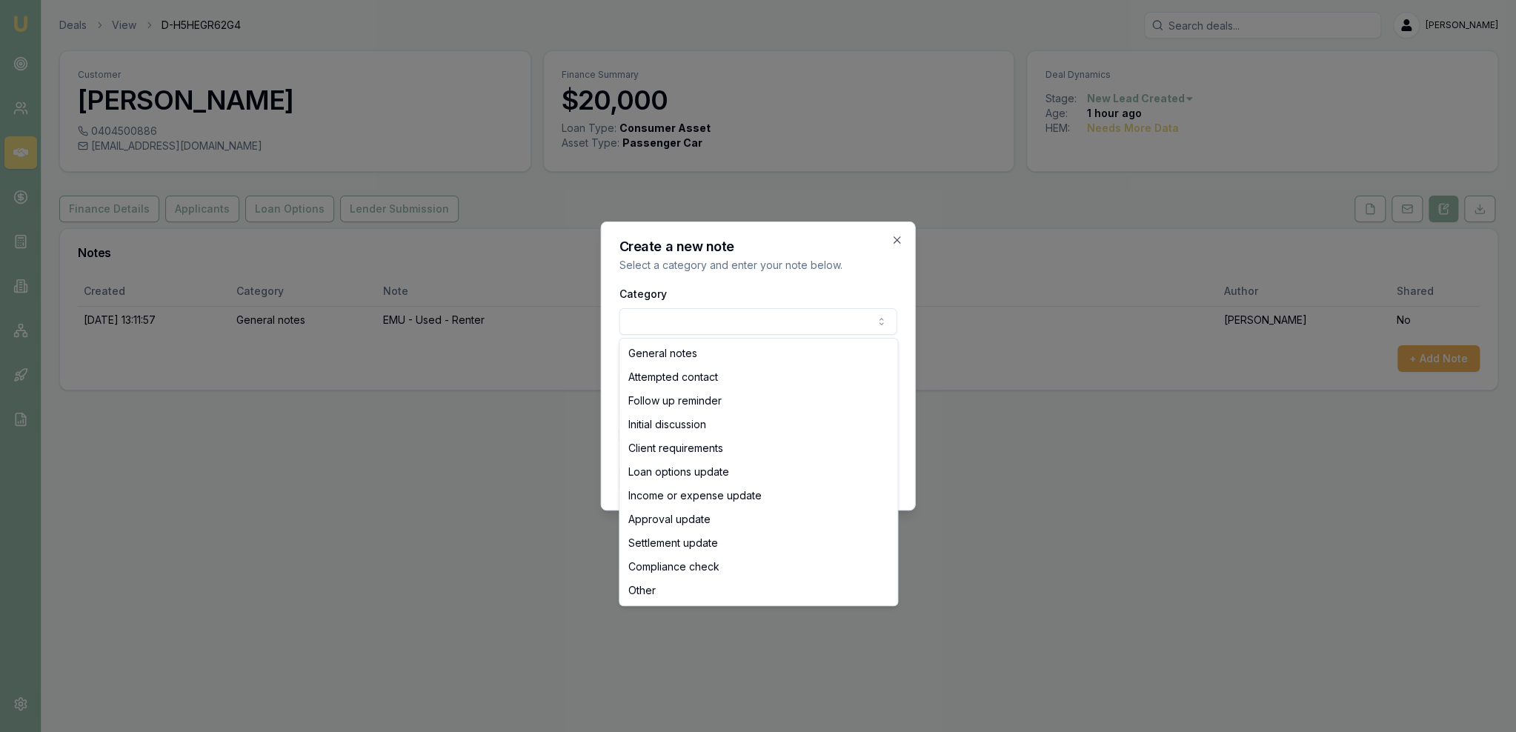
select select "INITIAL_DISCUSSION"
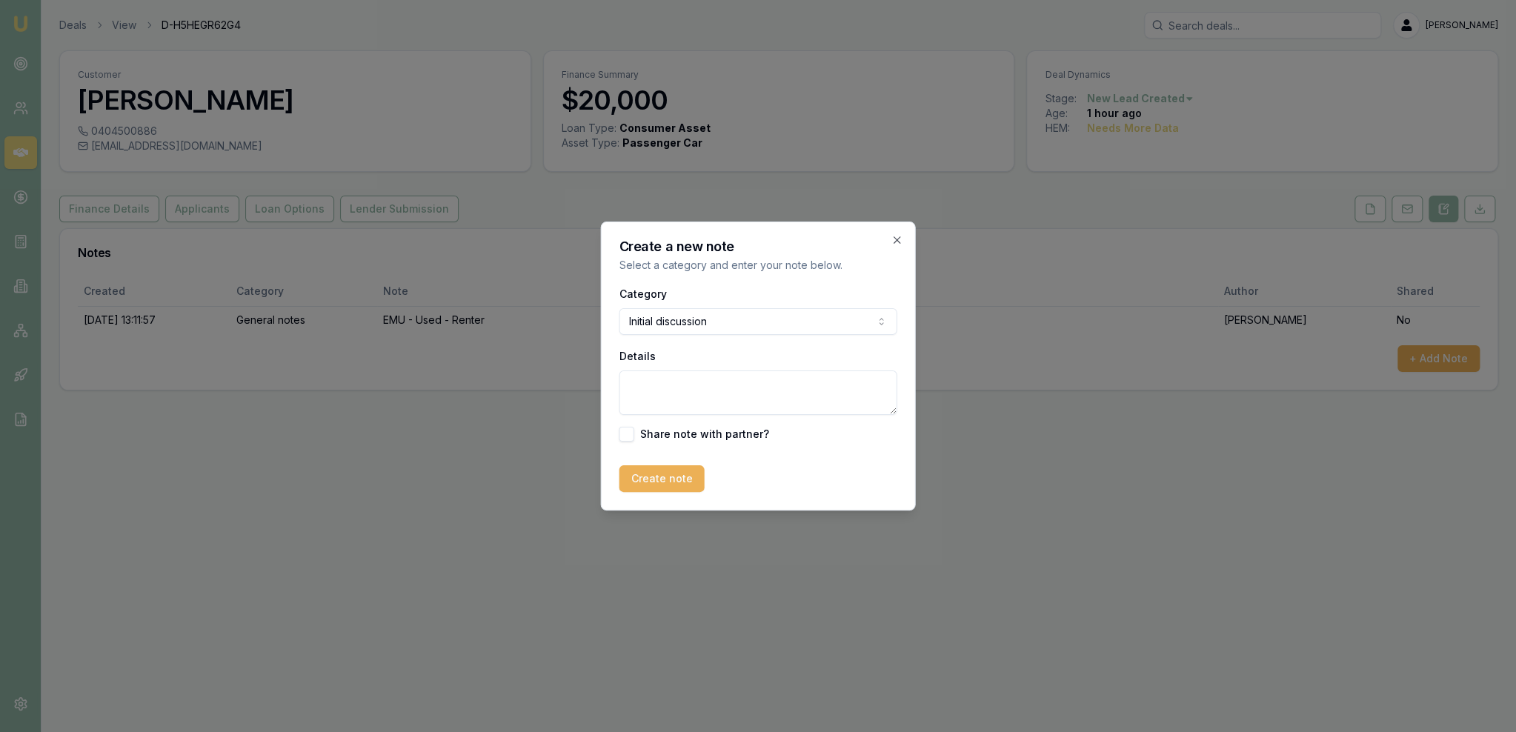
click at [699, 385] on textarea "Details" at bounding box center [758, 392] width 278 height 44
click at [825, 402] on textarea "Dealer hasn't offered any finance yet. $30k total with $10k deposit - financing…" at bounding box center [758, 392] width 278 height 44
click at [853, 408] on textarea "Dealer hasn't offered any finance yet. $30k total with $10k deposit - financing…" at bounding box center [758, 392] width 278 height 44
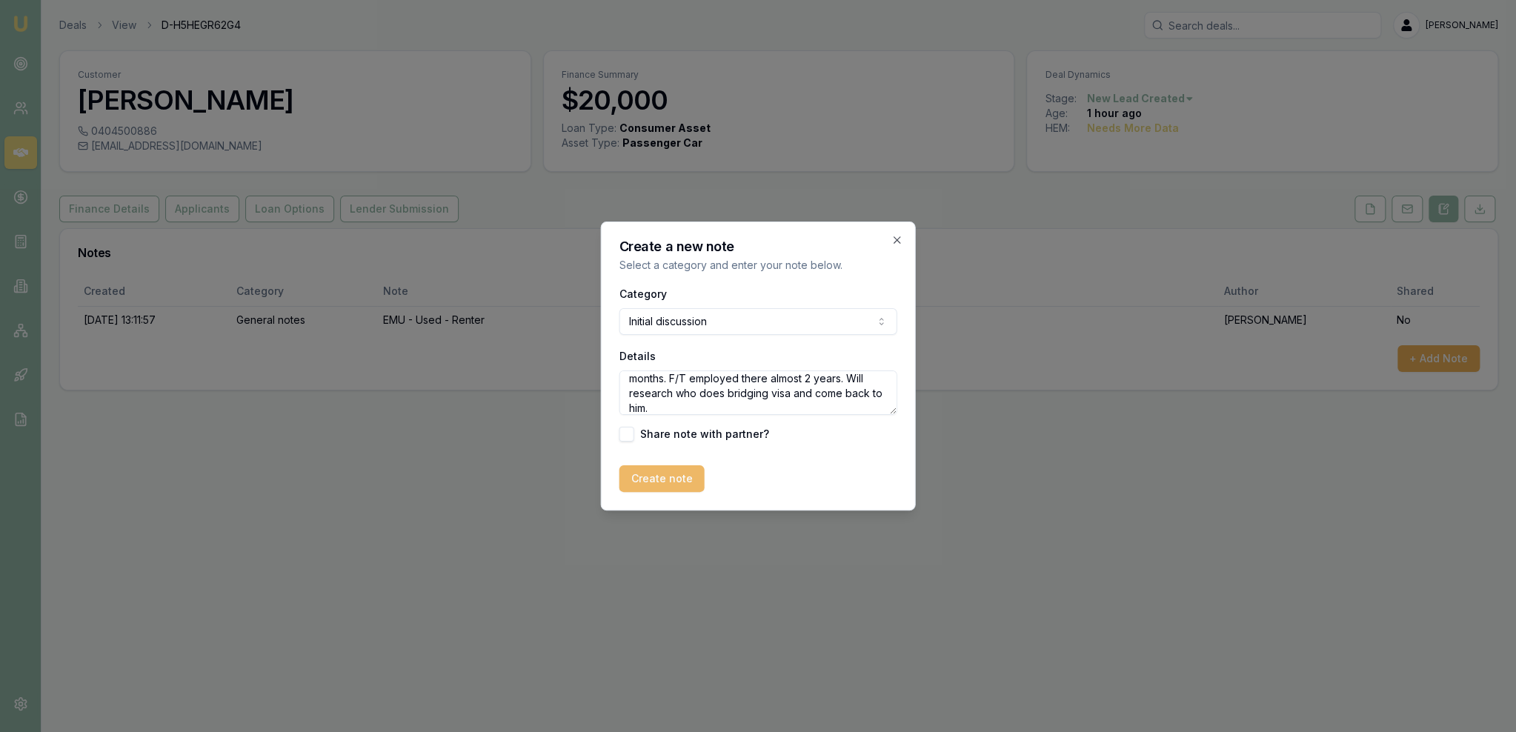
type textarea "Dealer hasn't offered any finance yet. $30k total with $10k deposit - financing…"
click at [658, 475] on button "Create note" at bounding box center [661, 478] width 85 height 27
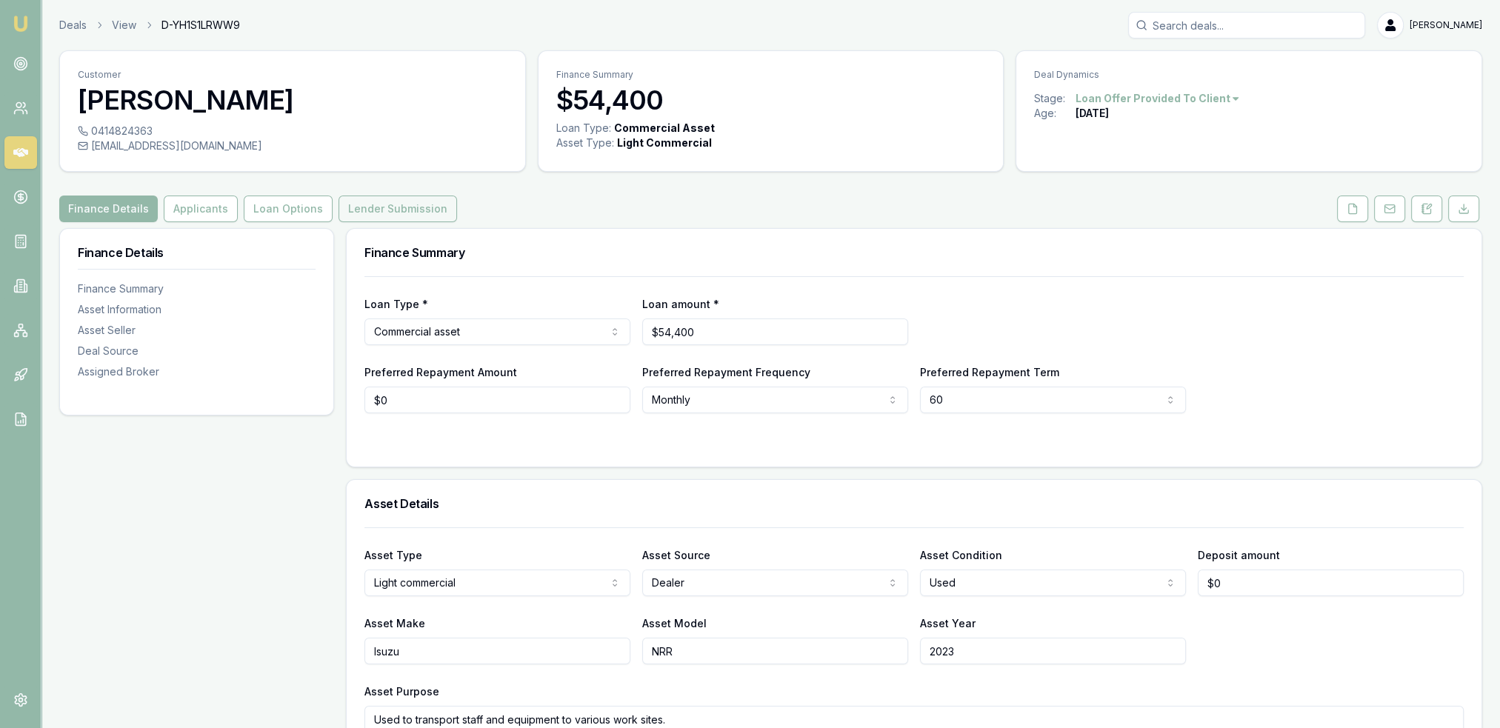
click at [359, 210] on button "Lender Submission" at bounding box center [398, 209] width 119 height 27
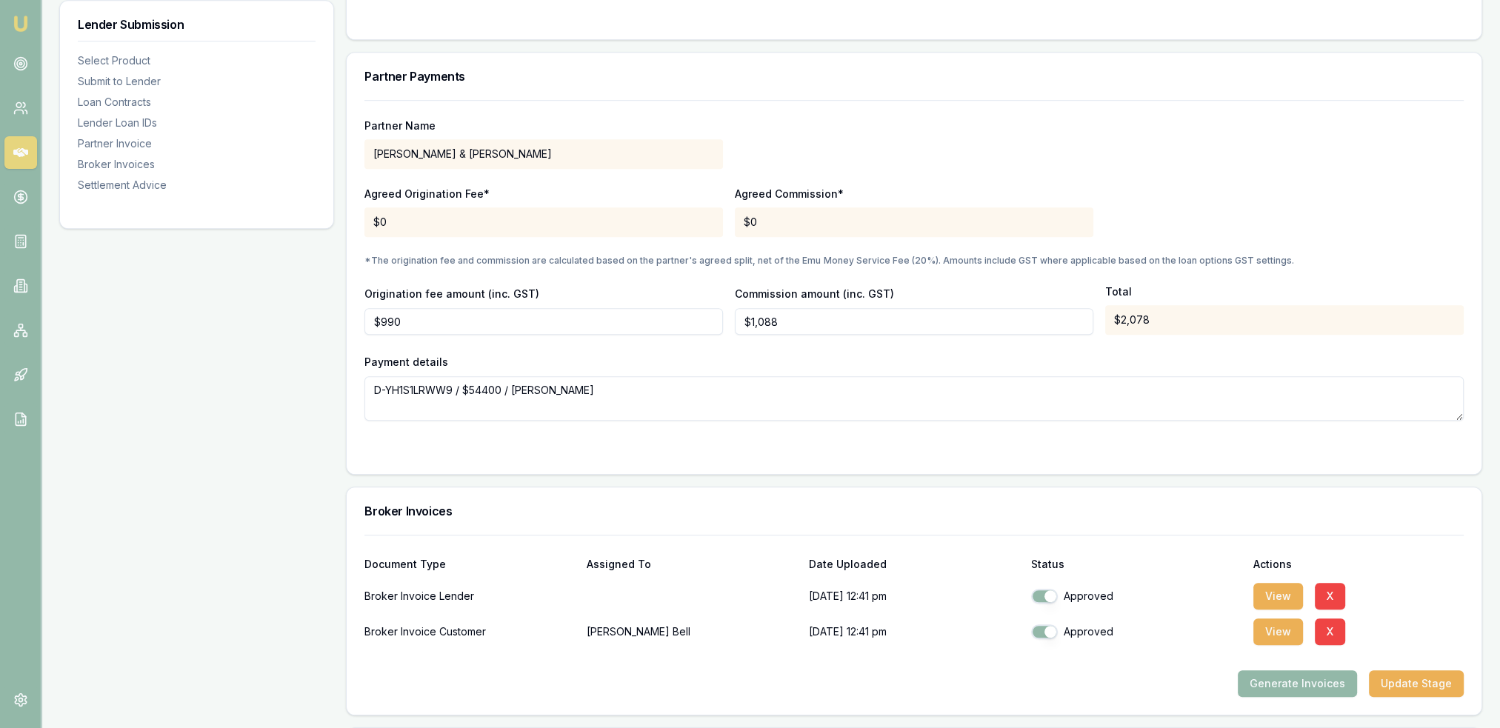
scroll to position [1541, 0]
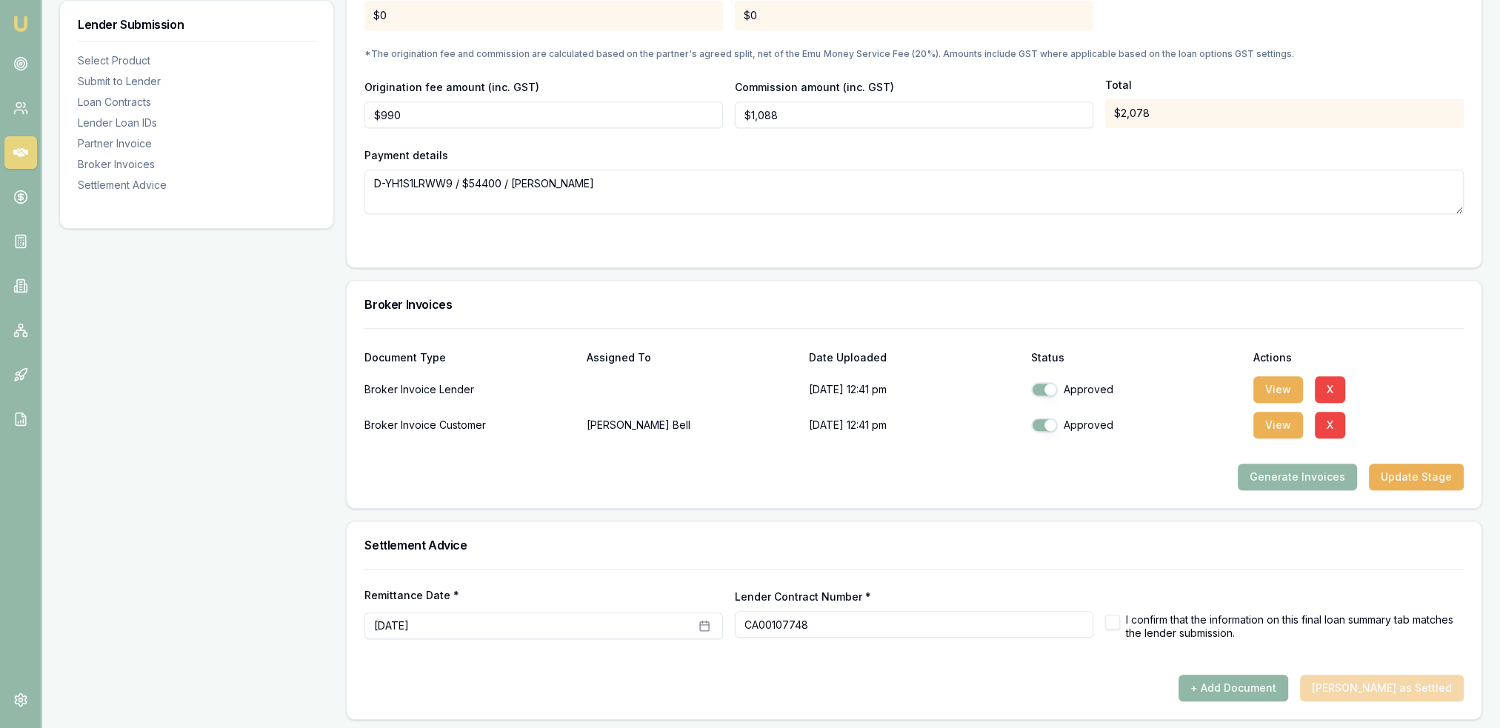
click at [1269, 686] on button "+ Add Document" at bounding box center [1234, 688] width 110 height 27
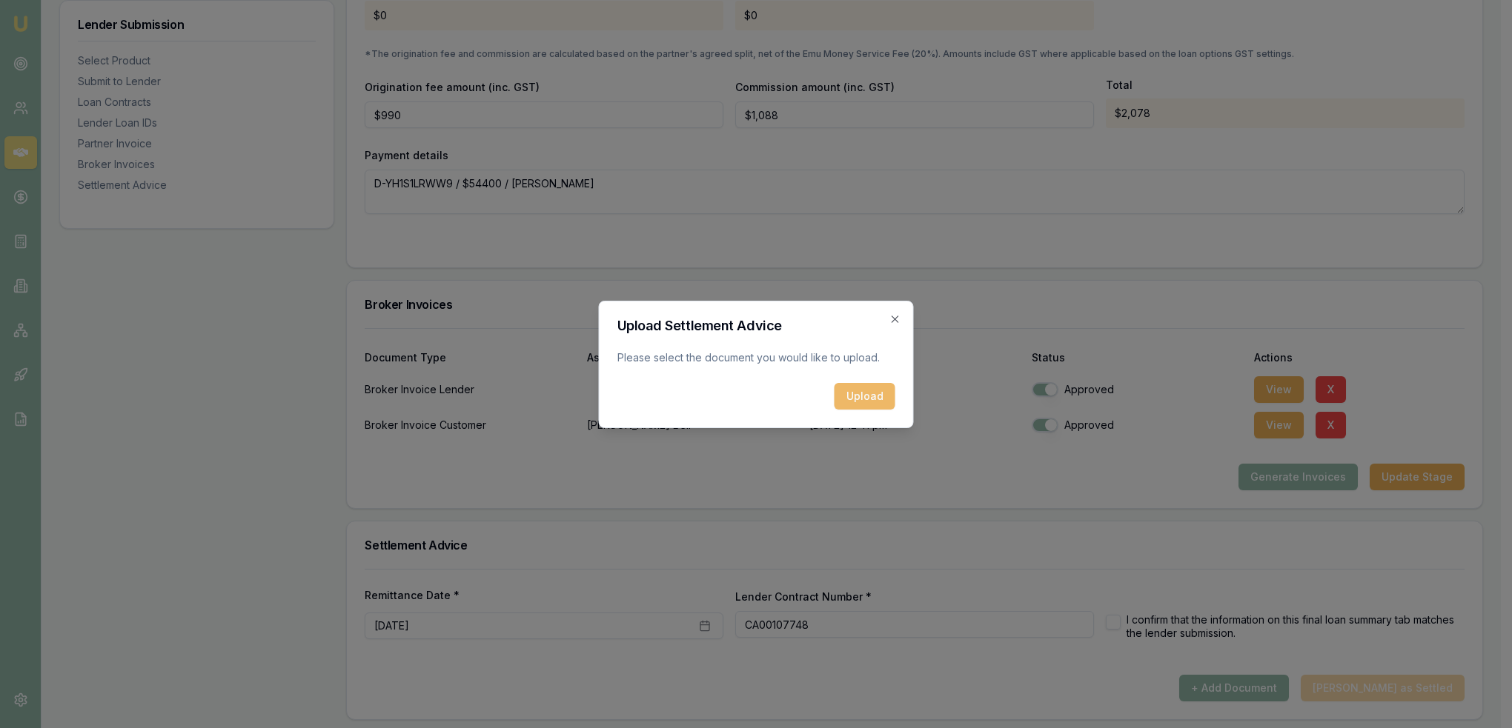
click at [869, 399] on button "Upload" at bounding box center [864, 396] width 61 height 27
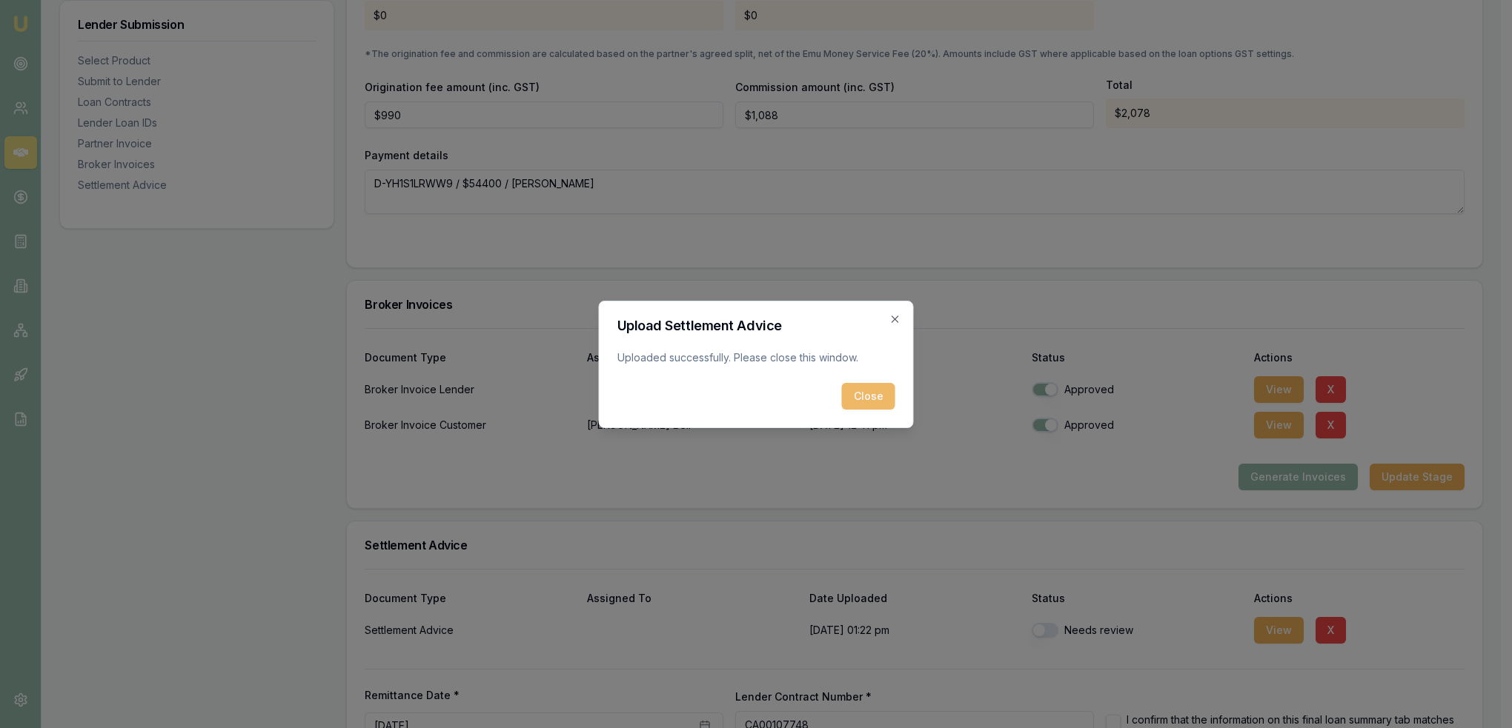
click at [868, 399] on button "Close" at bounding box center [868, 396] width 53 height 27
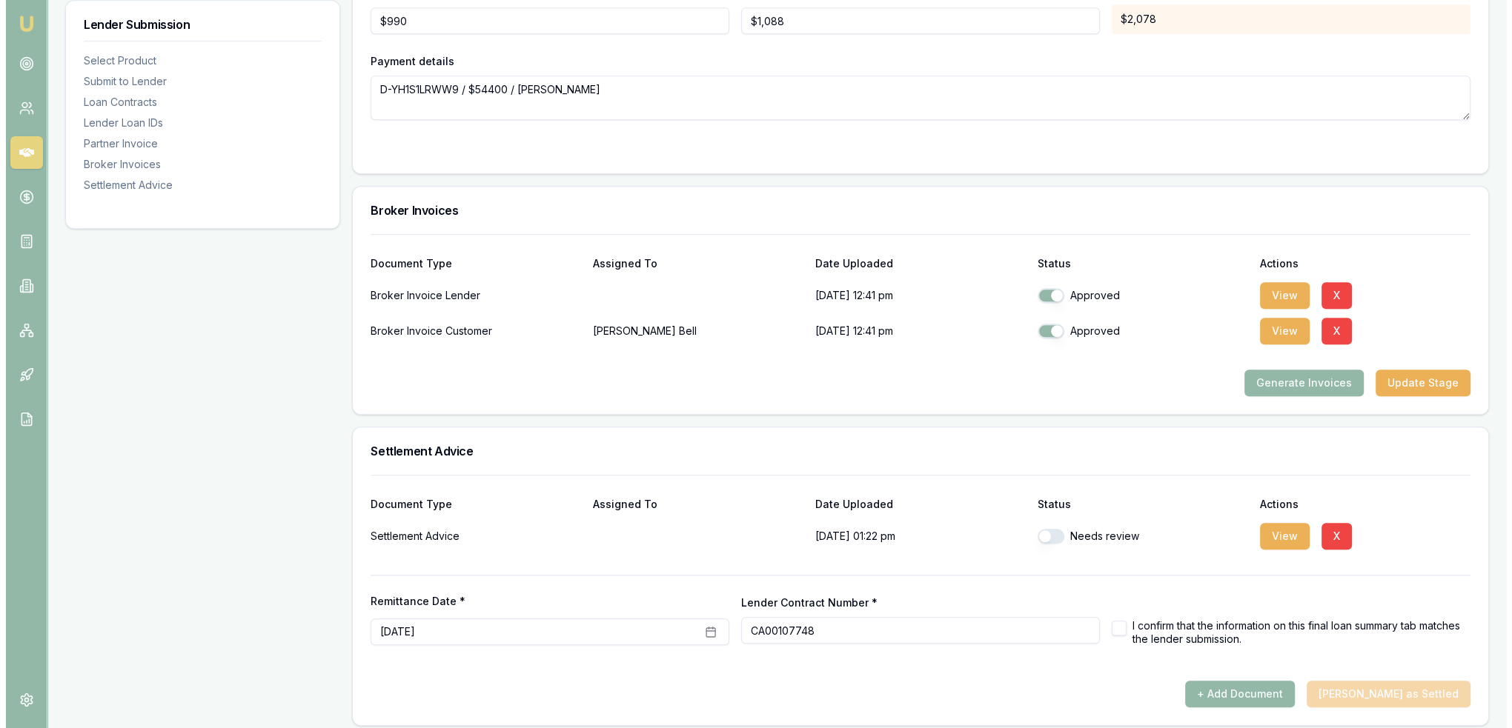
scroll to position [1641, 0]
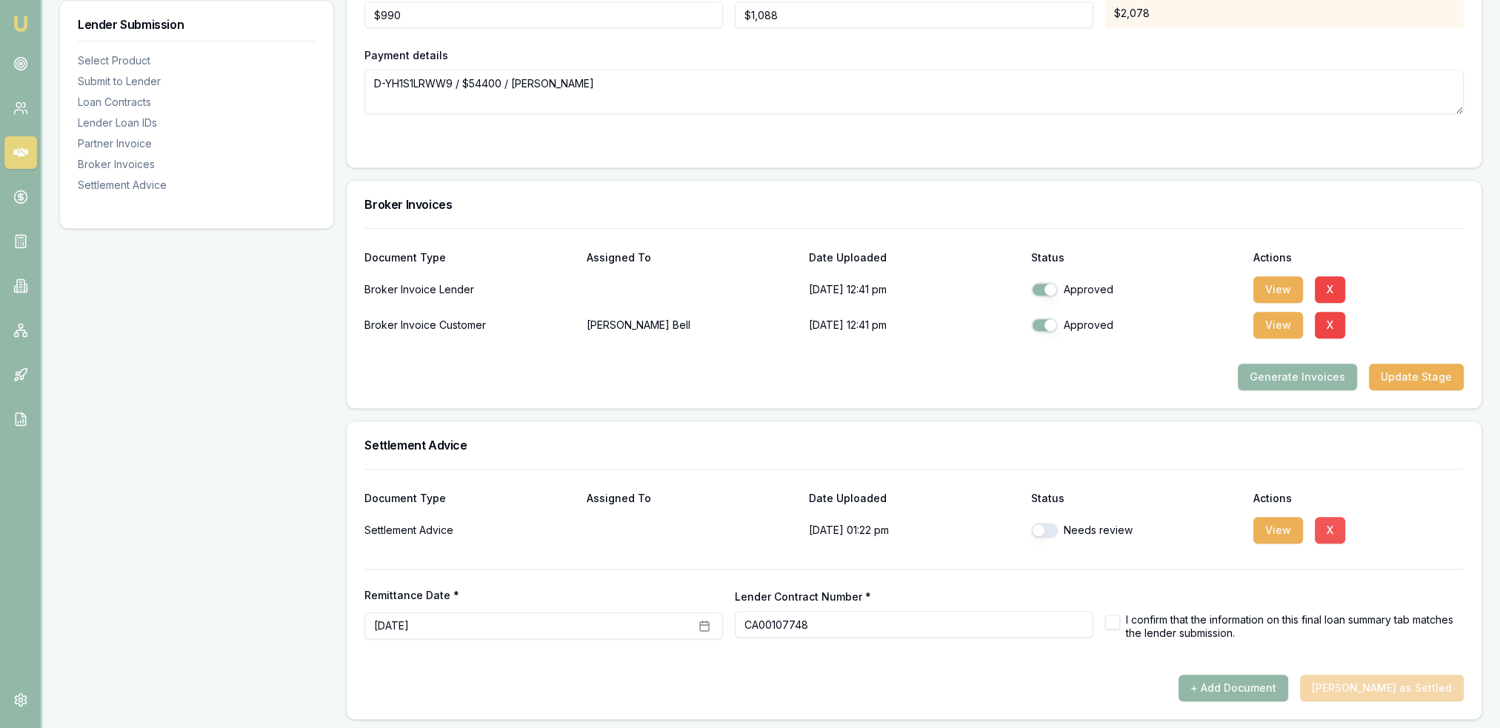
click at [1334, 533] on button "X" at bounding box center [1330, 530] width 30 height 27
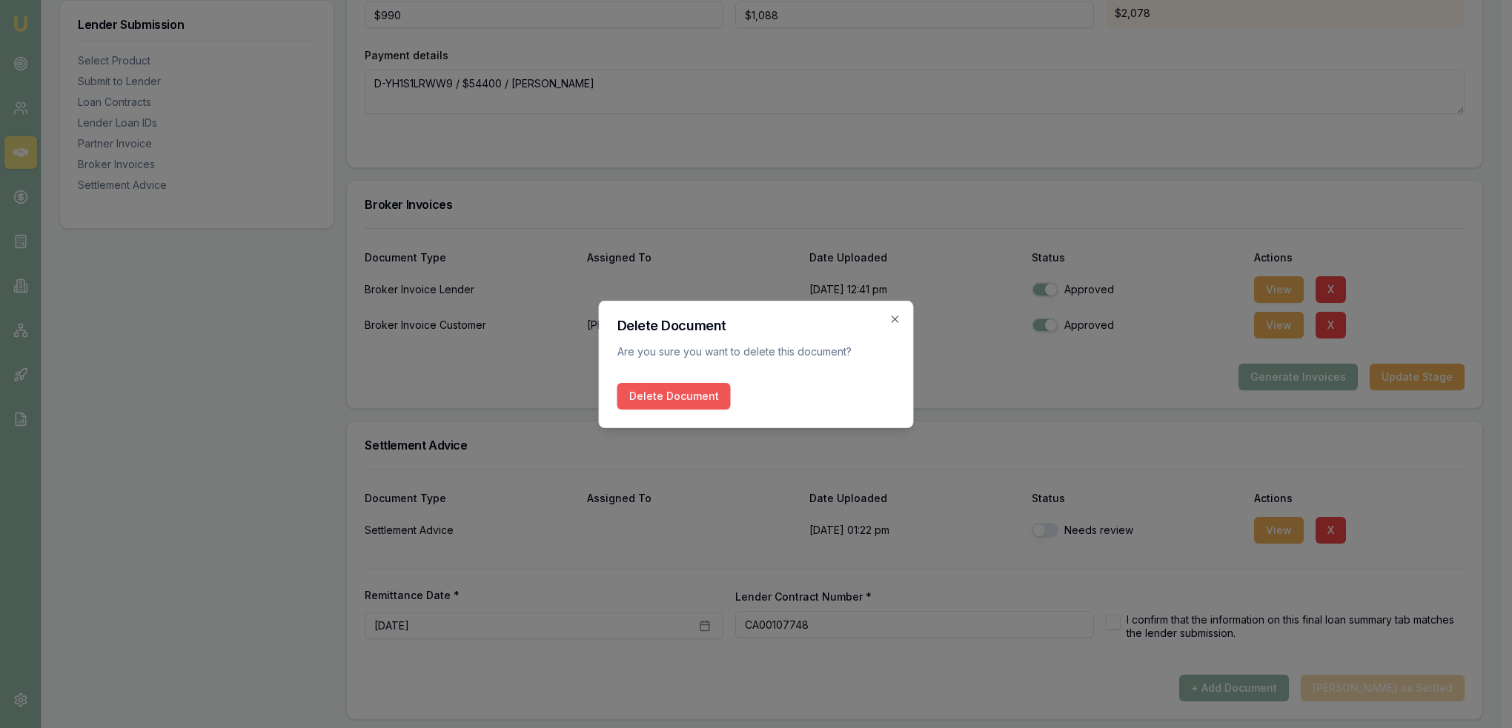
click at [661, 388] on button "Delete Document" at bounding box center [673, 396] width 113 height 27
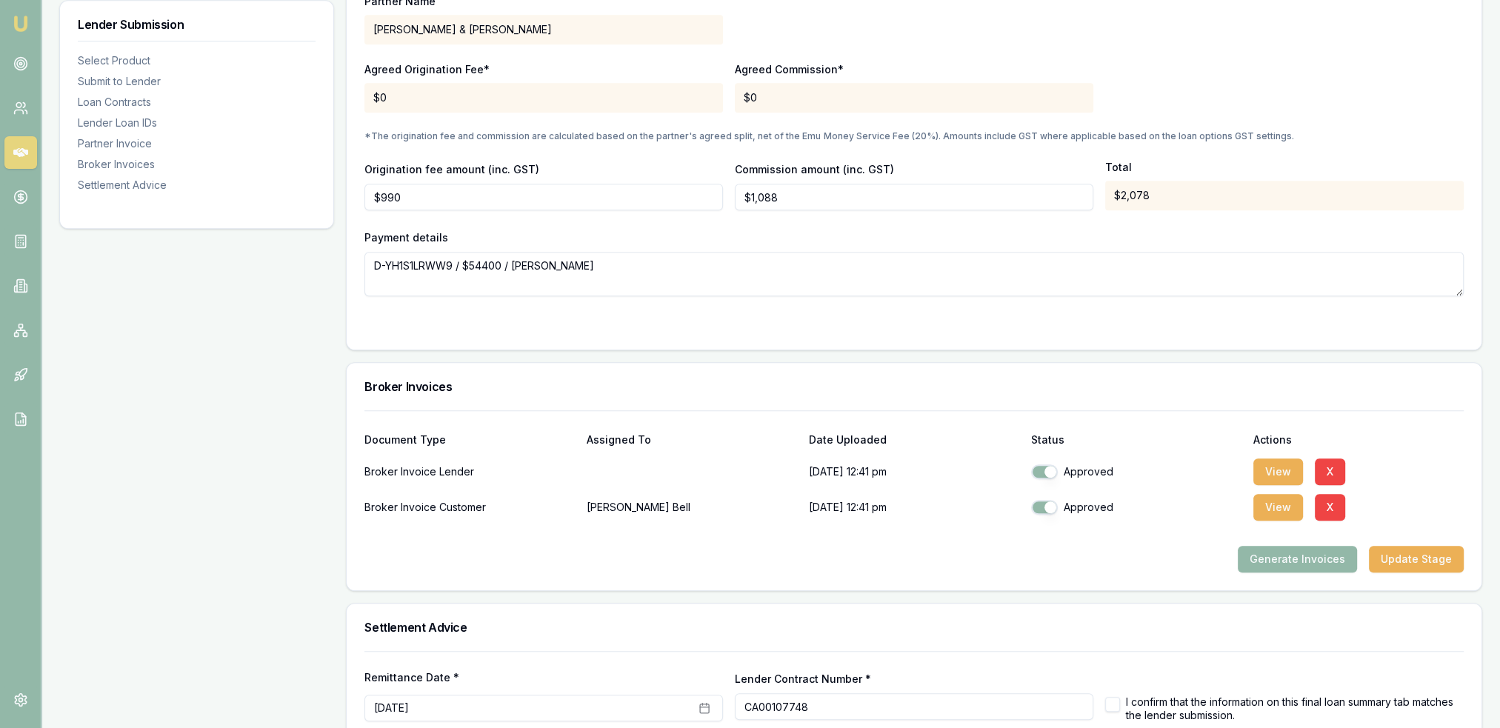
scroll to position [1541, 0]
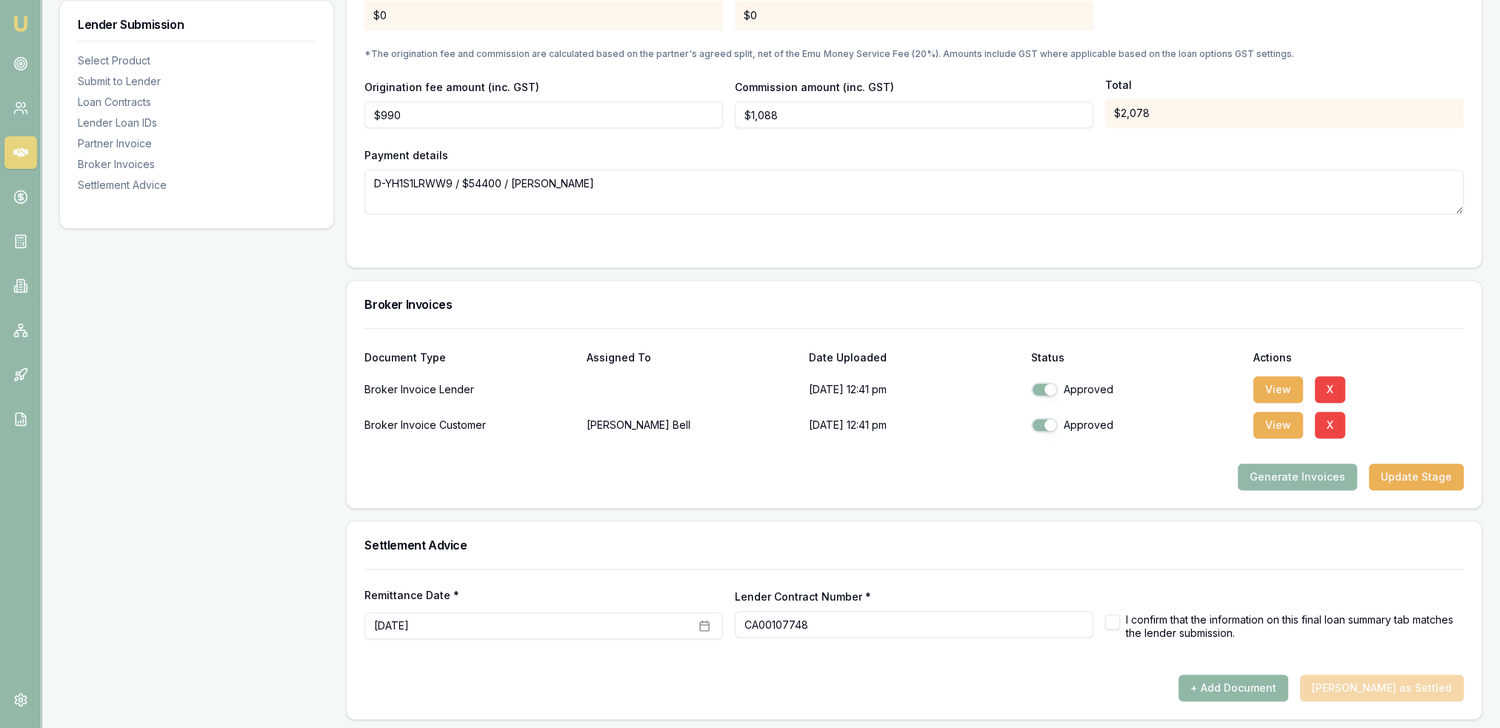
click at [1266, 681] on button "+ Add Document" at bounding box center [1234, 688] width 110 height 27
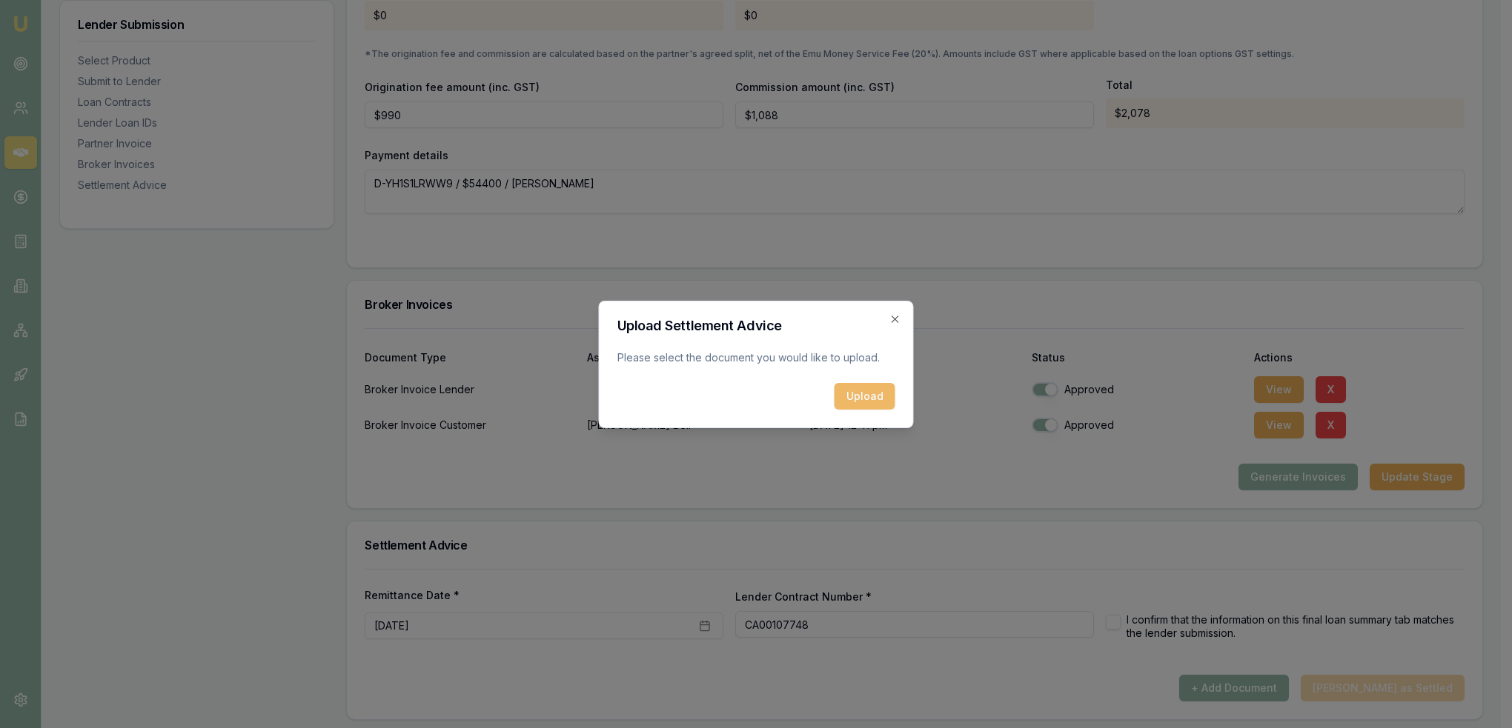
click at [867, 390] on button "Upload" at bounding box center [864, 396] width 61 height 27
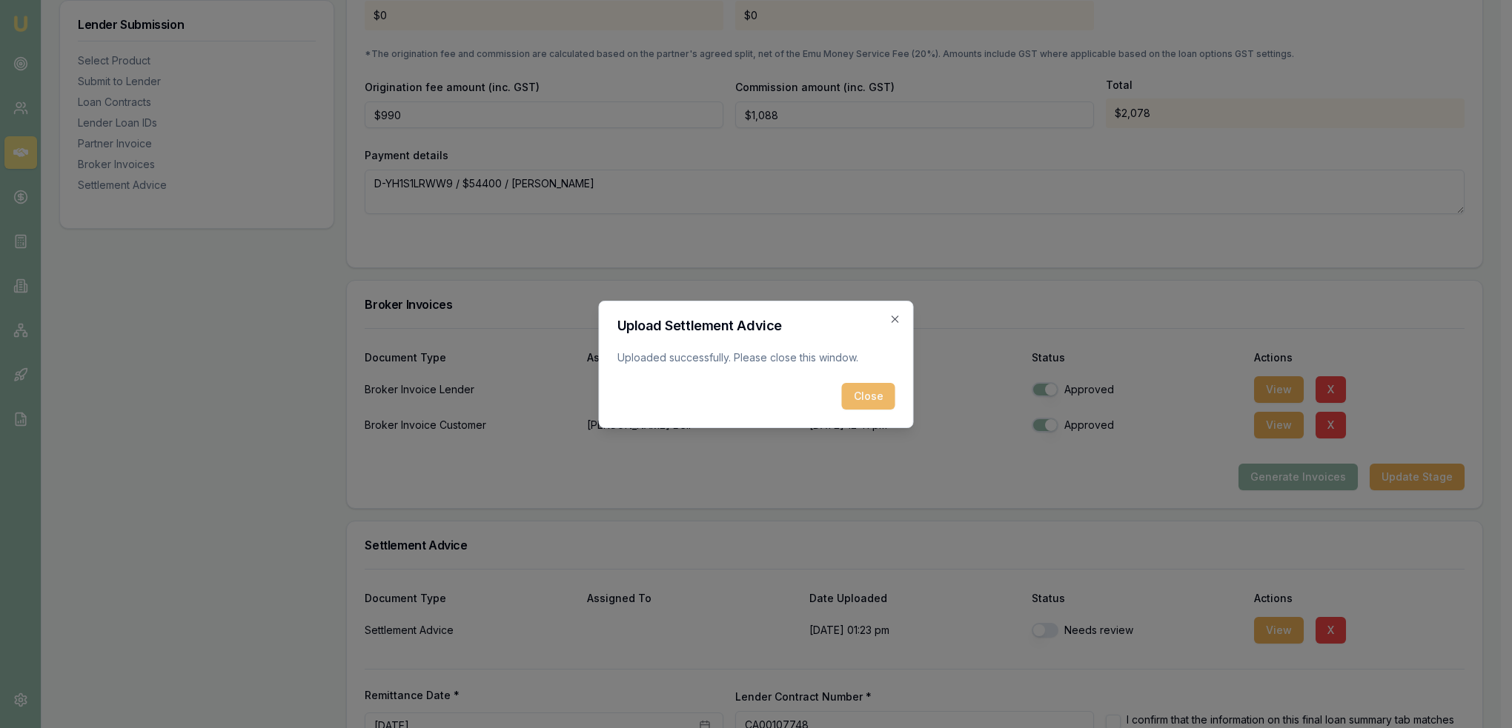
click at [866, 393] on button "Close" at bounding box center [868, 396] width 53 height 27
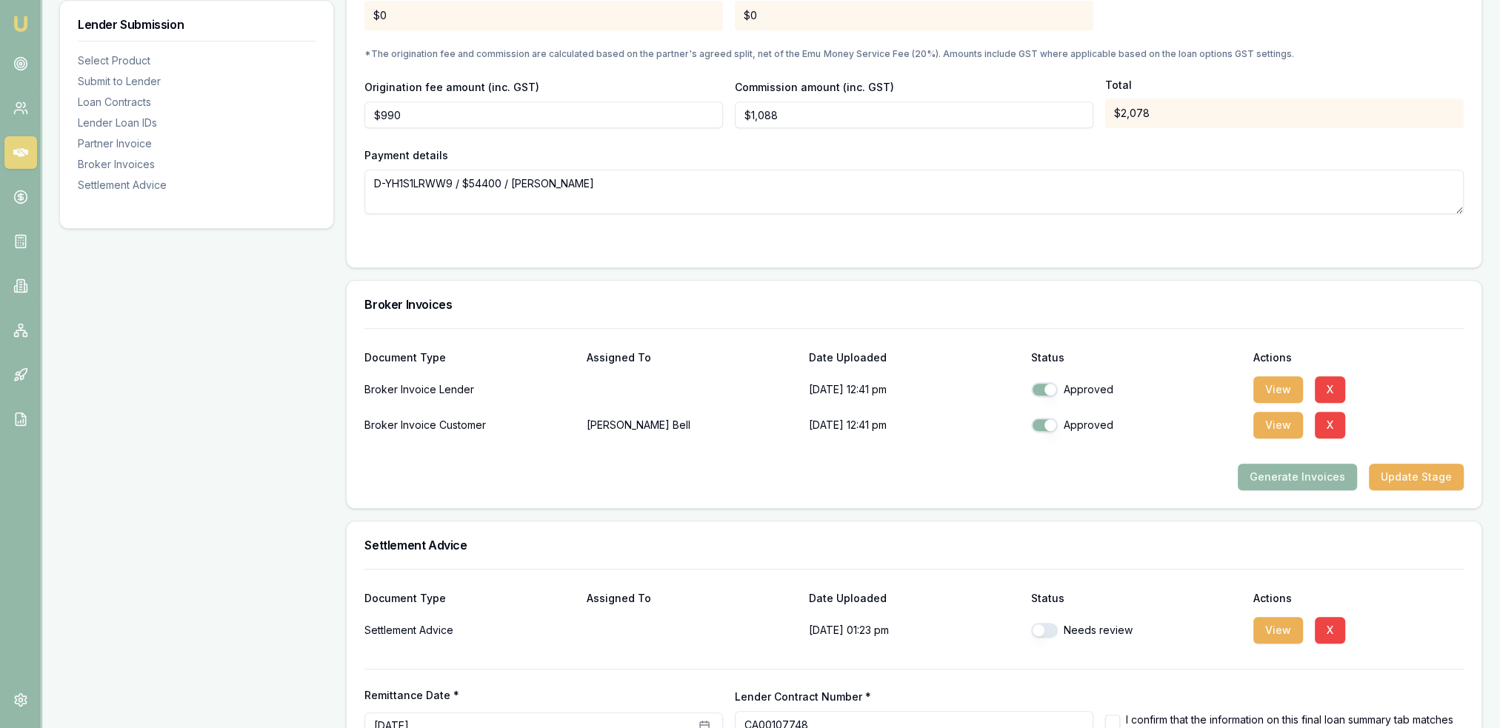
click at [1040, 624] on button "button" at bounding box center [1044, 630] width 27 height 15
checkbox input "true"
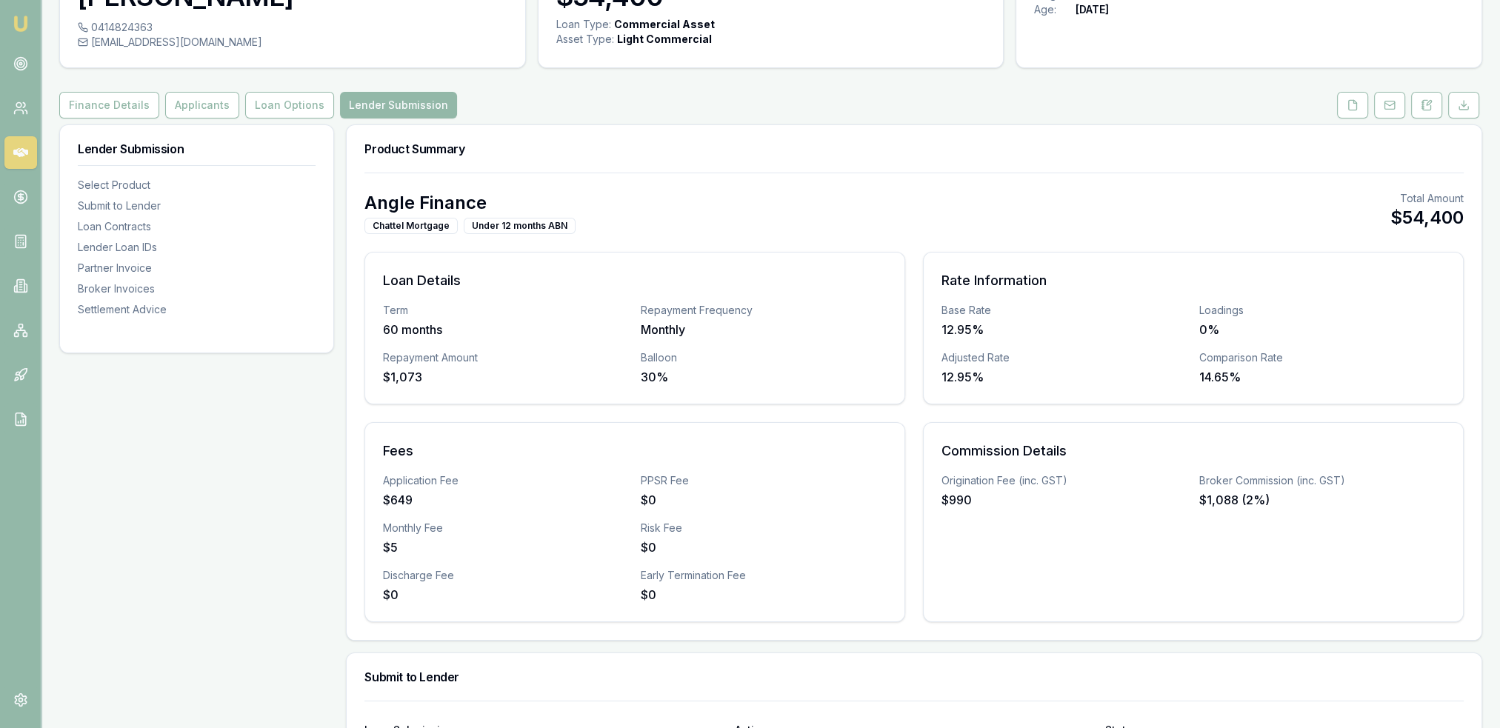
scroll to position [0, 0]
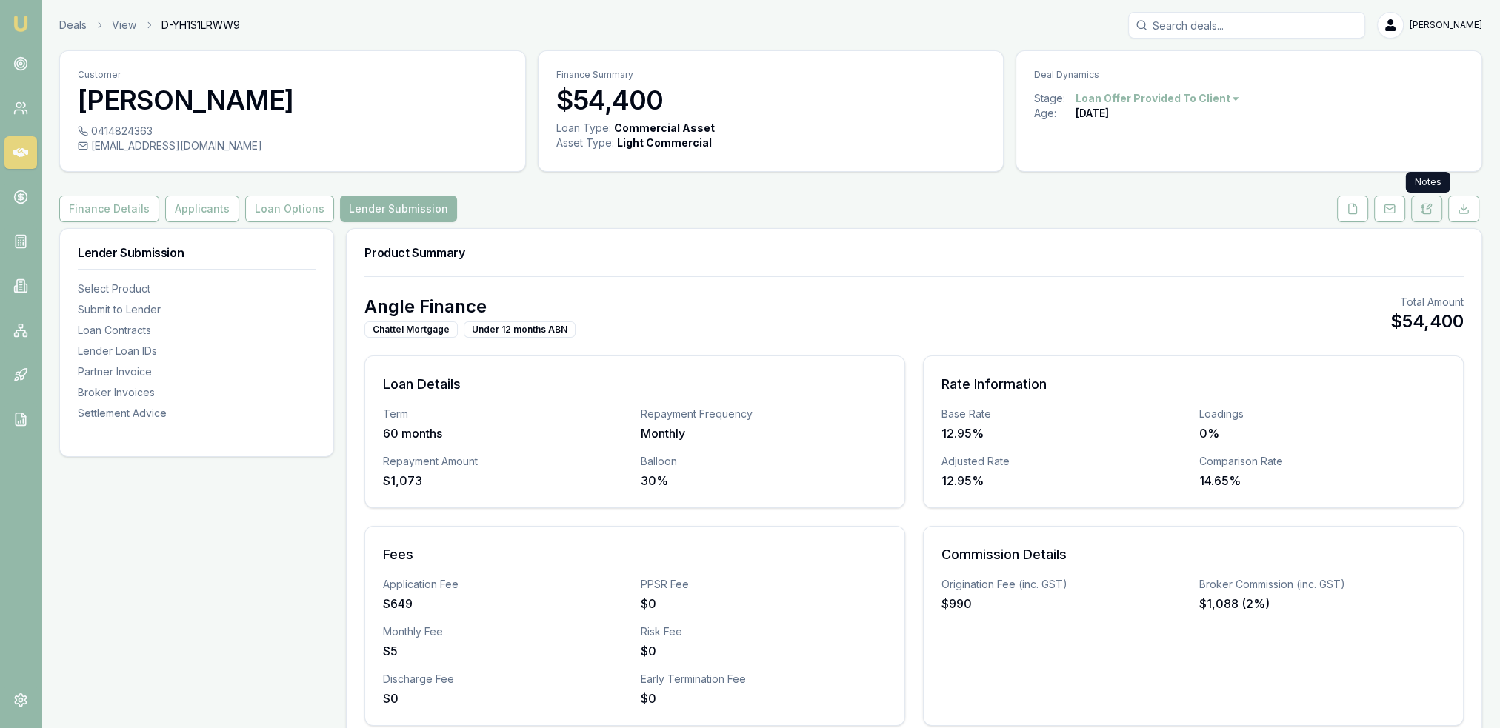
click at [1427, 206] on icon at bounding box center [1427, 209] width 12 height 12
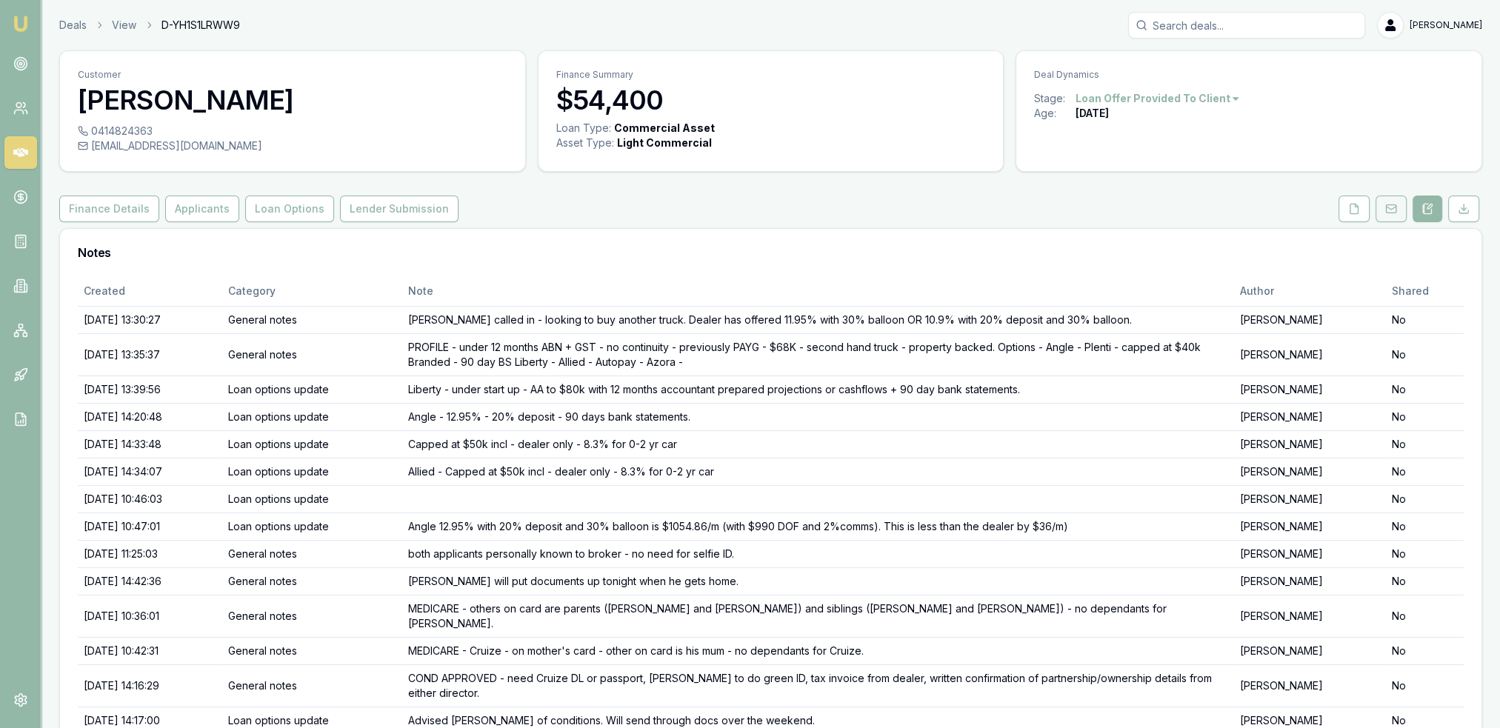
click at [1387, 210] on icon at bounding box center [1392, 209] width 12 height 12
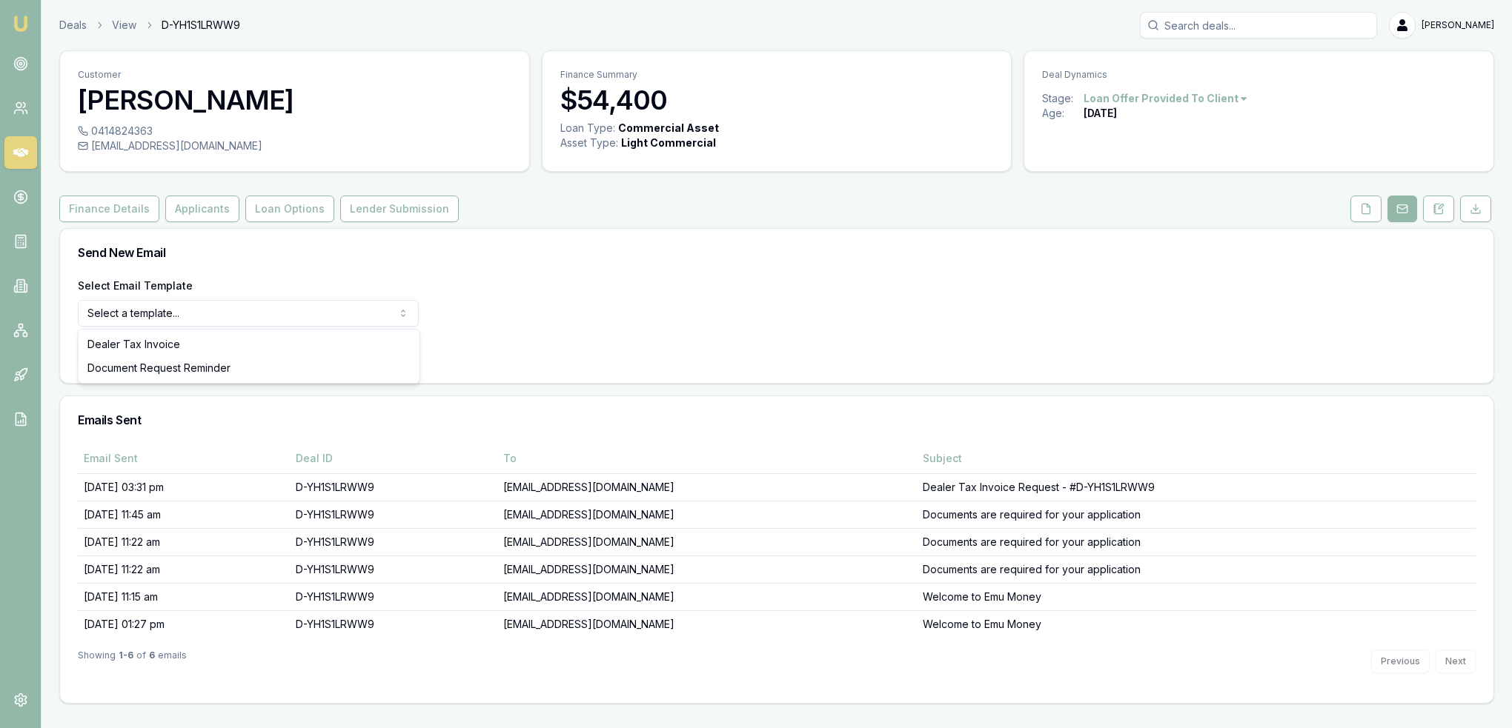
click at [253, 319] on html "Emu Broker Deals View D-YH1S1LRWW9 Robyn Adams Toggle Menu Customer Harrison Be…" at bounding box center [756, 364] width 1512 height 728
click at [124, 213] on button "Finance Details" at bounding box center [109, 209] width 100 height 27
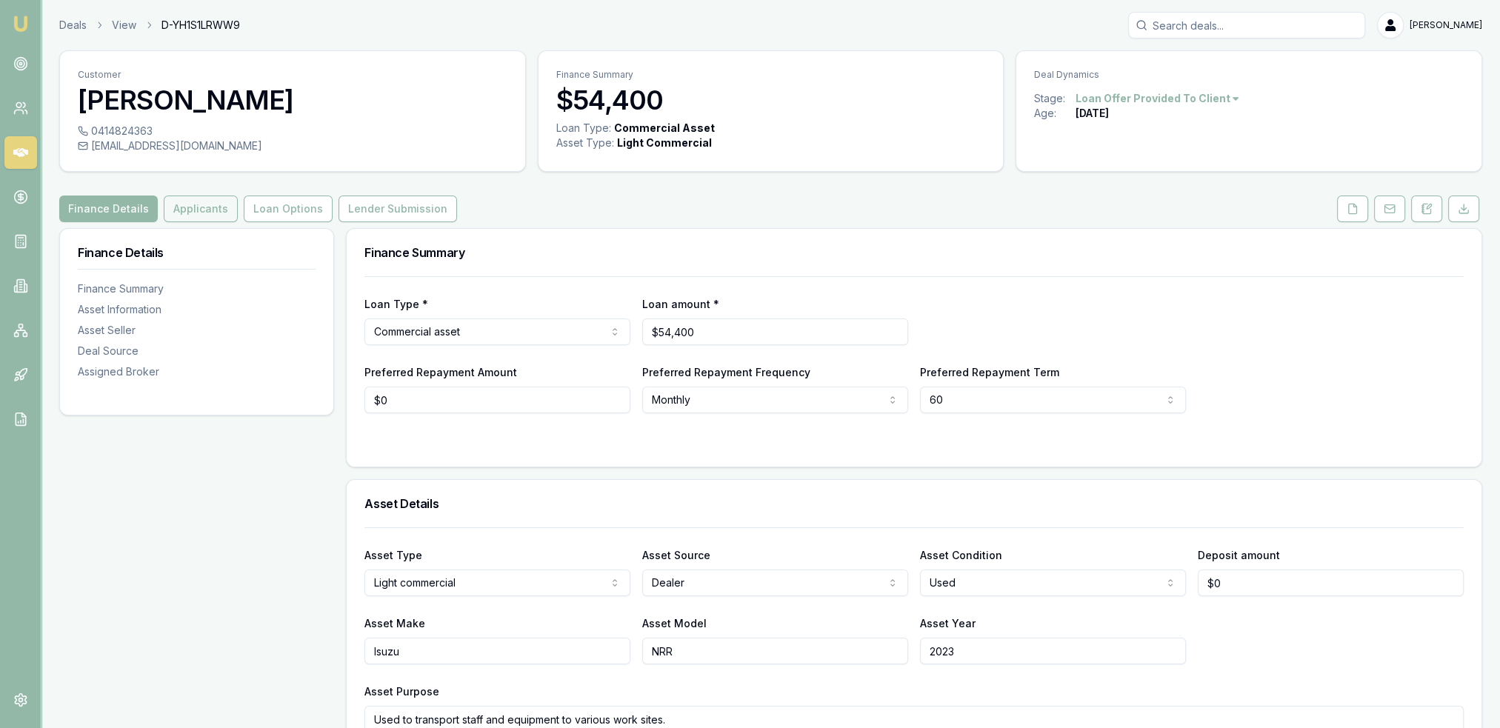
click at [182, 205] on button "Applicants" at bounding box center [201, 209] width 74 height 27
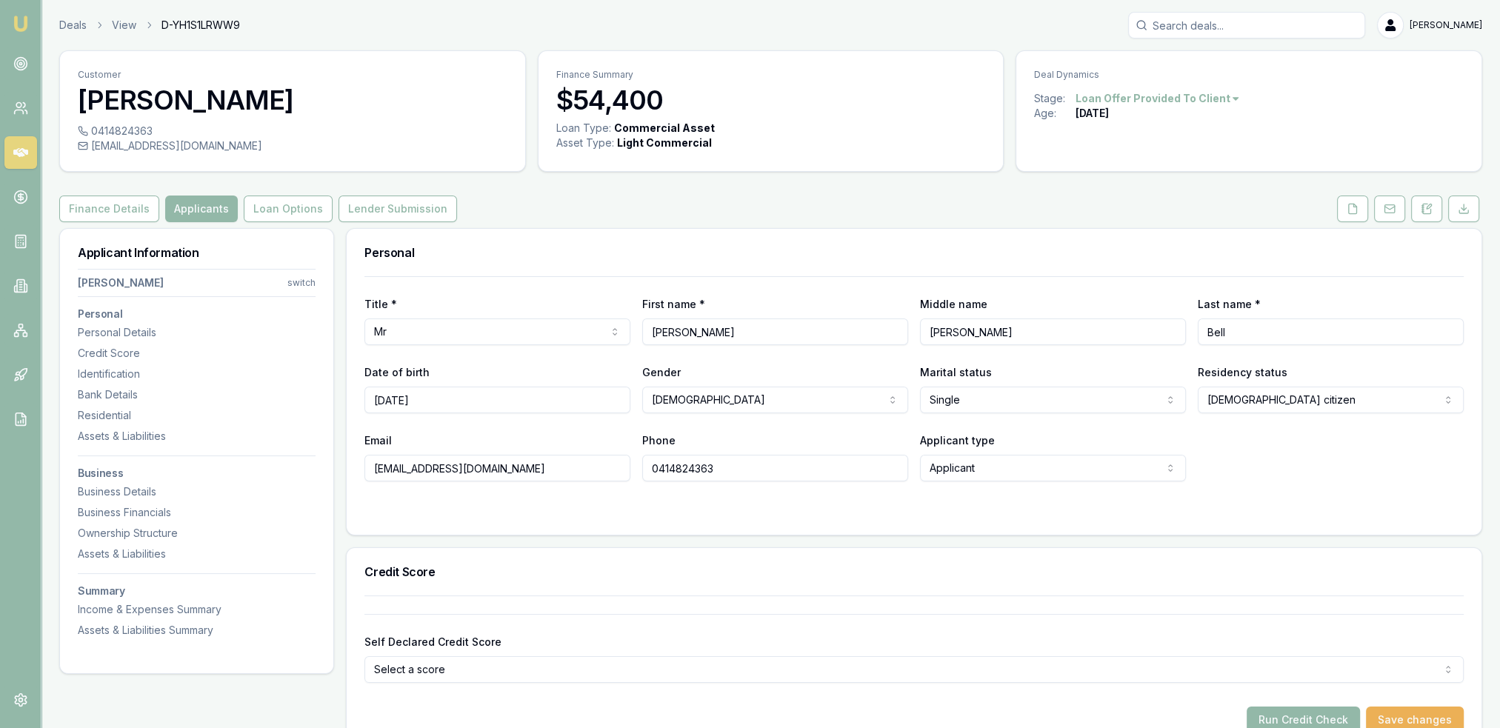
click at [301, 281] on html "Emu Broker Deals View D-YH1S1LRWW9 Robyn Adams Toggle Menu Customer Harrison Be…" at bounding box center [750, 364] width 1500 height 728
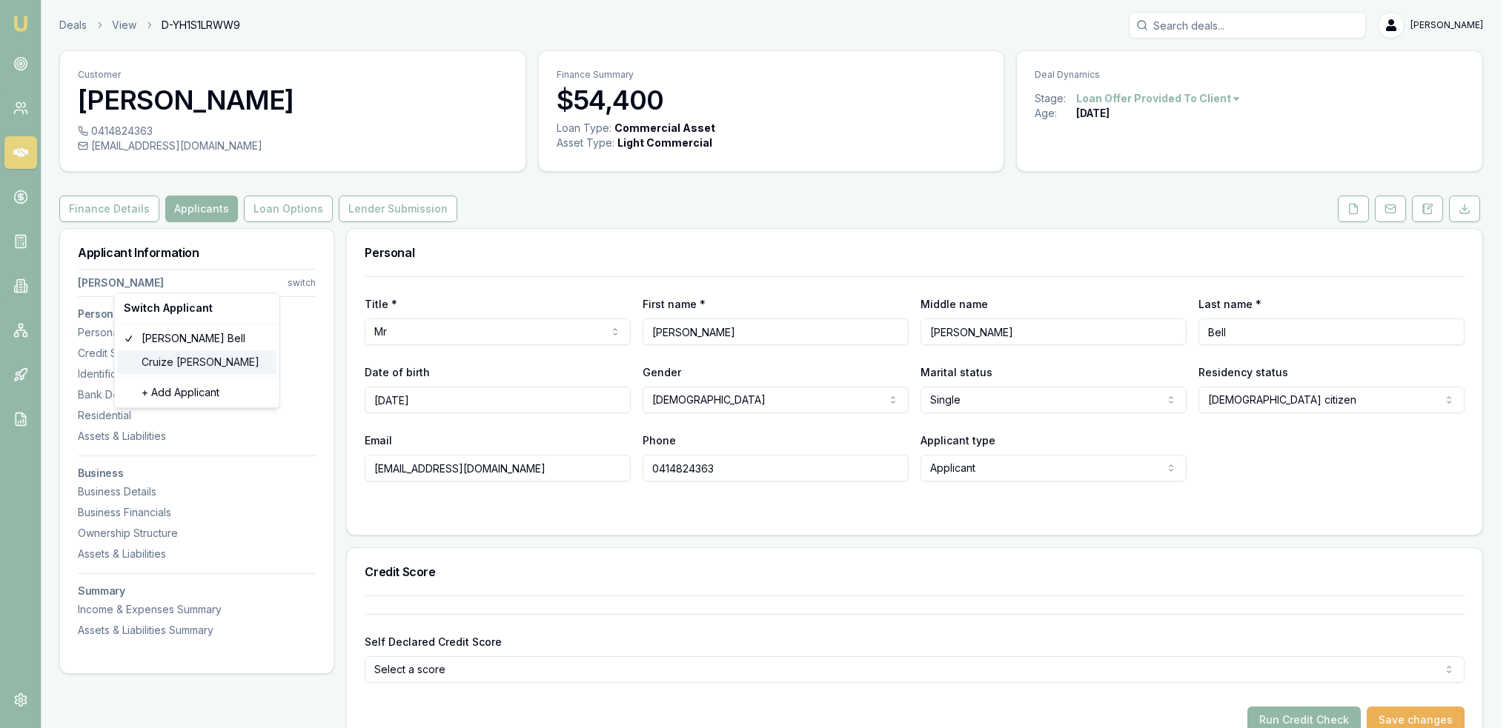
click at [169, 358] on div "Cruize Walter" at bounding box center [197, 362] width 159 height 24
type input "Cruize"
type input "Geoffrey"
type input "[PERSON_NAME]"
type input "09/01/1998"
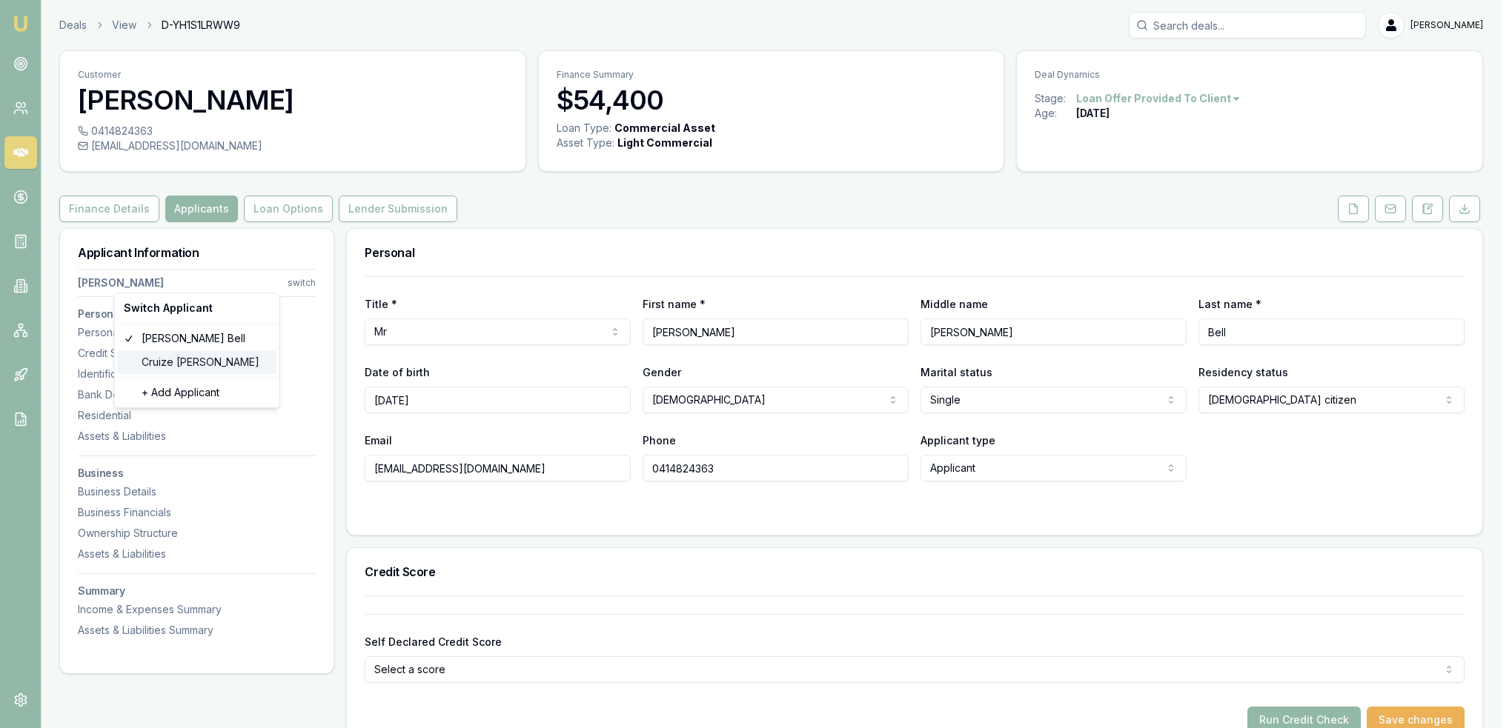
type input "cruizewalter1@gmail.com"
type input "0424265485"
type input "21454038"
type input "3/10/28"
type input "2056551611"
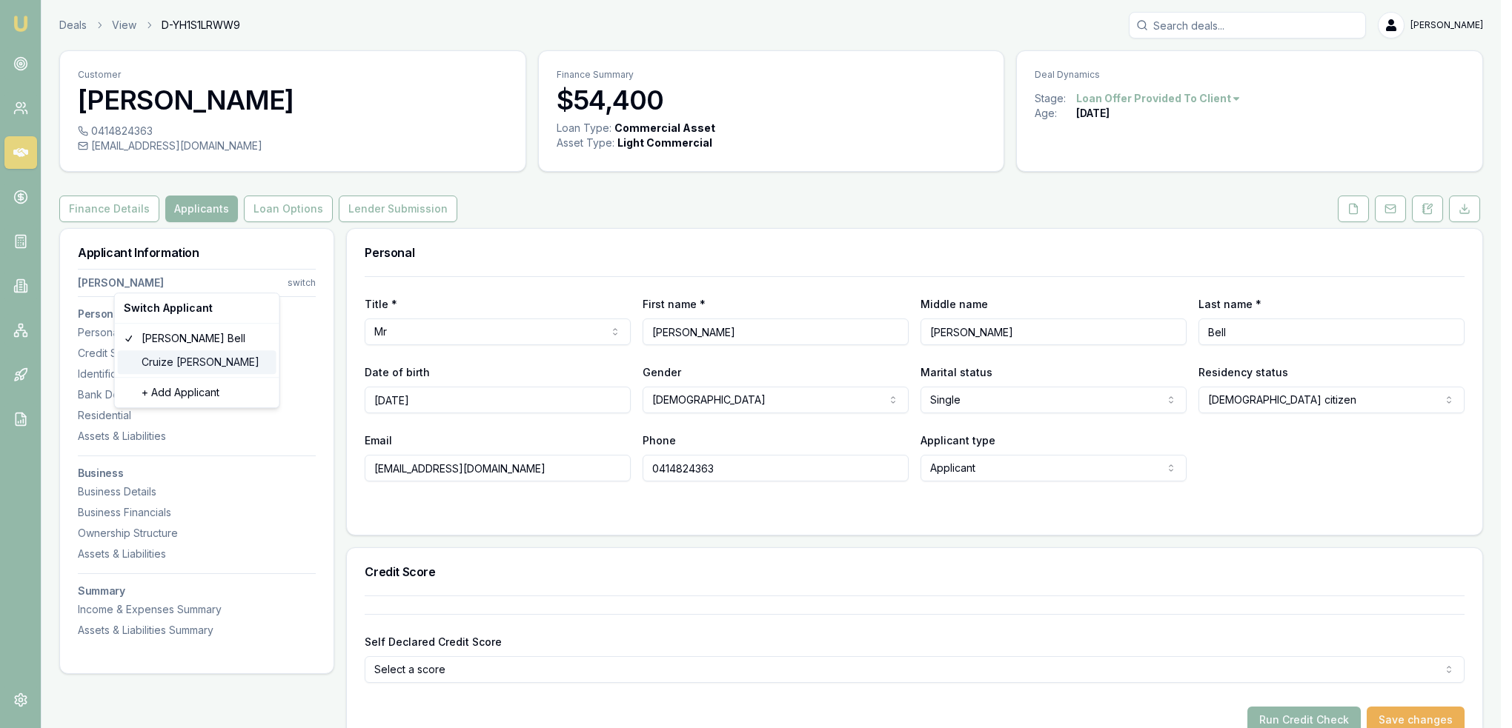
type input "2351149475"
type input "07/30"
type input "G"
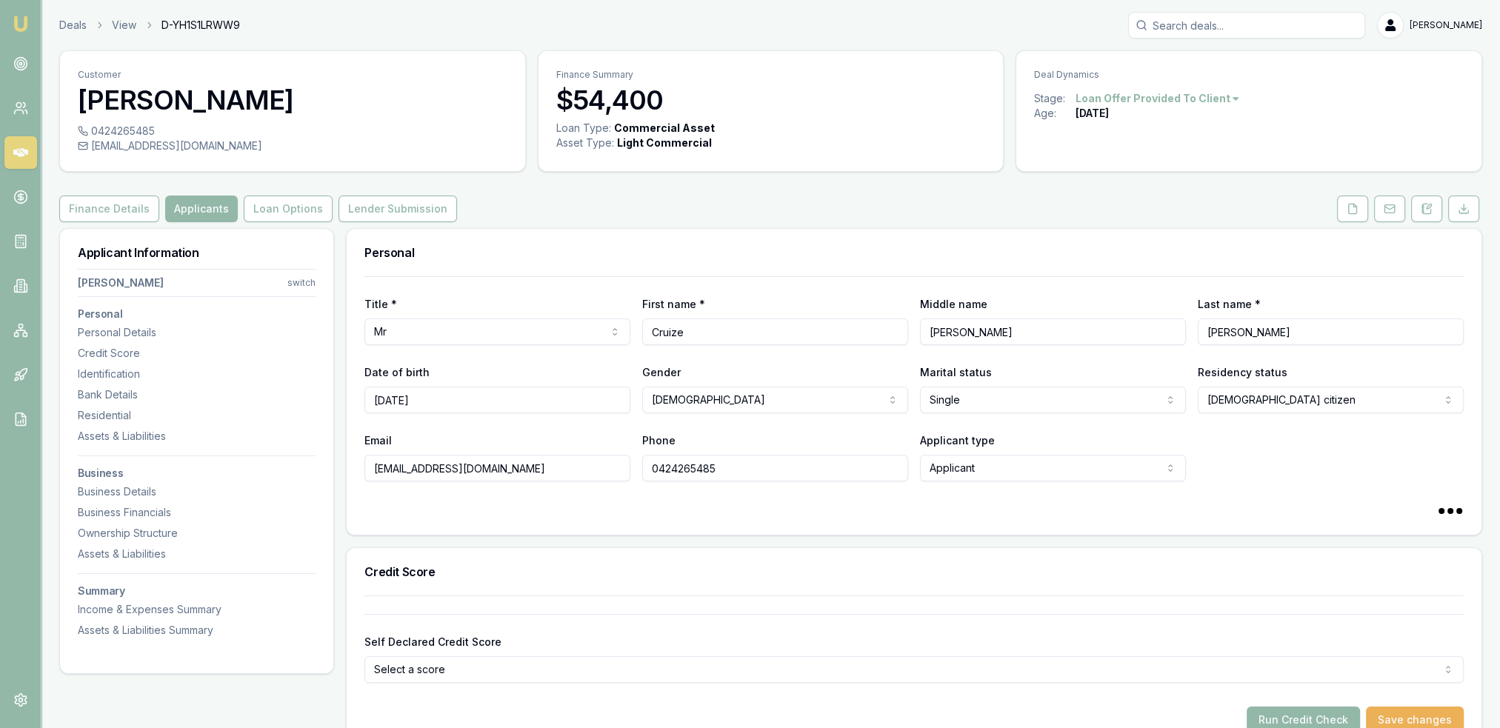
drag, startPoint x: 545, startPoint y: 473, endPoint x: 333, endPoint y: 478, distance: 212.7
click at [135, 210] on button "Finance Details" at bounding box center [109, 209] width 100 height 27
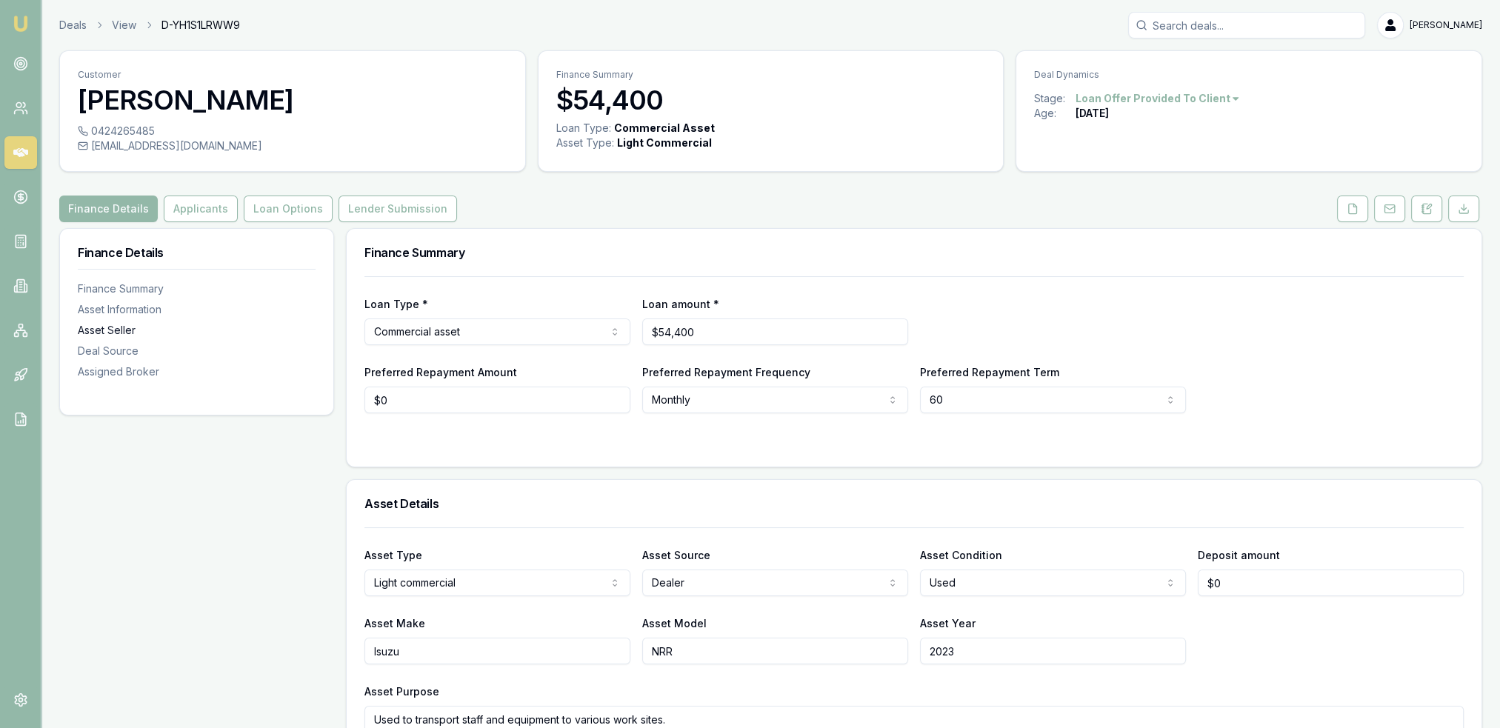
click at [107, 329] on div "Asset Seller" at bounding box center [197, 330] width 238 height 15
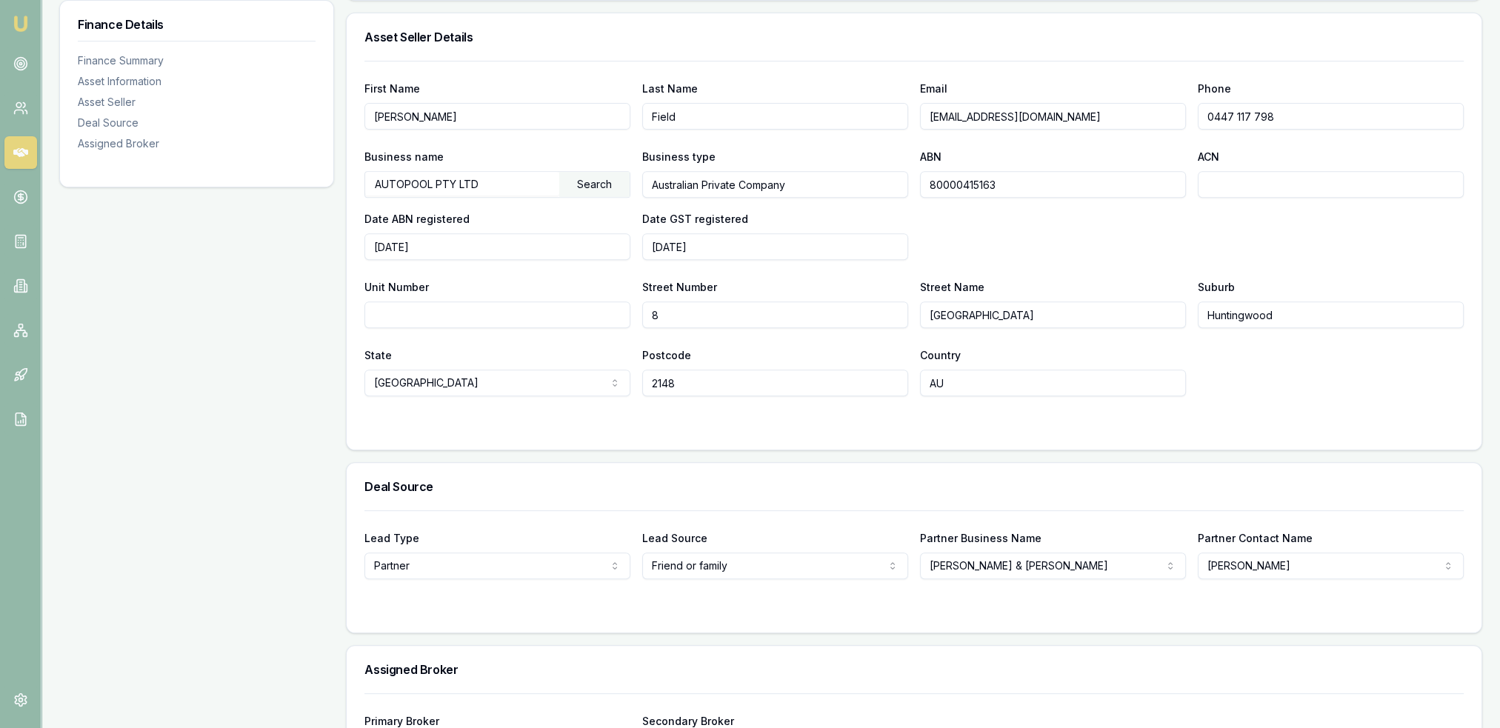
scroll to position [815, 0]
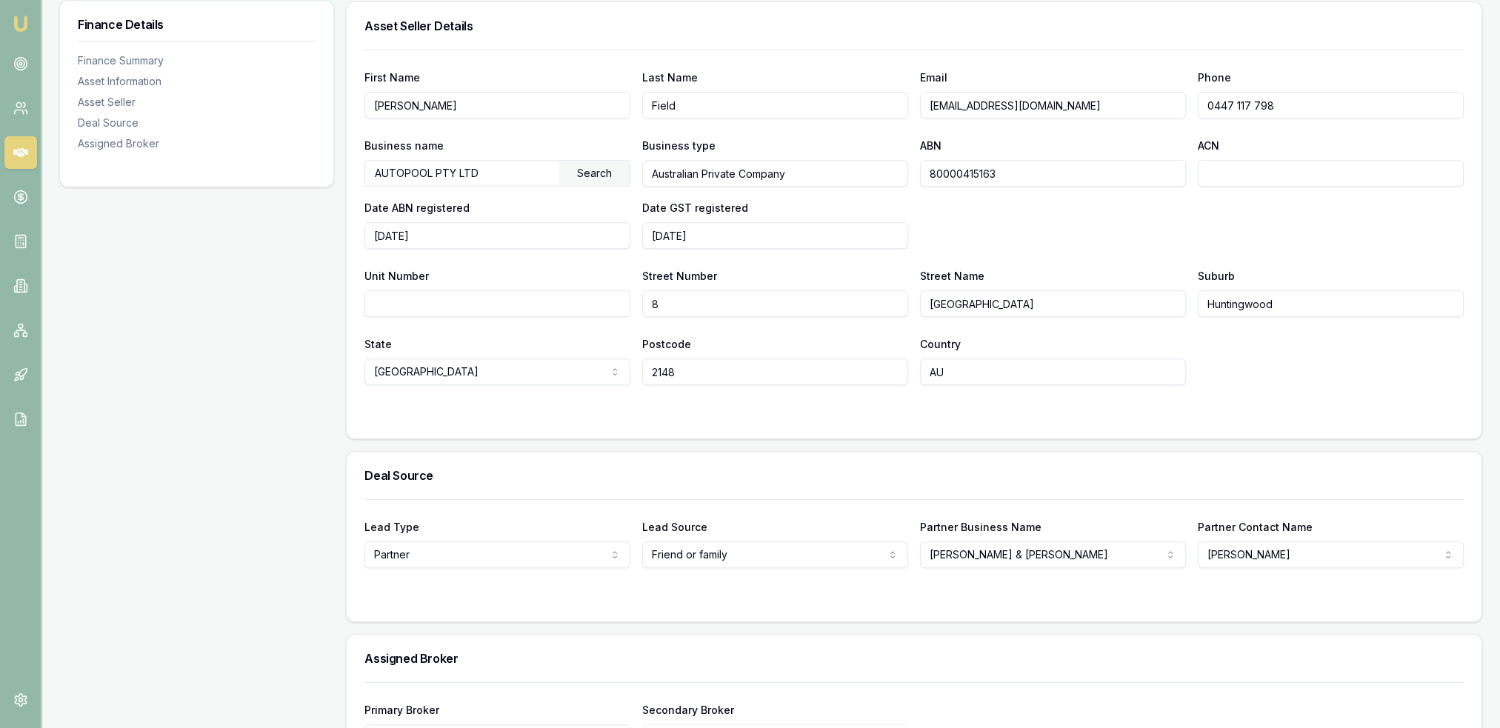
drag, startPoint x: 991, startPoint y: 98, endPoint x: 889, endPoint y: 99, distance: 102.3
click at [889, 99] on div "First Name [PERSON_NAME] Last Name Field Email [PERSON_NAME][EMAIL_ADDRESS][DOM…" at bounding box center [915, 93] width 1100 height 50
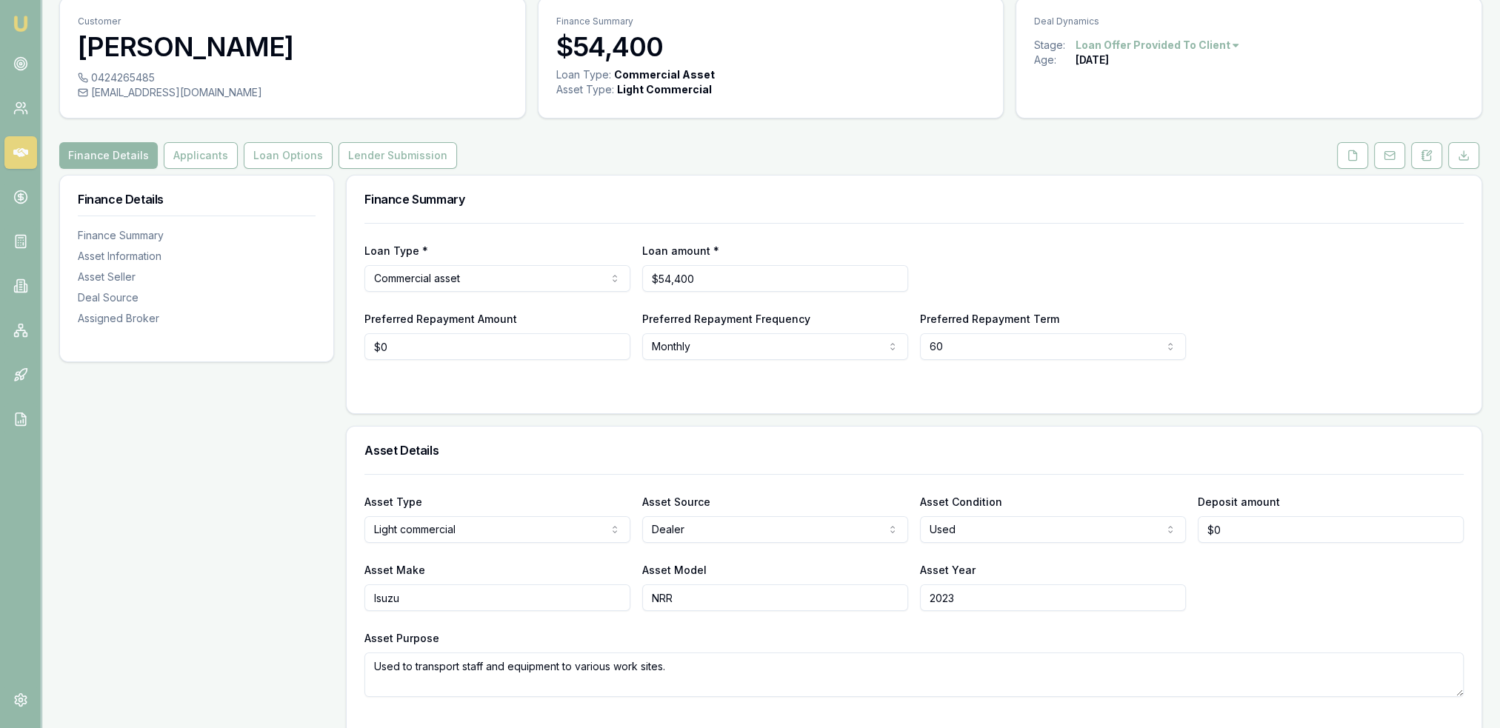
scroll to position [0, 0]
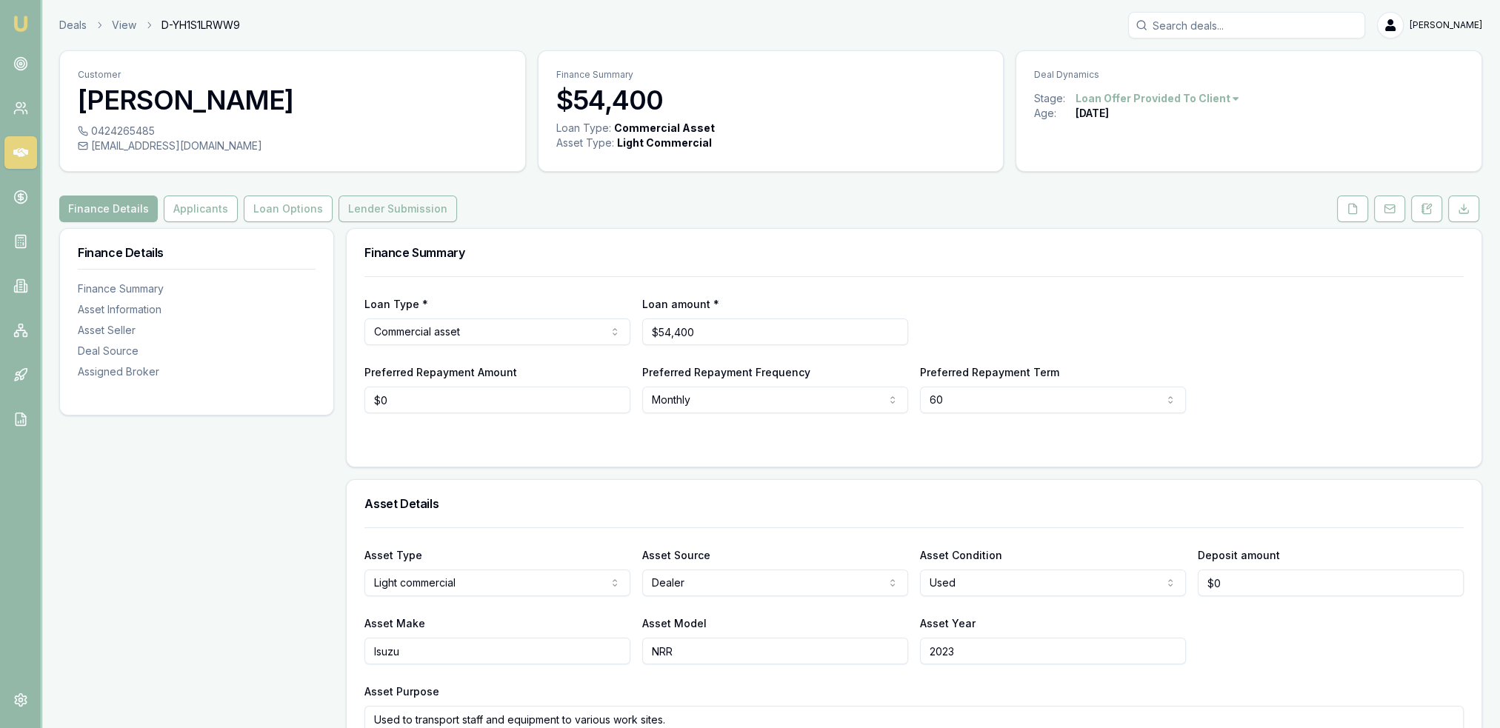
click at [377, 210] on button "Lender Submission" at bounding box center [398, 209] width 119 height 27
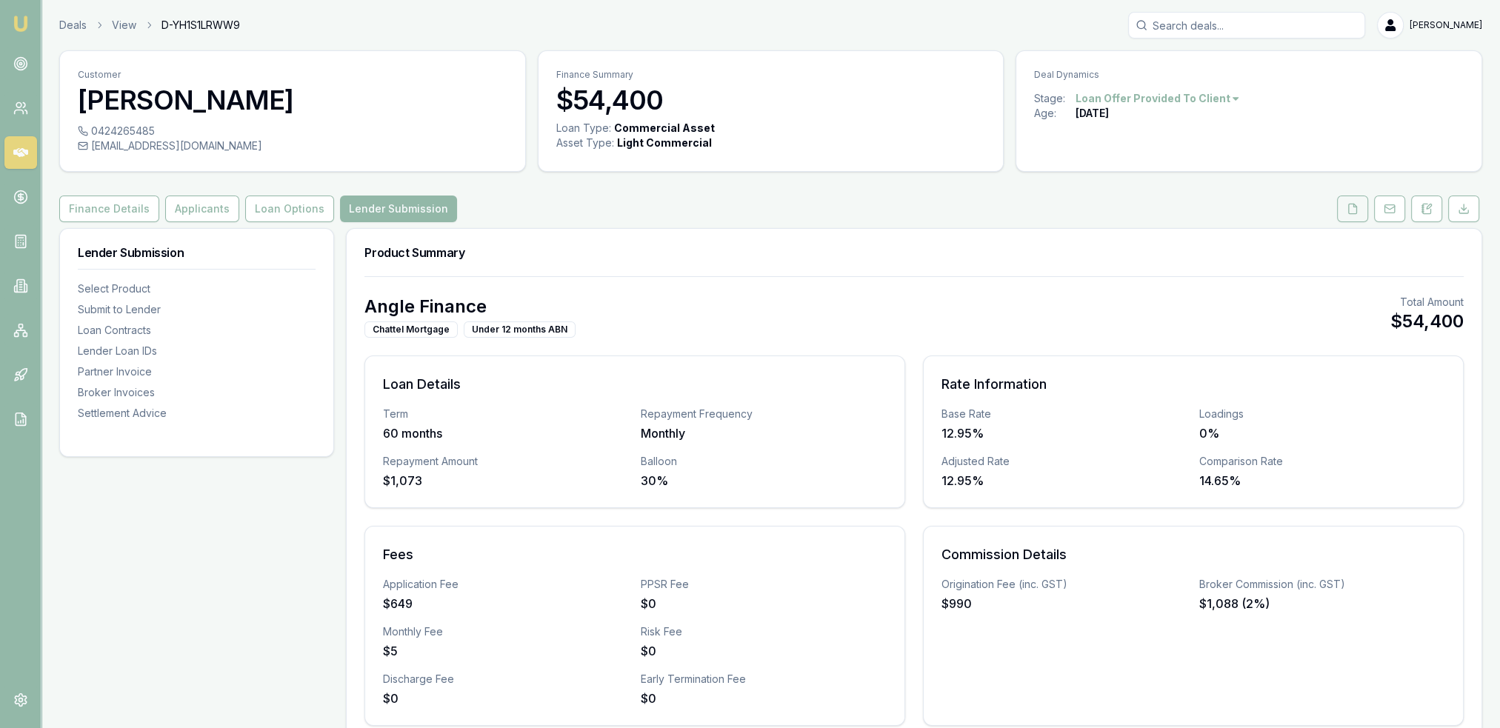
drag, startPoint x: 1360, startPoint y: 207, endPoint x: 1352, endPoint y: 210, distance: 9.4
click at [1360, 207] on button at bounding box center [1352, 209] width 31 height 27
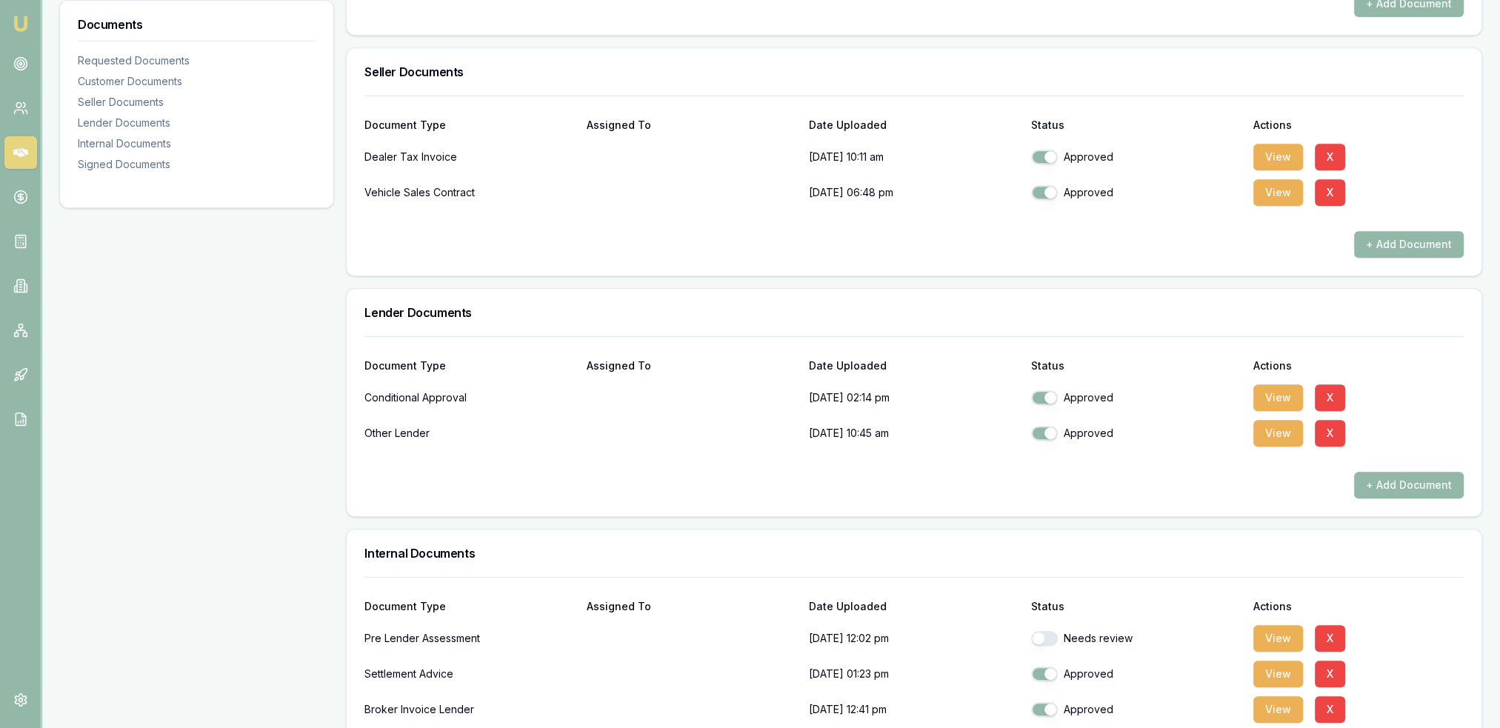
scroll to position [1111, 0]
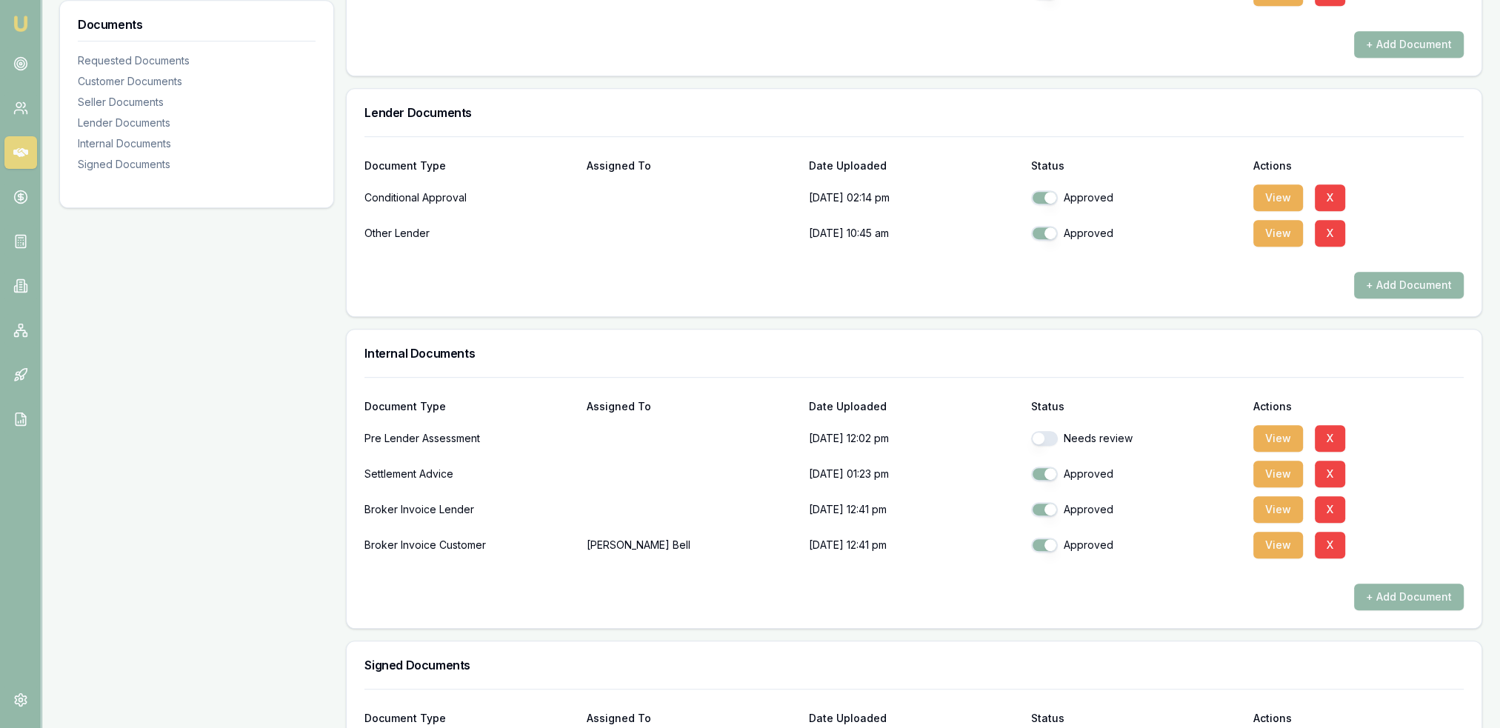
click at [1048, 435] on button "button" at bounding box center [1044, 438] width 27 height 15
checkbox input "true"
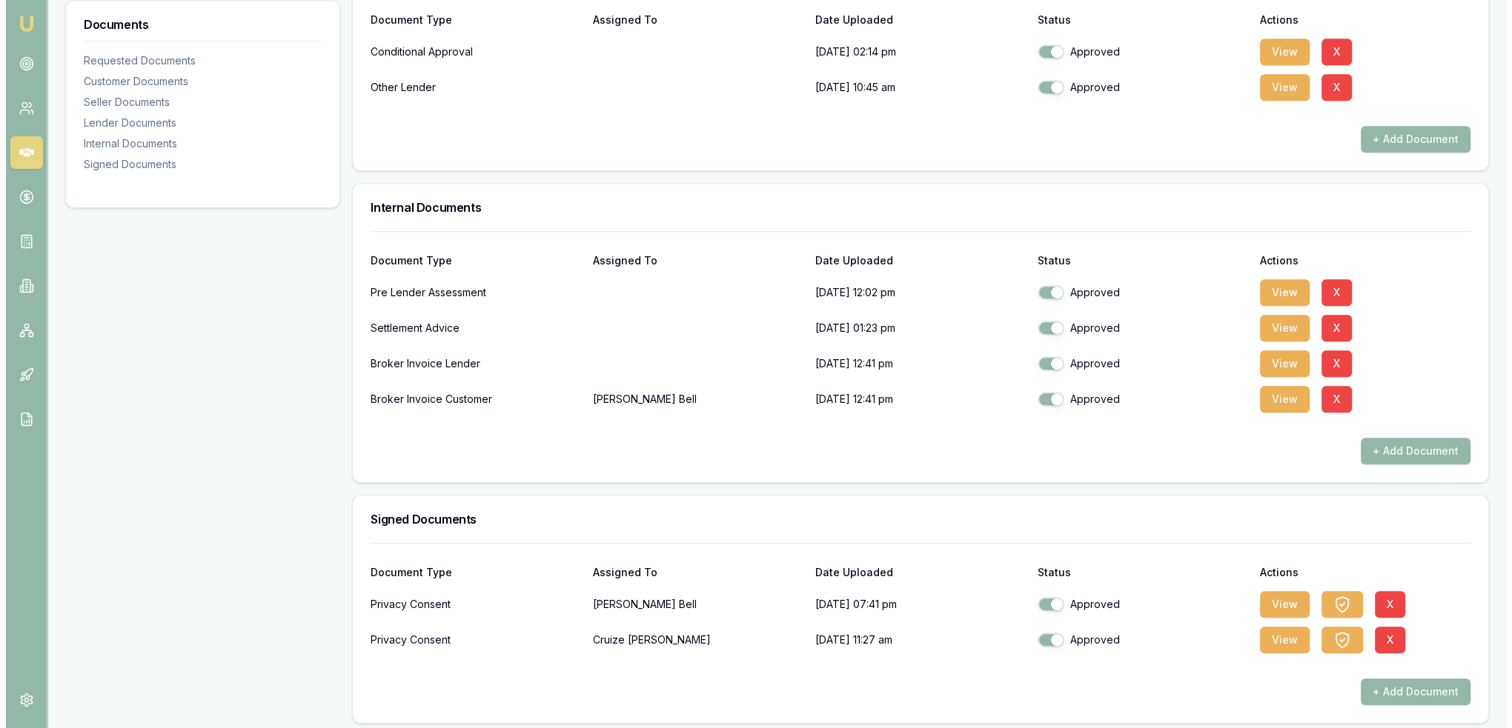
scroll to position [1263, 0]
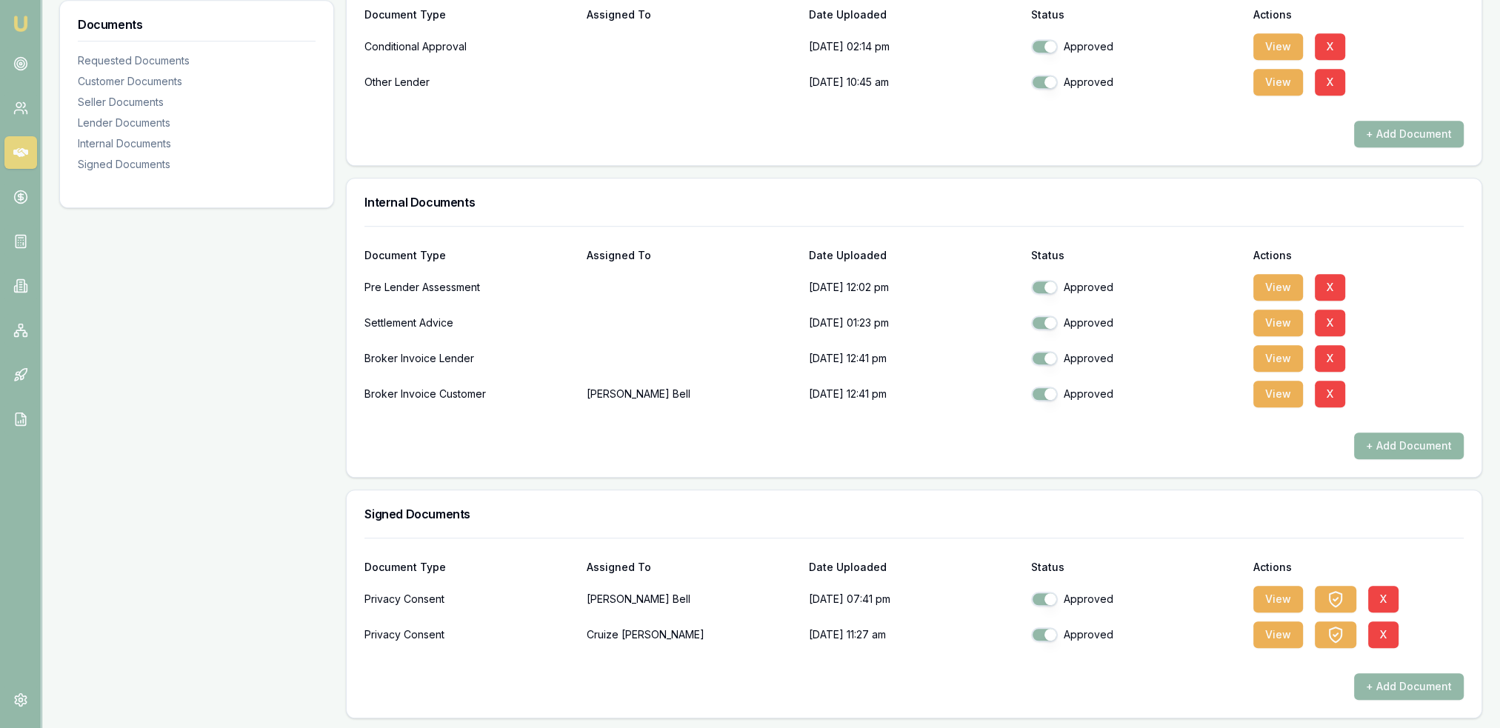
click at [1416, 448] on button "+ Add Document" at bounding box center [1410, 446] width 110 height 27
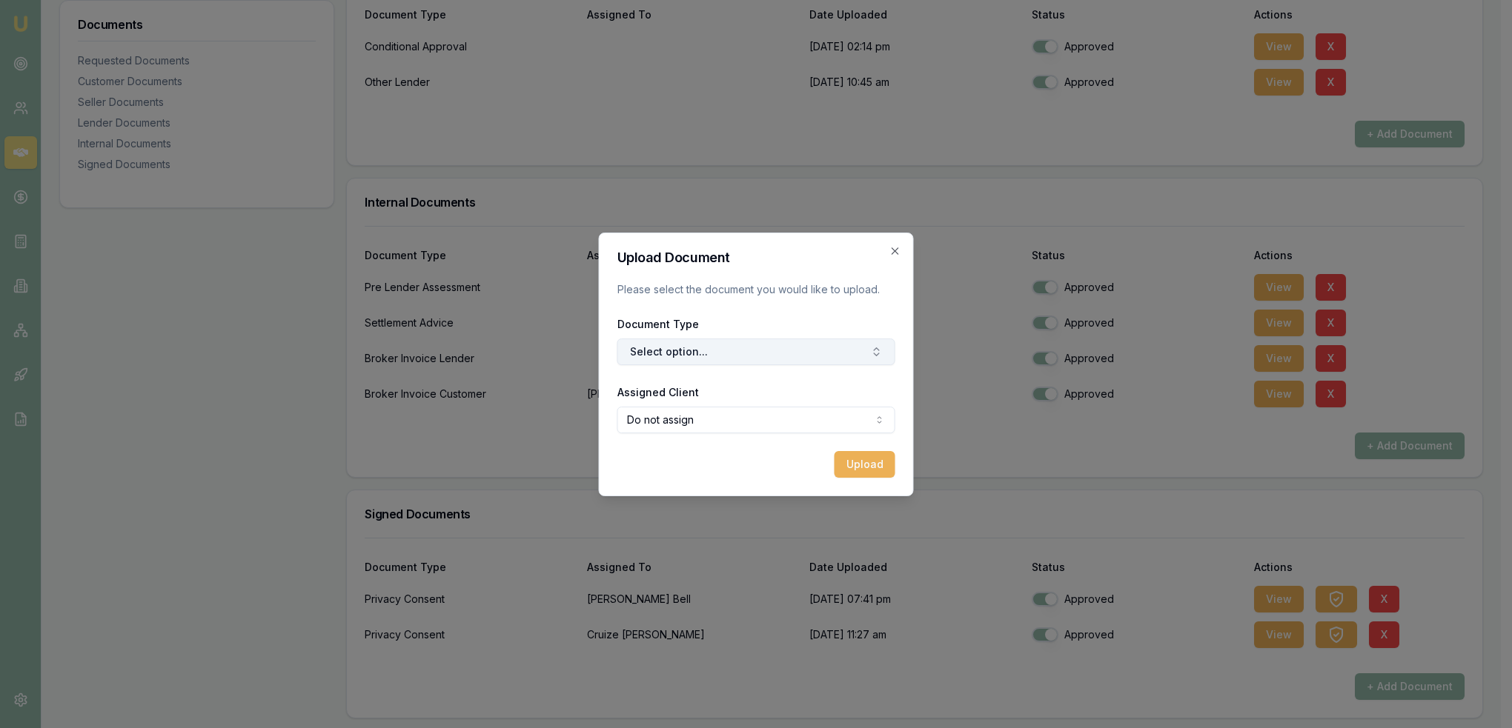
click at [782, 352] on button "Select option..." at bounding box center [756, 352] width 278 height 27
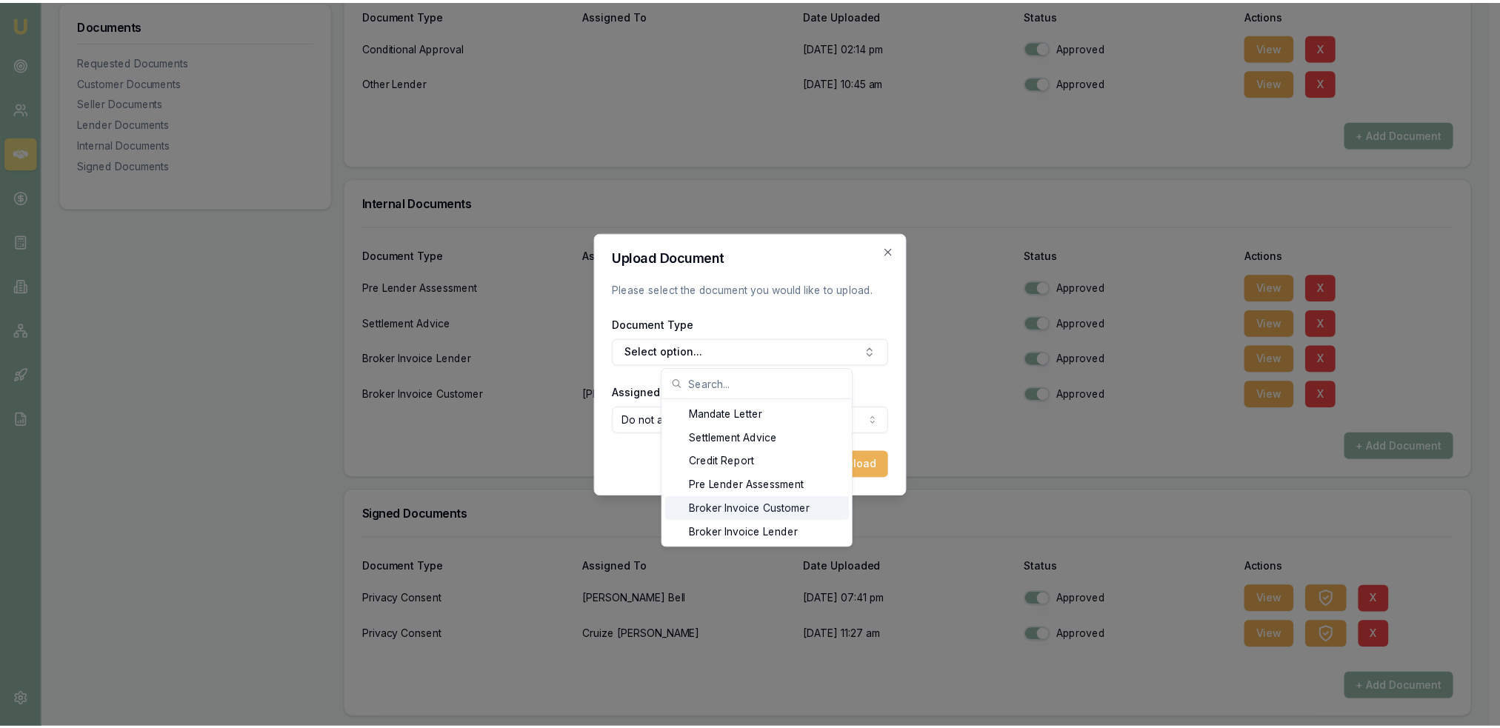
scroll to position [24, 0]
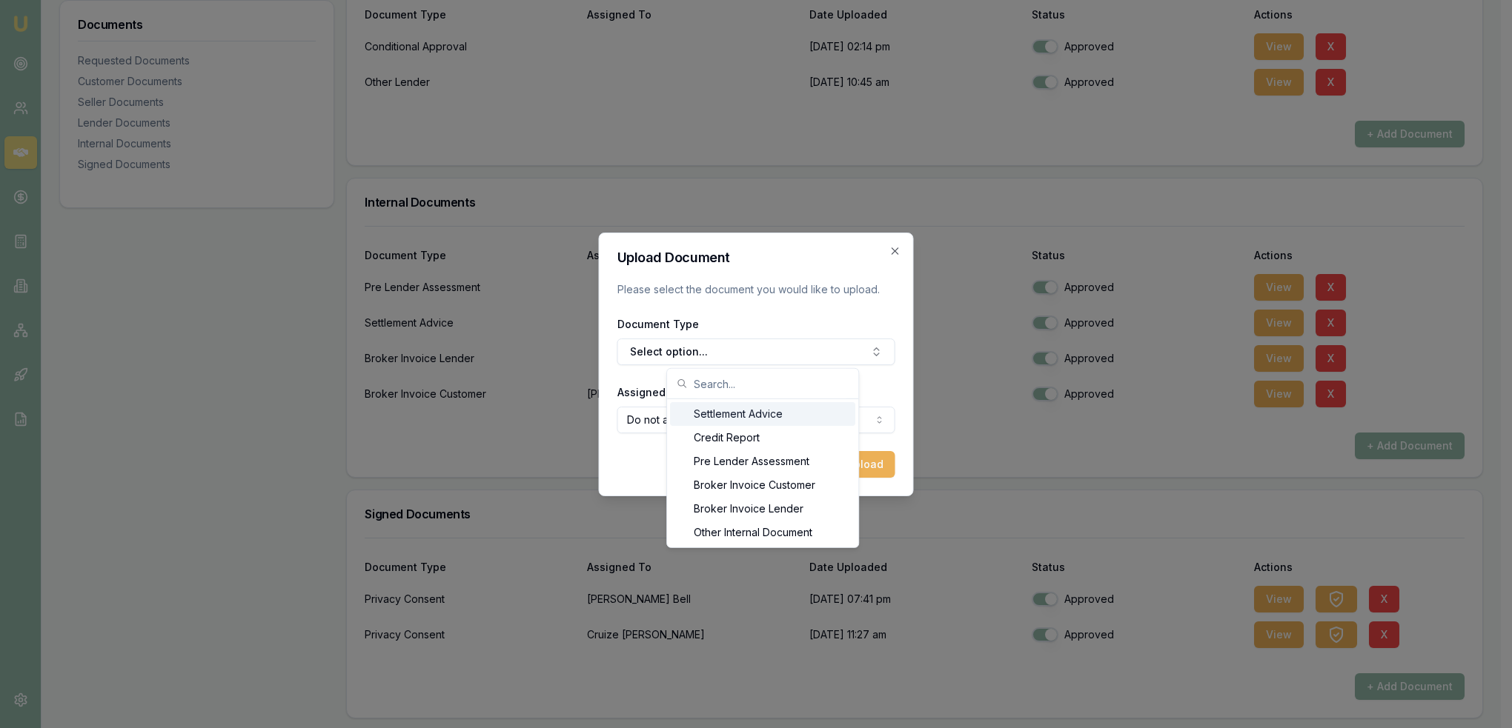
click at [879, 250] on div "Upload Document Please select the document you would like to upload. Document T…" at bounding box center [756, 365] width 315 height 264
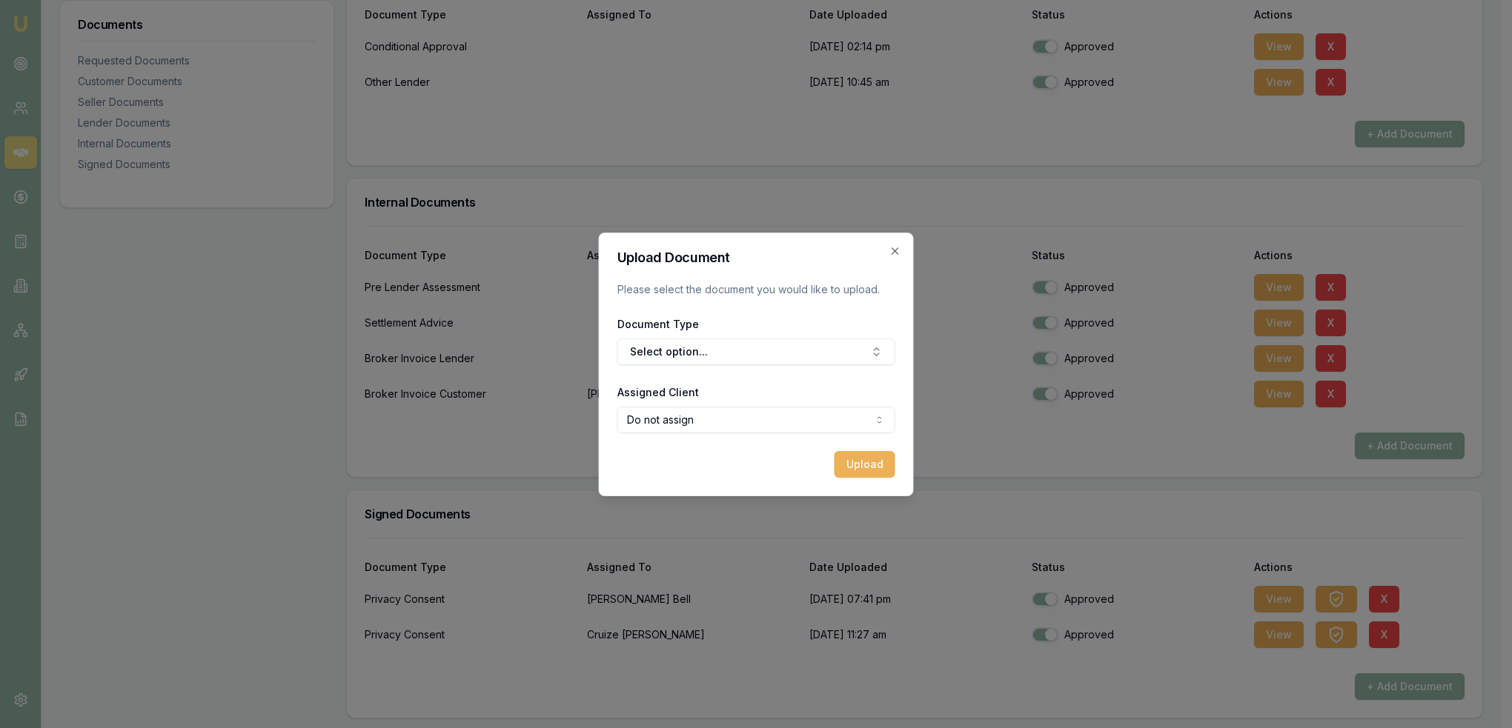
click at [894, 244] on div "Upload Document Please select the document you would like to upload. Document T…" at bounding box center [756, 365] width 315 height 264
click at [901, 256] on div "Upload Document Please select the document you would like to upload. Document T…" at bounding box center [756, 365] width 315 height 264
click at [894, 253] on icon "button" at bounding box center [895, 251] width 12 height 12
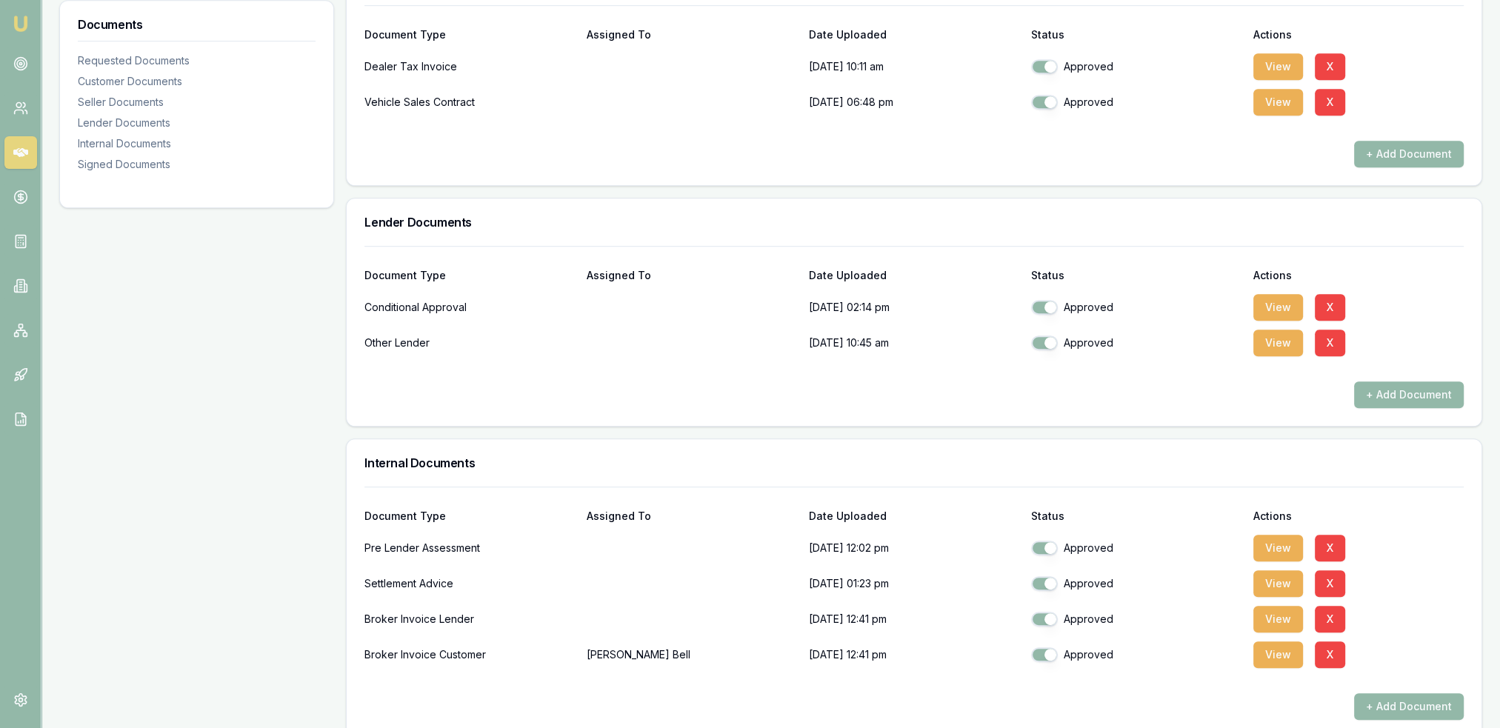
scroll to position [966, 0]
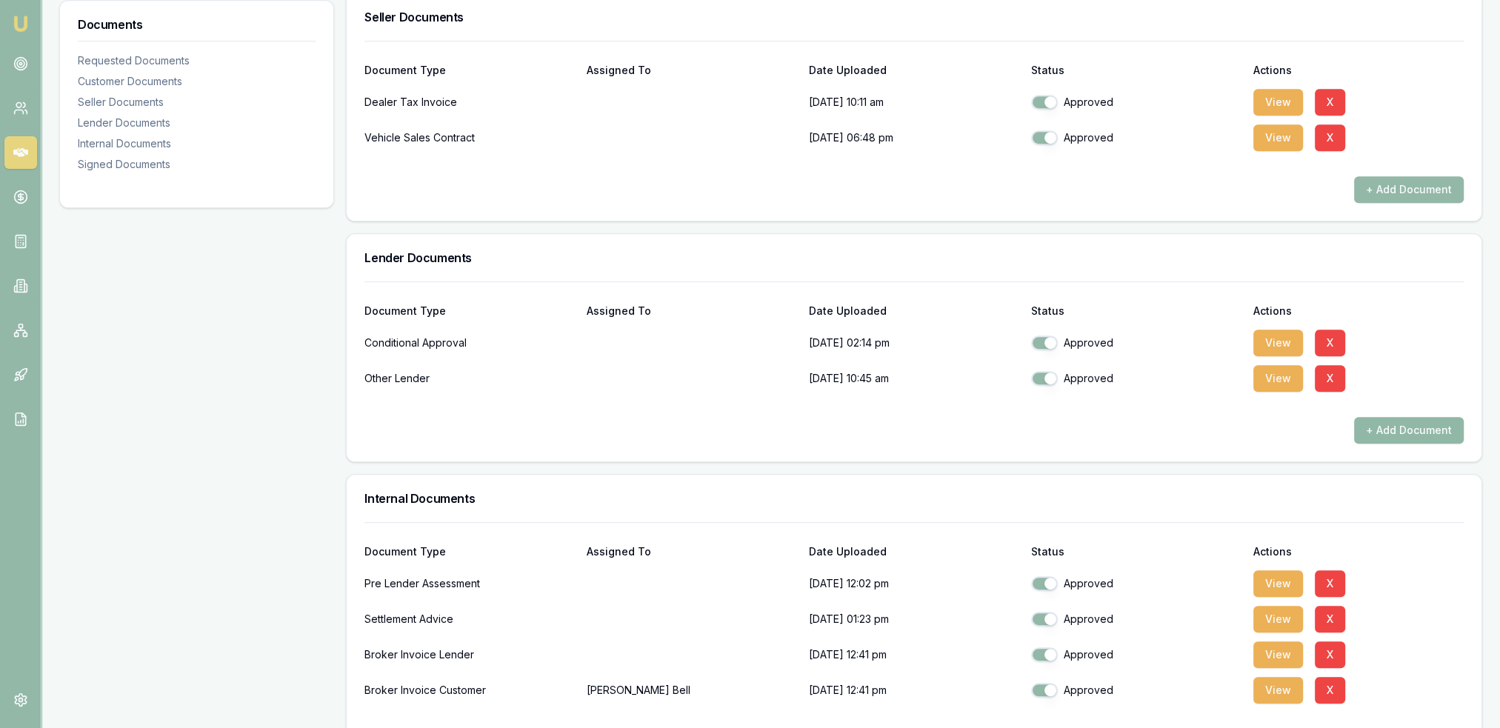
click at [1409, 435] on button "+ Add Document" at bounding box center [1410, 430] width 110 height 27
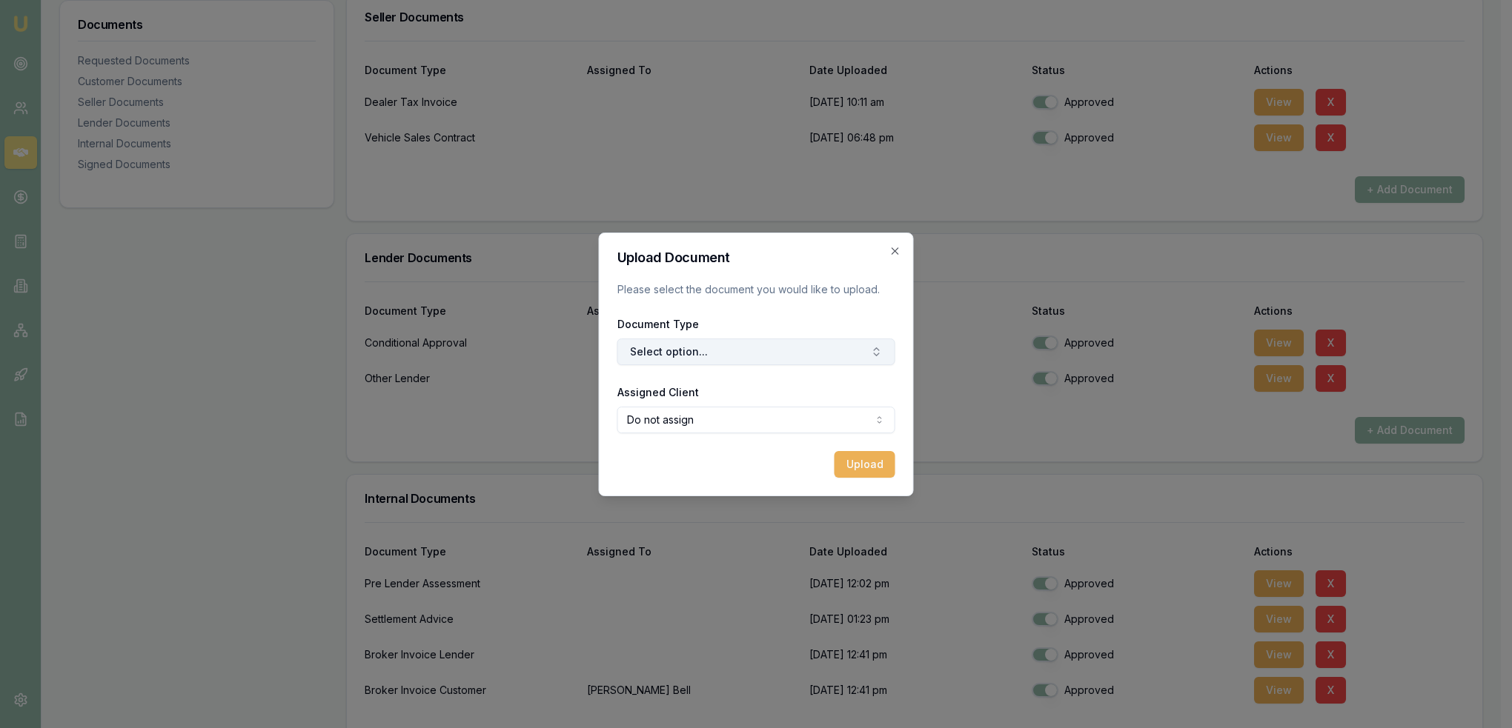
click at [793, 354] on button "Select option..." at bounding box center [756, 352] width 278 height 27
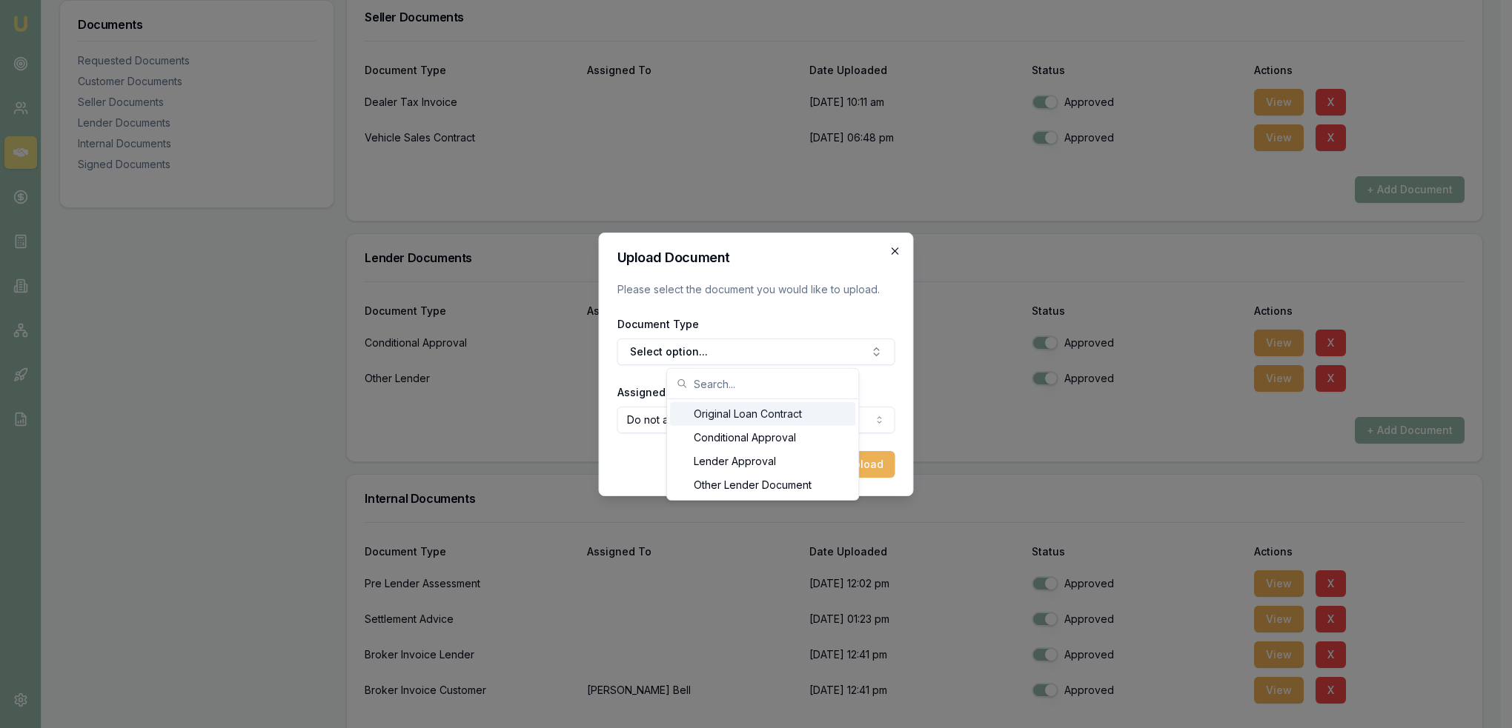
click at [890, 256] on icon "button" at bounding box center [895, 251] width 12 height 12
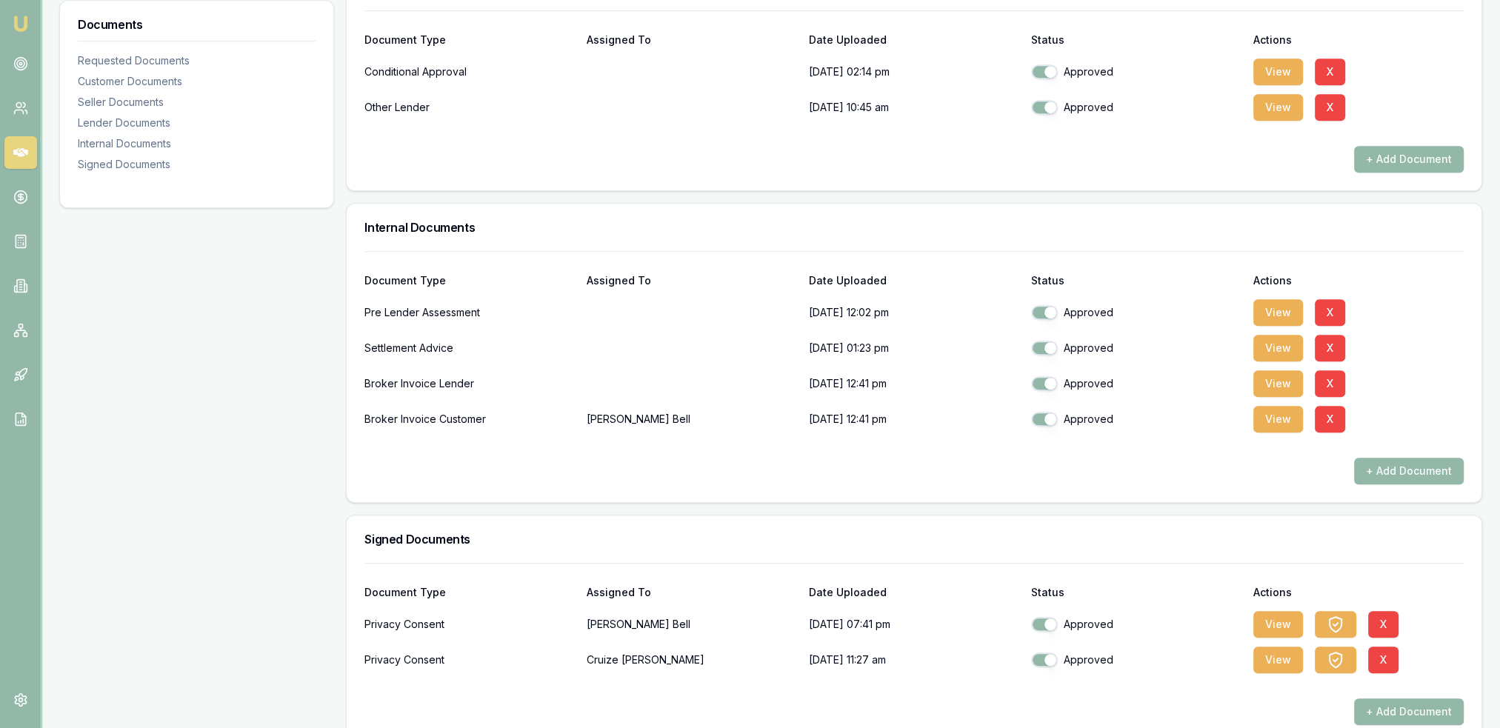
scroll to position [1263, 0]
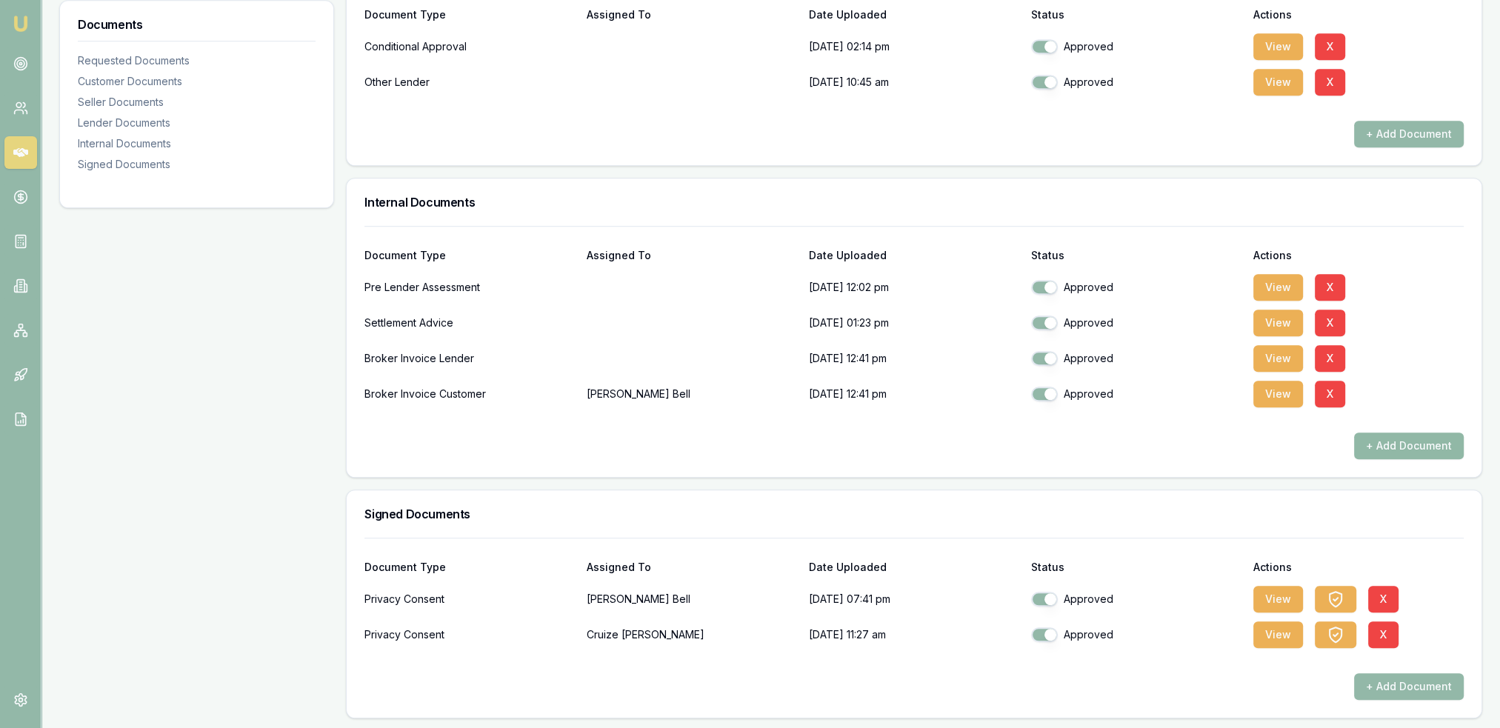
click at [1427, 442] on button "+ Add Document" at bounding box center [1410, 446] width 110 height 27
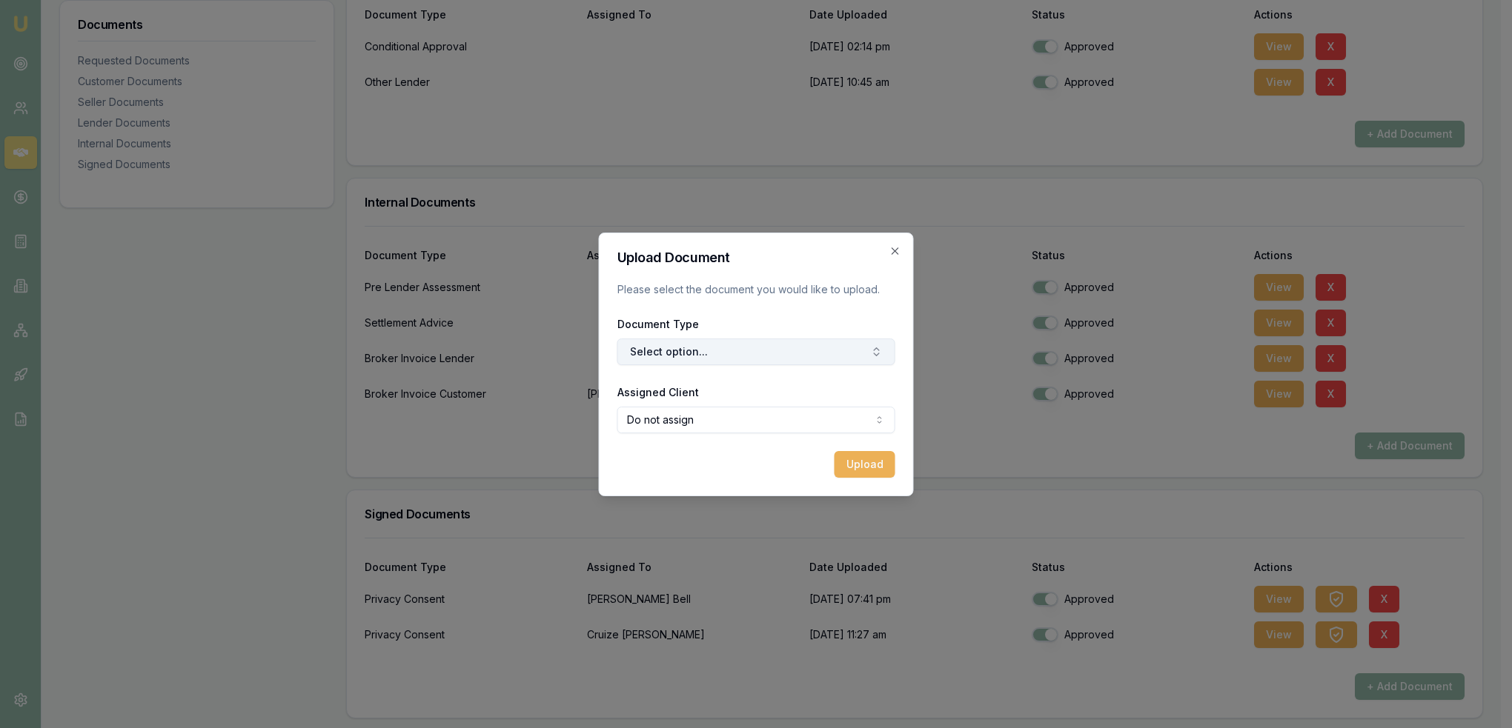
click at [724, 353] on button "Select option..." at bounding box center [756, 352] width 278 height 27
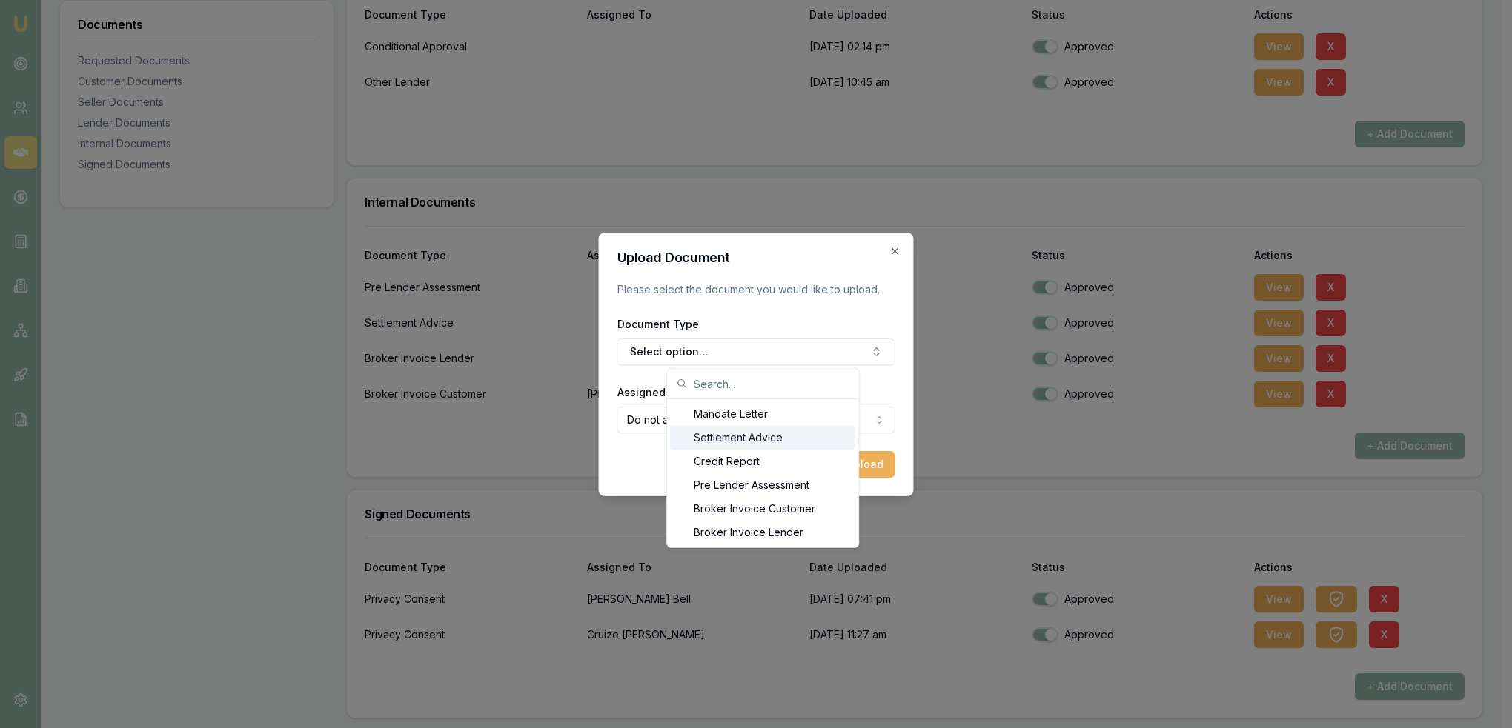
click at [726, 443] on div "Settlement Advice" at bounding box center [762, 438] width 185 height 24
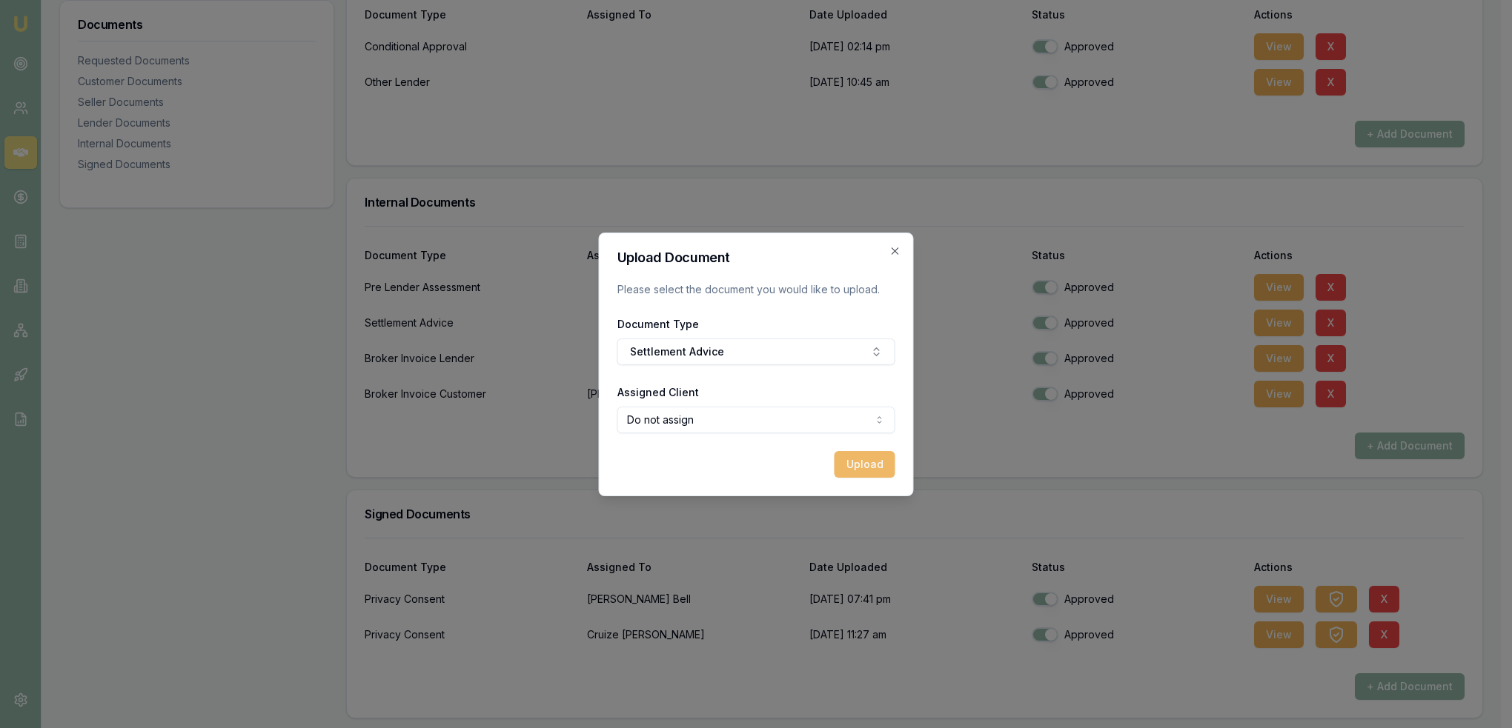
click at [865, 462] on button "Upload" at bounding box center [864, 464] width 61 height 27
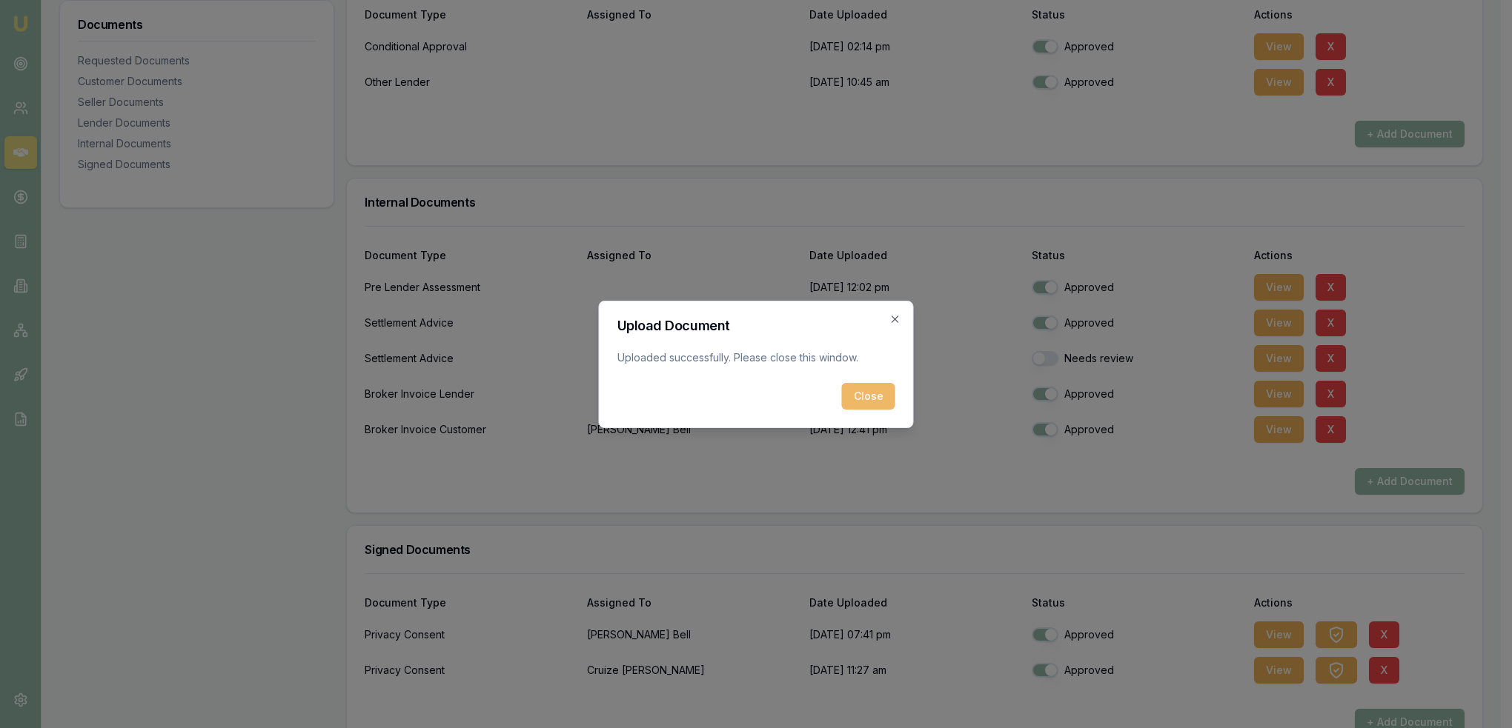
click at [877, 392] on button "Close" at bounding box center [868, 396] width 53 height 27
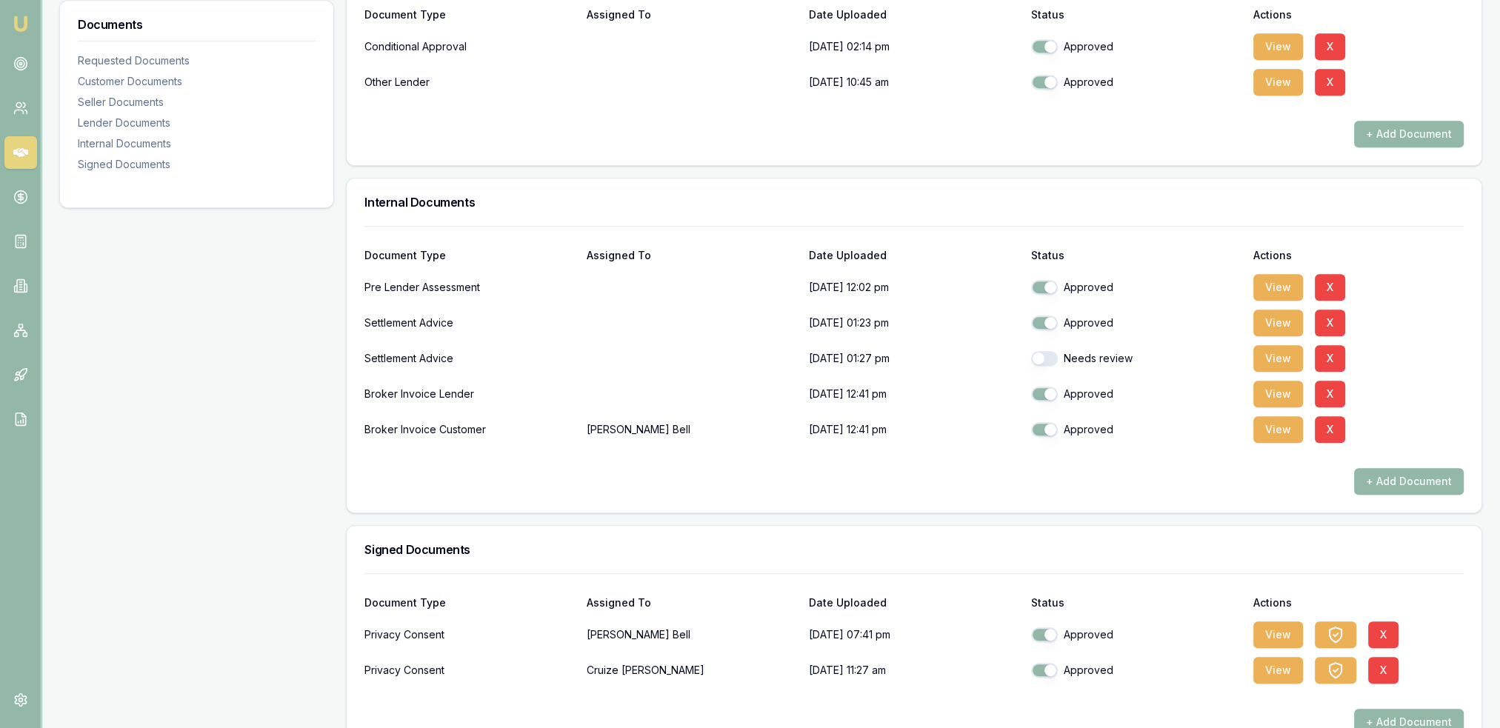
click at [1048, 355] on button "button" at bounding box center [1044, 358] width 27 height 15
checkbox input "true"
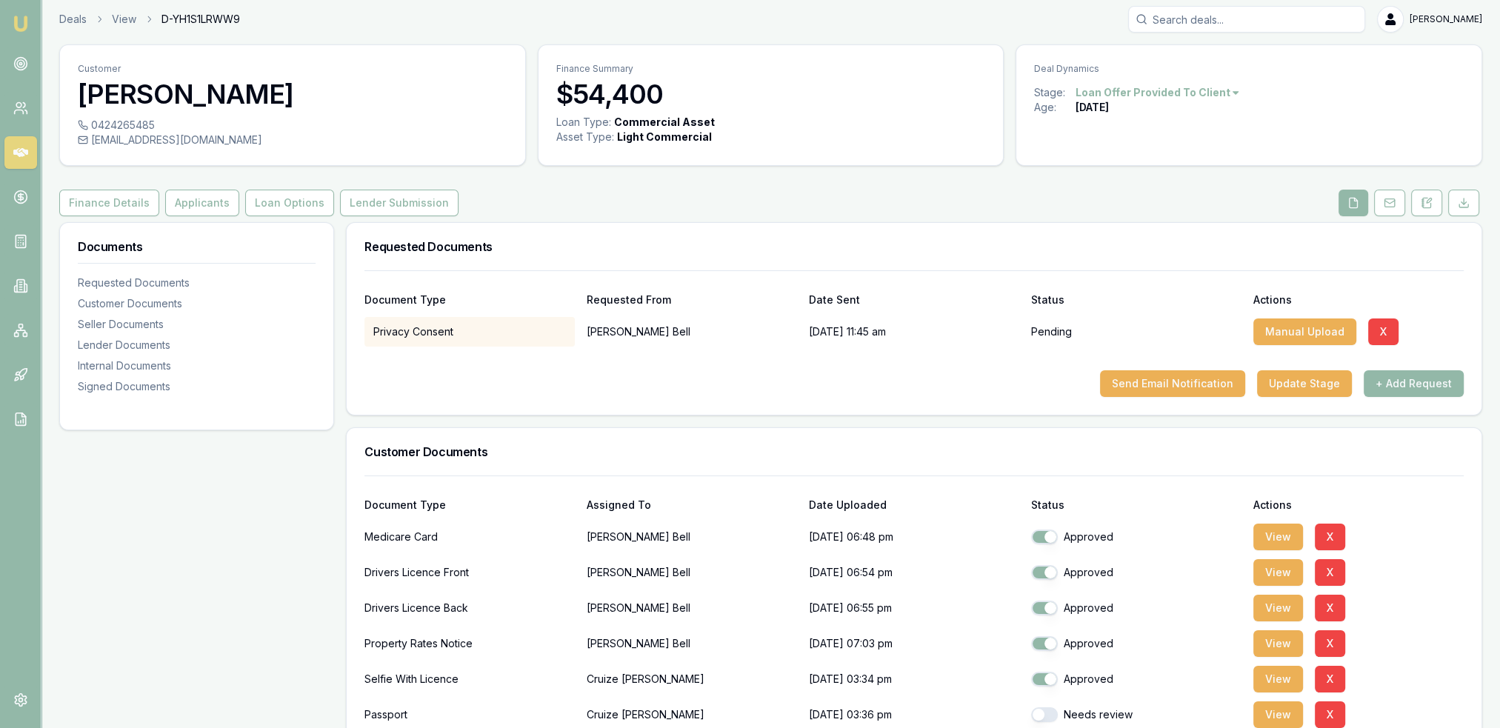
scroll to position [0, 0]
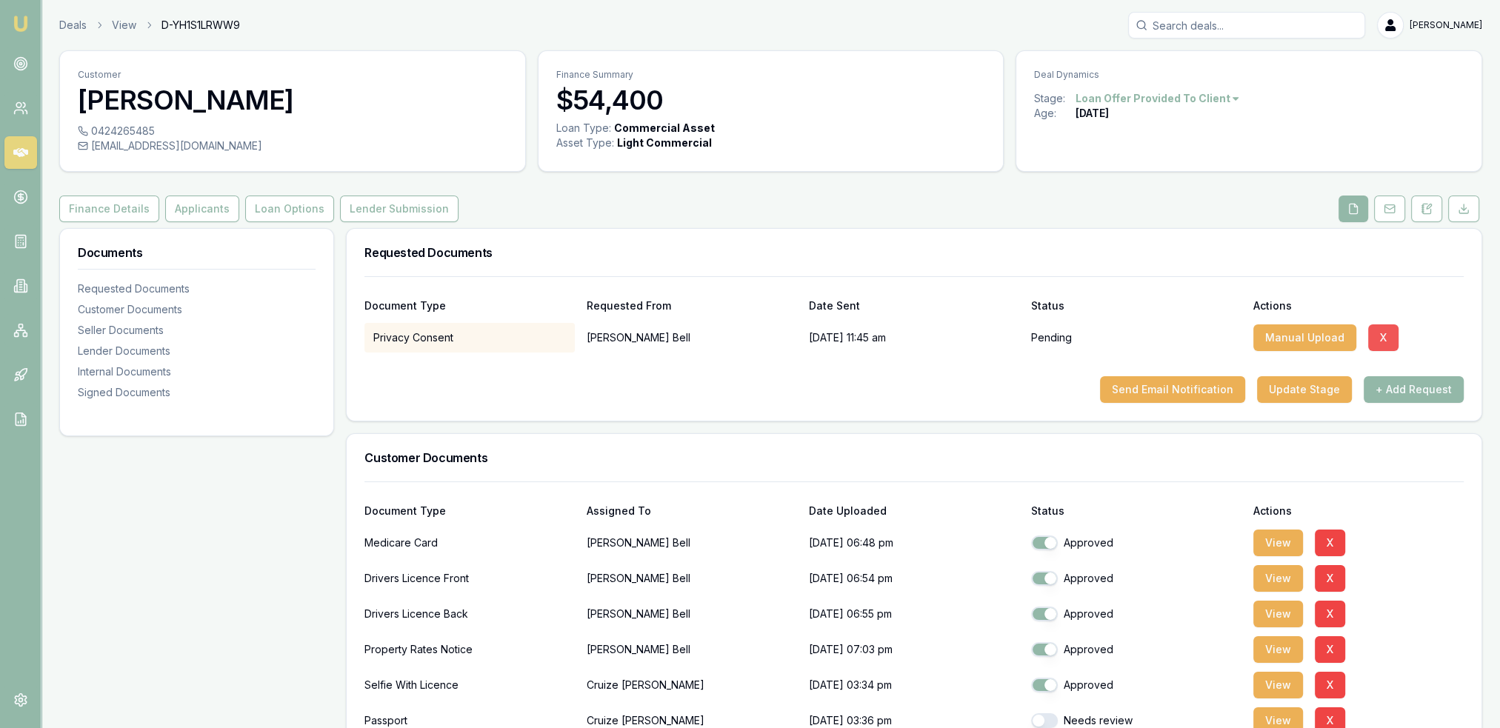
click at [1377, 331] on button "X" at bounding box center [1384, 338] width 30 height 27
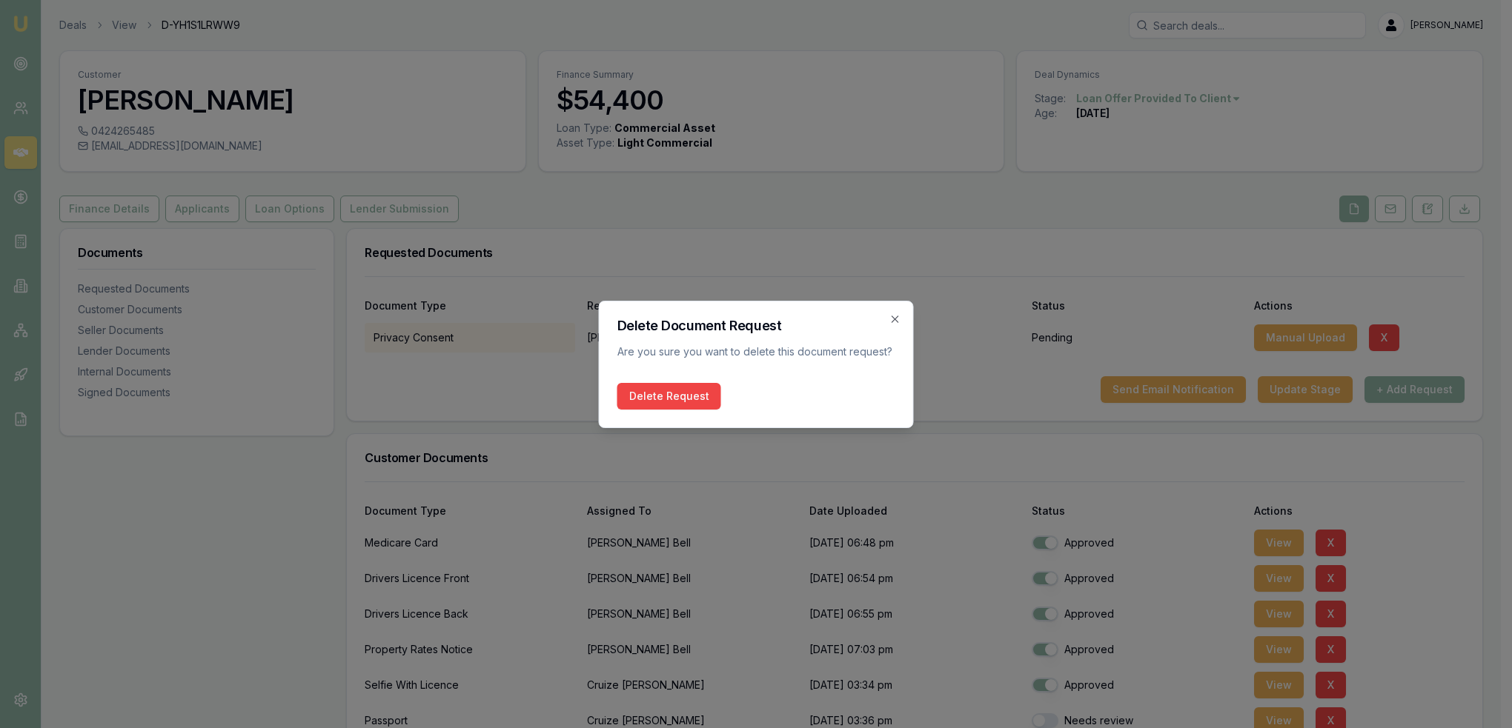
click at [663, 394] on button "Delete Request" at bounding box center [669, 396] width 104 height 27
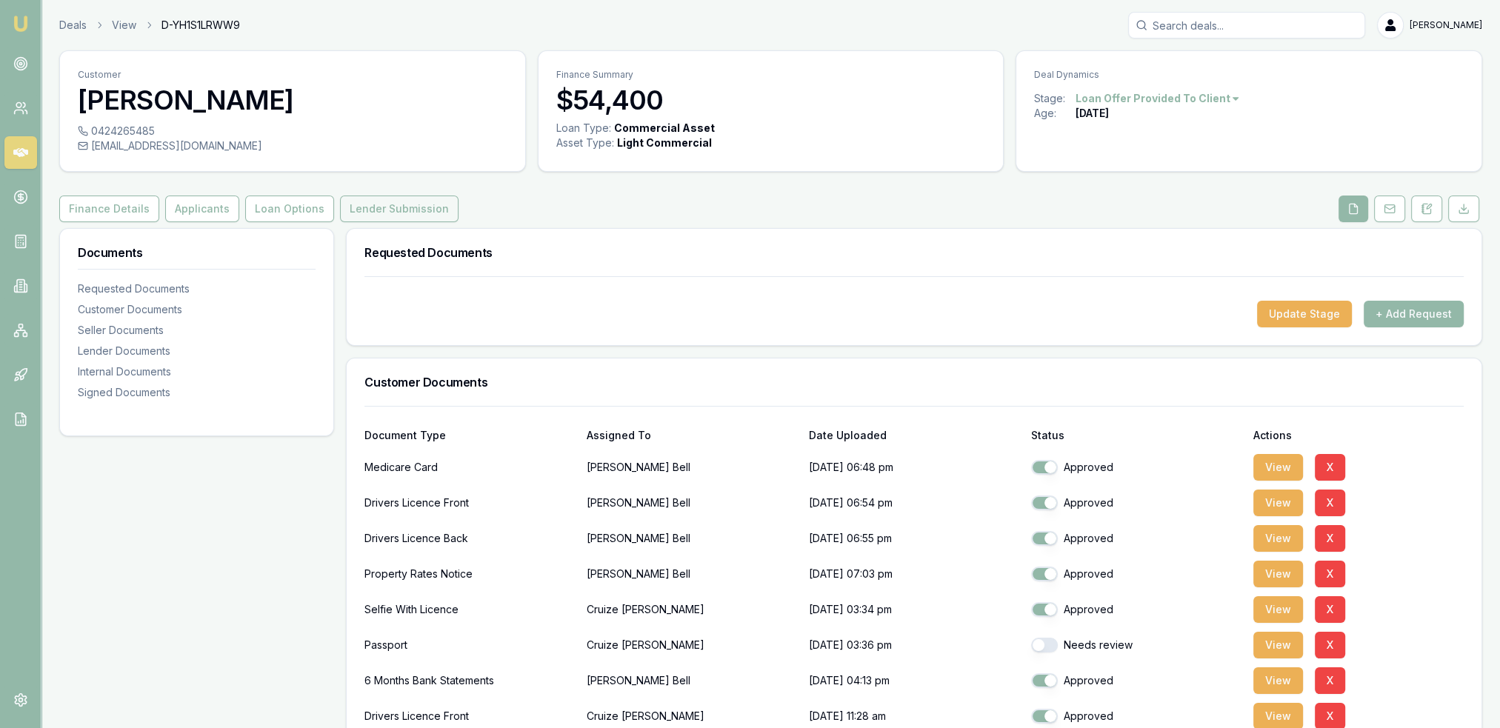
click at [348, 198] on button "Lender Submission" at bounding box center [399, 209] width 119 height 27
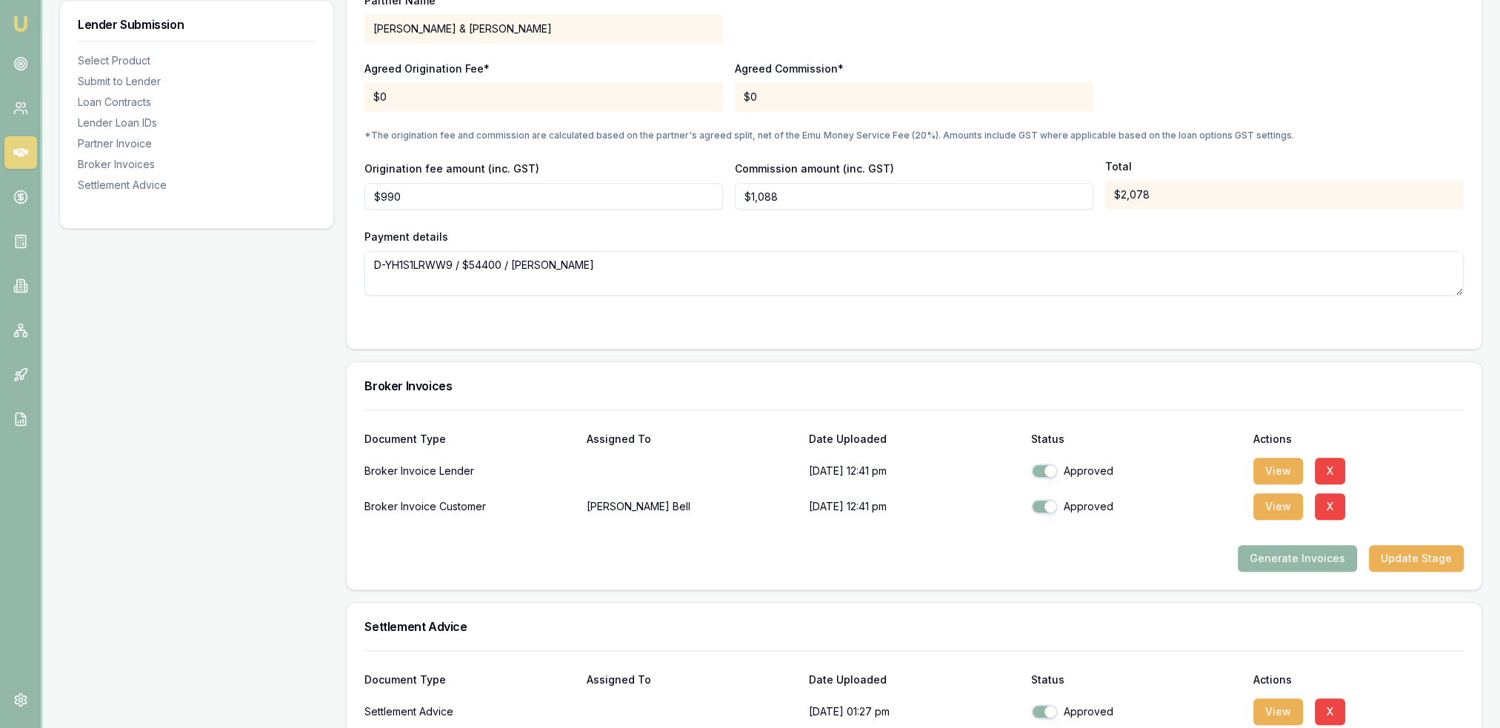
scroll to position [1676, 0]
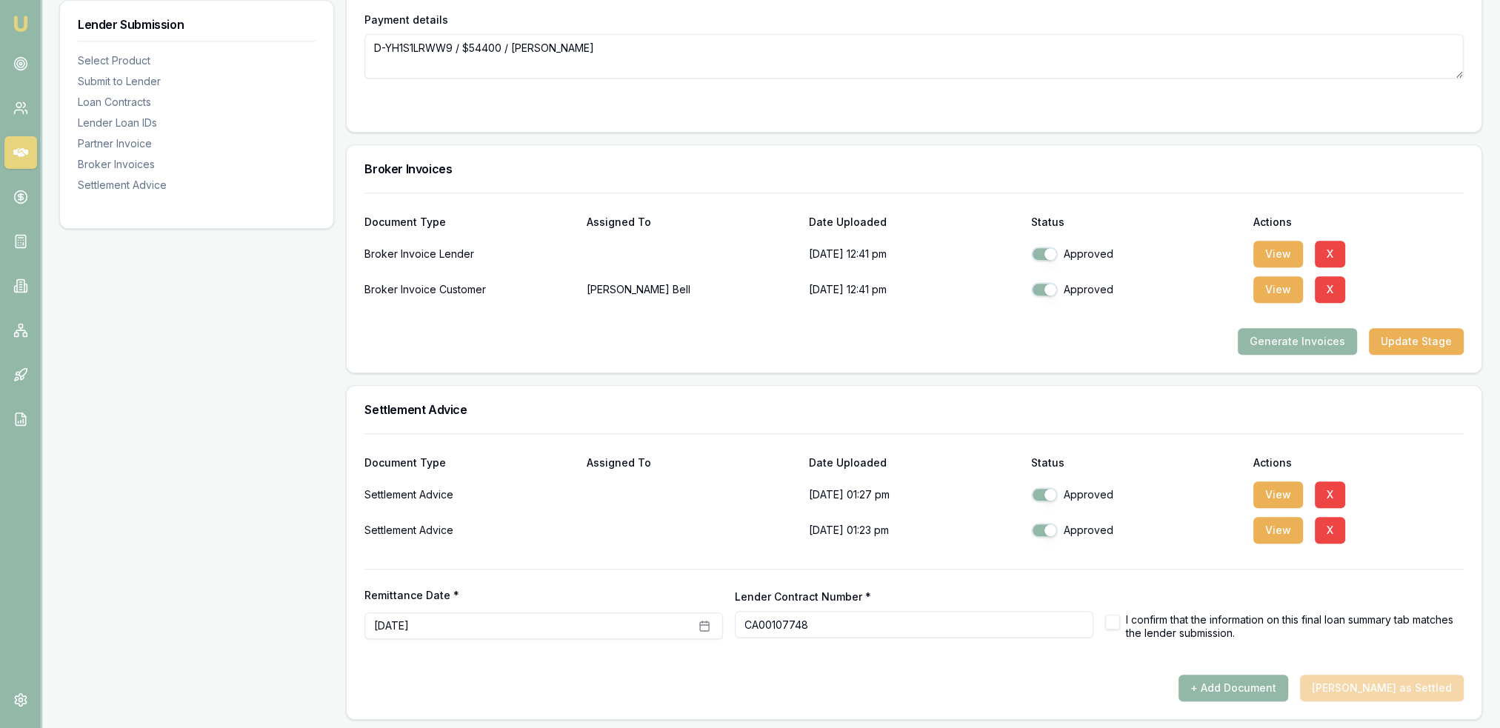
click at [1112, 619] on button "button" at bounding box center [1113, 622] width 15 height 15
checkbox input "true"
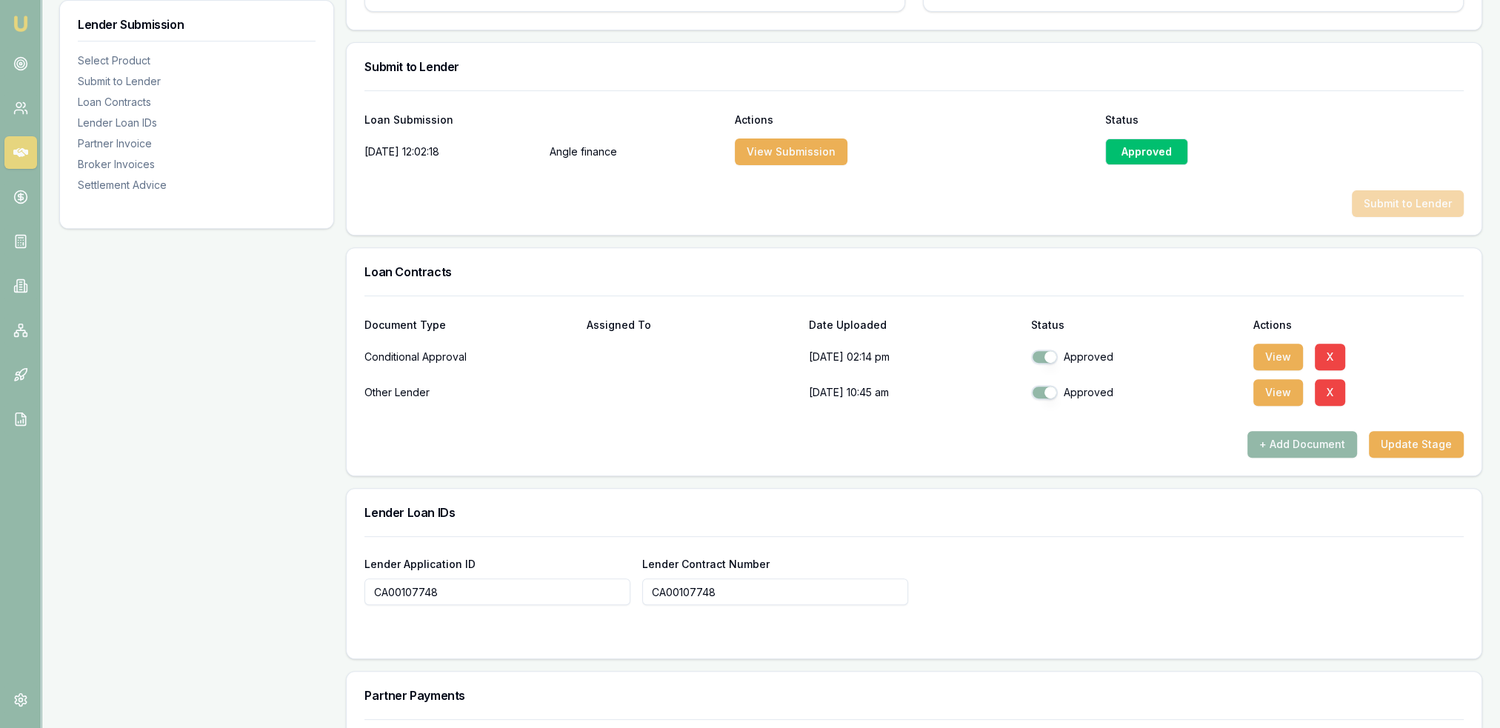
scroll to position [713, 0]
click at [1426, 447] on button "Update Stage" at bounding box center [1416, 446] width 95 height 27
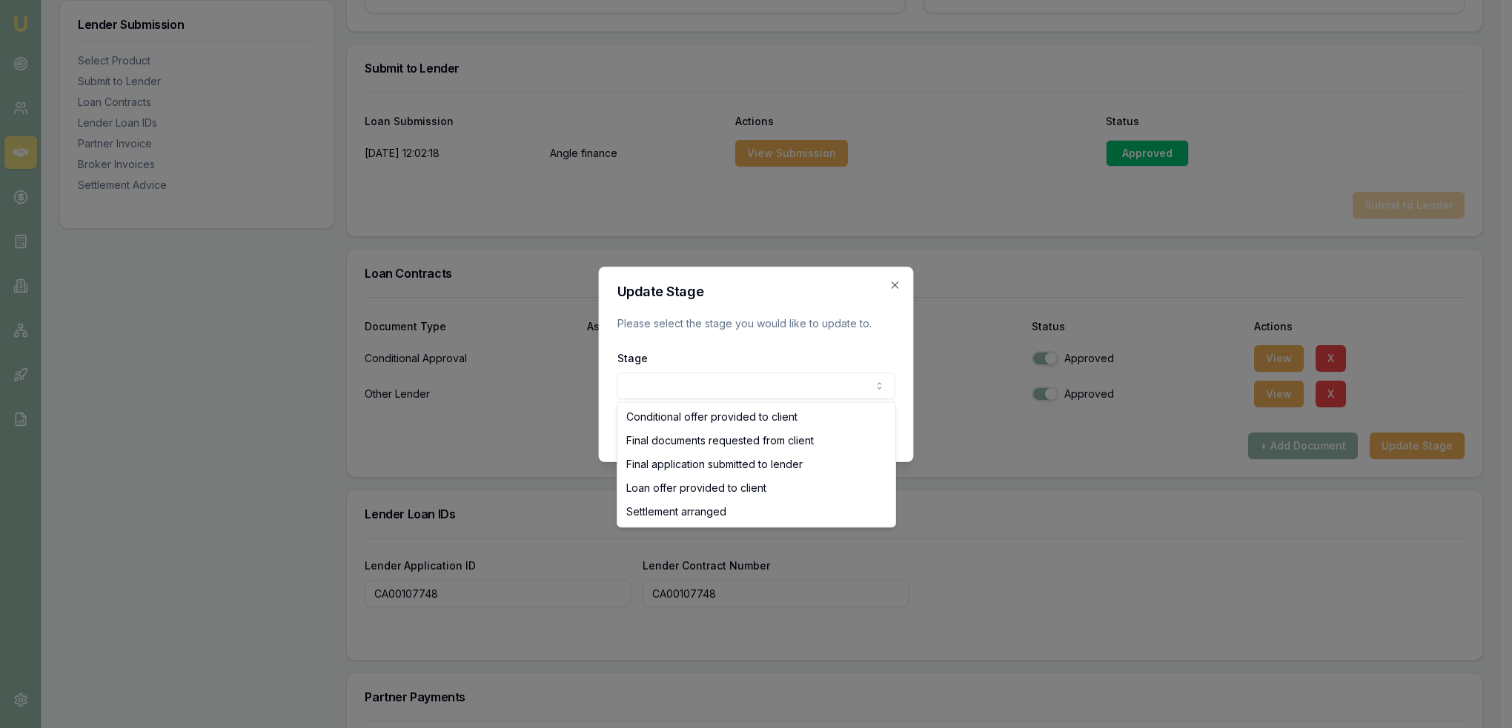
select select "SETTLEMENT_ARRANGED"
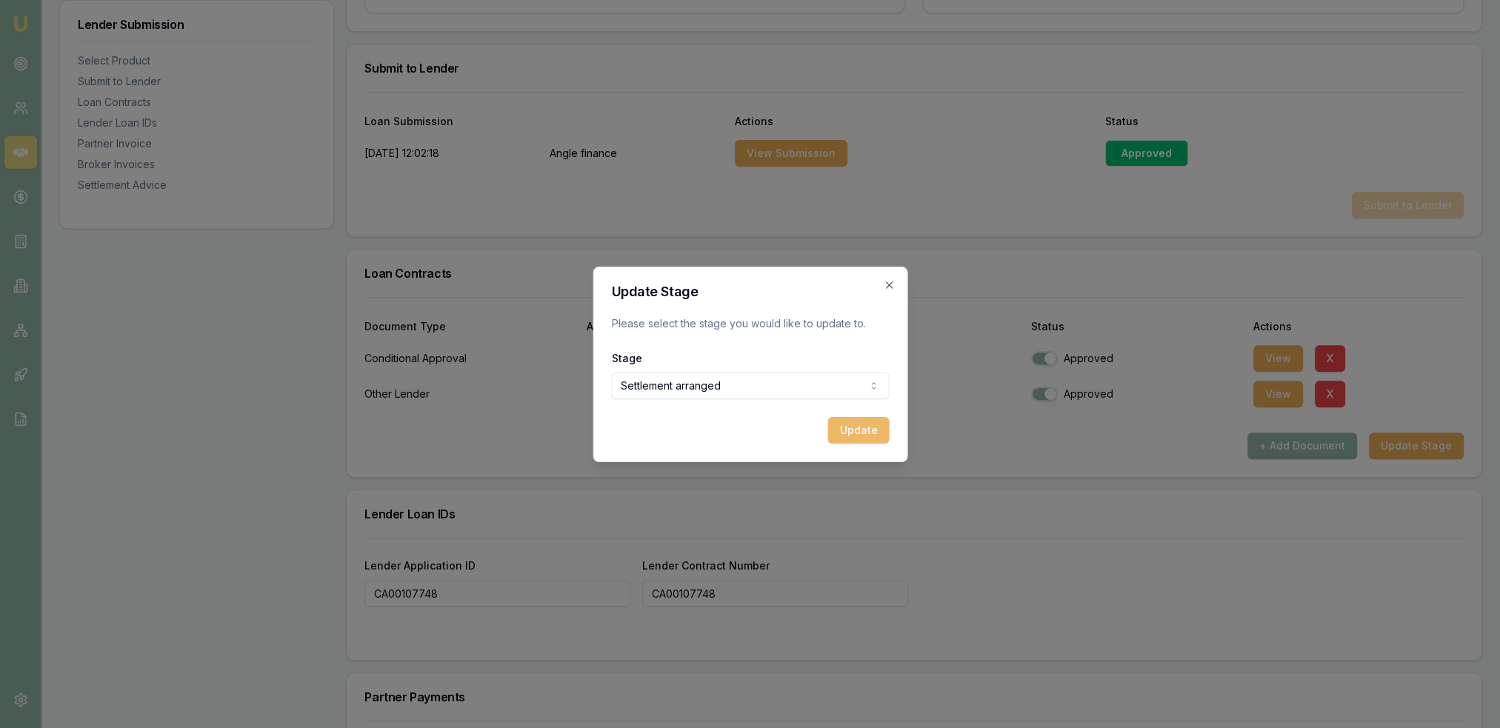
click at [850, 425] on button "Update" at bounding box center [859, 430] width 62 height 27
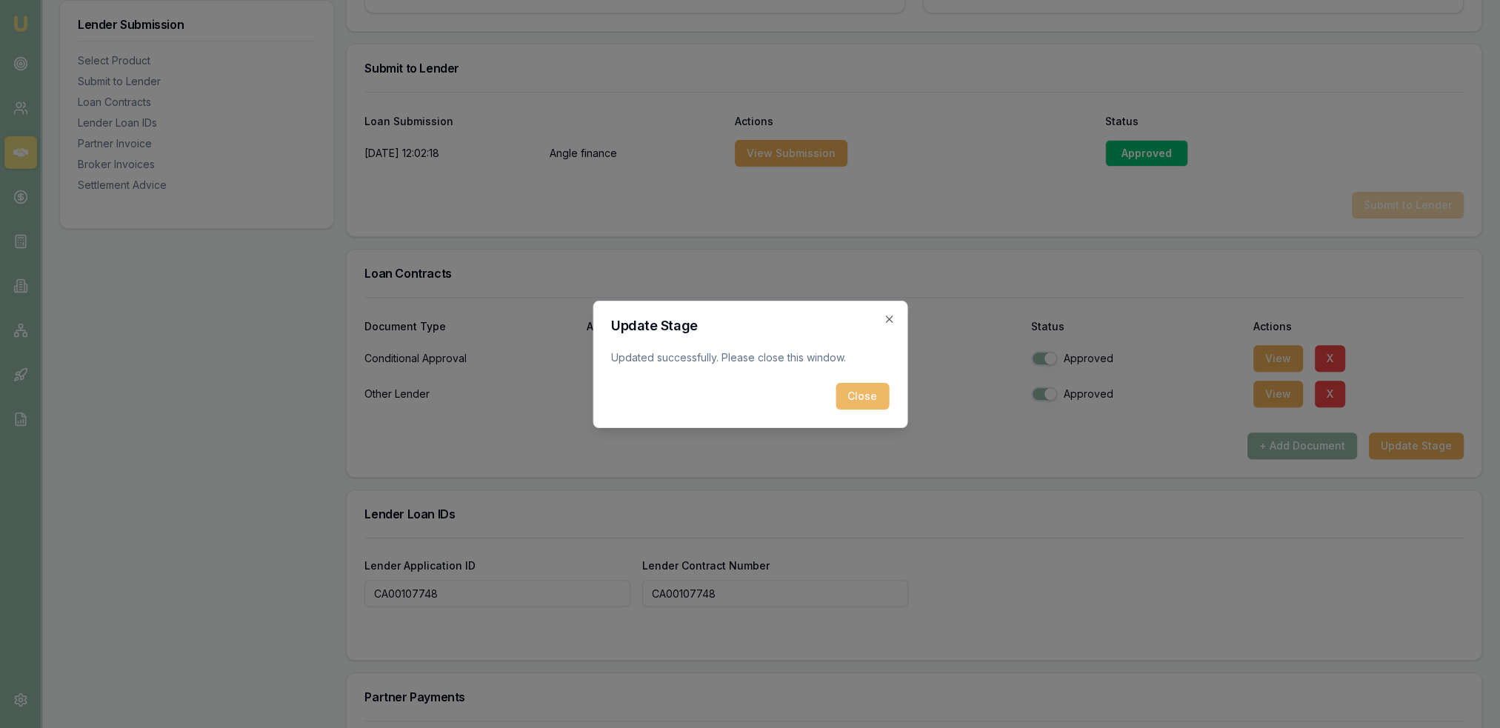
click at [866, 390] on button "Close" at bounding box center [862, 396] width 53 height 27
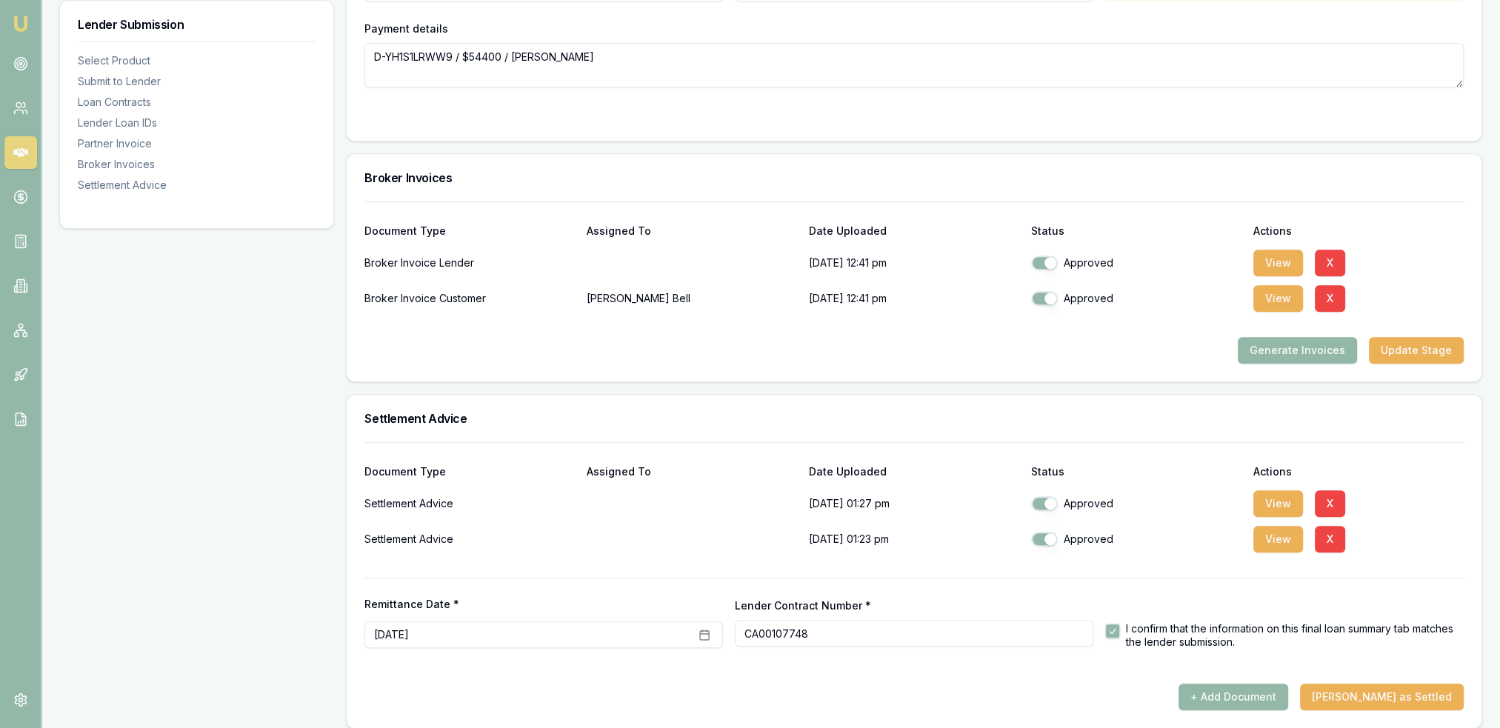
scroll to position [1676, 0]
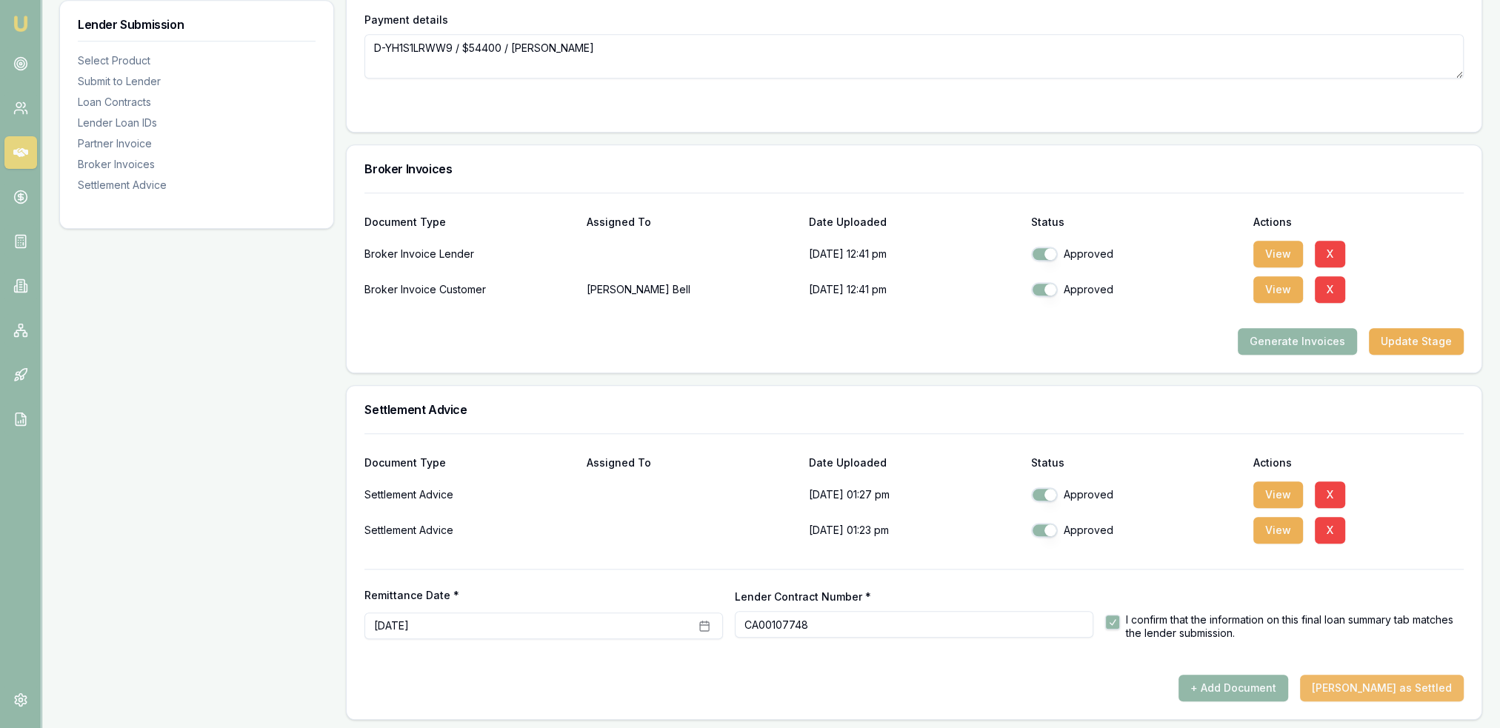
click at [1399, 681] on button "Mark Deal as Settled" at bounding box center [1382, 688] width 164 height 27
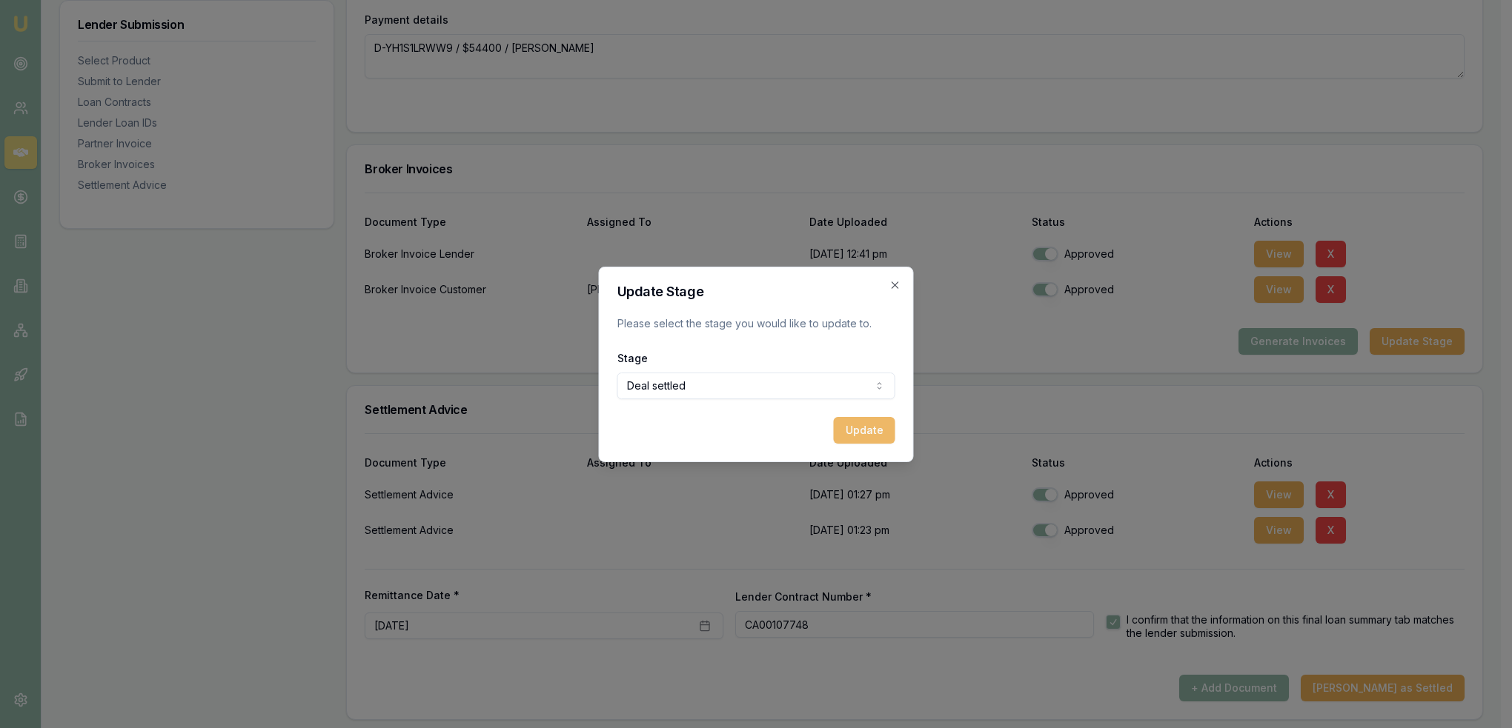
click at [862, 431] on button "Update" at bounding box center [865, 430] width 62 height 27
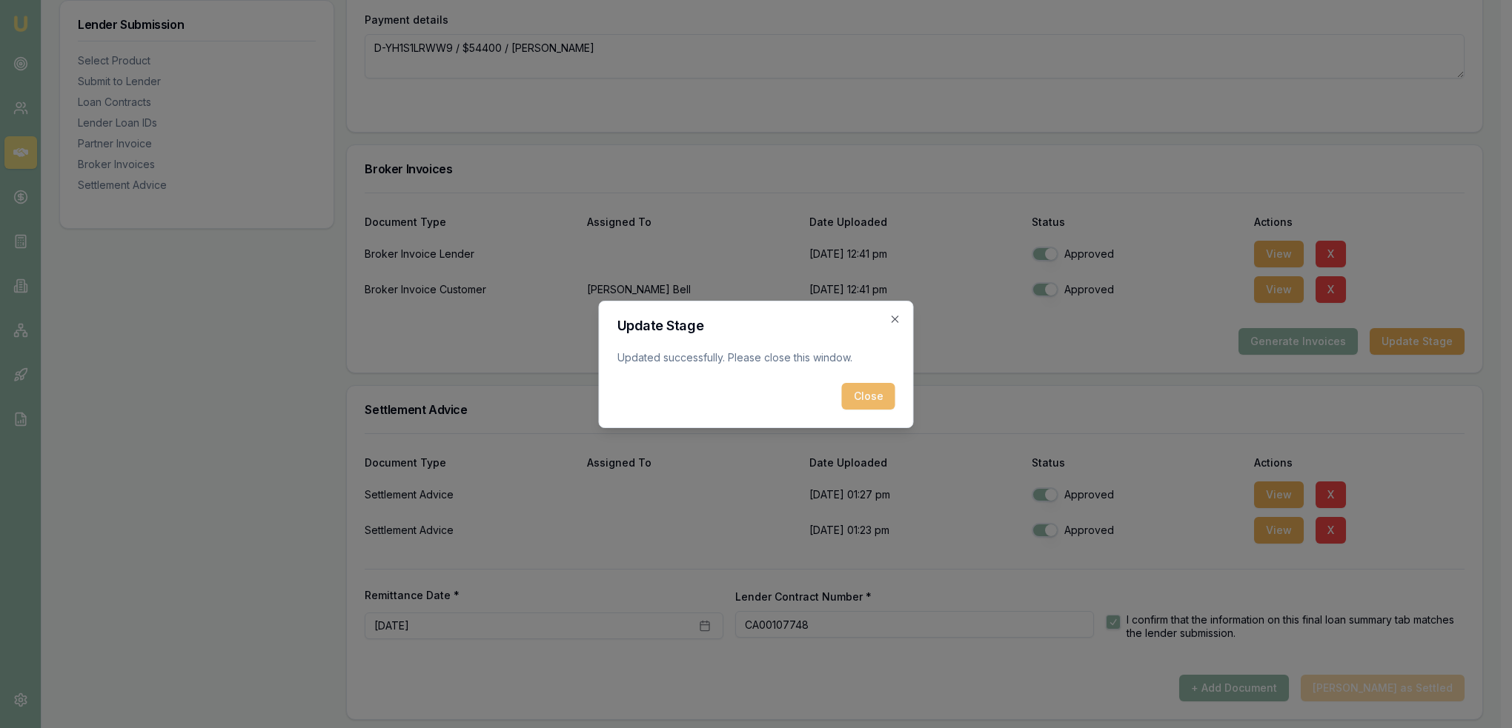
click at [869, 396] on button "Close" at bounding box center [868, 396] width 53 height 27
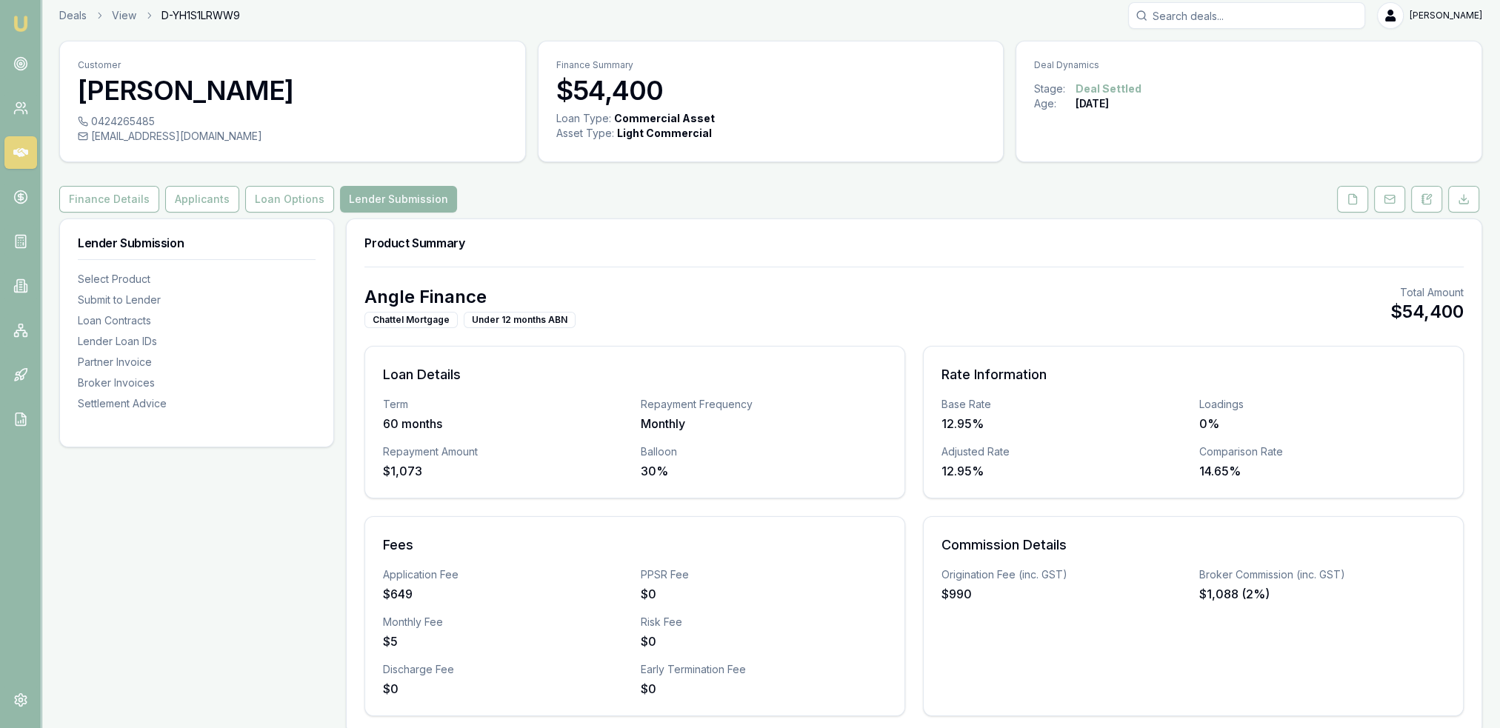
scroll to position [0, 0]
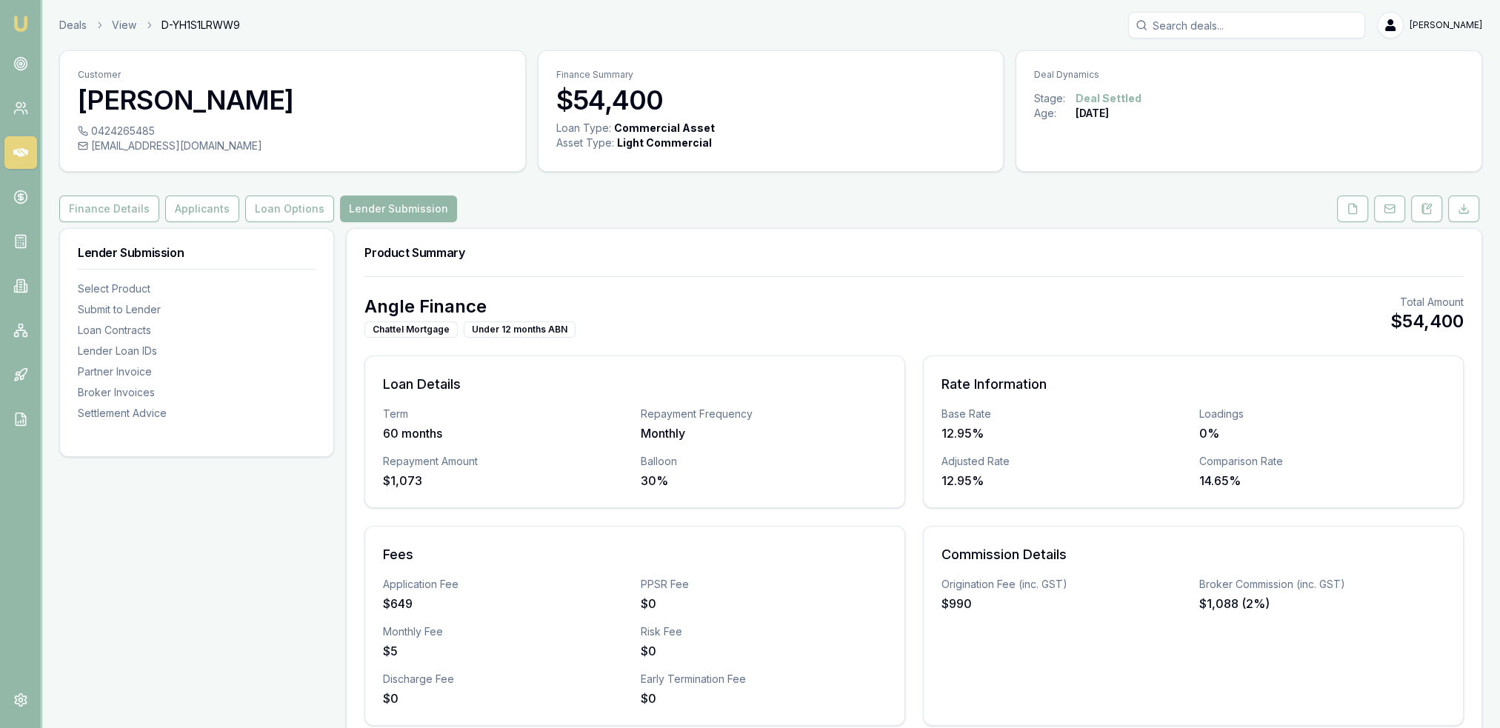
click at [27, 26] on img at bounding box center [21, 24] width 18 height 18
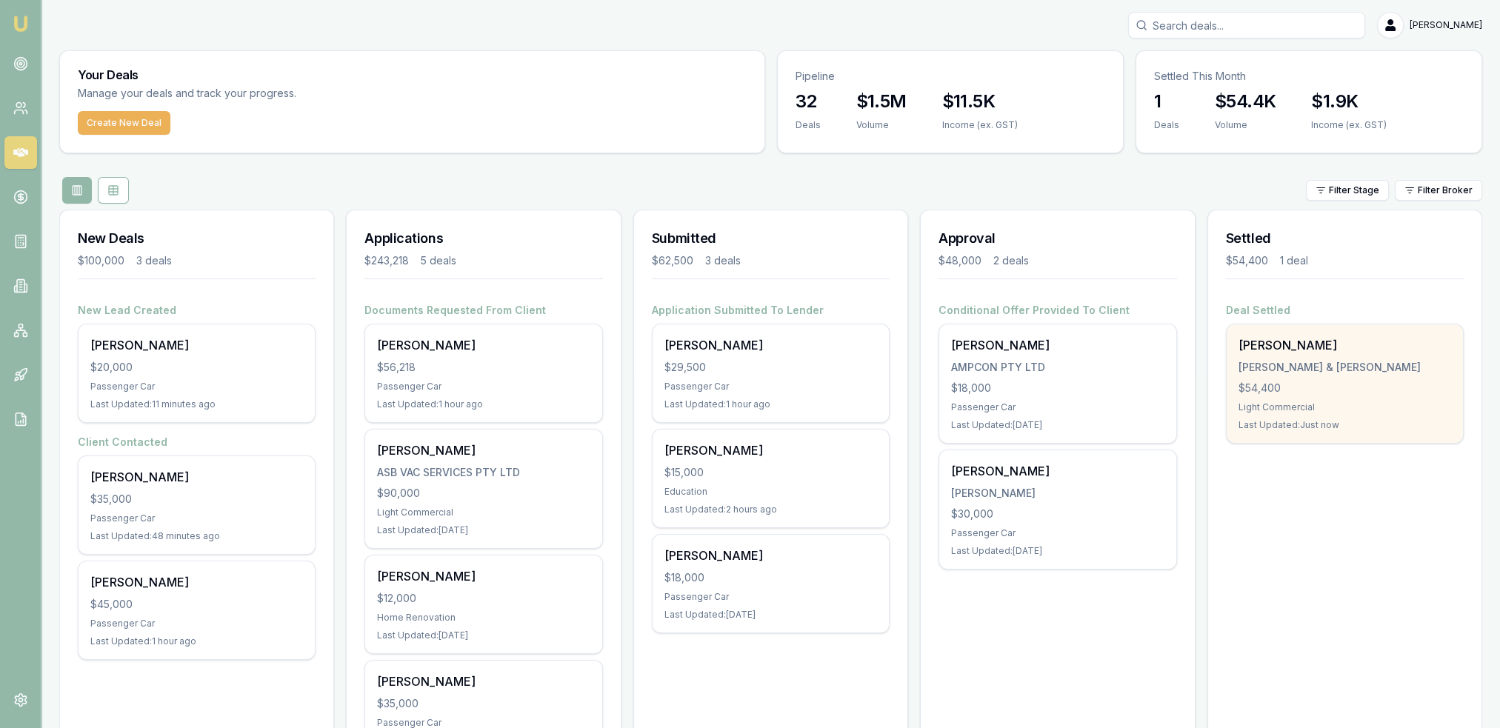
click at [1289, 367] on div "H.P BELL & C.G WALTER" at bounding box center [1345, 367] width 213 height 15
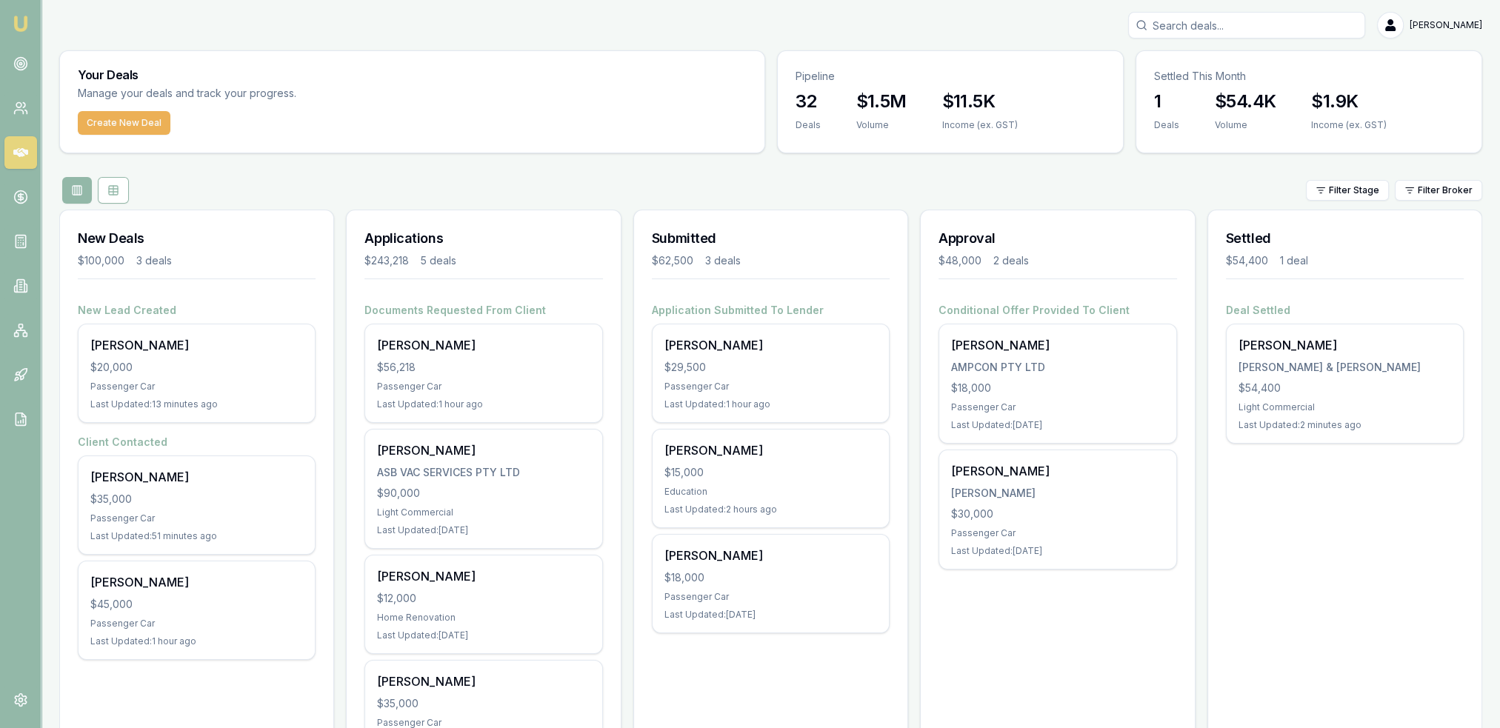
click at [14, 20] on img at bounding box center [21, 24] width 18 height 18
click at [18, 280] on icon at bounding box center [20, 286] width 7 height 13
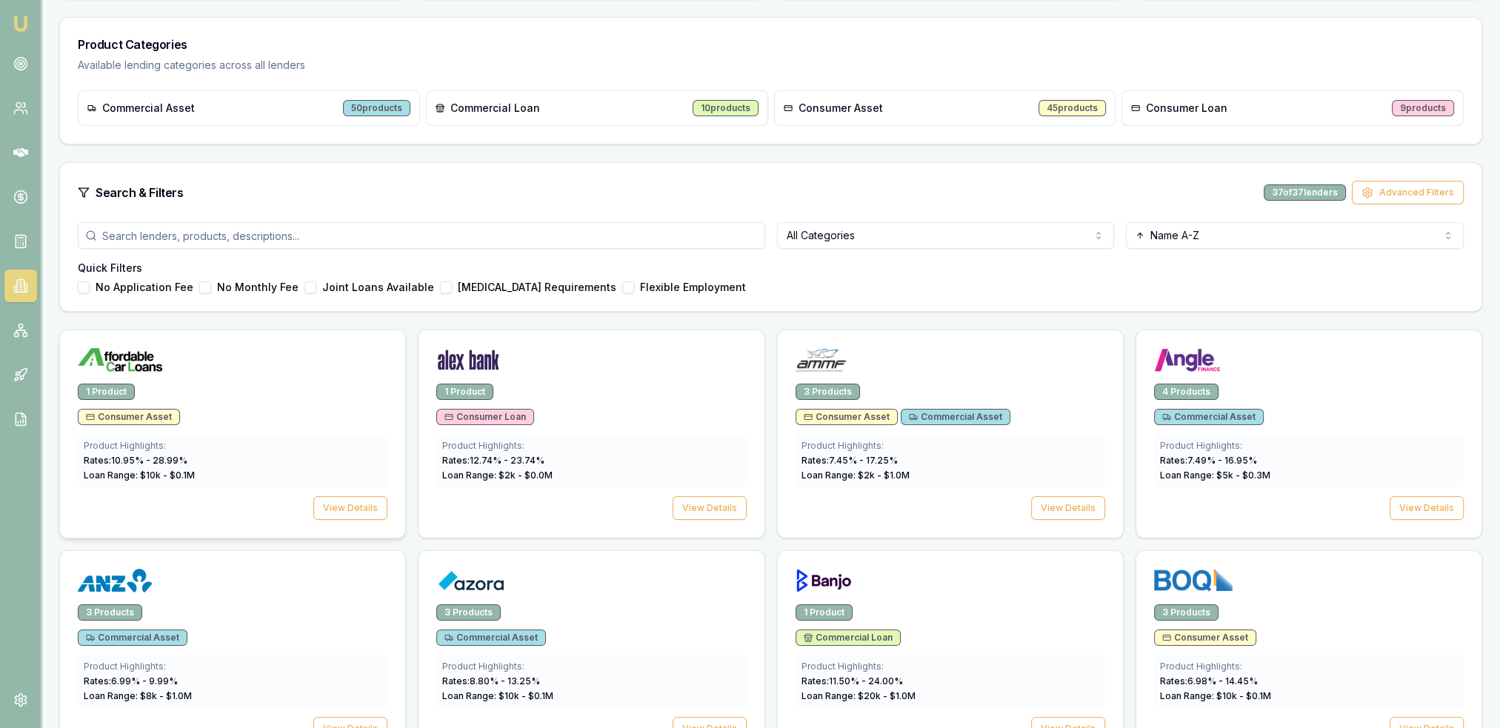
scroll to position [222, 0]
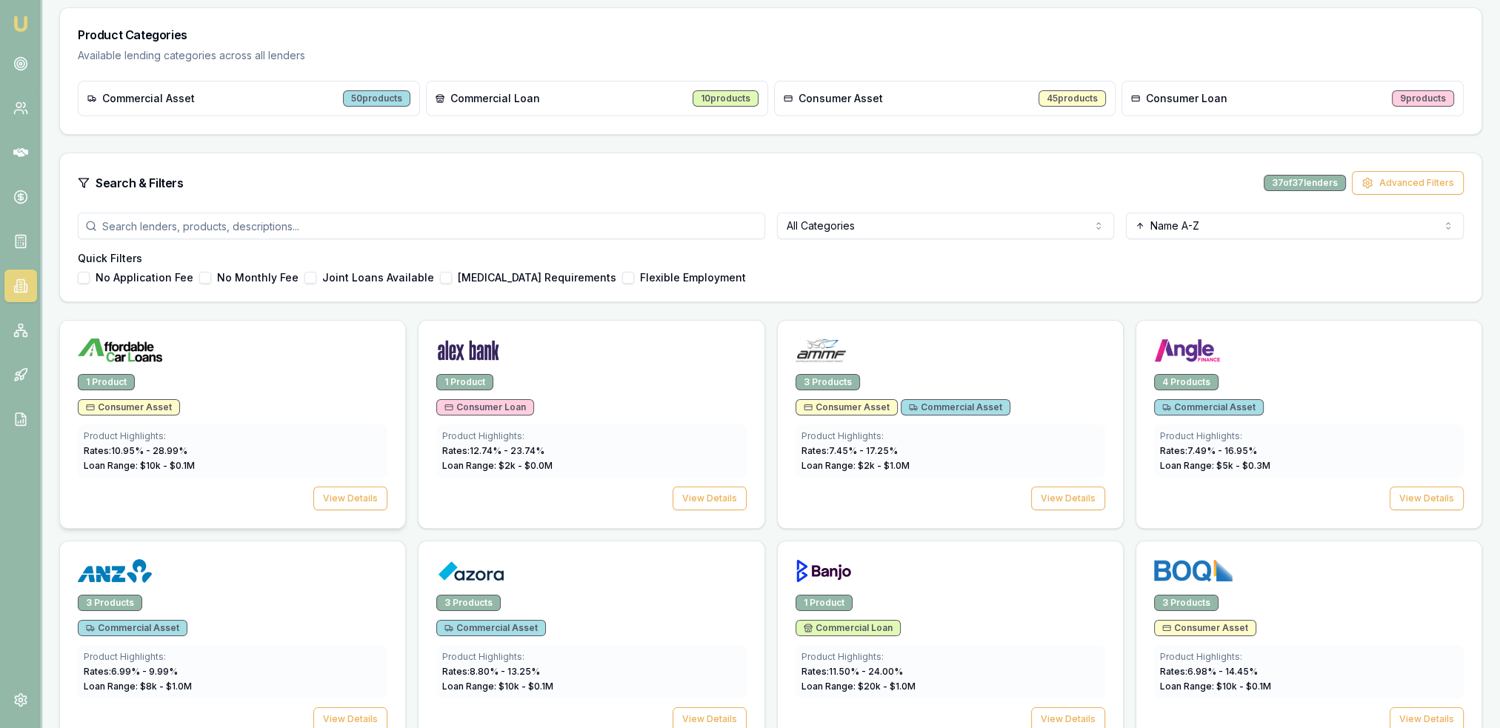
click at [338, 480] on div "1 Product Consumer Asset Product Highlights: Rates: 10.95 % - 28.99 % Loan Rang…" at bounding box center [232, 451] width 345 height 154
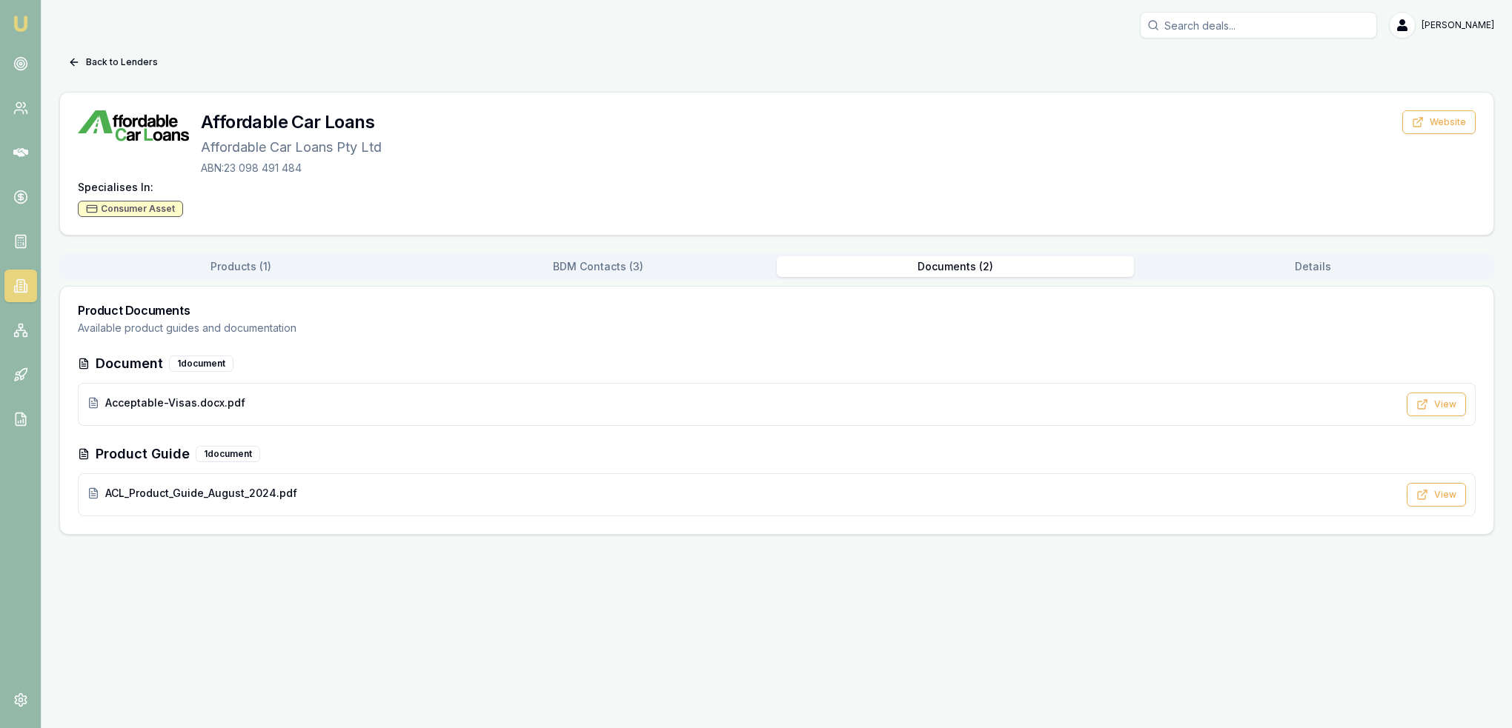
click at [934, 268] on button "Documents ( 2 )" at bounding box center [955, 266] width 357 height 21
click at [216, 403] on span "Acceptable-Visas.docx.pdf" at bounding box center [175, 403] width 140 height 15
click at [960, 271] on button "Documents ( 2 )" at bounding box center [955, 266] width 357 height 21
click at [254, 490] on span "ACL_Product_Guide_August_2024.pdf" at bounding box center [201, 493] width 192 height 15
click at [27, 20] on img at bounding box center [21, 24] width 18 height 18
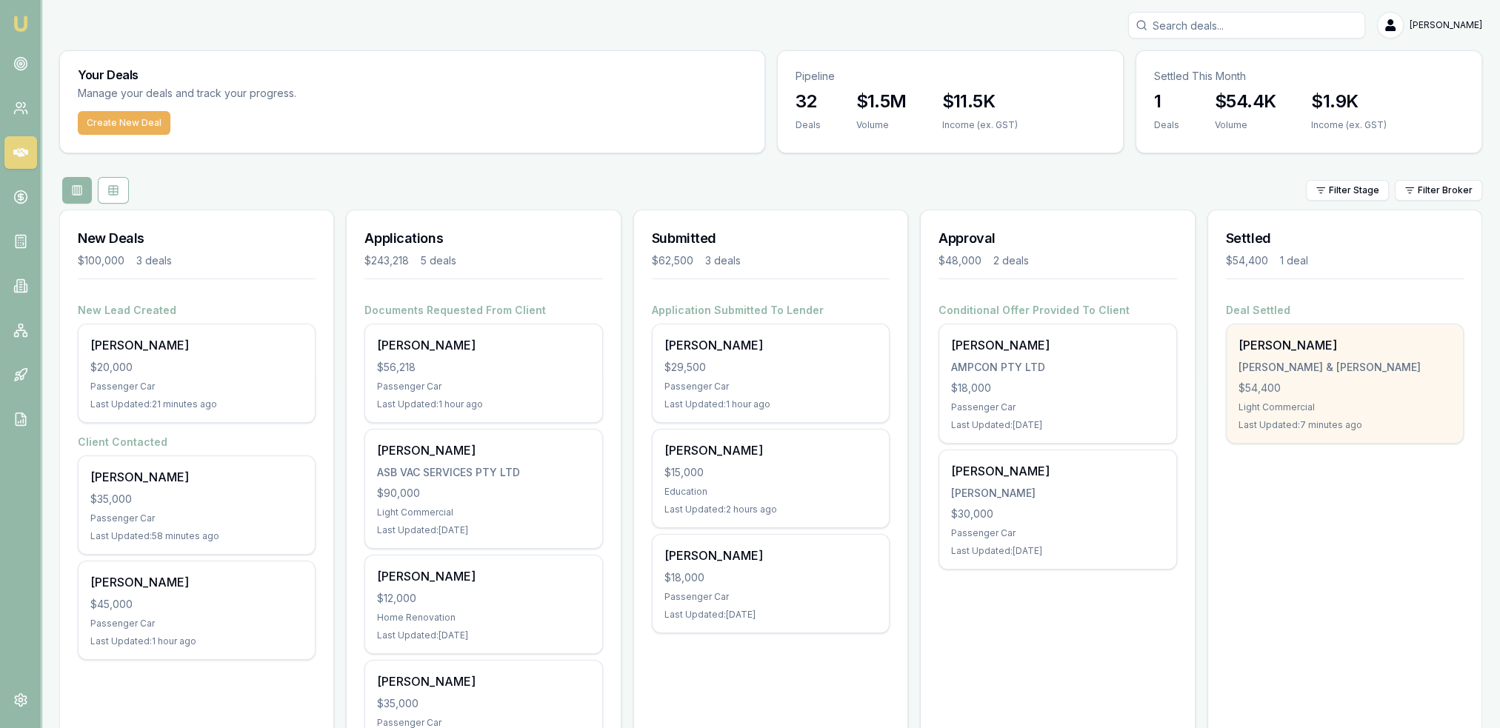
click at [1306, 382] on div "$54,400" at bounding box center [1345, 388] width 213 height 15
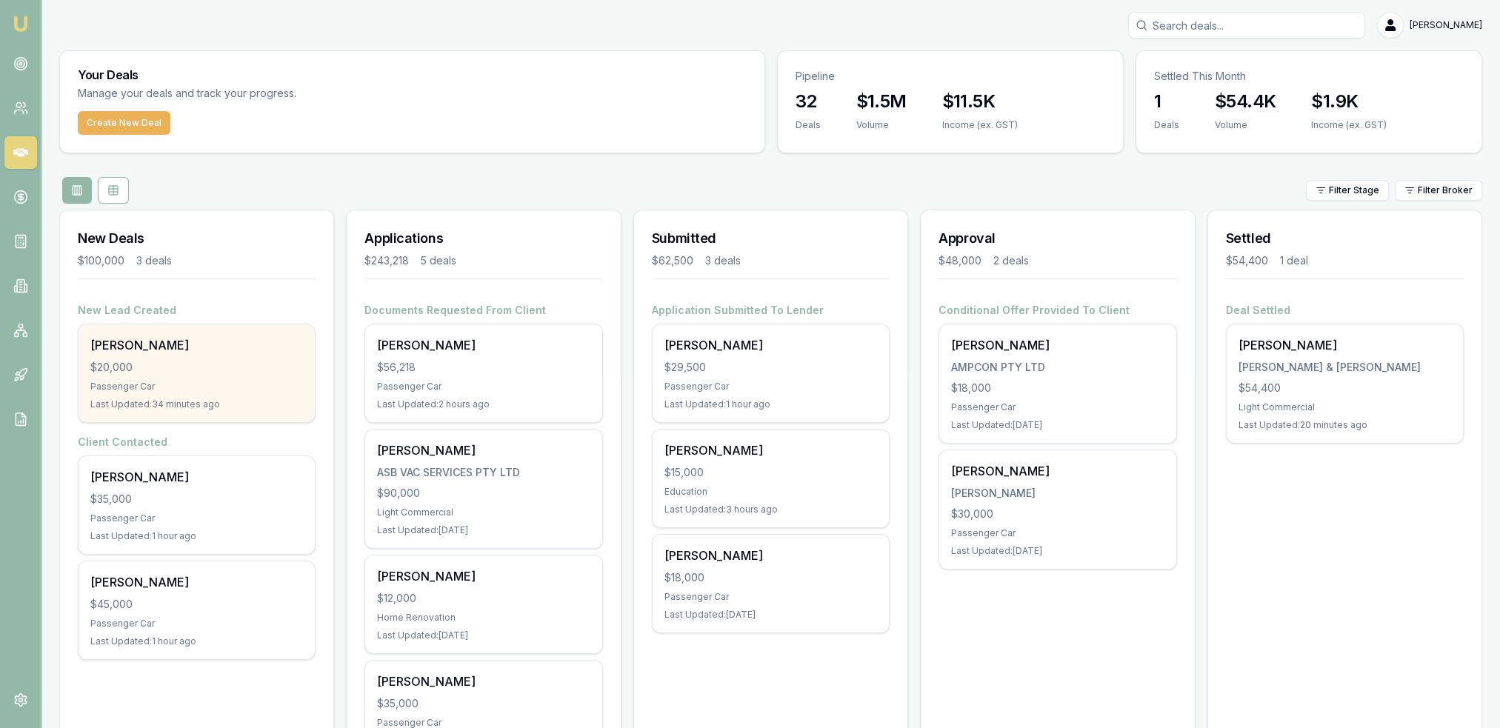
click at [173, 352] on div "[PERSON_NAME]" at bounding box center [196, 345] width 213 height 18
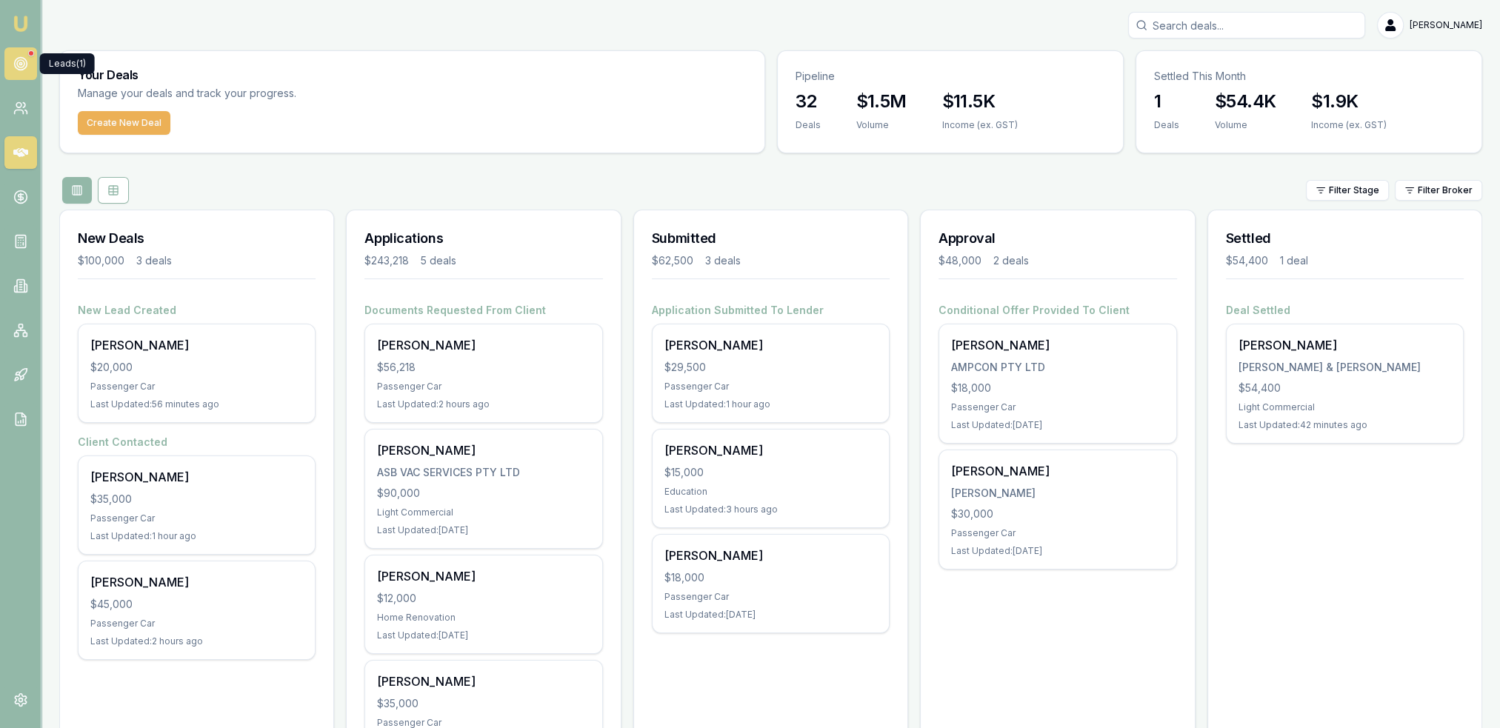
click at [13, 66] on icon at bounding box center [20, 63] width 15 height 15
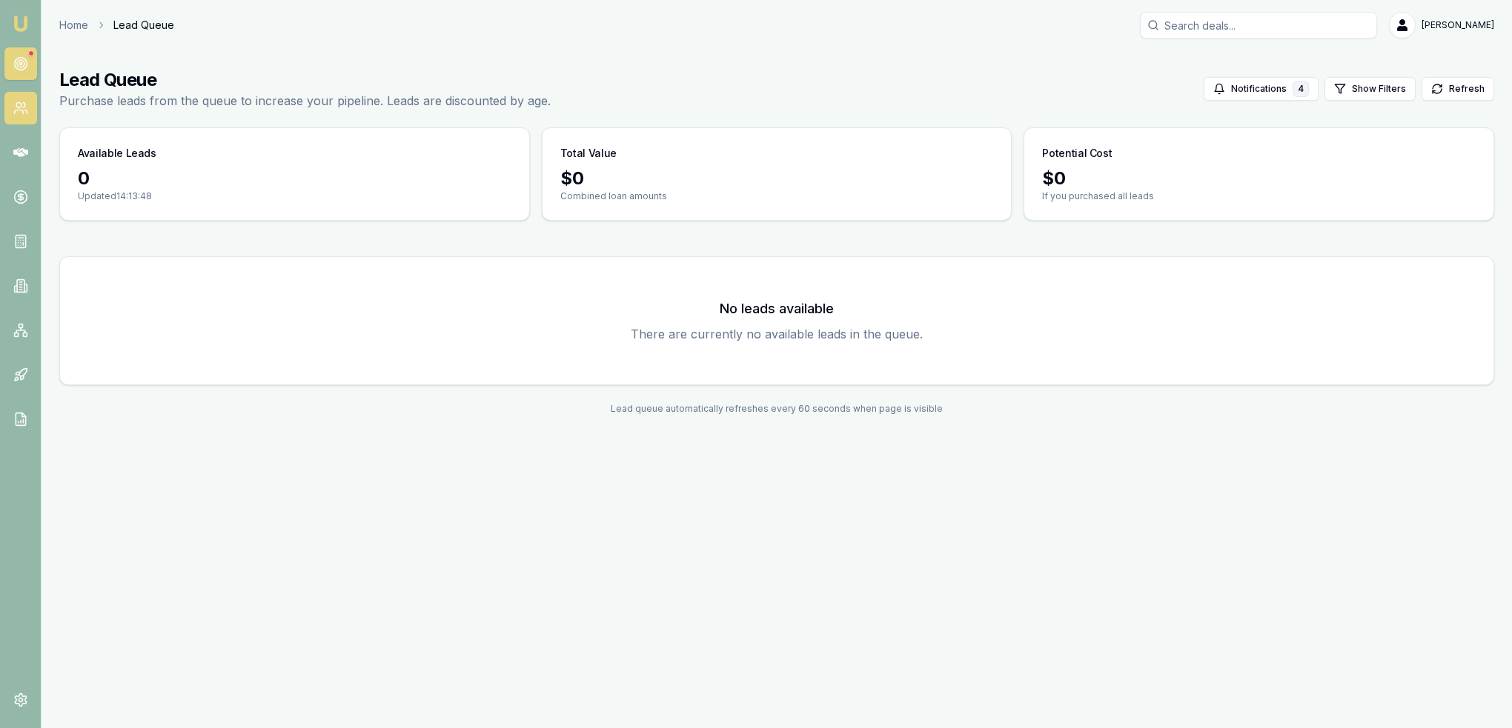
click at [17, 113] on icon at bounding box center [20, 108] width 15 height 15
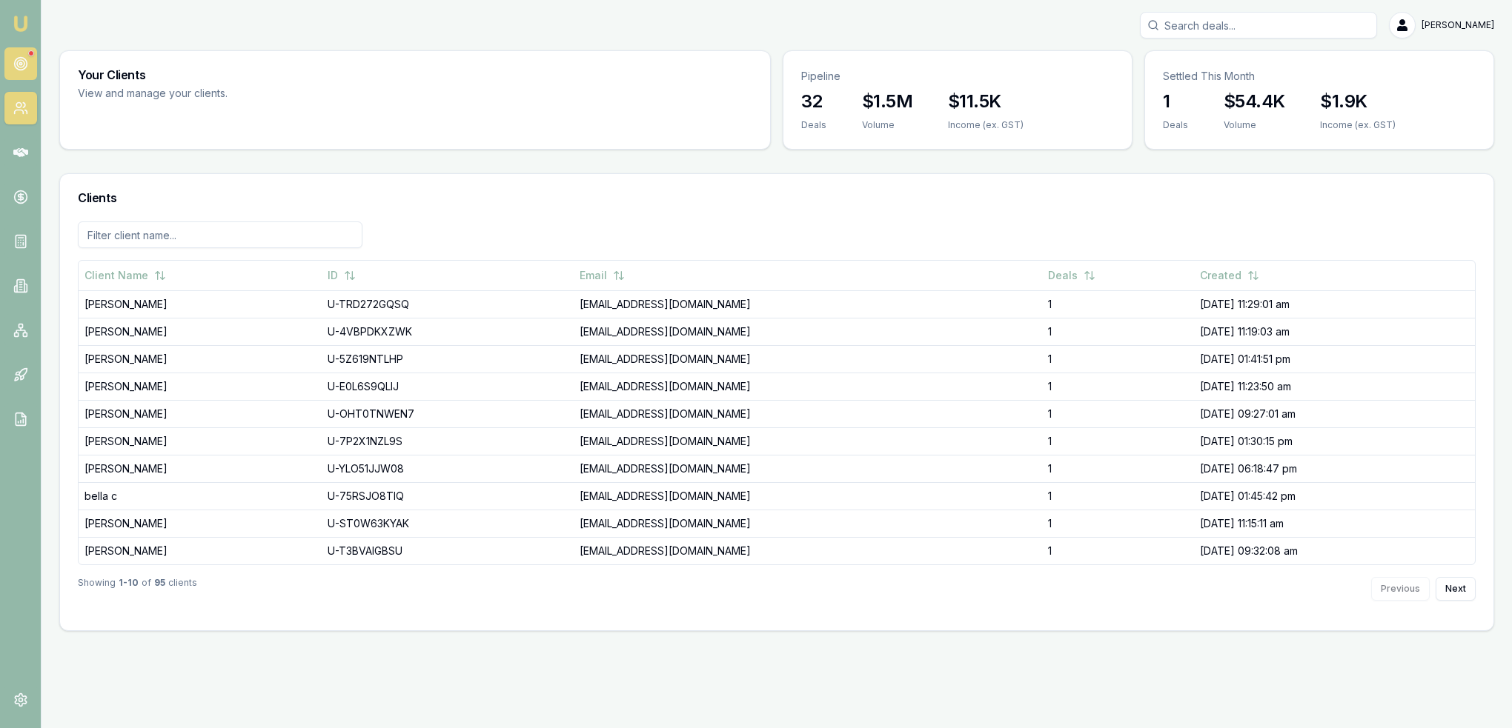
click at [15, 62] on circle at bounding box center [20, 64] width 13 height 13
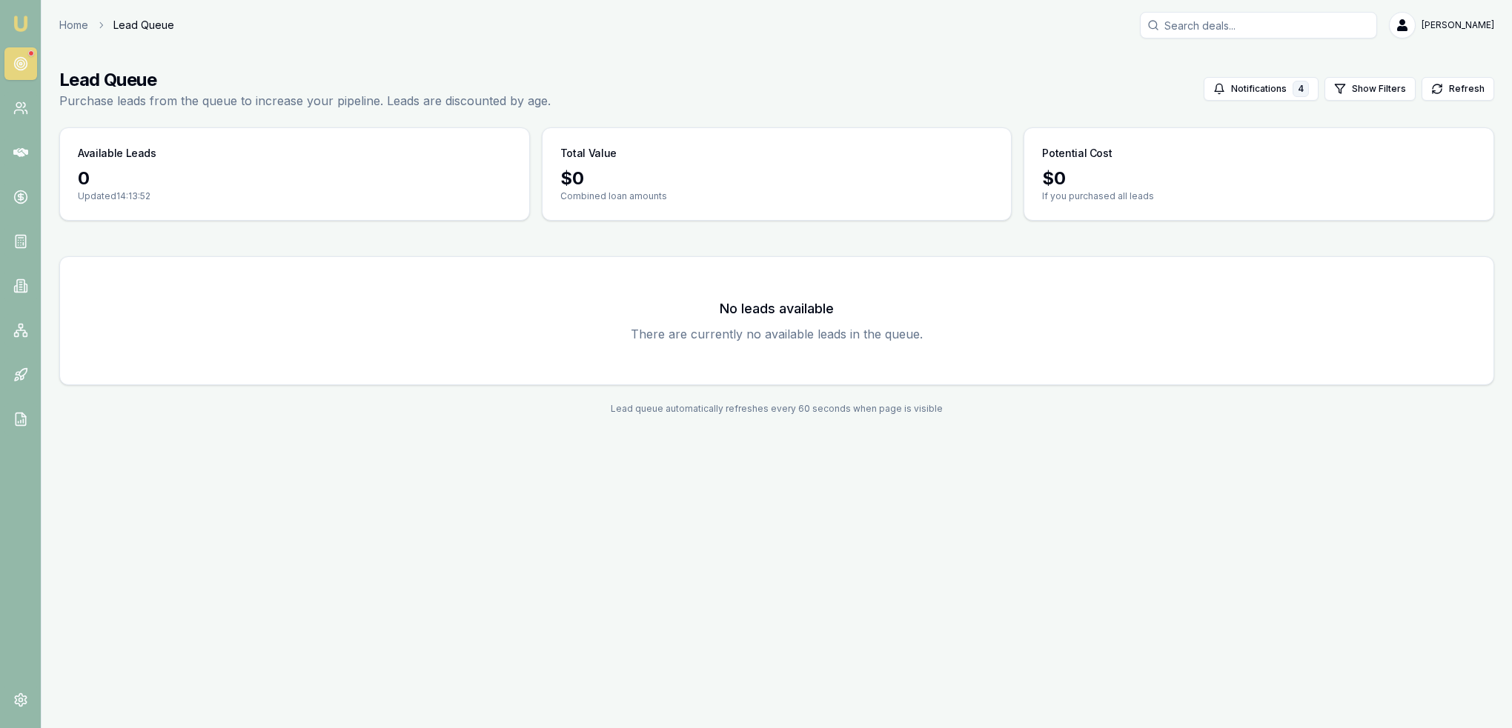
click at [23, 24] on img at bounding box center [21, 24] width 18 height 18
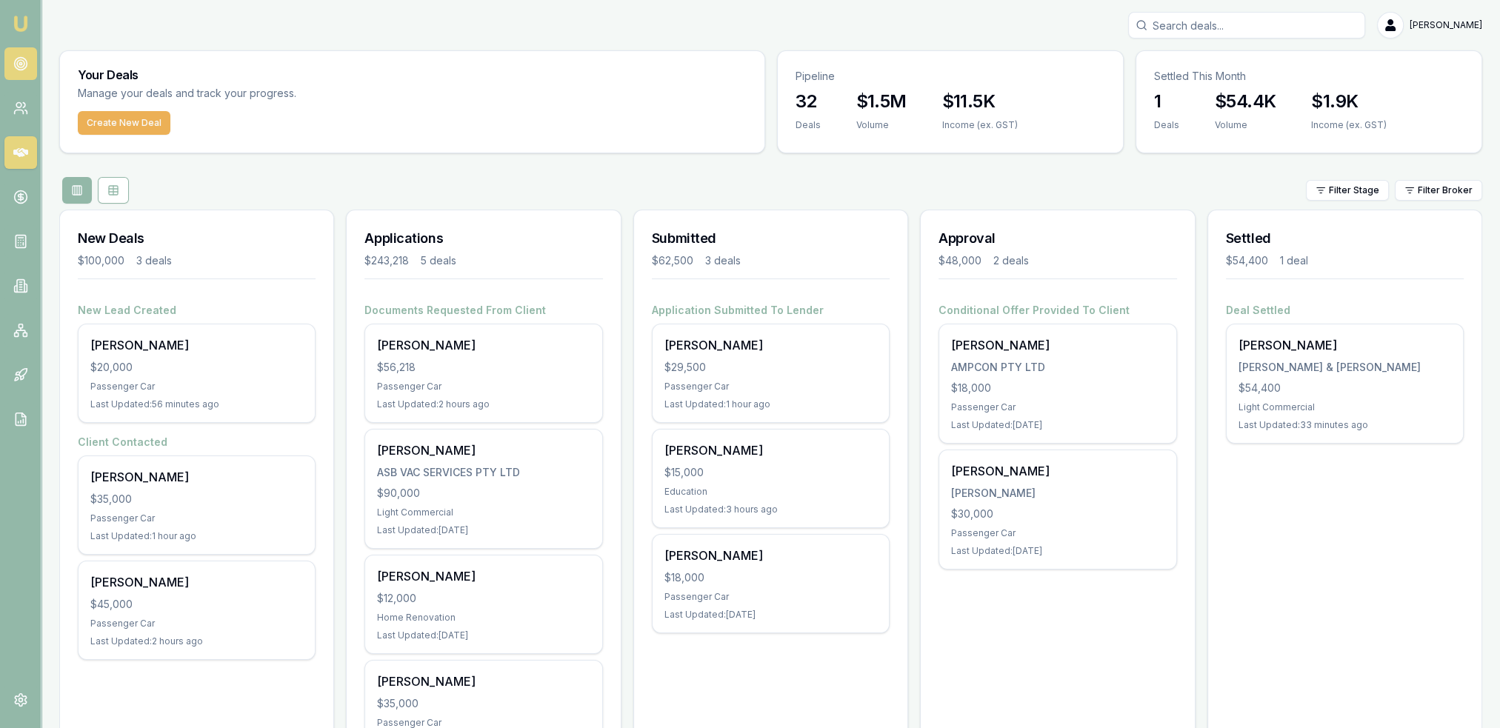
click at [21, 62] on icon at bounding box center [20, 63] width 15 height 15
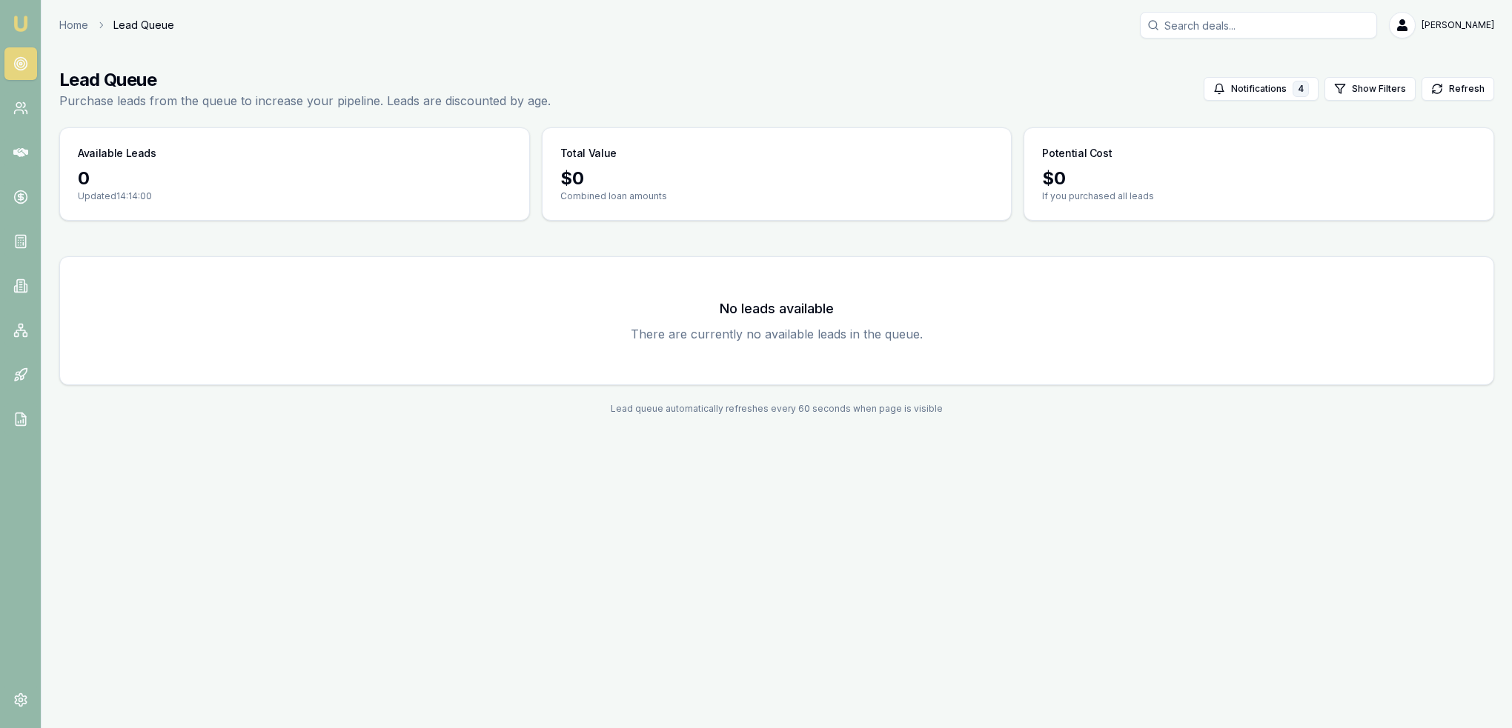
click at [21, 26] on img at bounding box center [21, 24] width 18 height 18
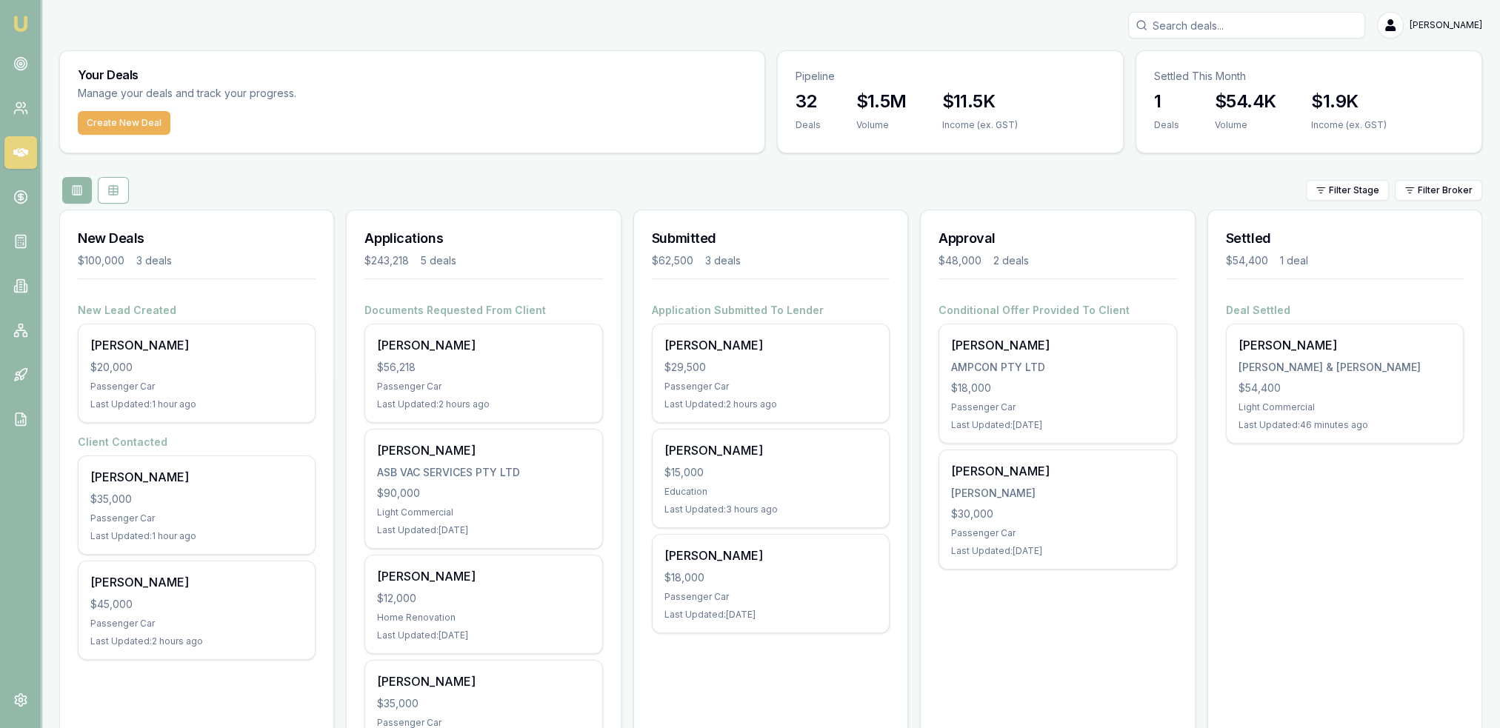
click at [18, 26] on img at bounding box center [21, 24] width 18 height 18
click at [19, 58] on circle at bounding box center [20, 64] width 13 height 13
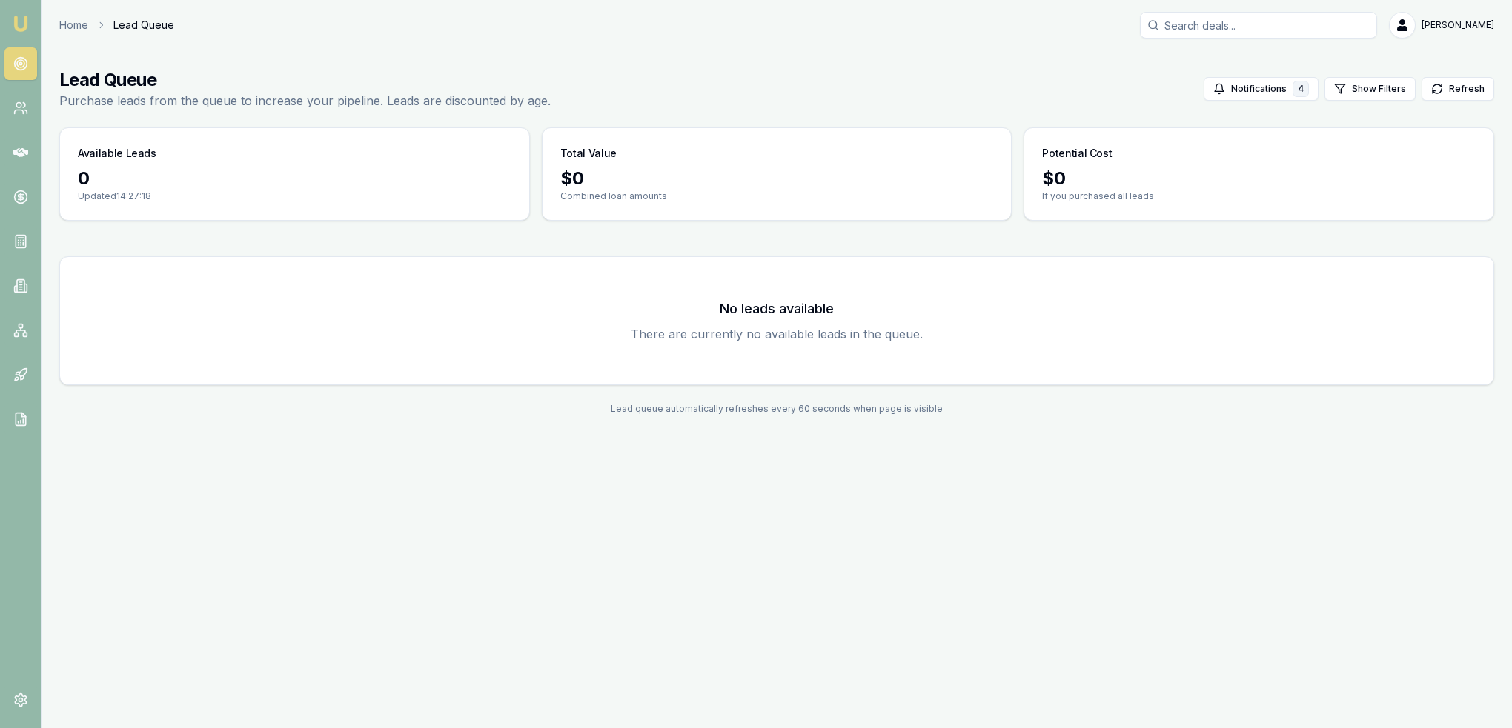
click at [27, 22] on img at bounding box center [21, 24] width 18 height 18
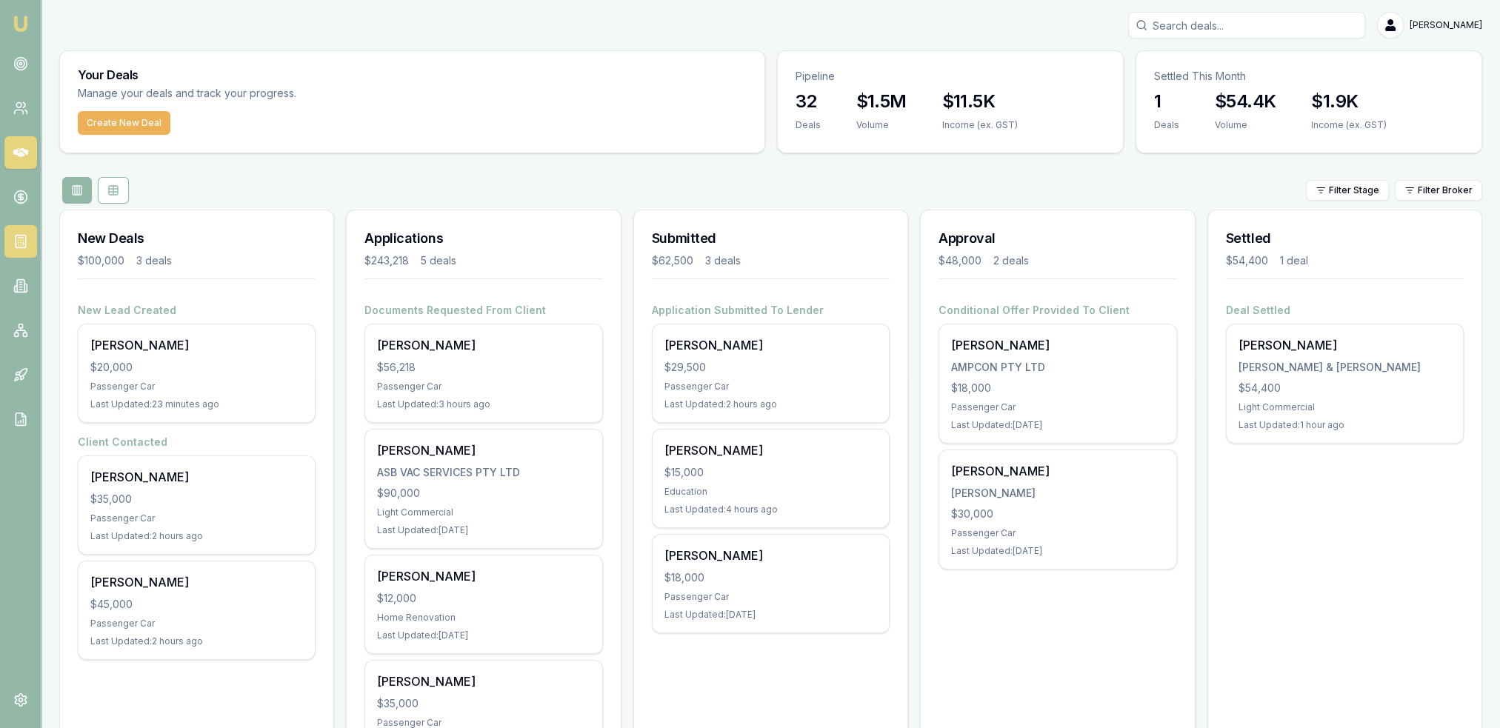
click at [22, 238] on line at bounding box center [20, 238] width 5 height 0
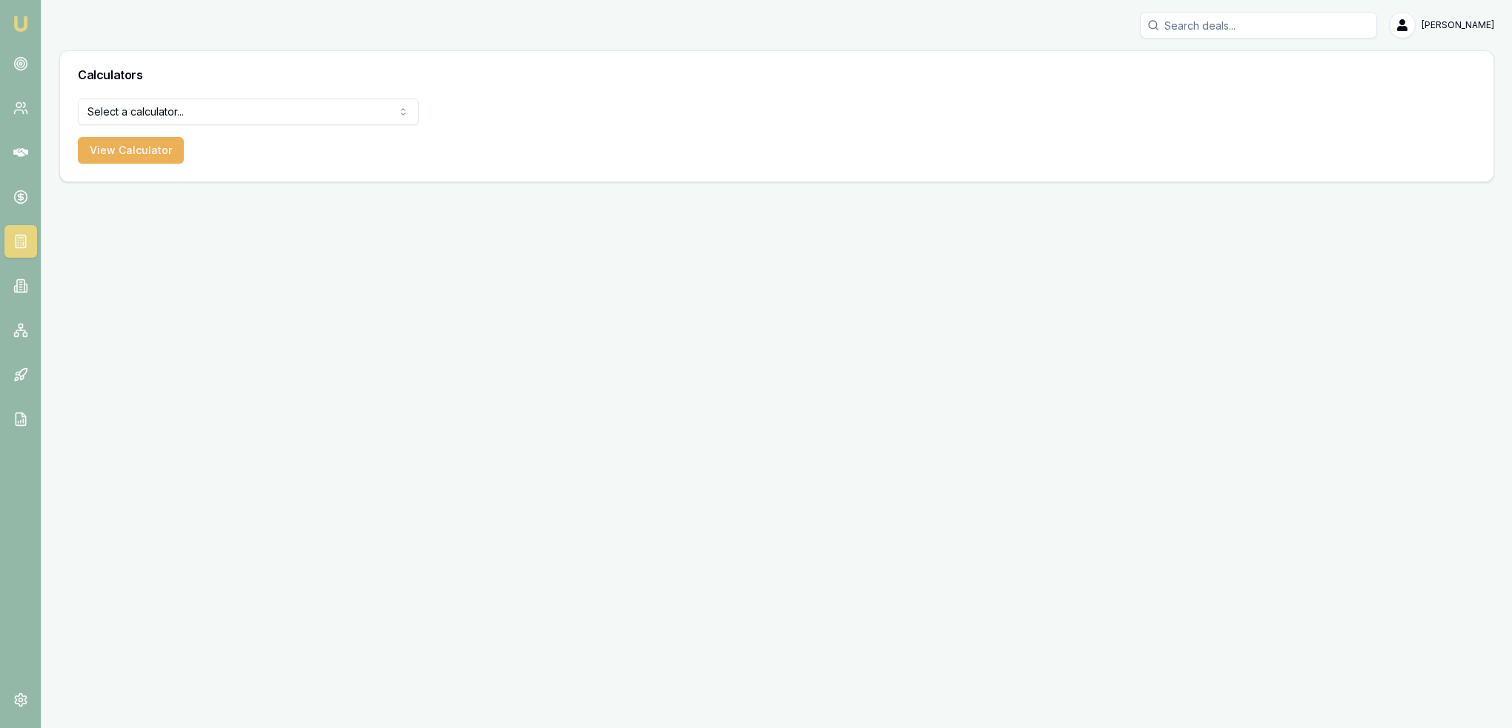
click at [240, 106] on html "Emu Broker Robyn Adams Toggle Menu Calculators Select a calculator... Finance Q…" at bounding box center [756, 364] width 1512 height 728
click at [110, 152] on button "View Calculator" at bounding box center [131, 150] width 106 height 27
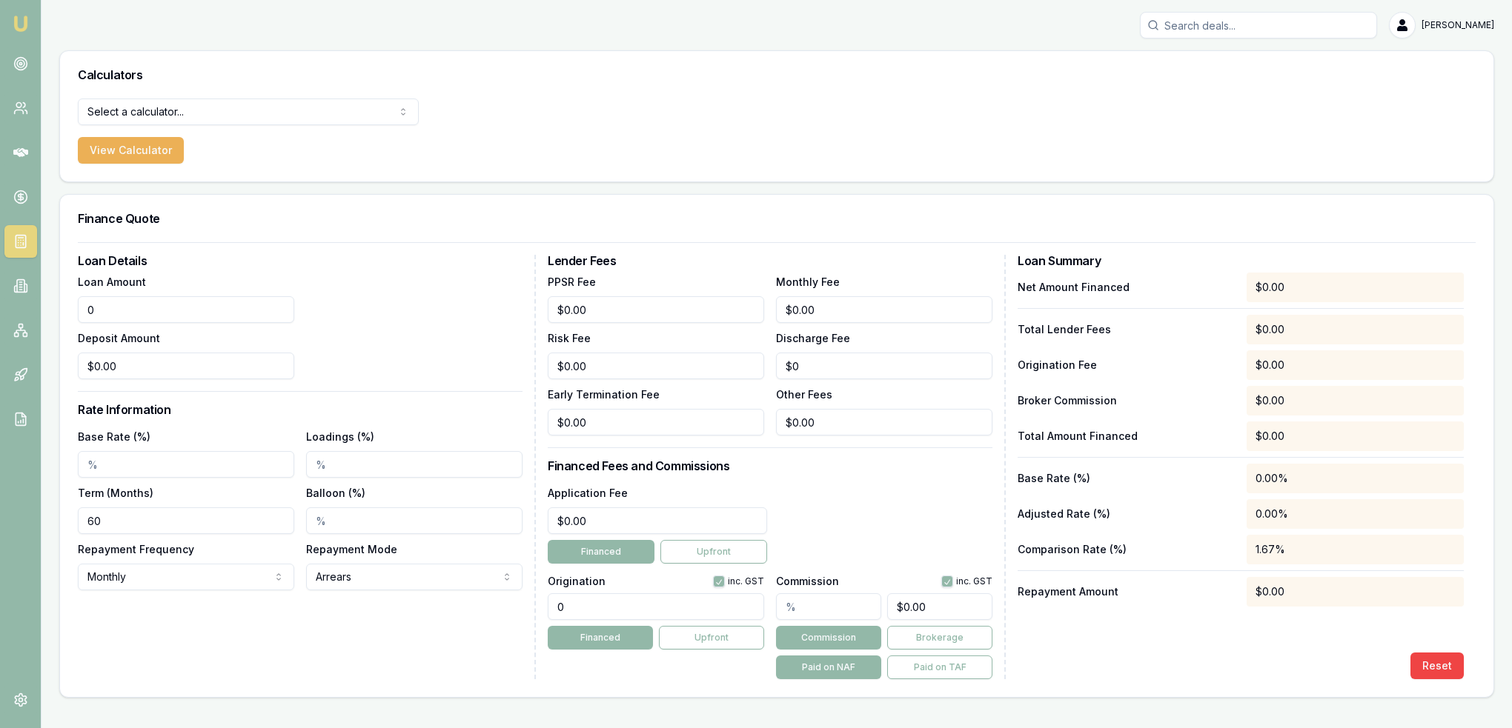
drag, startPoint x: 141, startPoint y: 302, endPoint x: 63, endPoint y: 313, distance: 78.6
click at [63, 313] on div "Loan Details Loan Amount 0 Deposit Amount $0.00 Rate Information Base Rate (%) …" at bounding box center [776, 469] width 1433 height 455
type input "$5,000.00"
type input "$0.00"
type input "8.19%"
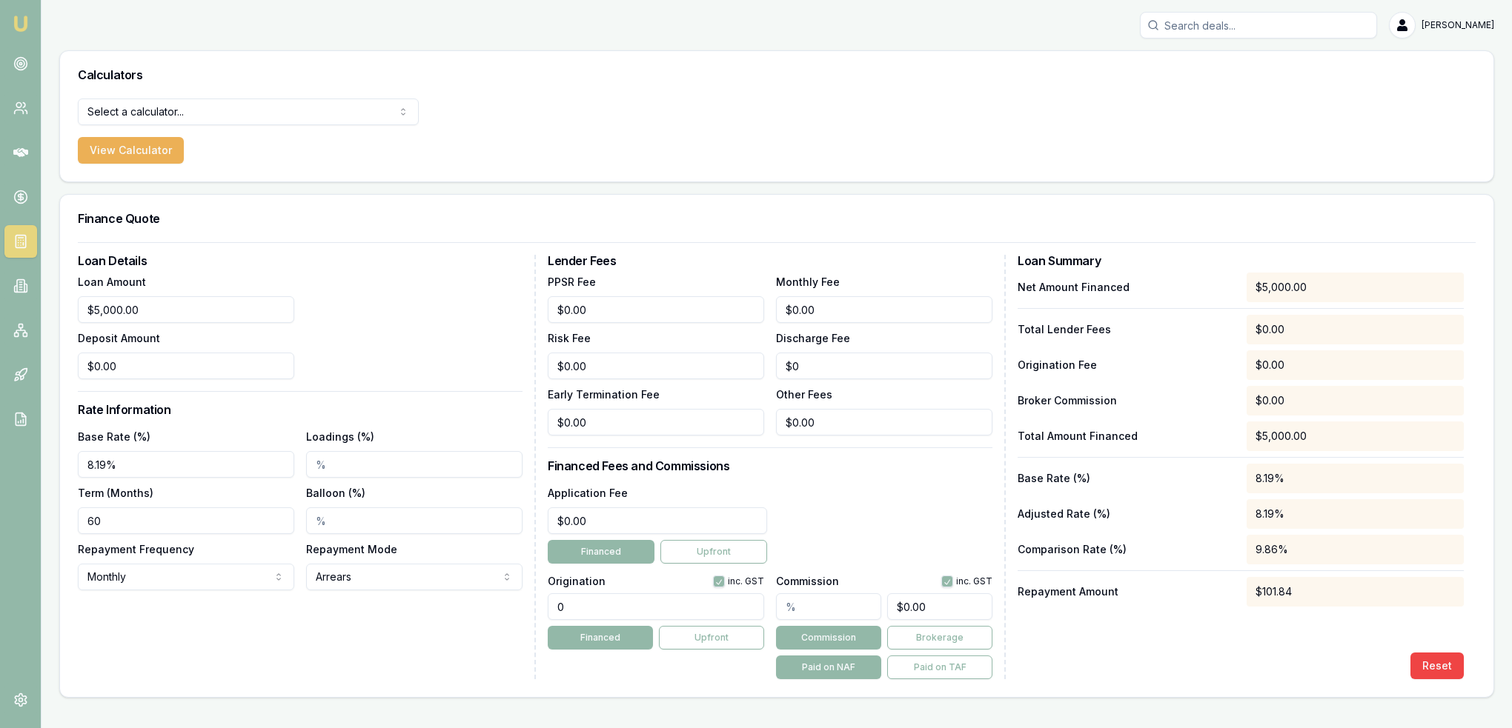
click at [199, 582] on html "Emu Broker Robyn Adams Toggle Menu Calculators Select a calculator... Finance Q…" at bounding box center [756, 364] width 1512 height 728
select select "WEEKLY"
click at [531, 515] on div "Loan Details Loan Amount $5,000.00 Deposit Amount $0.00 Rate Information Base R…" at bounding box center [776, 467] width 1397 height 425
type input "$495.00"
drag, startPoint x: 577, startPoint y: 604, endPoint x: 551, endPoint y: 608, distance: 27.0
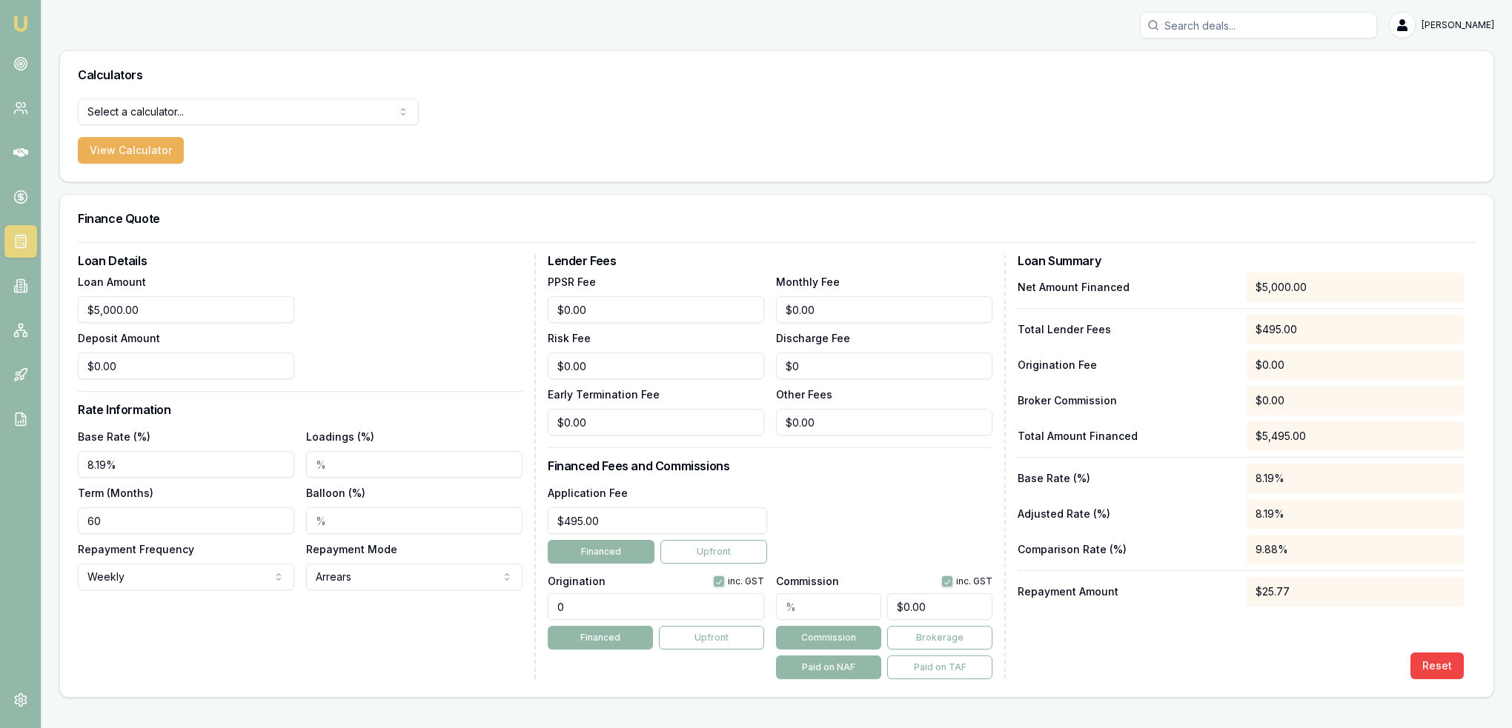
click at [551, 608] on input "0" at bounding box center [656, 607] width 216 height 27
type input "990.00"
click at [874, 491] on div "Application Fee $495.00 Financed Upfront" at bounding box center [770, 524] width 445 height 80
click at [316, 462] on input "Loadings (%)" at bounding box center [414, 464] width 216 height 27
type input "8.00%"
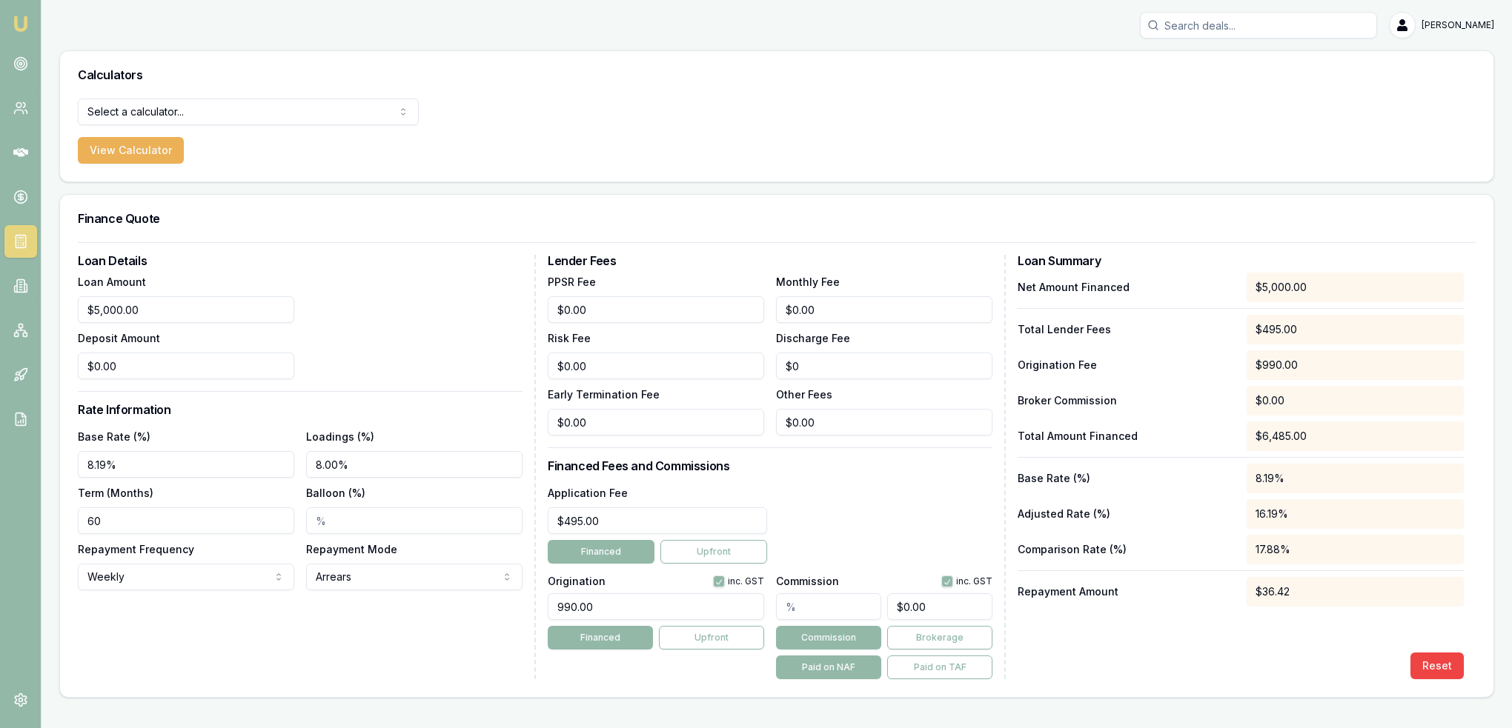
click at [340, 620] on div "Loan Details Loan Amount $5,000.00 Deposit Amount $0.00 Rate Information Base R…" at bounding box center [307, 467] width 458 height 425
click at [294, 459] on div "Base Rate (%) 8.19% Loadings (%) 8.00% Term (Months) 60 Balloon (%) Repayment F…" at bounding box center [300, 509] width 445 height 163
click at [19, 63] on circle at bounding box center [20, 63] width 2 height 2
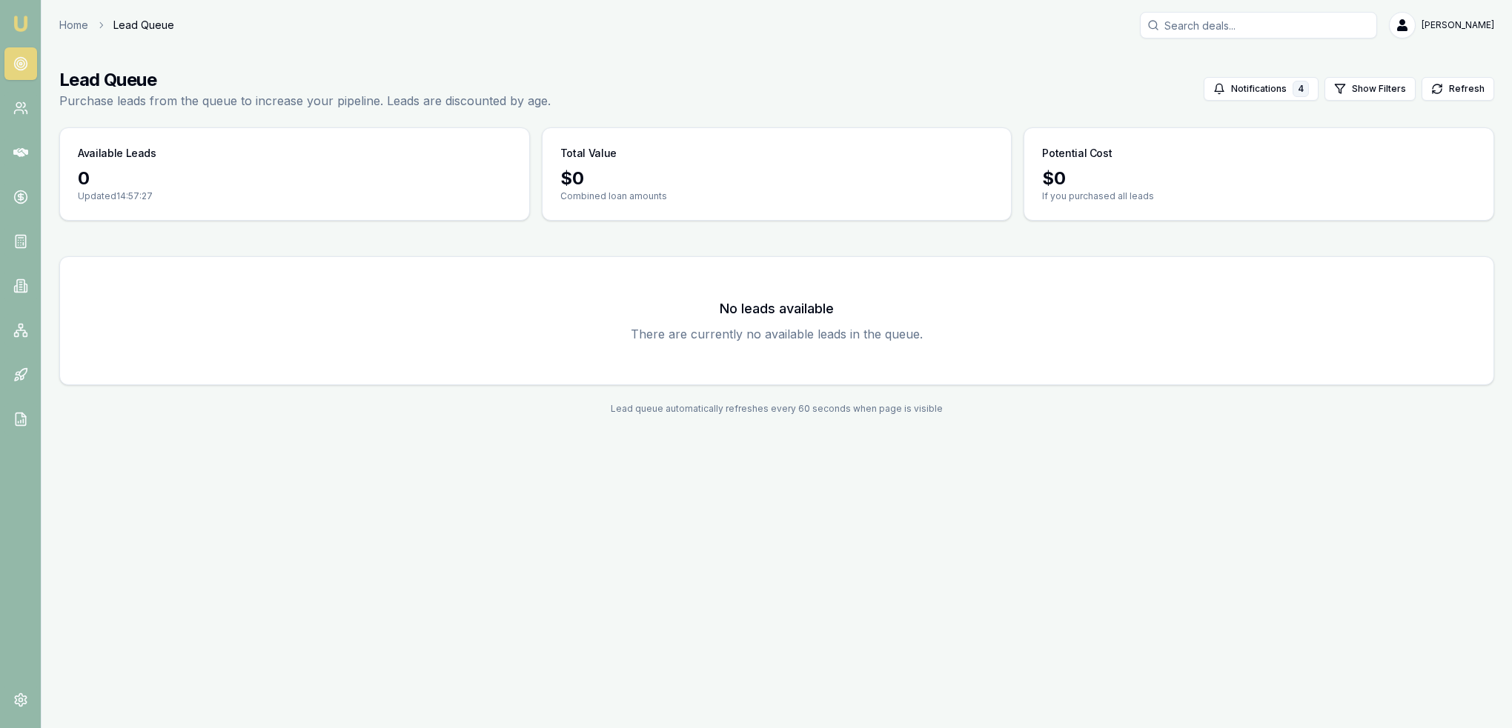
click at [19, 63] on circle at bounding box center [20, 63] width 2 height 2
click at [30, 23] on link "Emu Broker" at bounding box center [21, 24] width 24 height 24
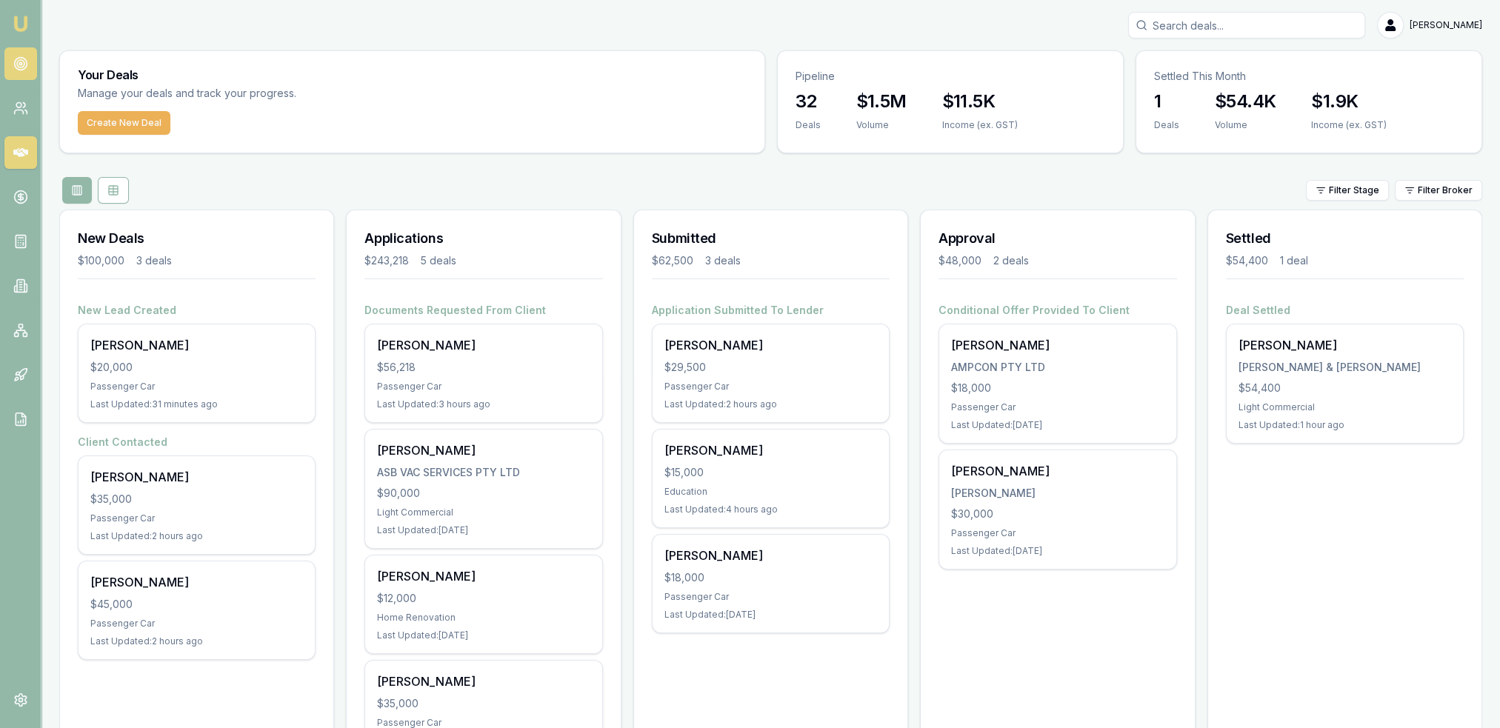
click at [30, 58] on link at bounding box center [20, 63] width 33 height 33
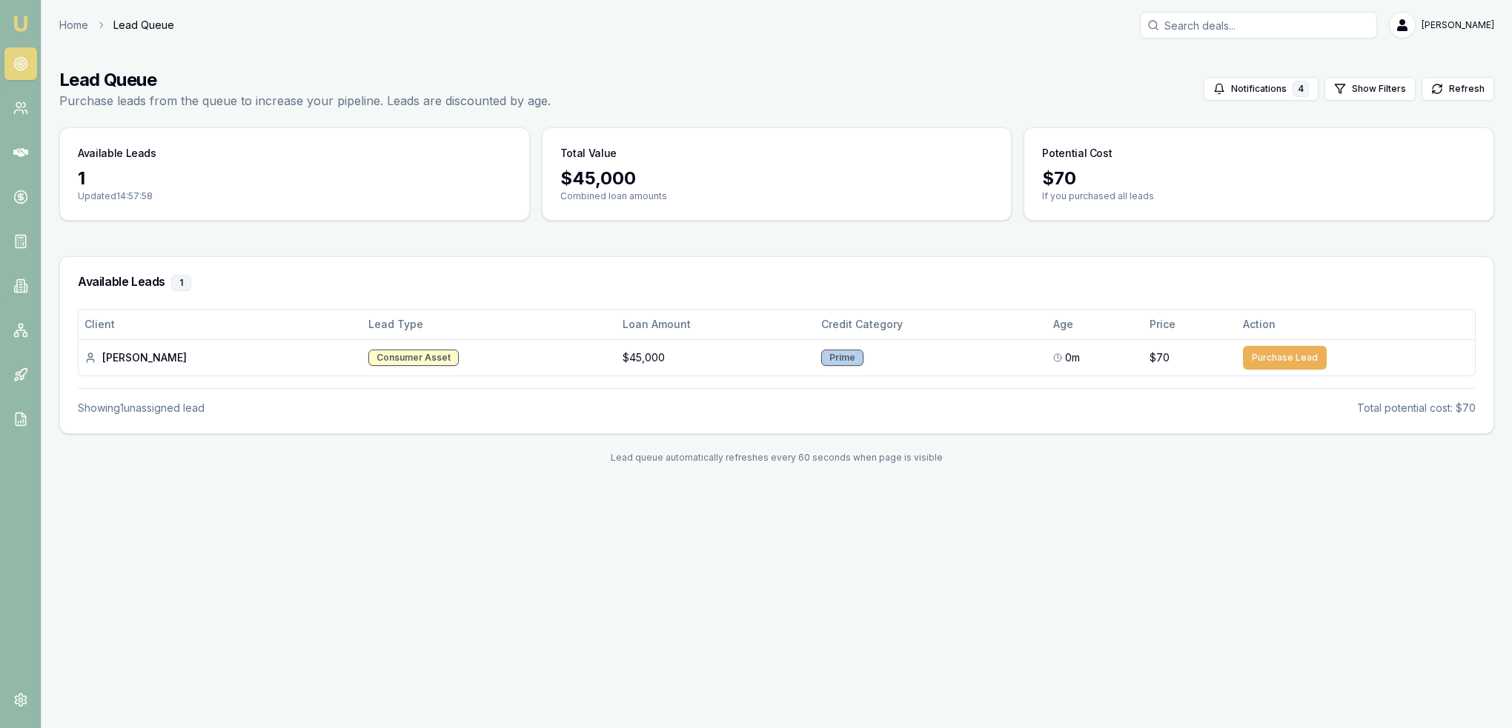
click at [18, 59] on icon at bounding box center [20, 63] width 15 height 15
click at [22, 20] on img at bounding box center [21, 24] width 18 height 18
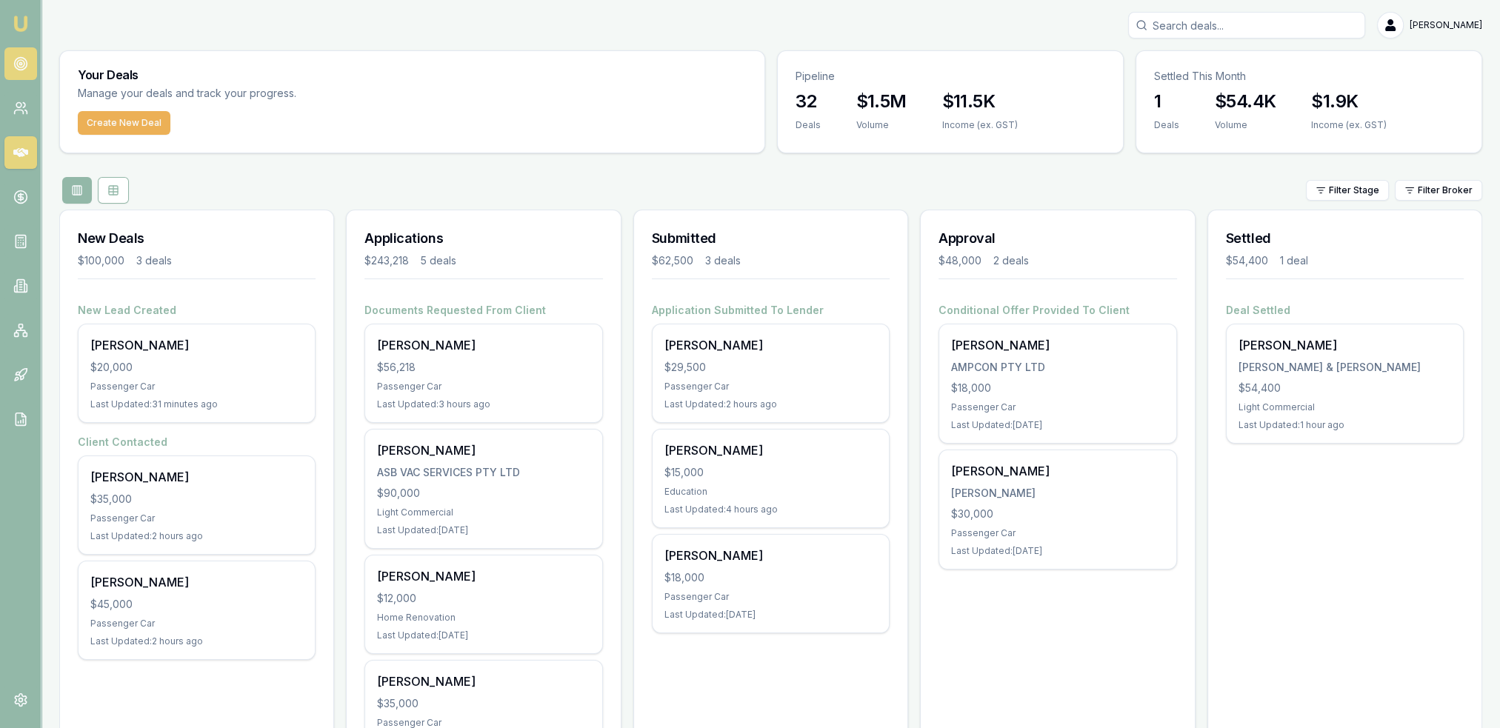
click at [21, 66] on icon at bounding box center [20, 63] width 15 height 15
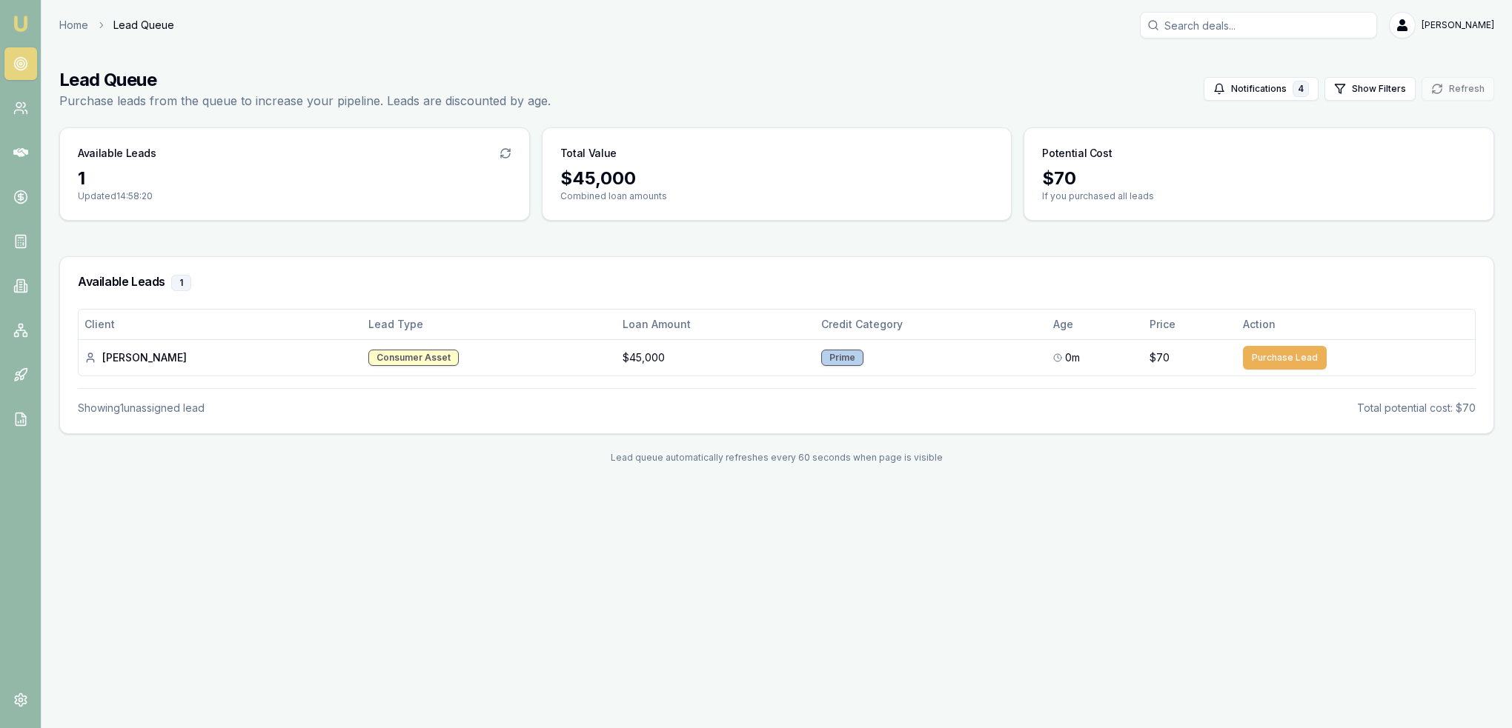
click at [18, 64] on icon at bounding box center [20, 63] width 15 height 15
click at [18, 19] on img at bounding box center [21, 24] width 18 height 18
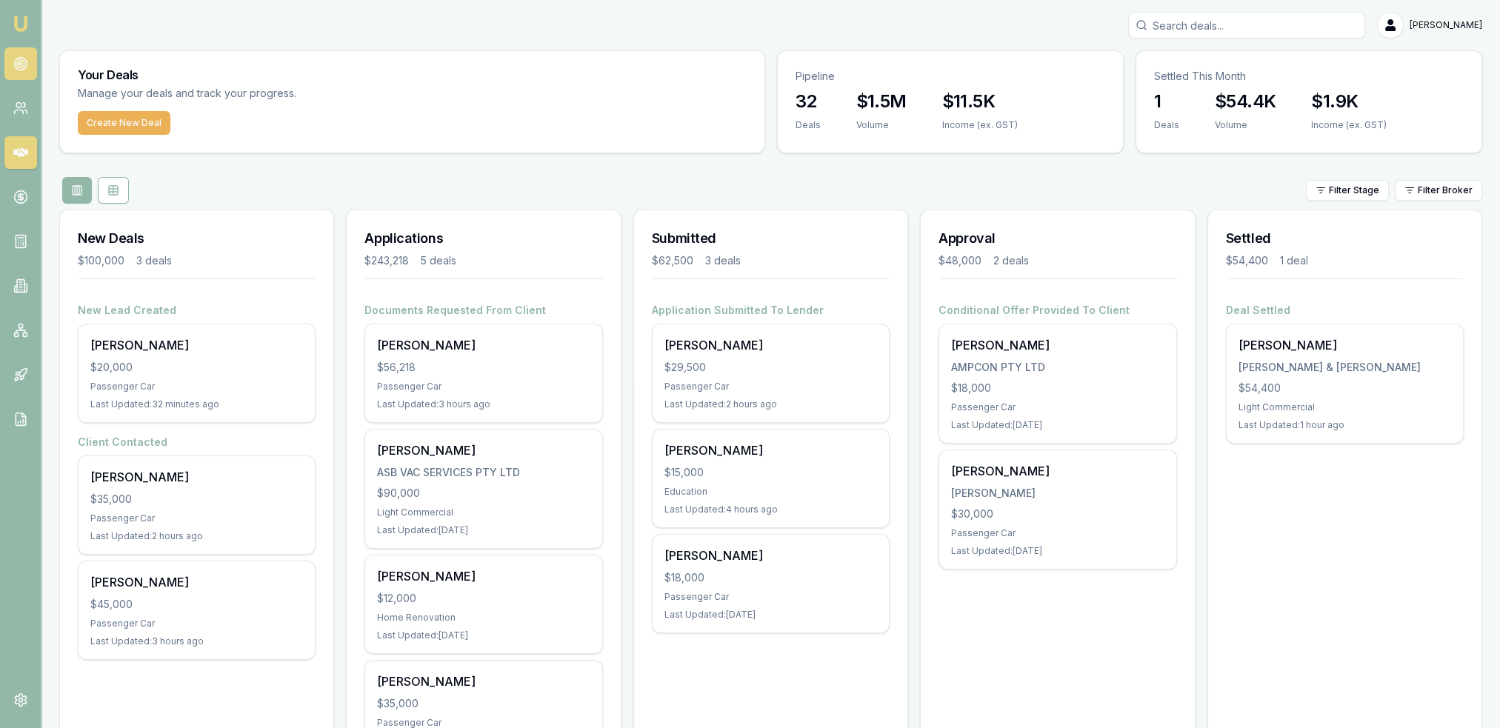
click at [12, 62] on link at bounding box center [20, 63] width 33 height 33
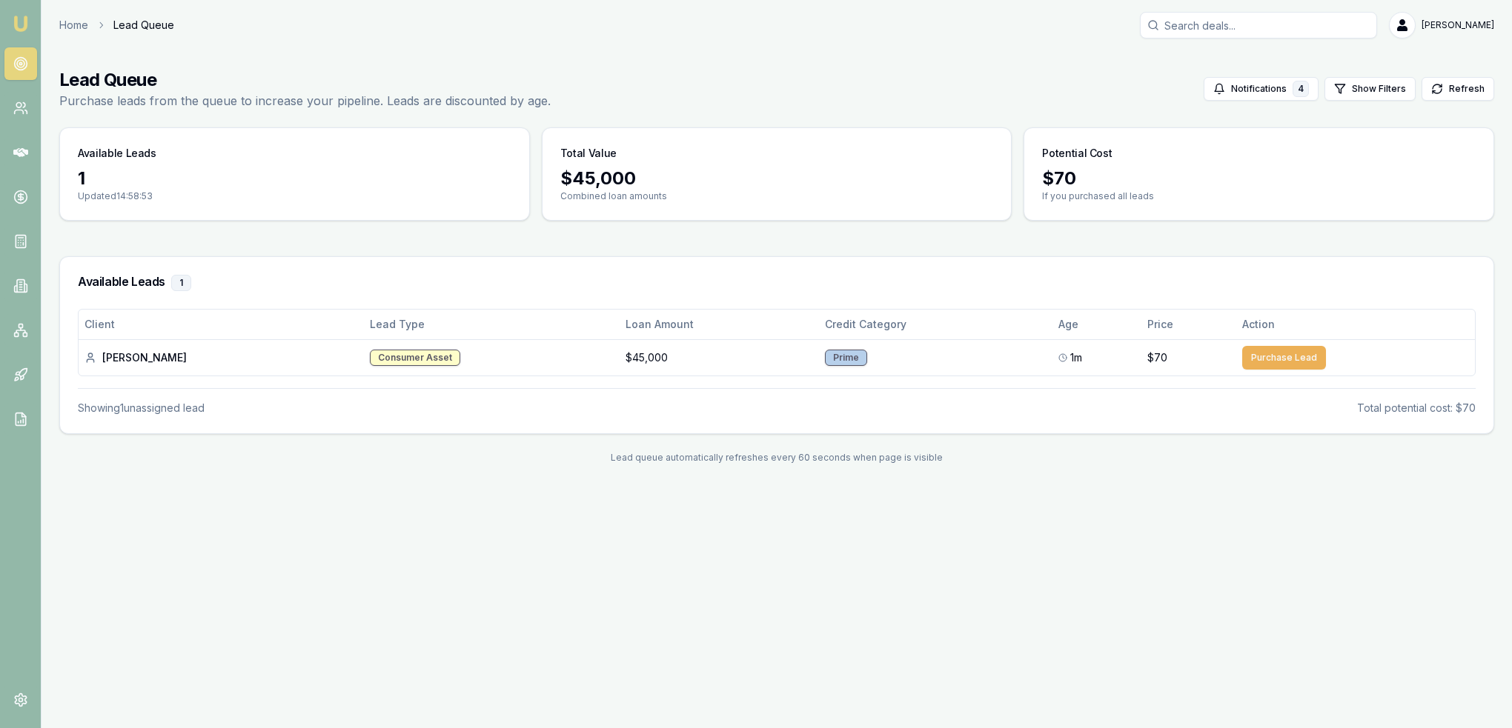
click at [16, 9] on nav "Emu Broker" at bounding box center [20, 224] width 41 height 448
click at [24, 22] on img at bounding box center [21, 24] width 18 height 18
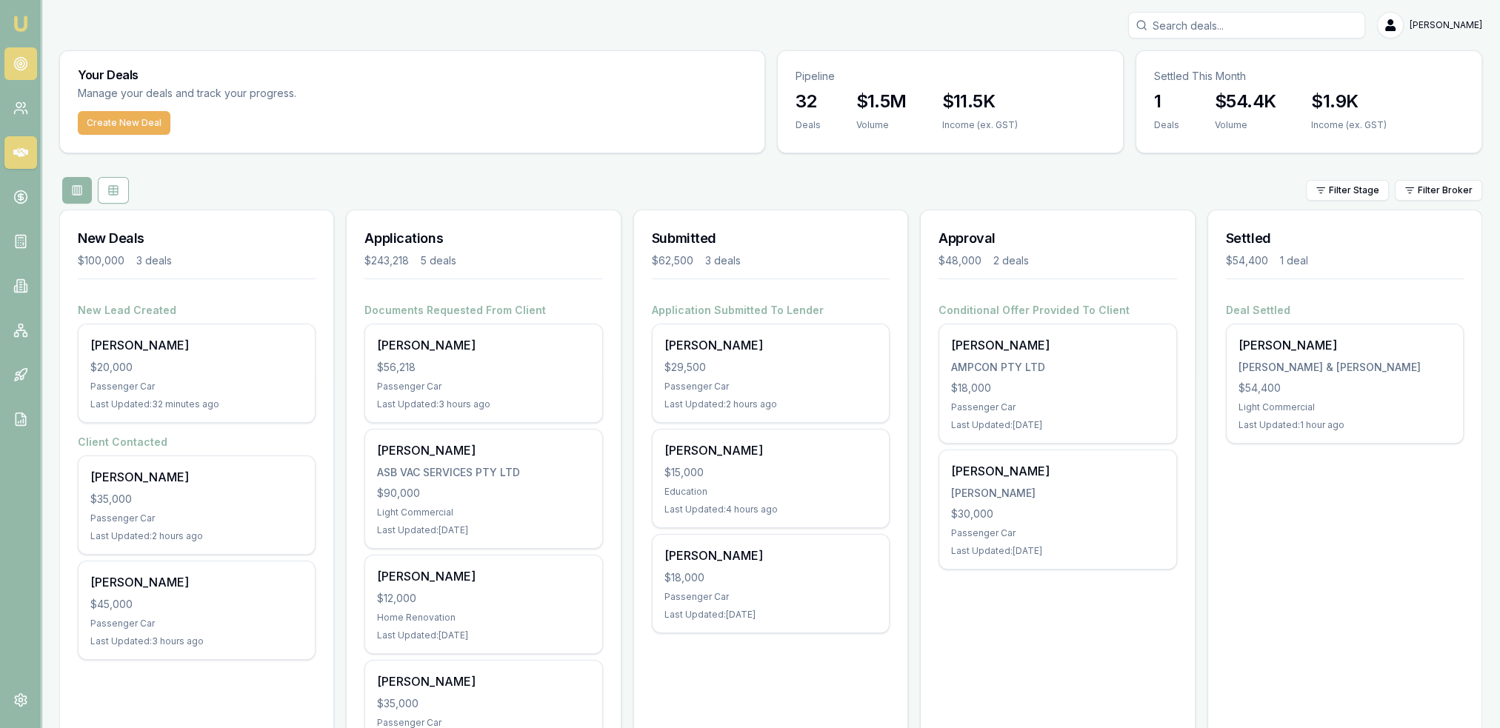
click at [21, 61] on icon at bounding box center [20, 63] width 15 height 15
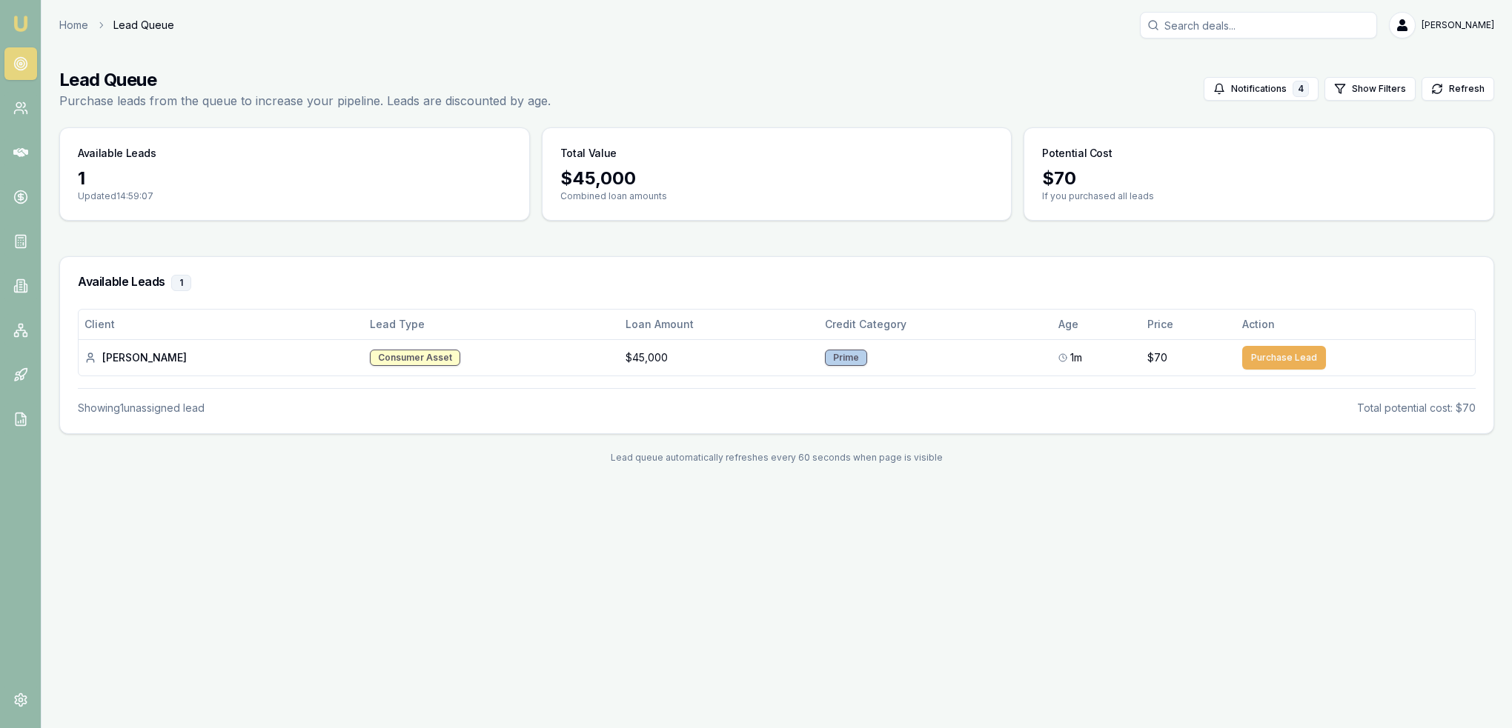
click at [5, 20] on nav "Emu Broker" at bounding box center [20, 224] width 41 height 448
click at [17, 22] on img at bounding box center [21, 24] width 18 height 18
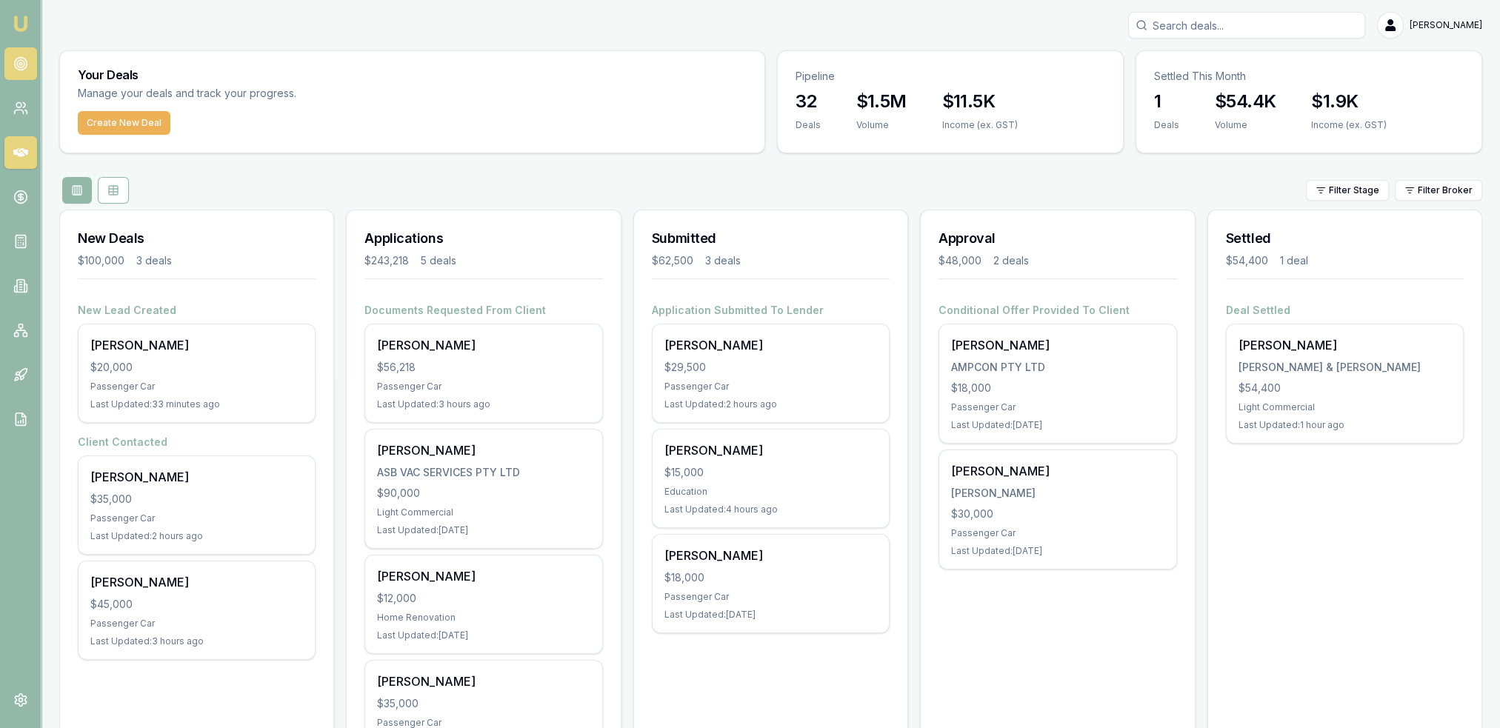
click at [15, 59] on icon at bounding box center [20, 63] width 15 height 15
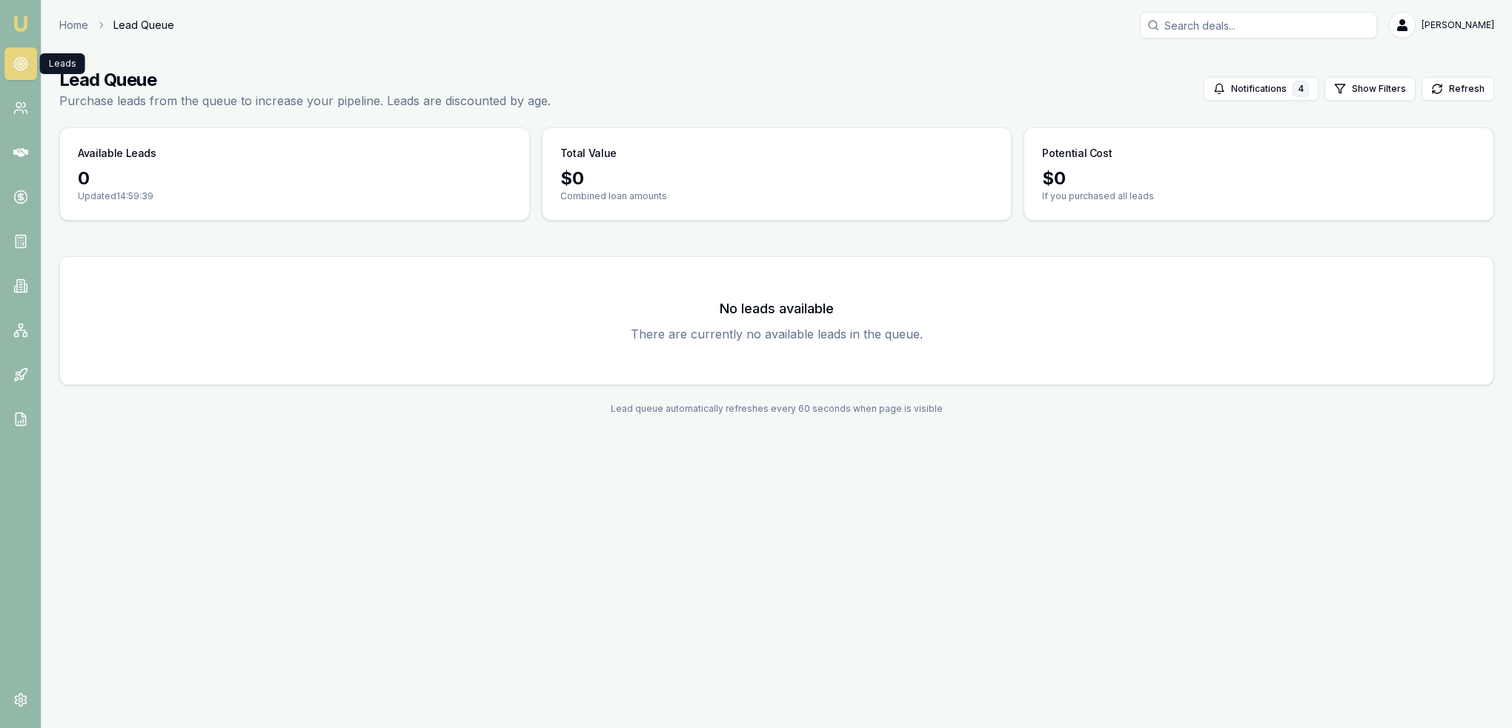
click at [24, 19] on img at bounding box center [21, 24] width 18 height 18
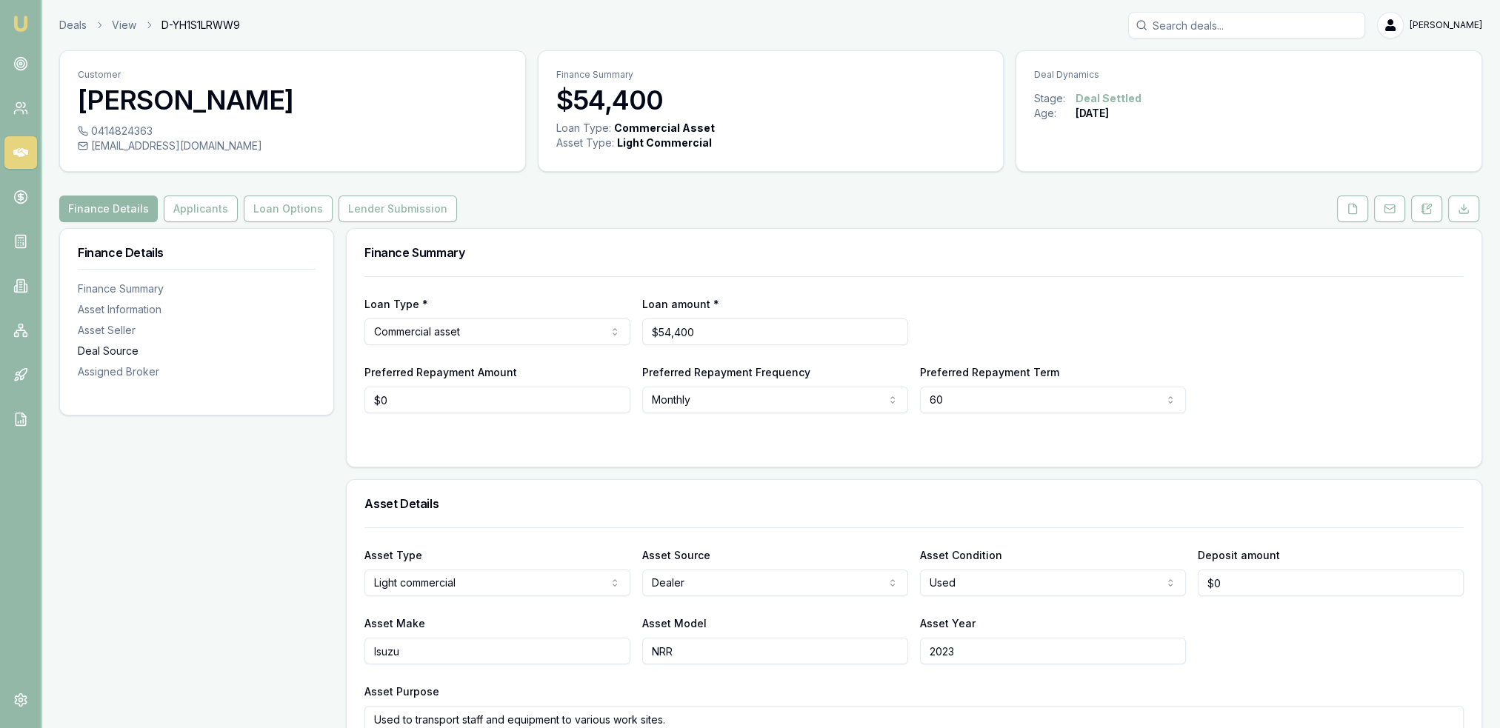
click at [110, 333] on div "Asset Seller" at bounding box center [197, 330] width 238 height 15
click at [1358, 213] on icon at bounding box center [1353, 209] width 12 height 12
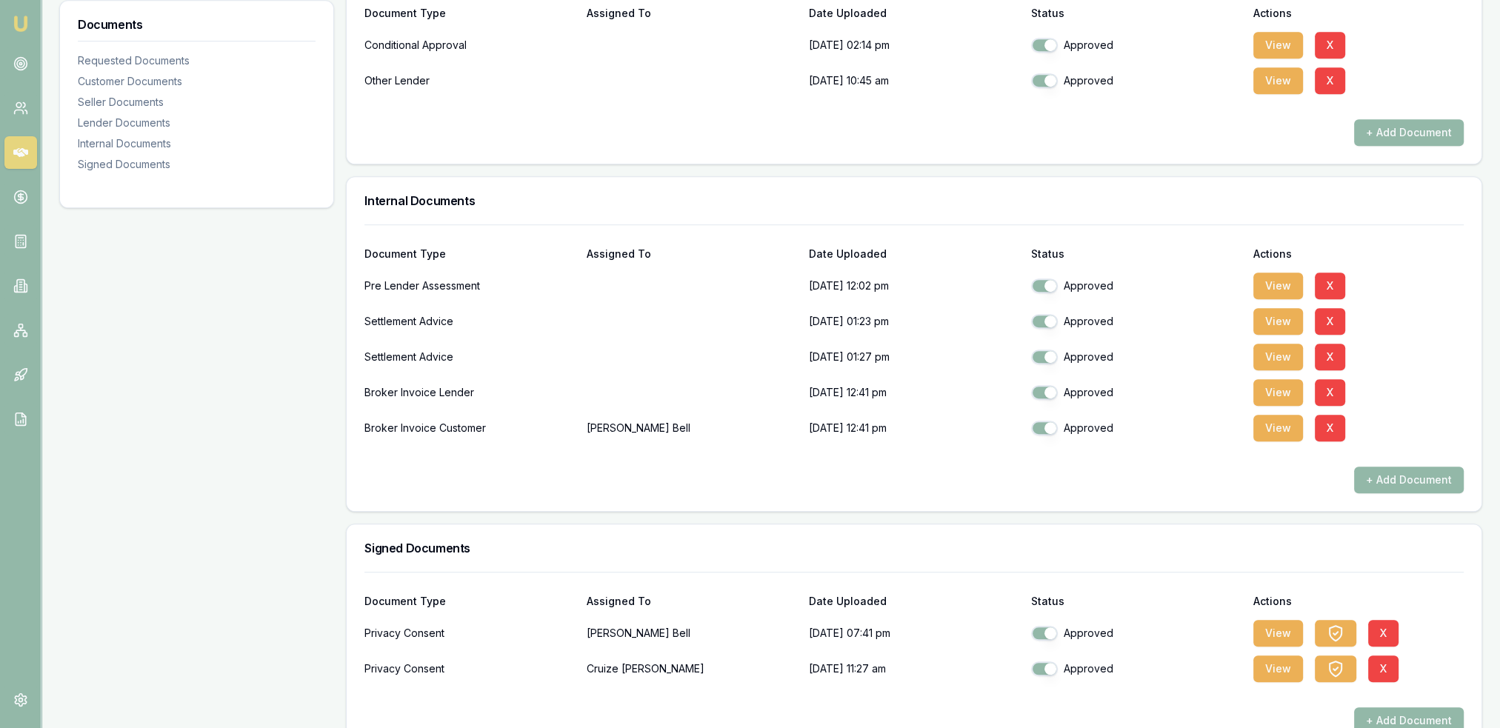
scroll to position [1223, 0]
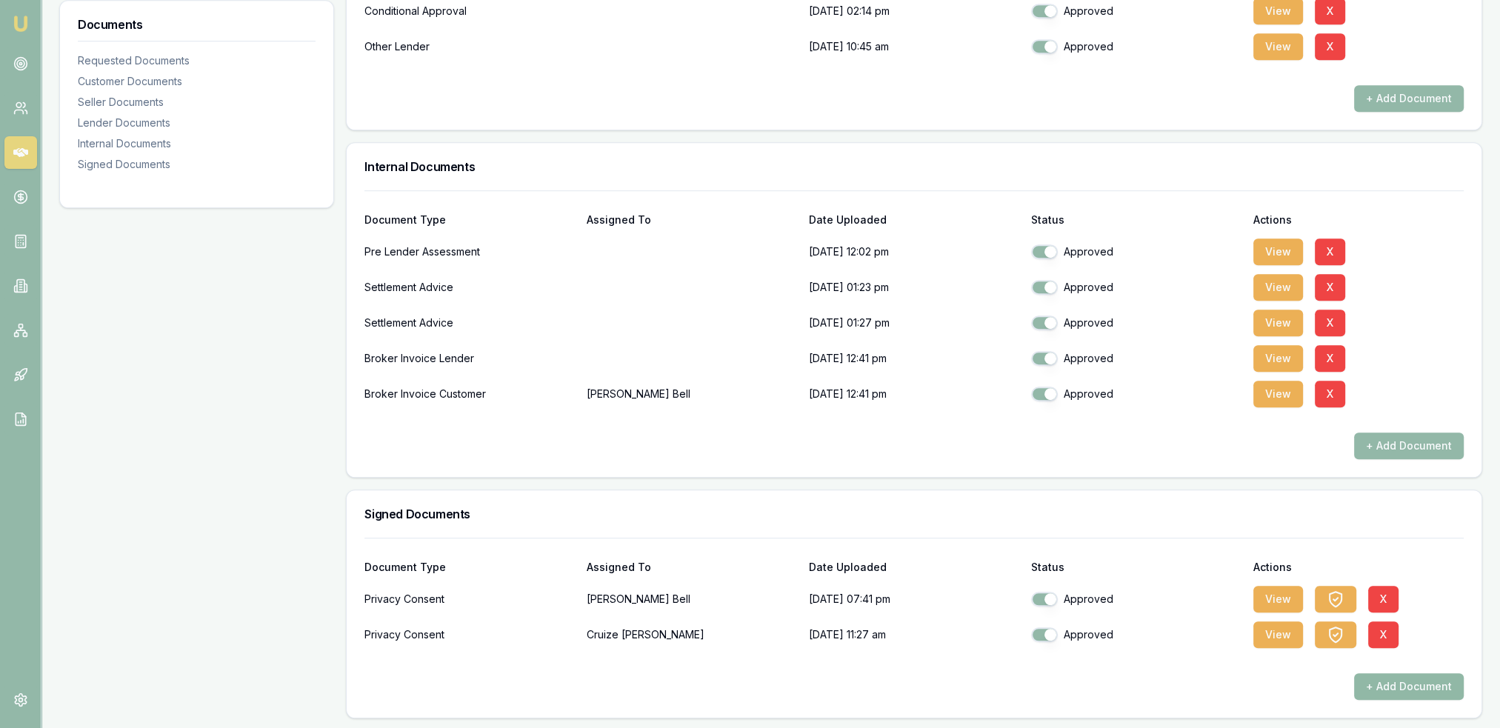
click at [1390, 685] on button "+ Add Document" at bounding box center [1410, 687] width 110 height 27
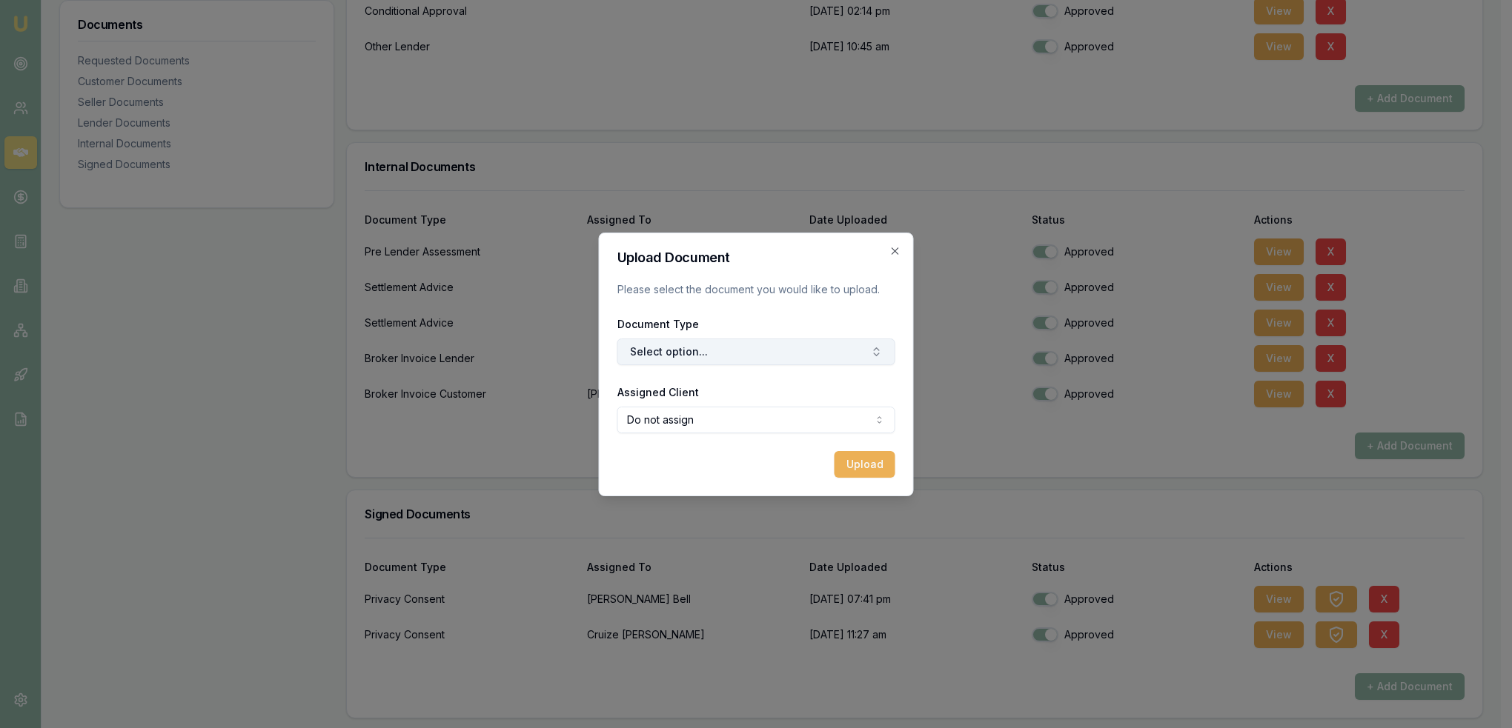
click at [748, 351] on button "Select option..." at bounding box center [756, 352] width 278 height 27
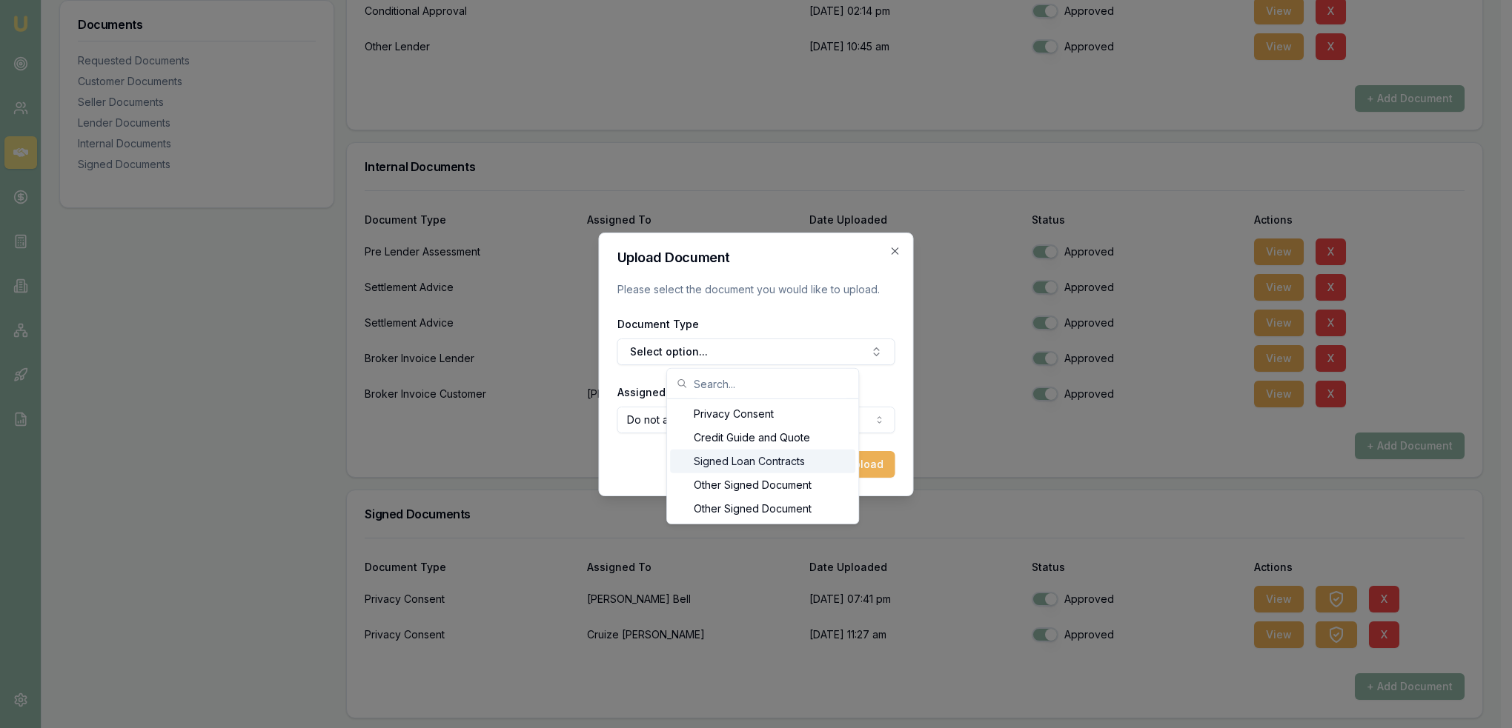
click at [741, 459] on div "Signed Loan Contracts" at bounding box center [762, 462] width 185 height 24
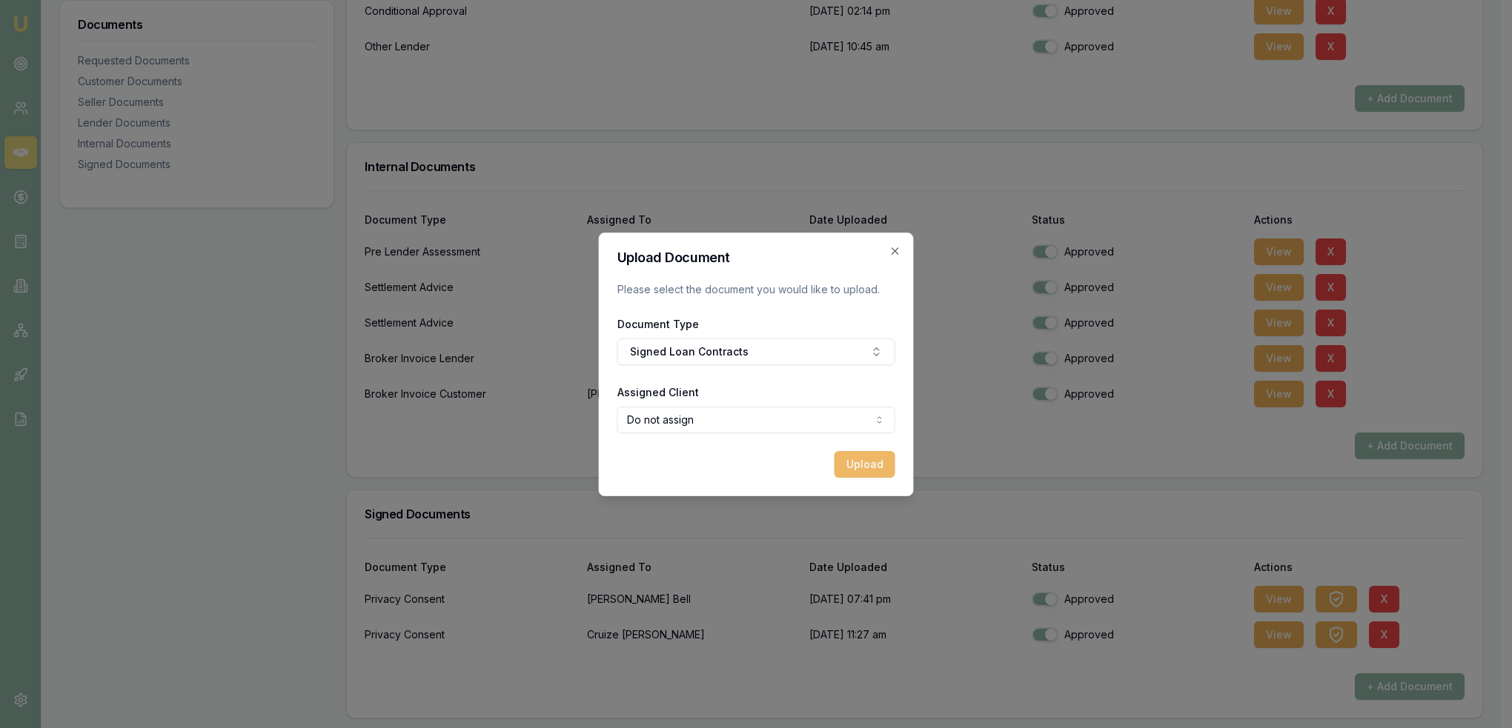
click at [859, 459] on button "Upload" at bounding box center [864, 464] width 61 height 27
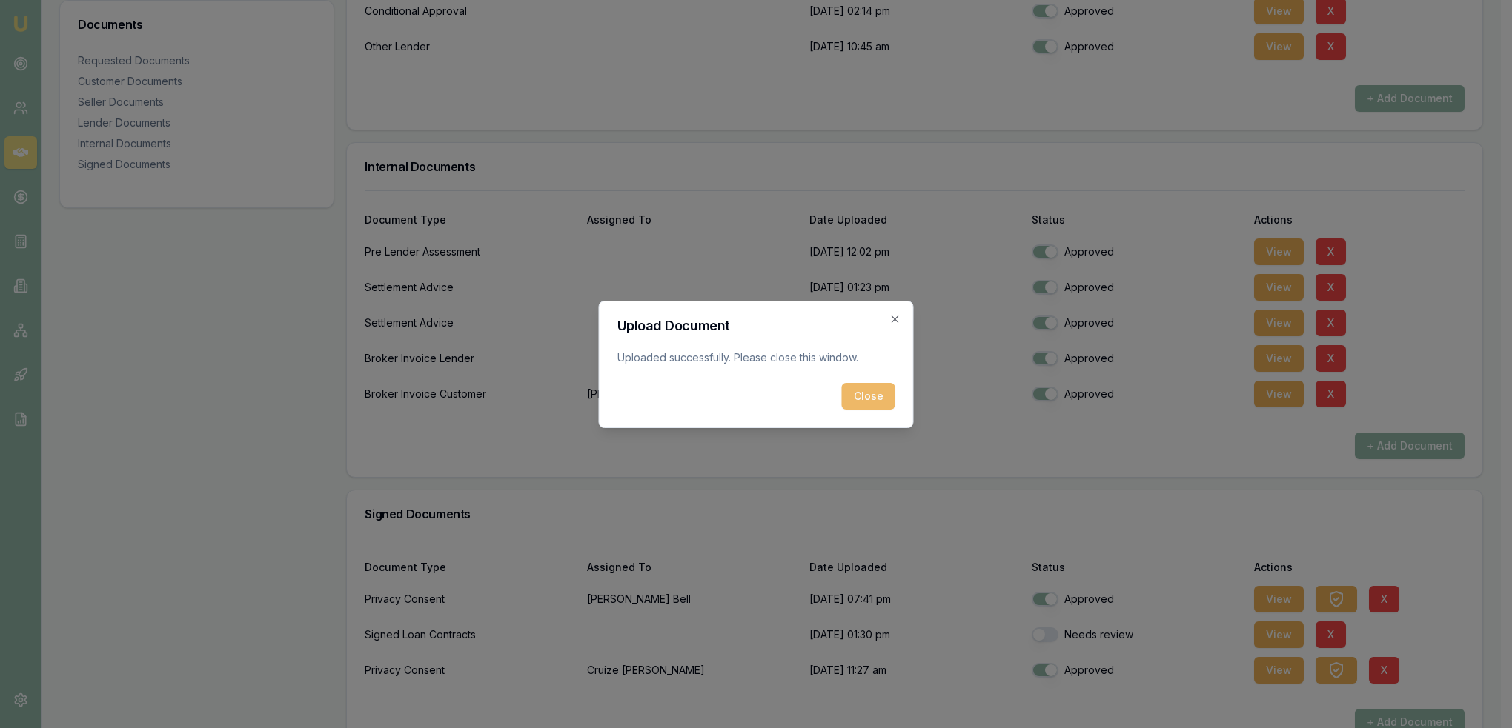
click at [869, 396] on button "Close" at bounding box center [868, 396] width 53 height 27
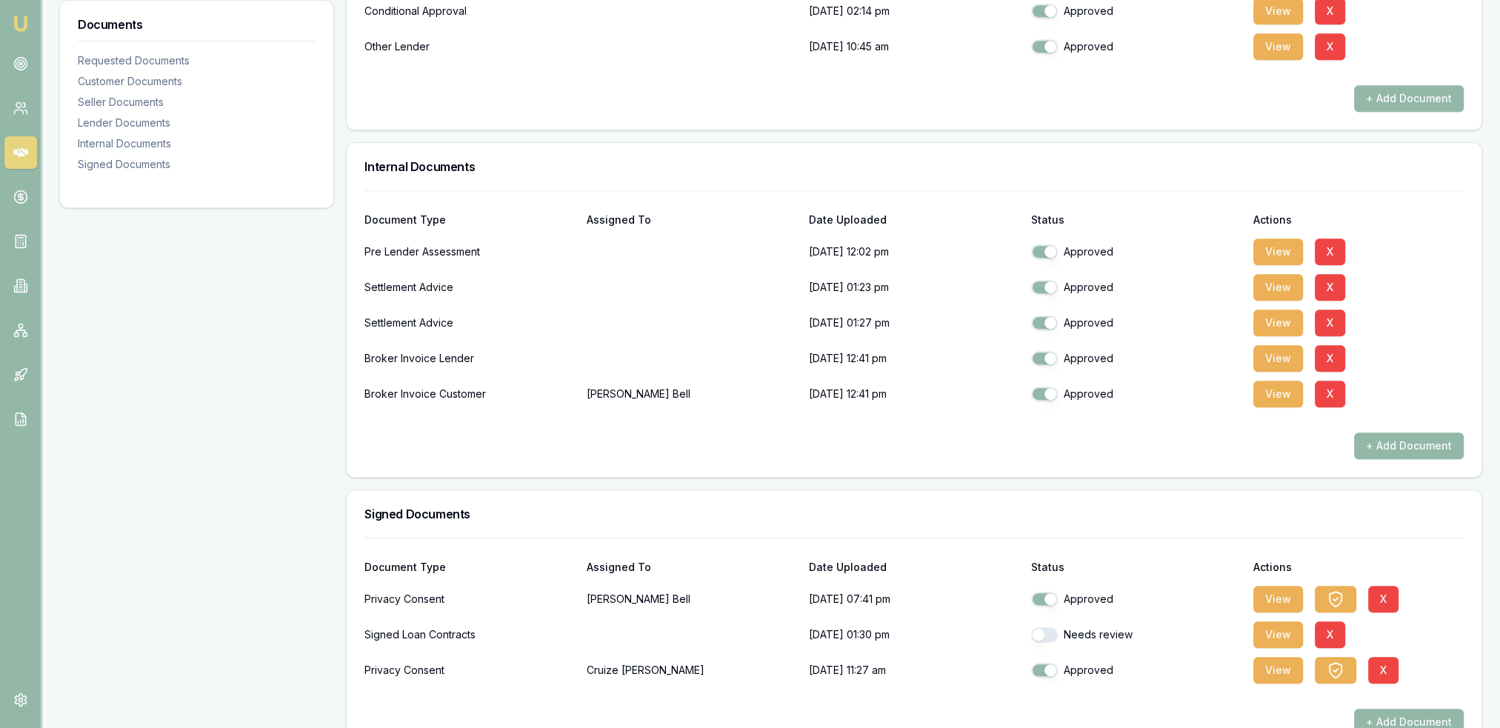
click at [1040, 628] on button "button" at bounding box center [1044, 635] width 27 height 15
checkbox input "true"
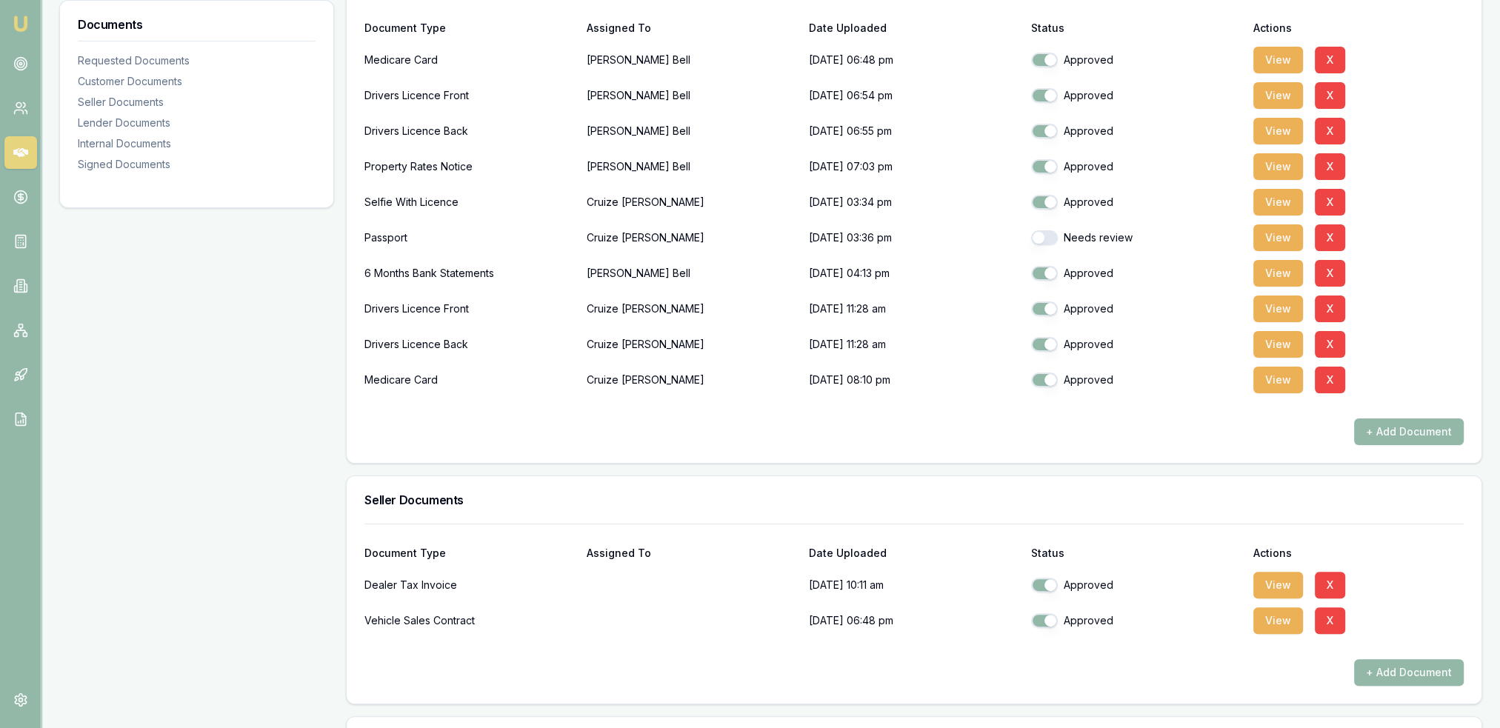
scroll to position [0, 0]
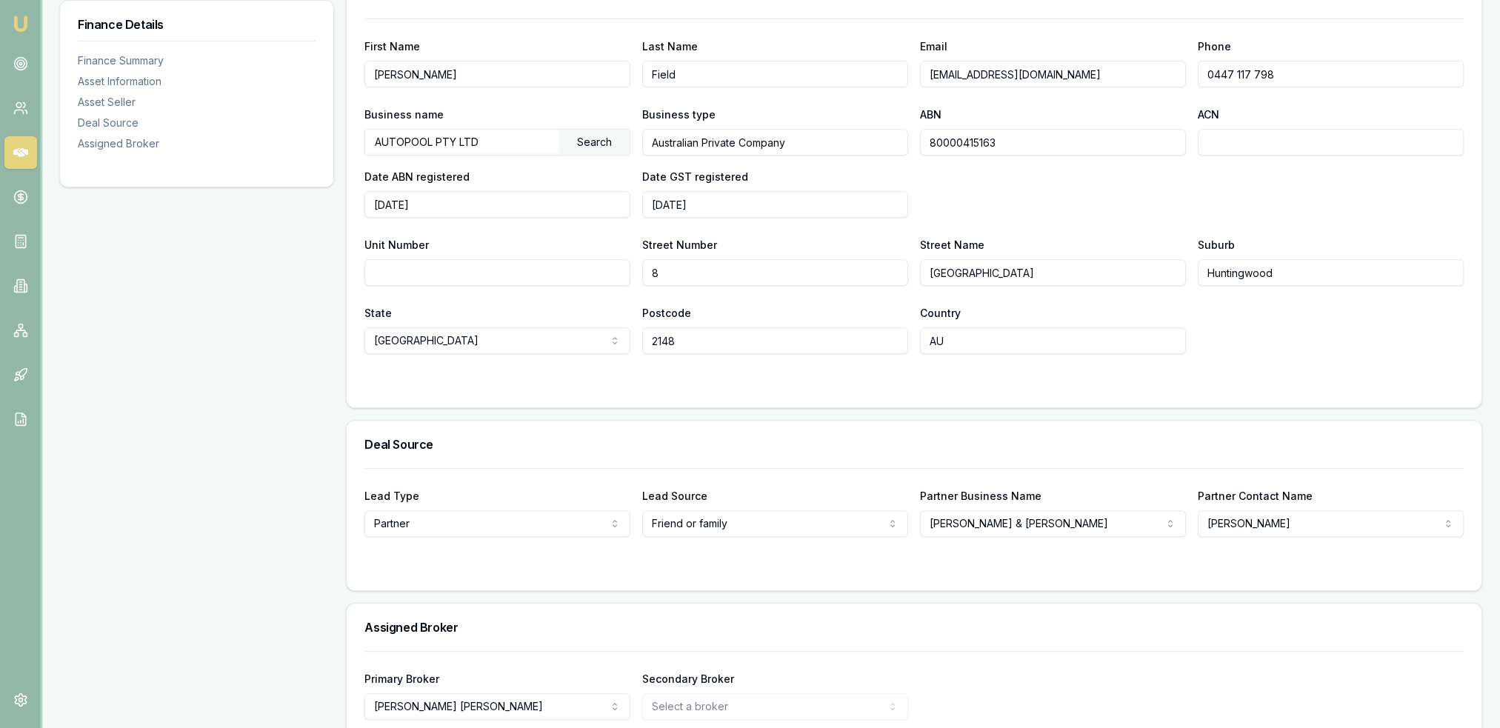
scroll to position [694, 0]
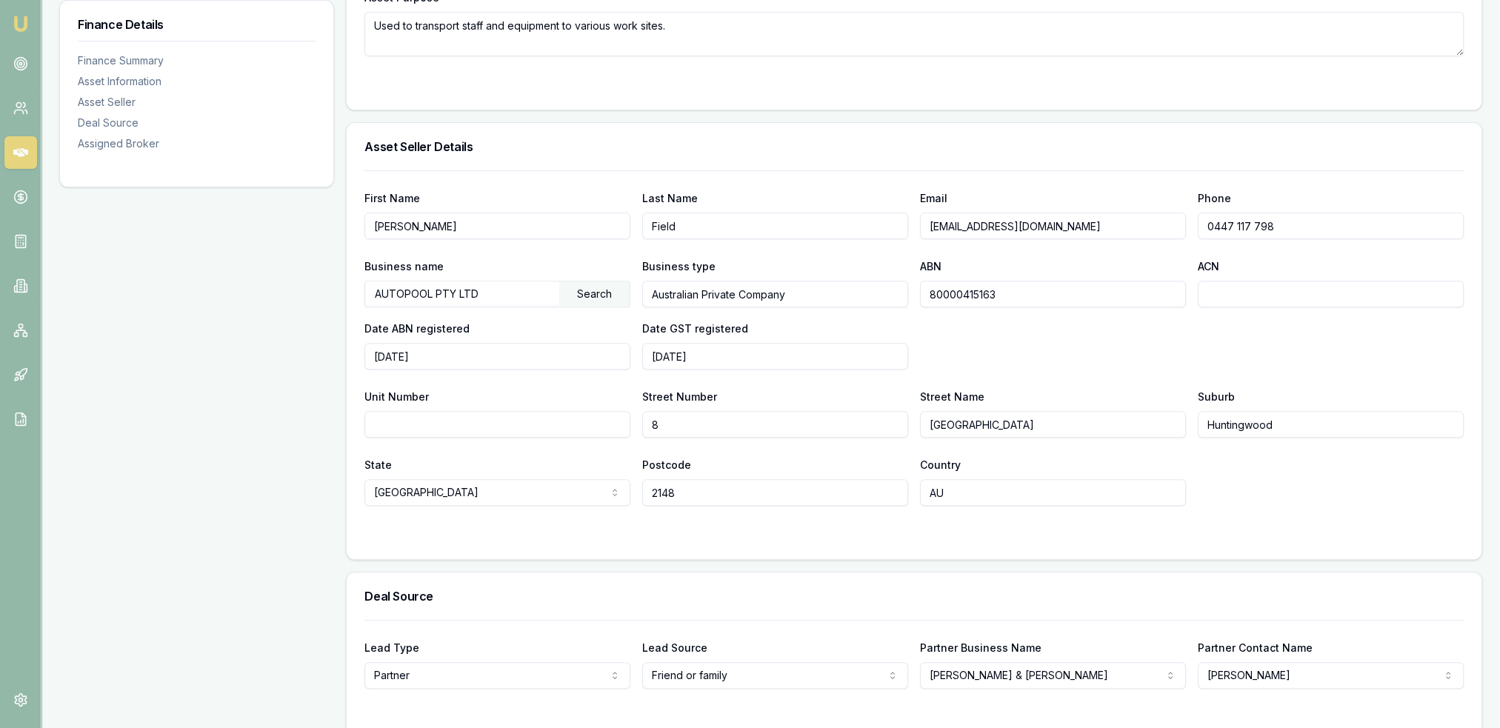
drag, startPoint x: 1315, startPoint y: 219, endPoint x: 1169, endPoint y: 226, distance: 146.9
click at [1169, 226] on div "First Name [PERSON_NAME] Last Name Field Email [PERSON_NAME][EMAIL_ADDRESS][DOM…" at bounding box center [915, 214] width 1100 height 50
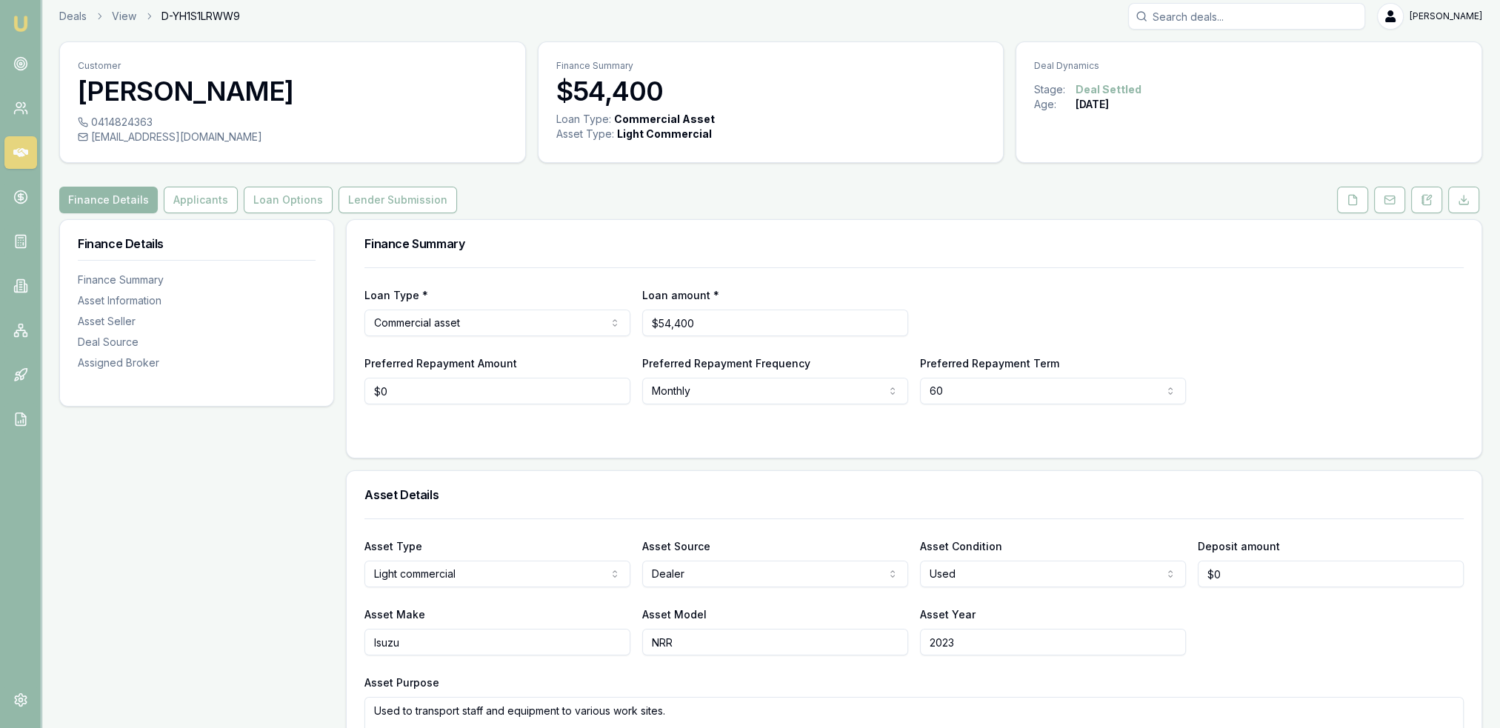
scroll to position [0, 0]
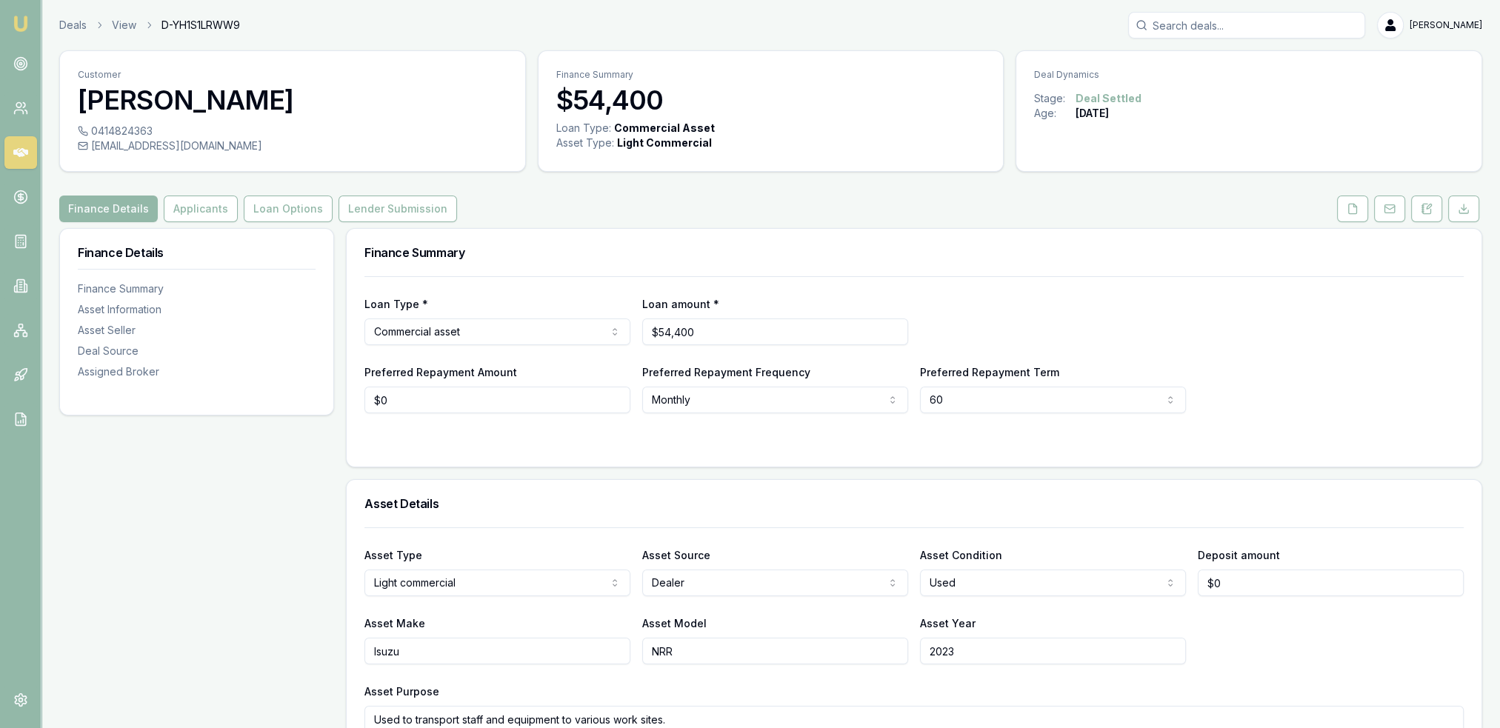
drag, startPoint x: 1421, startPoint y: 207, endPoint x: 1279, endPoint y: 267, distance: 154.1
click at [1421, 207] on icon at bounding box center [1427, 209] width 12 height 12
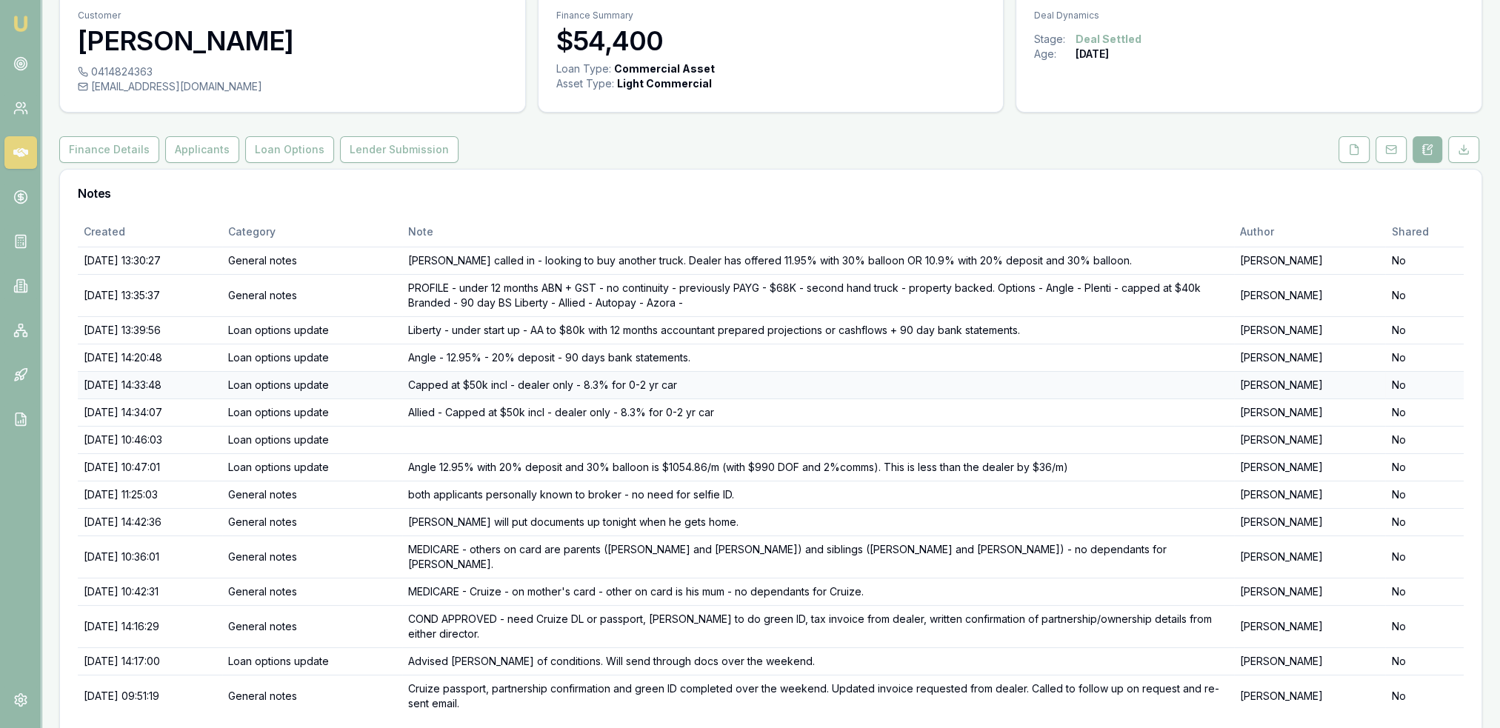
scroll to position [99, 0]
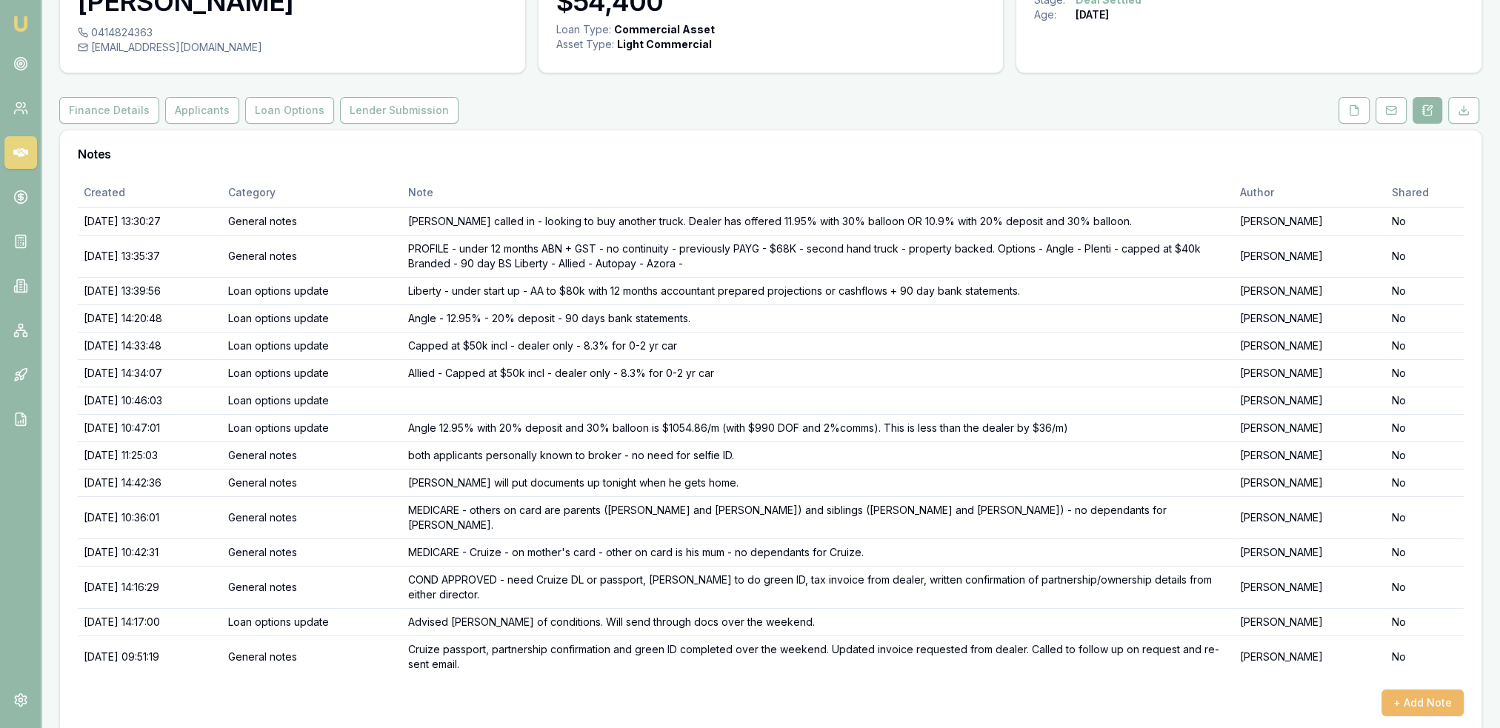
click at [1420, 690] on button "+ Add Note" at bounding box center [1423, 703] width 82 height 27
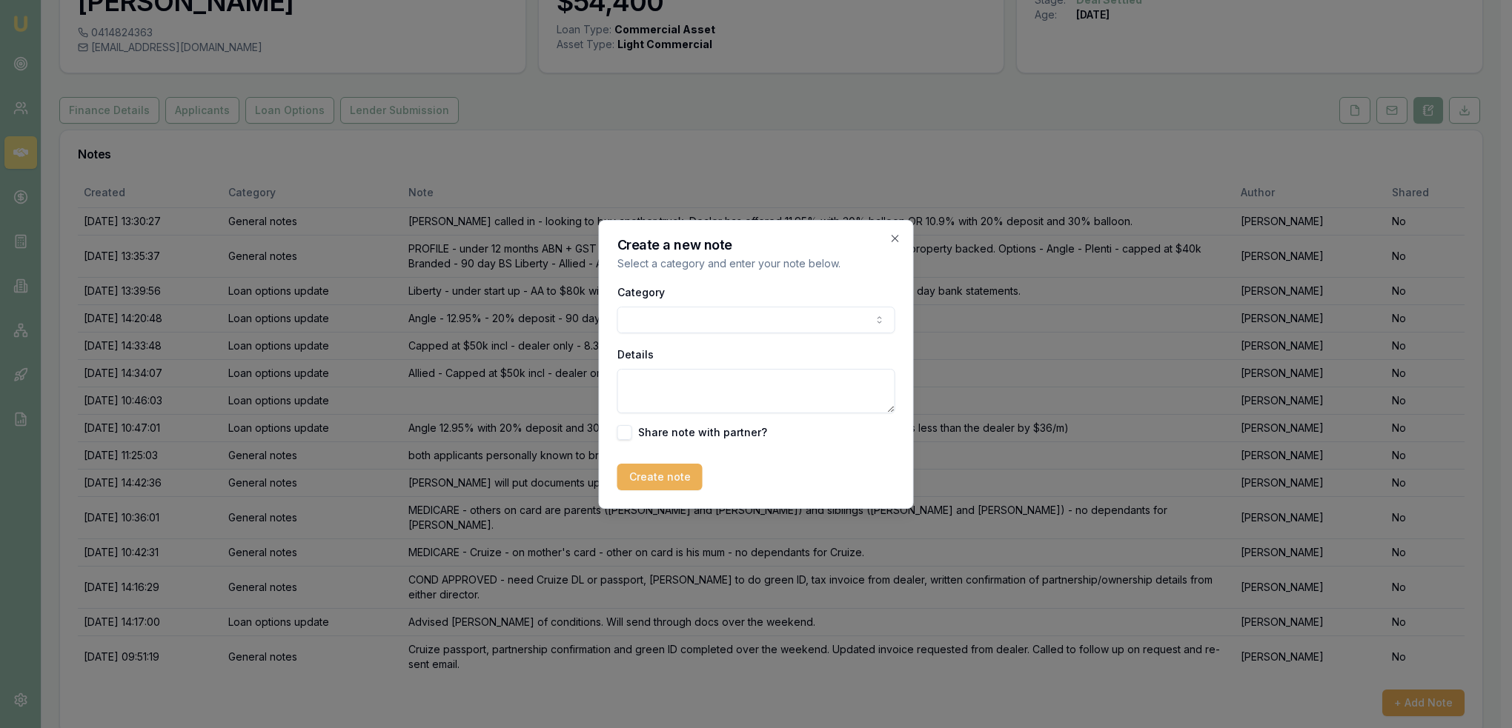
click at [753, 322] on body "Emu Broker Deals View D-YH1S1LRWW9 [PERSON_NAME] Toggle Menu Customer [PERSON_N…" at bounding box center [750, 265] width 1500 height 728
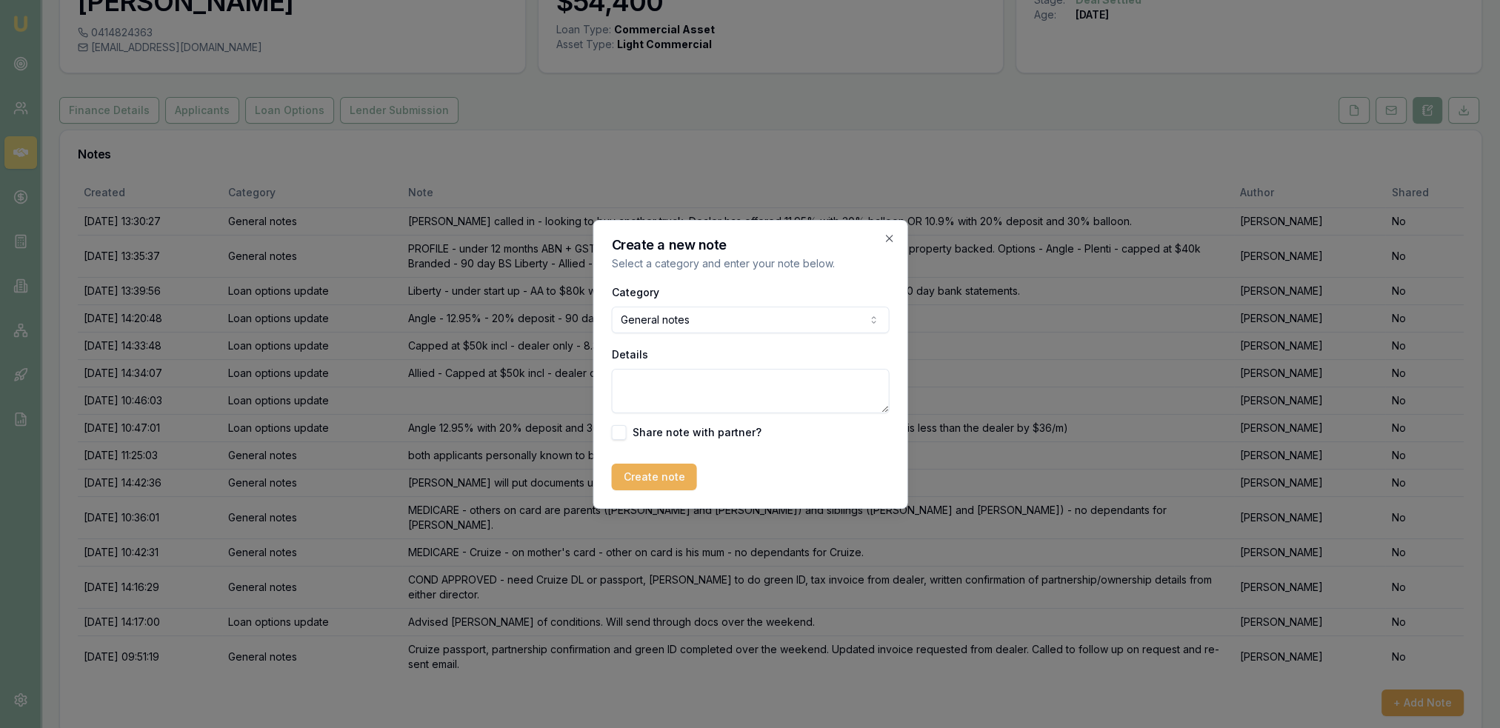
drag, startPoint x: 719, startPoint y: 399, endPoint x: 717, endPoint y: 390, distance: 9.0
click at [719, 399] on textarea "Details" at bounding box center [750, 391] width 278 height 44
type textarea "Settled - advised both applicants and dealer."
click at [659, 471] on button "Create note" at bounding box center [653, 477] width 85 height 27
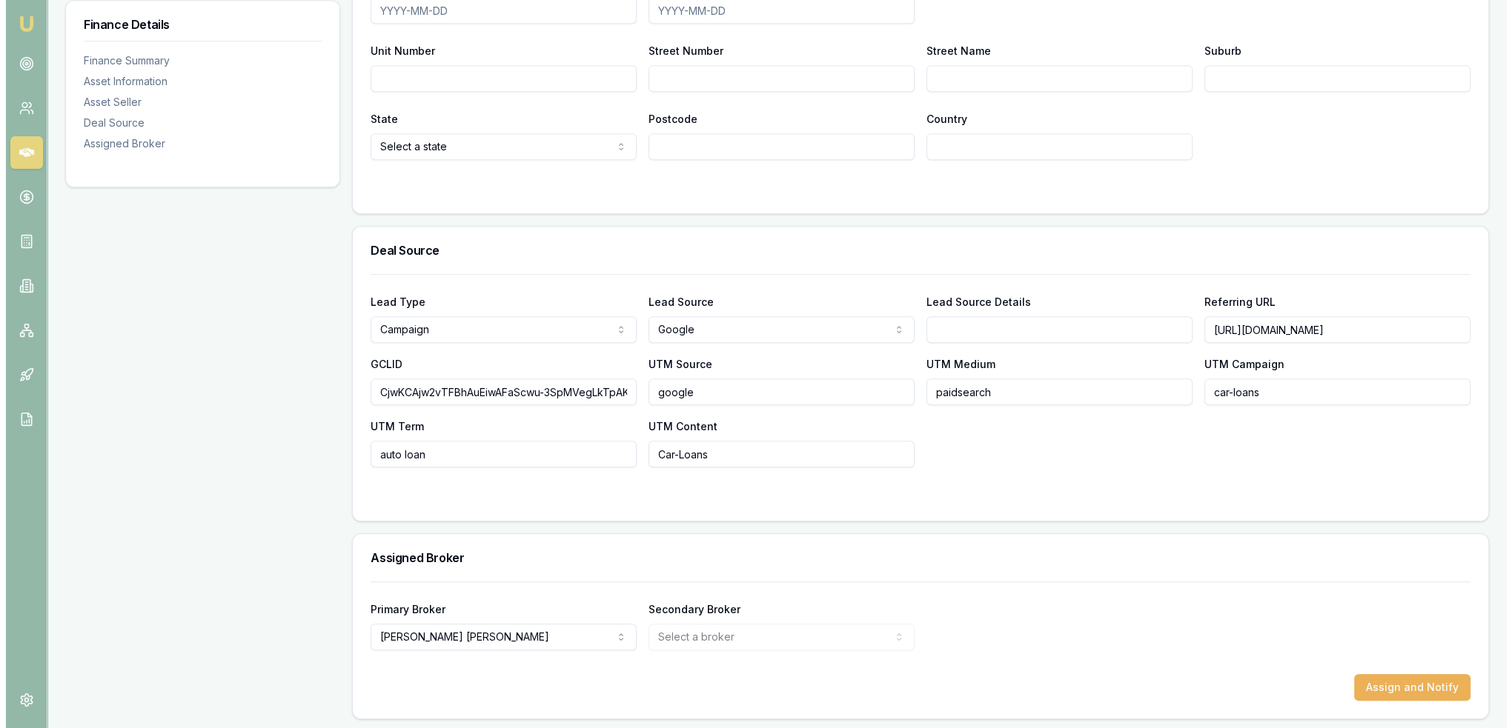
scroll to position [1041, 0]
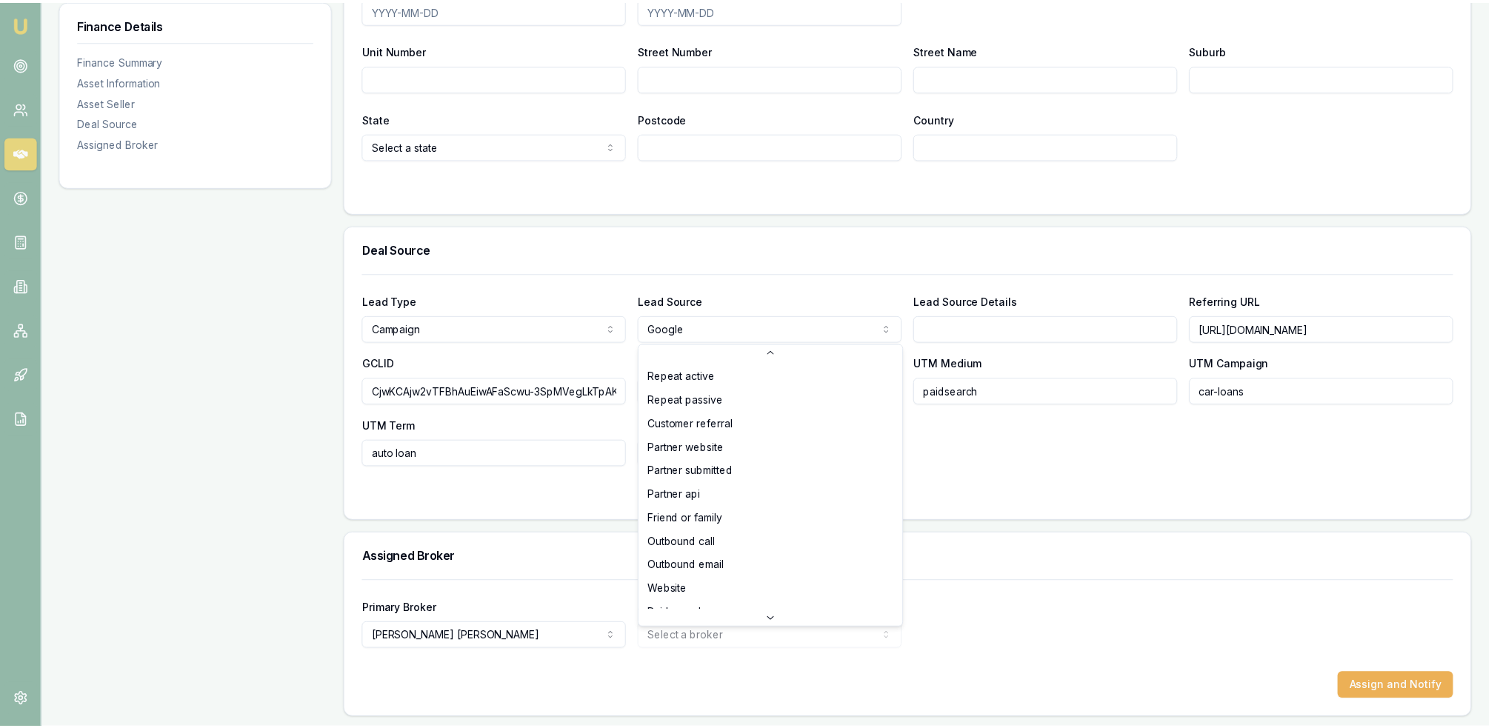
scroll to position [110, 0]
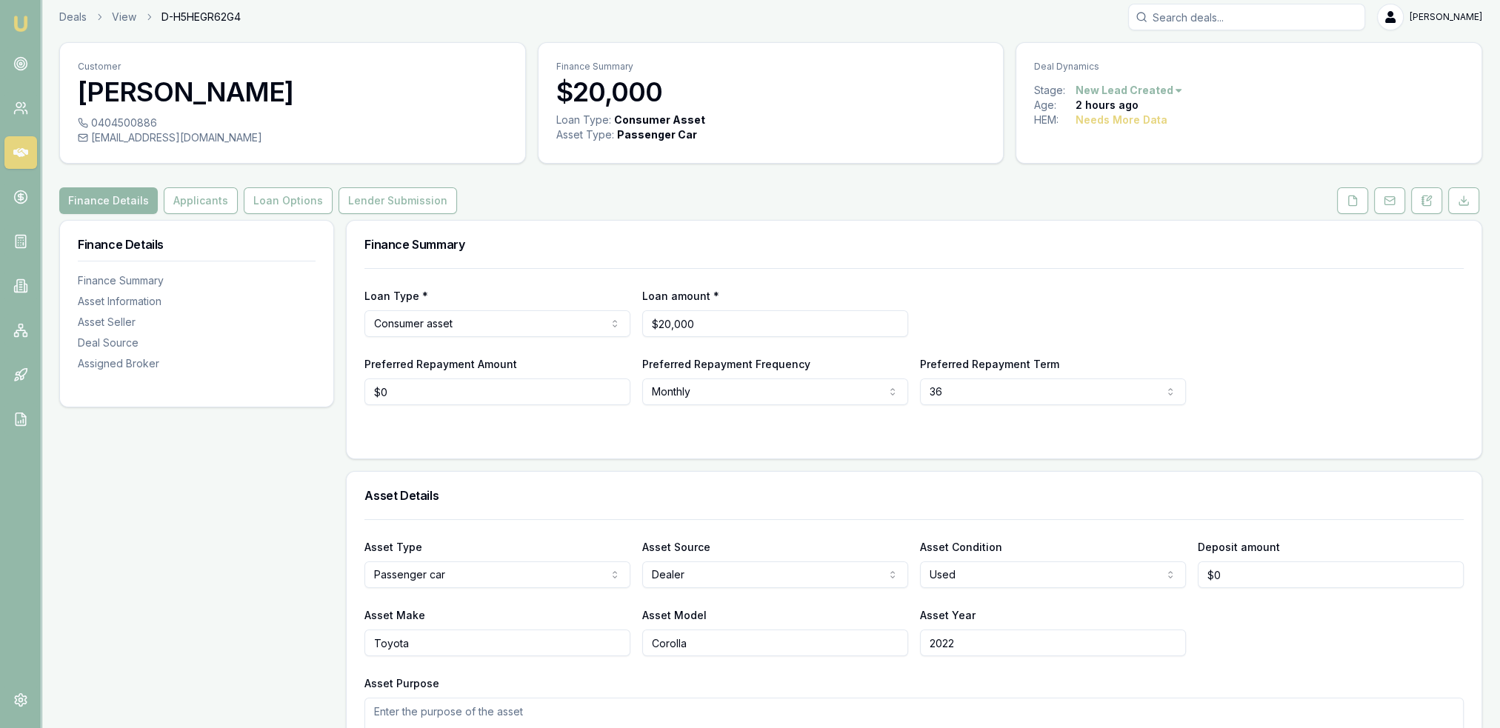
scroll to position [0, 0]
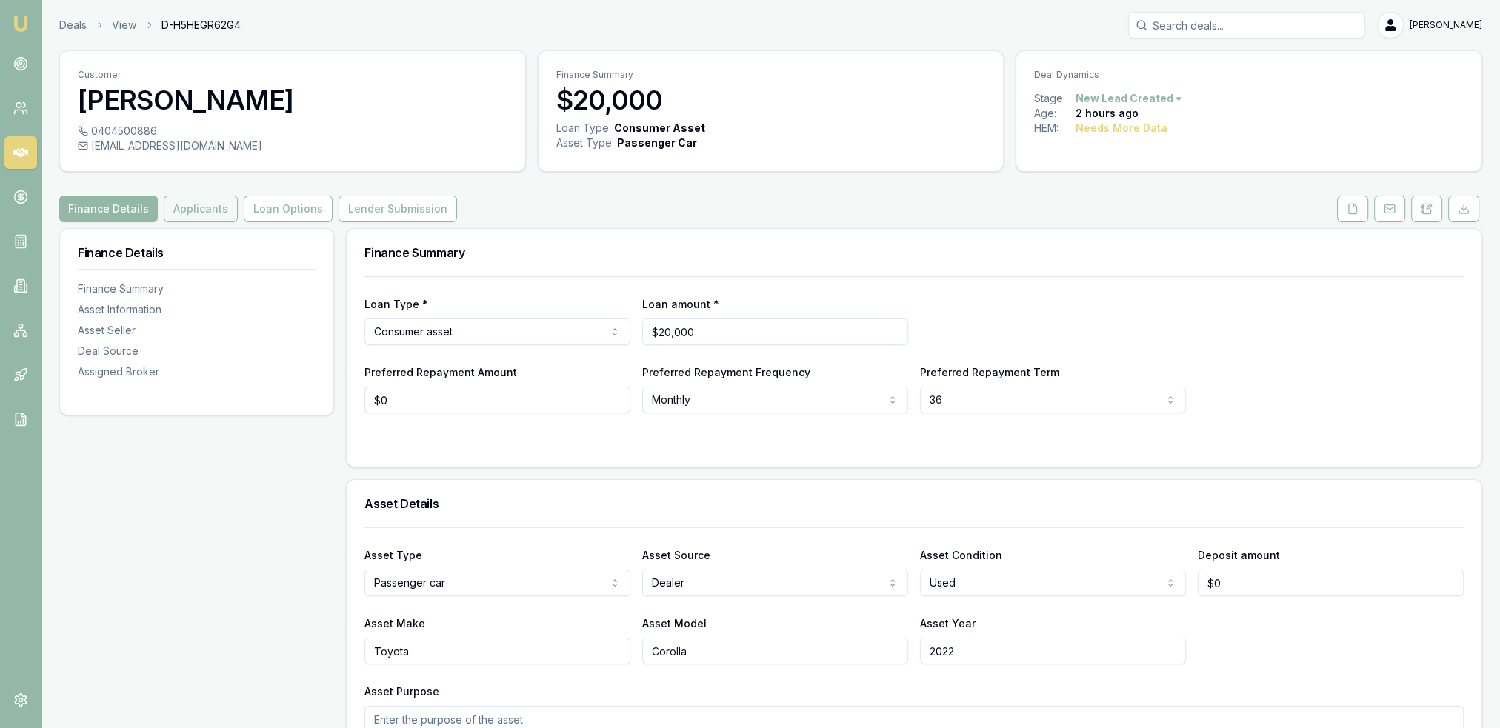
click at [185, 196] on button "Applicants" at bounding box center [201, 209] width 74 height 27
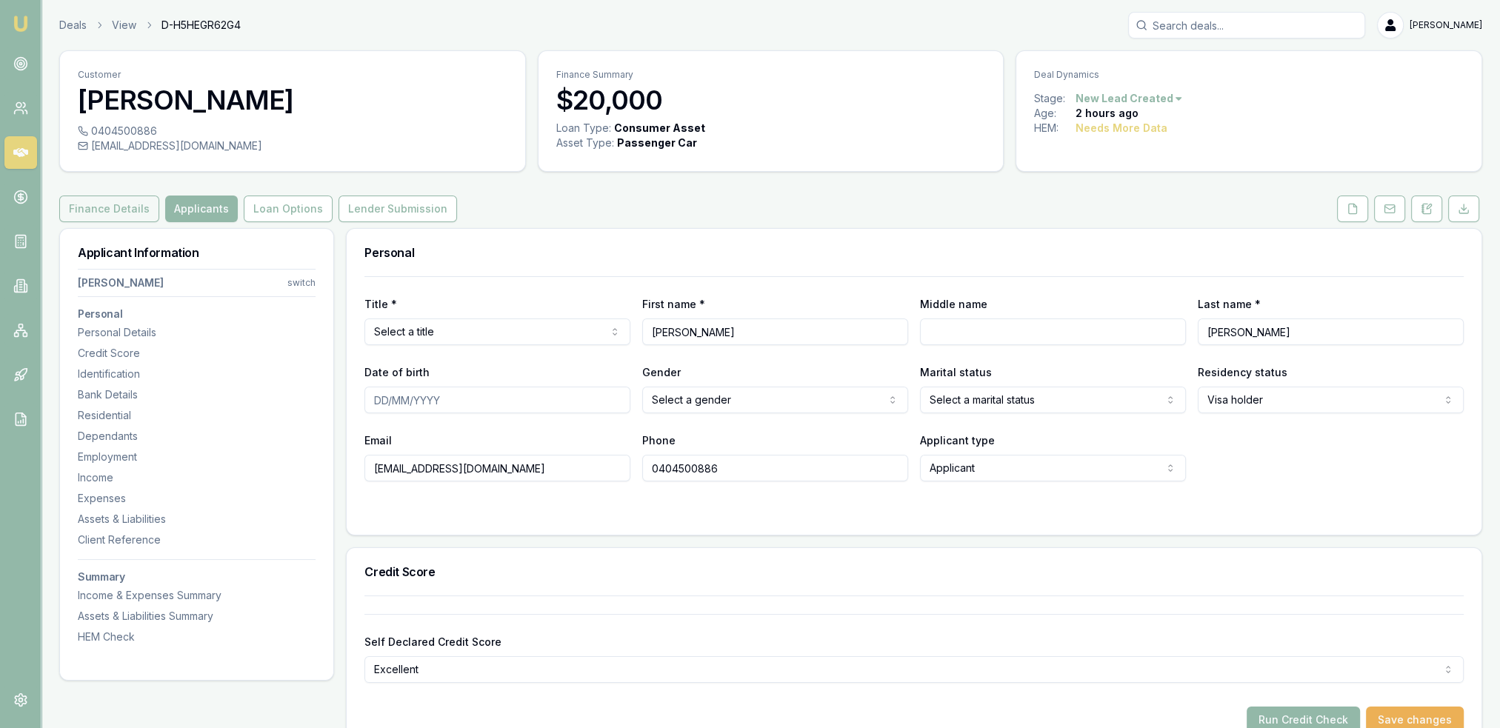
click at [136, 210] on button "Finance Details" at bounding box center [109, 209] width 100 height 27
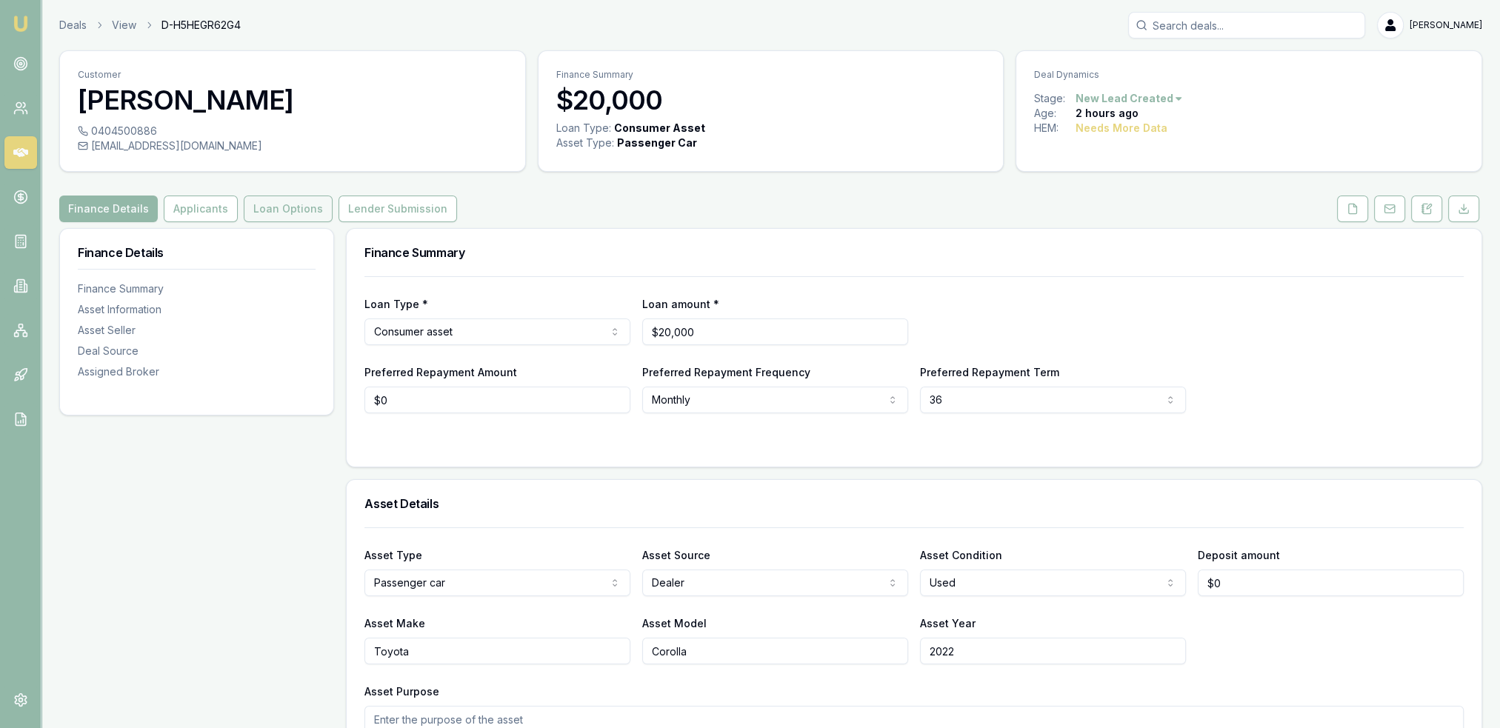
click at [286, 212] on button "Loan Options" at bounding box center [288, 209] width 89 height 27
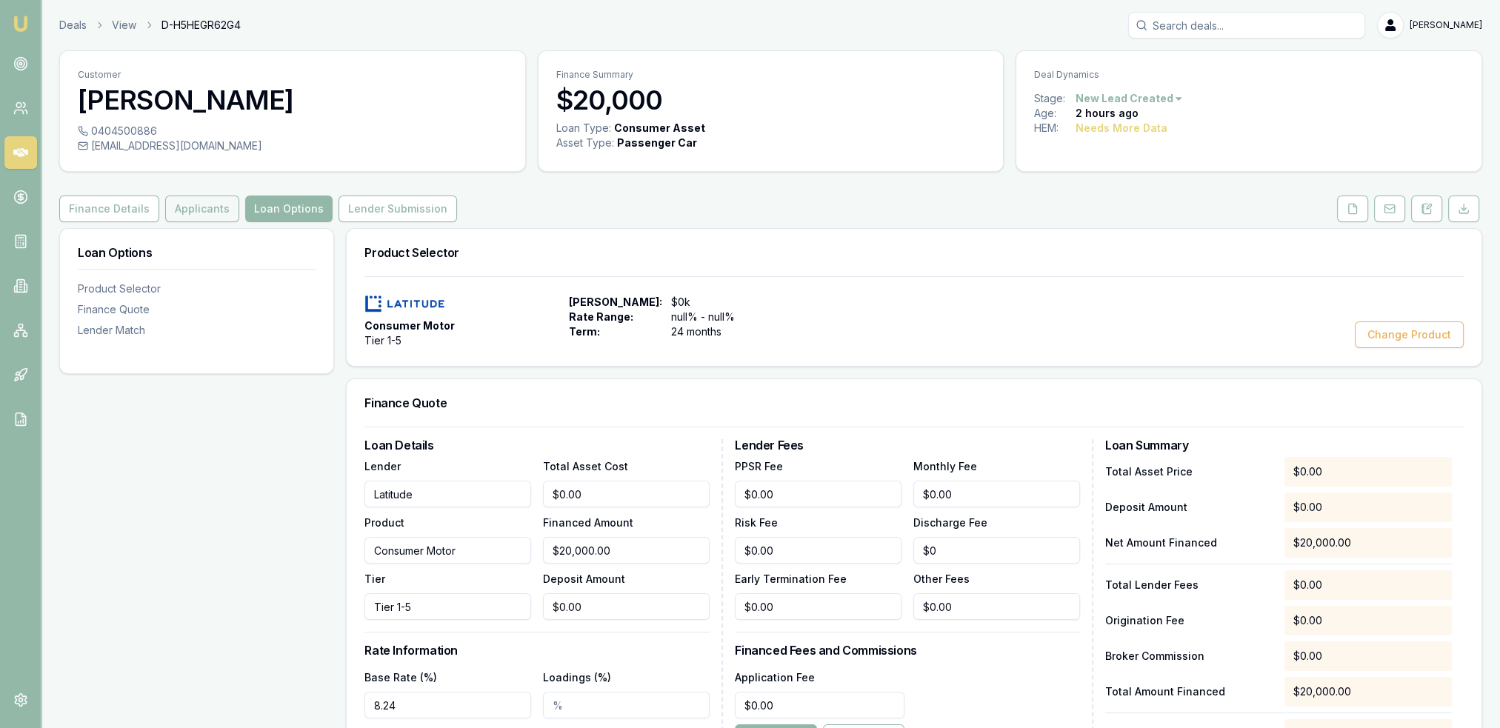
click at [184, 214] on button "Applicants" at bounding box center [202, 209] width 74 height 27
